Goal: Task Accomplishment & Management: Manage account settings

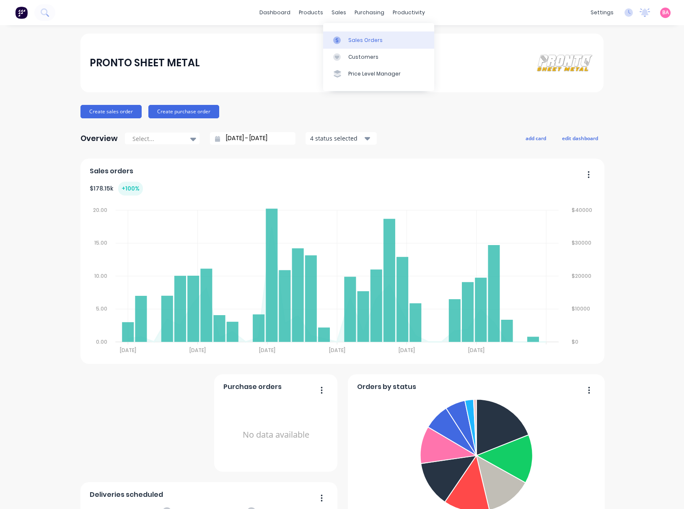
click at [361, 37] on div "Sales Orders" at bounding box center [365, 40] width 34 height 8
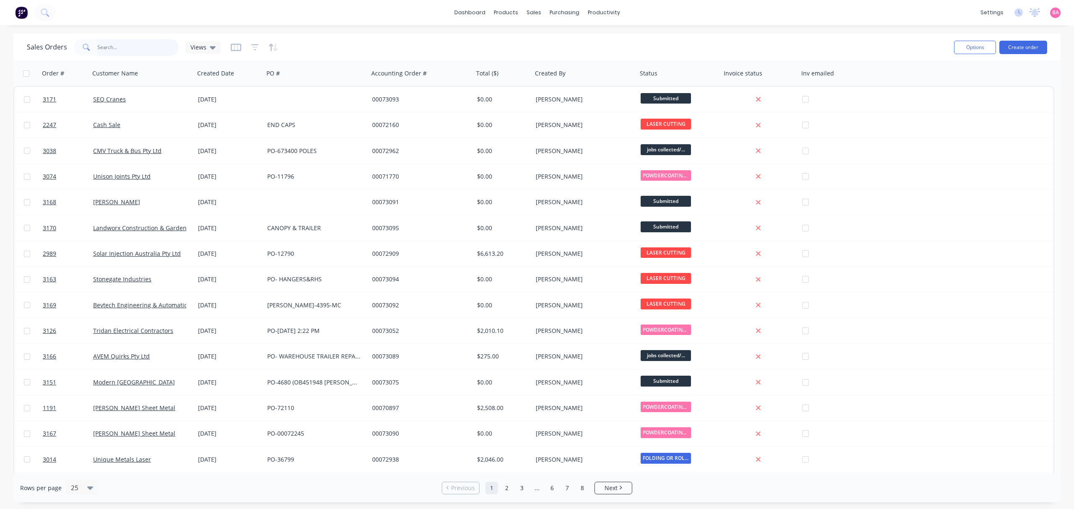
click at [117, 46] on input "text" at bounding box center [138, 47] width 82 height 17
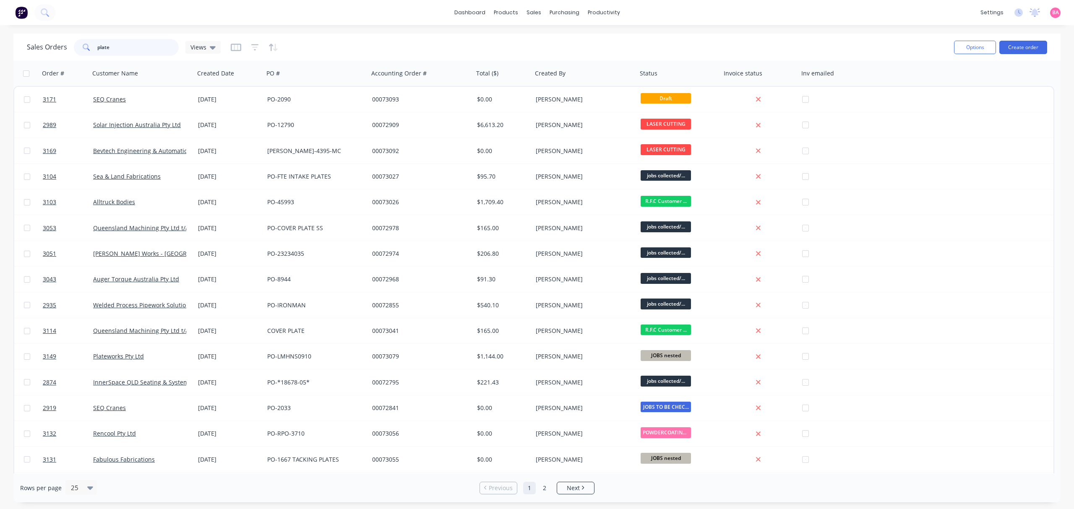
drag, startPoint x: 118, startPoint y: 44, endPoint x: 73, endPoint y: 44, distance: 45.3
click at [75, 44] on div "plate" at bounding box center [126, 47] width 105 height 17
type input "3149"
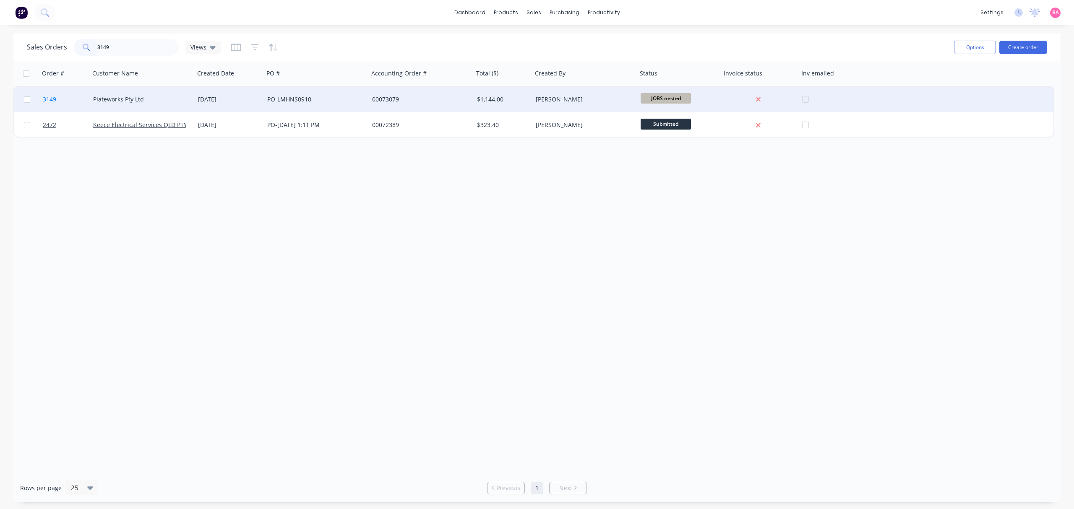
click at [49, 101] on span "3149" at bounding box center [49, 99] width 13 height 8
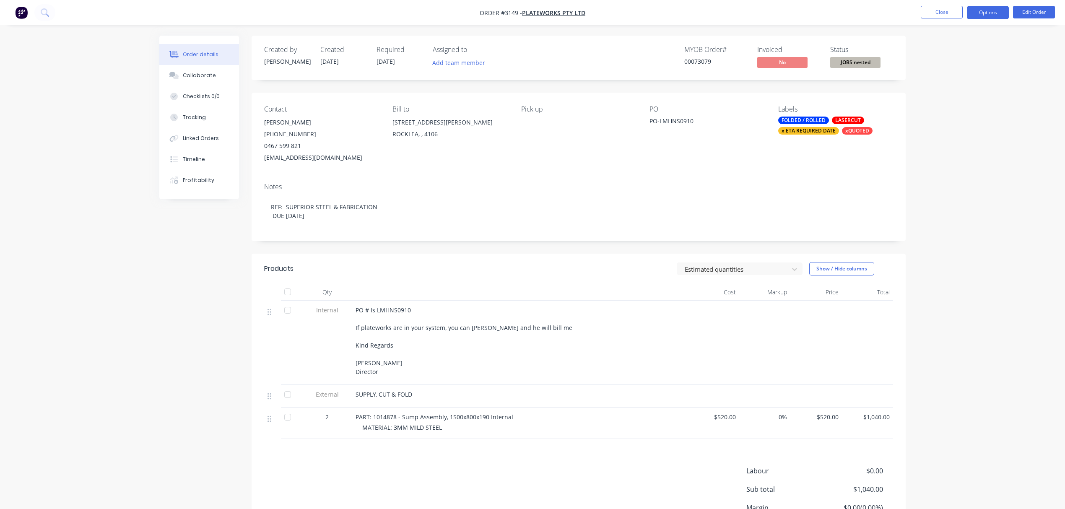
click at [684, 13] on button "Options" at bounding box center [988, 12] width 42 height 13
click at [684, 96] on div "Work Order" at bounding box center [962, 101] width 77 height 12
click at [684, 80] on div "Without pricing" at bounding box center [962, 84] width 77 height 12
click at [684, 7] on button "Close" at bounding box center [942, 12] width 42 height 13
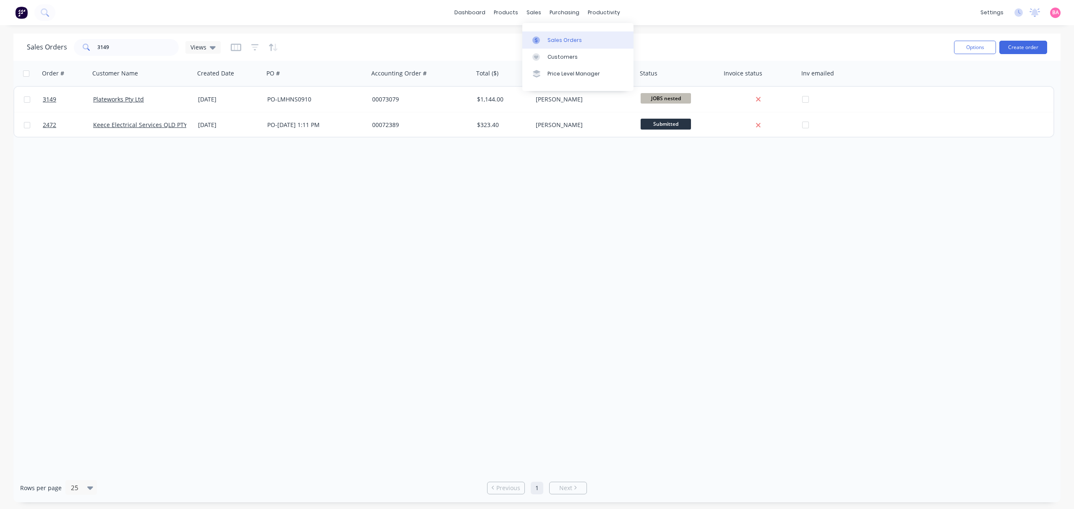
click at [566, 39] on div "Sales Orders" at bounding box center [564, 40] width 34 height 8
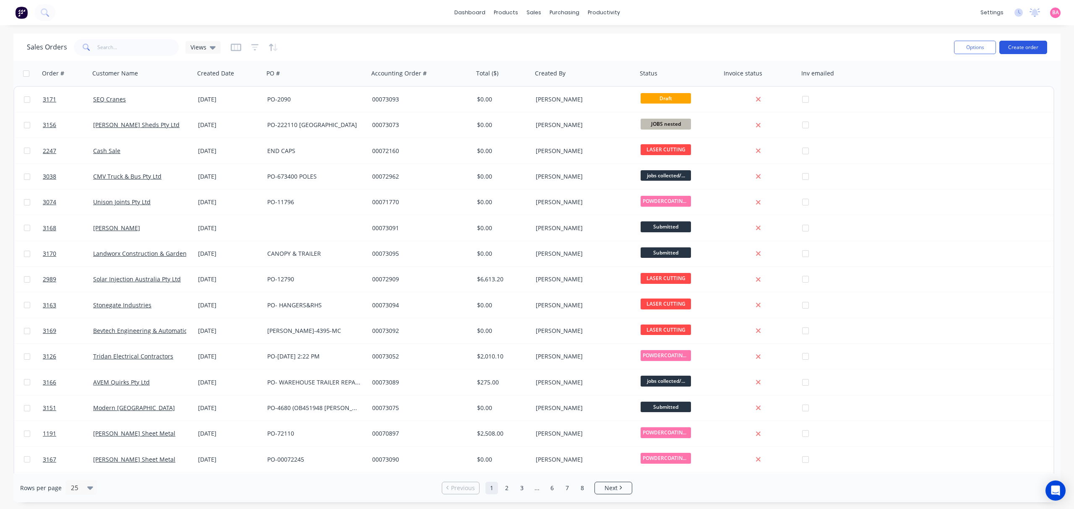
click at [1025, 46] on button "Create order" at bounding box center [1023, 47] width 48 height 13
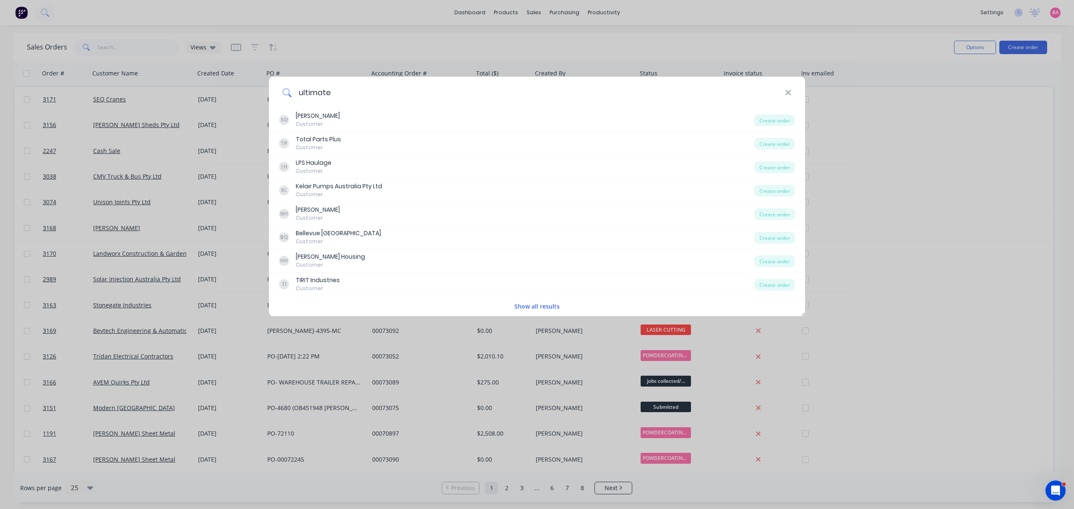
type input "ultimate"
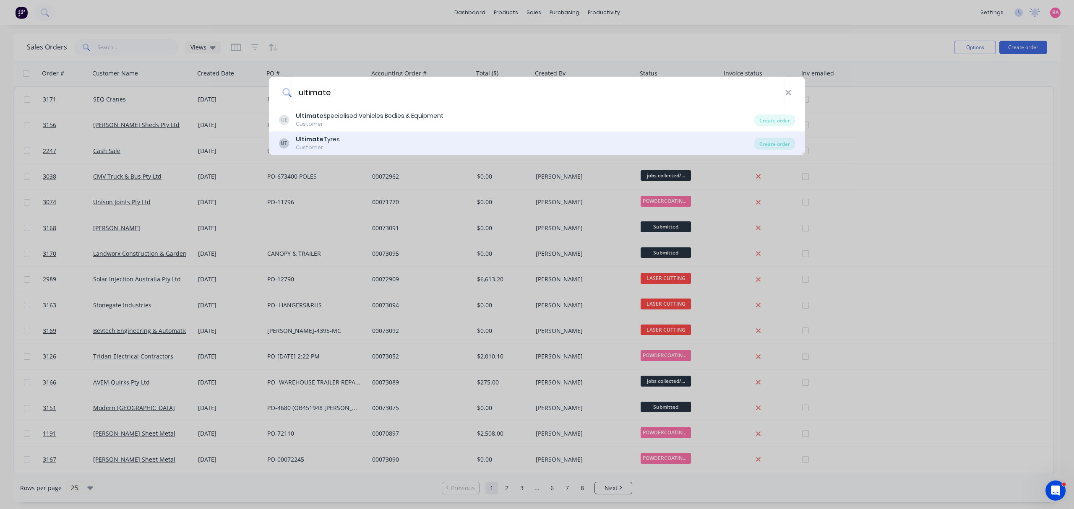
click at [324, 145] on div "Customer" at bounding box center [318, 148] width 44 height 8
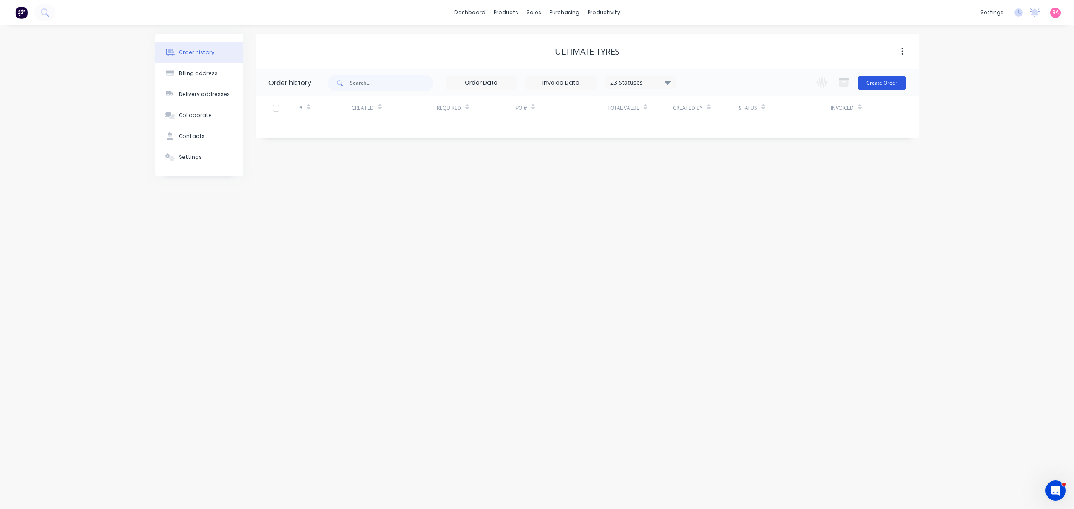
click at [887, 79] on button "Create Order" at bounding box center [881, 82] width 49 height 13
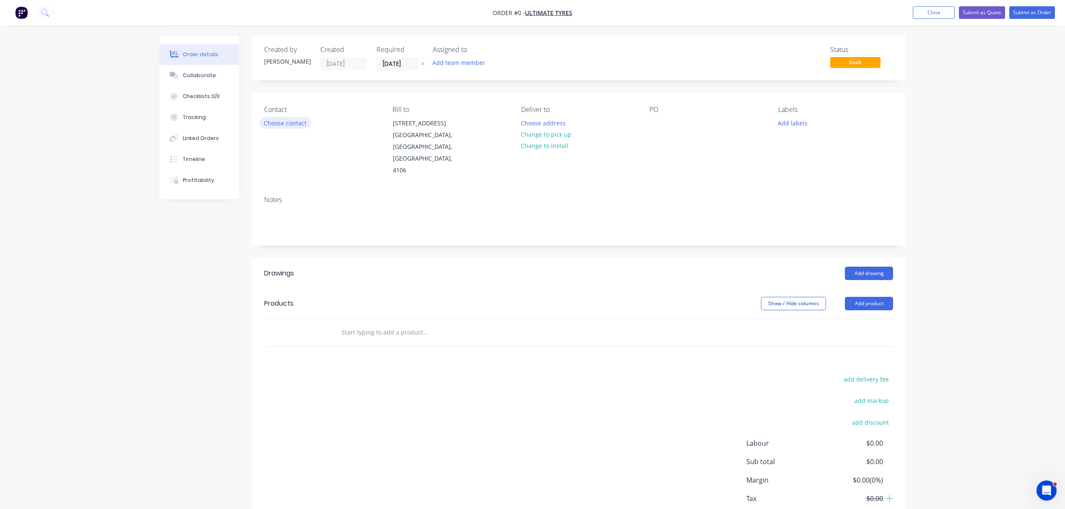
click at [284, 122] on button "Choose contact" at bounding box center [286, 122] width 52 height 11
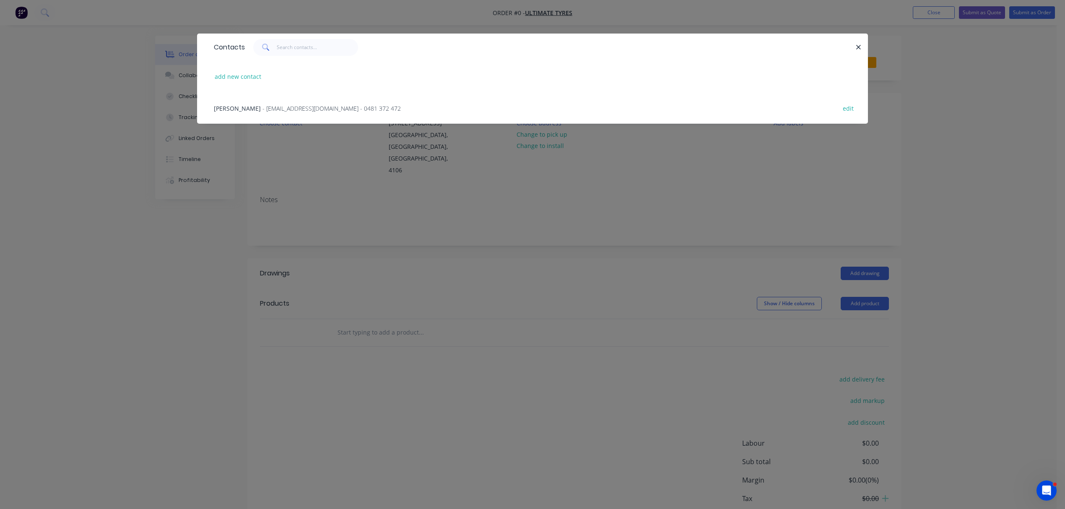
click at [266, 104] on span "- ultimatetyreservice@gmail.com - 0481 372 472" at bounding box center [332, 108] width 138 height 8
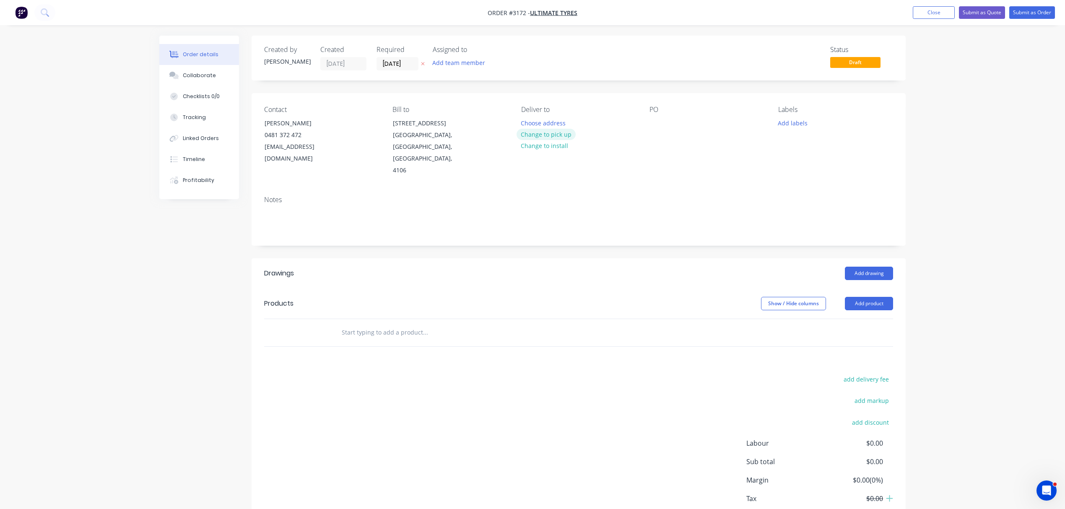
click at [554, 132] on button "Change to pick up" at bounding box center [547, 134] width 60 height 11
click at [656, 120] on div at bounding box center [656, 123] width 13 height 12
click at [797, 121] on button "Add labels" at bounding box center [792, 122] width 39 height 11
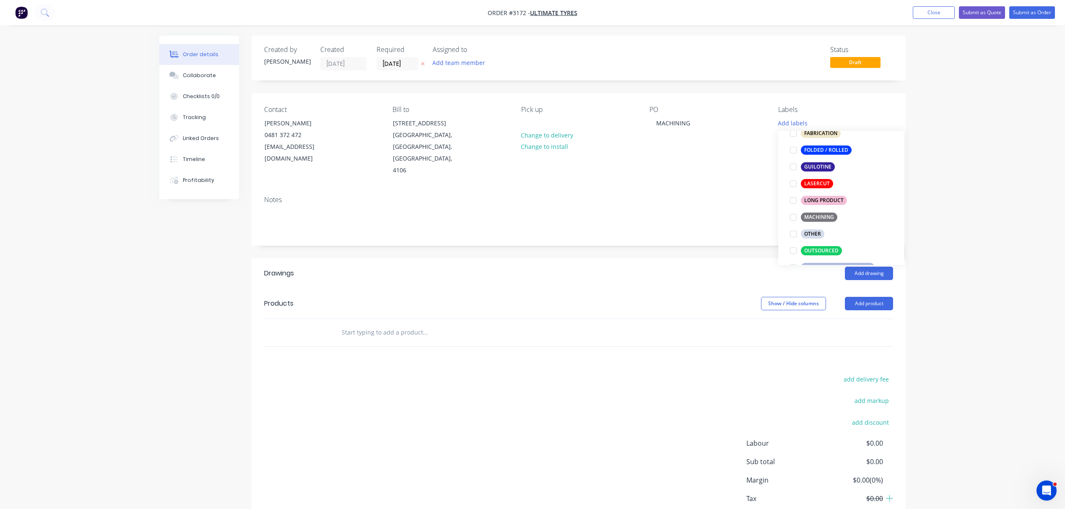
scroll to position [261, 0]
click at [792, 207] on div at bounding box center [793, 205] width 17 height 17
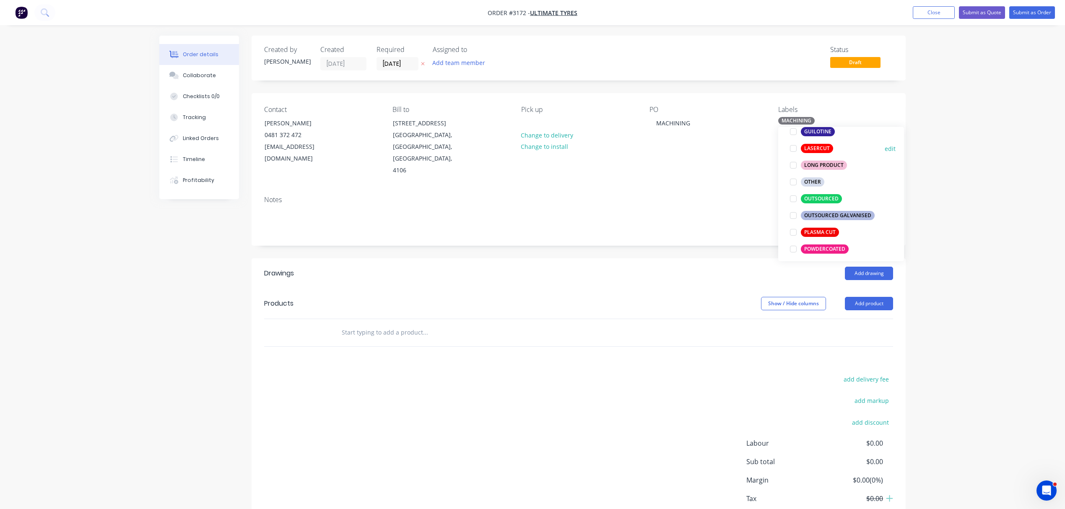
scroll to position [298, 0]
click at [793, 199] on div at bounding box center [793, 198] width 17 height 17
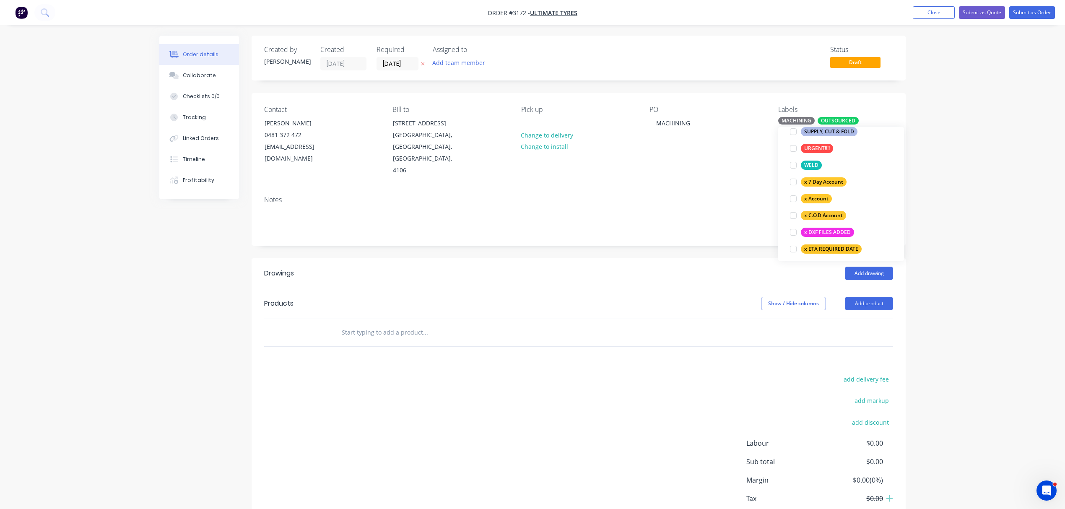
scroll to position [516, 0]
click at [793, 214] on div at bounding box center [793, 215] width 17 height 17
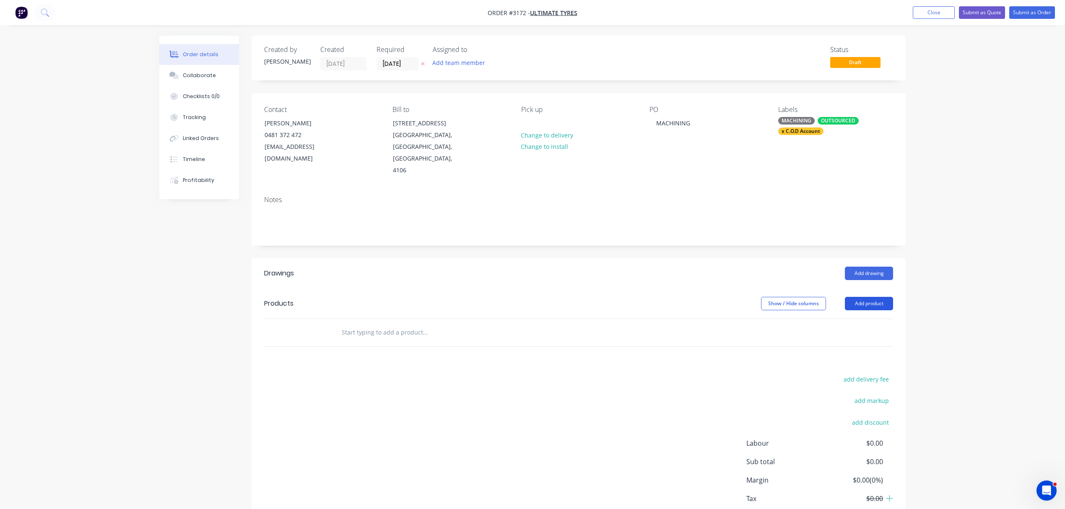
click at [877, 297] on button "Add product" at bounding box center [869, 303] width 48 height 13
click at [851, 419] on div "Notes (Internal)" at bounding box center [853, 425] width 65 height 12
click at [876, 297] on button "Add product" at bounding box center [869, 303] width 48 height 13
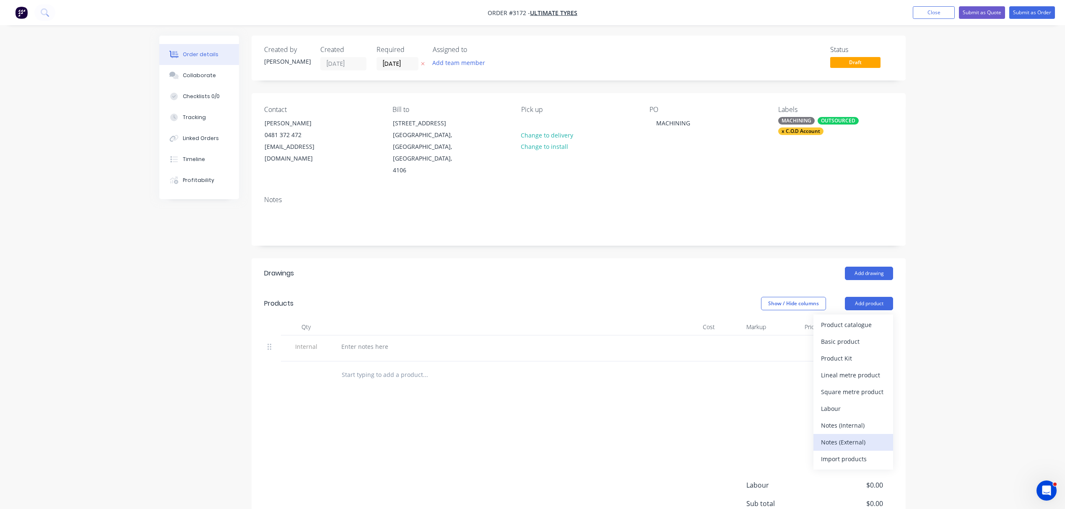
click at [856, 436] on div "Notes (External)" at bounding box center [853, 442] width 65 height 12
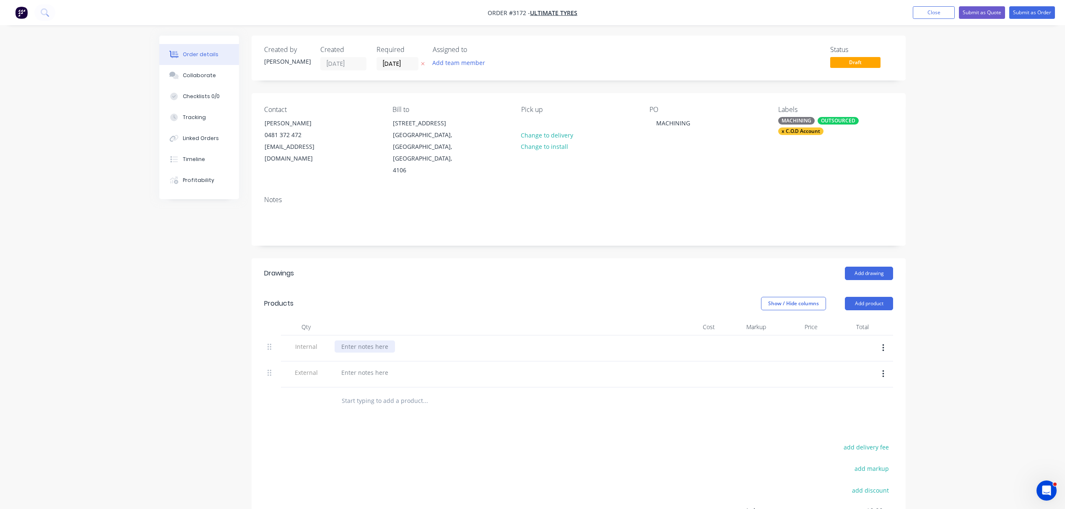
click at [374, 341] on div at bounding box center [365, 347] width 60 height 12
click at [364, 367] on div at bounding box center [365, 373] width 60 height 12
click at [375, 393] on input "text" at bounding box center [425, 401] width 168 height 17
drag, startPoint x: 370, startPoint y: 348, endPoint x: 450, endPoint y: 343, distance: 79.8
click at [450, 361] on div "MACHINE PARTS" at bounding box center [498, 374] width 335 height 26
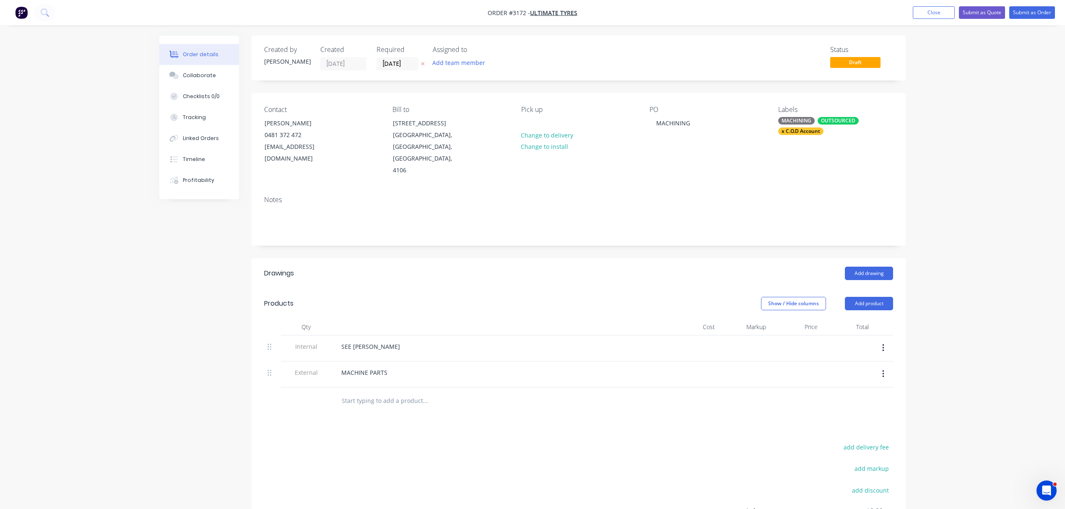
click at [376, 393] on input "text" at bounding box center [425, 401] width 168 height 17
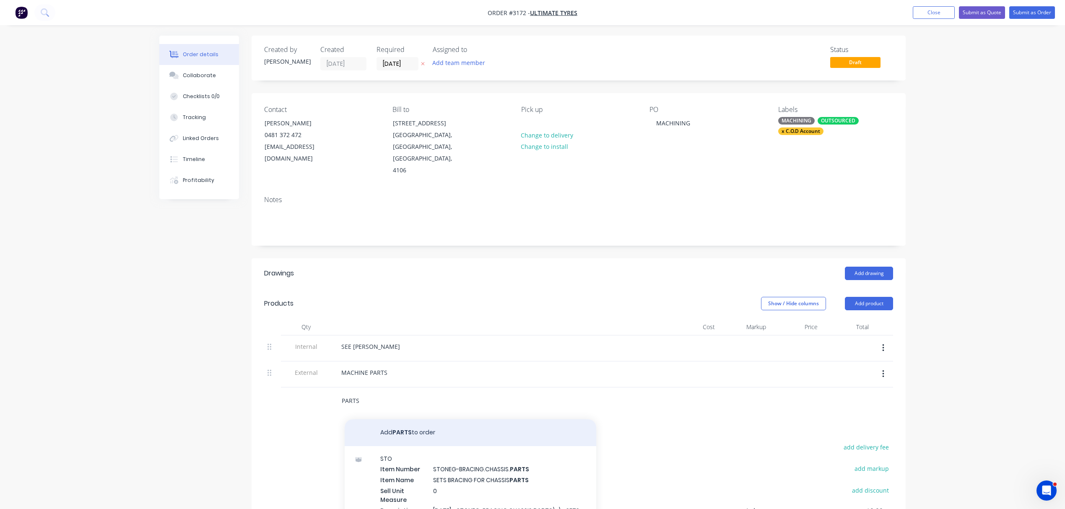
type input "PARTS"
click at [405, 419] on button "Add PARTS to order" at bounding box center [471, 432] width 252 height 27
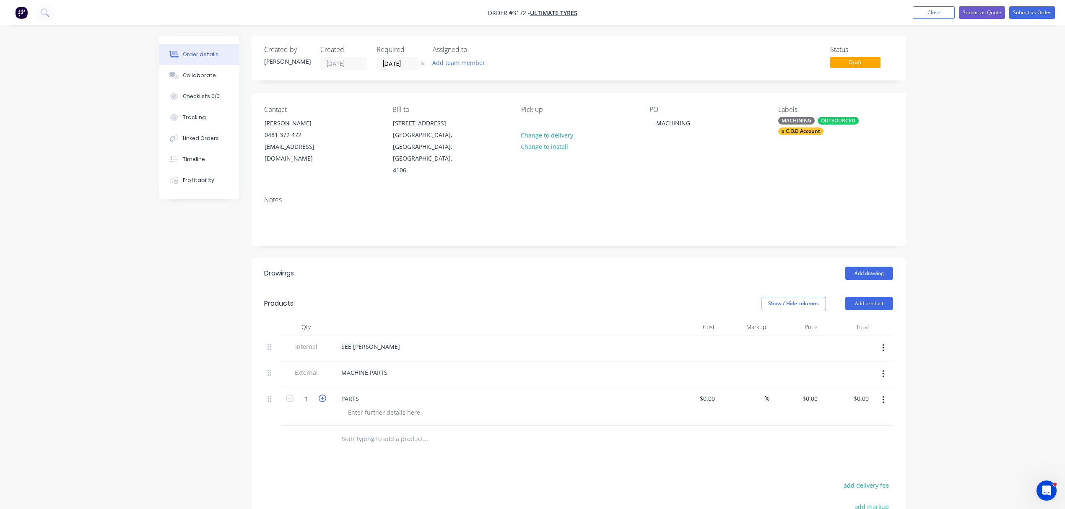
click at [324, 395] on icon "button" at bounding box center [323, 399] width 8 height 8
click at [286, 395] on icon "button" at bounding box center [290, 399] width 8 height 8
type input "1"
click at [1033, 9] on button "Submit as Order" at bounding box center [1032, 12] width 46 height 13
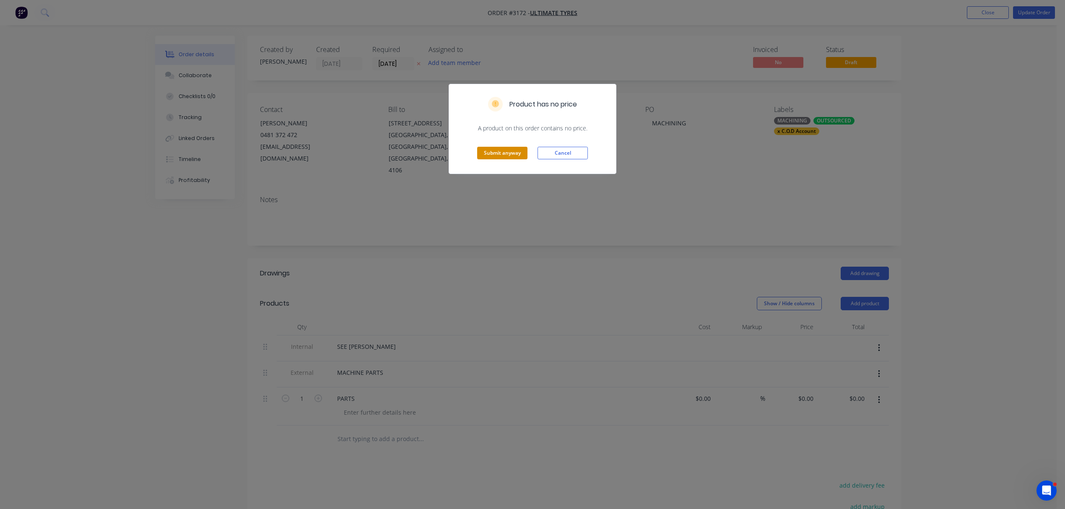
click at [510, 157] on button "Submit anyway" at bounding box center [502, 153] width 50 height 13
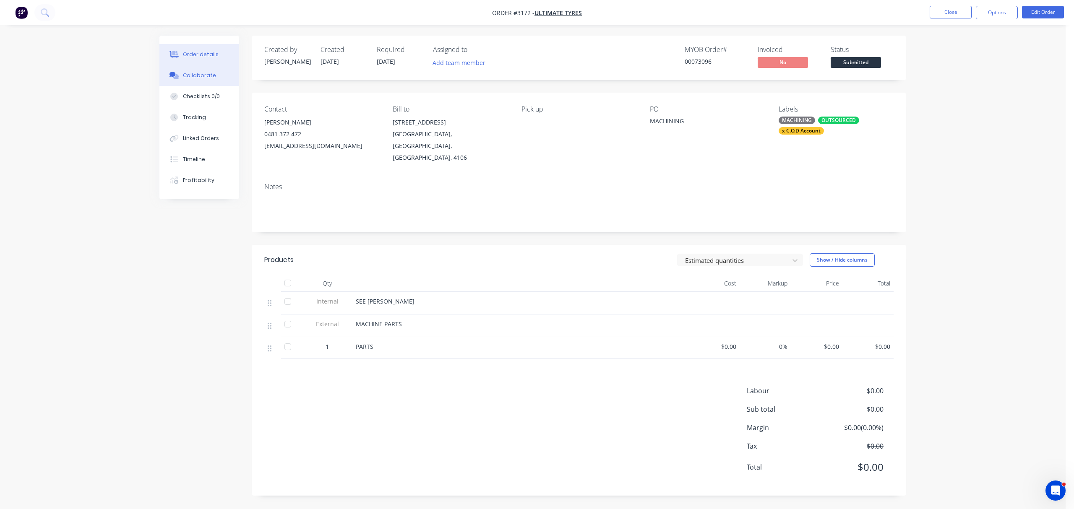
click at [194, 73] on div "Collaborate" at bounding box center [199, 76] width 33 height 8
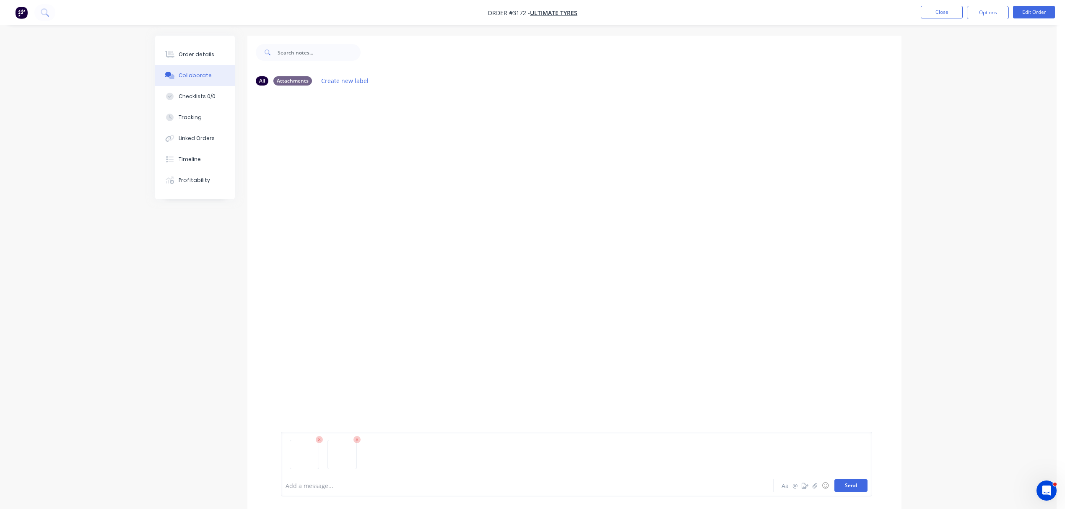
click at [855, 480] on button "Send" at bounding box center [850, 485] width 33 height 13
click at [212, 51] on button "Order details" at bounding box center [195, 54] width 80 height 21
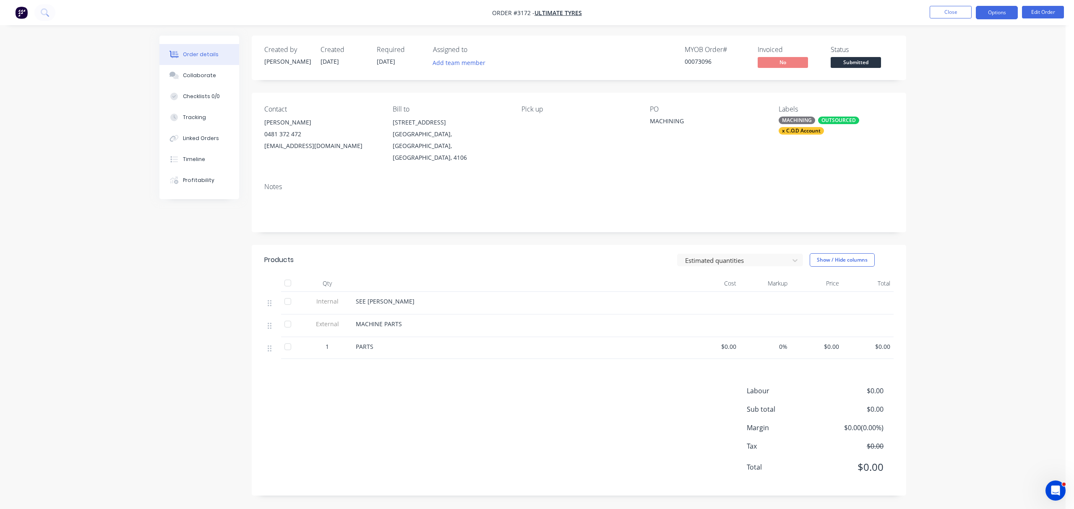
click at [996, 9] on button "Options" at bounding box center [996, 12] width 42 height 13
click at [957, 98] on div "Work Order" at bounding box center [971, 101] width 77 height 12
click at [963, 80] on div "Without pricing" at bounding box center [971, 84] width 77 height 12
click at [208, 70] on button "Collaborate" at bounding box center [199, 75] width 80 height 21
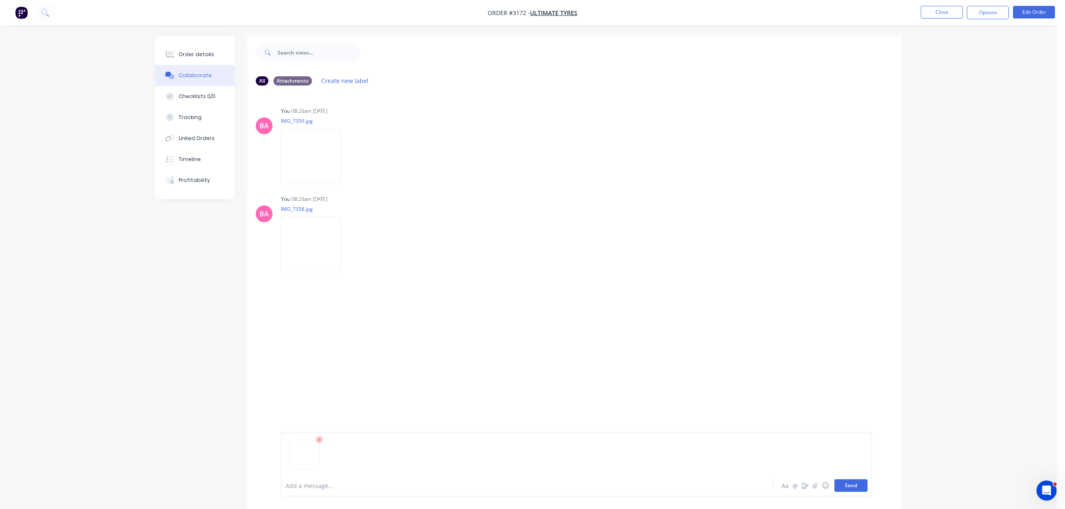
click at [854, 483] on button "Send" at bounding box center [850, 485] width 33 height 13
click at [941, 8] on button "Close" at bounding box center [942, 12] width 42 height 13
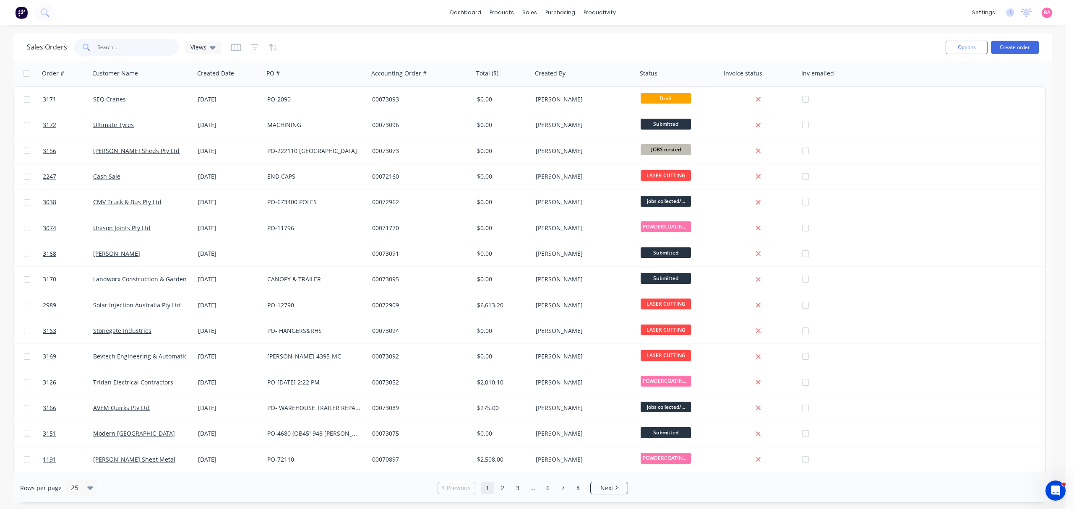
click at [111, 46] on input "text" at bounding box center [138, 47] width 82 height 17
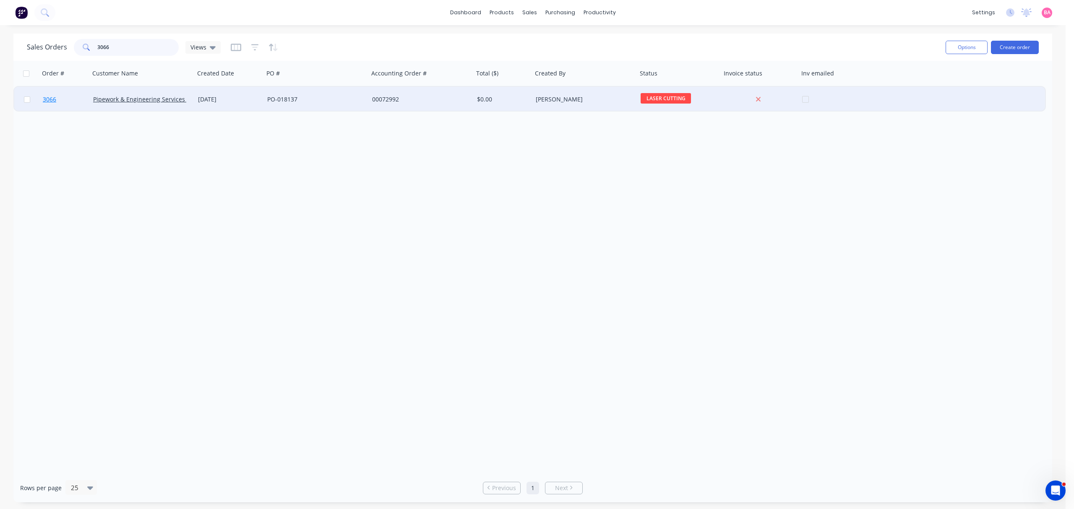
type input "3066"
click at [46, 98] on span "3066" at bounding box center [49, 99] width 13 height 8
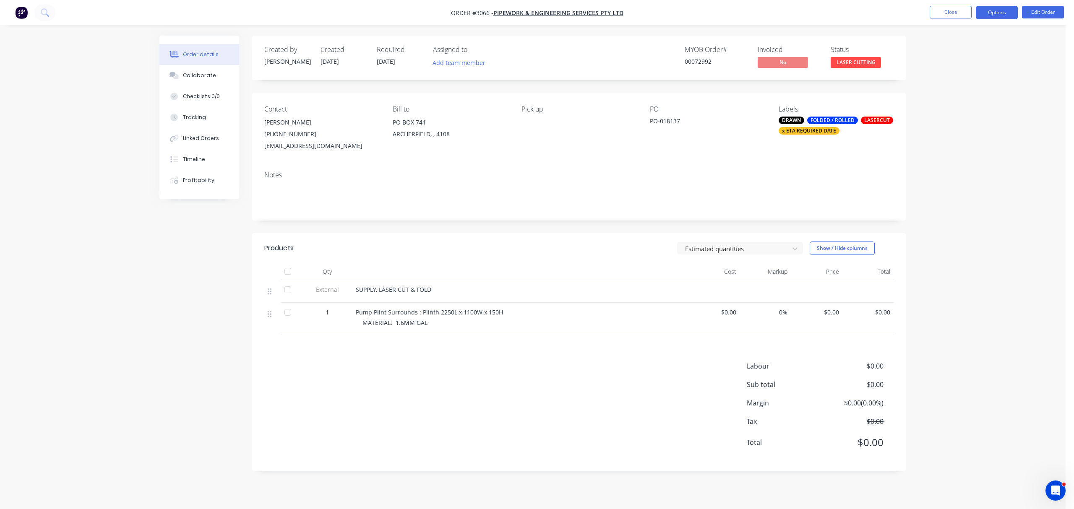
click at [994, 12] on button "Options" at bounding box center [996, 12] width 42 height 13
click at [951, 99] on div "Work Order" at bounding box center [971, 101] width 77 height 12
click at [206, 75] on div "Collaborate" at bounding box center [199, 76] width 33 height 8
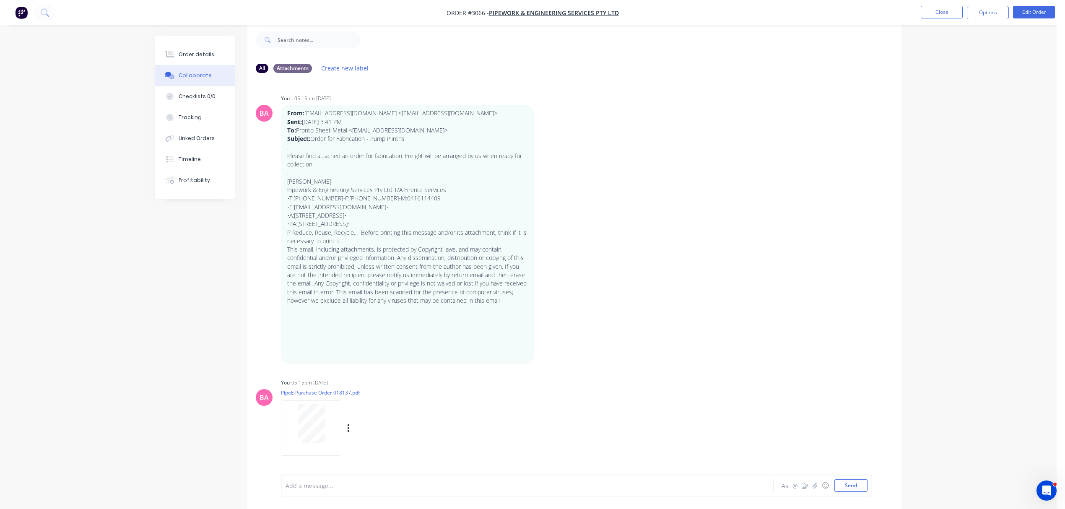
scroll to position [5, 0]
click at [185, 52] on div "Order details" at bounding box center [197, 55] width 36 height 8
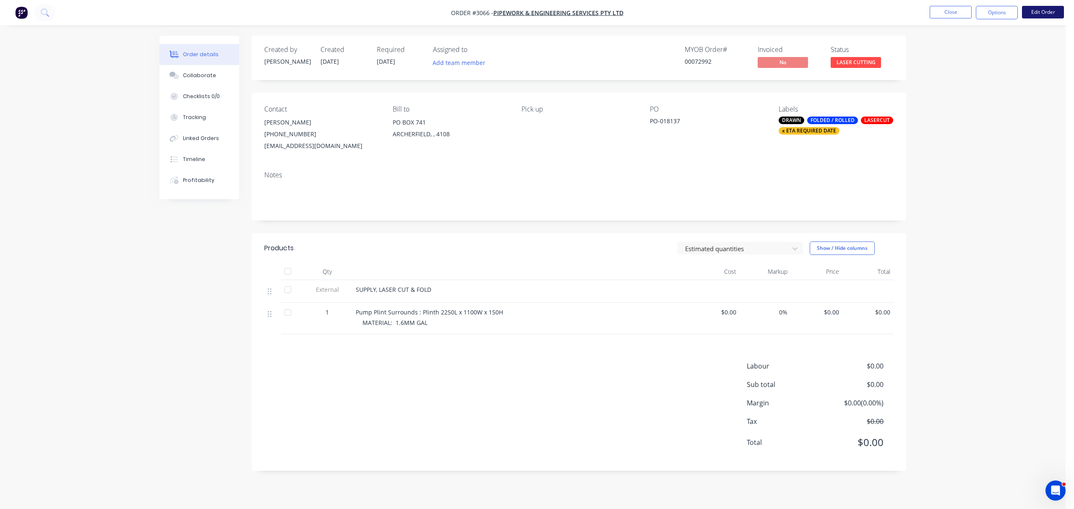
click at [1046, 10] on button "Edit Order" at bounding box center [1043, 12] width 42 height 13
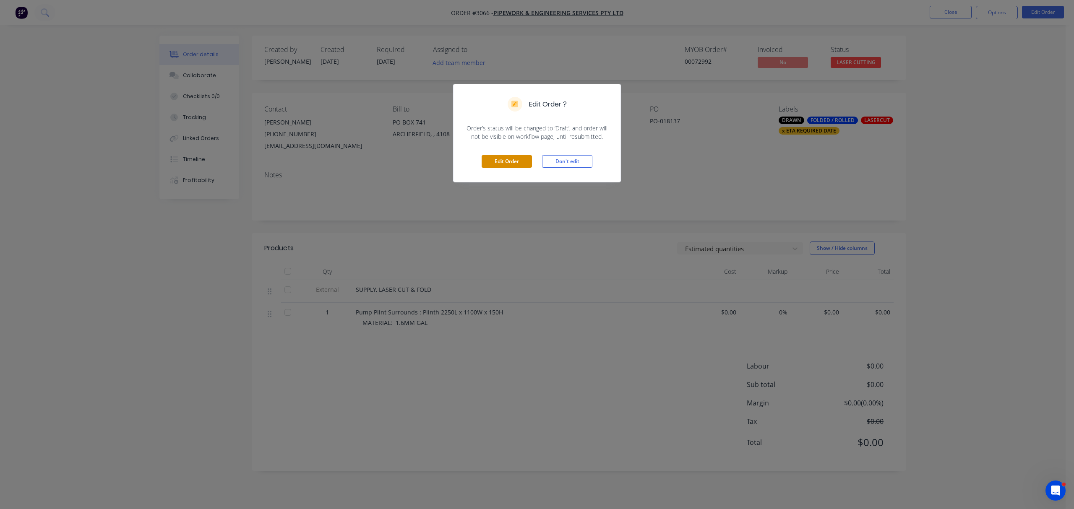
click at [504, 158] on button "Edit Order" at bounding box center [506, 161] width 50 height 13
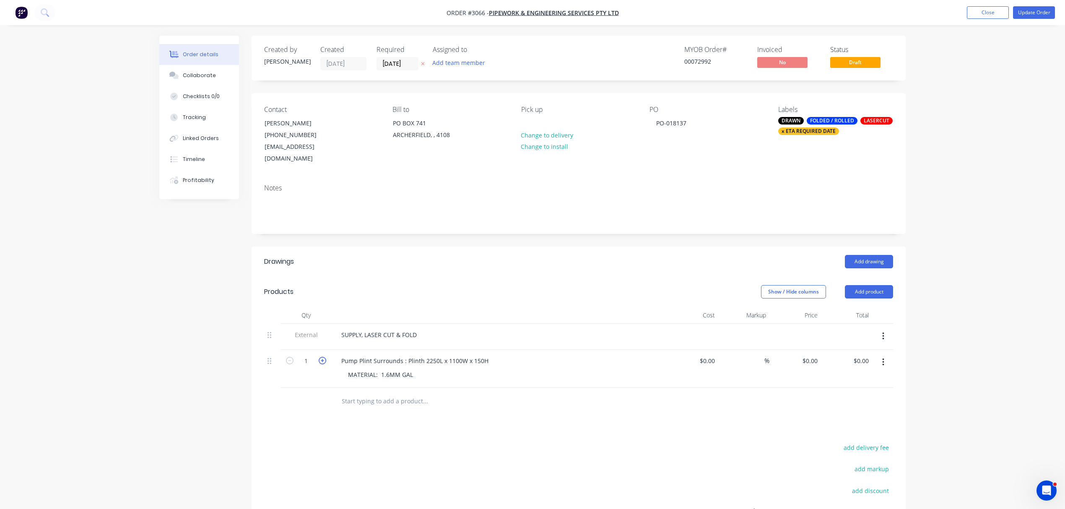
click at [322, 357] on icon "button" at bounding box center [323, 361] width 8 height 8
type input "2"
click at [1030, 10] on button "Update Order" at bounding box center [1034, 12] width 42 height 13
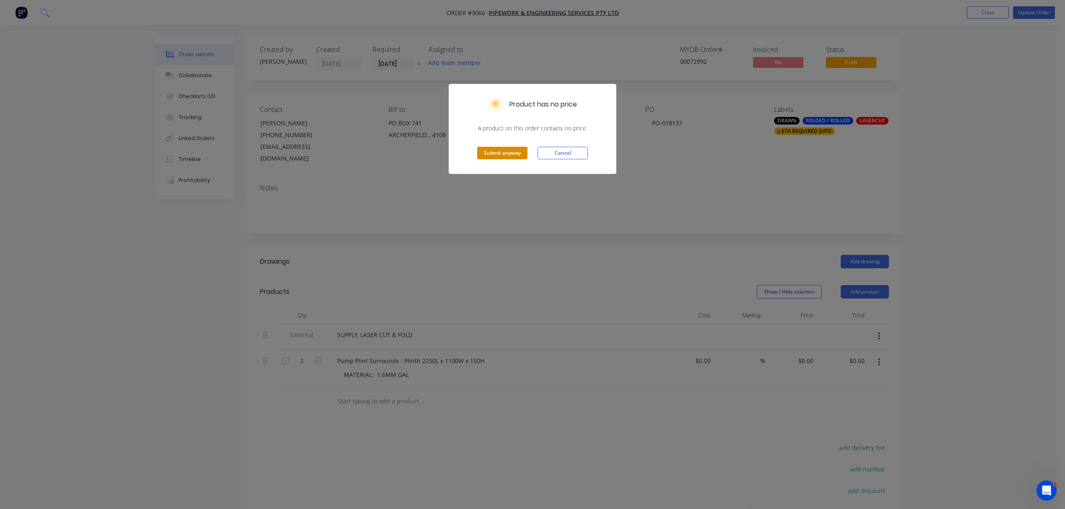
click at [505, 155] on button "Submit anyway" at bounding box center [502, 153] width 50 height 13
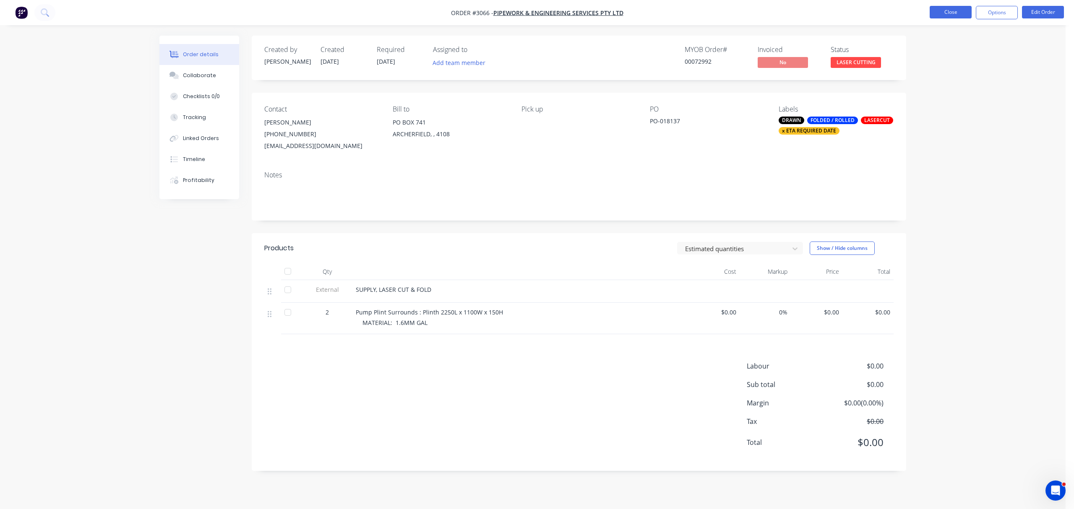
click at [956, 13] on button "Close" at bounding box center [950, 12] width 42 height 13
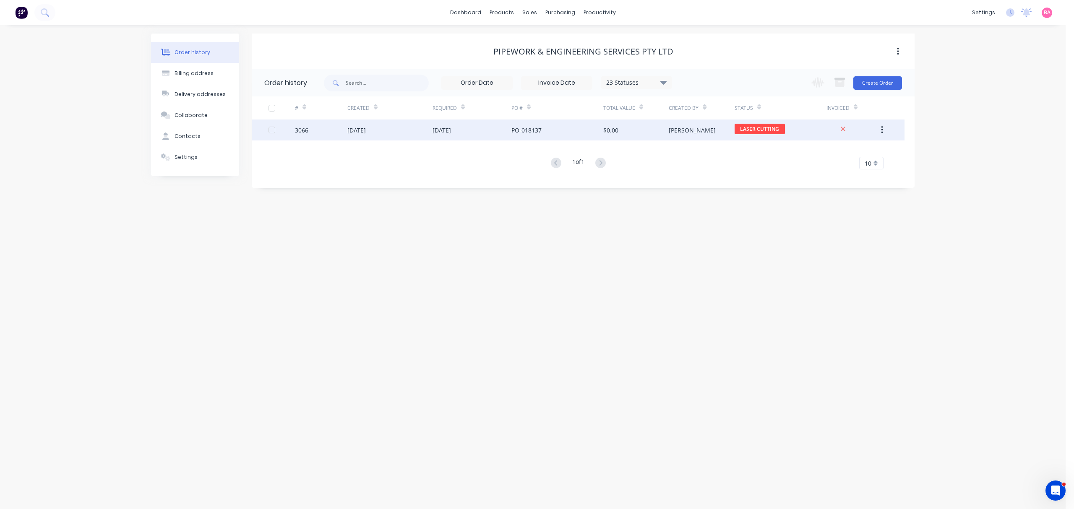
click at [312, 130] on div "3066" at bounding box center [321, 130] width 52 height 21
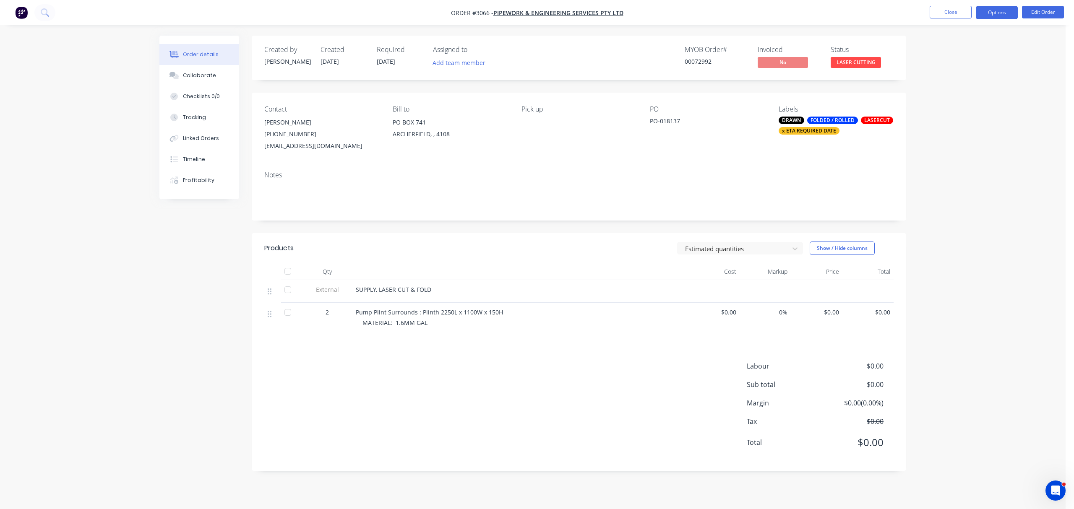
click at [992, 13] on button "Options" at bounding box center [996, 12] width 42 height 13
click at [964, 101] on div "Work Order" at bounding box center [971, 101] width 77 height 12
click at [951, 81] on div "Without pricing" at bounding box center [971, 84] width 77 height 12
click at [960, 12] on button "Close" at bounding box center [950, 12] width 42 height 13
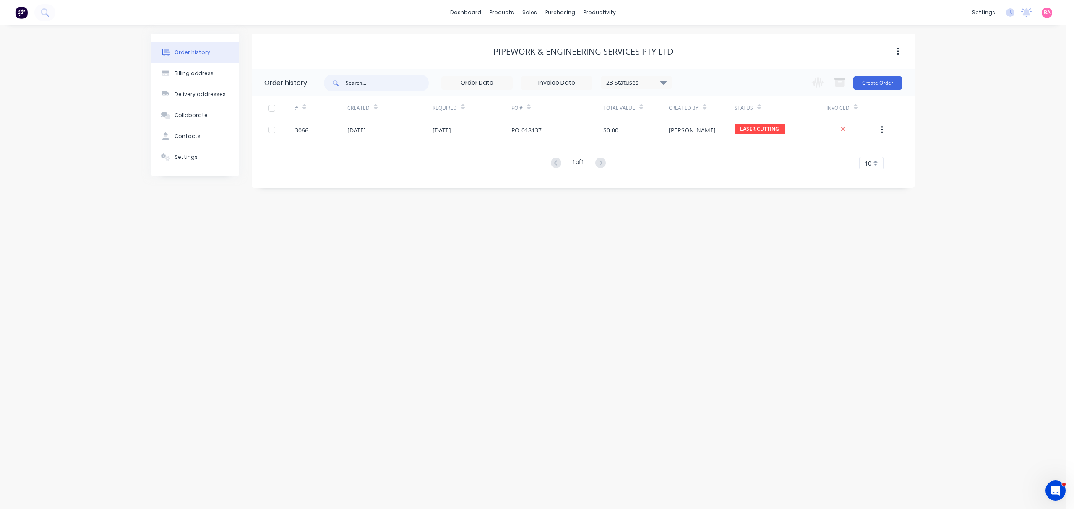
click at [388, 84] on input "text" at bounding box center [387, 83] width 83 height 17
type input "CMV"
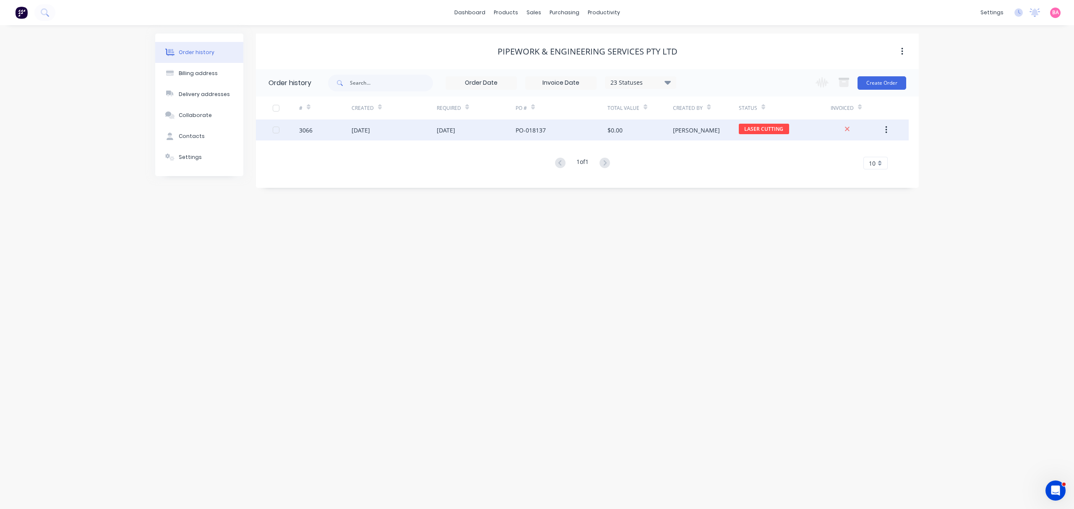
click at [311, 134] on div "3066" at bounding box center [305, 130] width 13 height 9
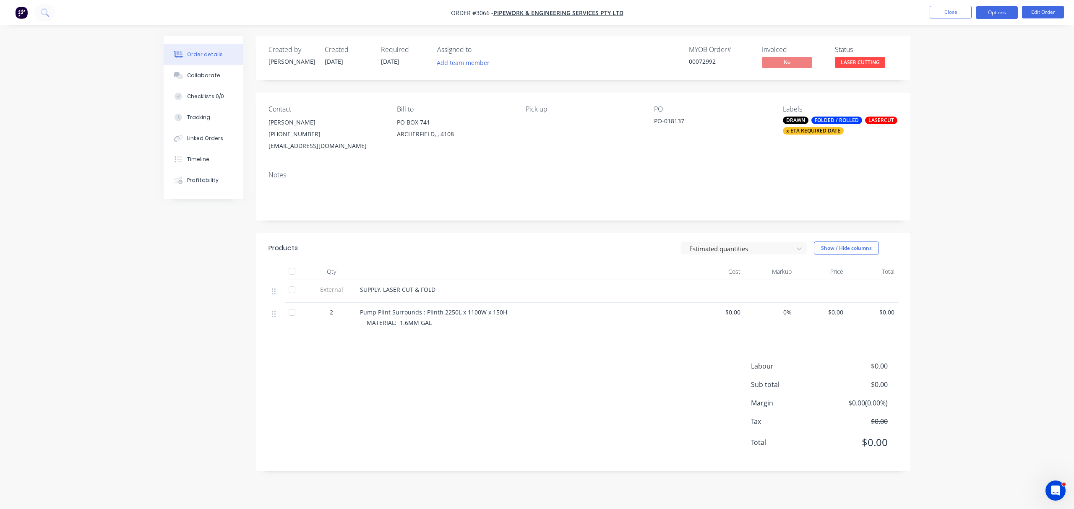
click at [1003, 10] on button "Options" at bounding box center [996, 12] width 42 height 13
click at [962, 99] on div "Work Order" at bounding box center [971, 101] width 77 height 12
click at [965, 80] on div "Without pricing" at bounding box center [971, 84] width 77 height 12
click at [955, 9] on button "Close" at bounding box center [950, 12] width 42 height 13
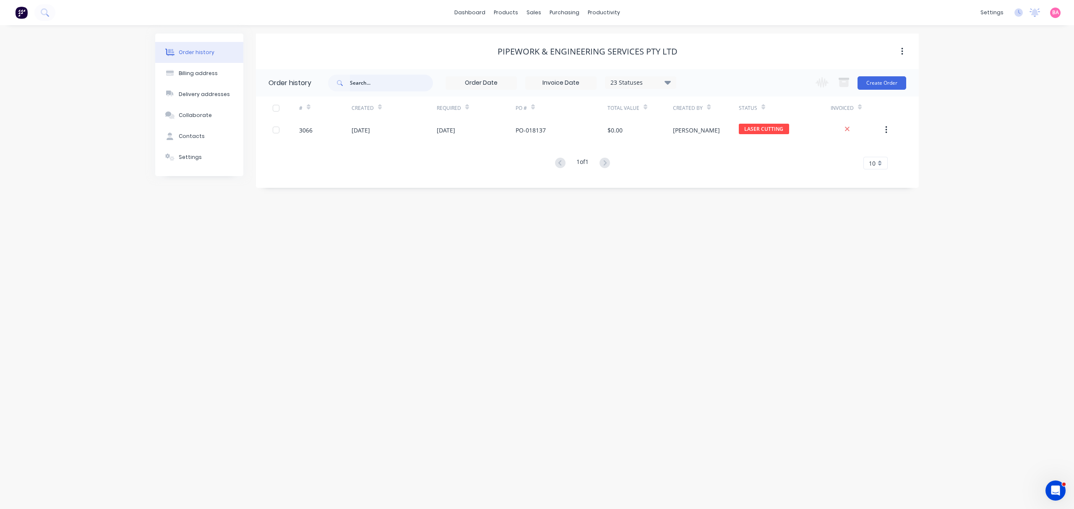
click at [379, 83] on input "text" at bounding box center [391, 83] width 83 height 17
type input "3149"
click at [380, 85] on input "3149" at bounding box center [391, 83] width 83 height 17
click at [556, 37] on div "Sales Orders" at bounding box center [564, 40] width 34 height 8
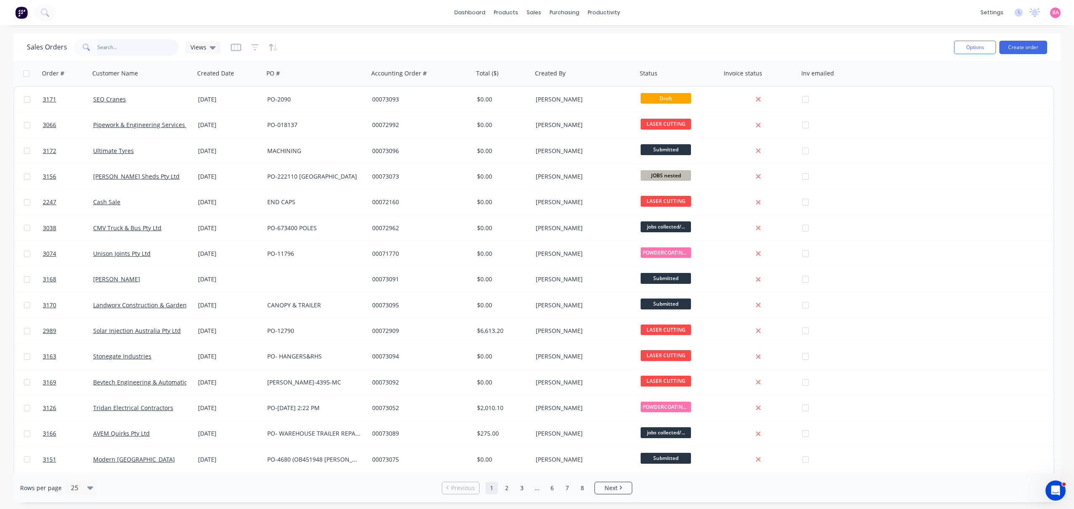
click at [106, 47] on input "text" at bounding box center [138, 47] width 82 height 17
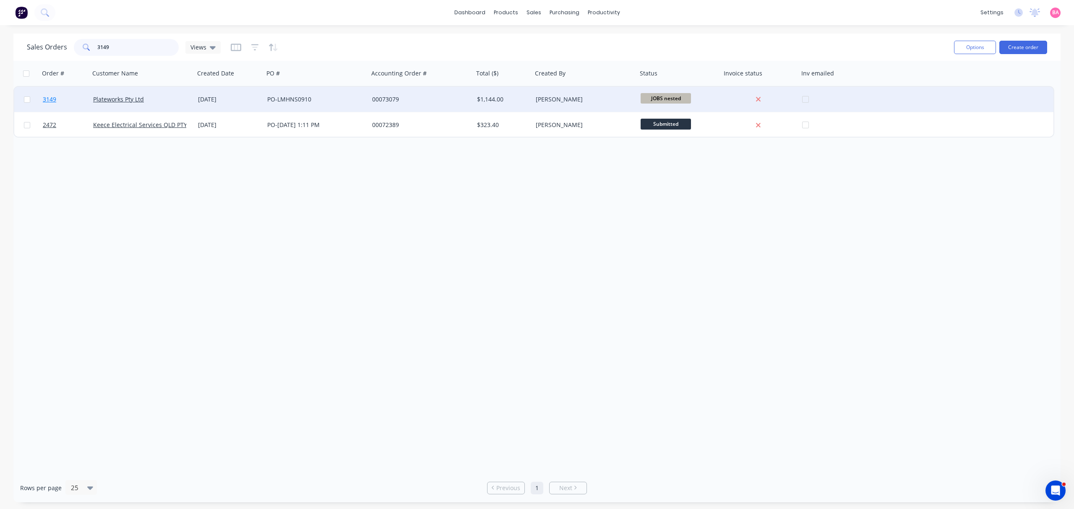
type input "3149"
click at [46, 96] on span "3149" at bounding box center [49, 99] width 13 height 8
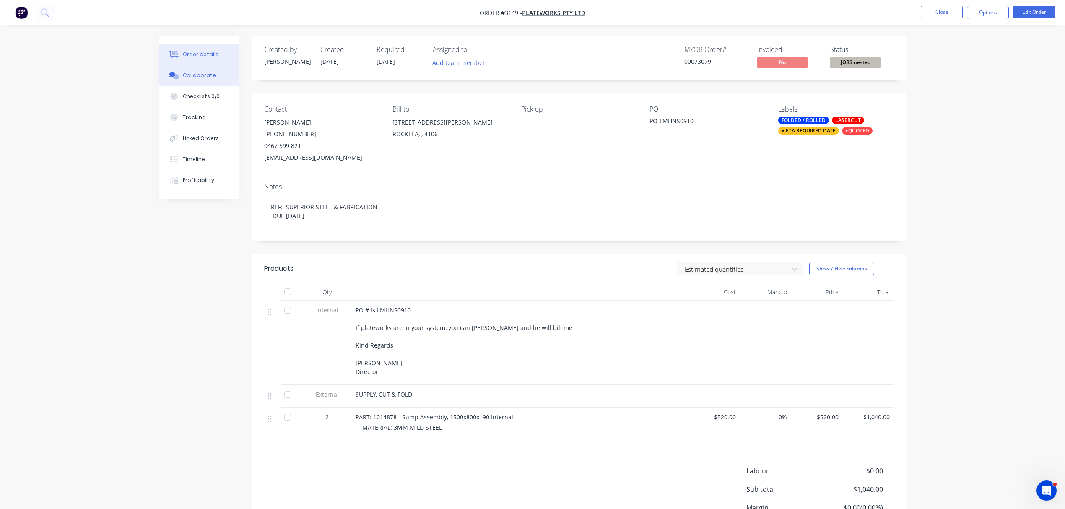
click at [200, 73] on div "Collaborate" at bounding box center [199, 76] width 33 height 8
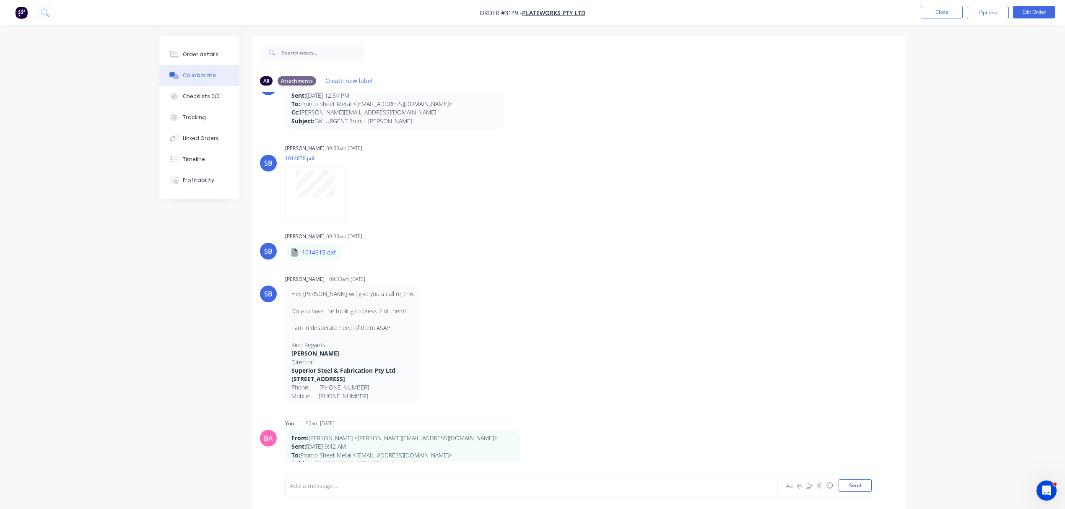
scroll to position [37, 0]
click at [205, 53] on div "Order details" at bounding box center [201, 55] width 36 height 8
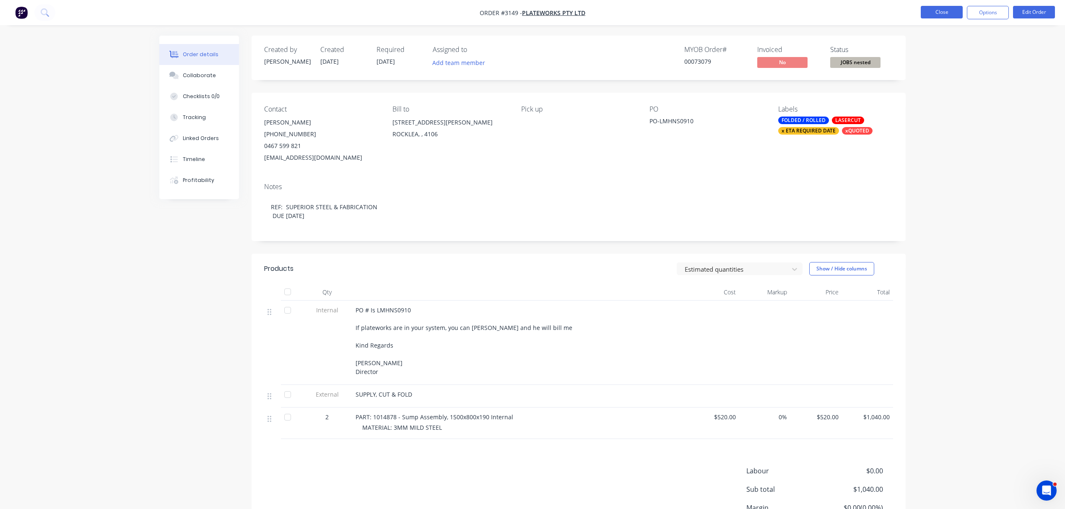
click at [939, 12] on button "Close" at bounding box center [942, 12] width 42 height 13
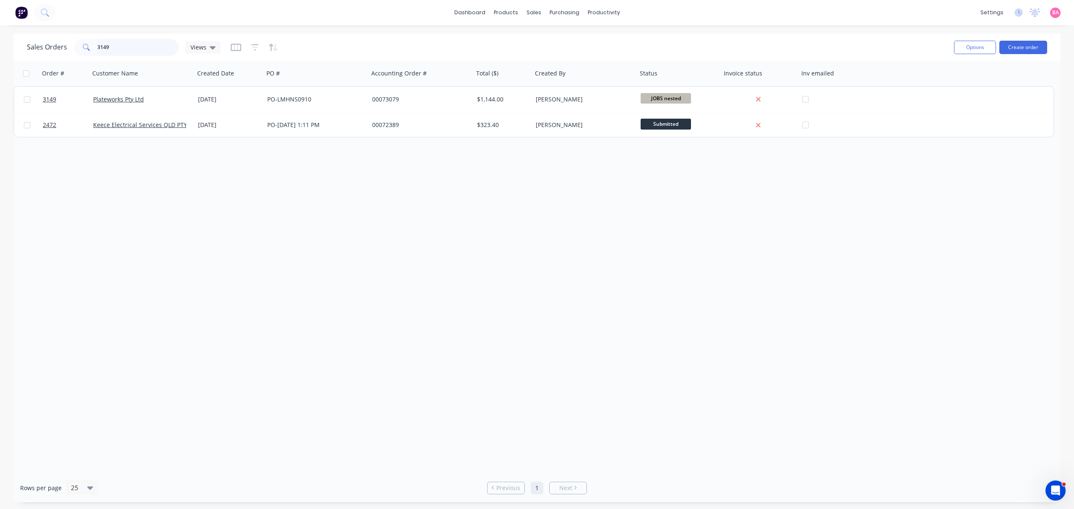
click at [118, 44] on input "3149" at bounding box center [138, 47] width 82 height 17
click at [560, 39] on div "Sales Orders" at bounding box center [564, 40] width 34 height 8
drag, startPoint x: 119, startPoint y: 46, endPoint x: 93, endPoint y: 46, distance: 26.0
click at [93, 46] on div "3149" at bounding box center [126, 47] width 105 height 17
click at [492, 254] on div "Order # Customer Name Created Date PO # Accounting Order # Total ($) Created By…" at bounding box center [536, 267] width 1047 height 413
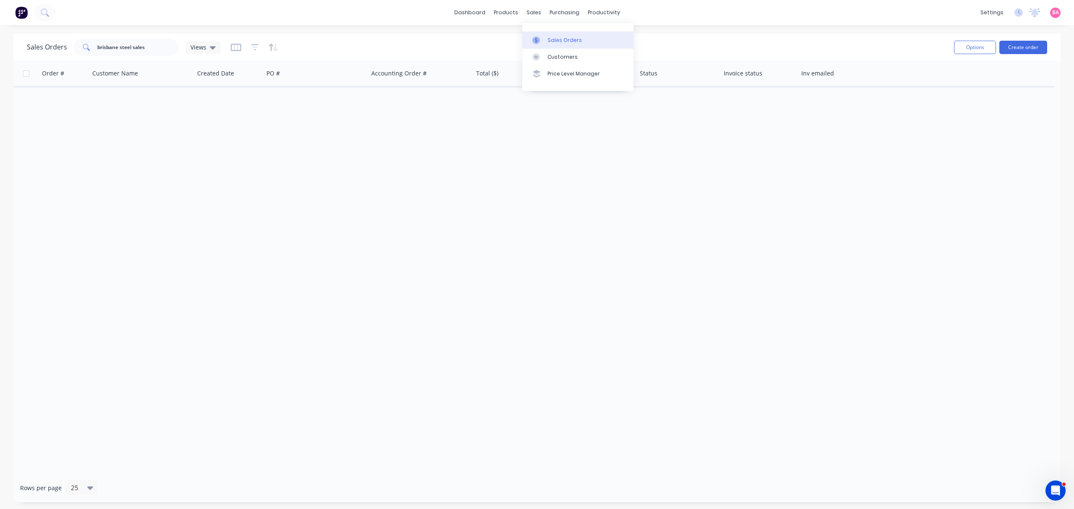
click at [562, 38] on div "Sales Orders" at bounding box center [564, 40] width 34 height 8
click at [154, 47] on input "brisbane steel sales" at bounding box center [138, 47] width 82 height 17
drag, startPoint x: 156, startPoint y: 47, endPoint x: 89, endPoint y: 51, distance: 67.2
click at [89, 51] on div "brisbane steel sales" at bounding box center [126, 47] width 105 height 17
type input "2701"
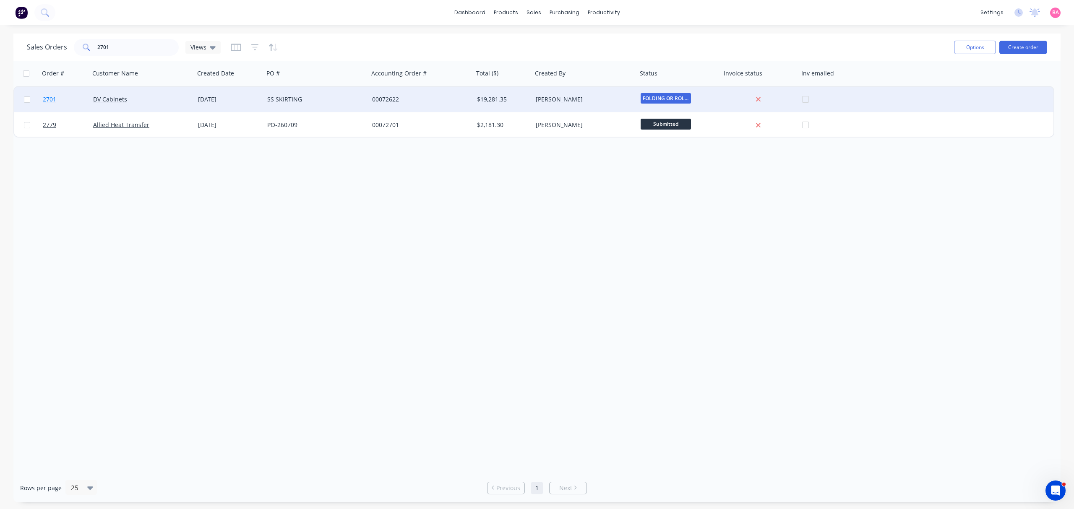
click at [48, 100] on span "2701" at bounding box center [49, 99] width 13 height 8
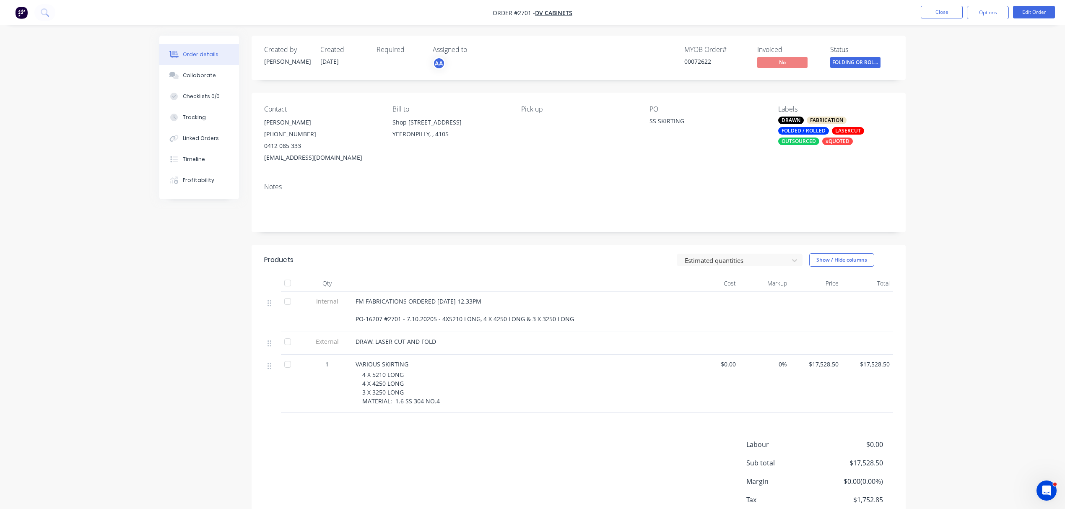
click at [384, 323] on div "FM FABRICATIONS ORDERED 7.10.2025 - 12.33PM PO-16207 #2701 - 7.10.20205 - 4X521…" at bounding box center [520, 310] width 329 height 26
click at [501, 300] on div "FM FABRICATIONS ORDERED 7.10.2025 - 12.33PM PO-16207 #2701 - 7.10.20205 - 4X521…" at bounding box center [520, 310] width 329 height 26
click at [1034, 14] on button "Edit Order" at bounding box center [1034, 12] width 42 height 13
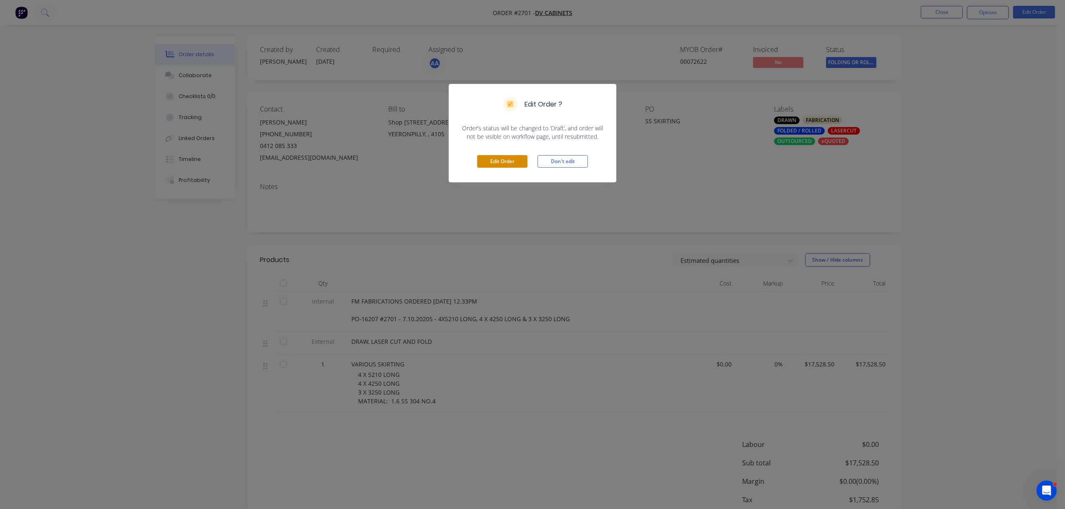
click at [515, 160] on button "Edit Order" at bounding box center [502, 161] width 50 height 13
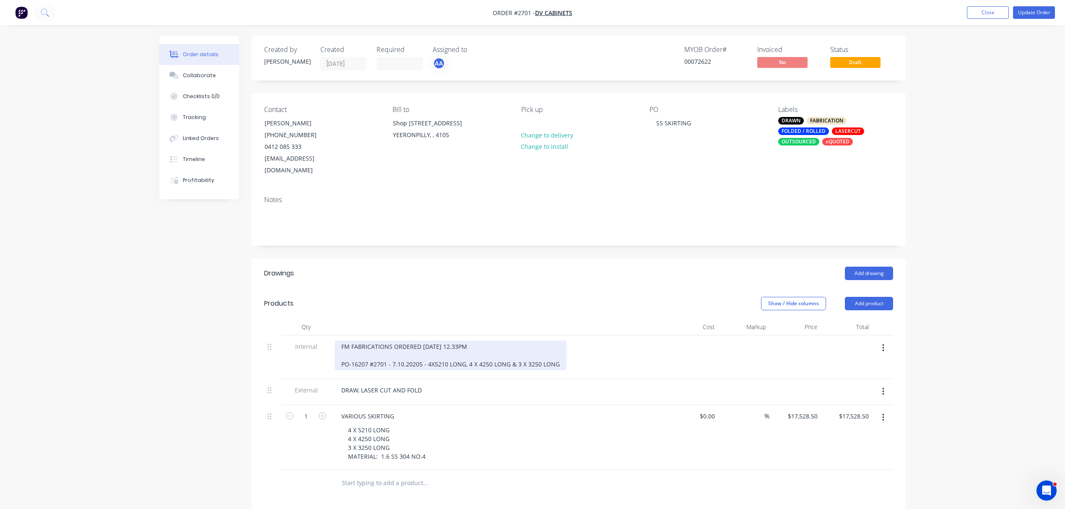
click at [367, 352] on div "FM FABRICATIONS ORDERED 7.10.2025 - 12.33PM PO-16207 #2701 - 7.10.20205 - 4X521…" at bounding box center [451, 356] width 232 height 30
click at [559, 351] on div "FM FABRICATIONS ORDERED 7.10.2025 - 12.33PM PO-16226 #2701 - 7.10.20205 - 4X521…" at bounding box center [452, 356] width 234 height 30
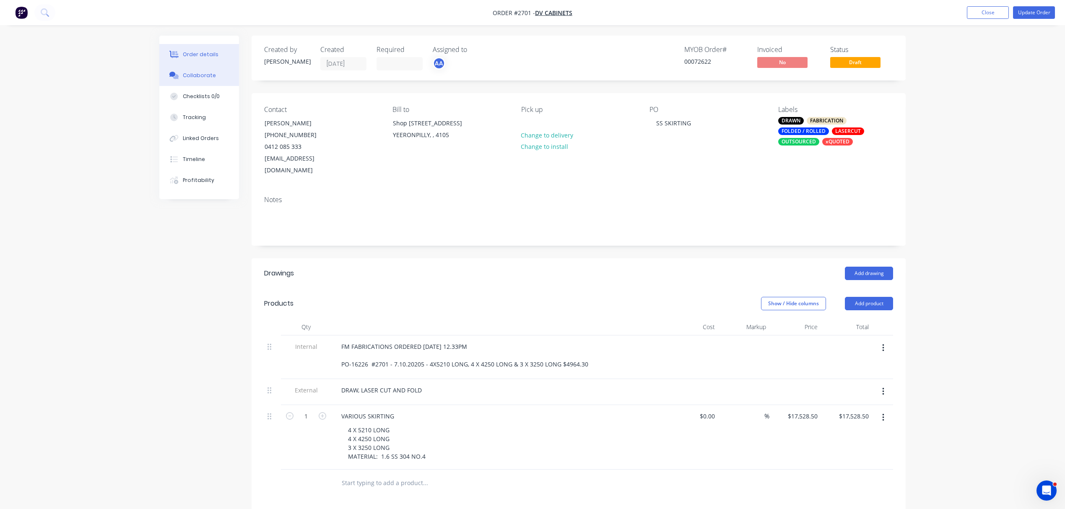
click at [208, 73] on div "Collaborate" at bounding box center [199, 76] width 33 height 8
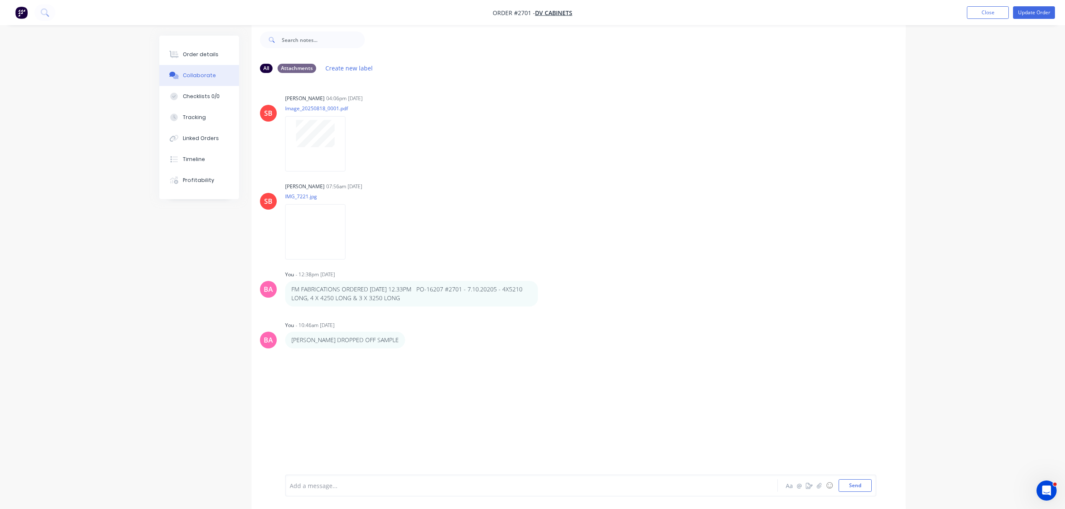
scroll to position [13, 0]
click at [858, 482] on button "Send" at bounding box center [855, 485] width 33 height 13
click at [329, 482] on div at bounding box center [508, 485] width 436 height 9
click at [858, 485] on button "Send" at bounding box center [855, 485] width 33 height 13
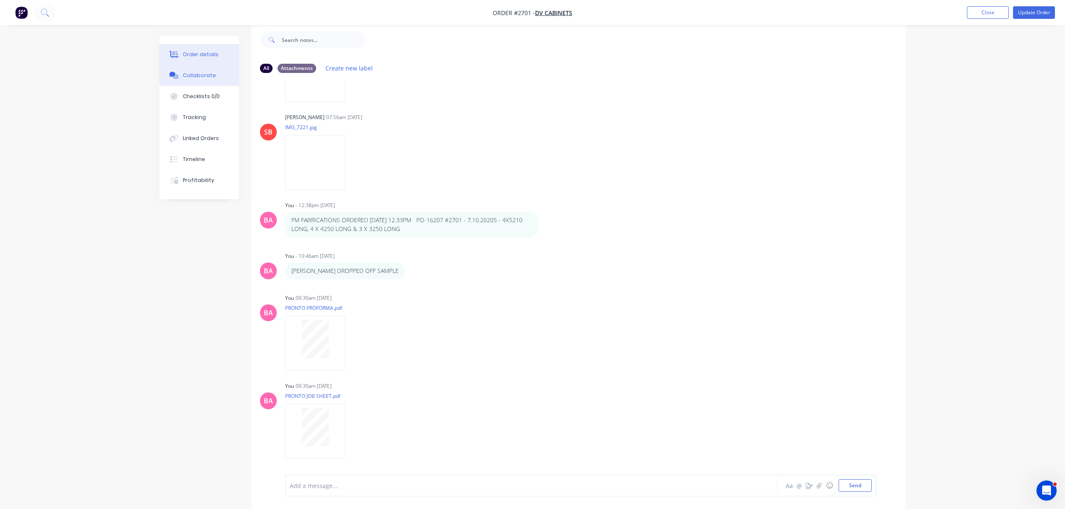
click at [198, 53] on div "Order details" at bounding box center [201, 55] width 36 height 8
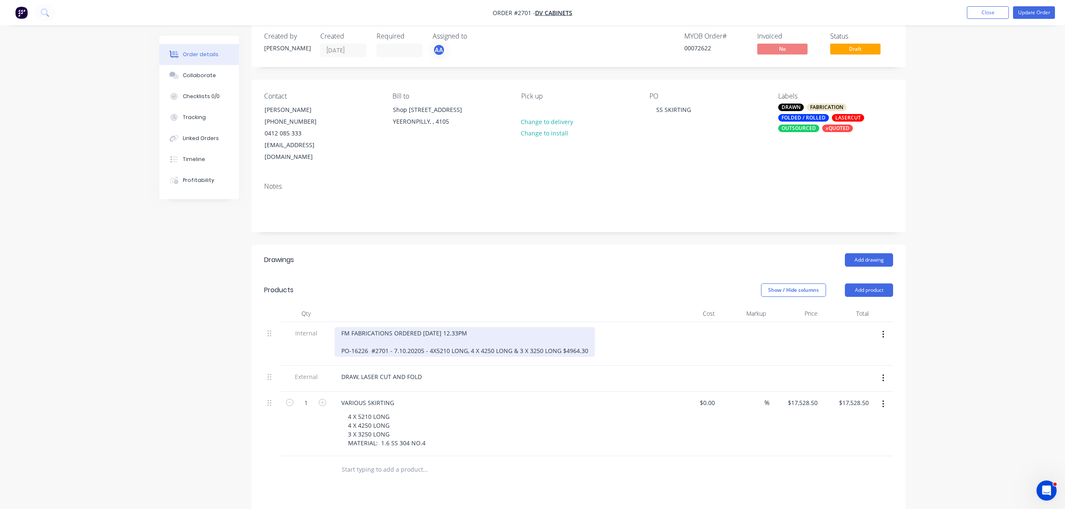
click at [477, 327] on div "FM FABRICATIONS ORDERED 7.10.2025 - 12.33PM PO-16226 #2701 - 7.10.20205 - 4X521…" at bounding box center [465, 342] width 260 height 30
drag, startPoint x: 422, startPoint y: 319, endPoint x: 478, endPoint y: 320, distance: 56.6
click at [478, 327] on div "FM FABRICATIONS ORDERED 7.10.2025 - 12.33PM PO-16226 #2701 - 7.10.20205 - 4X521…" at bounding box center [465, 342] width 260 height 30
click at [586, 333] on div "FM FABRICATIONS ORDERED 13.10.2025 & PD PO-16226 #2701 - 7.10.20205 - 4X5210 LO…" at bounding box center [465, 342] width 260 height 30
click at [428, 339] on div "FM FABRICATIONS ORDERED 13.10.2025 & PD PO-16226 #2701 - 7.10.20205 - 4X5210 LO…" at bounding box center [465, 342] width 260 height 30
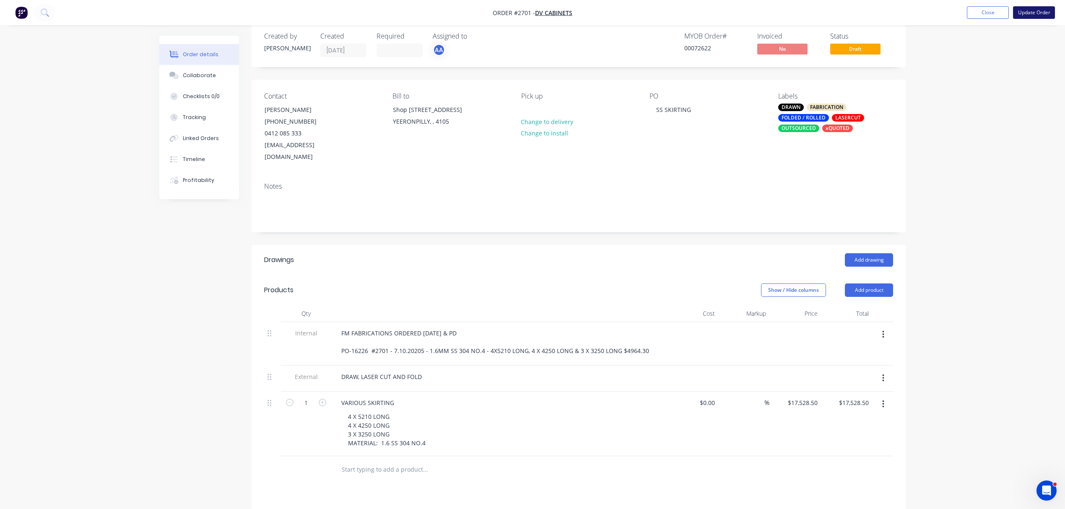
click at [1045, 9] on button "Update Order" at bounding box center [1034, 12] width 42 height 13
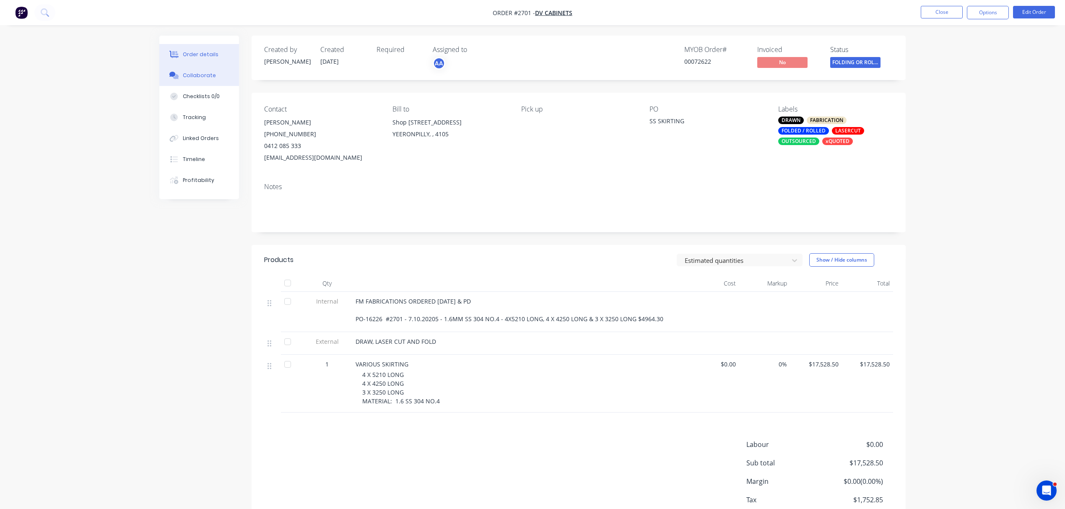
click at [193, 74] on div "Collaborate" at bounding box center [199, 76] width 33 height 8
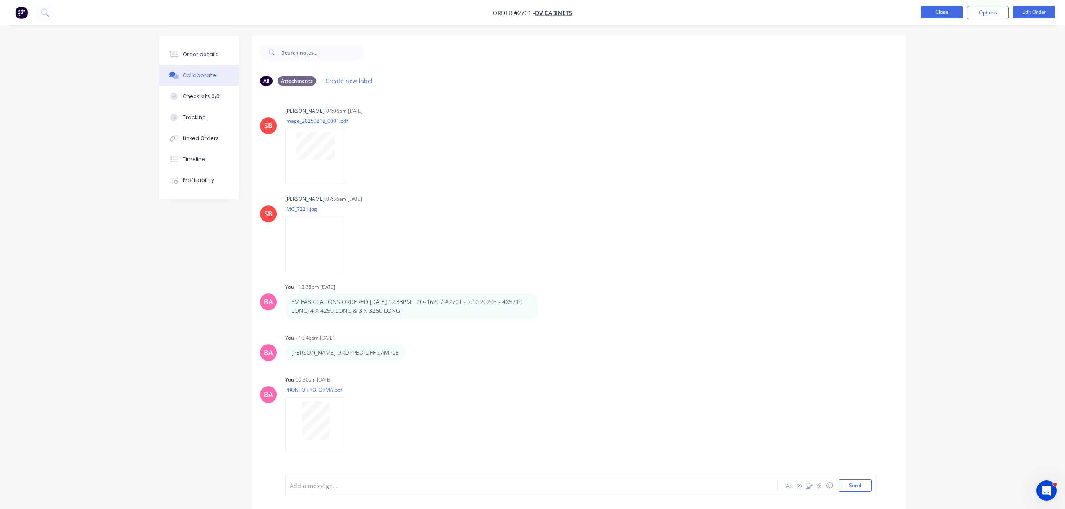
click at [949, 10] on button "Close" at bounding box center [942, 12] width 42 height 13
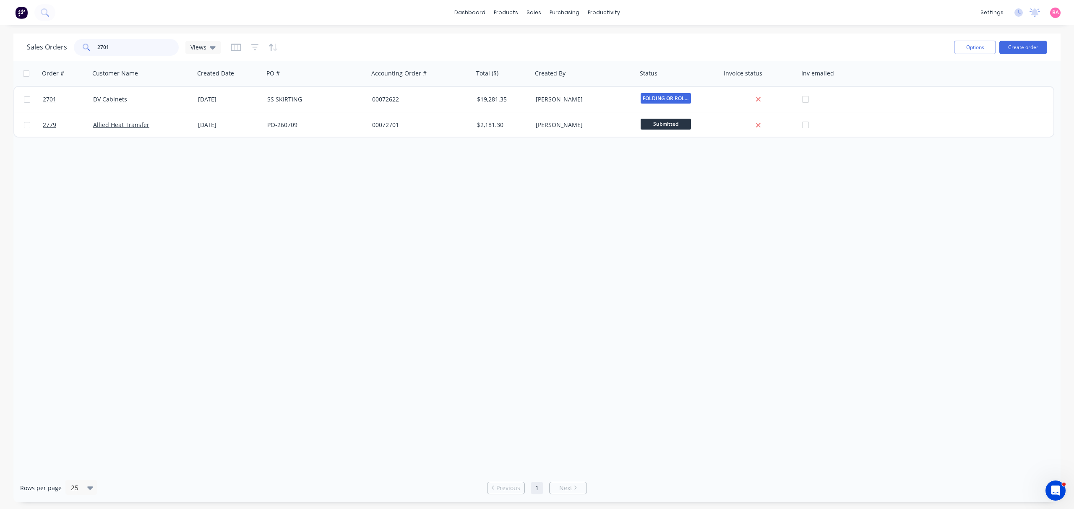
drag, startPoint x: 119, startPoint y: 42, endPoint x: 81, endPoint y: 44, distance: 37.8
click at [81, 44] on div "2701" at bounding box center [126, 47] width 105 height 17
click at [251, 47] on icon "button" at bounding box center [255, 47] width 8 height 8
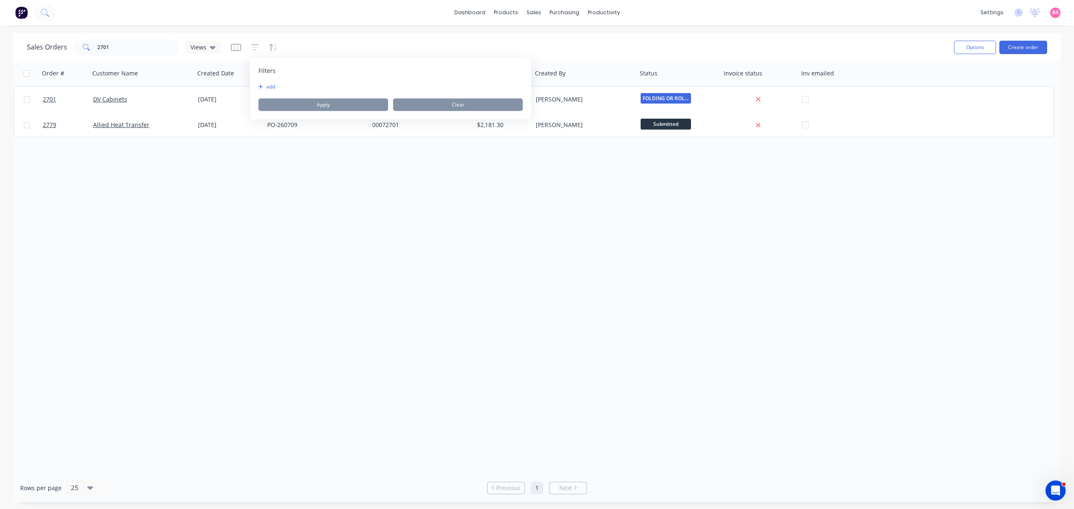
click at [274, 89] on button "add" at bounding box center [268, 86] width 21 height 7
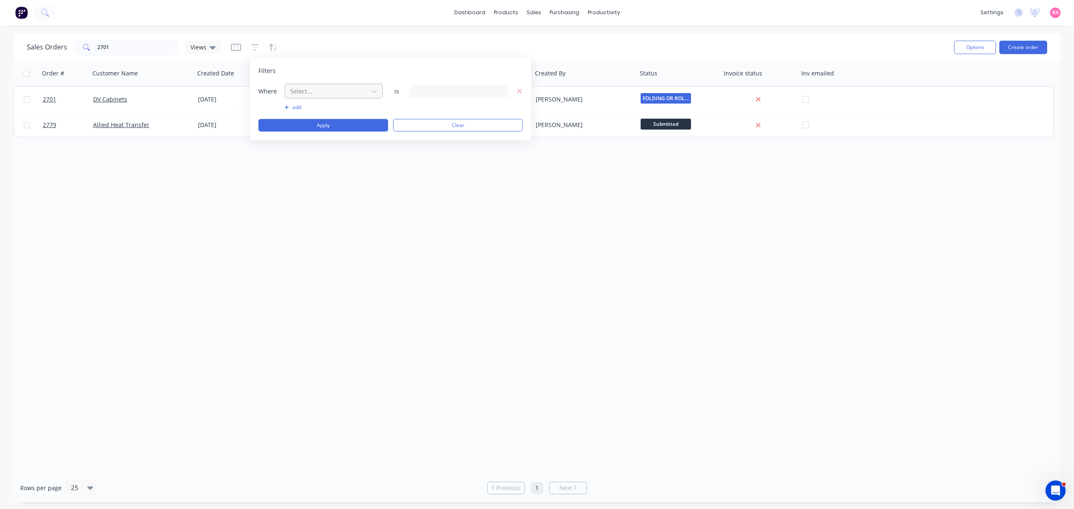
click at [327, 91] on div at bounding box center [326, 91] width 75 height 10
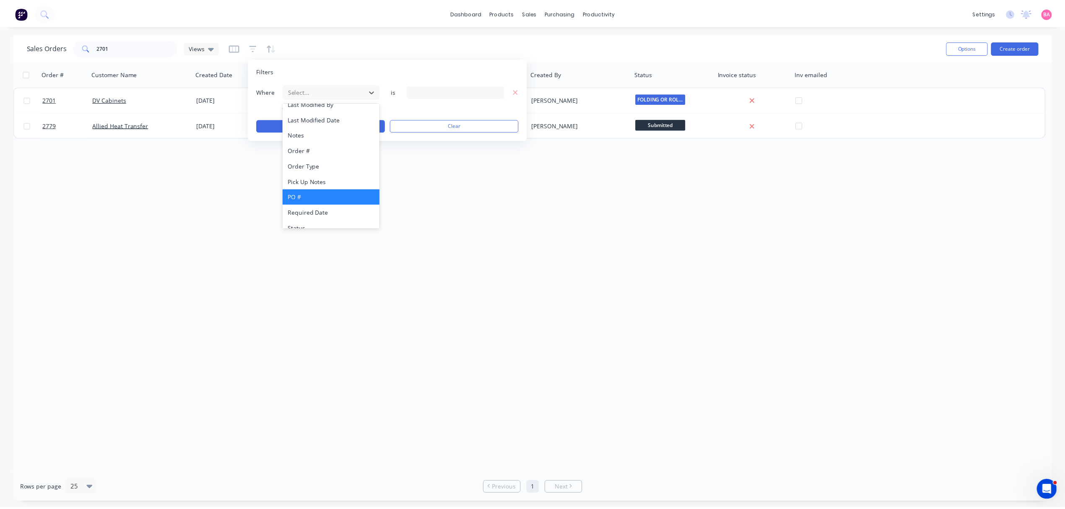
scroll to position [218, 0]
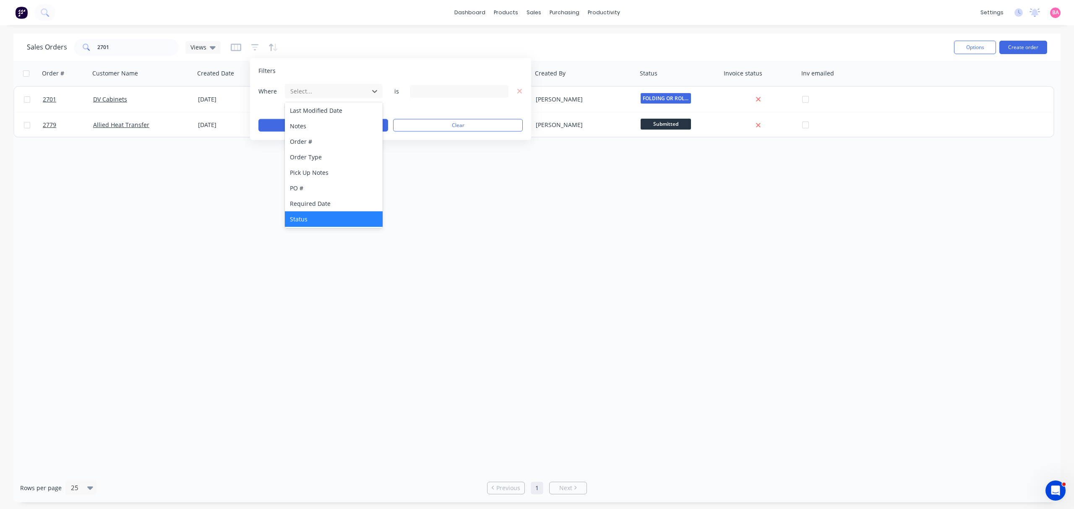
click at [311, 216] on div "Status" at bounding box center [333, 219] width 97 height 16
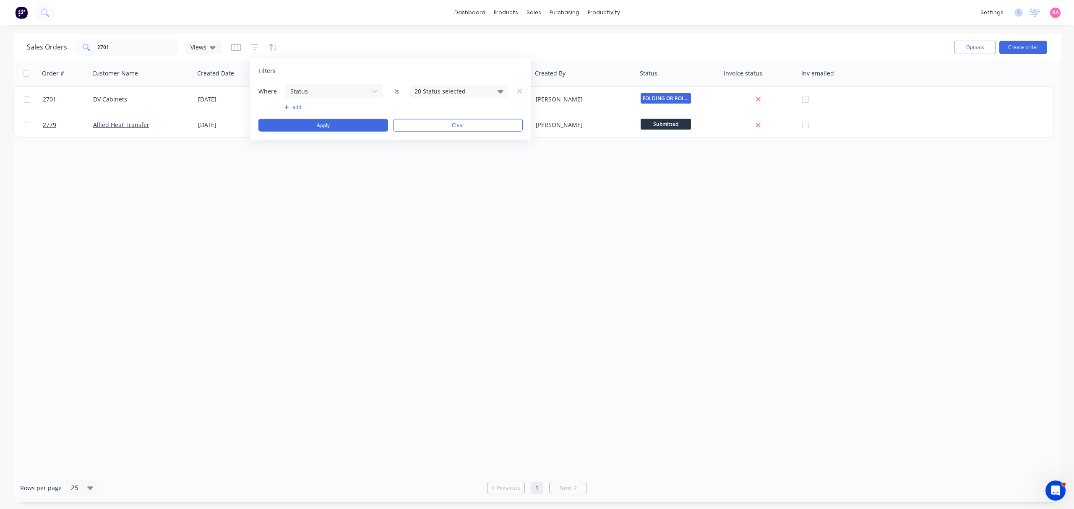
click at [498, 92] on icon at bounding box center [500, 90] width 6 height 9
click at [425, 138] on div at bounding box center [423, 137] width 17 height 17
click at [343, 121] on button "Apply" at bounding box center [323, 125] width 130 height 13
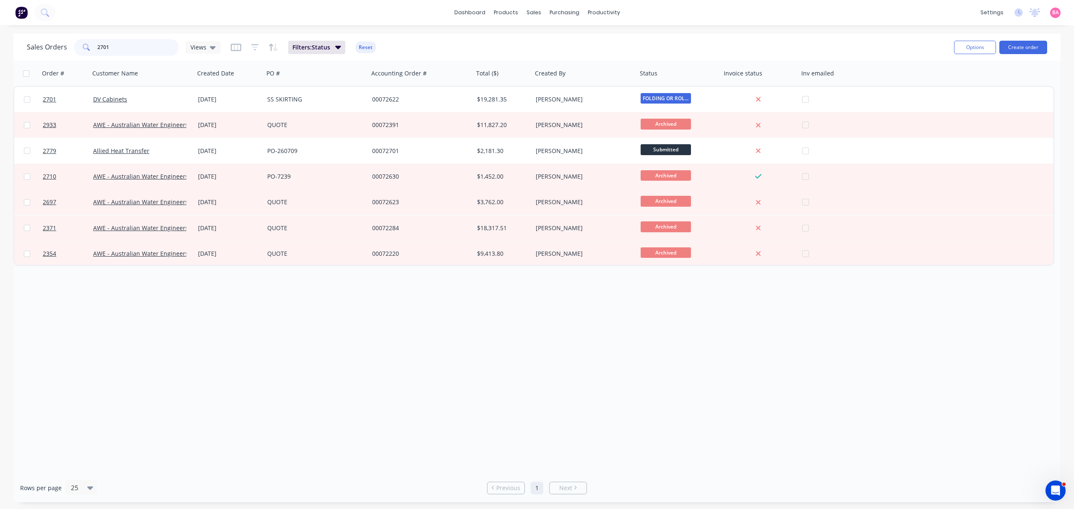
drag, startPoint x: 117, startPoint y: 43, endPoint x: 33, endPoint y: 38, distance: 84.0
click at [39, 38] on div "Sales Orders 2701 Views Filters: Status Reset" at bounding box center [487, 47] width 920 height 21
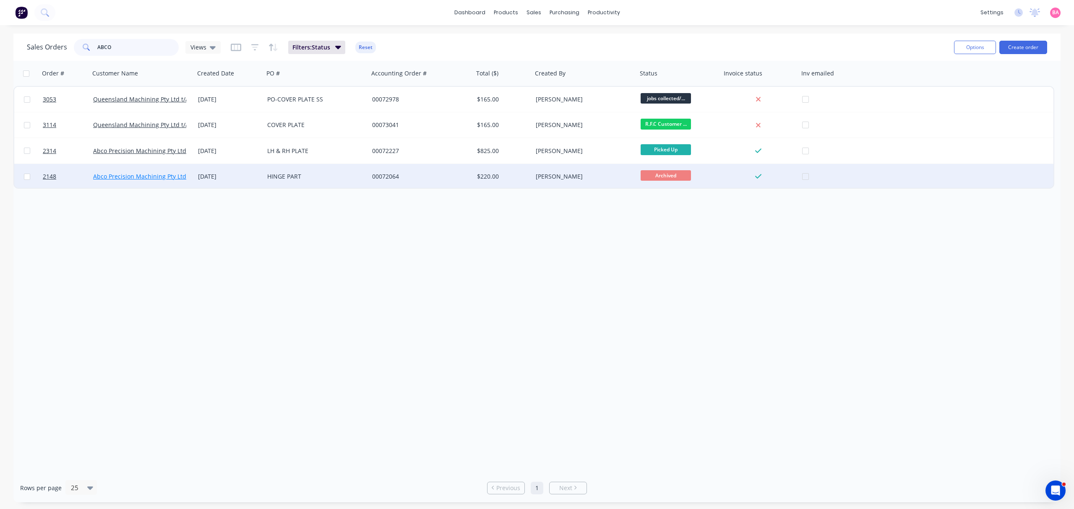
type input "ABCO"
click at [104, 177] on link "Abco Precision Machining Pty Ltd" at bounding box center [139, 176] width 93 height 8
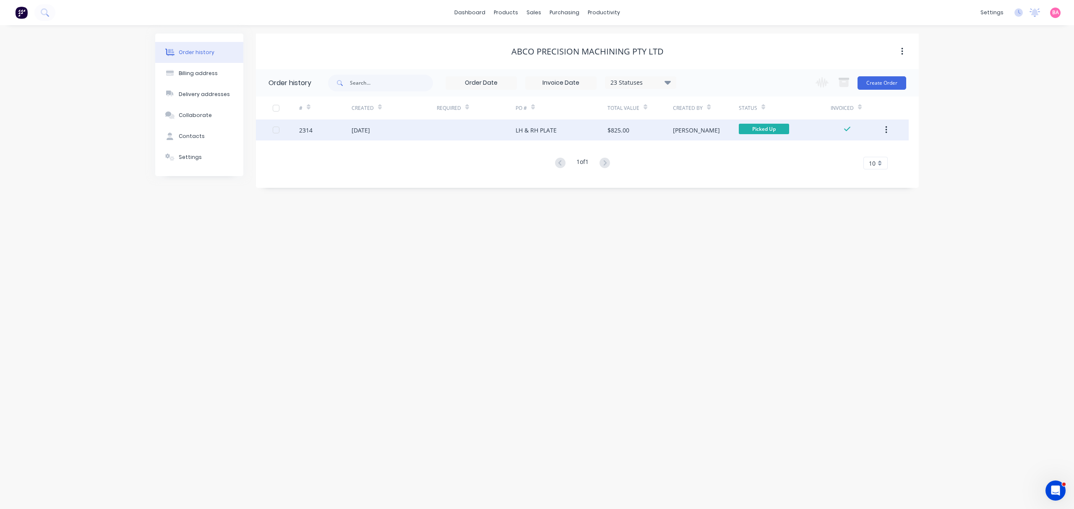
click at [315, 132] on div "2314" at bounding box center [325, 130] width 52 height 21
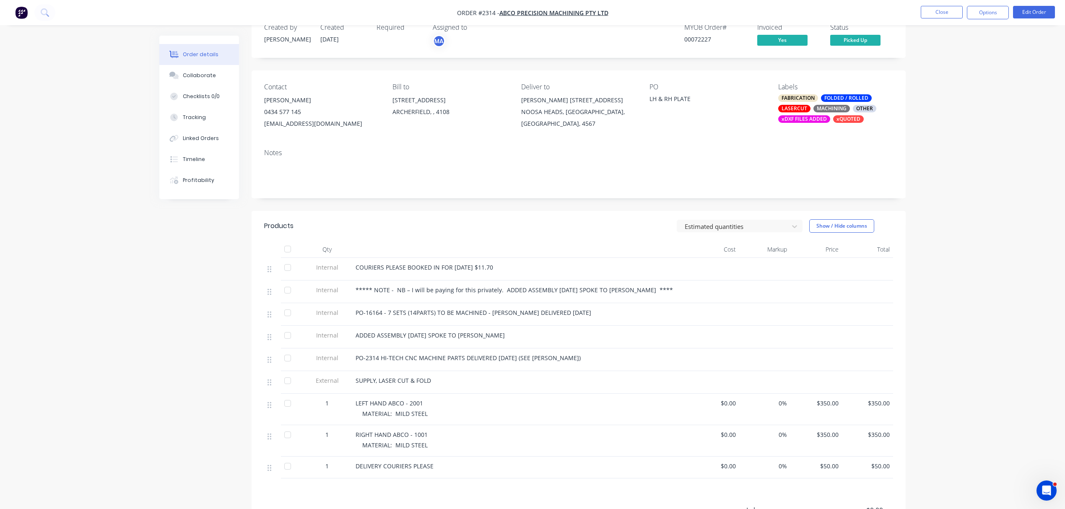
scroll to position [56, 0]
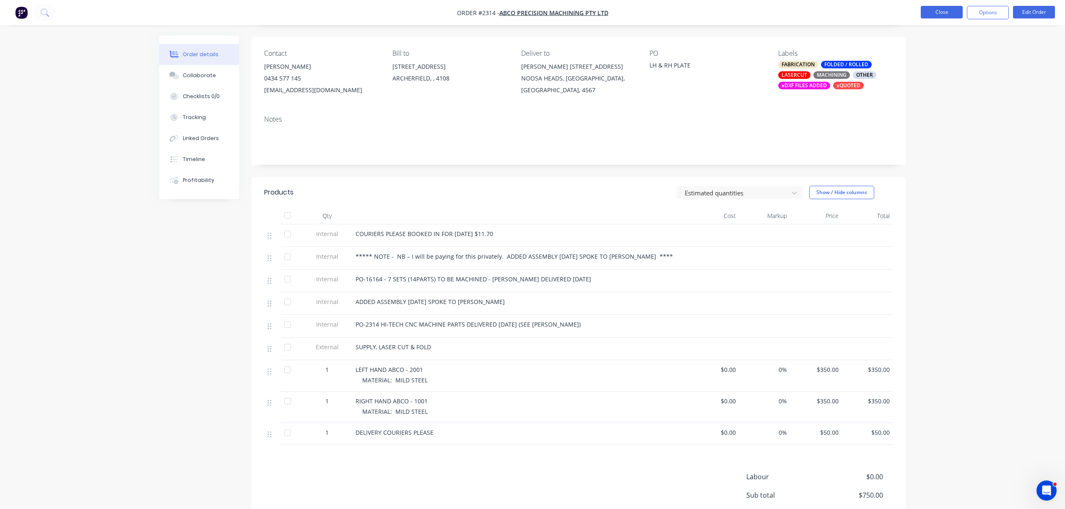
click at [936, 10] on button "Close" at bounding box center [942, 12] width 42 height 13
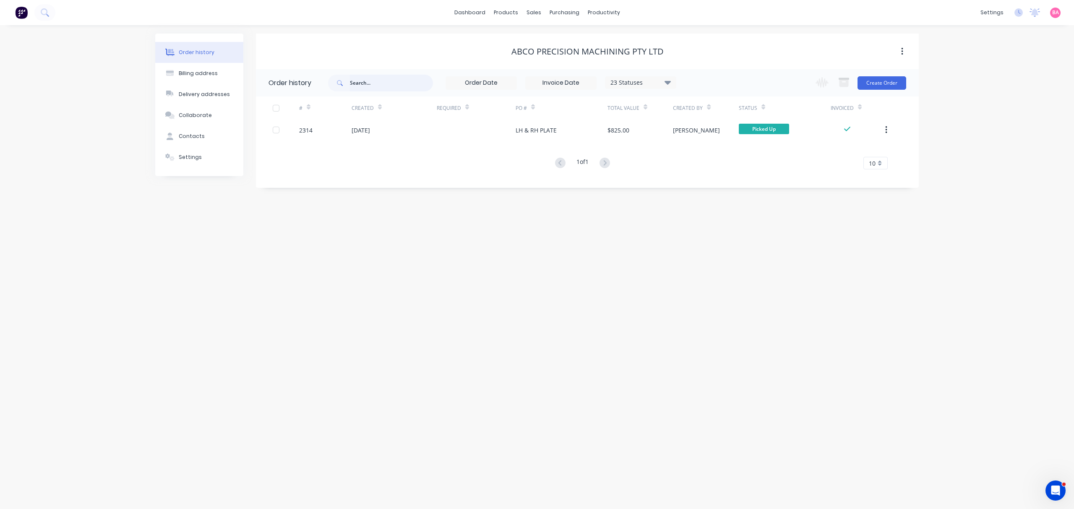
click at [383, 83] on input "text" at bounding box center [391, 83] width 83 height 17
type input "3123"
click at [567, 38] on div "Sales Orders" at bounding box center [564, 40] width 34 height 8
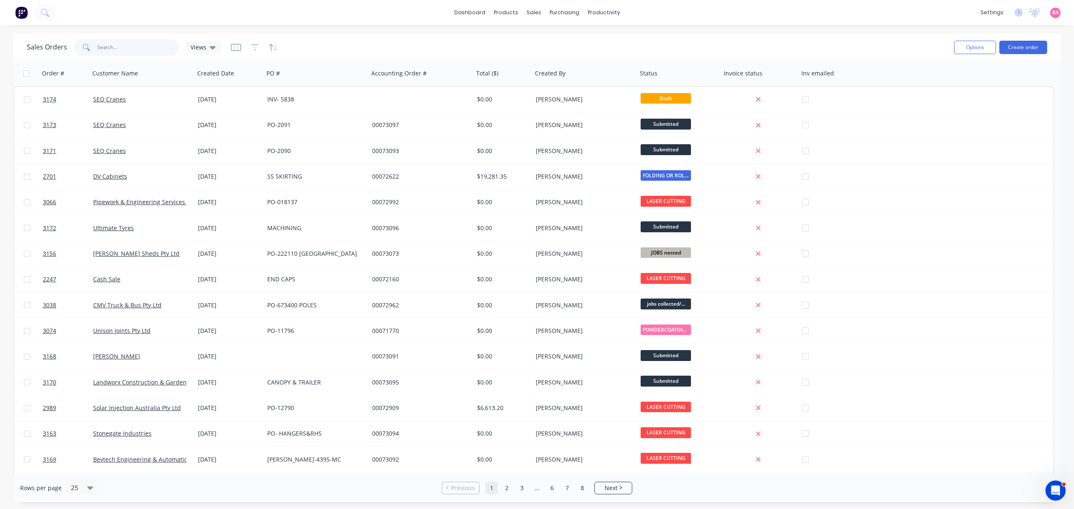
click at [118, 45] on input "text" at bounding box center [138, 47] width 82 height 17
type input "3123"
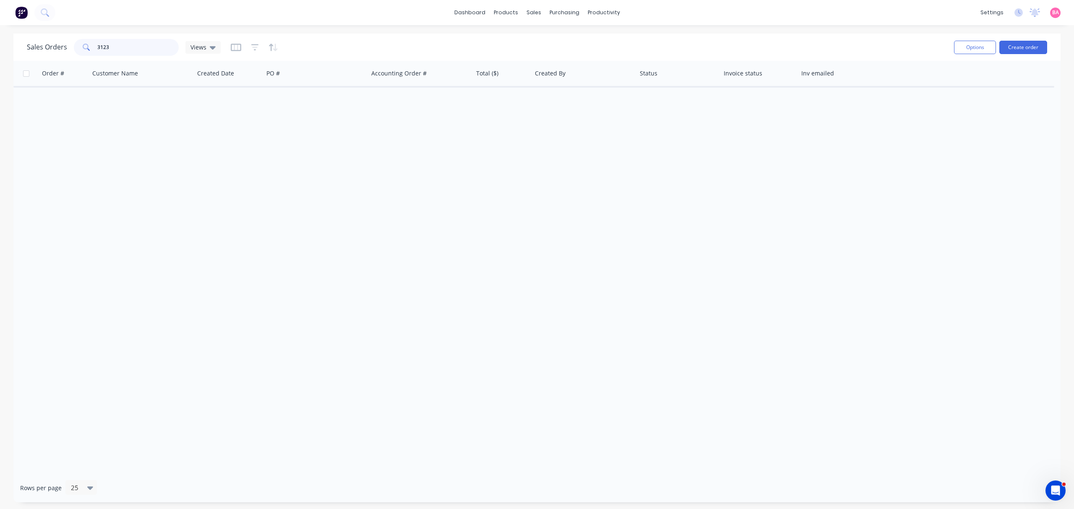
click at [135, 47] on input "3123" at bounding box center [138, 47] width 82 height 17
click at [252, 44] on icon "button" at bounding box center [255, 47] width 8 height 8
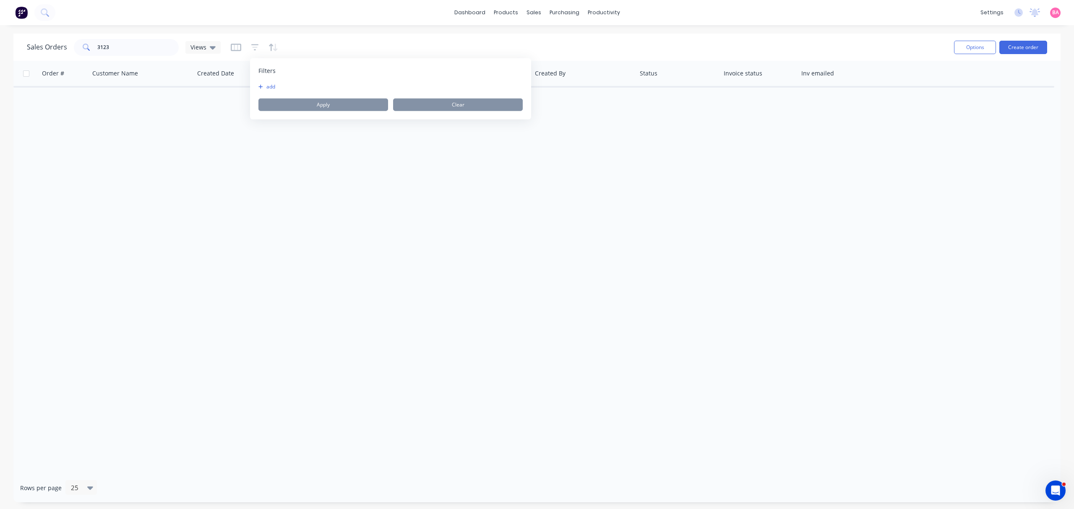
click at [265, 86] on button "add" at bounding box center [268, 86] width 21 height 7
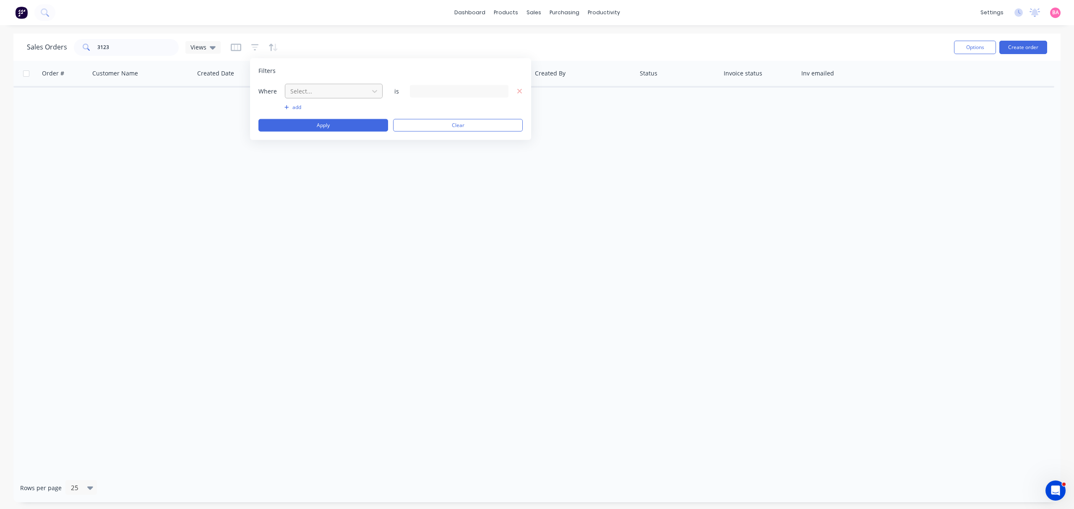
click at [324, 92] on div at bounding box center [326, 91] width 75 height 10
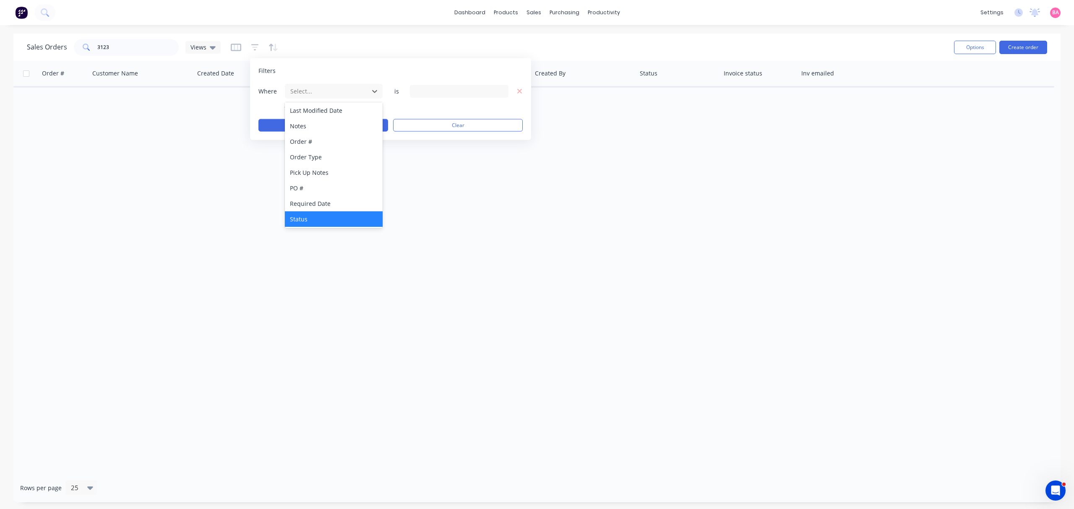
click at [302, 213] on div "Status" at bounding box center [333, 219] width 97 height 16
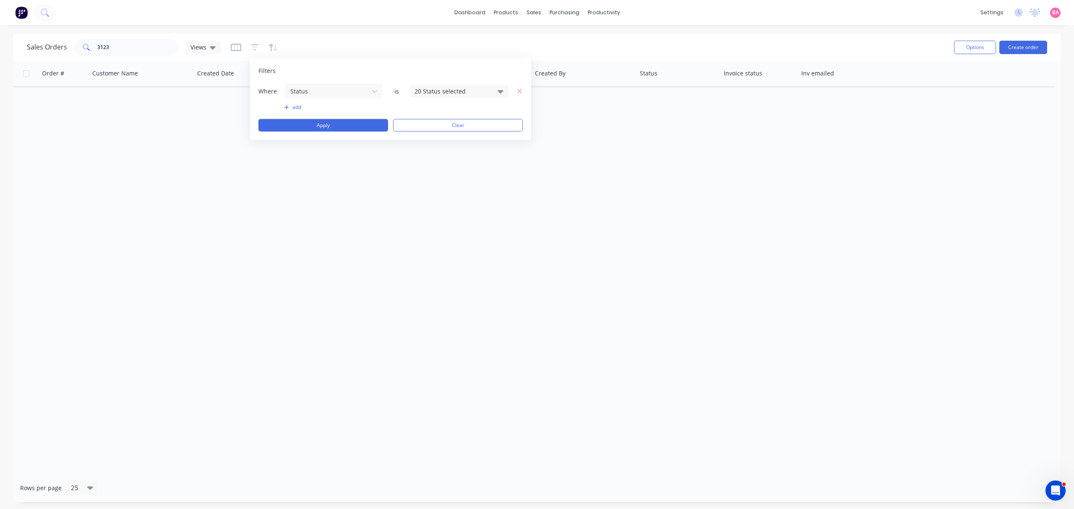
click at [499, 88] on icon at bounding box center [500, 90] width 6 height 9
click at [427, 135] on div at bounding box center [423, 137] width 17 height 17
click at [325, 123] on button "Apply" at bounding box center [323, 125] width 130 height 13
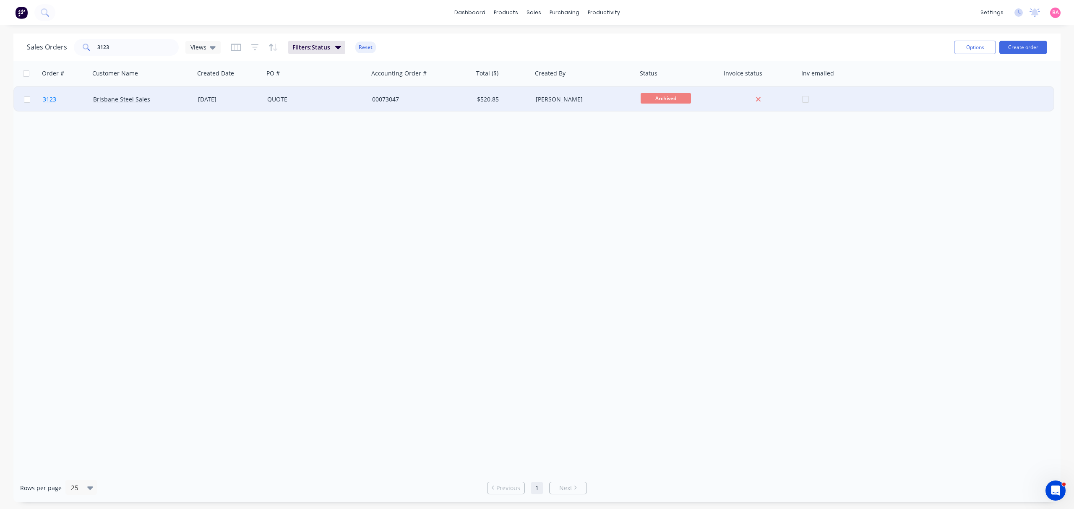
click at [49, 98] on span "3123" at bounding box center [49, 99] width 13 height 8
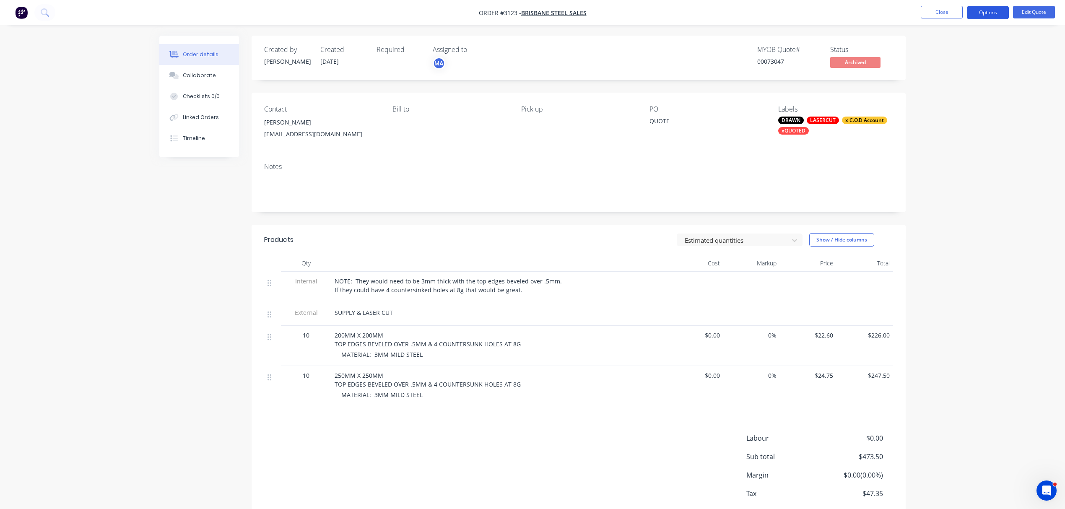
click at [996, 13] on button "Options" at bounding box center [988, 12] width 42 height 13
click at [943, 49] on div "Quote" at bounding box center [962, 51] width 77 height 12
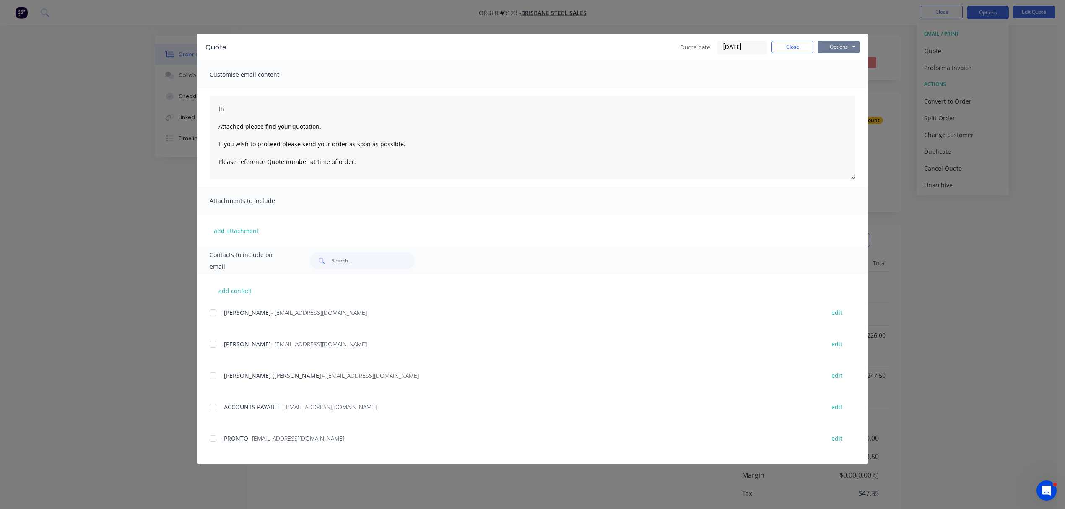
click at [852, 46] on button "Options" at bounding box center [839, 47] width 42 height 13
click at [835, 74] on button "Print" at bounding box center [845, 76] width 54 height 14
type textarea "Hi Attached please find your quotation. If you wish to proceed please send your…"
click at [790, 44] on button "Close" at bounding box center [793, 47] width 42 height 13
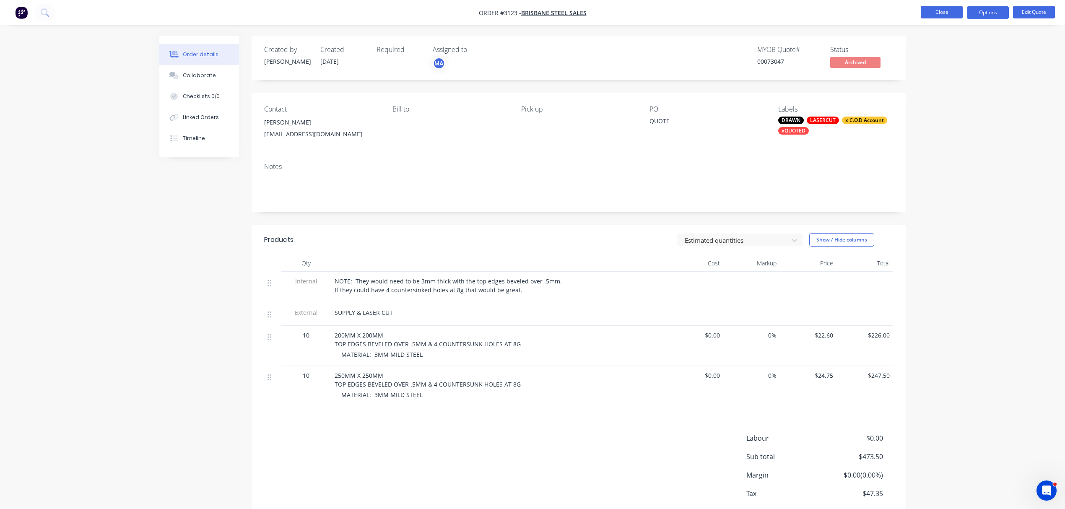
click at [942, 9] on button "Close" at bounding box center [942, 12] width 42 height 13
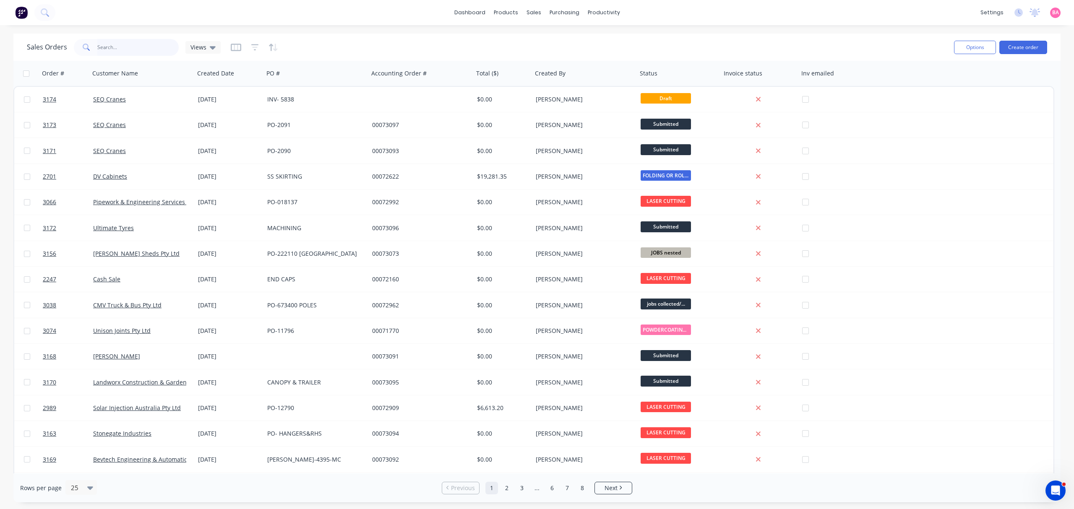
click at [121, 45] on input "text" at bounding box center [138, 47] width 82 height 17
type input "2966"
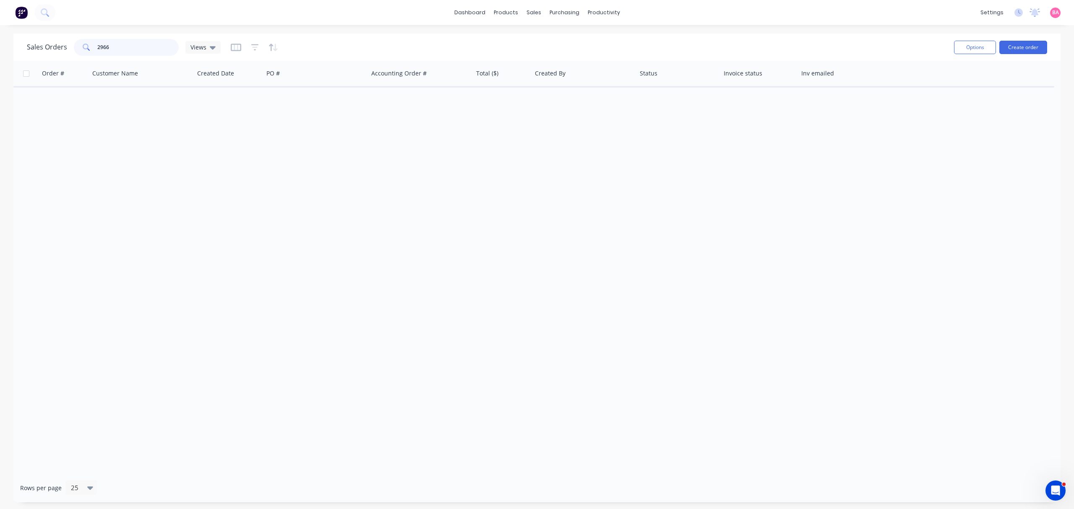
click at [133, 47] on input "2966" at bounding box center [138, 47] width 82 height 17
click at [257, 50] on icon "button" at bounding box center [255, 47] width 8 height 8
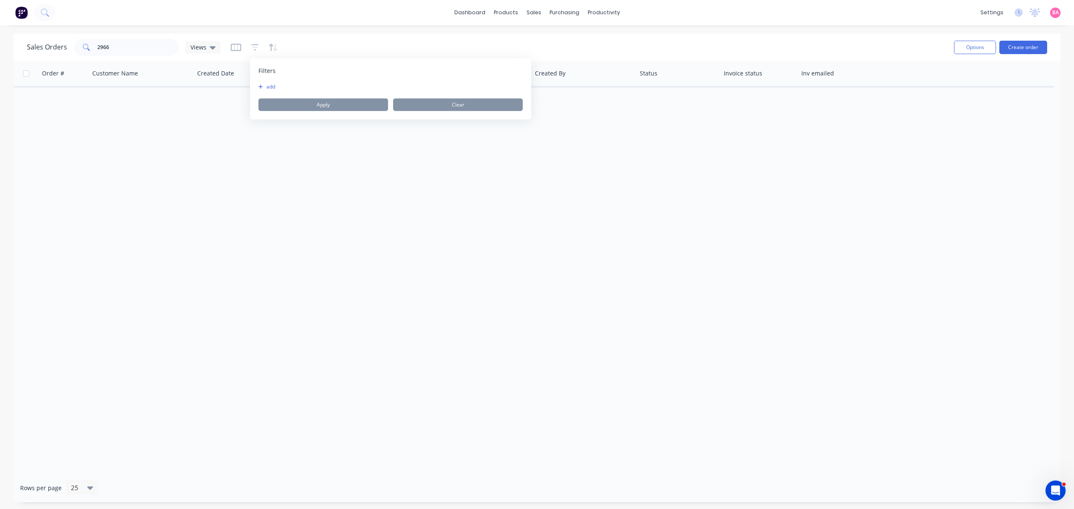
click at [269, 86] on button "add" at bounding box center [268, 86] width 21 height 7
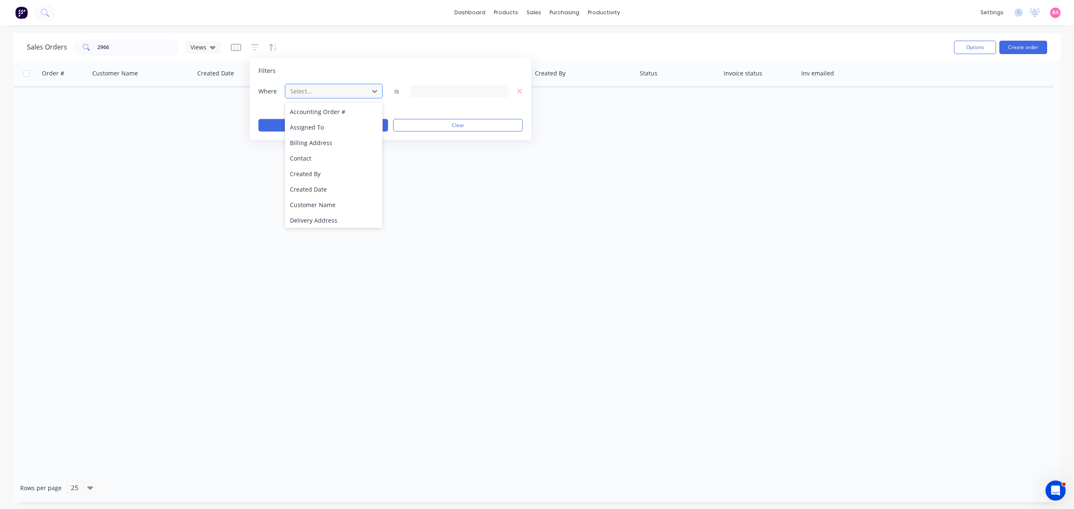
click at [333, 87] on div at bounding box center [326, 91] width 75 height 10
click at [302, 217] on div "Status" at bounding box center [333, 219] width 97 height 16
click at [503, 90] on div "20 Status selected" at bounding box center [459, 91] width 99 height 13
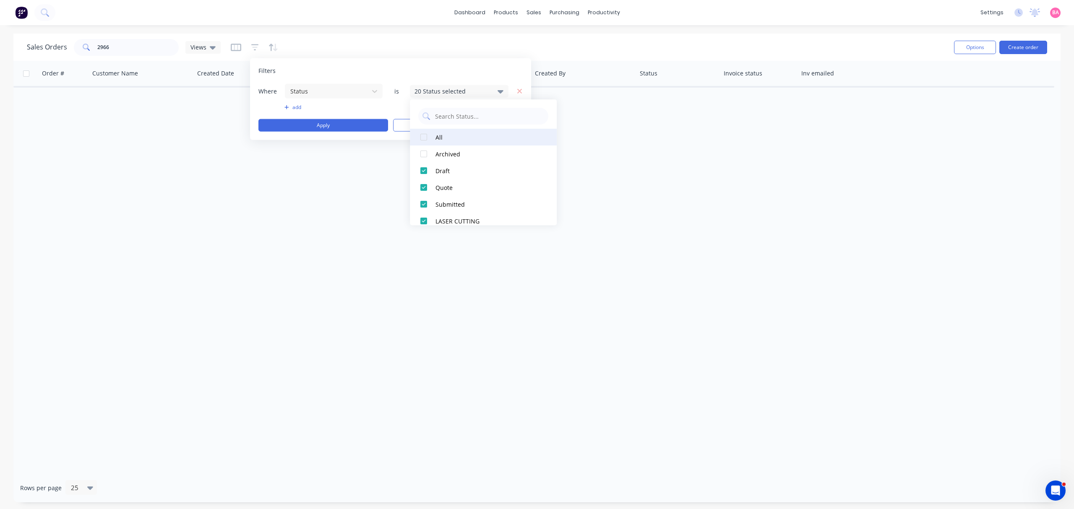
click at [423, 137] on div at bounding box center [423, 137] width 17 height 17
click at [327, 126] on button "Apply" at bounding box center [323, 125] width 130 height 13
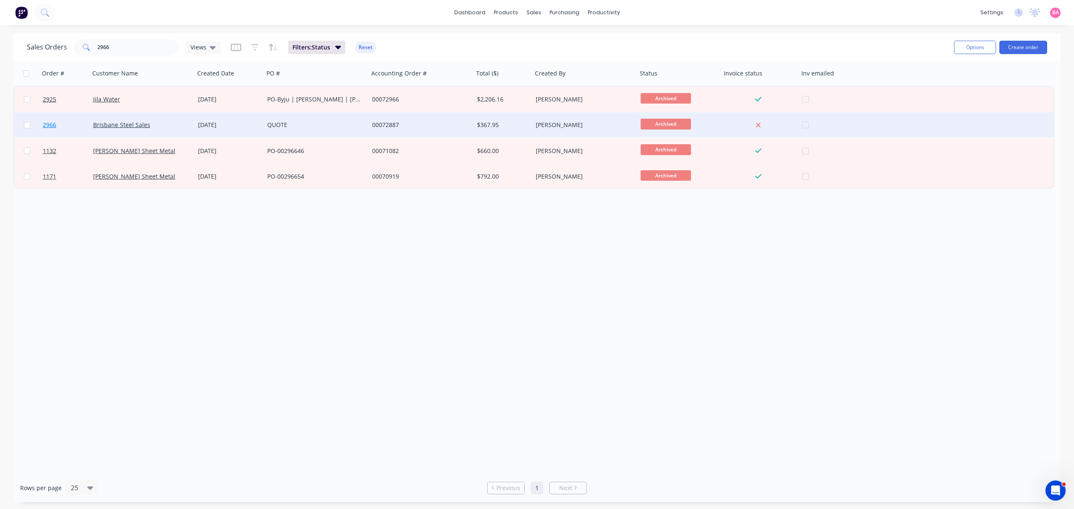
click at [53, 125] on span "2966" at bounding box center [49, 125] width 13 height 8
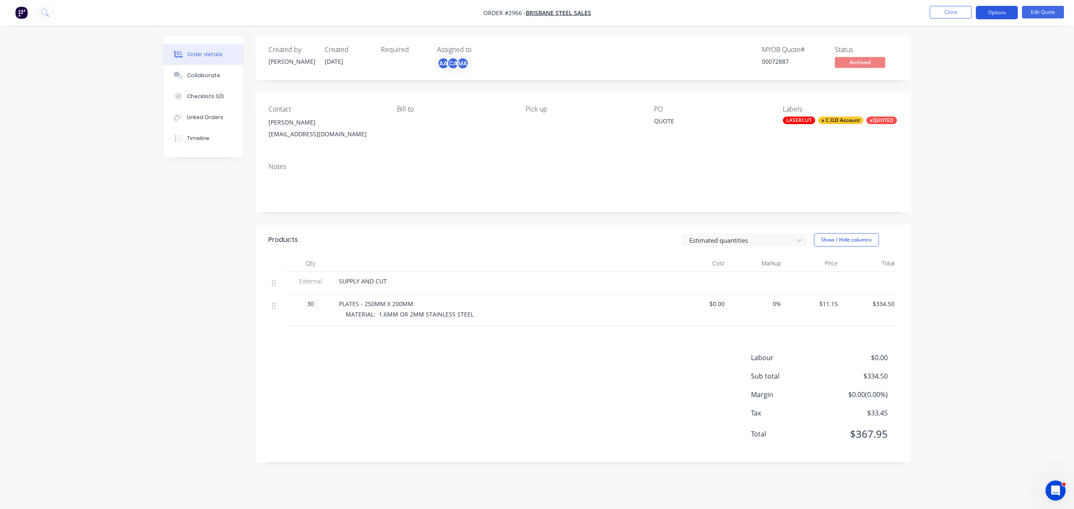
click at [1002, 14] on button "Options" at bounding box center [996, 12] width 42 height 13
click at [958, 101] on div "Convert to Order" at bounding box center [971, 101] width 77 height 12
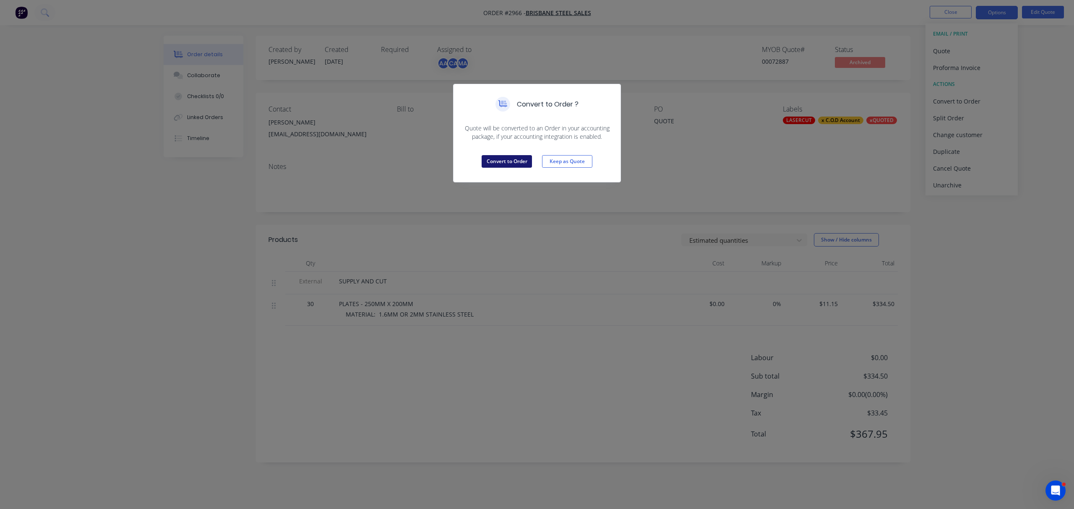
click at [507, 161] on button "Convert to Order" at bounding box center [506, 161] width 50 height 13
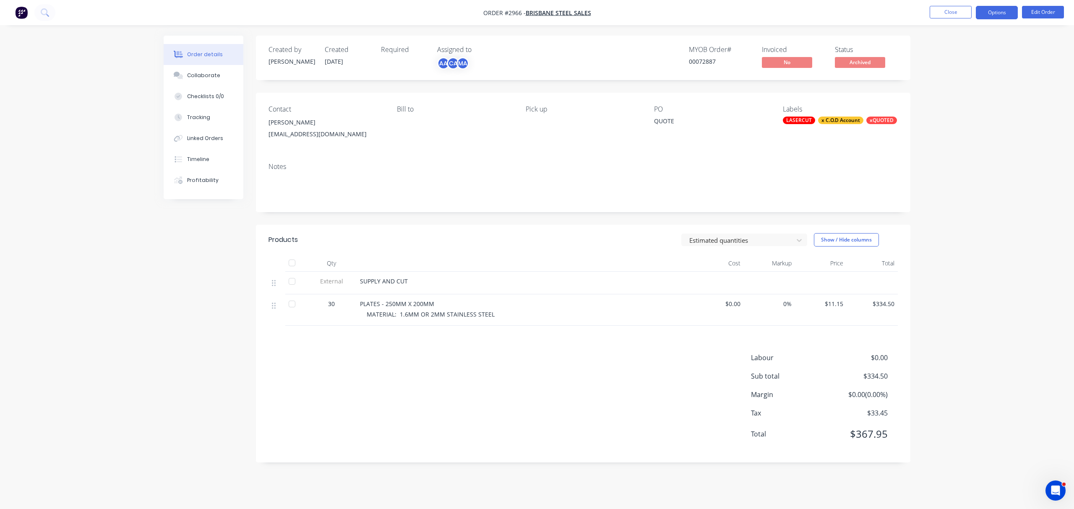
click at [997, 11] on button "Options" at bounding box center [996, 12] width 42 height 13
click at [964, 84] on div "Order Confirmation" at bounding box center [971, 84] width 77 height 12
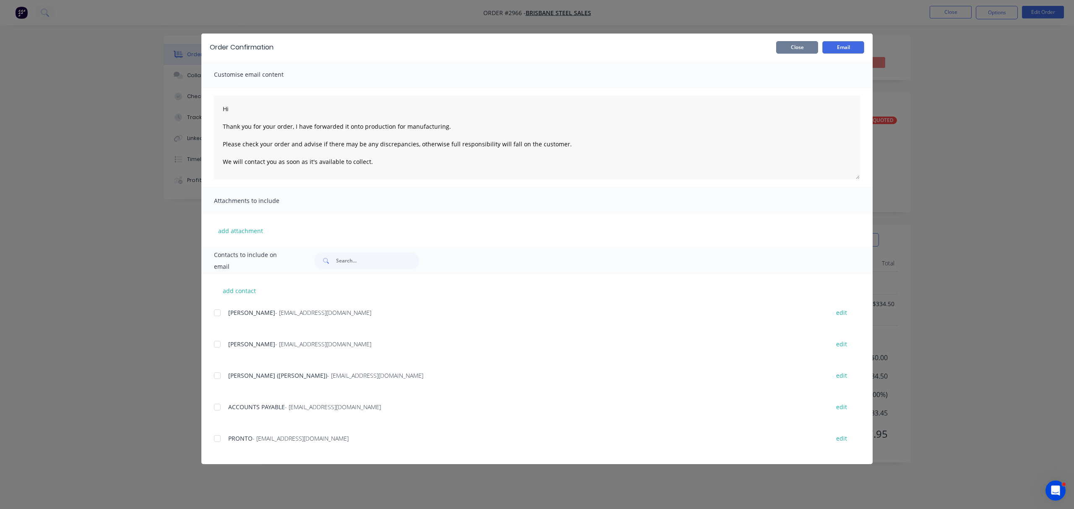
click at [794, 48] on button "Close" at bounding box center [797, 47] width 42 height 13
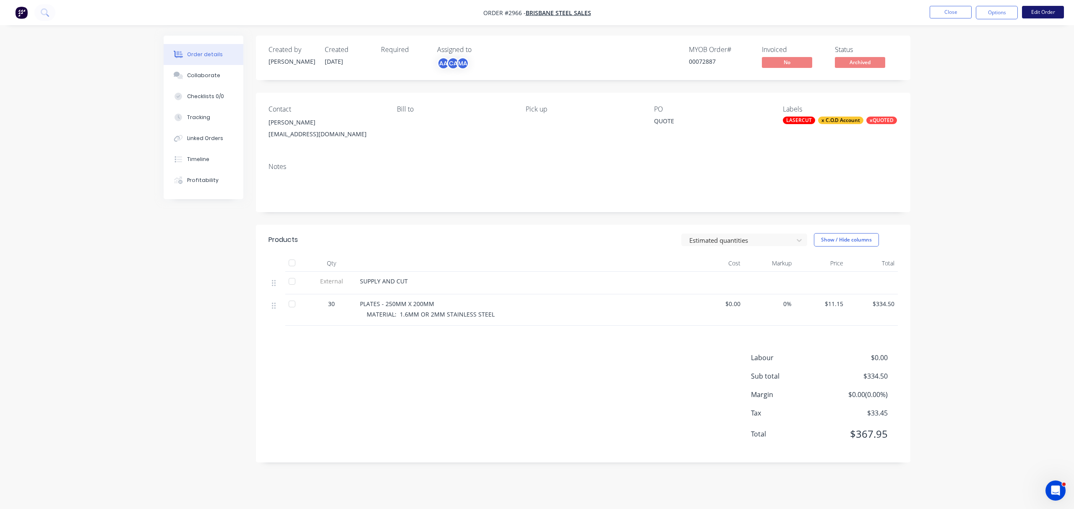
click at [1052, 10] on button "Edit Order" at bounding box center [1043, 12] width 42 height 13
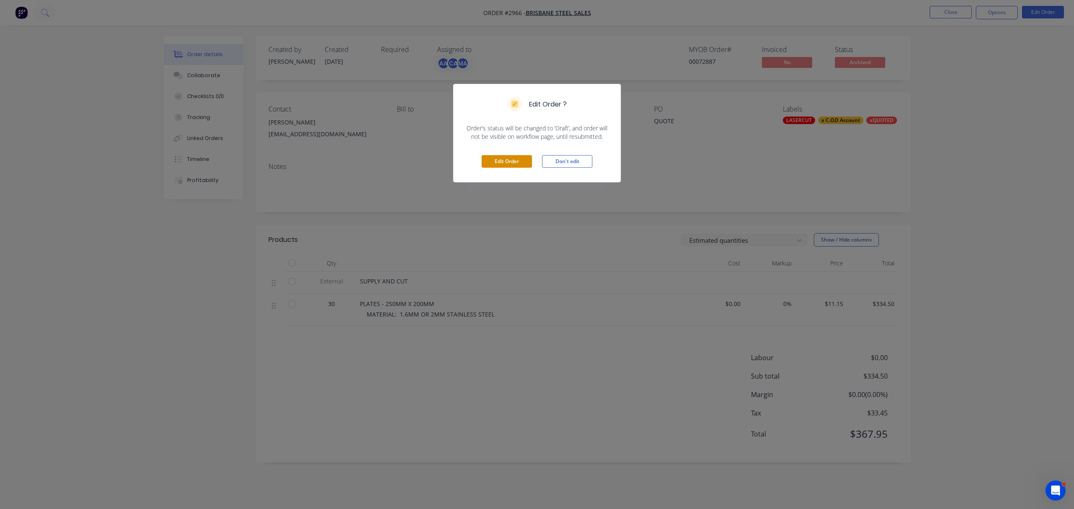
click at [511, 159] on button "Edit Order" at bounding box center [506, 161] width 50 height 13
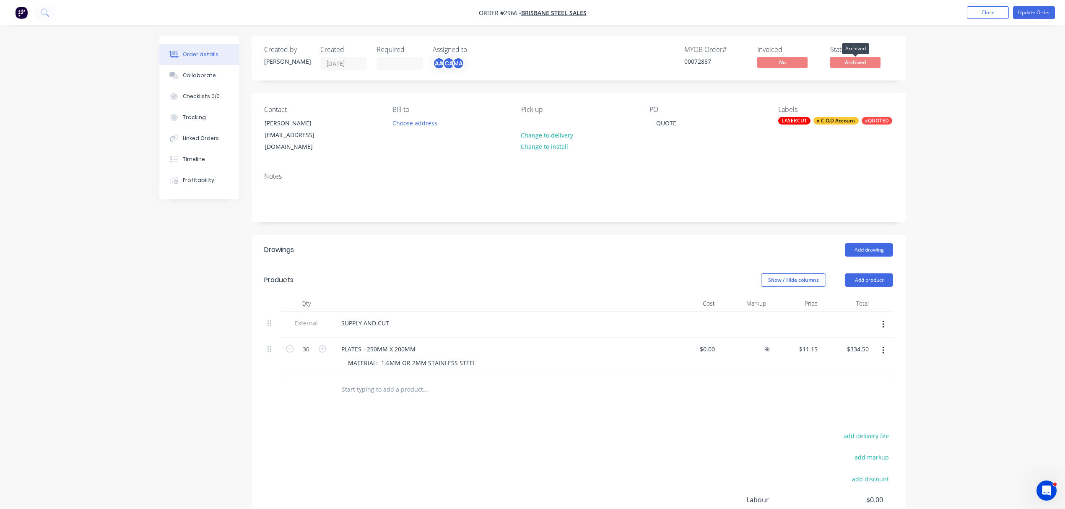
click at [859, 62] on span "Archived" at bounding box center [855, 62] width 50 height 10
click at [1027, 13] on button "Update Order" at bounding box center [1034, 12] width 42 height 13
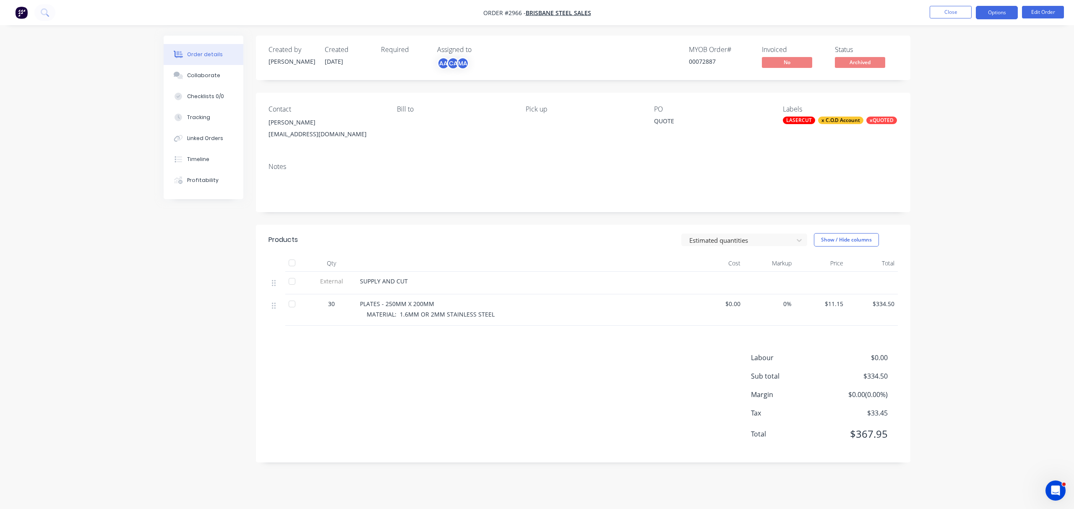
click at [994, 9] on button "Options" at bounding box center [996, 12] width 42 height 13
click at [951, 221] on div "Unarchive" at bounding box center [971, 223] width 77 height 12
click at [666, 123] on div "QUOTE" at bounding box center [706, 123] width 105 height 12
click at [661, 122] on div "QUOTE" at bounding box center [706, 123] width 105 height 12
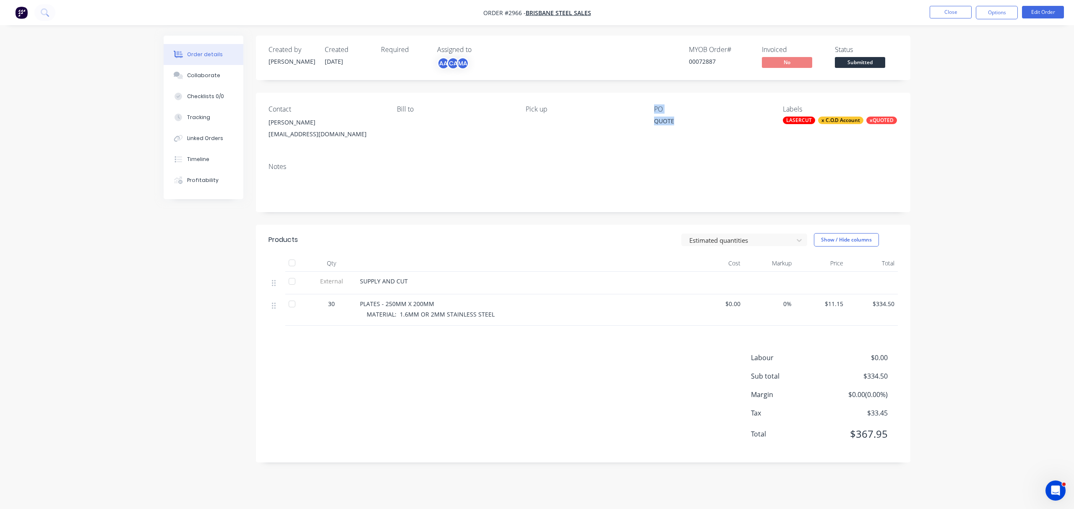
drag, startPoint x: 680, startPoint y: 120, endPoint x: 612, endPoint y: 122, distance: 68.0
click at [612, 122] on div "Contact [PERSON_NAME] [PERSON_NAME][EMAIL_ADDRESS][DOMAIN_NAME] Bill to Pick up…" at bounding box center [583, 124] width 654 height 63
click at [1037, 8] on button "Edit Order" at bounding box center [1043, 12] width 42 height 13
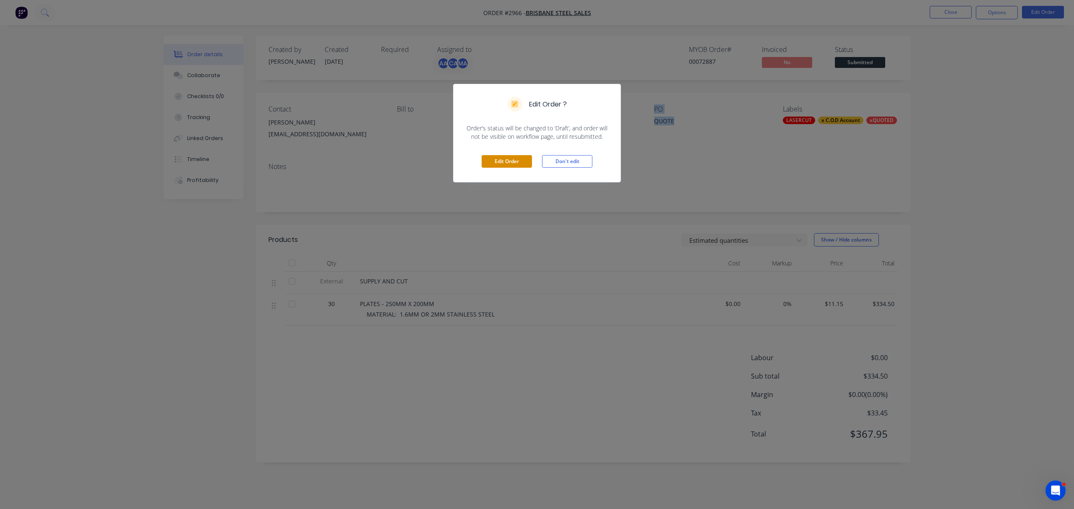
click at [509, 159] on button "Edit Order" at bounding box center [506, 161] width 50 height 13
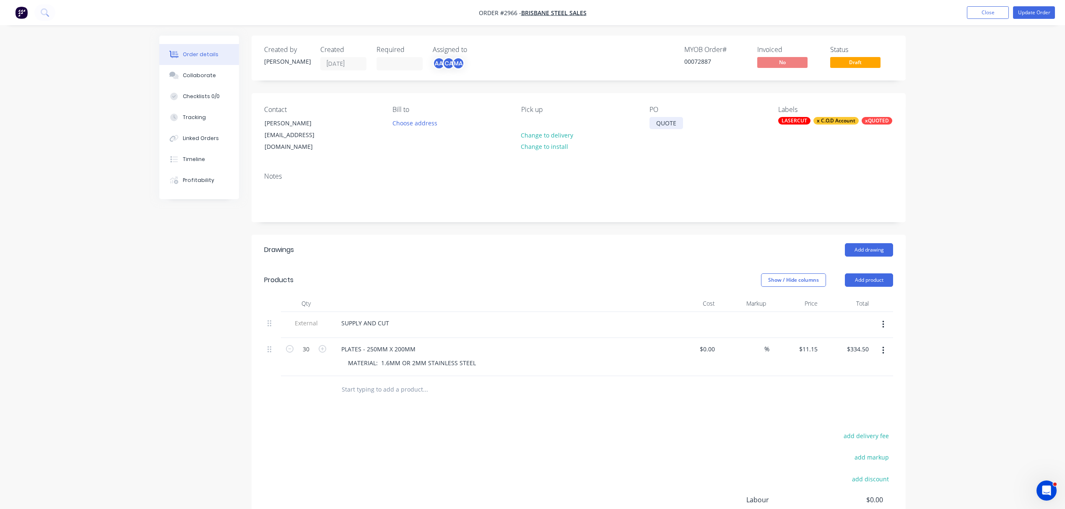
click at [673, 125] on div "QUOTE" at bounding box center [667, 123] width 34 height 12
drag, startPoint x: 678, startPoint y: 124, endPoint x: 518, endPoint y: 126, distance: 159.4
click at [529, 126] on div "Contact [PERSON_NAME] [PERSON_NAME][EMAIL_ADDRESS][DOMAIN_NAME] Bill to Choose …" at bounding box center [579, 129] width 654 height 73
click at [401, 121] on button "Choose address" at bounding box center [415, 122] width 54 height 11
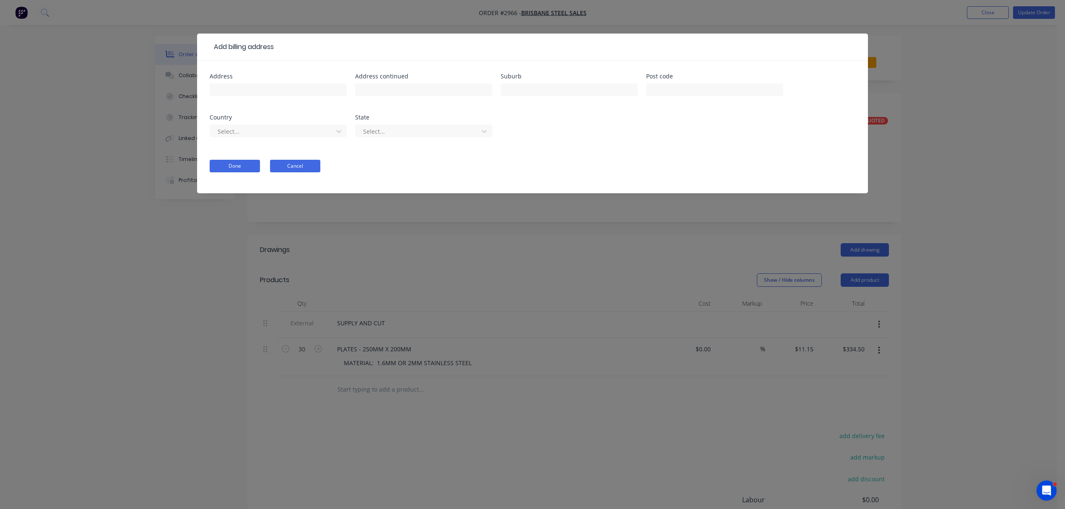
click at [287, 165] on button "Cancel" at bounding box center [295, 166] width 50 height 13
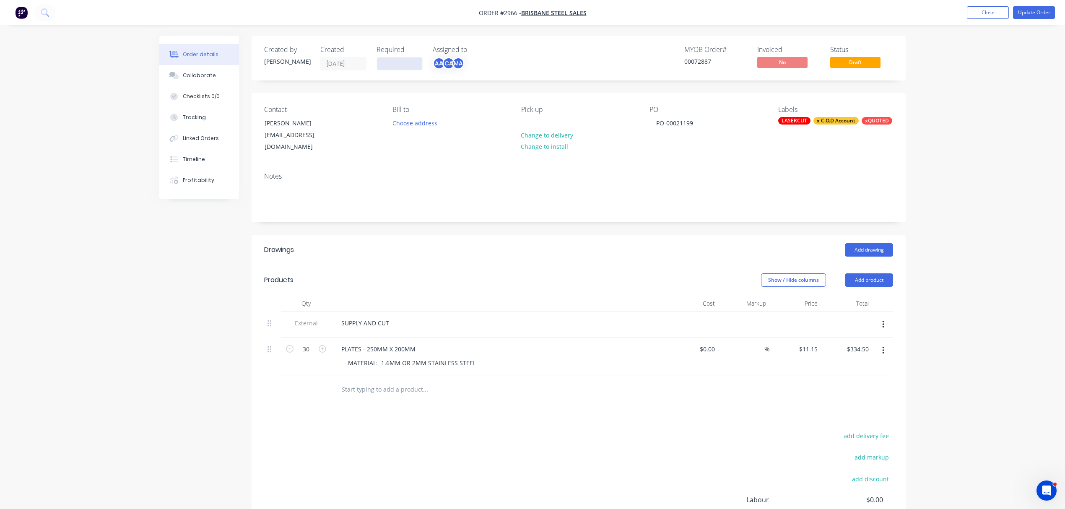
click at [398, 63] on input at bounding box center [399, 63] width 45 height 13
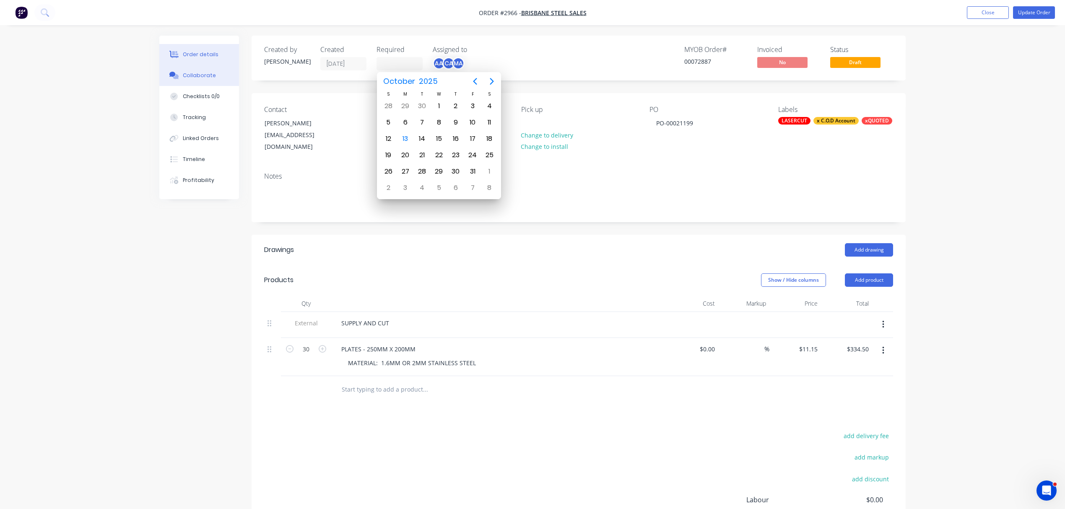
click at [206, 73] on div "Collaborate" at bounding box center [199, 76] width 33 height 8
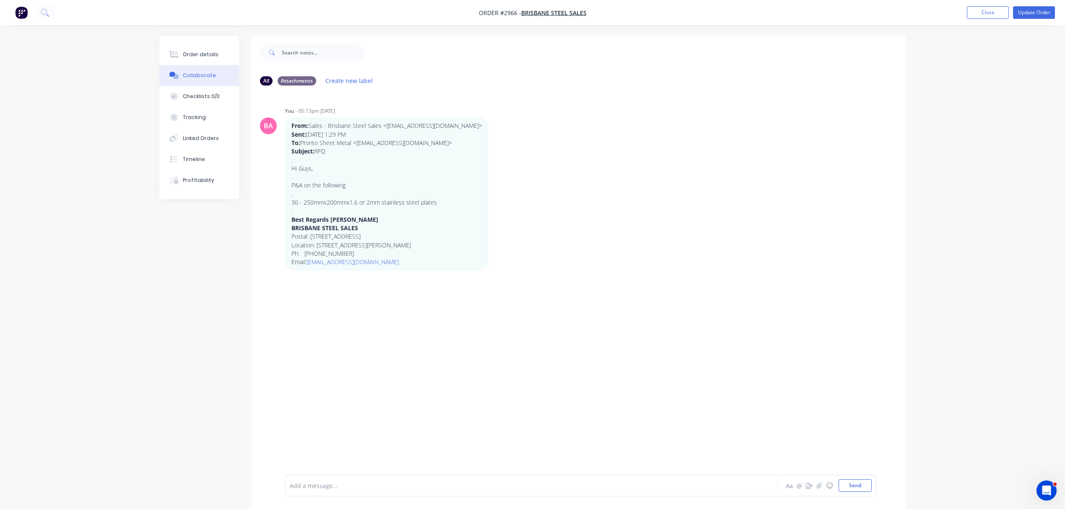
click at [383, 485] on div at bounding box center [508, 485] width 436 height 9
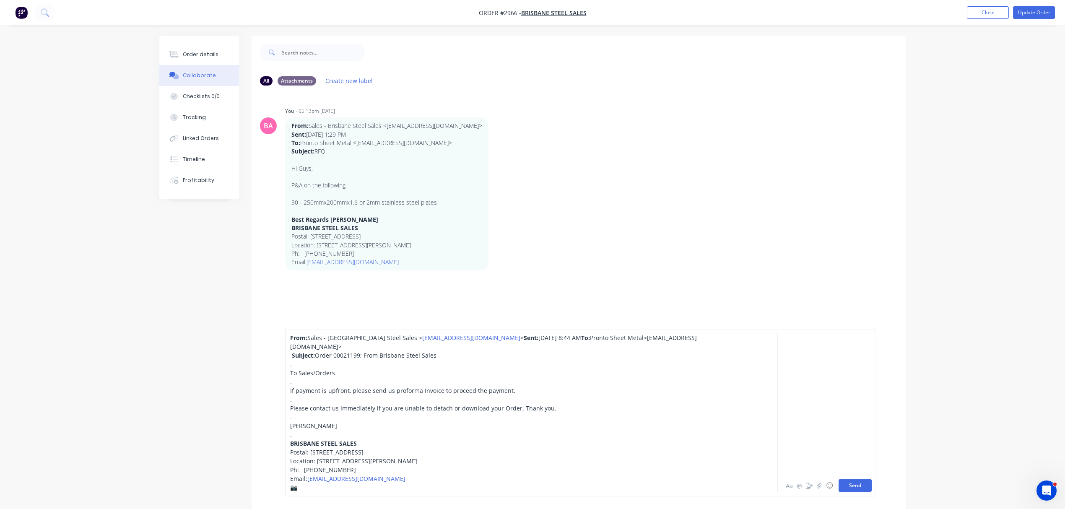
click at [849, 483] on button "Send" at bounding box center [855, 485] width 33 height 13
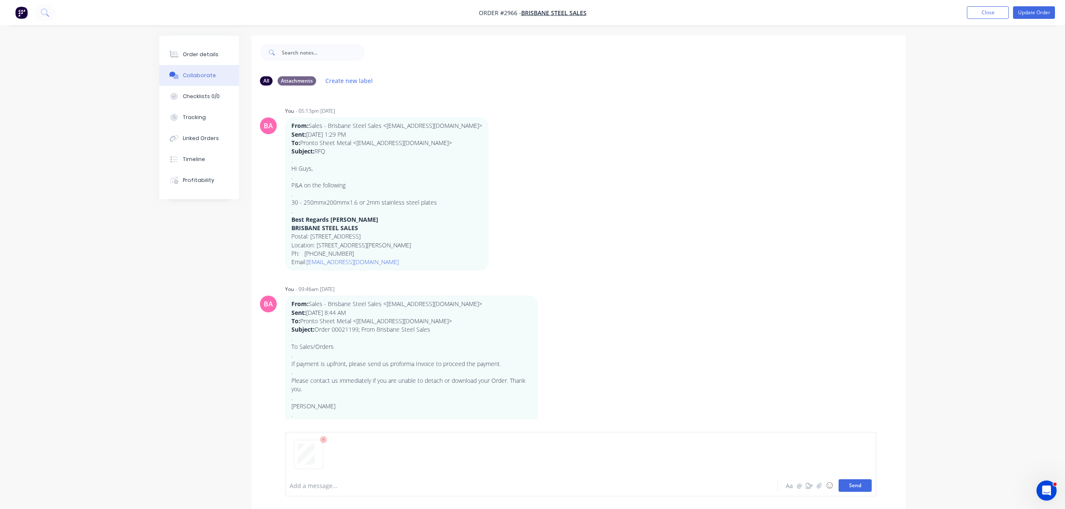
click at [858, 483] on button "Send" at bounding box center [855, 485] width 33 height 13
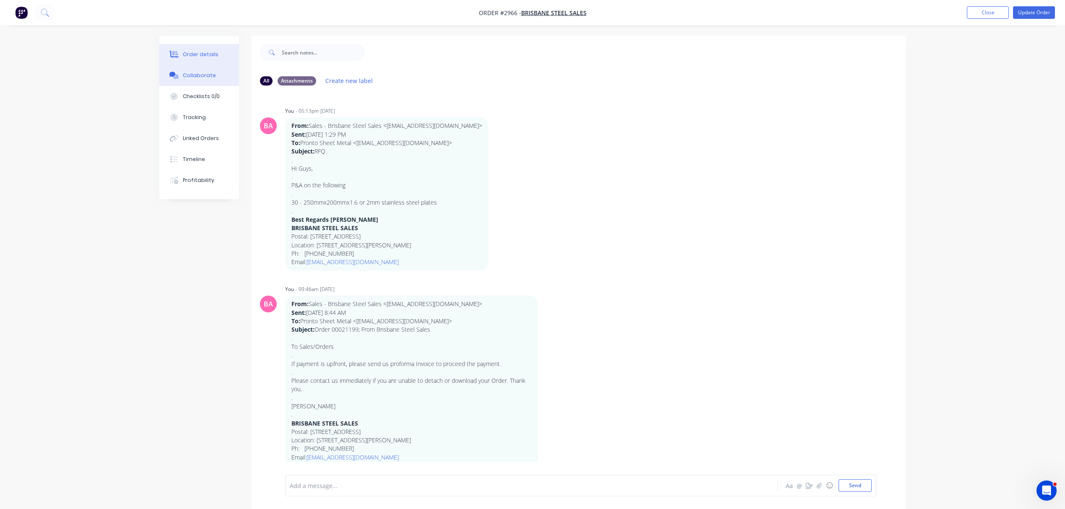
click at [200, 51] on div "Order details" at bounding box center [201, 55] width 36 height 8
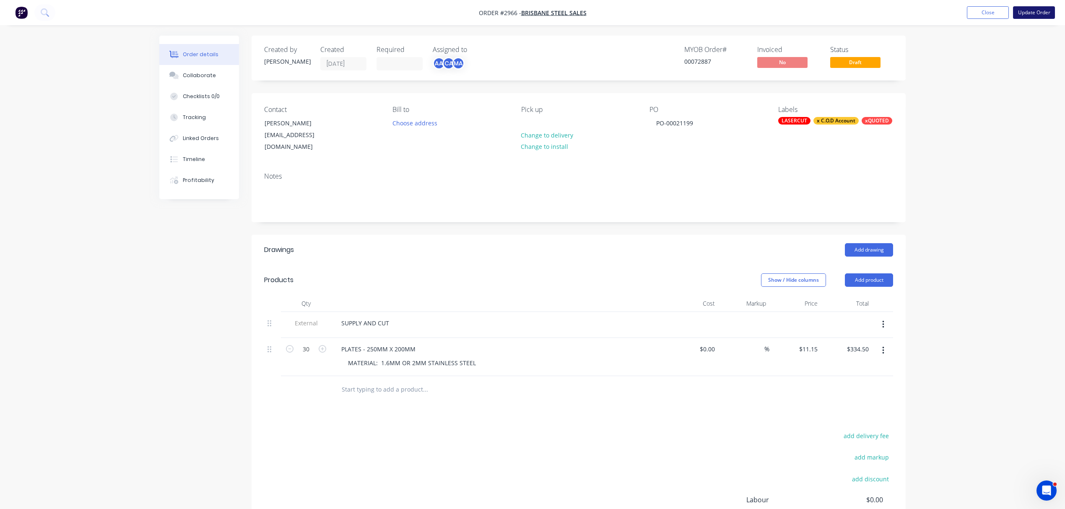
click at [1032, 10] on button "Update Order" at bounding box center [1034, 12] width 42 height 13
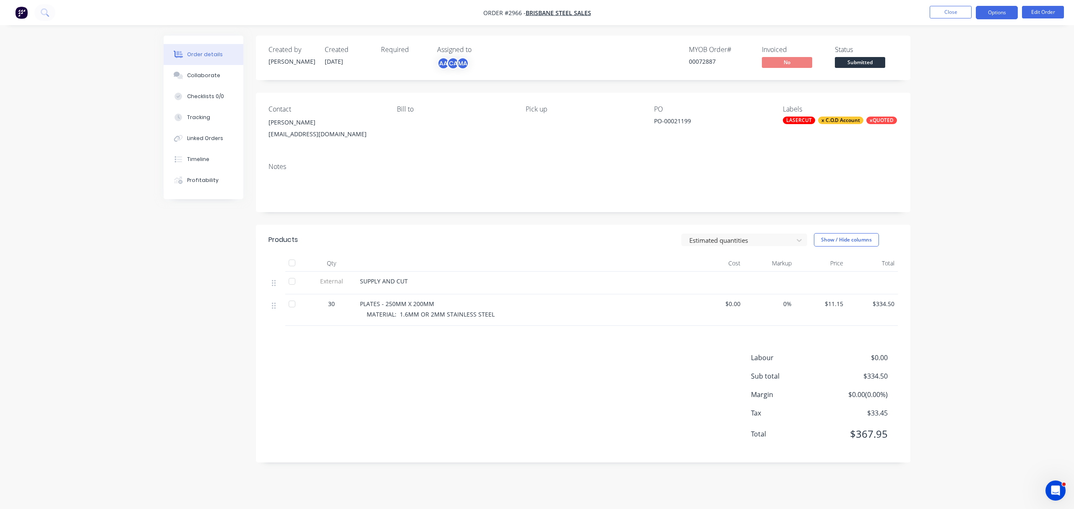
click at [1002, 11] on button "Options" at bounding box center [996, 12] width 42 height 13
click at [968, 81] on div "Order Confirmation" at bounding box center [971, 84] width 77 height 12
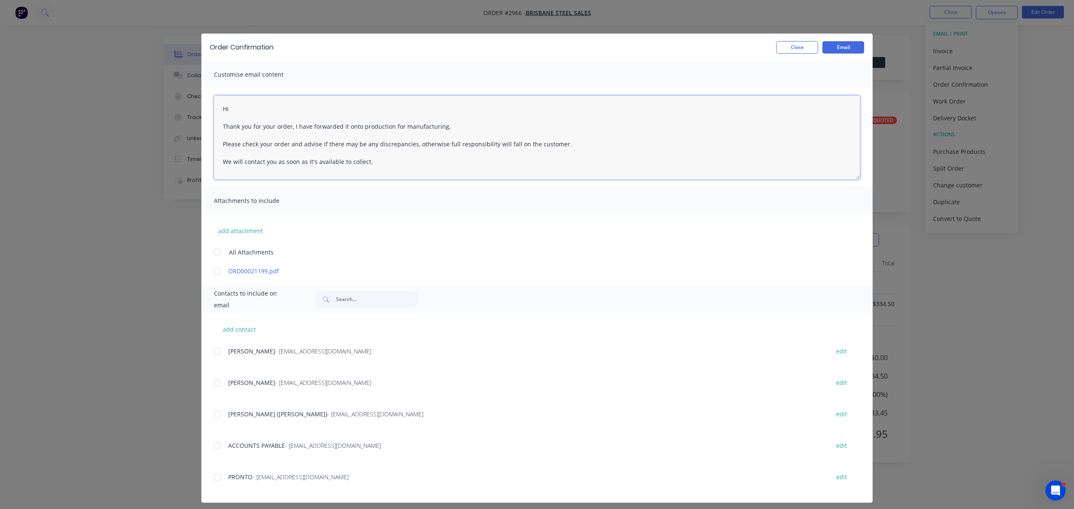
click at [242, 107] on textarea "Hi Thank you for your order, I have forwarded it onto production for manufactur…" at bounding box center [537, 138] width 646 height 84
click at [212, 413] on div at bounding box center [217, 414] width 17 height 17
type textarea "Hi [PERSON_NAME] Thank you for your order, I have forwarded it onto production …"
click at [832, 44] on button "Email" at bounding box center [843, 47] width 42 height 13
click at [772, 44] on div "Close Email" at bounding box center [818, 47] width 92 height 13
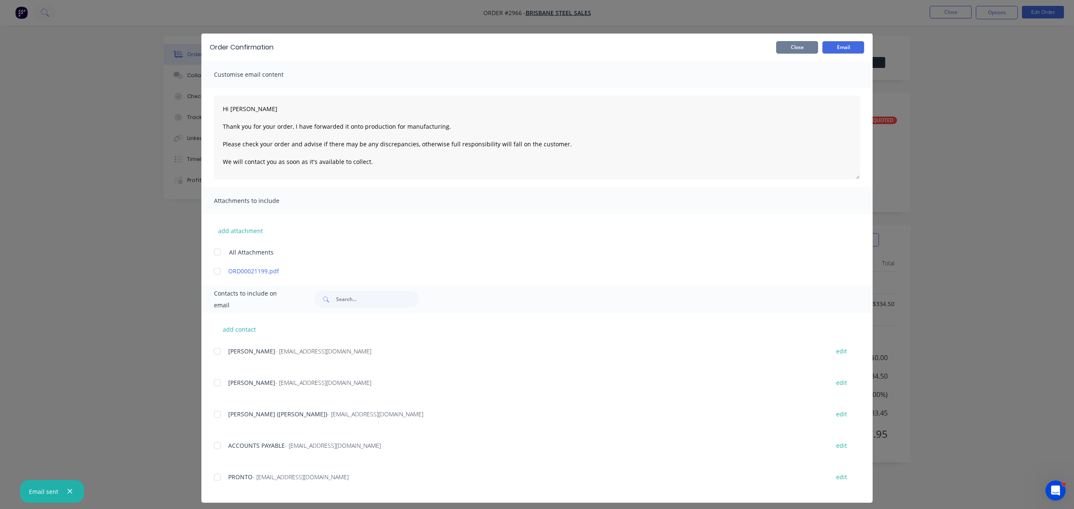
click at [782, 47] on button "Close" at bounding box center [797, 47] width 42 height 13
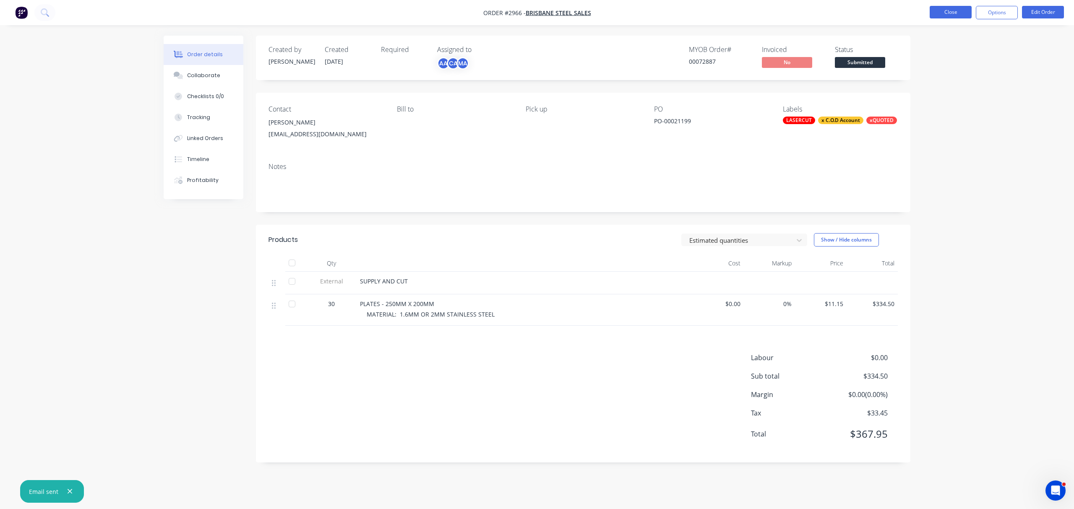
click at [952, 10] on button "Close" at bounding box center [950, 12] width 42 height 13
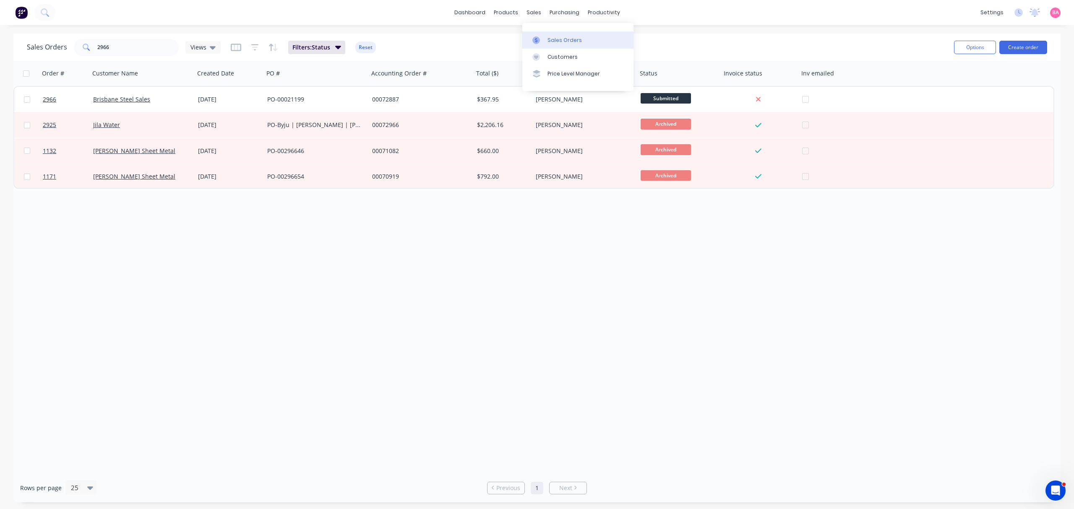
click at [564, 38] on div "Sales Orders" at bounding box center [564, 40] width 34 height 8
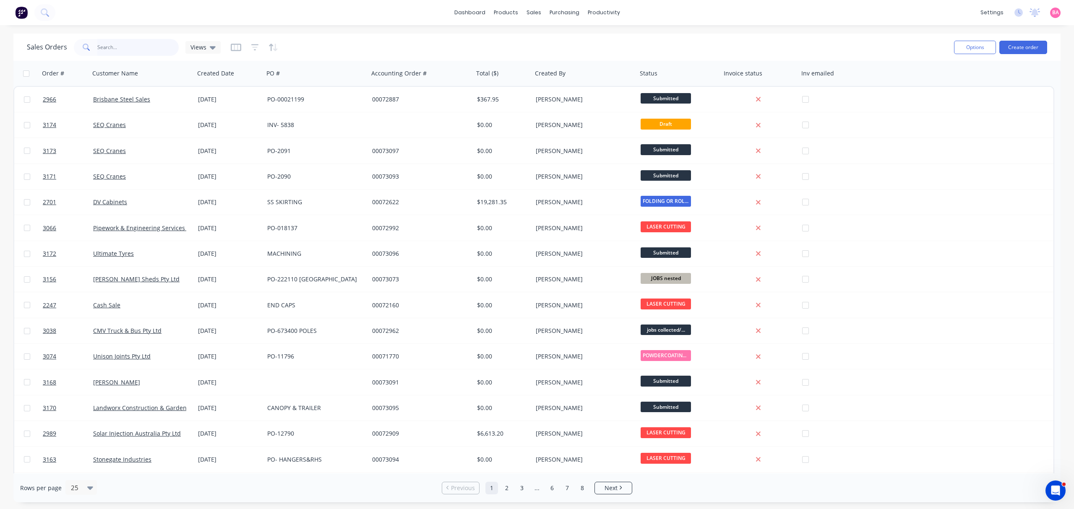
click at [130, 47] on input "text" at bounding box center [138, 47] width 82 height 17
type input "bevtech"
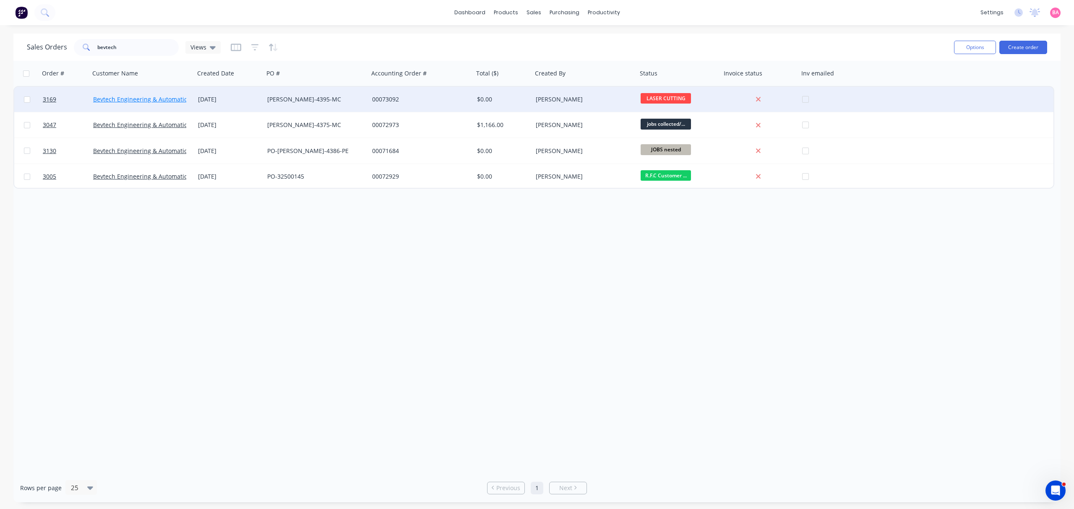
click at [113, 96] on link "Bevtech Engineering & Automation" at bounding box center [142, 99] width 98 height 8
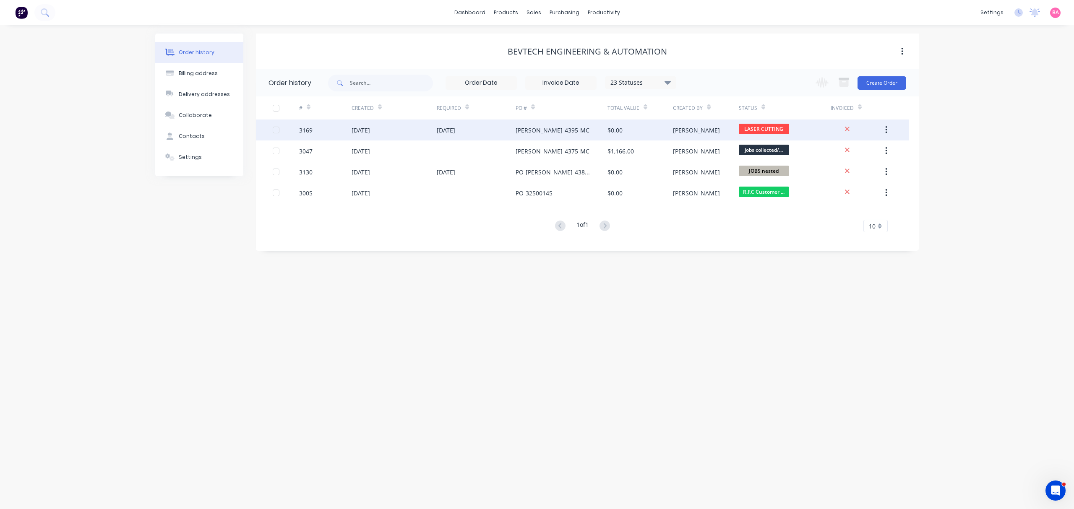
click at [324, 131] on div "3169" at bounding box center [325, 130] width 52 height 21
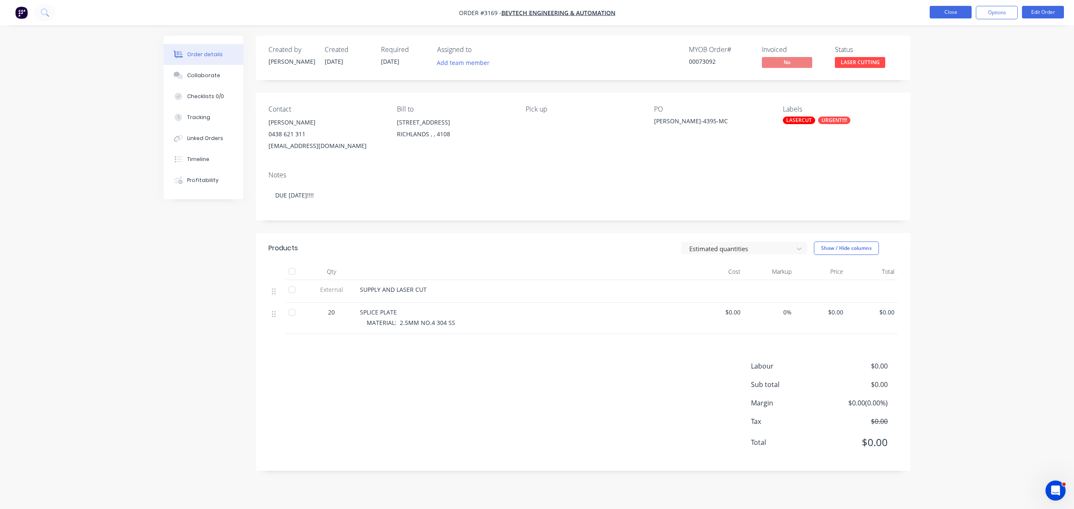
click at [955, 12] on button "Close" at bounding box center [950, 12] width 42 height 13
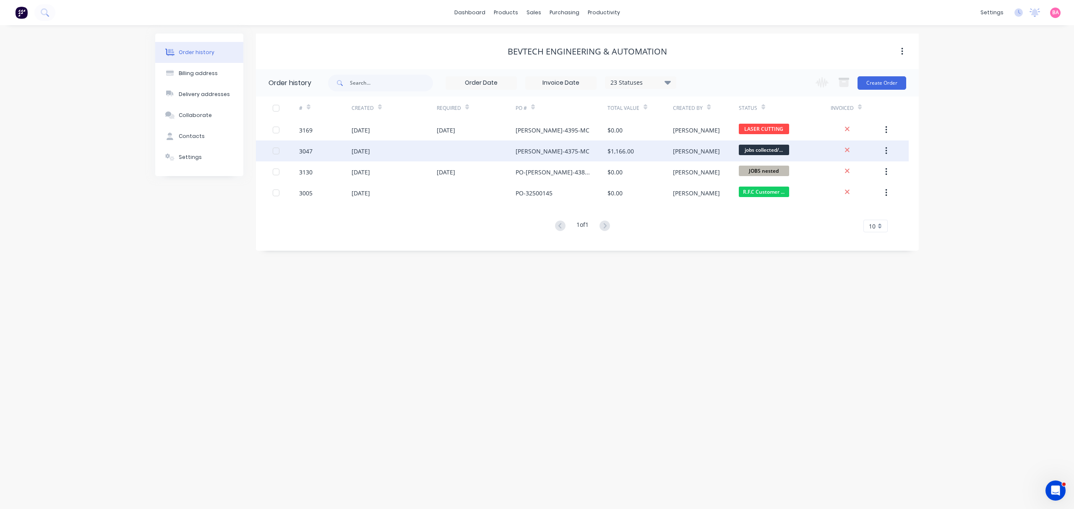
click at [304, 153] on div "3047" at bounding box center [305, 151] width 13 height 9
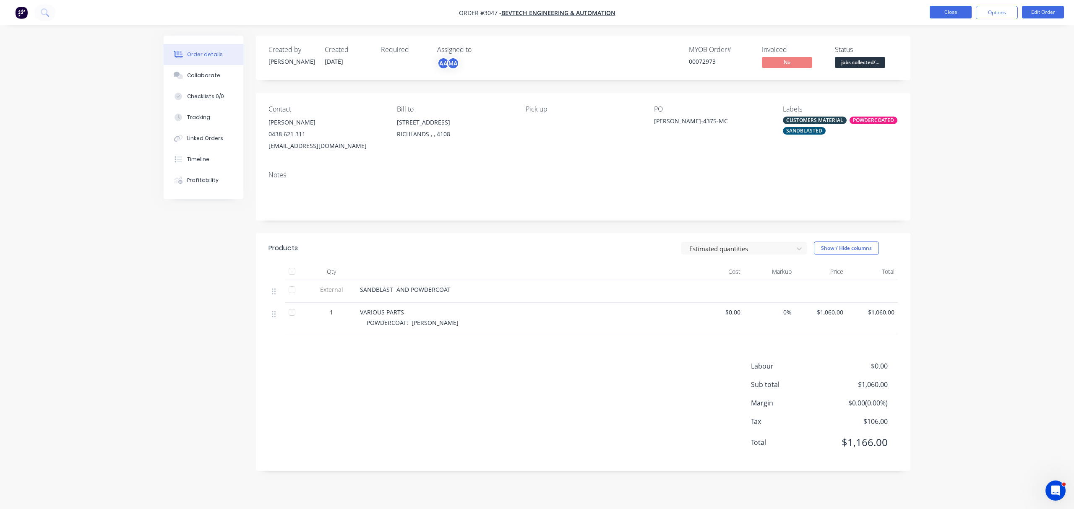
click at [952, 9] on button "Close" at bounding box center [950, 12] width 42 height 13
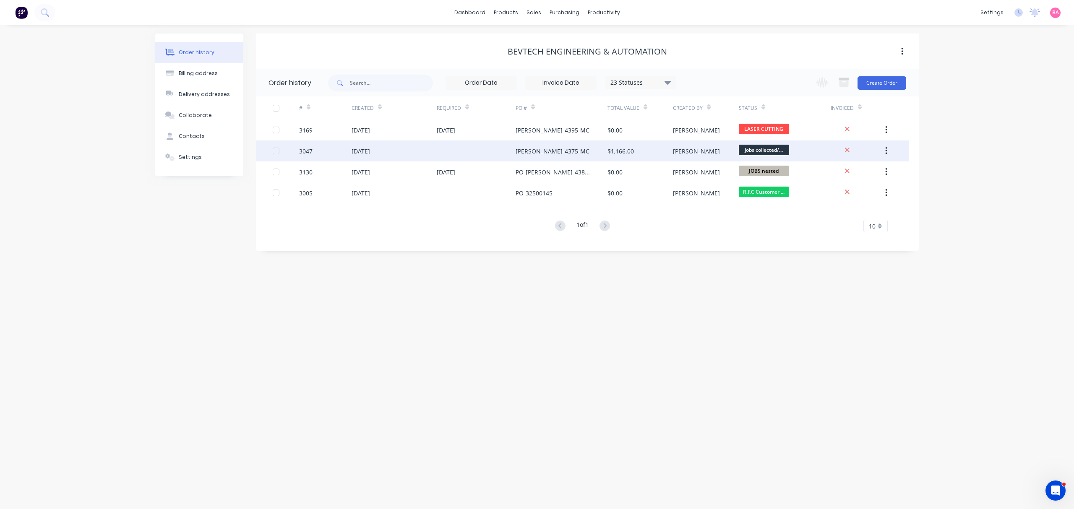
click at [370, 147] on div "[DATE]" at bounding box center [360, 151] width 18 height 9
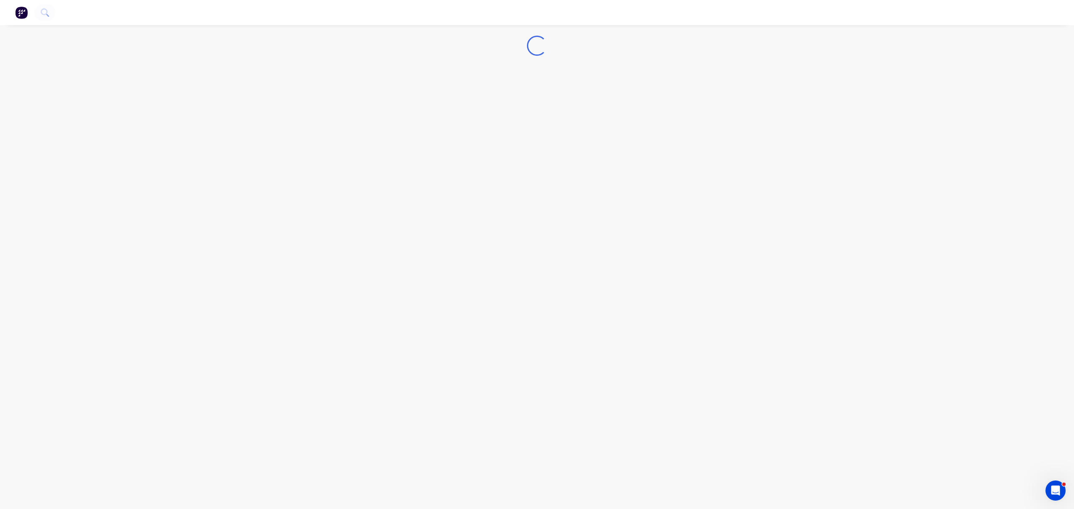
click at [370, 146] on div "Loading..." at bounding box center [537, 254] width 1074 height 509
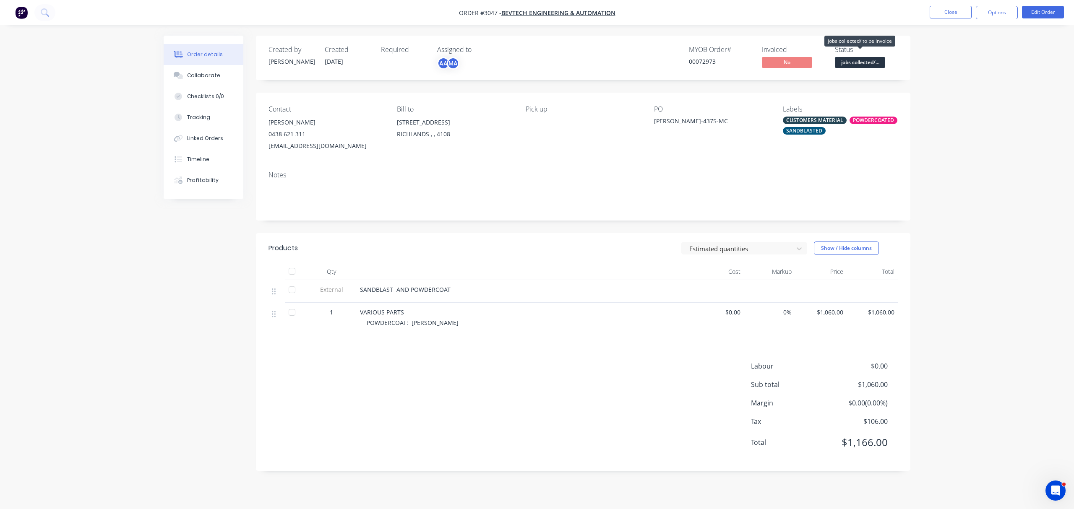
click at [860, 60] on span "jobs collected/..." at bounding box center [859, 62] width 50 height 10
click at [1046, 151] on div "Order details Collaborate Checklists 0/0 Tracking Linked Orders Timeline Profit…" at bounding box center [537, 254] width 1074 height 509
click at [691, 116] on div "PO BEV-4375-MC" at bounding box center [711, 128] width 115 height 47
drag, startPoint x: 692, startPoint y: 121, endPoint x: 651, endPoint y: 122, distance: 40.7
click at [651, 122] on div "Contact Mick Currie 0438 621 311 mick@bevtech.com.au Bill to 3/52 Fulcrum Stree…" at bounding box center [583, 129] width 654 height 72
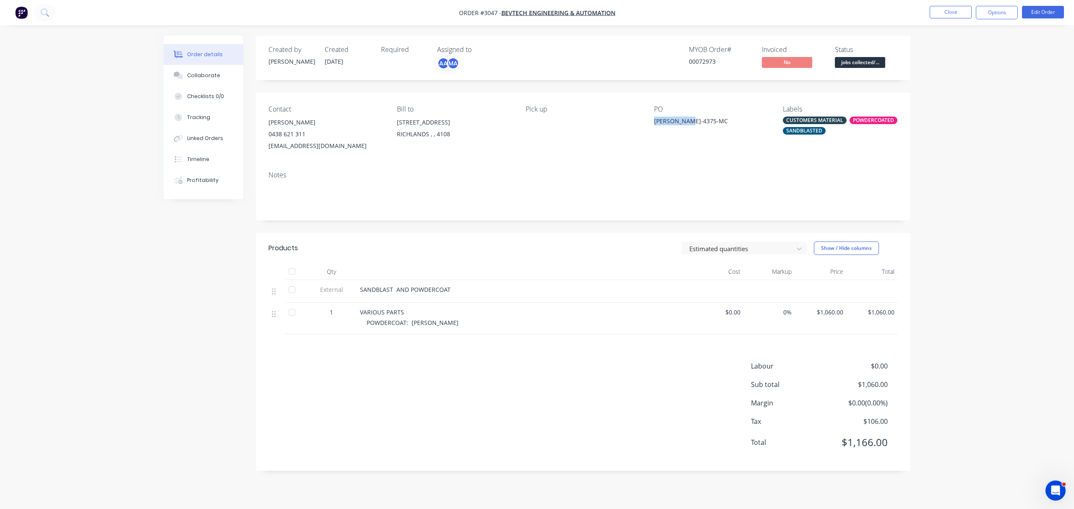
copy div "[PERSON_NAME]-4375-MC"
click at [958, 12] on button "Close" at bounding box center [950, 12] width 42 height 13
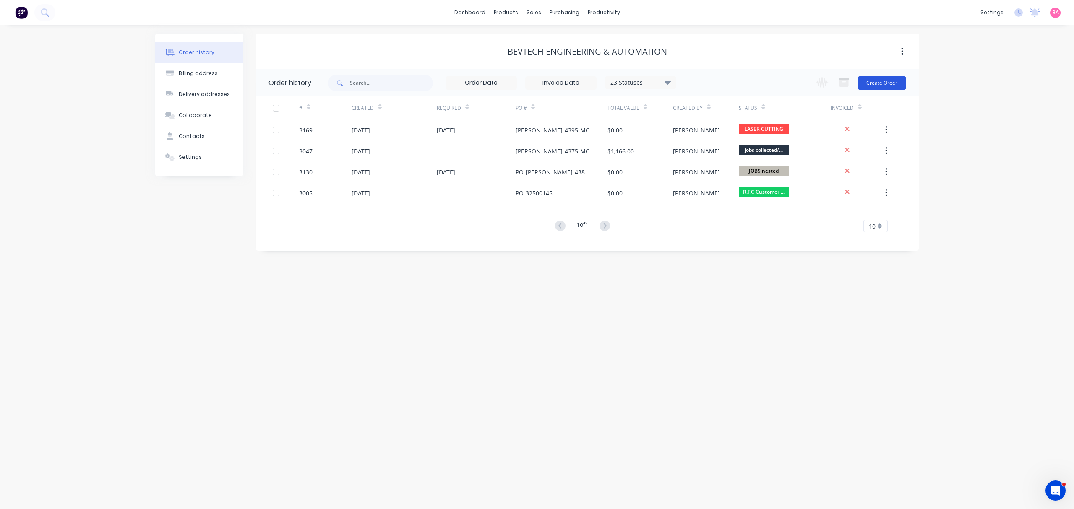
click at [883, 81] on button "Create Order" at bounding box center [881, 82] width 49 height 13
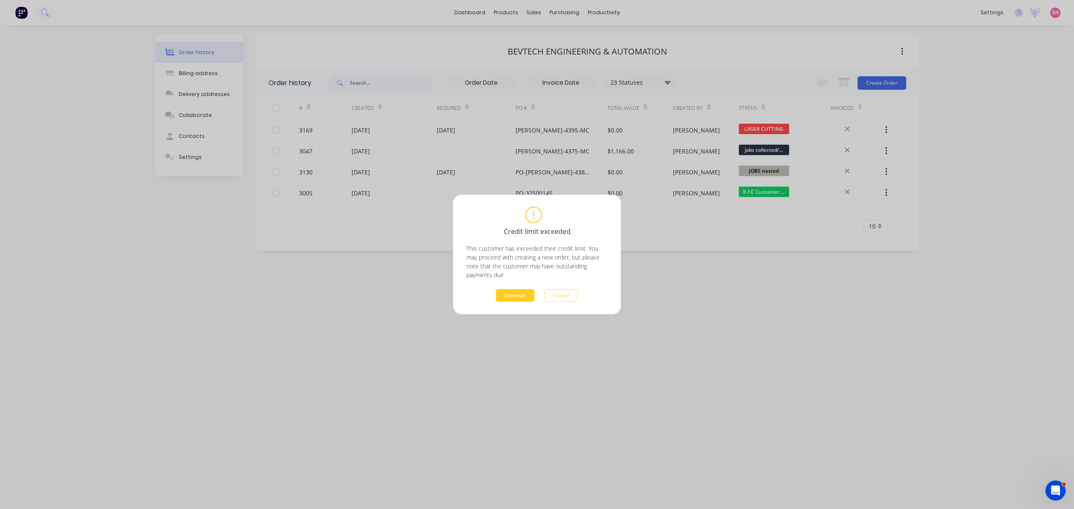
click at [513, 294] on button "Continue" at bounding box center [515, 295] width 39 height 13
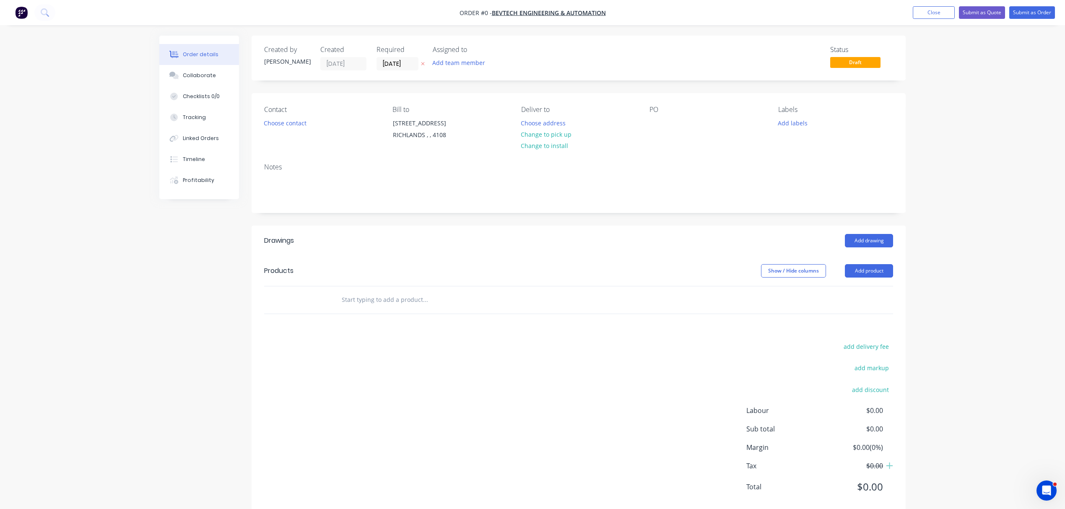
click at [424, 64] on icon "button" at bounding box center [423, 63] width 4 height 5
click at [455, 62] on button "Add team member" at bounding box center [459, 62] width 62 height 11
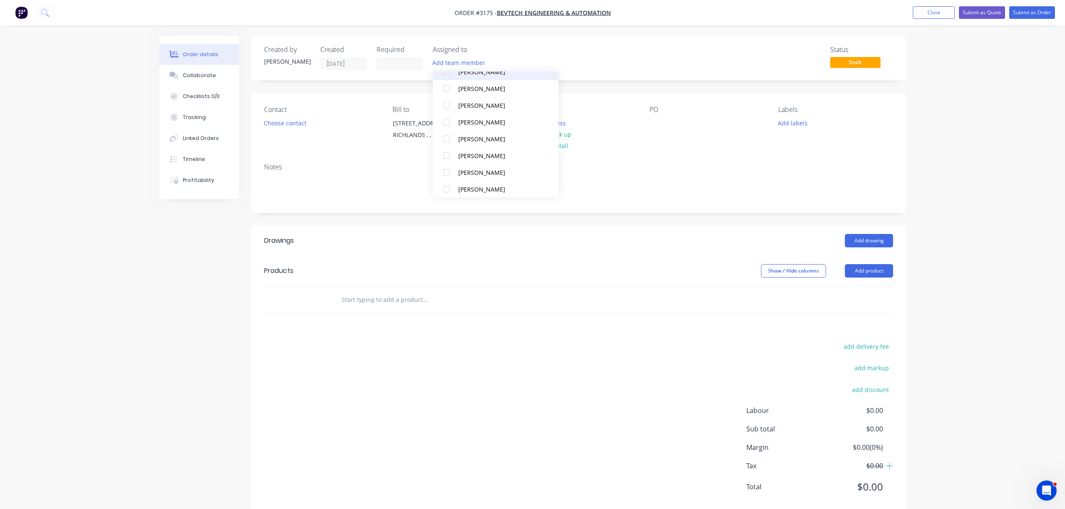
scroll to position [75, 0]
click at [445, 165] on div at bounding box center [446, 168] width 17 height 17
click at [272, 119] on button "Choose contact" at bounding box center [286, 122] width 52 height 11
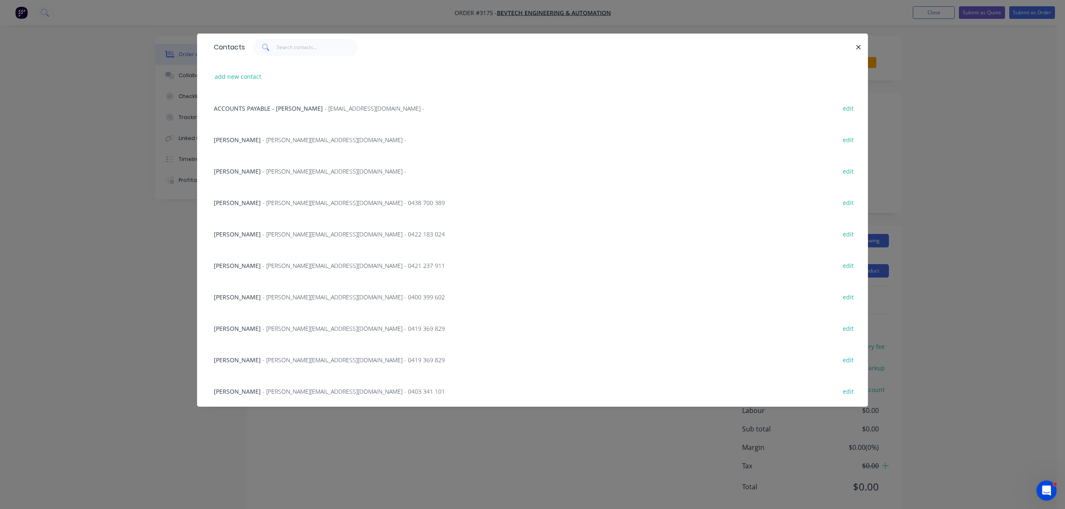
click at [255, 165] on div "Mick Currie - mick@bevtech.com.au - edit" at bounding box center [533, 170] width 646 height 31
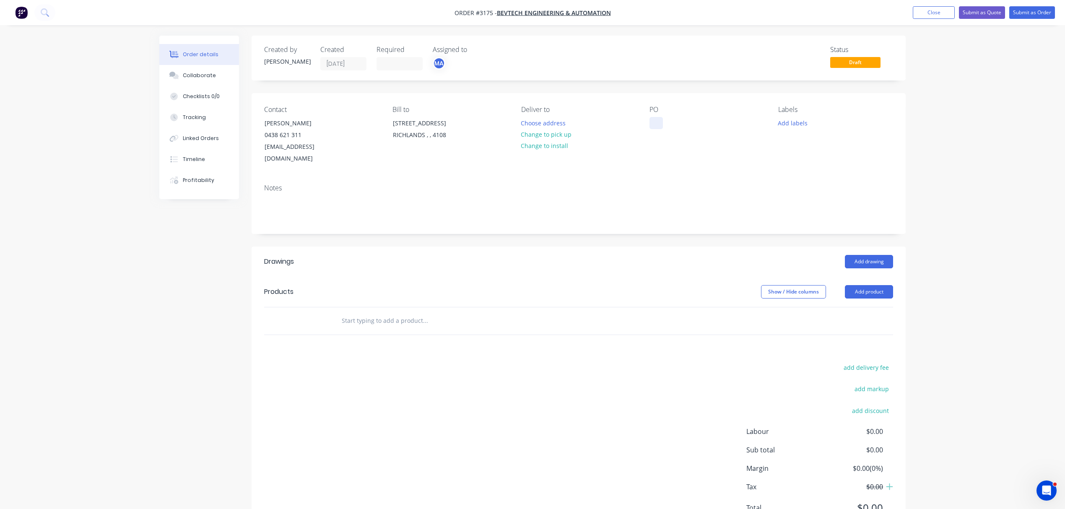
click at [650, 126] on div at bounding box center [656, 123] width 13 height 12
paste div
click at [803, 122] on button "Add labels" at bounding box center [792, 122] width 39 height 11
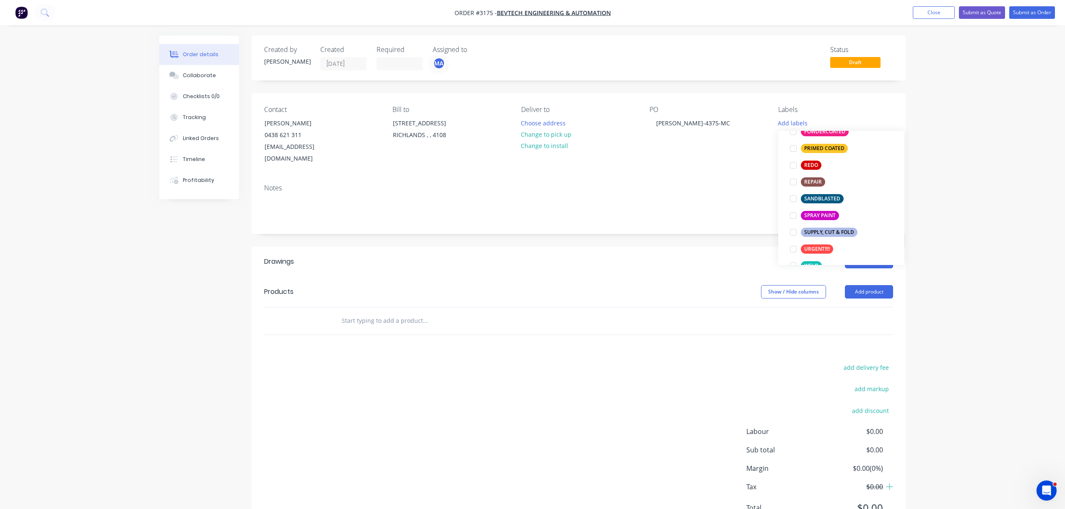
scroll to position [429, 0]
click at [791, 188] on div at bounding box center [793, 188] width 17 height 17
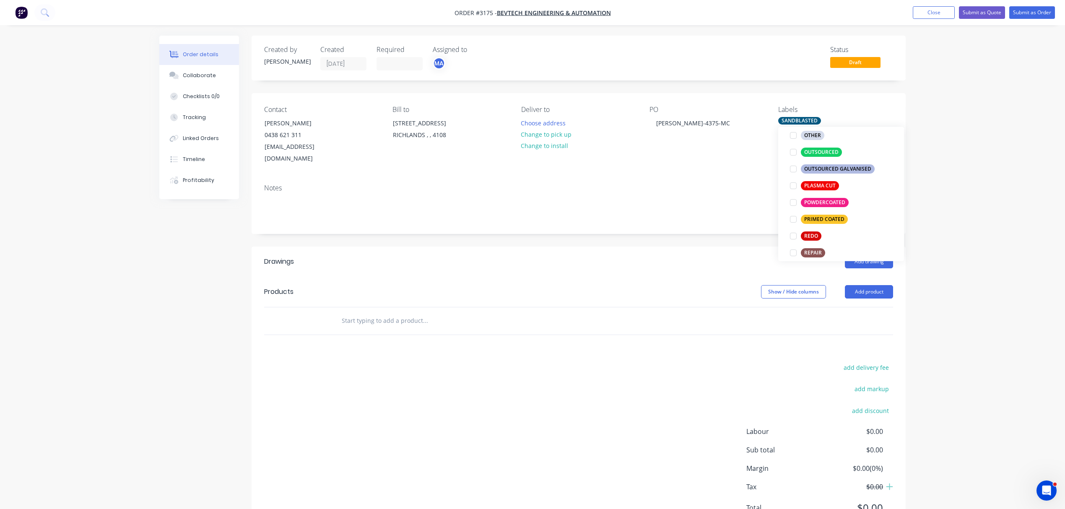
scroll to position [363, 0]
click at [794, 198] on div at bounding box center [793, 200] width 17 height 17
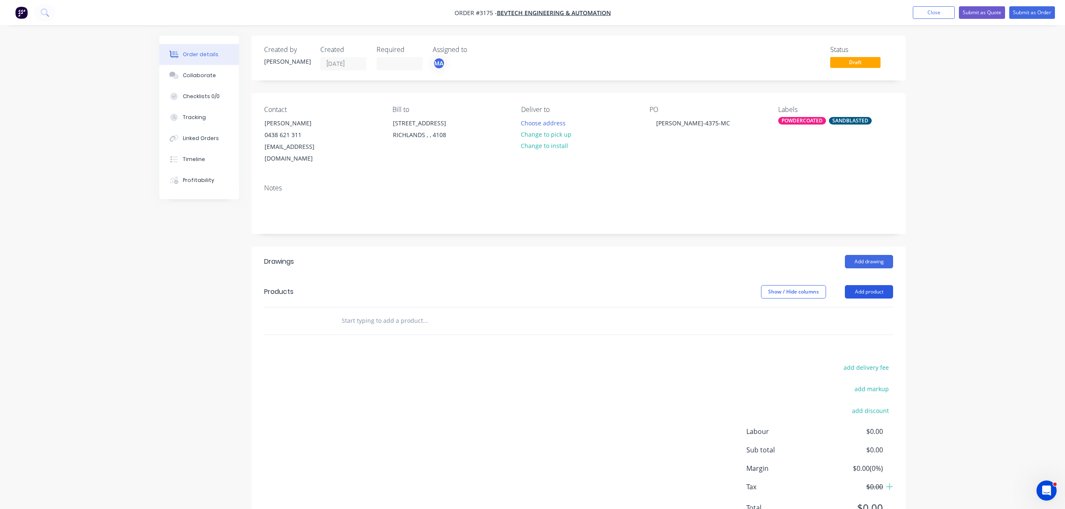
click at [873, 285] on button "Add product" at bounding box center [869, 291] width 48 height 13
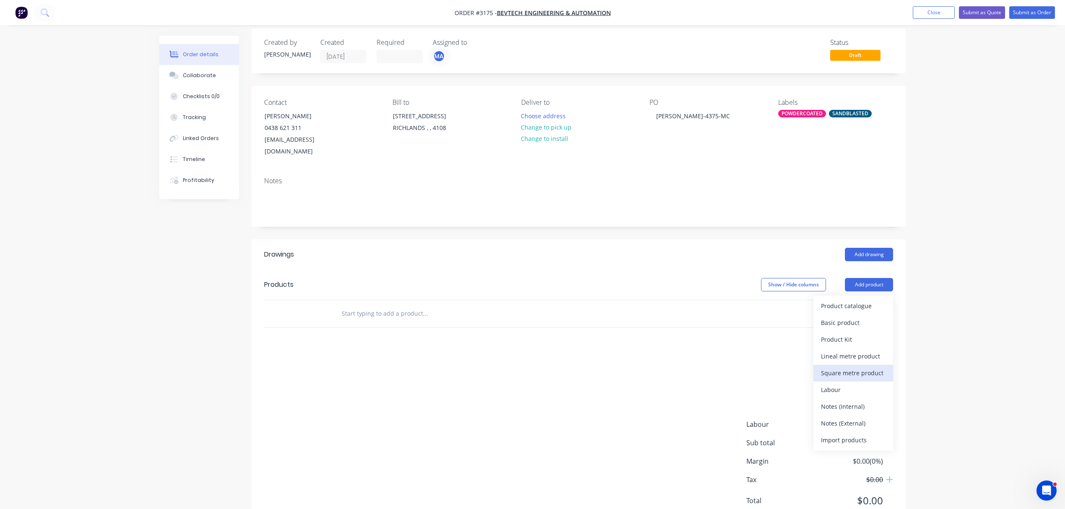
scroll to position [29, 0]
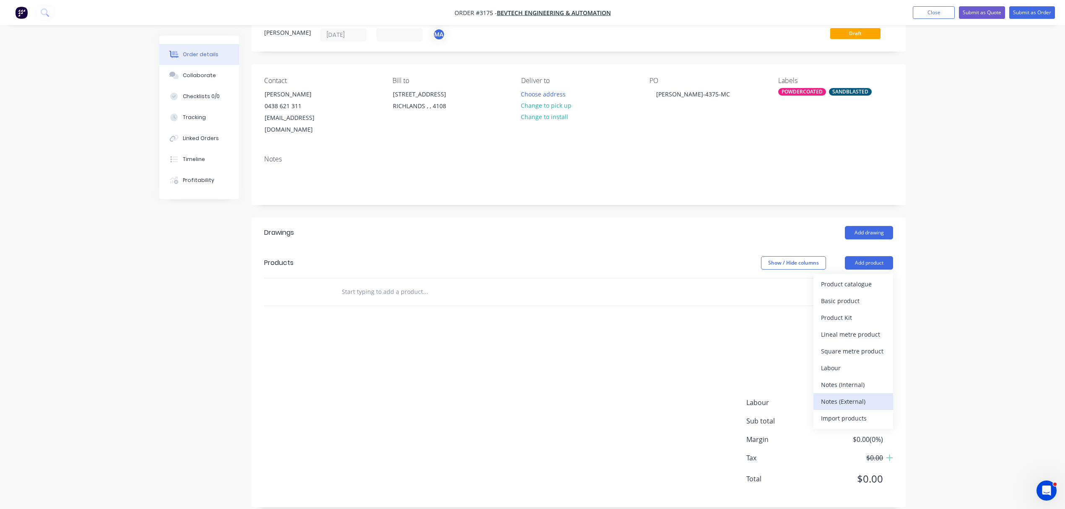
click at [855, 395] on div "Notes (External)" at bounding box center [853, 401] width 65 height 12
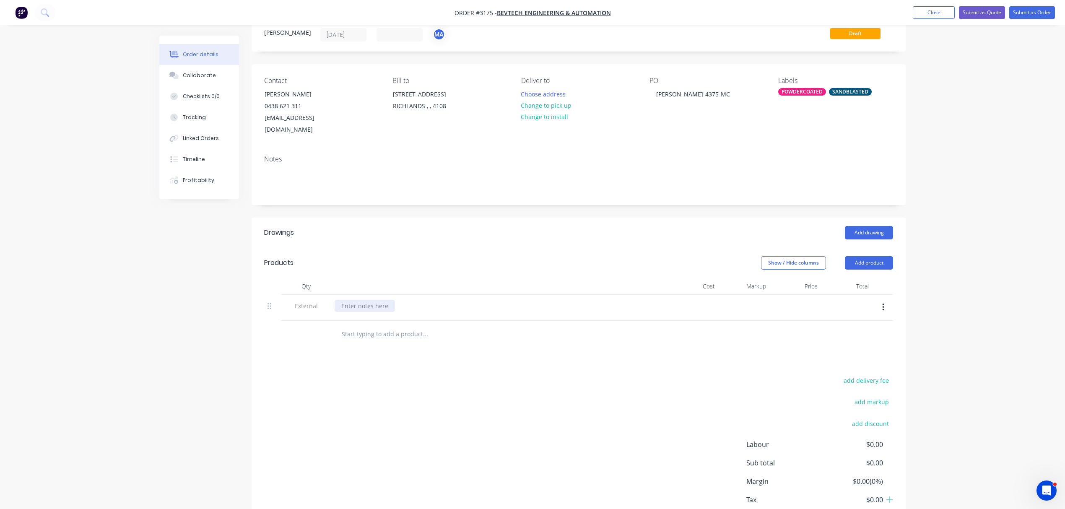
click at [361, 300] on div at bounding box center [365, 306] width 60 height 12
click at [403, 326] on input "text" at bounding box center [425, 334] width 168 height 17
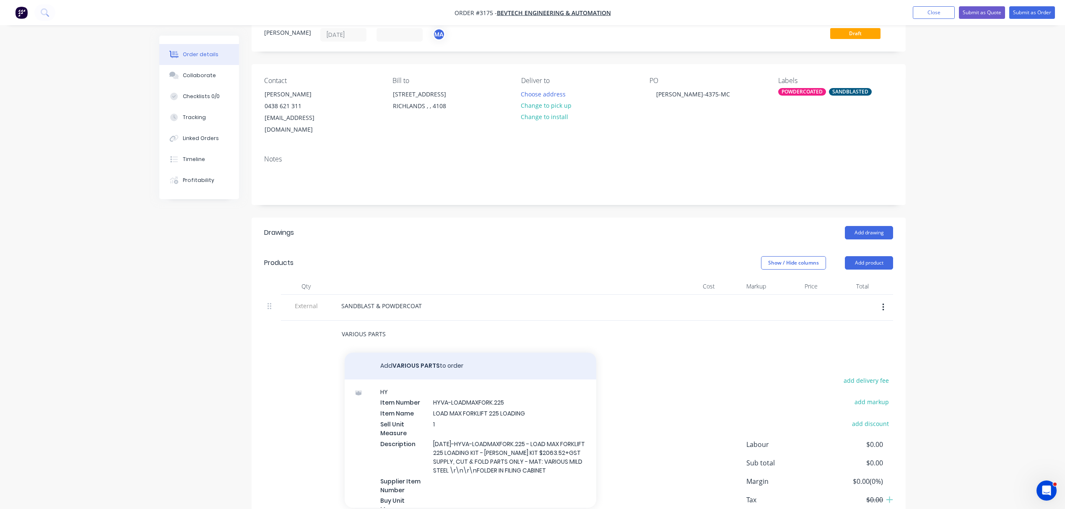
type input "VARIOUS PARTS"
click at [420, 356] on button "Add VARIOUS PARTS to order" at bounding box center [471, 366] width 252 height 27
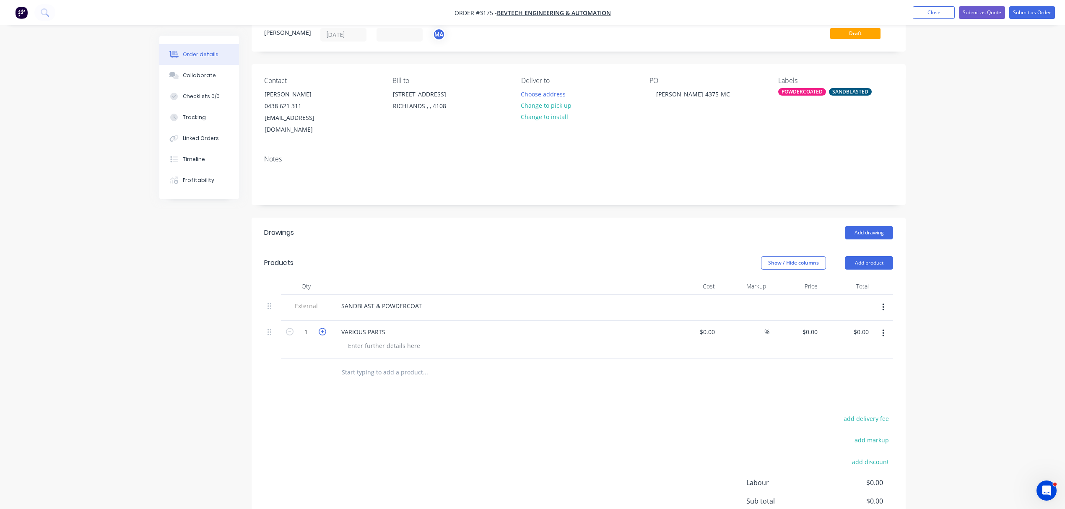
click at [323, 328] on icon "button" at bounding box center [323, 332] width 8 height 8
click at [290, 328] on icon "button" at bounding box center [290, 332] width 8 height 8
type input "3"
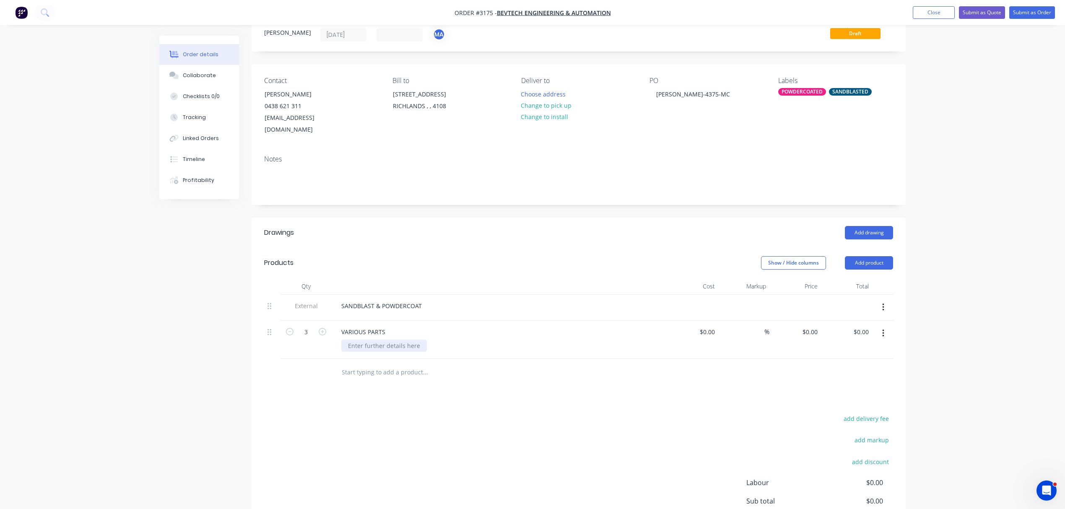
click at [377, 340] on div at bounding box center [384, 346] width 86 height 12
click at [207, 73] on div "Collaborate" at bounding box center [199, 76] width 33 height 8
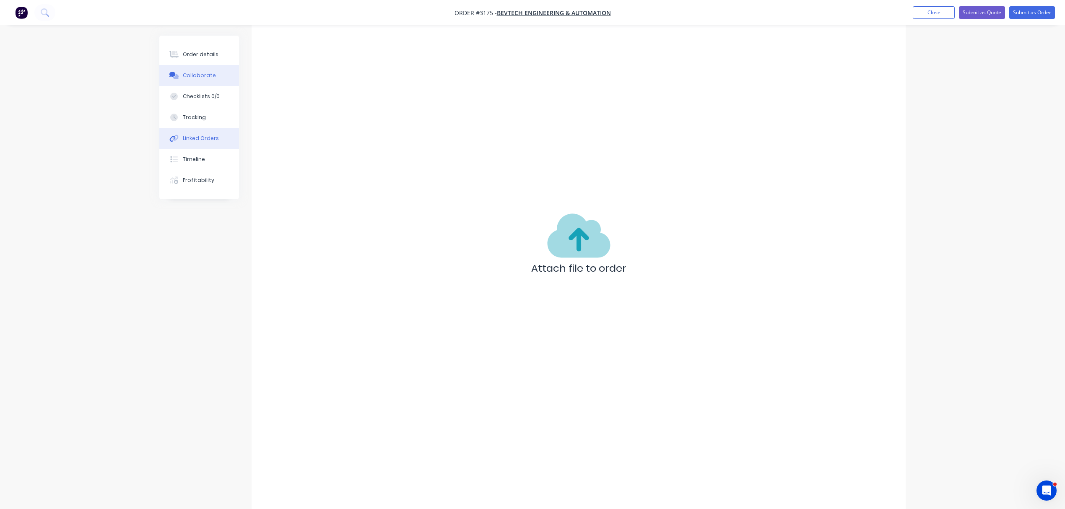
scroll to position [56, 0]
click at [206, 49] on button "Order details" at bounding box center [199, 54] width 80 height 21
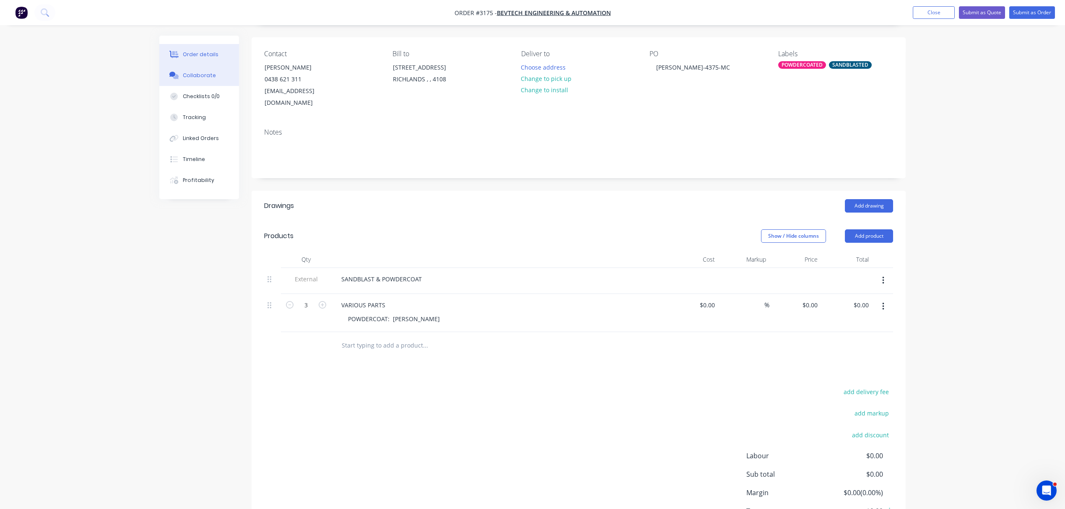
click at [200, 68] on button "Collaborate" at bounding box center [199, 75] width 80 height 21
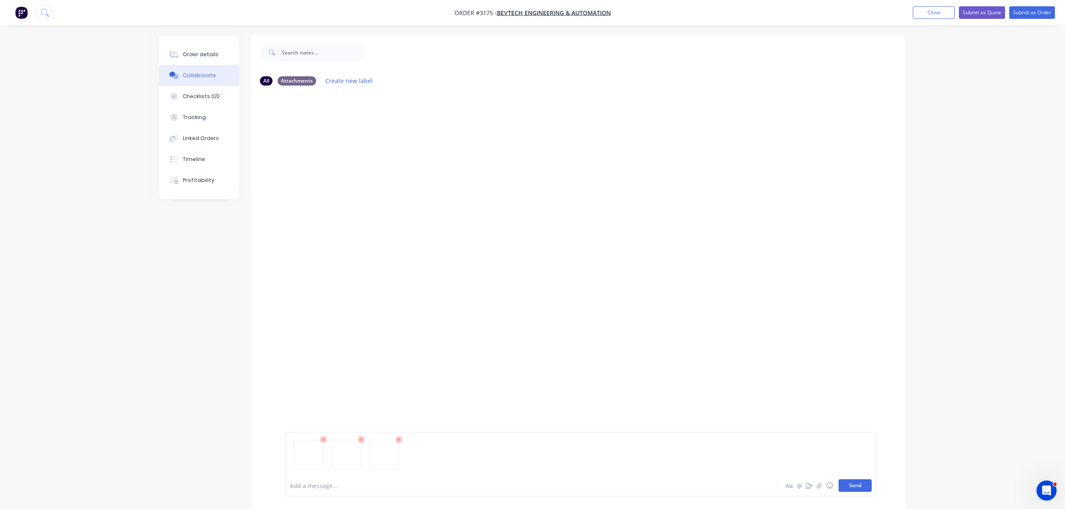
click at [857, 482] on button "Send" at bounding box center [855, 485] width 33 height 13
click at [211, 51] on div "Order details" at bounding box center [201, 55] width 36 height 8
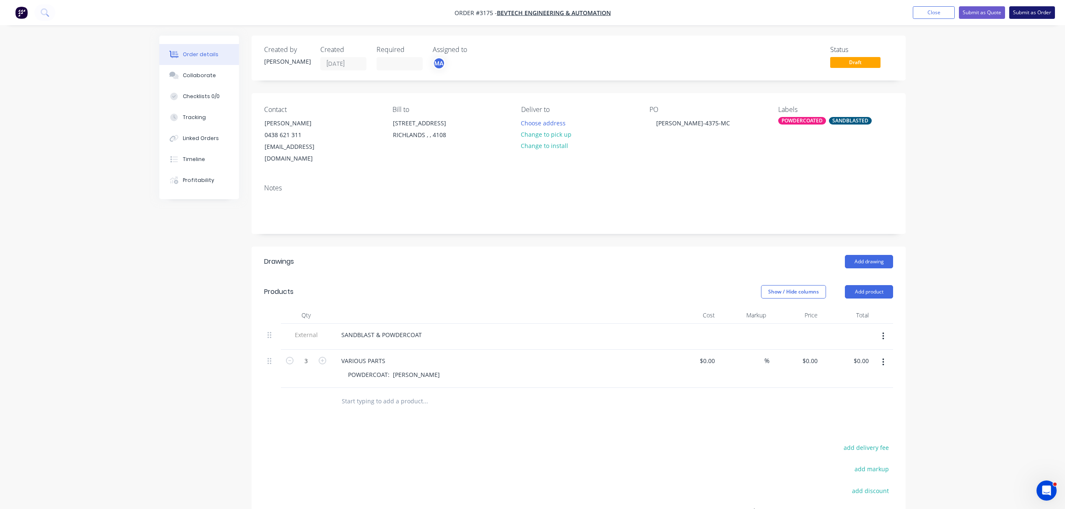
click at [1033, 12] on button "Submit as Order" at bounding box center [1032, 12] width 46 height 13
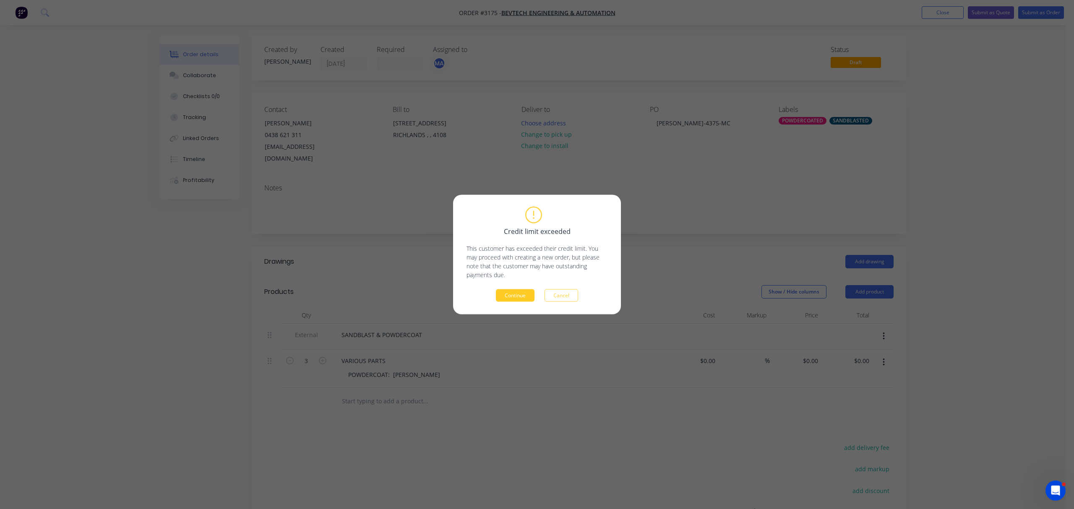
click at [518, 294] on button "Continue" at bounding box center [515, 295] width 39 height 13
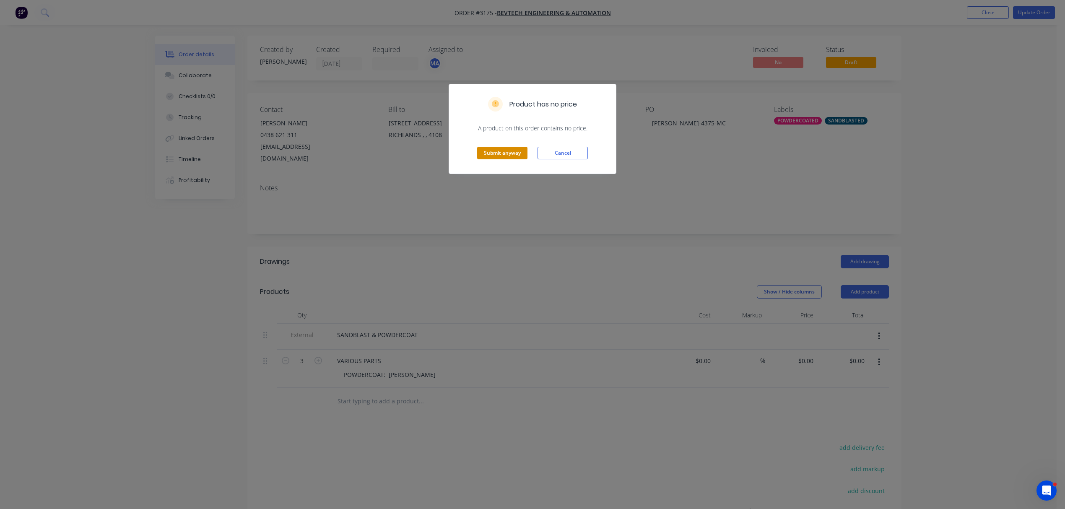
click at [499, 151] on button "Submit anyway" at bounding box center [502, 153] width 50 height 13
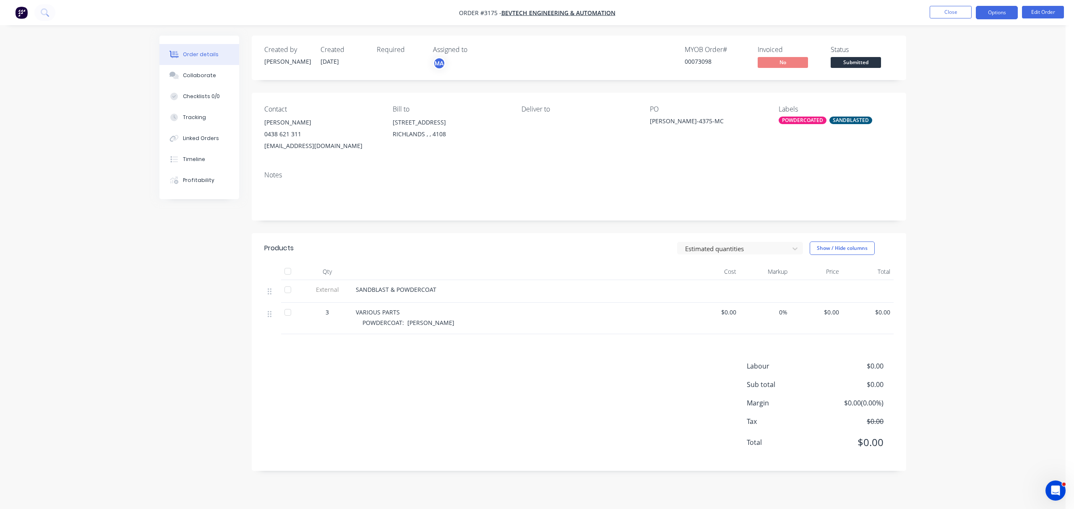
click at [1003, 9] on button "Options" at bounding box center [996, 12] width 42 height 13
click at [977, 79] on div "Order Confirmation" at bounding box center [971, 84] width 77 height 12
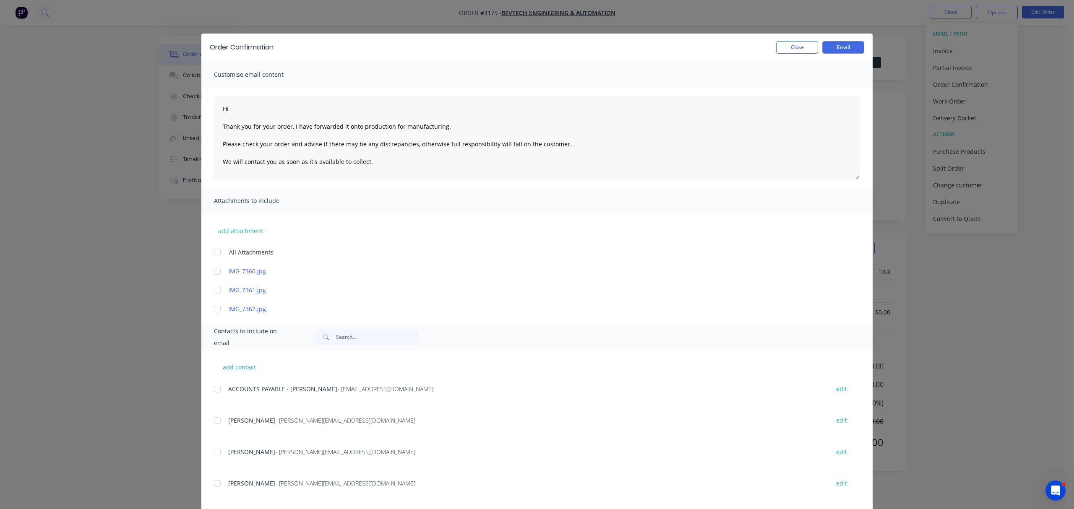
click at [210, 452] on div at bounding box center [217, 452] width 17 height 17
click at [242, 111] on textarea "Hi Thank you for your order, I have forwarded it onto production for manufactur…" at bounding box center [537, 138] width 646 height 84
type textarea "Hi Mick Thank you for your order, I have forwarded it onto production for manuf…"
click at [842, 44] on button "Email" at bounding box center [843, 47] width 42 height 13
click at [946, 11] on div "Order Confirmation Close Email Customise email content Hi Mick Thank you for yo…" at bounding box center [537, 254] width 1074 height 509
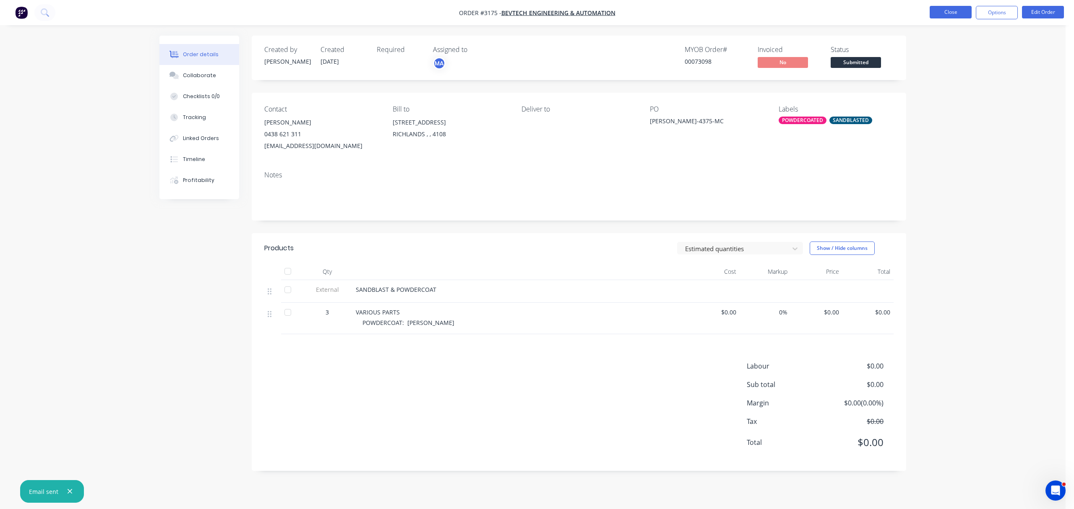
click at [953, 14] on button "Close" at bounding box center [950, 12] width 42 height 13
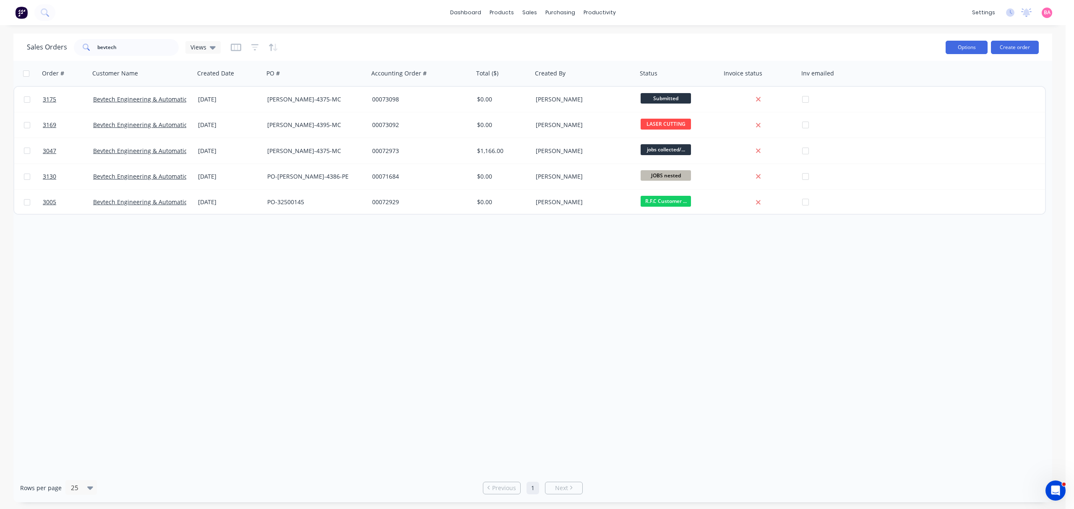
click at [960, 44] on button "Options" at bounding box center [966, 47] width 42 height 13
click at [898, 278] on div "Order # Customer Name Created Date PO # Accounting Order # Total ($) Created By…" at bounding box center [532, 267] width 1038 height 413
click at [554, 36] on div "Sales Orders" at bounding box center [560, 40] width 34 height 8
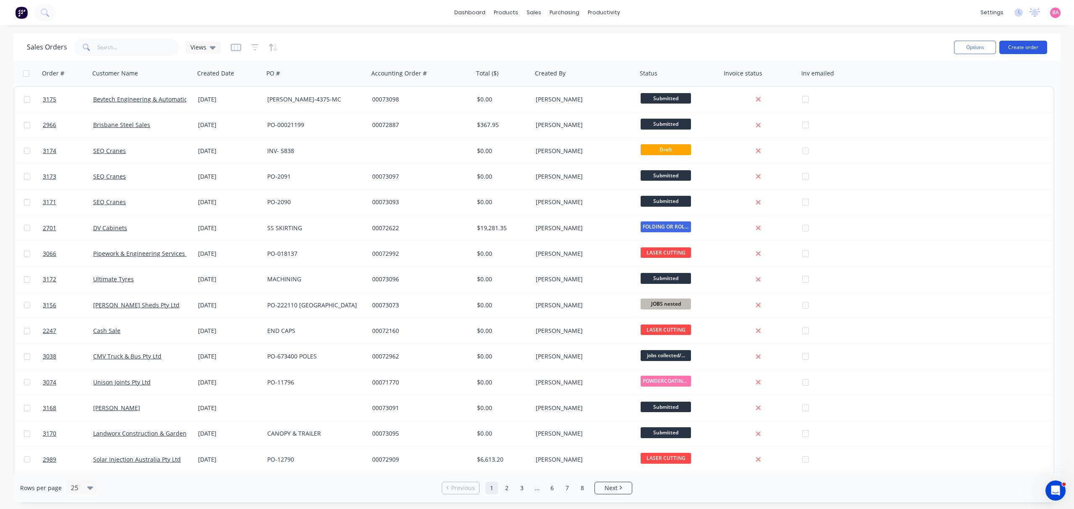
click at [1020, 46] on button "Create order" at bounding box center [1023, 47] width 48 height 13
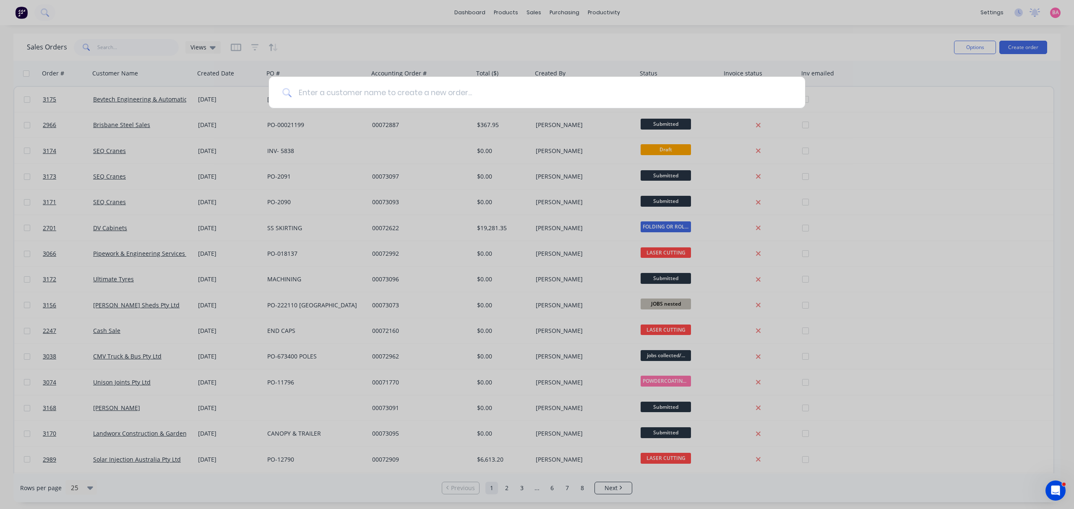
click at [404, 97] on input at bounding box center [541, 92] width 500 height 31
type input "supakw"
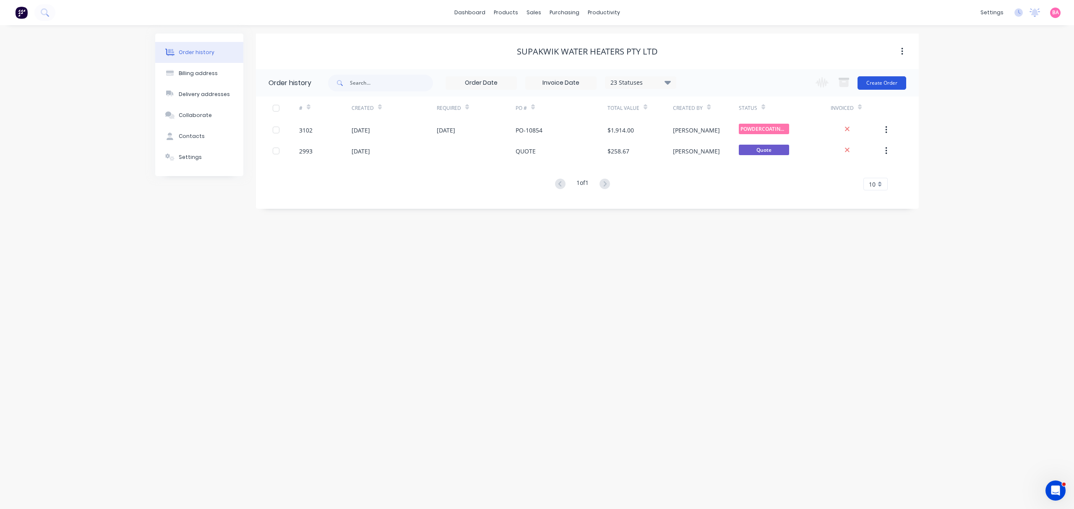
click at [867, 81] on button "Create Order" at bounding box center [881, 82] width 49 height 13
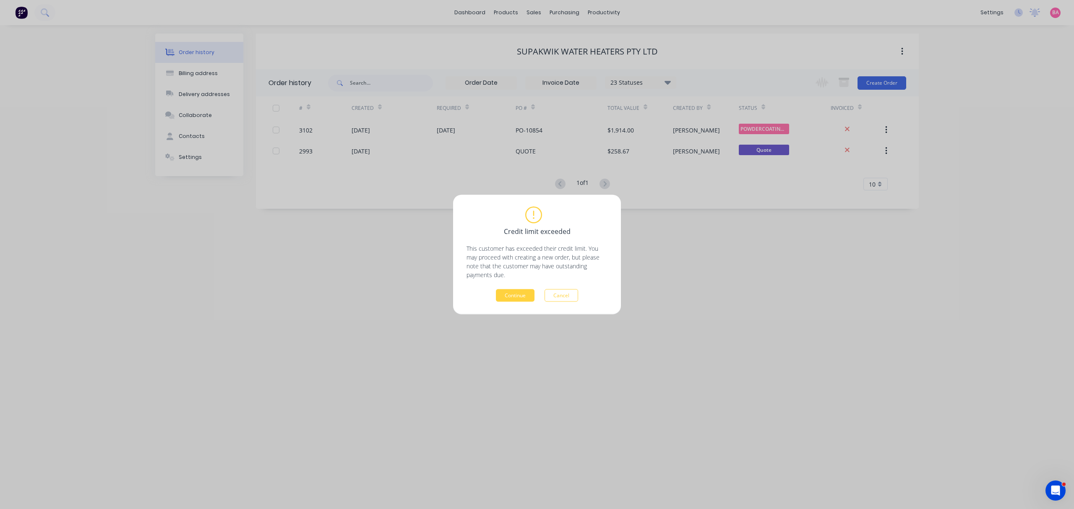
click at [516, 289] on div "Credit limit exceeded This customer has exceeded their credit limit. You may pr…" at bounding box center [536, 255] width 141 height 94
click at [514, 291] on button "Continue" at bounding box center [515, 295] width 39 height 13
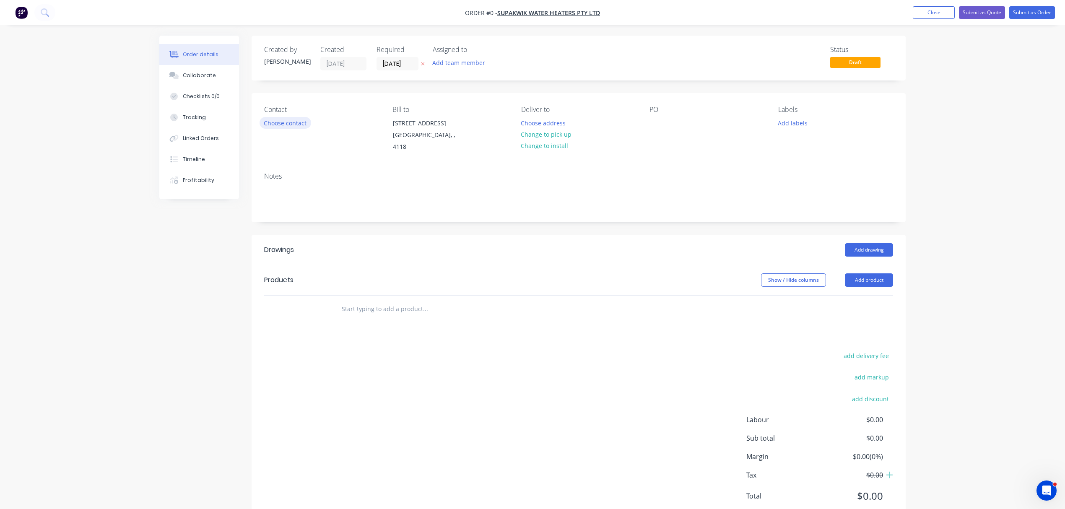
click at [294, 123] on button "Choose contact" at bounding box center [286, 122] width 52 height 11
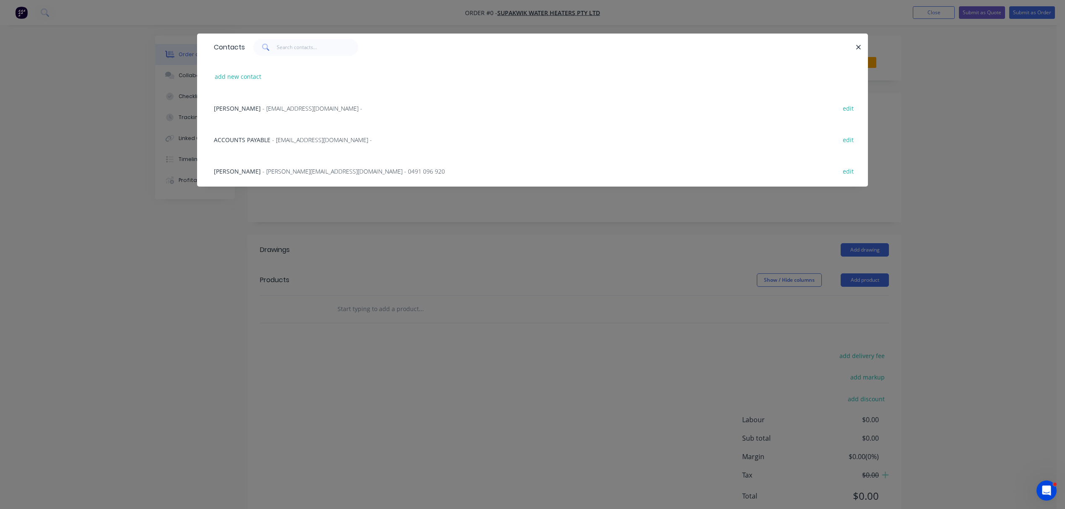
click at [263, 173] on span "- [PERSON_NAME][EMAIL_ADDRESS][DOMAIN_NAME] - 0491 096 920" at bounding box center [354, 171] width 182 height 8
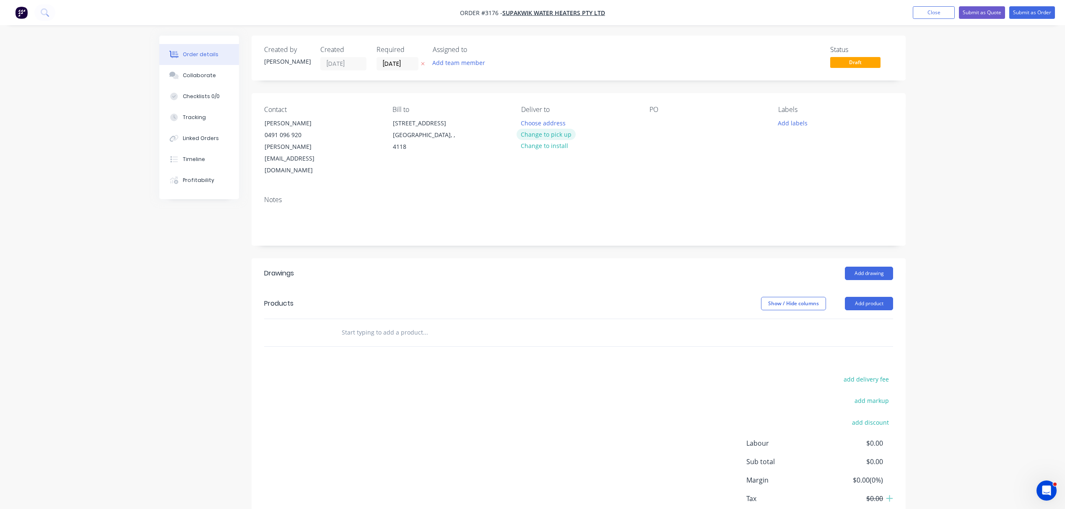
click at [556, 136] on button "Change to pick up" at bounding box center [547, 134] width 60 height 11
click at [654, 121] on div at bounding box center [656, 123] width 13 height 12
click at [798, 117] on button "Add labels" at bounding box center [792, 122] width 39 height 11
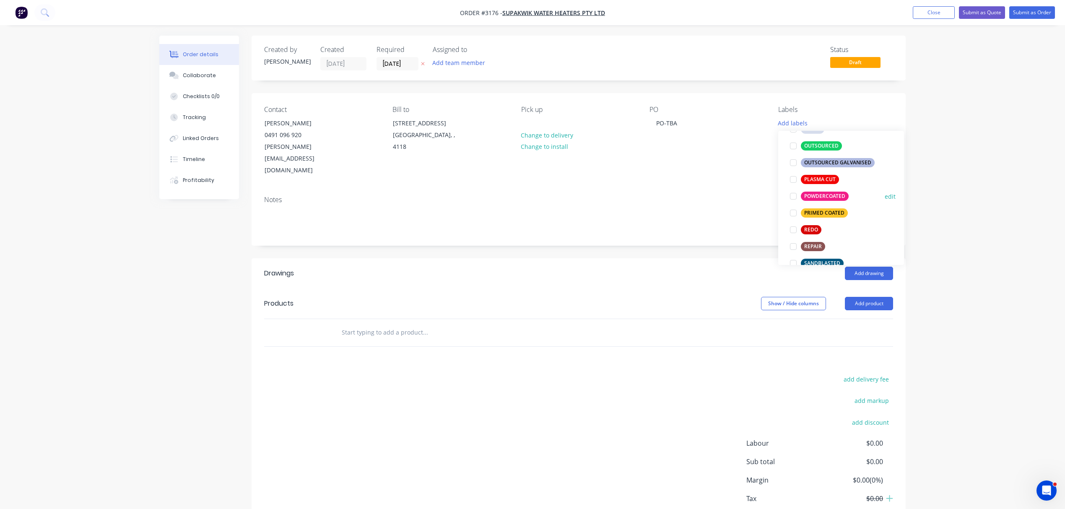
click at [833, 197] on div "POWDERCOATED" at bounding box center [825, 196] width 48 height 9
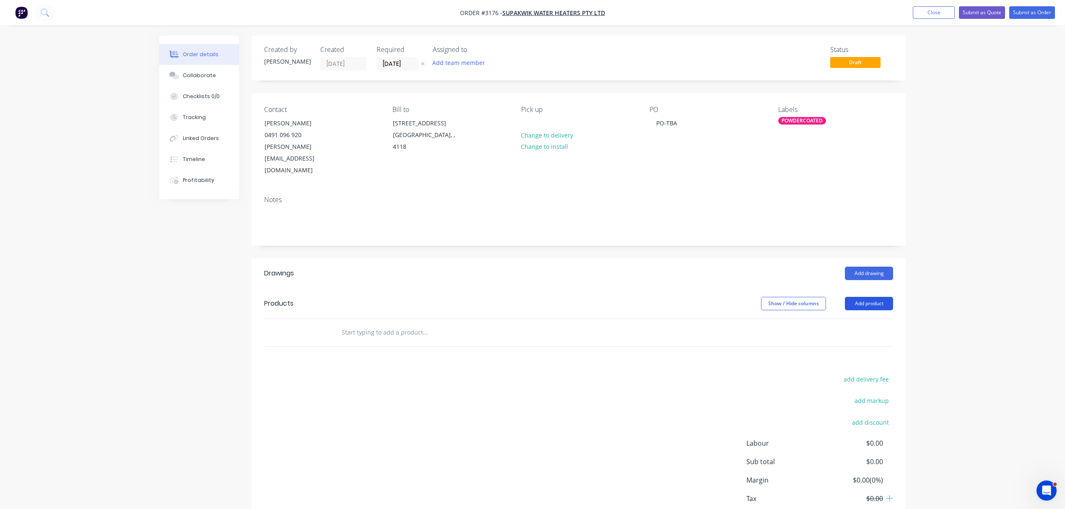
click at [871, 297] on button "Add product" at bounding box center [869, 303] width 48 height 13
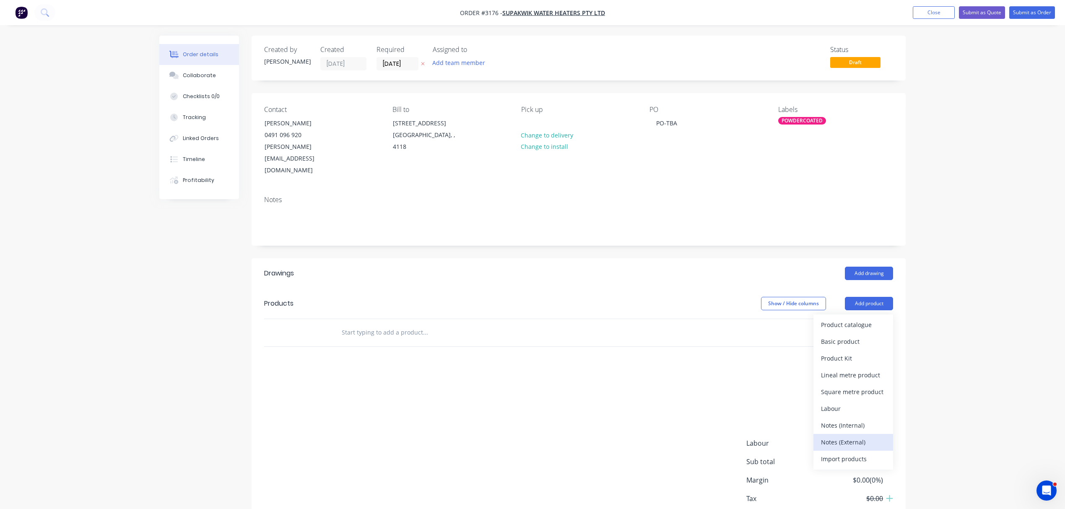
click at [848, 436] on div "Notes (External)" at bounding box center [853, 442] width 65 height 12
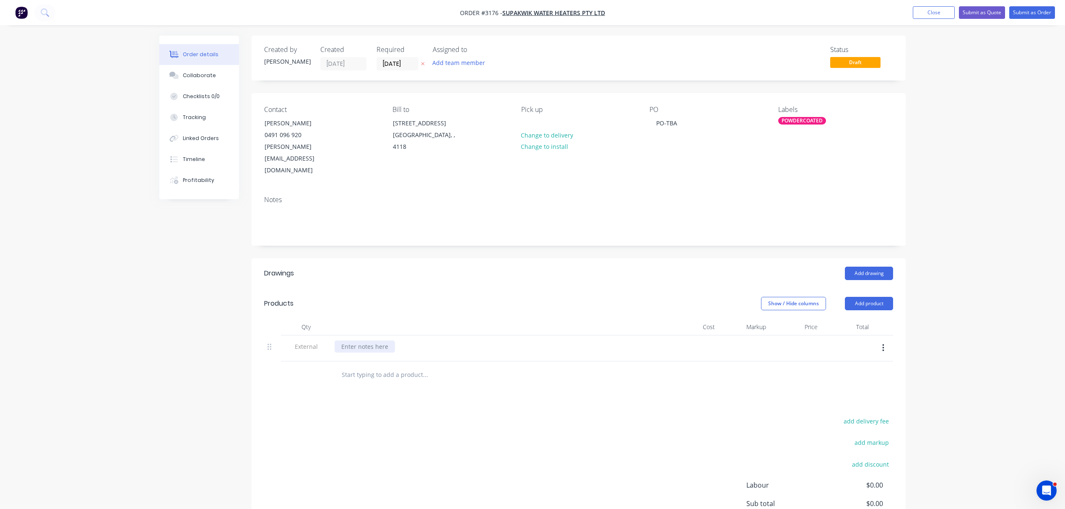
click at [390, 341] on div at bounding box center [365, 347] width 60 height 12
click at [357, 367] on input "text" at bounding box center [425, 375] width 168 height 17
click at [190, 70] on button "Collaborate" at bounding box center [199, 75] width 80 height 21
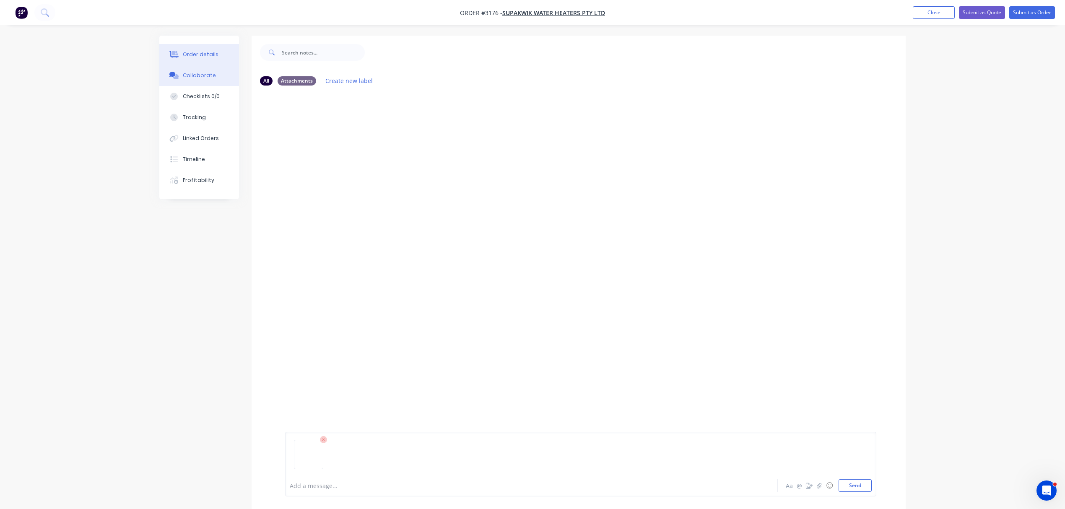
click at [210, 54] on div "Order details" at bounding box center [201, 55] width 36 height 8
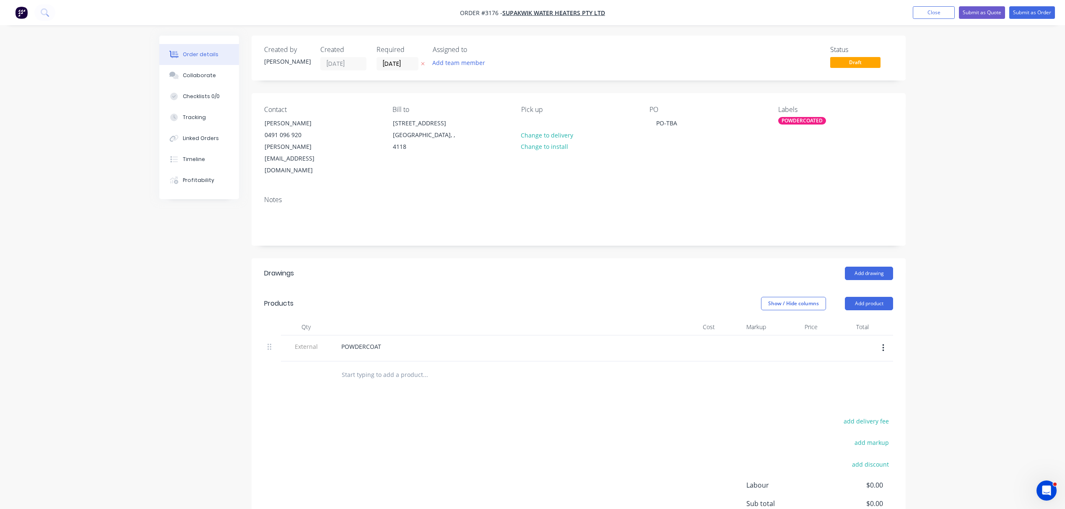
click at [387, 367] on input "text" at bounding box center [425, 375] width 168 height 17
click at [403, 367] on input "text" at bounding box center [425, 375] width 168 height 17
paste input "JACKET ASSY, PC, 2.5L 2 IN 1"
type input "JACKET ASSY, PC, 2.5L 2 IN 1"
click at [362, 367] on input "JACKET ASSY, PC, 2.5L 2 IN 1" at bounding box center [425, 375] width 168 height 17
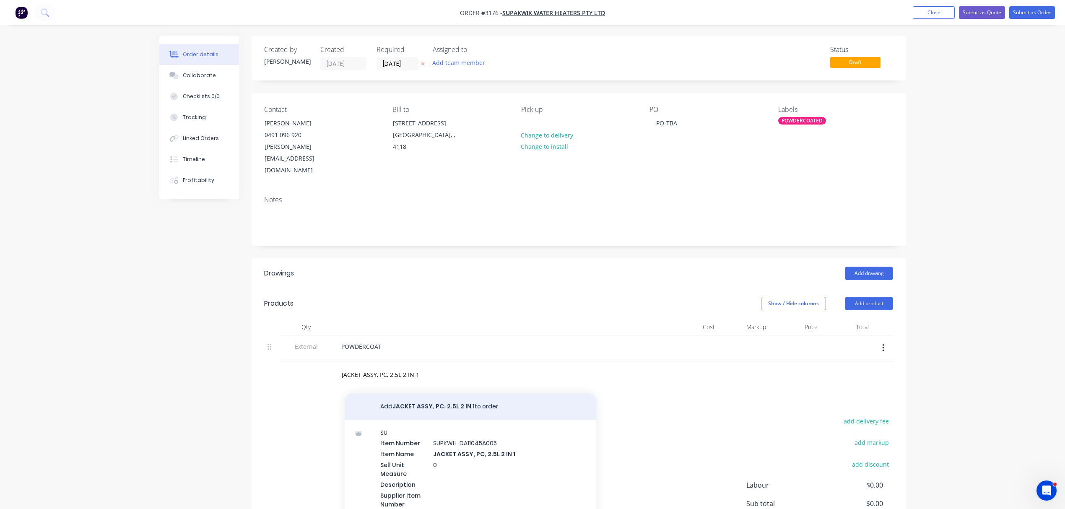
click at [428, 393] on button "Add JACKET ASSY, PC, 2.5L 2 IN 1 to order" at bounding box center [471, 406] width 252 height 27
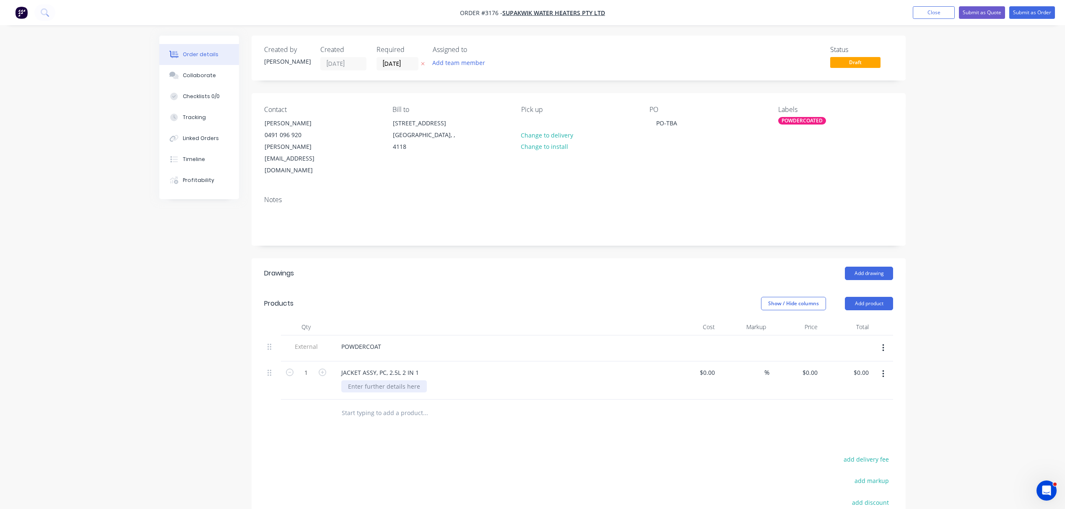
click at [395, 380] on div at bounding box center [384, 386] width 86 height 12
click at [817, 367] on input "0" at bounding box center [811, 373] width 19 height 12
type input "$24.00"
click at [1034, 10] on button "Submit as Order" at bounding box center [1032, 12] width 46 height 13
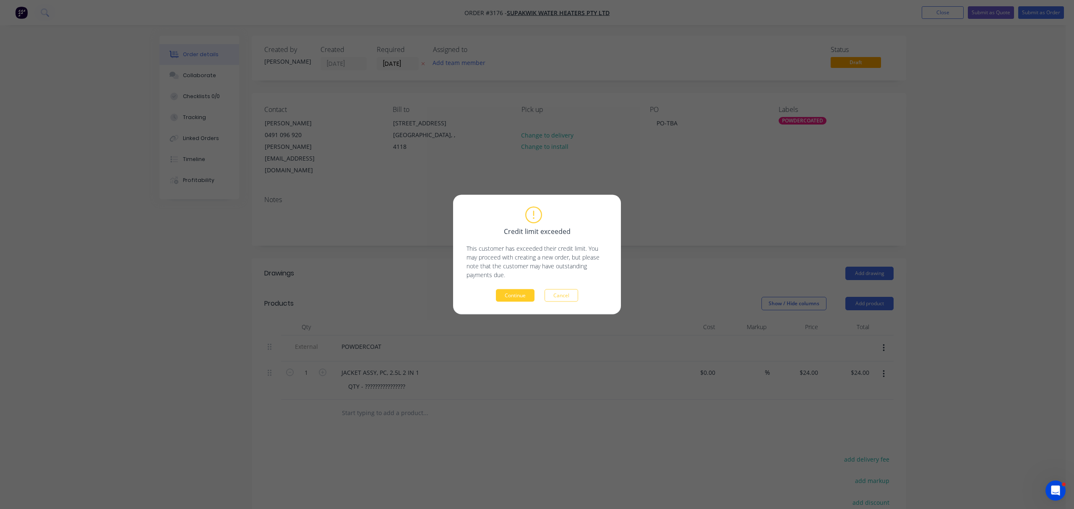
click at [509, 294] on button "Continue" at bounding box center [515, 295] width 39 height 13
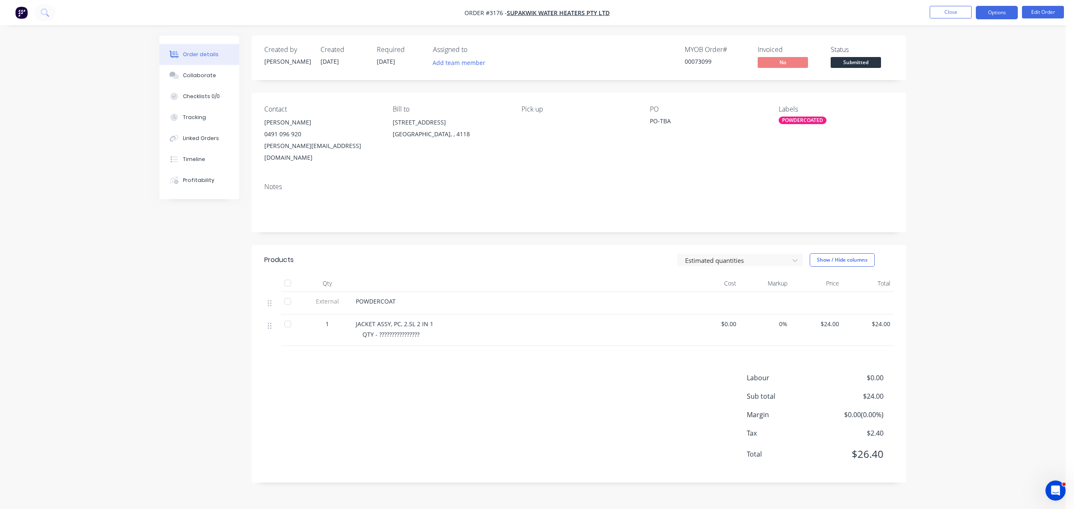
click at [999, 11] on button "Options" at bounding box center [996, 12] width 42 height 13
click at [972, 81] on div "Order Confirmation" at bounding box center [971, 84] width 77 height 12
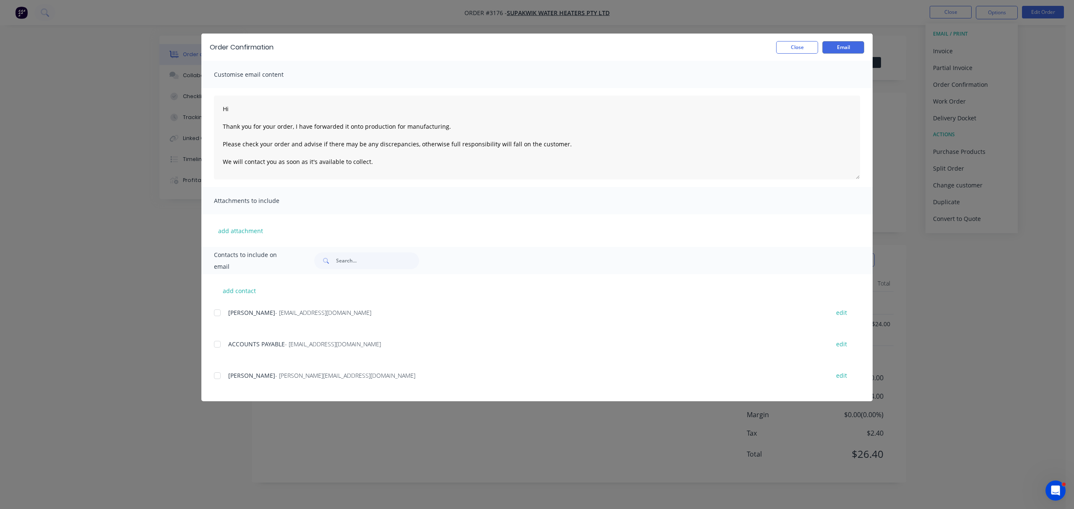
click at [216, 376] on div at bounding box center [217, 375] width 17 height 17
click at [244, 106] on textarea "Hi Thank you for your order, I have forwarded it onto production for manufactur…" at bounding box center [537, 138] width 646 height 84
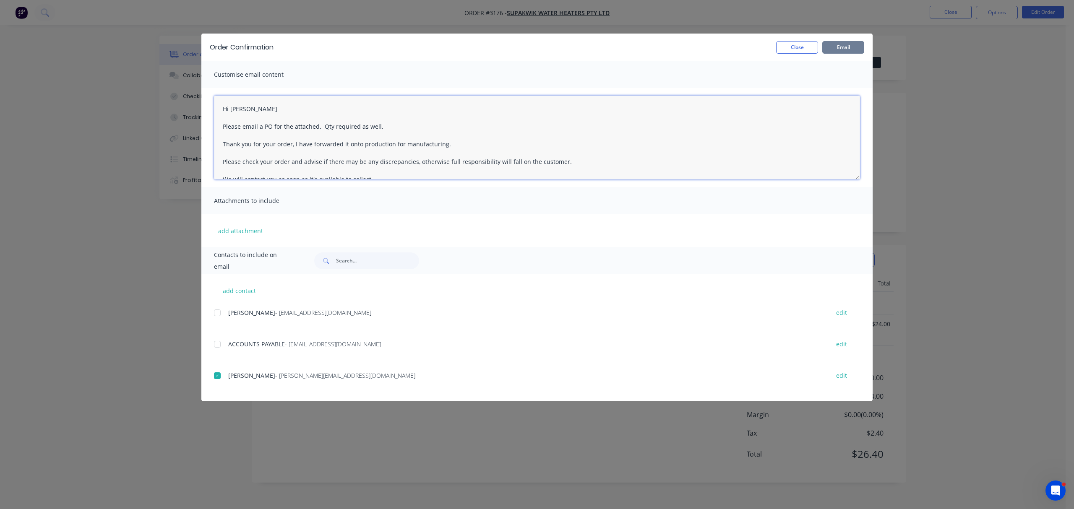
type textarea "Hi Kevin Please email a PO for the attached. Qty required as well. Thank you fo…"
click at [853, 44] on button "Email" at bounding box center [843, 47] width 42 height 13
click at [947, 10] on div "Order Confirmation Close Email Customise email content Hi Kevin Please email a …" at bounding box center [537, 254] width 1074 height 509
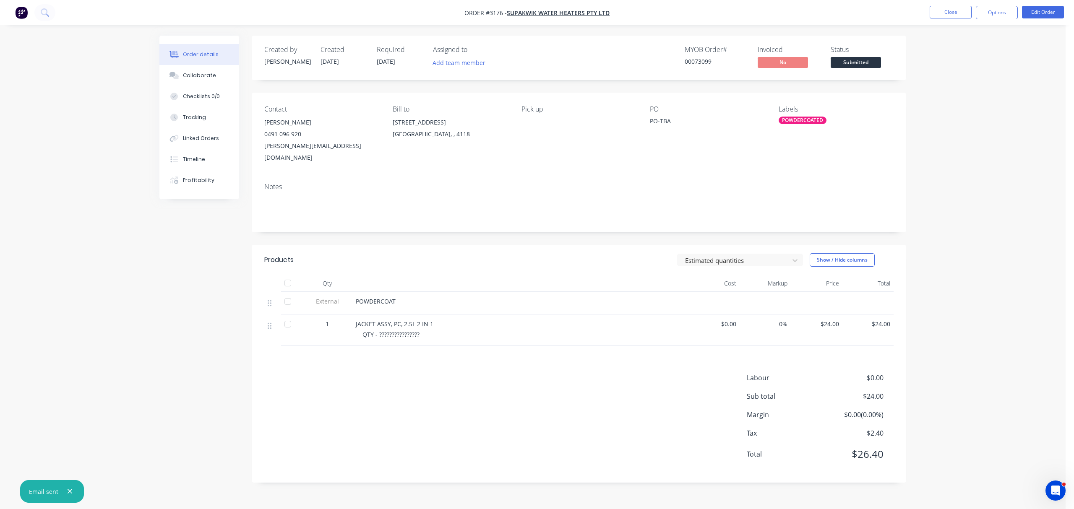
click at [947, 10] on button "Close" at bounding box center [950, 12] width 42 height 13
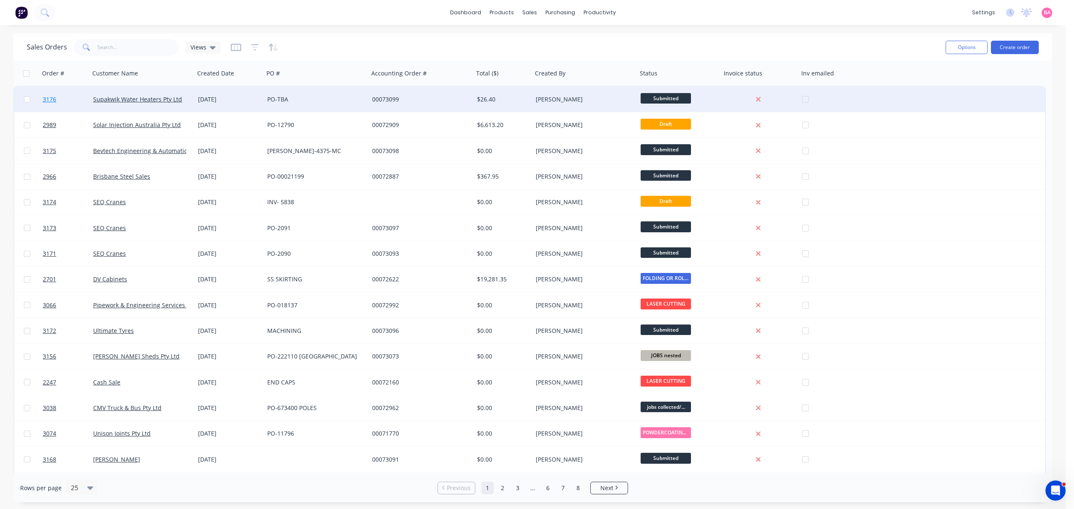
click at [51, 96] on span "3176" at bounding box center [49, 99] width 13 height 8
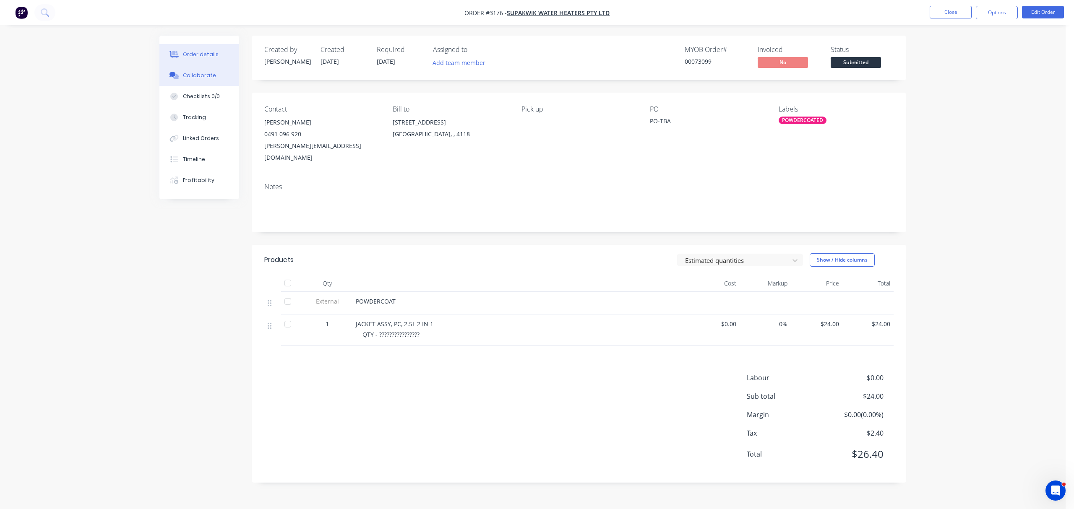
click at [203, 68] on button "Collaborate" at bounding box center [199, 75] width 80 height 21
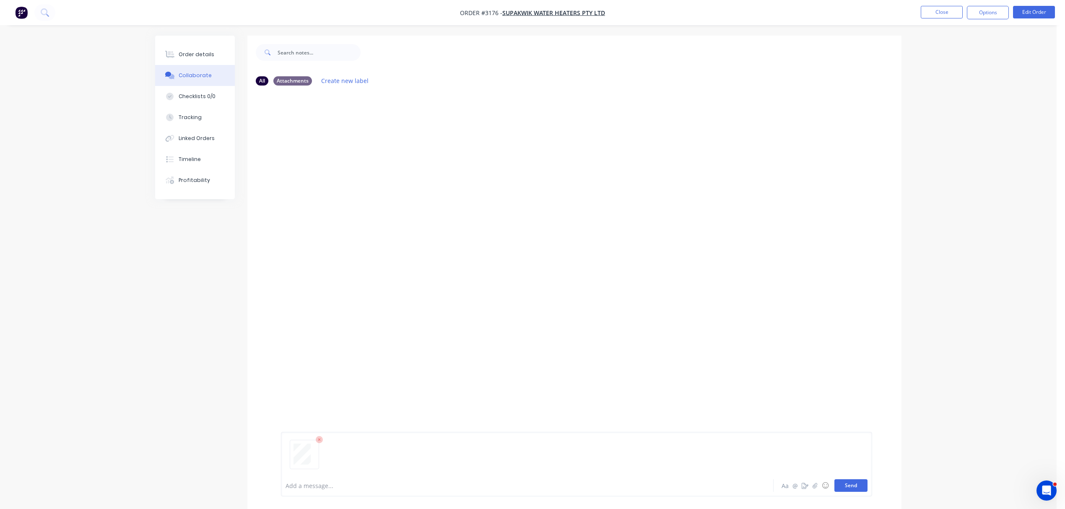
click at [853, 481] on button "Send" at bounding box center [850, 485] width 33 height 13
click at [846, 485] on button "Send" at bounding box center [850, 485] width 33 height 13
click at [337, 485] on div at bounding box center [504, 485] width 436 height 9
click at [847, 487] on button "Send" at bounding box center [850, 485] width 33 height 13
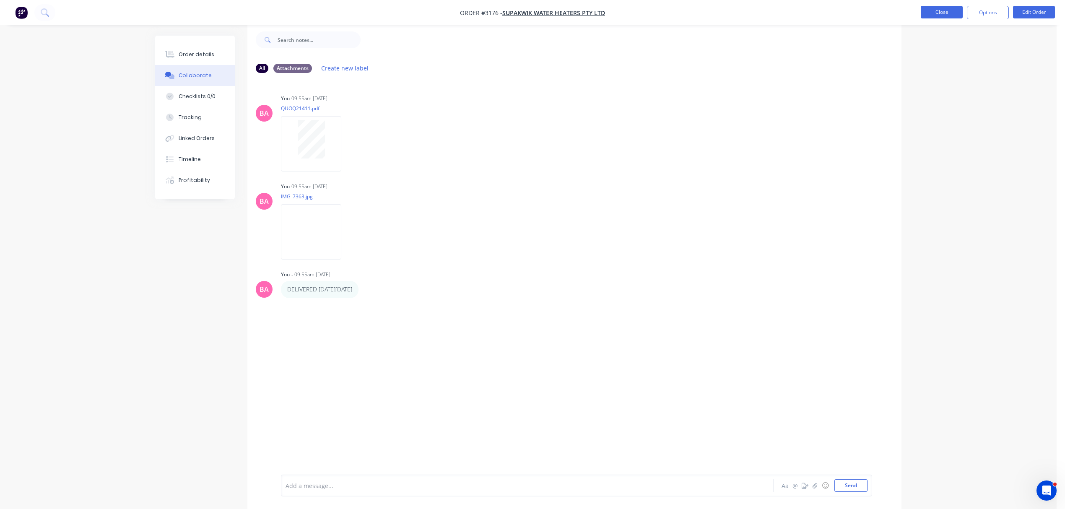
click at [949, 12] on button "Close" at bounding box center [942, 12] width 42 height 13
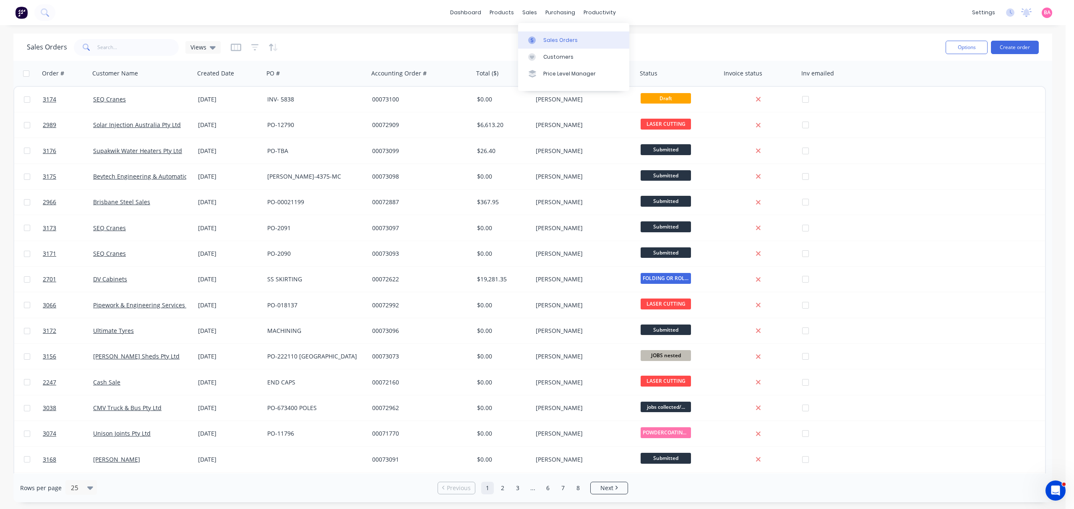
click at [559, 37] on div "Sales Orders" at bounding box center [560, 40] width 34 height 8
click at [1029, 47] on button "Create order" at bounding box center [1023, 47] width 48 height 13
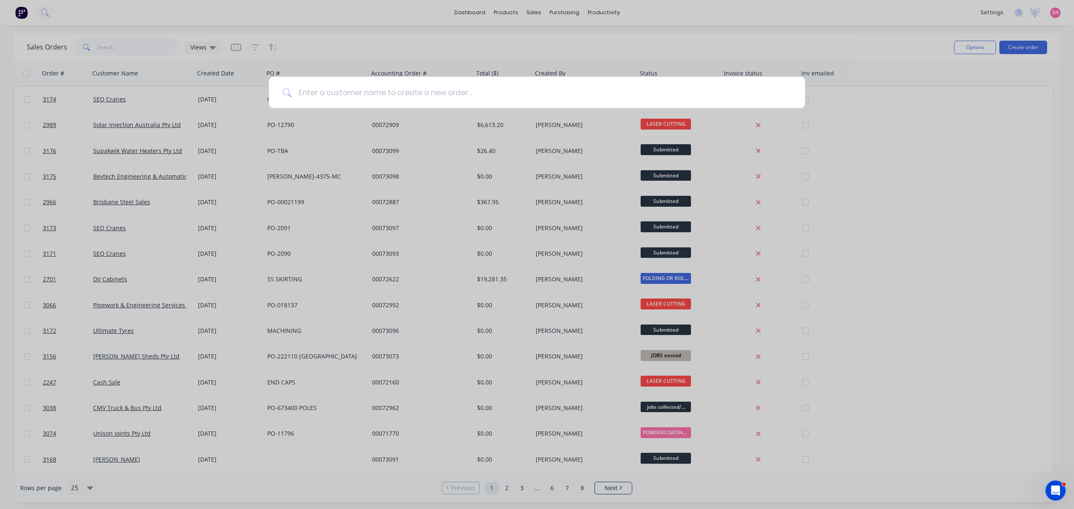
click at [400, 91] on input at bounding box center [541, 92] width 500 height 31
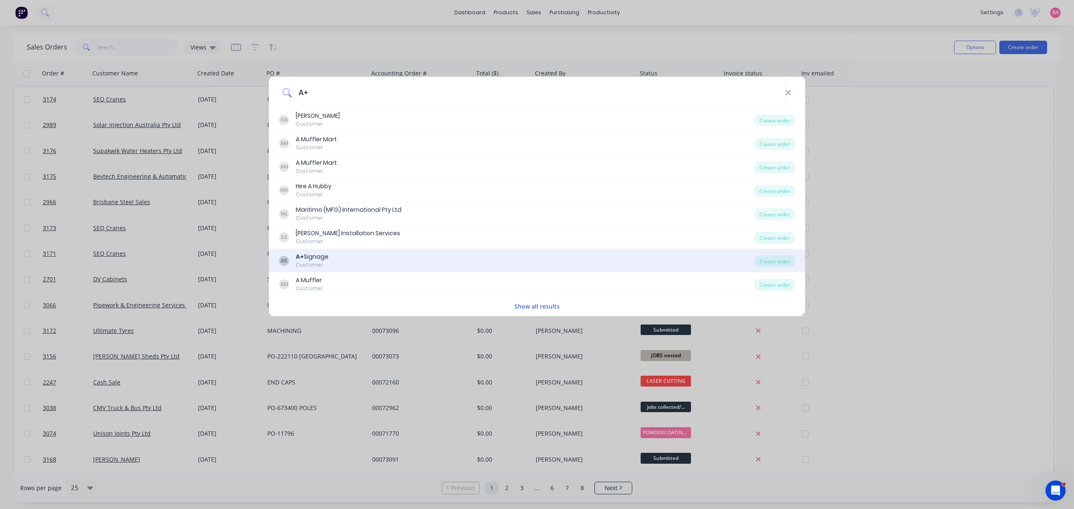
type input "A+"
click at [315, 258] on div "A+ Signage" at bounding box center [312, 256] width 33 height 9
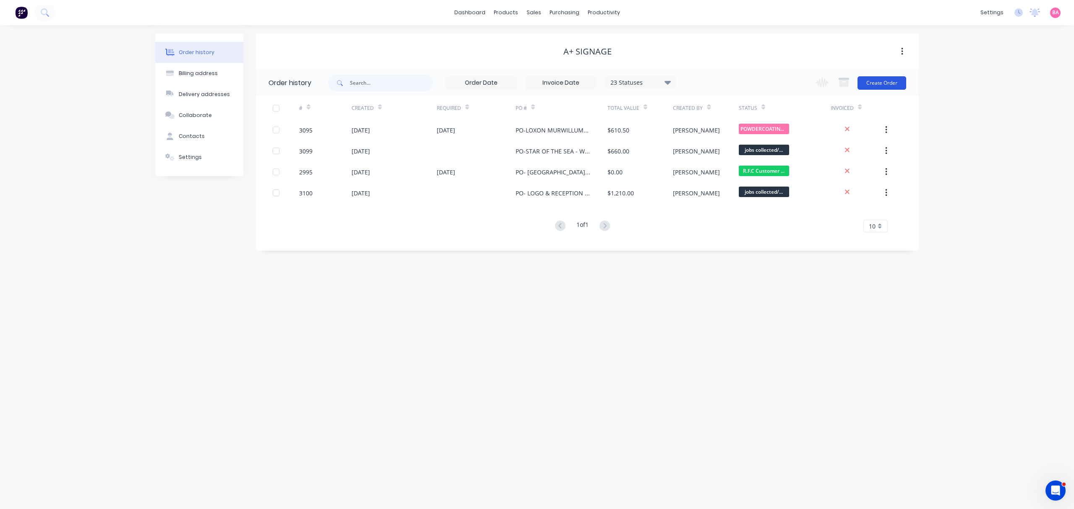
click at [881, 81] on button "Create Order" at bounding box center [881, 82] width 49 height 13
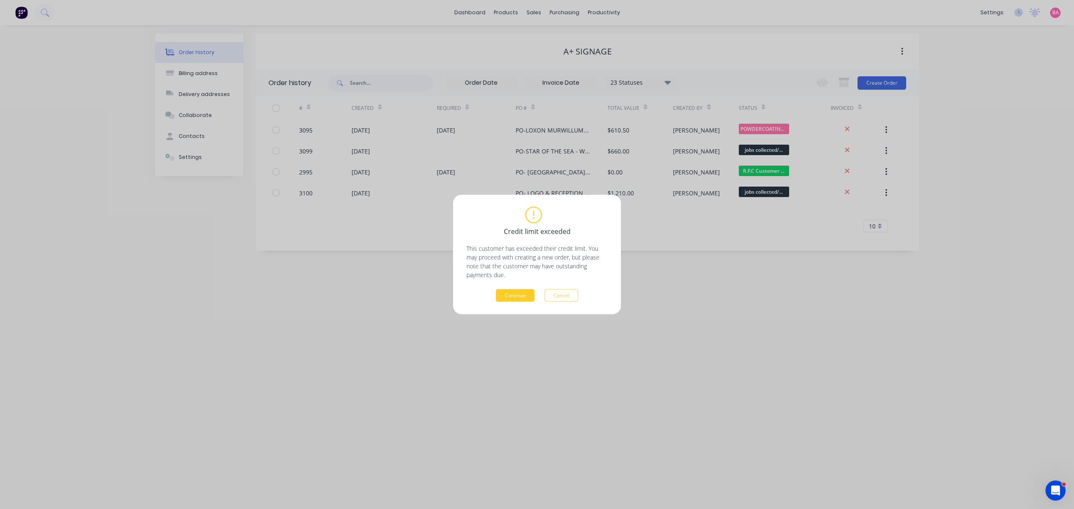
click at [520, 298] on button "Continue" at bounding box center [515, 295] width 39 height 13
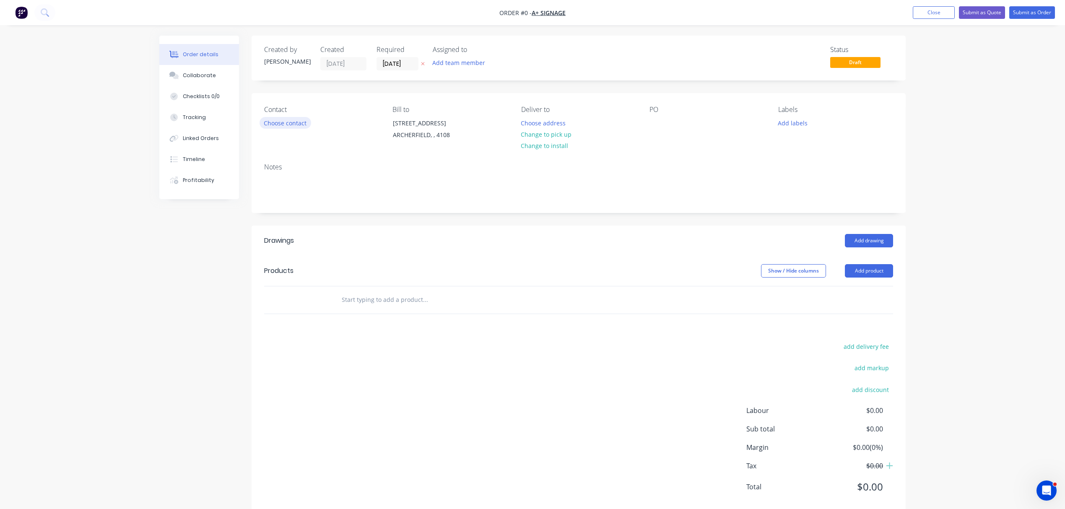
click at [294, 124] on button "Choose contact" at bounding box center [286, 122] width 52 height 11
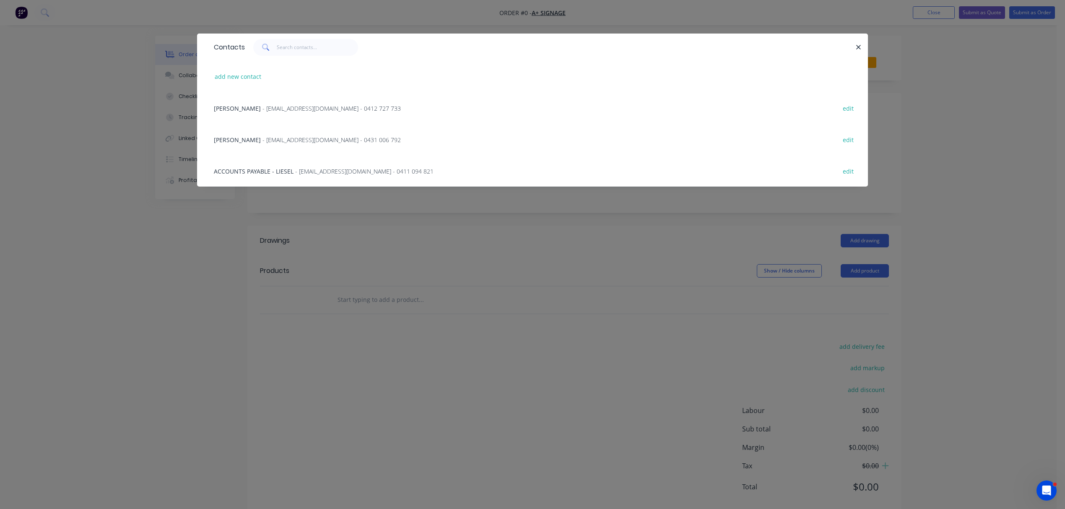
click at [263, 136] on span "- info@aplussignage.com - 0431 006 792" at bounding box center [332, 140] width 138 height 8
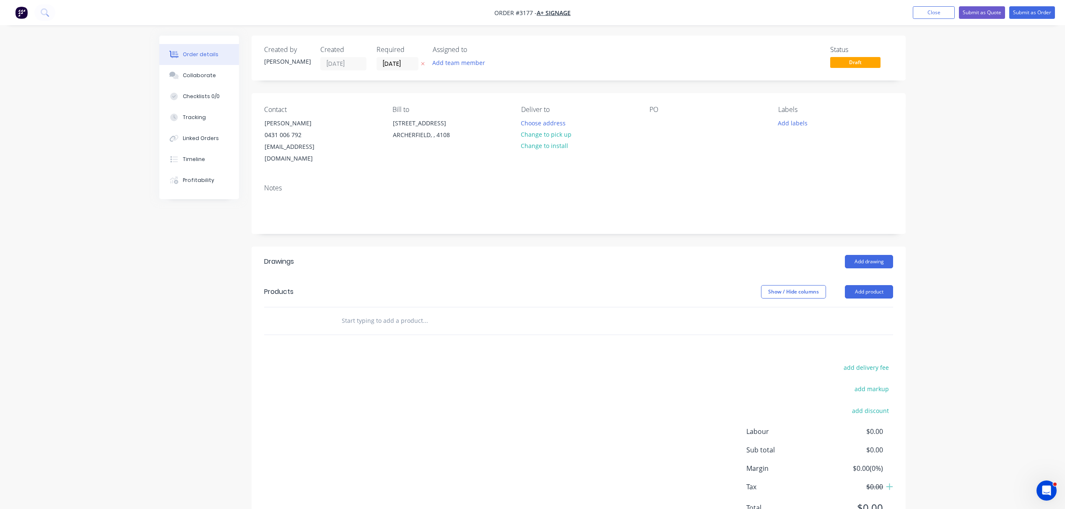
click at [548, 133] on button "Change to pick up" at bounding box center [547, 134] width 60 height 11
click at [421, 61] on icon "button" at bounding box center [423, 63] width 4 height 5
click at [448, 60] on button "Add team member" at bounding box center [459, 62] width 62 height 11
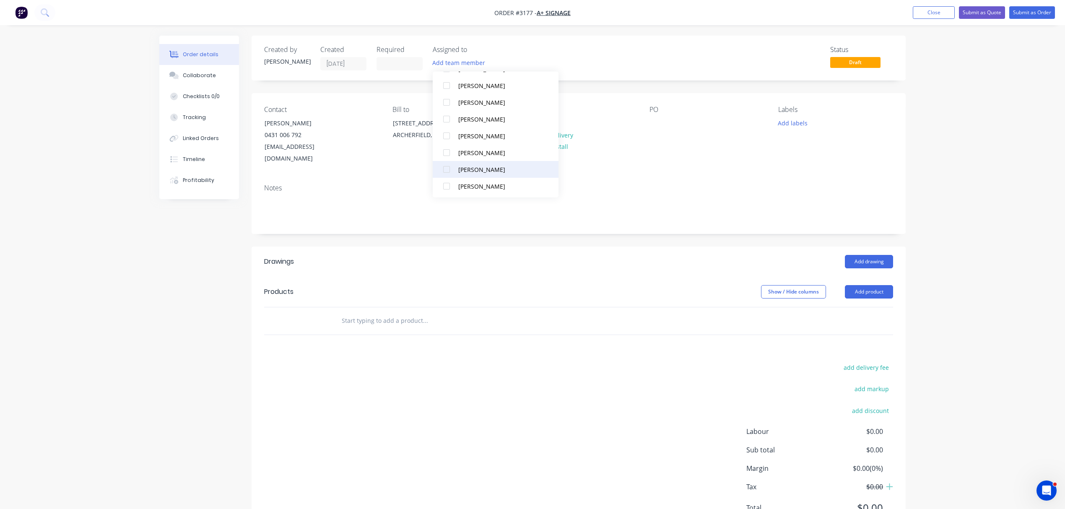
click at [448, 169] on div at bounding box center [446, 169] width 17 height 17
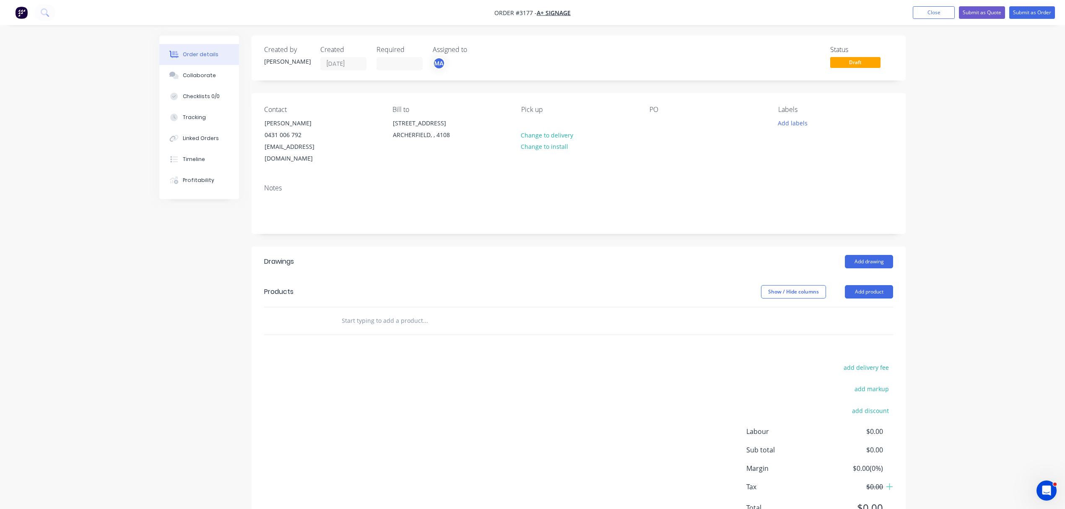
click at [377, 312] on input "text" at bounding box center [425, 320] width 168 height 17
click at [864, 285] on button "Add product" at bounding box center [869, 291] width 48 height 13
click at [859, 424] on div "Notes (External)" at bounding box center [853, 430] width 65 height 12
click at [377, 329] on div at bounding box center [365, 335] width 60 height 12
click at [392, 355] on input "text" at bounding box center [425, 363] width 168 height 17
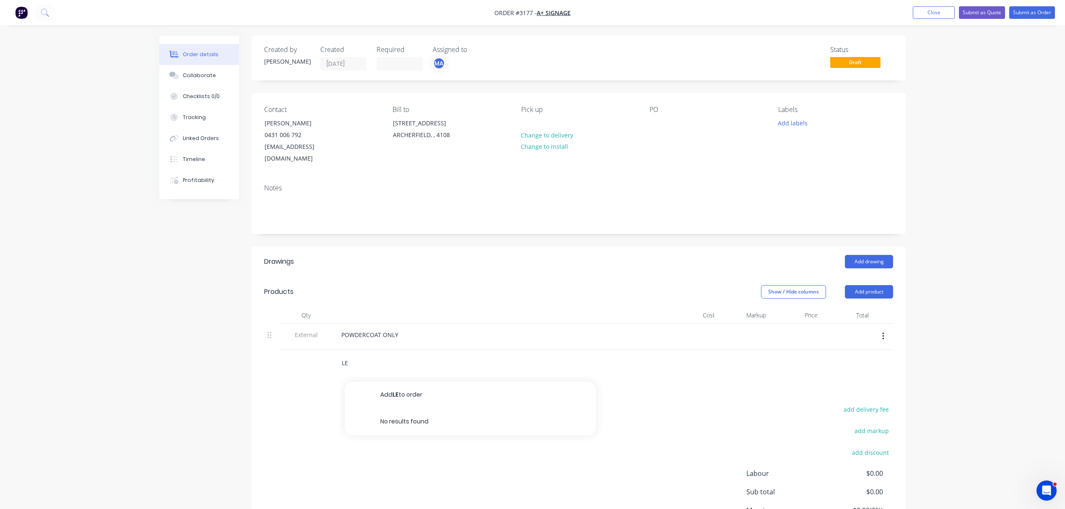
type input "L"
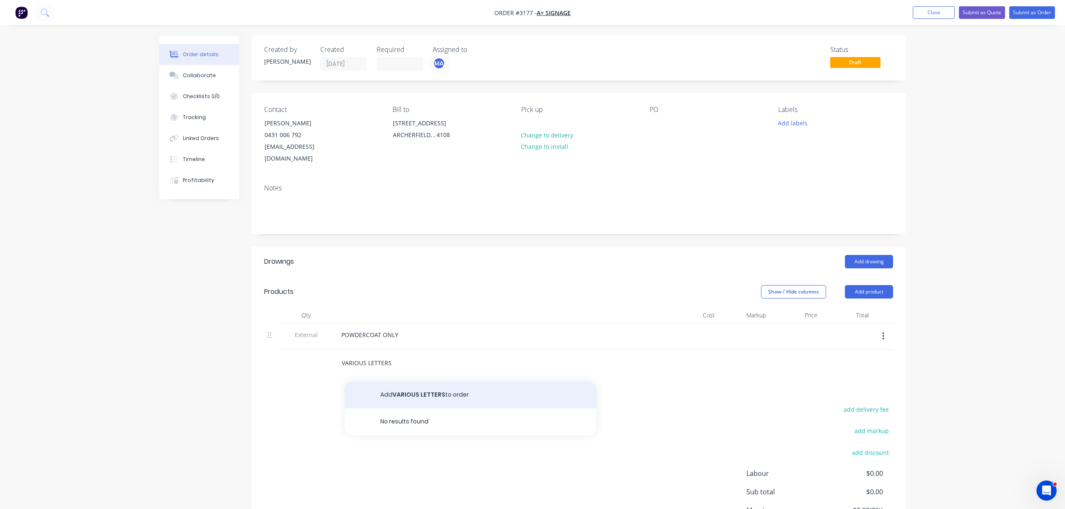
type input "VARIOUS LETTERS"
click at [418, 385] on button "Add VARIOUS LETTERS to order" at bounding box center [471, 395] width 252 height 27
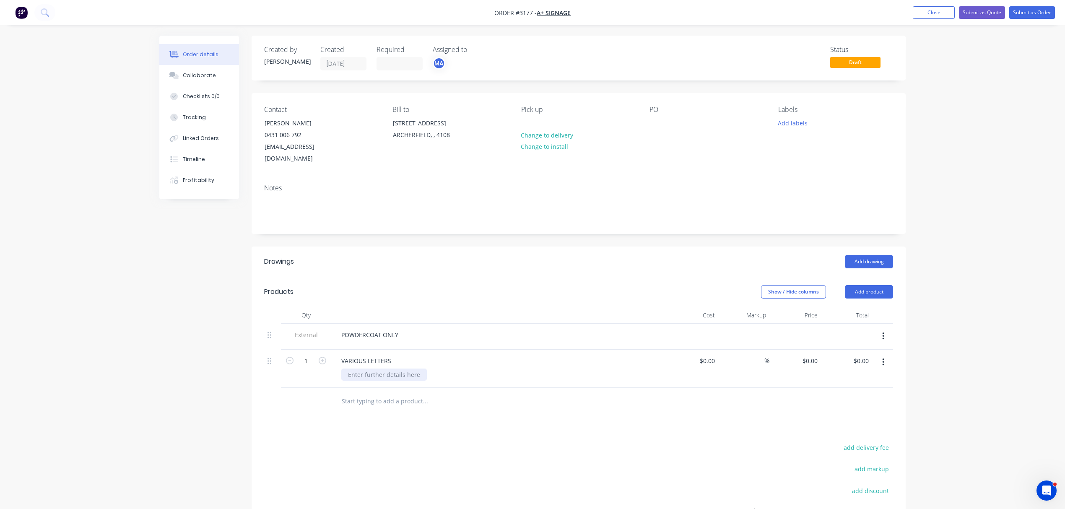
click at [393, 369] on div at bounding box center [384, 375] width 86 height 12
click at [648, 127] on div "Contact NICOLE 0431 006 792 info@aplussignage.com Bill to 548 Boundary Road ARC…" at bounding box center [579, 135] width 654 height 84
click at [651, 128] on div at bounding box center [656, 123] width 13 height 12
click at [799, 123] on button "Add labels" at bounding box center [792, 122] width 39 height 11
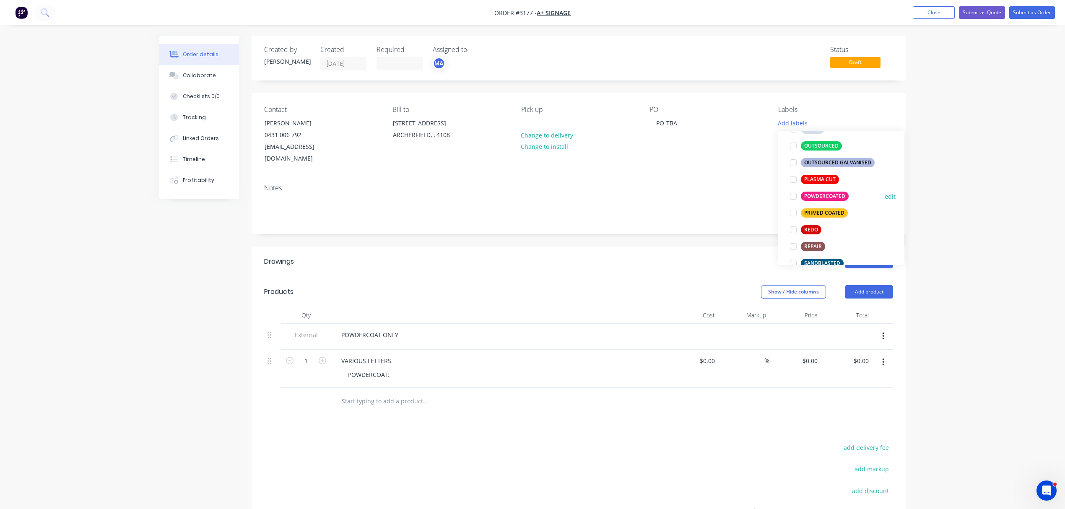
click at [832, 195] on div "POWDERCOATED" at bounding box center [825, 196] width 48 height 9
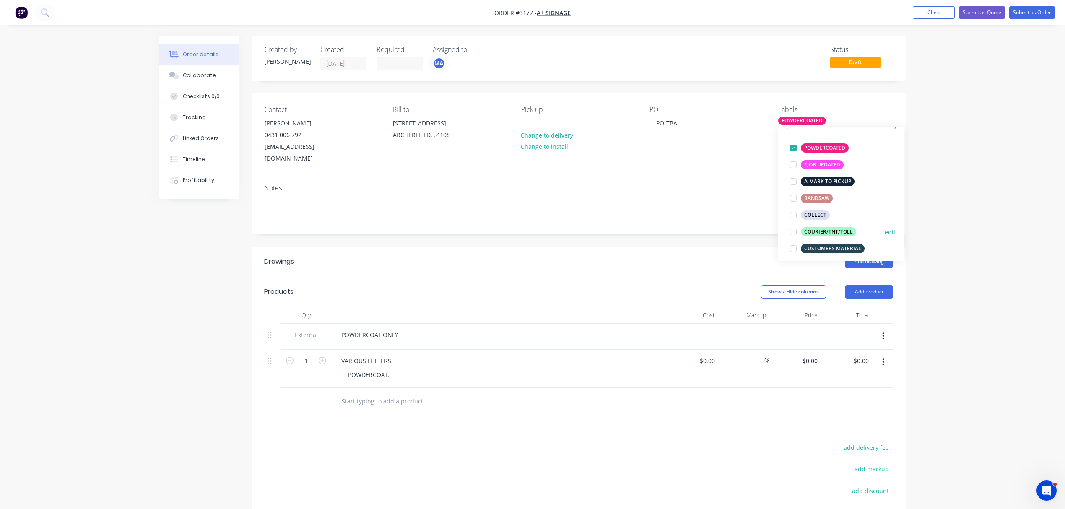
scroll to position [57, 0]
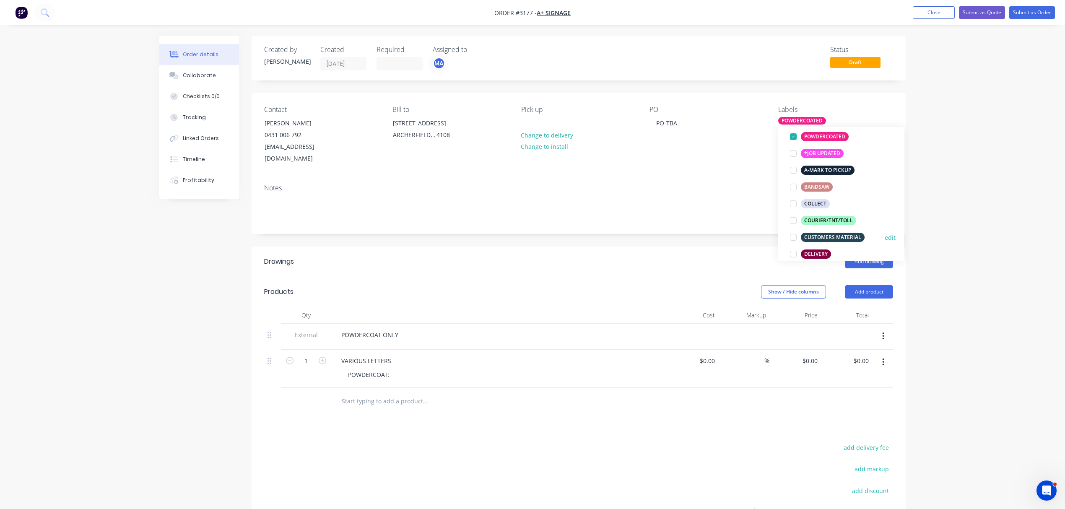
click at [793, 235] on div at bounding box center [793, 237] width 17 height 17
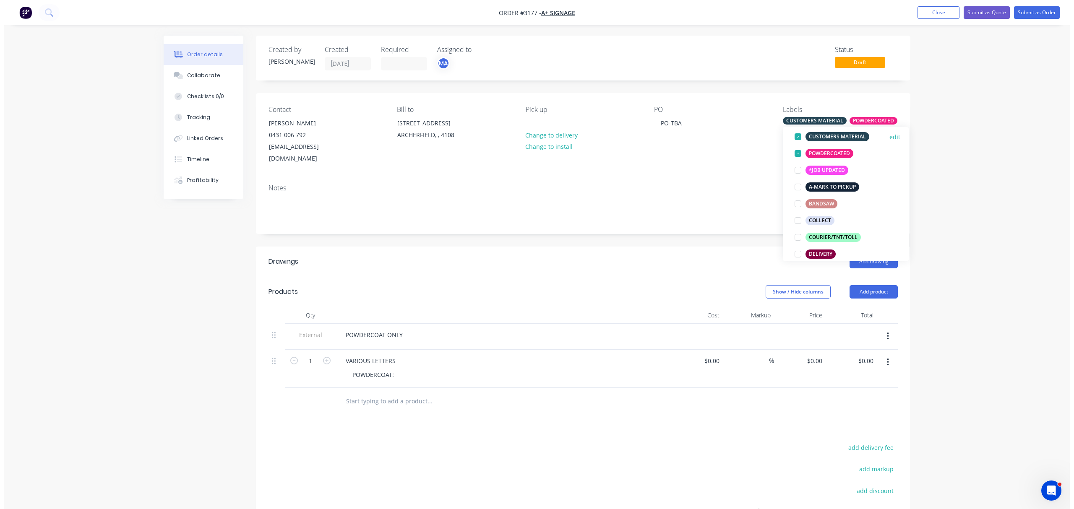
scroll to position [0, 0]
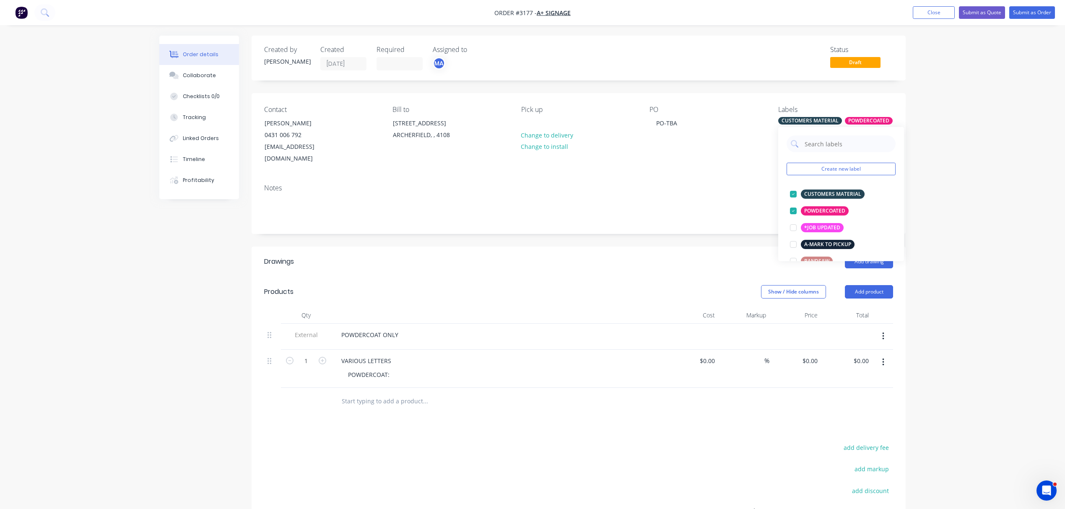
click at [975, 145] on div "Order details Collaborate Checklists 0/0 Tracking Linked Orders Timeline Profit…" at bounding box center [532, 314] width 1065 height 629
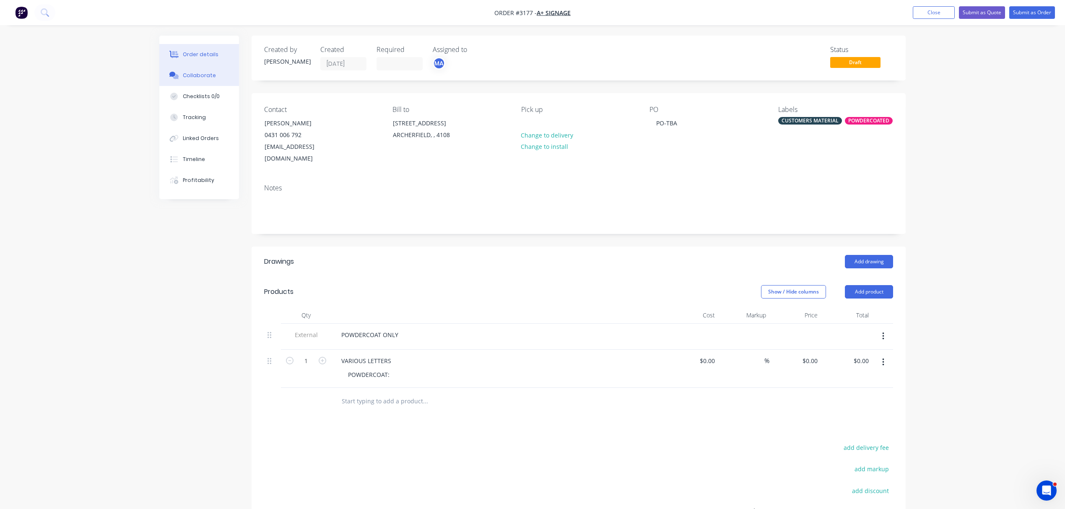
click at [200, 76] on div "Collaborate" at bounding box center [199, 76] width 33 height 8
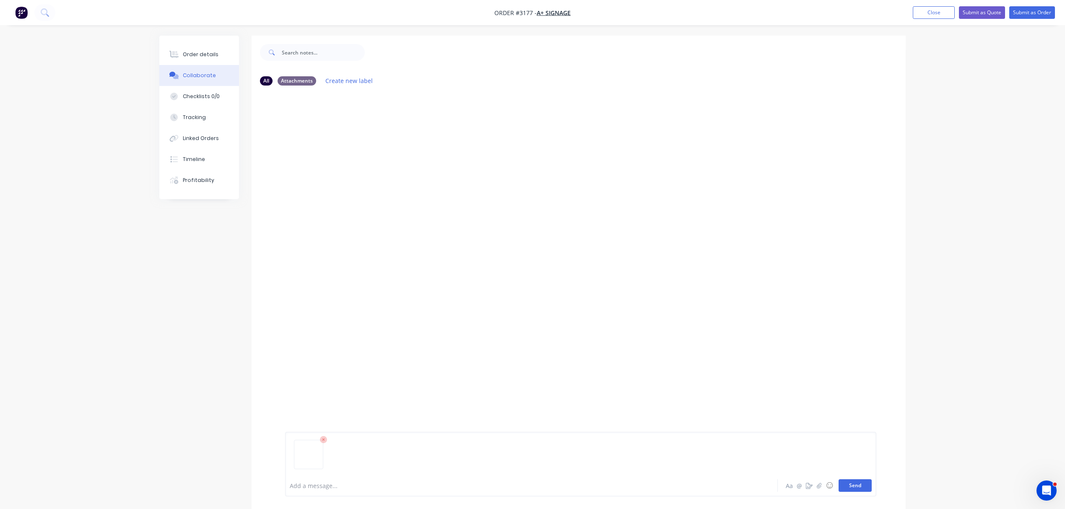
click at [859, 486] on button "Send" at bounding box center [855, 485] width 33 height 13
click at [1035, 10] on button "Submit as Order" at bounding box center [1032, 12] width 46 height 13
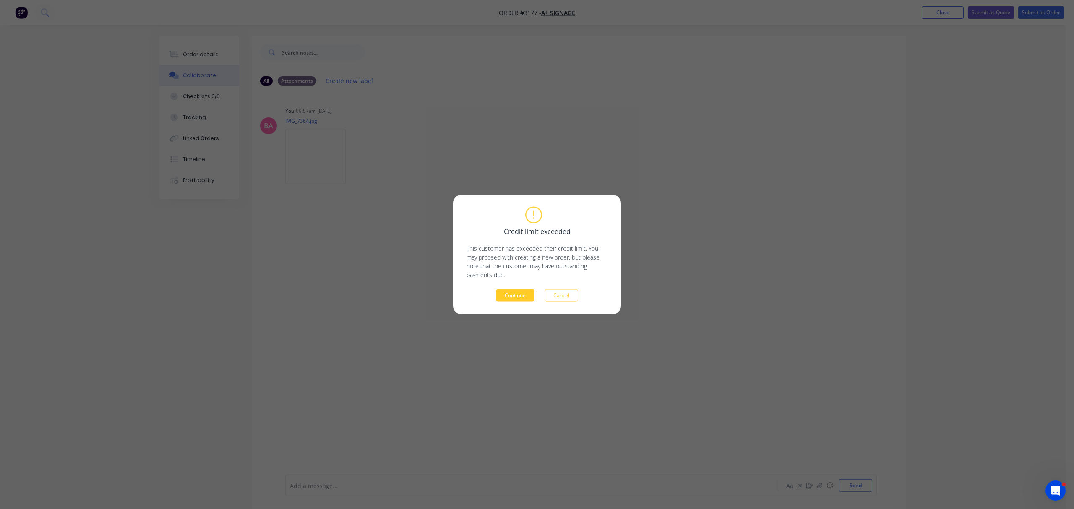
click at [519, 294] on button "Continue" at bounding box center [515, 295] width 39 height 13
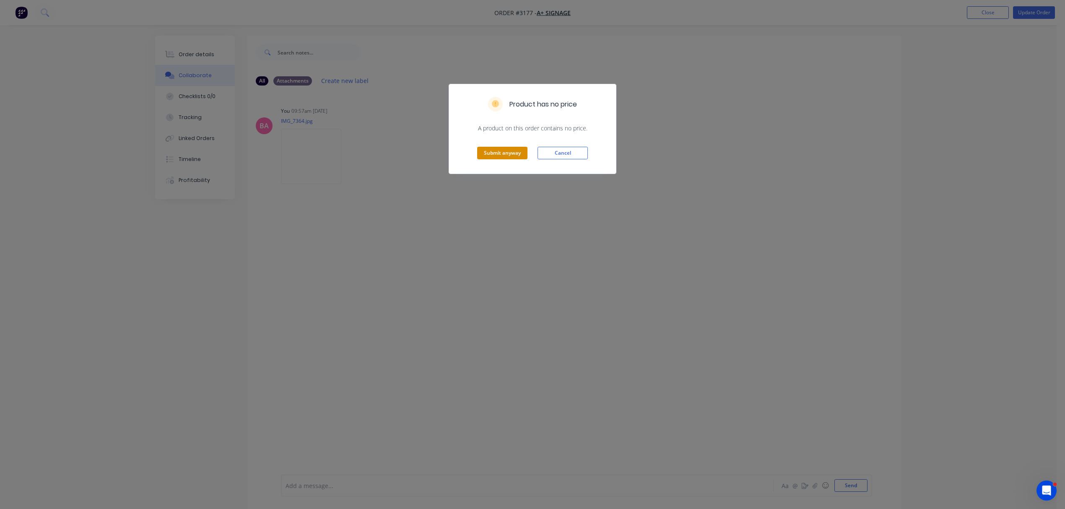
click at [507, 153] on button "Submit anyway" at bounding box center [502, 153] width 50 height 13
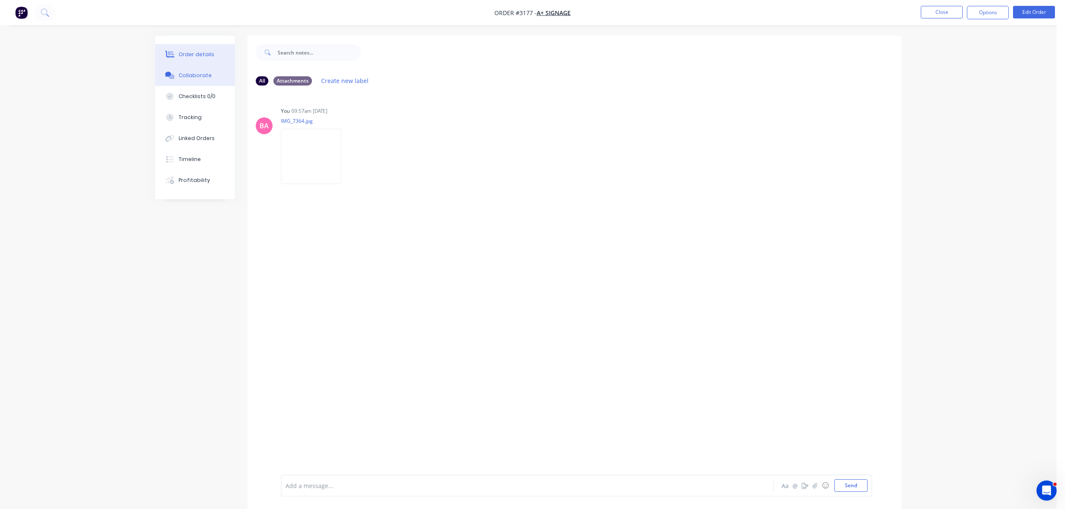
click at [200, 54] on div "Order details" at bounding box center [197, 55] width 36 height 8
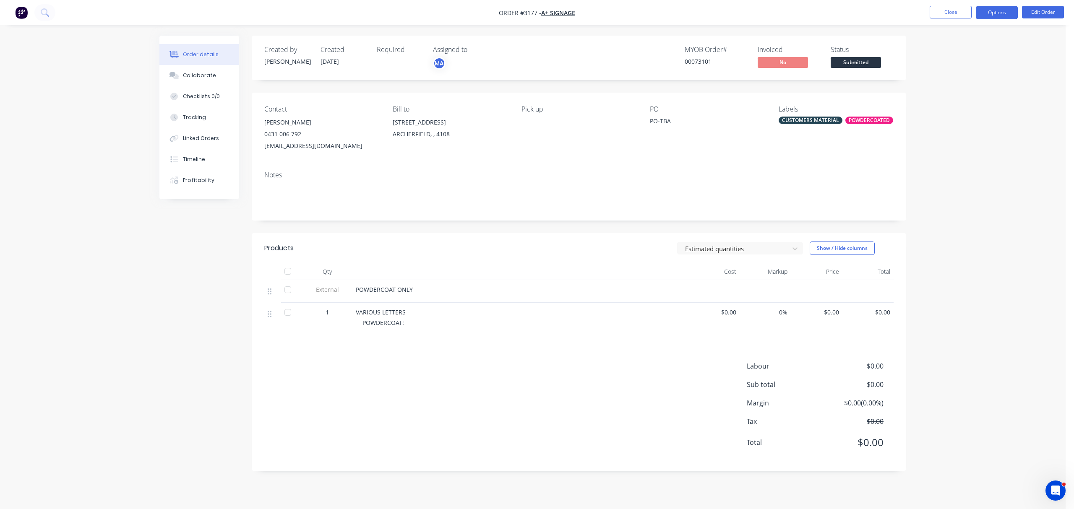
click at [1007, 10] on button "Options" at bounding box center [996, 12] width 42 height 13
click at [964, 82] on div "Order Confirmation" at bounding box center [971, 84] width 77 height 12
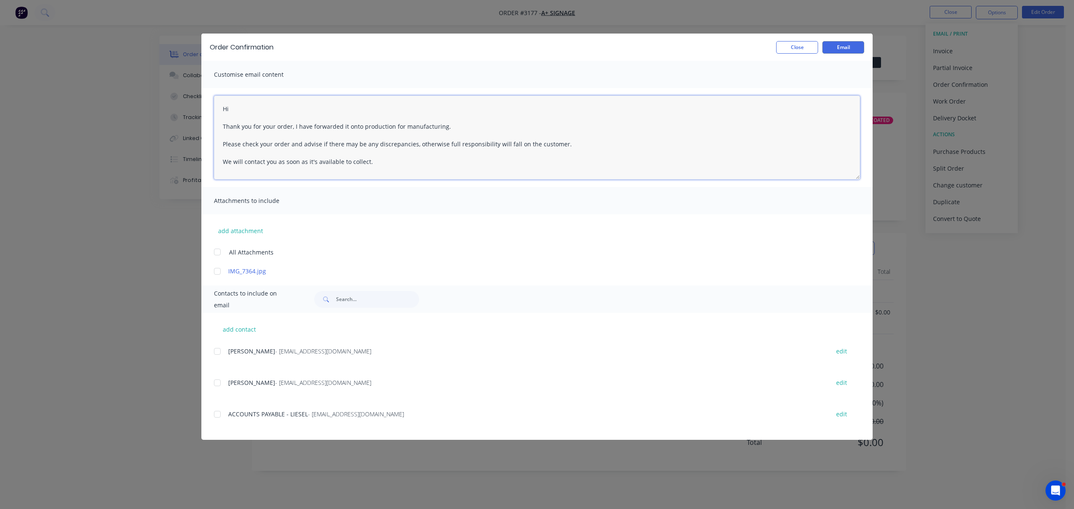
click at [263, 109] on textarea "Hi Thank you for your order, I have forwarded it onto production for manufactur…" at bounding box center [537, 138] width 646 height 84
click at [220, 382] on div at bounding box center [217, 382] width 17 height 17
type textarea "Hi Nicole Please email a PO or description and colour for the attached.? Thank …"
click at [849, 47] on button "Email" at bounding box center [843, 47] width 42 height 13
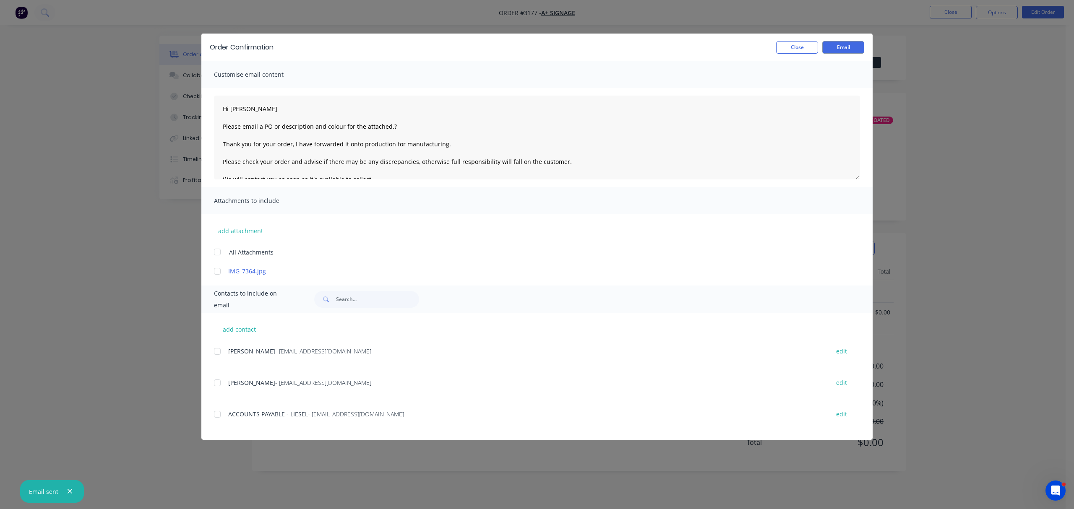
click at [946, 10] on div "Order Confirmation Close Email Customise email content Hi Nicole Please email a…" at bounding box center [537, 254] width 1074 height 509
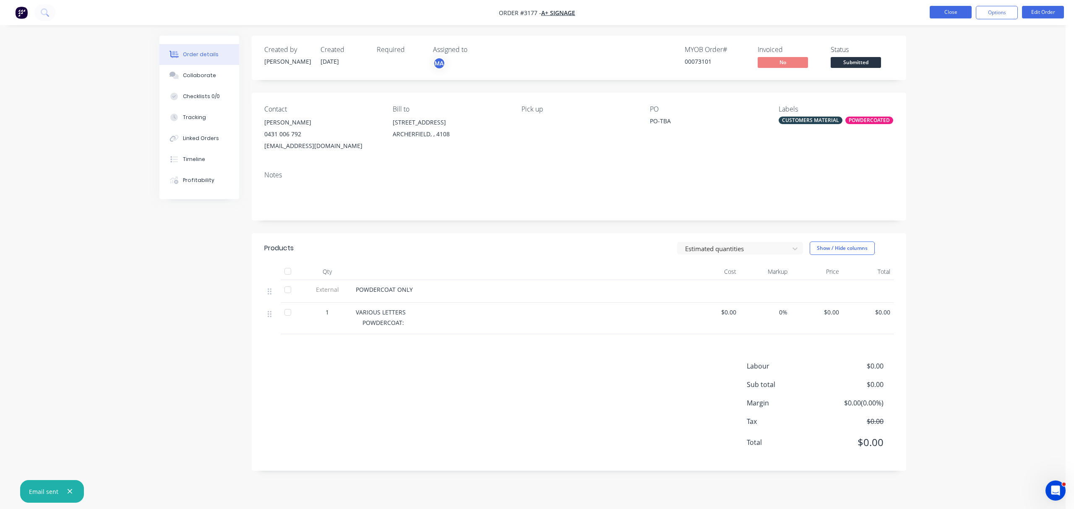
click at [950, 8] on button "Close" at bounding box center [950, 12] width 42 height 13
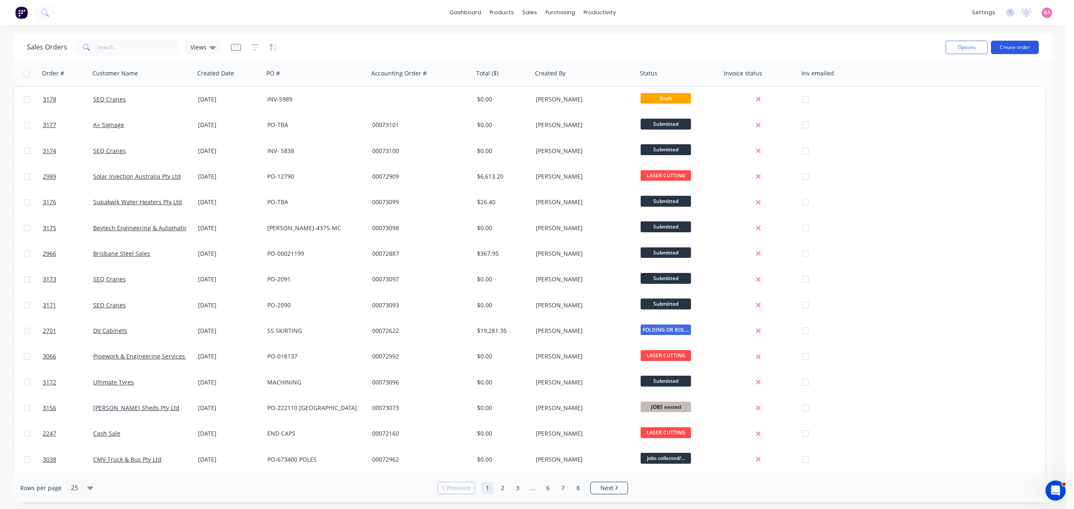
click at [1011, 44] on button "Create order" at bounding box center [1014, 47] width 48 height 13
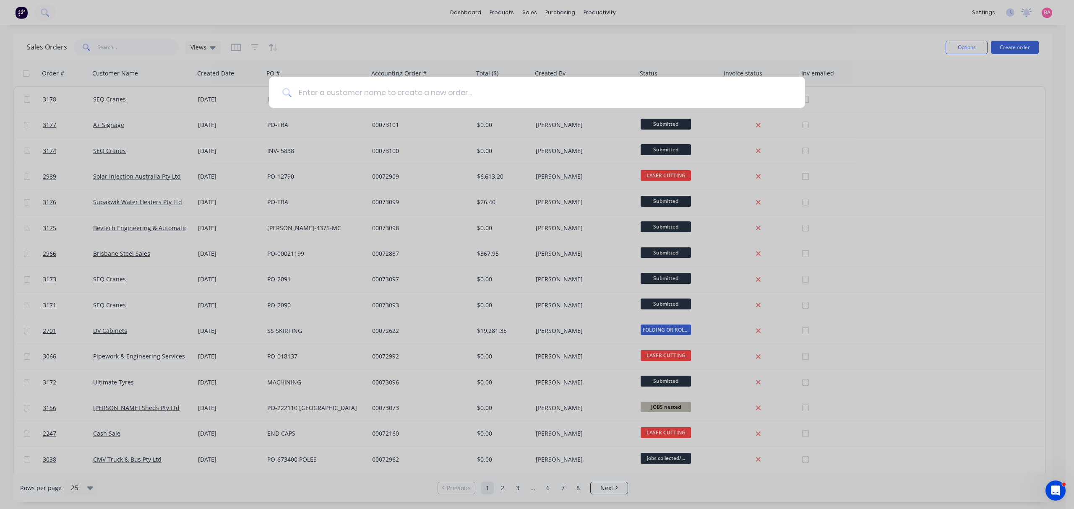
click at [450, 96] on input at bounding box center [541, 92] width 500 height 31
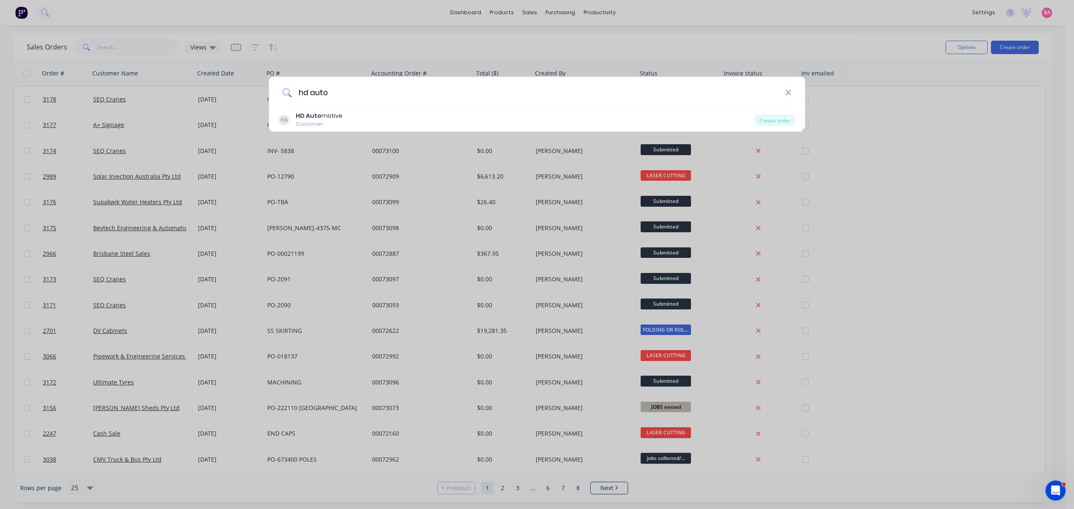
type input "hd auto"
click at [964, 211] on div "hd auto HA HD Auto motive Customer Create order" at bounding box center [537, 254] width 1074 height 509
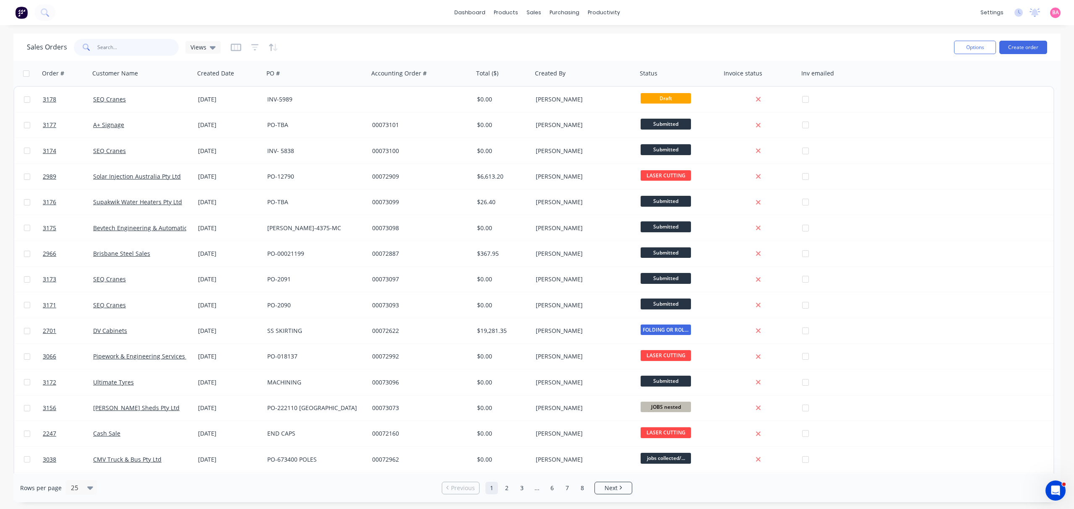
click at [123, 48] on input "text" at bounding box center [138, 47] width 82 height 17
type input "hd auto"
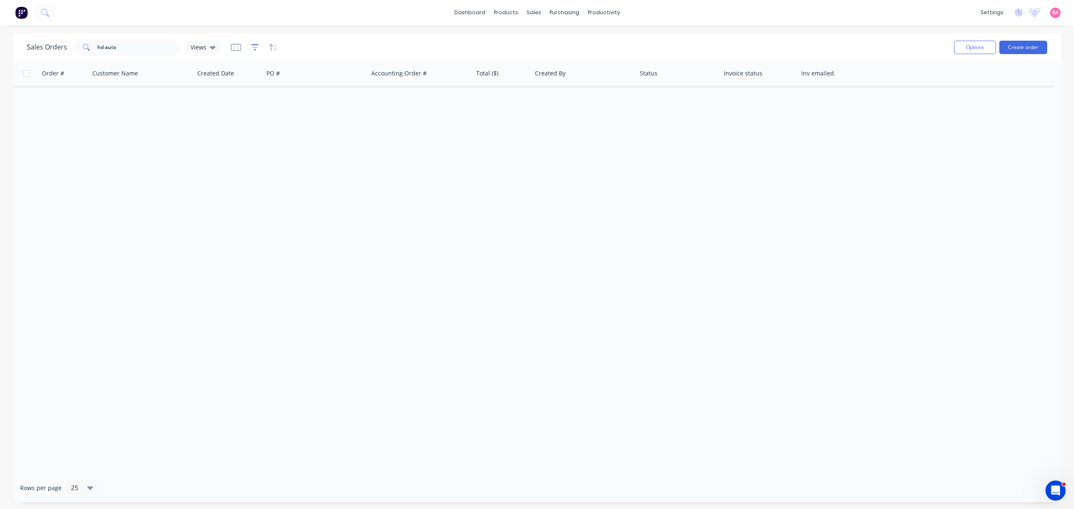
click at [255, 44] on icon "button" at bounding box center [255, 47] width 8 height 6
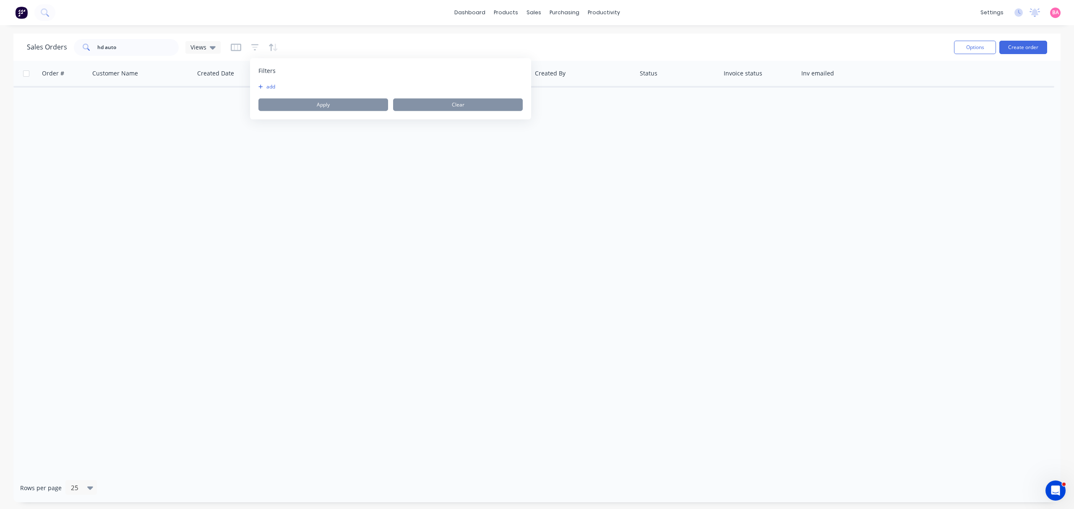
click at [274, 87] on button "add" at bounding box center [268, 86] width 21 height 7
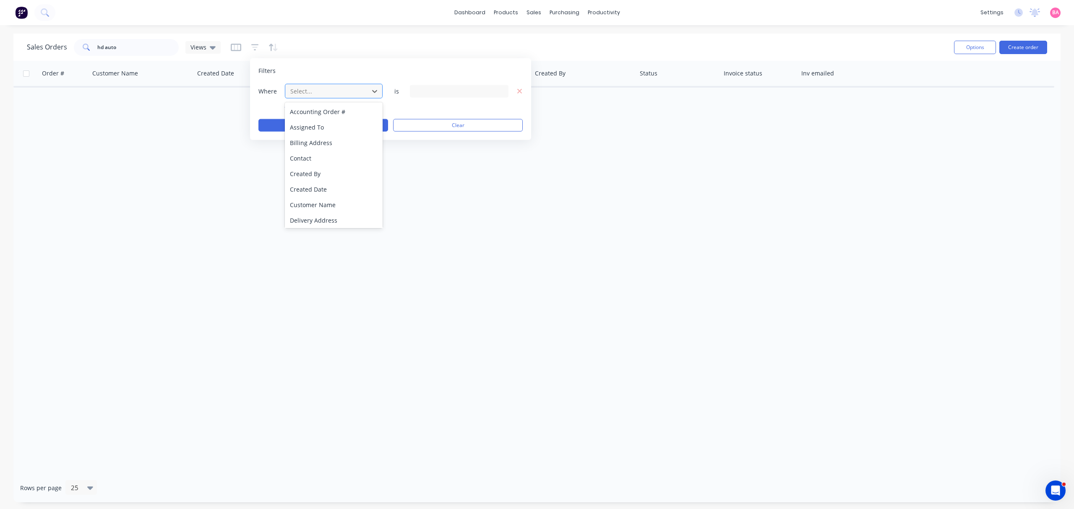
click at [342, 91] on div at bounding box center [326, 91] width 75 height 10
click at [312, 218] on div "Status" at bounding box center [333, 219] width 97 height 16
click at [504, 90] on div "20 Status selected" at bounding box center [459, 91] width 99 height 13
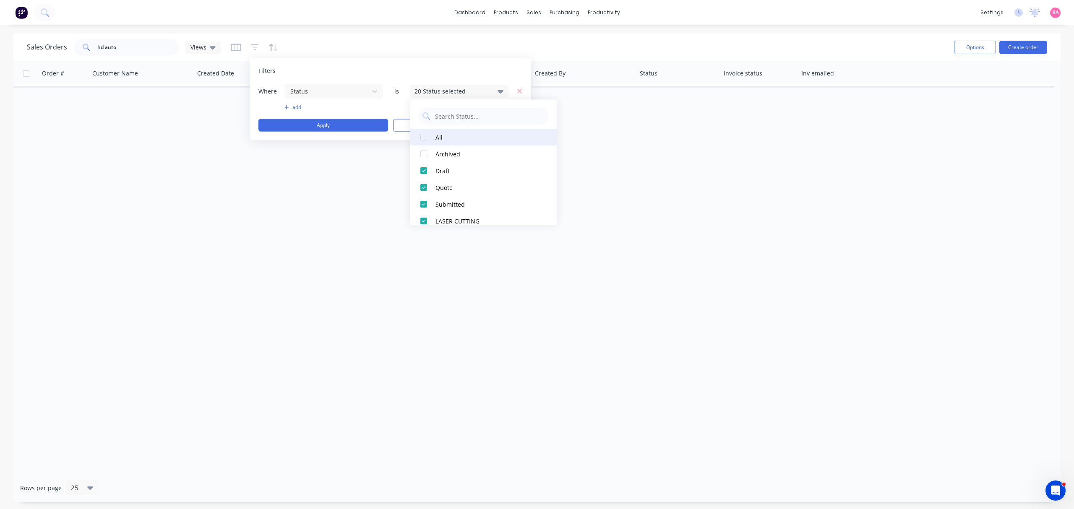
click at [437, 136] on div "All" at bounding box center [485, 137] width 101 height 9
click at [329, 122] on button "Apply" at bounding box center [323, 125] width 130 height 13
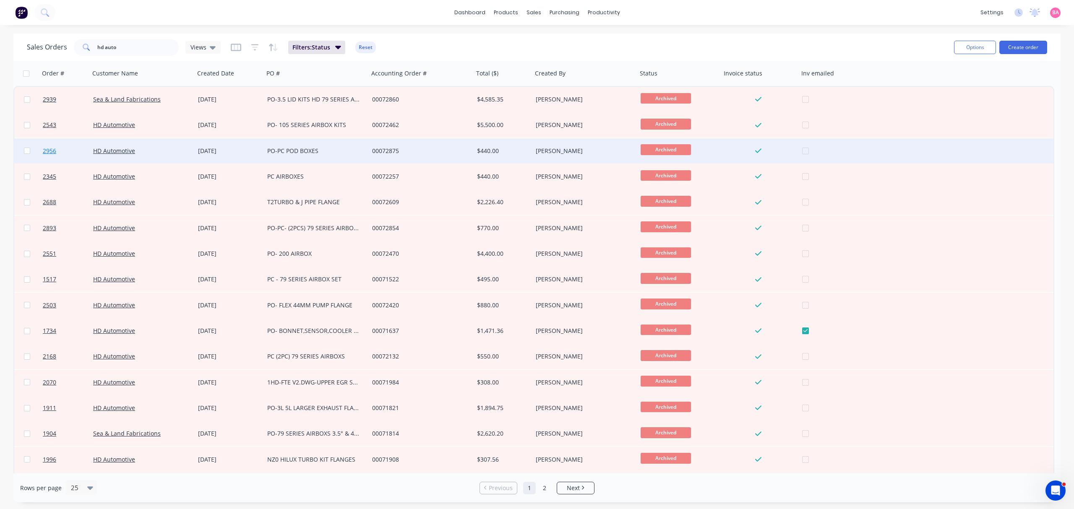
click at [51, 148] on span "2956" at bounding box center [49, 151] width 13 height 8
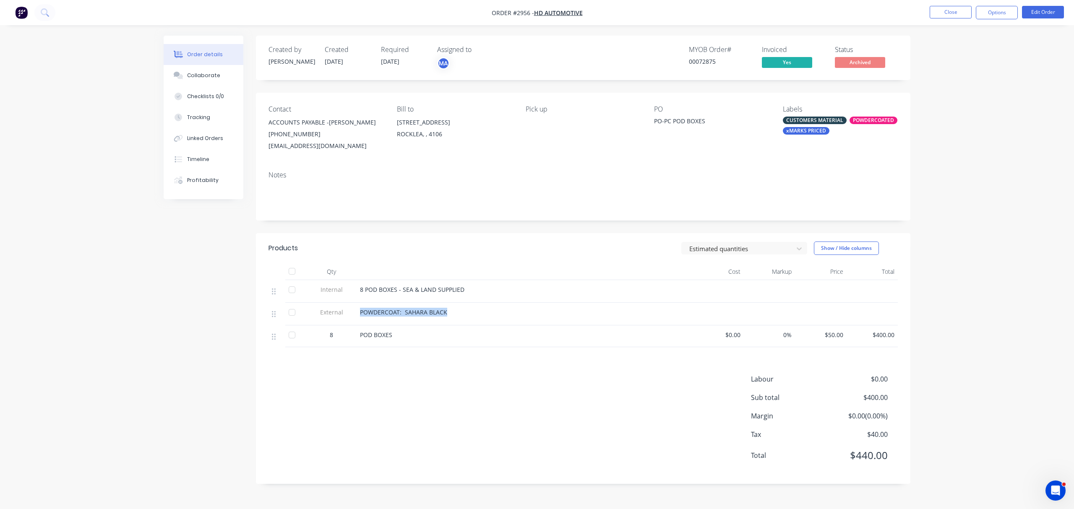
drag, startPoint x: 447, startPoint y: 312, endPoint x: 355, endPoint y: 318, distance: 92.4
click at [355, 318] on div "External POWDERCOAT: SAHARA BLACK" at bounding box center [582, 314] width 629 height 23
copy div "POWDERCOAT: SAHARA BLACK"
click at [953, 12] on button "Close" at bounding box center [950, 12] width 42 height 13
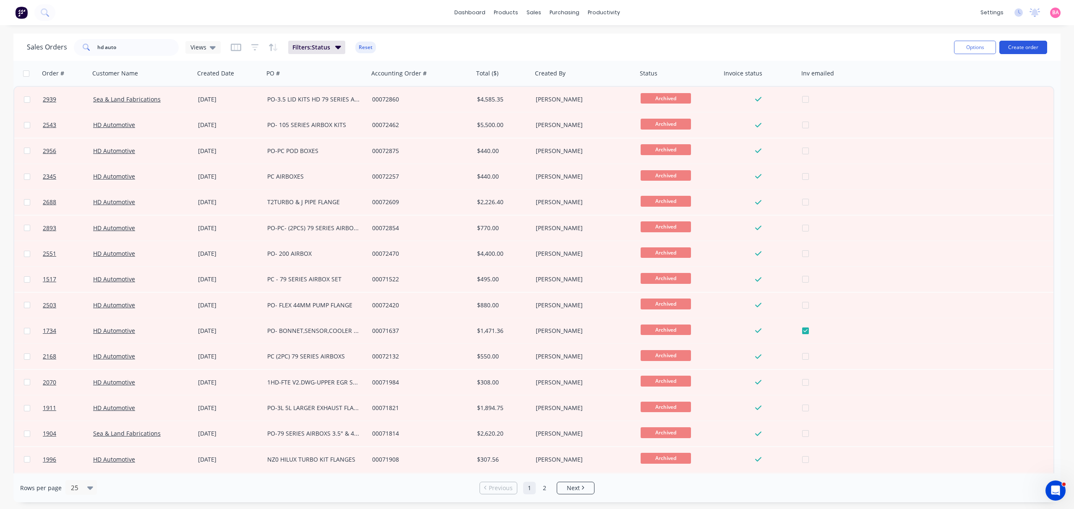
click at [1020, 45] on button "Create order" at bounding box center [1023, 47] width 48 height 13
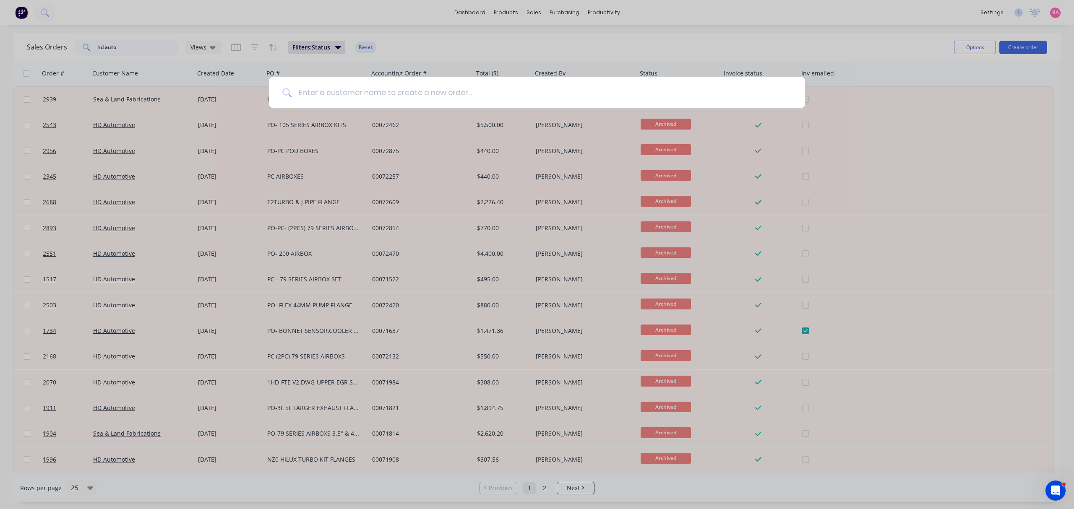
click at [405, 95] on input at bounding box center [541, 92] width 500 height 31
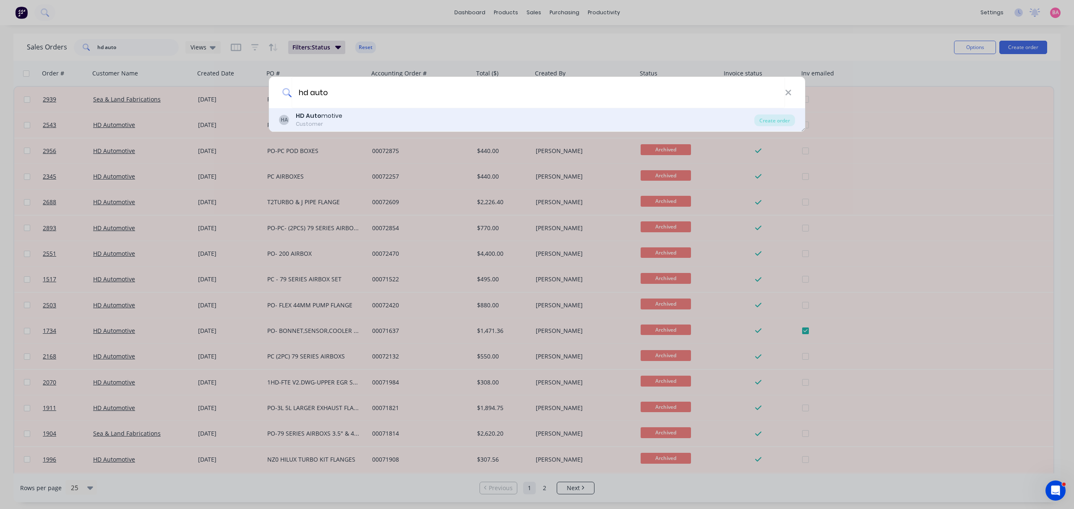
type input "hd auto"
click at [359, 119] on div "HA HD Auto motive Customer" at bounding box center [516, 120] width 475 height 16
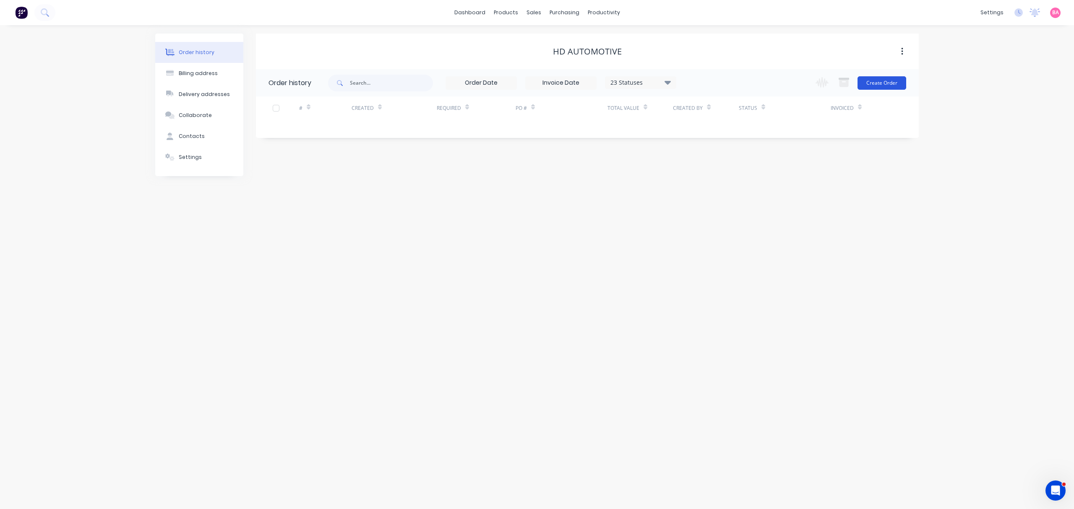
click at [886, 81] on button "Create Order" at bounding box center [881, 82] width 49 height 13
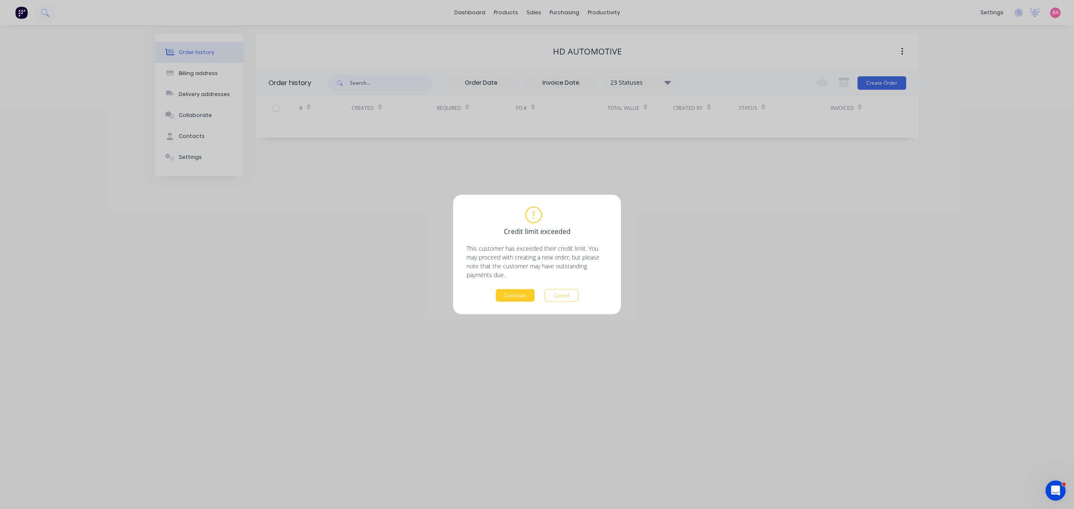
click at [509, 294] on button "Continue" at bounding box center [515, 295] width 39 height 13
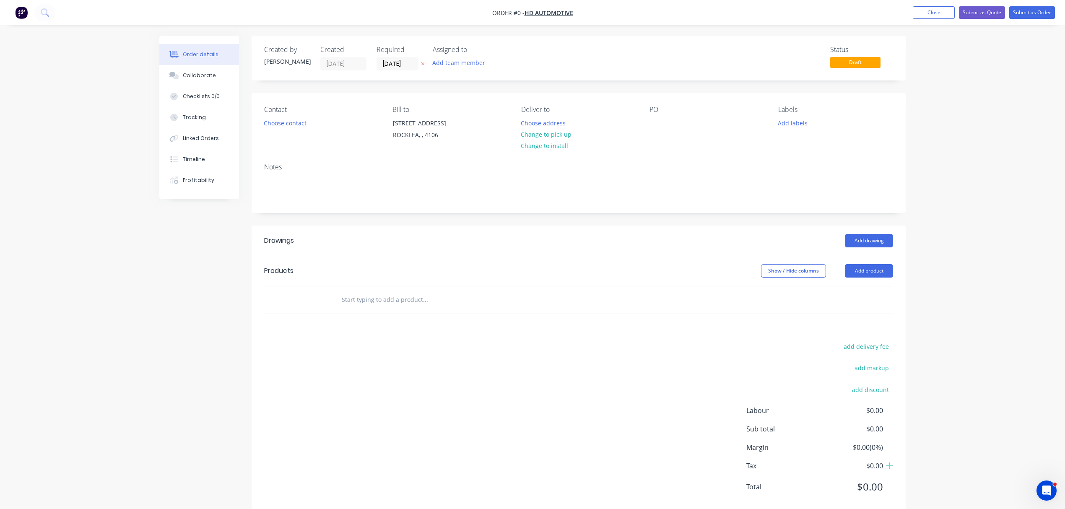
click at [421, 64] on icon "button" at bounding box center [423, 63] width 4 height 5
click at [450, 61] on button "Add team member" at bounding box center [459, 62] width 62 height 11
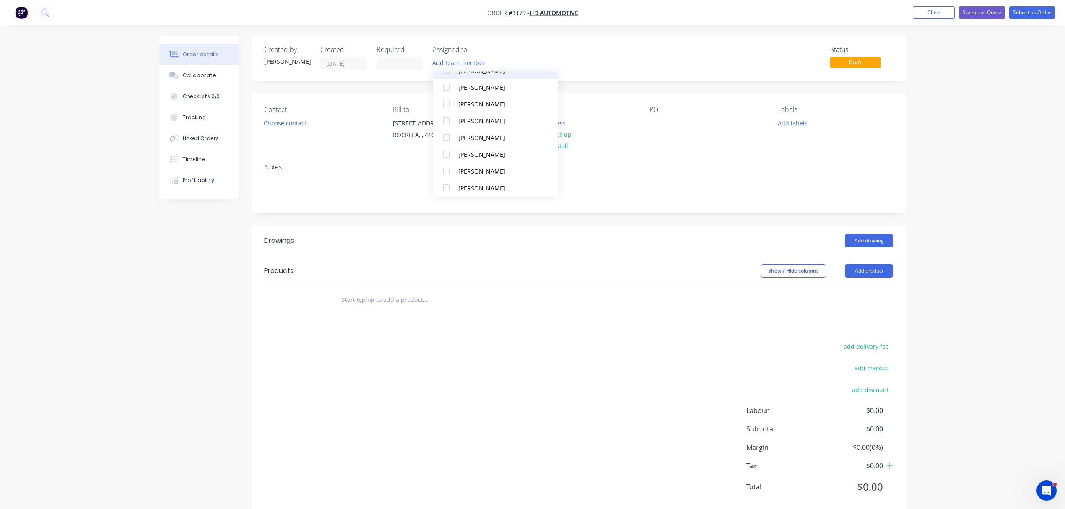
scroll to position [74, 0]
click at [443, 168] on div at bounding box center [446, 169] width 17 height 17
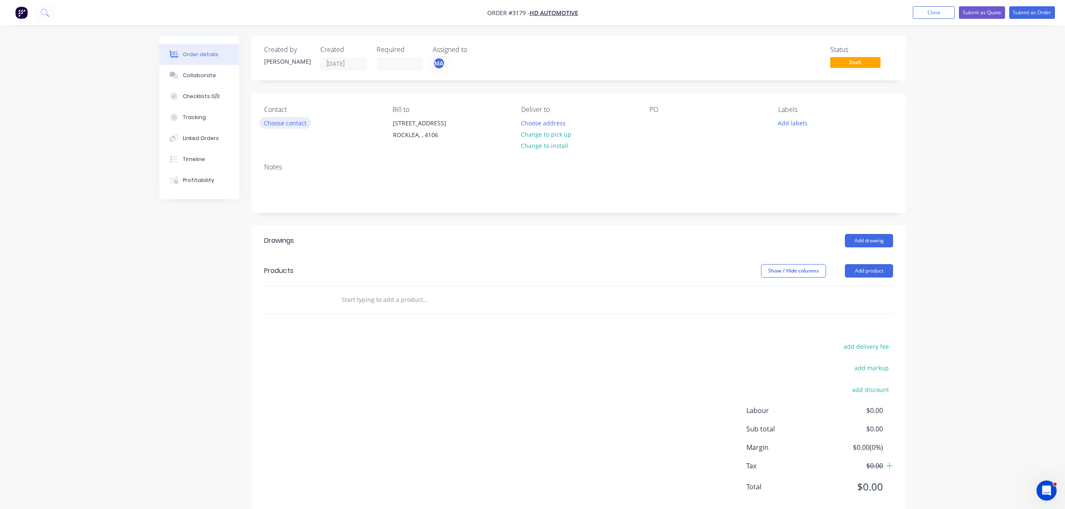
click at [289, 120] on button "Choose contact" at bounding box center [286, 122] width 52 height 11
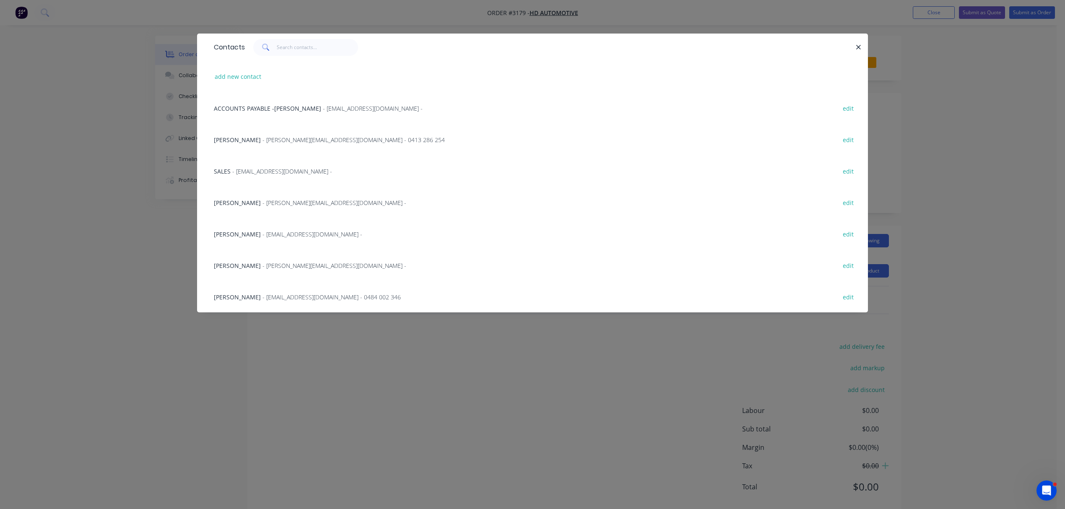
click at [263, 138] on span "- [PERSON_NAME][EMAIL_ADDRESS][DOMAIN_NAME] - 0413 286 254" at bounding box center [354, 140] width 182 height 8
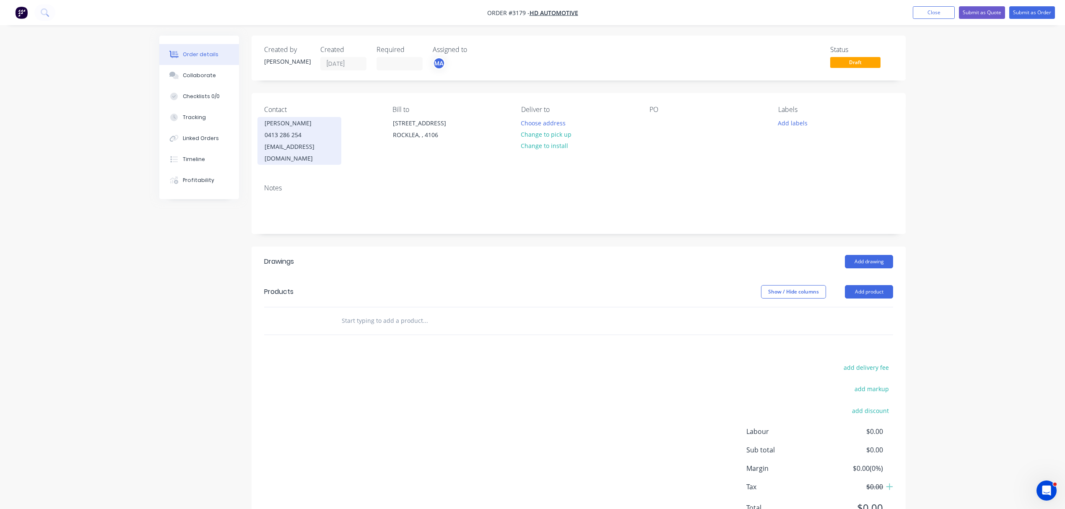
click at [287, 135] on div "0413 286 254" at bounding box center [300, 135] width 70 height 12
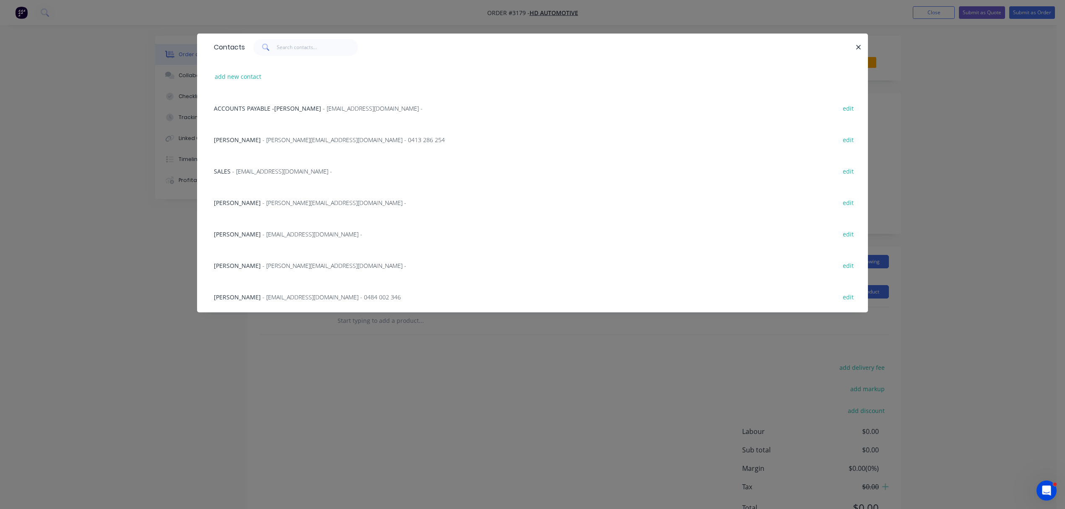
click at [274, 297] on span "- lochie.gartner@hdautomotive.com.au - 0484 002 346" at bounding box center [332, 297] width 138 height 8
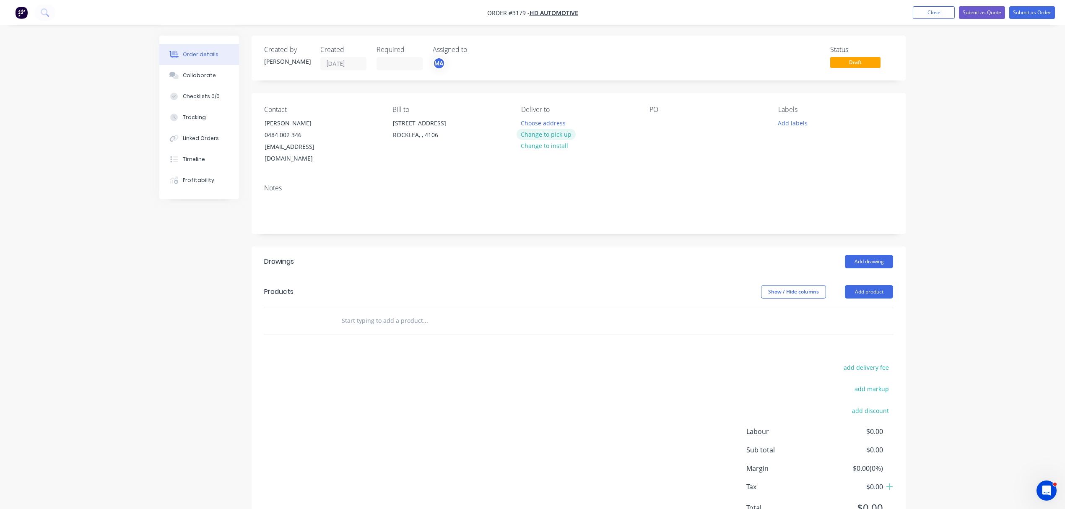
click at [549, 131] on button "Change to pick up" at bounding box center [547, 134] width 60 height 11
click at [650, 122] on div at bounding box center [656, 123] width 13 height 12
paste input "POWDERCOAT: SAHARA BLACK"
type input "POWDERCOAT: SAHARA BLACK"
click at [294, 136] on div "0484 002 346" at bounding box center [300, 135] width 70 height 12
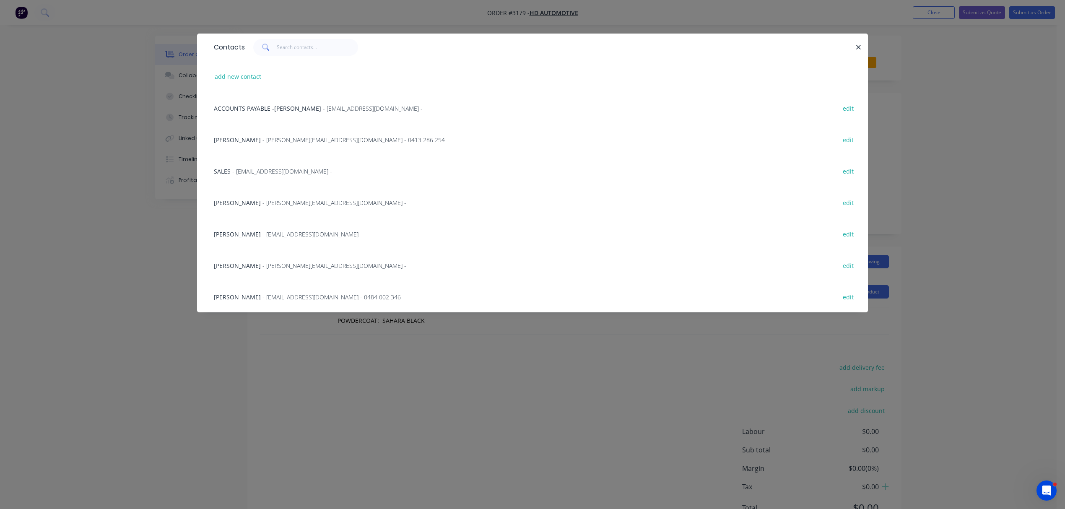
click at [263, 203] on span "- a.siipola@hotmail.com -" at bounding box center [335, 203] width 144 height 8
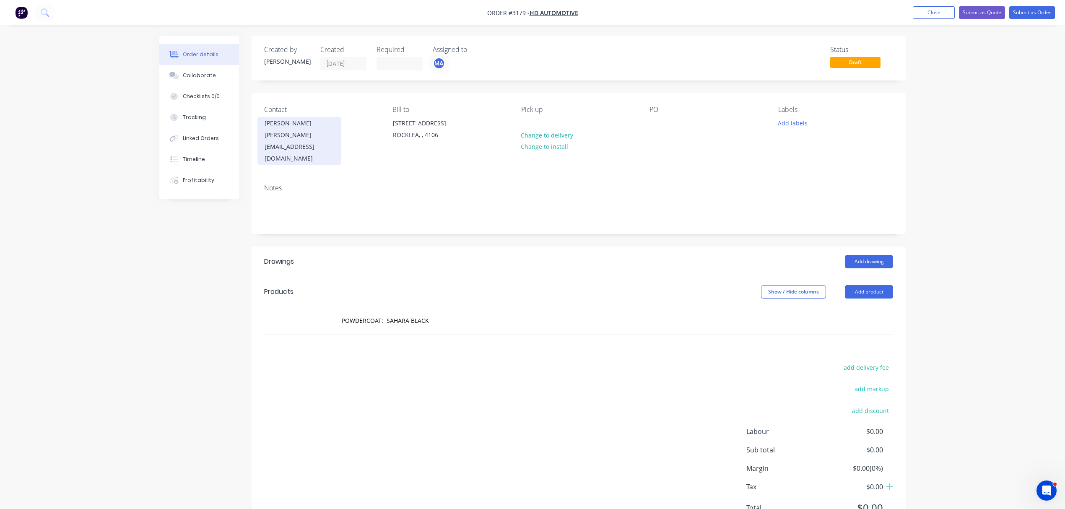
click at [309, 131] on div "[PERSON_NAME][EMAIL_ADDRESS][DOMAIN_NAME]" at bounding box center [300, 146] width 70 height 35
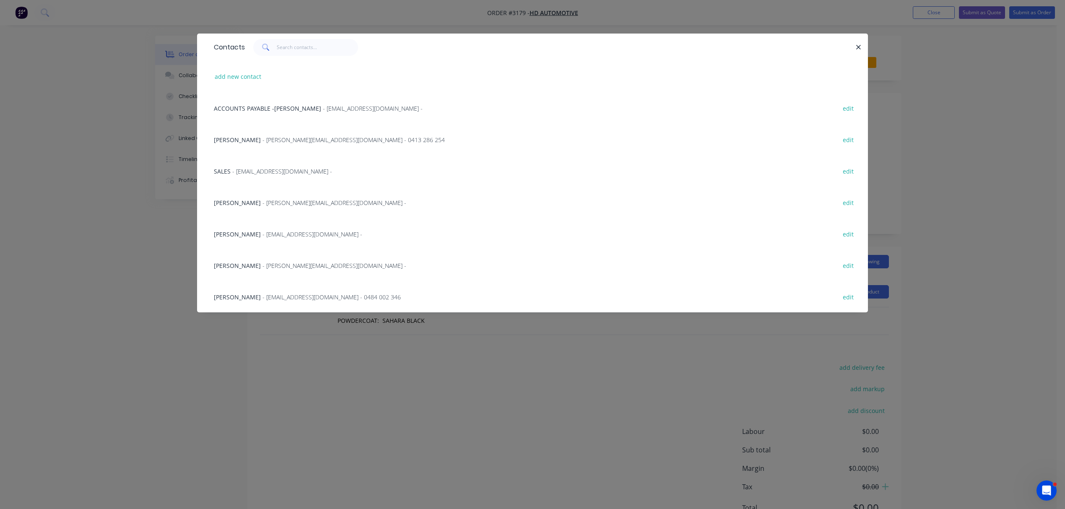
click at [245, 203] on span "[PERSON_NAME]" at bounding box center [237, 203] width 47 height 8
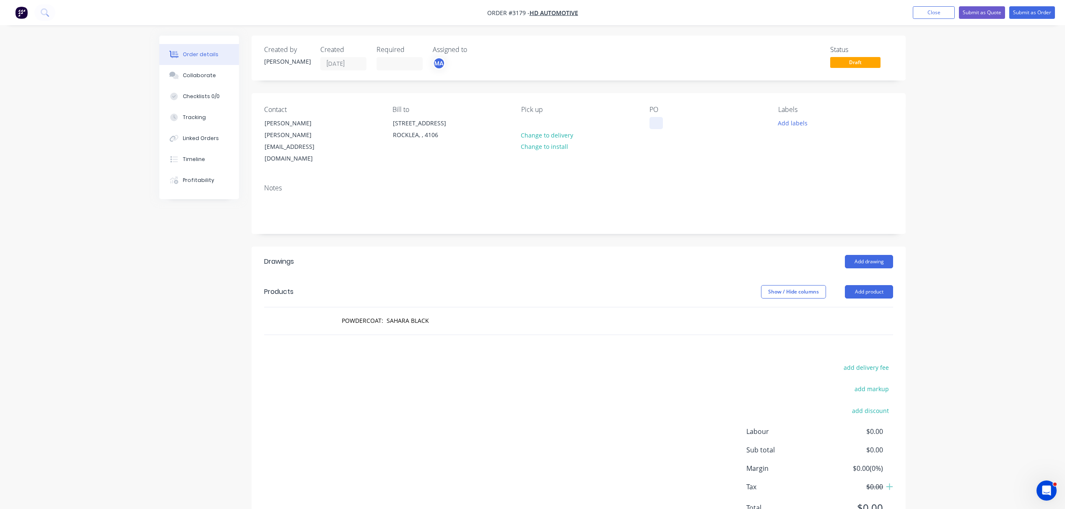
click at [652, 123] on div at bounding box center [656, 123] width 13 height 12
click at [373, 341] on div "Drawings Add drawing Products Show / Hide columns Add product POWDERCOAT: SAHAR…" at bounding box center [579, 392] width 654 height 290
click at [868, 285] on button "Add product" at bounding box center [869, 291] width 48 height 13
click at [430, 362] on div "add delivery fee add markup add discount Labour $0.00 Sub total $0.00 Margin $0…" at bounding box center [578, 443] width 629 height 162
click at [469, 312] on input "POWDERCOAT: SAHARA BLACK" at bounding box center [425, 320] width 168 height 17
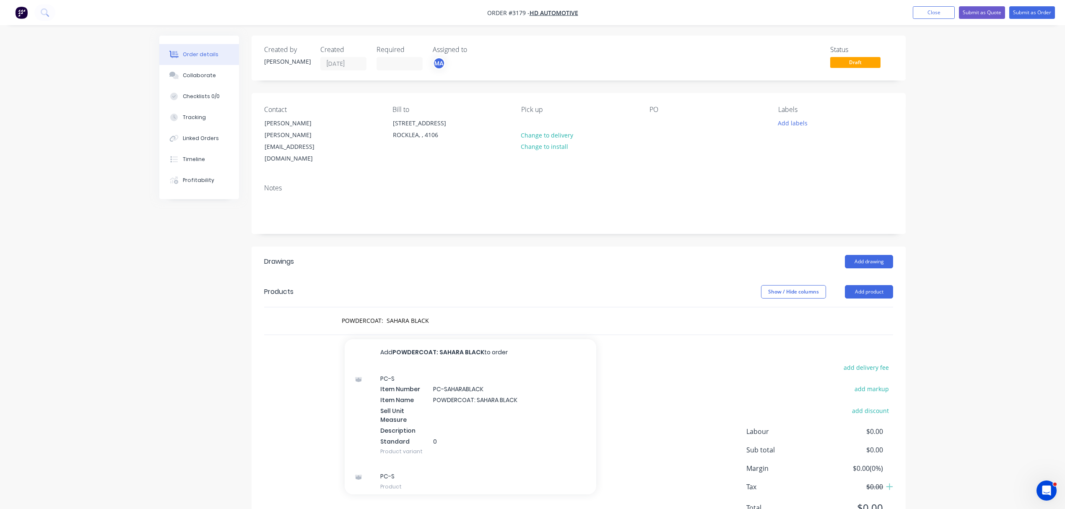
click at [870, 307] on div "POWDERCOAT: SAHARA BLACK Add POWDERCOAT: SAHARA BLACK to order PC-S Item Number…" at bounding box center [578, 320] width 629 height 27
click at [468, 312] on input "POWDERCOAT: SAHARA BLACK" at bounding box center [425, 320] width 168 height 17
click at [450, 339] on button "Add POWDERCOAT: SAHARA BLACK to order" at bounding box center [471, 352] width 252 height 27
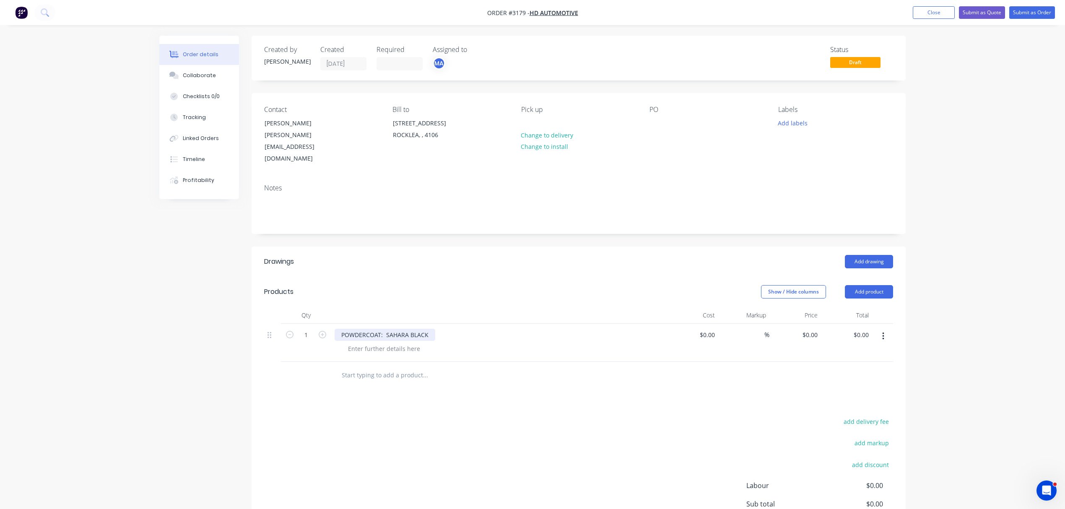
click at [343, 329] on div "POWDERCOAT: SAHARA BLACK" at bounding box center [385, 335] width 101 height 12
click at [349, 329] on div "POWDERCOAT: SAHARA BLACK" at bounding box center [385, 339] width 101 height 21
click at [1037, 8] on button "Submit as Order" at bounding box center [1032, 12] width 46 height 13
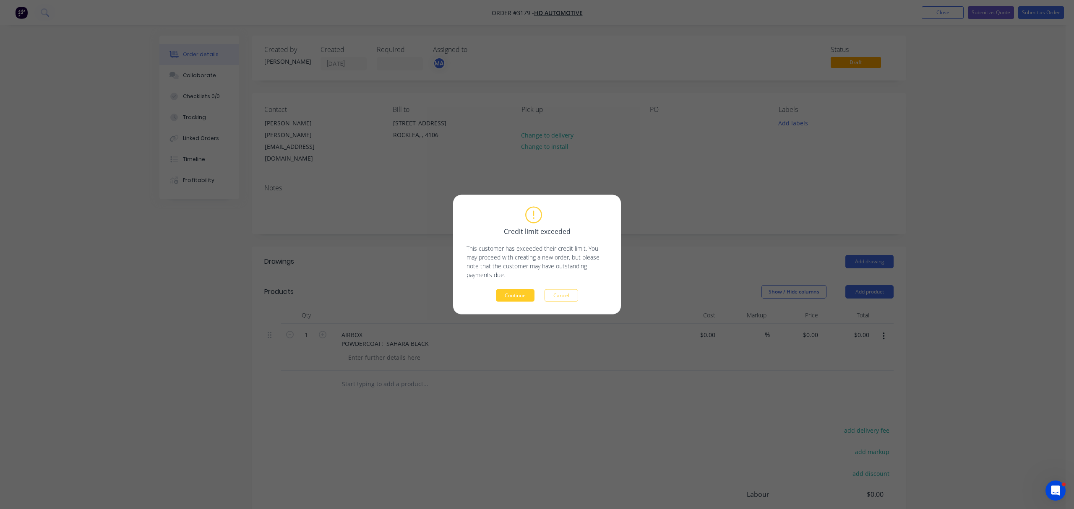
click at [524, 290] on button "Continue" at bounding box center [515, 295] width 39 height 13
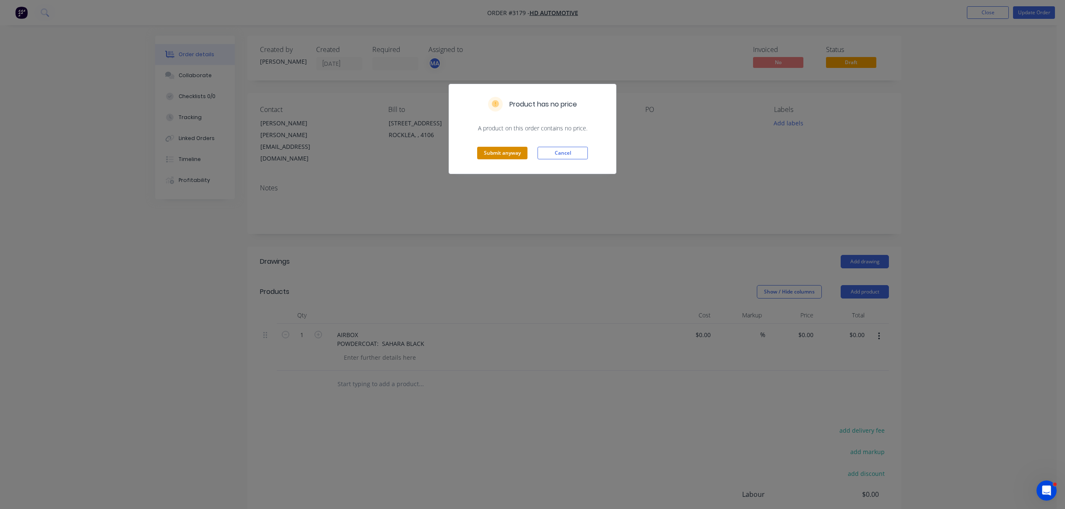
click at [508, 148] on button "Submit anyway" at bounding box center [502, 153] width 50 height 13
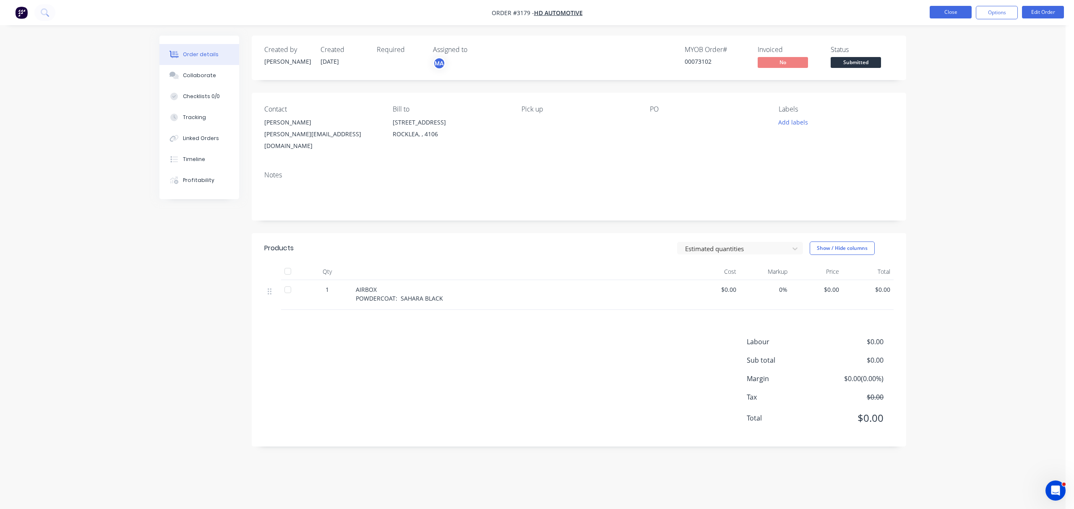
click at [943, 7] on button "Close" at bounding box center [950, 12] width 42 height 13
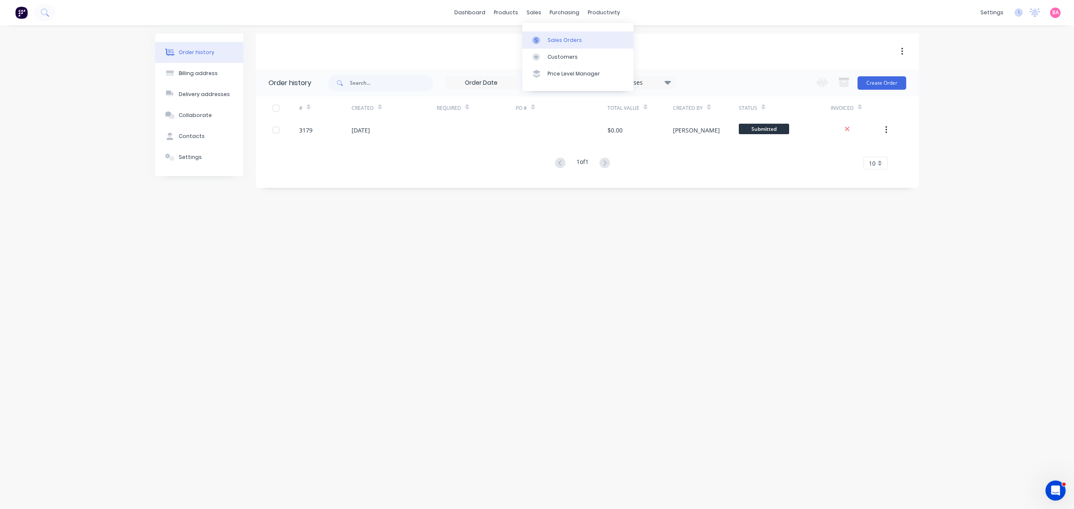
click at [567, 37] on div "Sales Orders" at bounding box center [564, 40] width 34 height 8
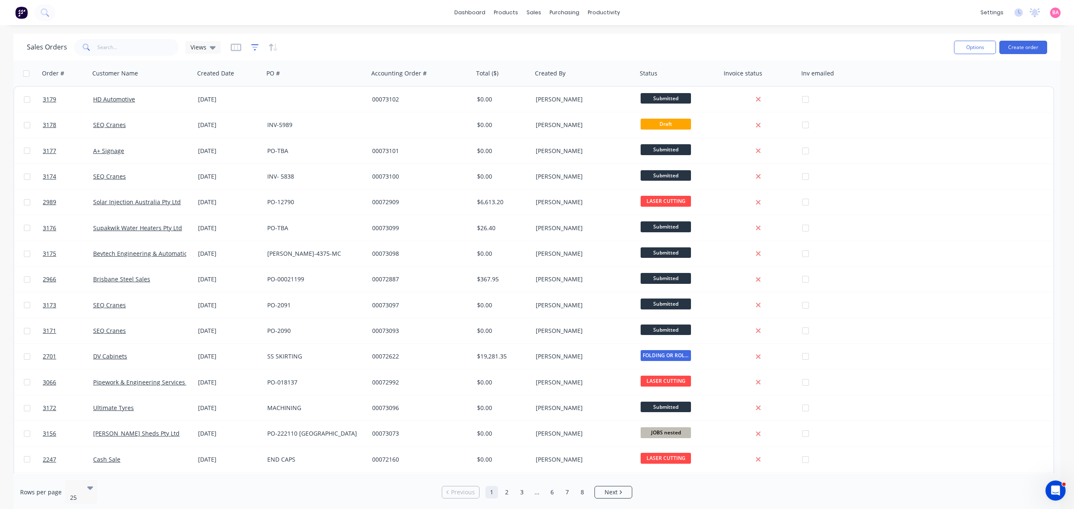
click at [256, 44] on icon "button" at bounding box center [255, 47] width 8 height 6
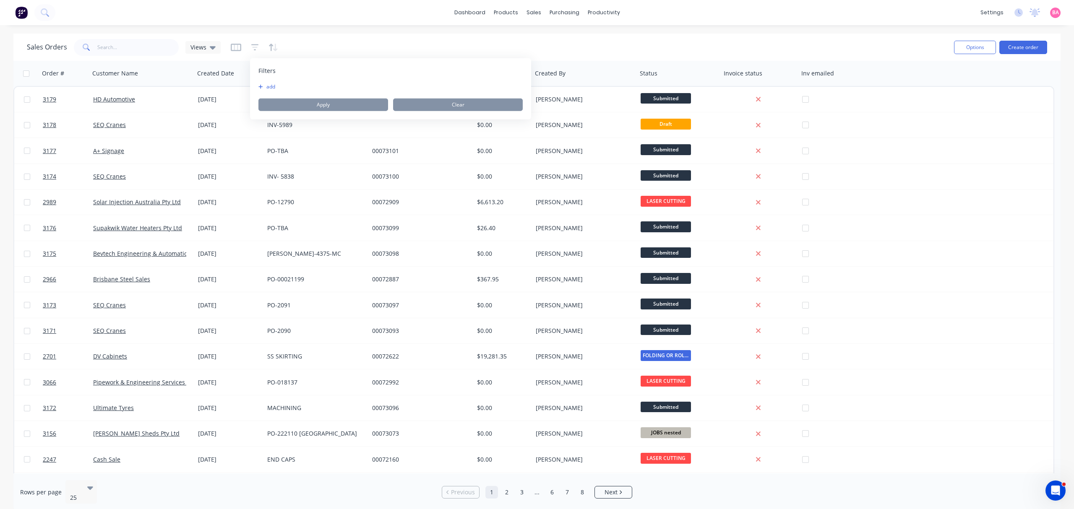
click at [267, 83] on button "add" at bounding box center [268, 86] width 21 height 7
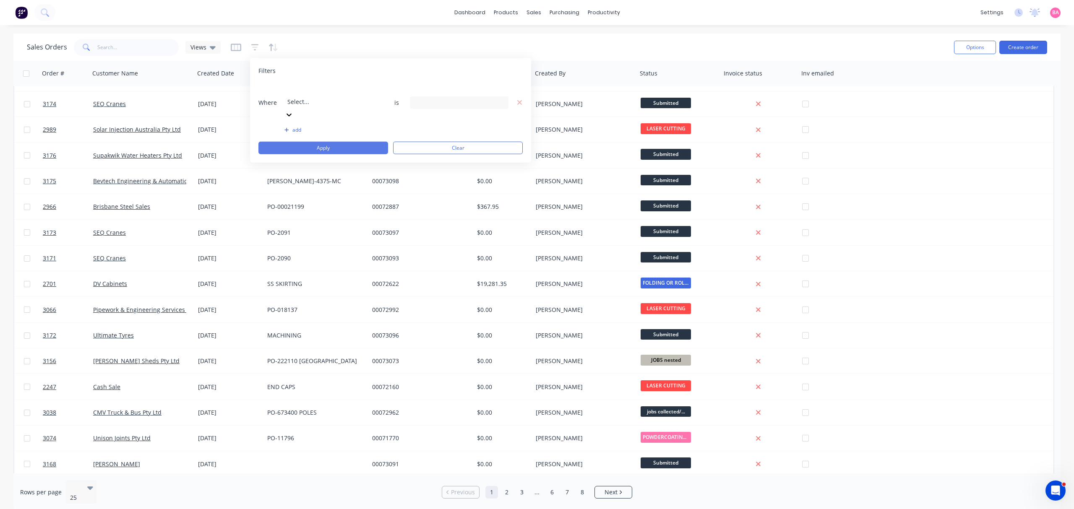
scroll to position [74, 0]
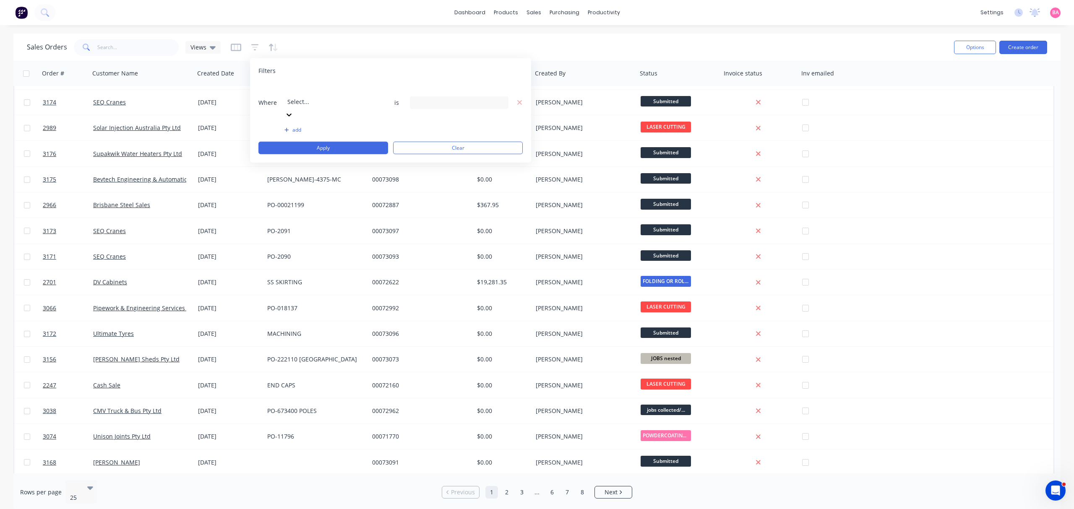
click at [293, 110] on icon at bounding box center [289, 114] width 8 height 8
click at [500, 101] on icon at bounding box center [500, 102] width 6 height 3
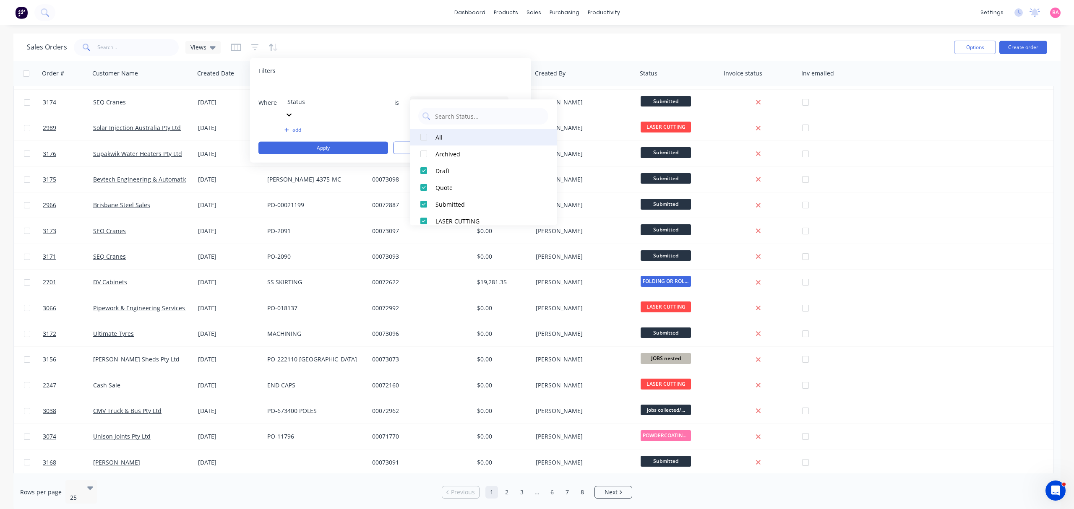
click at [428, 136] on div at bounding box center [423, 137] width 17 height 17
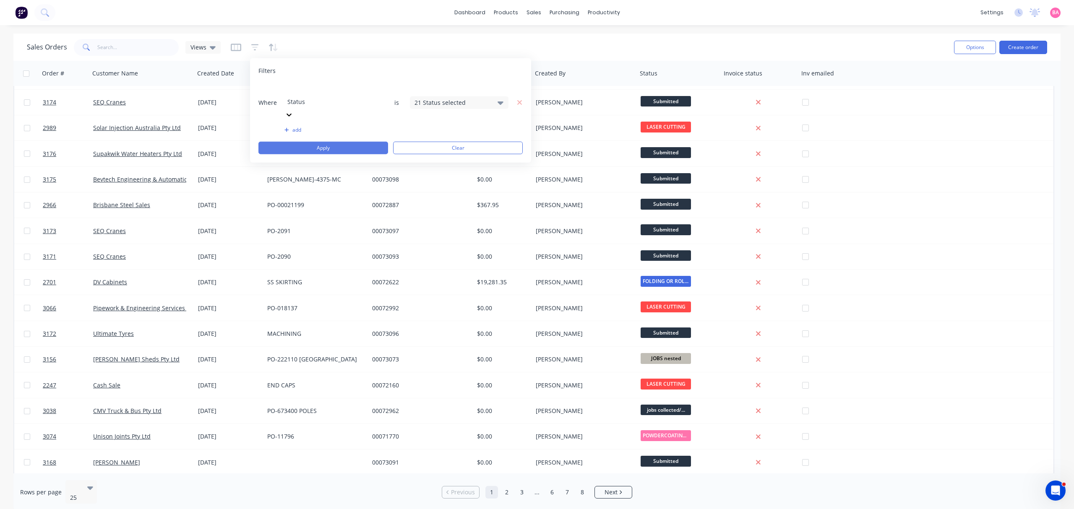
click at [329, 142] on button "Apply" at bounding box center [323, 148] width 130 height 13
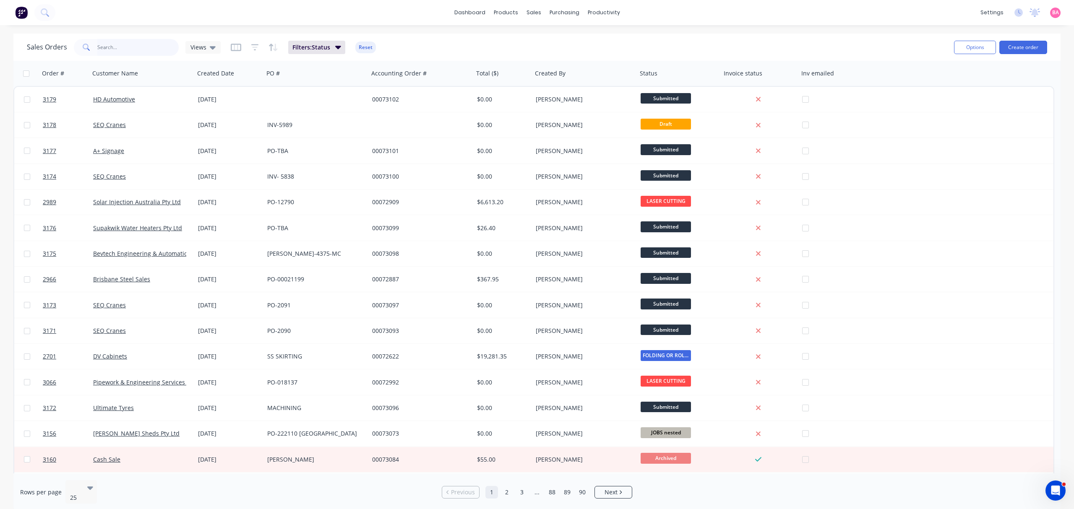
click at [117, 39] on input "text" at bounding box center [138, 47] width 82 height 17
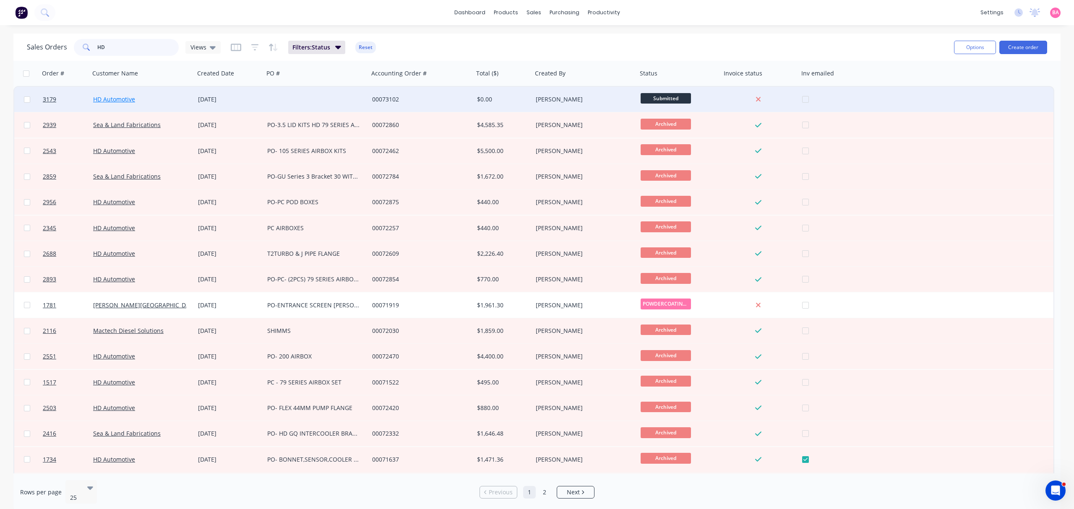
type input "HD"
click at [112, 98] on link "HD Automotive" at bounding box center [114, 99] width 42 height 8
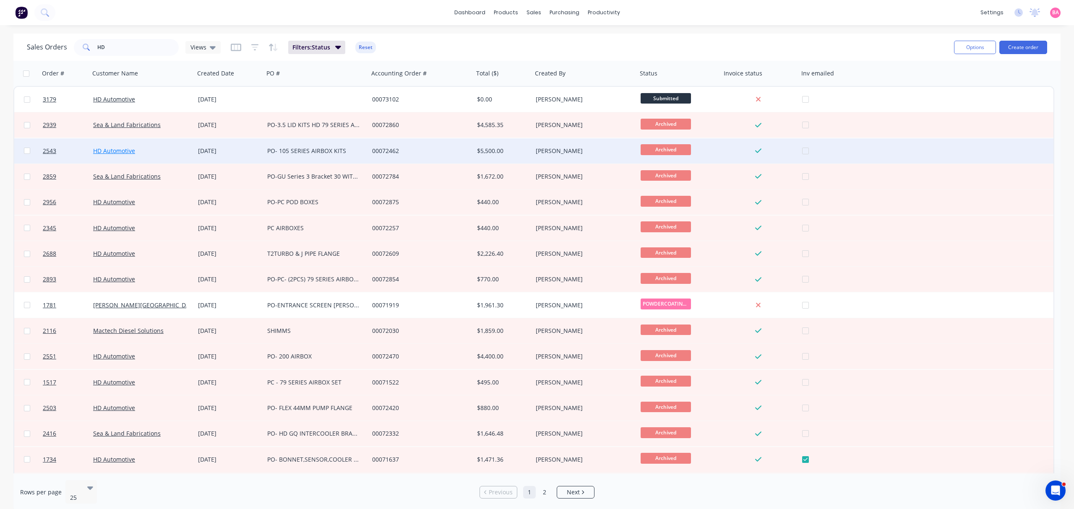
click at [107, 150] on link "HD Automotive" at bounding box center [114, 151] width 42 height 8
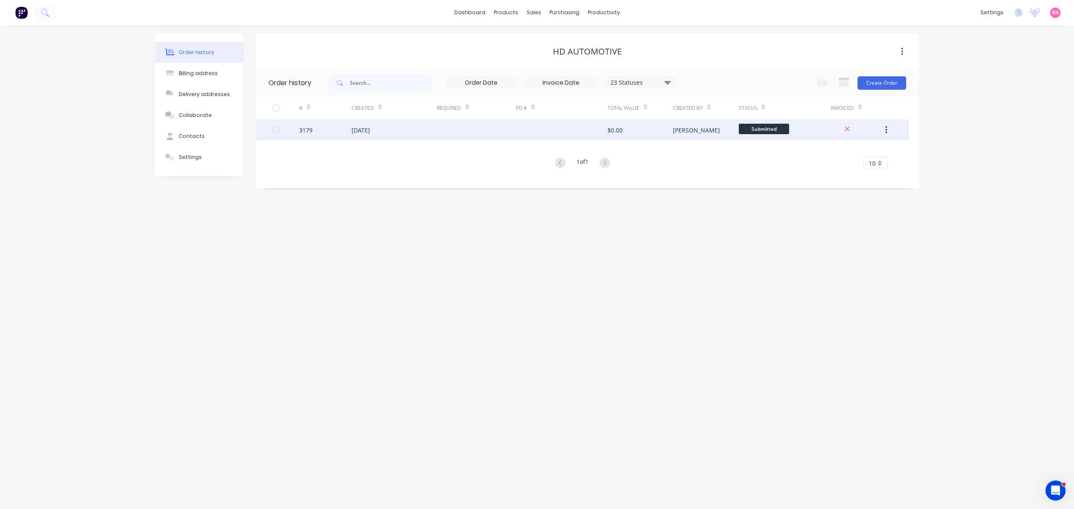
click at [351, 126] on div "[DATE]" at bounding box center [360, 130] width 18 height 9
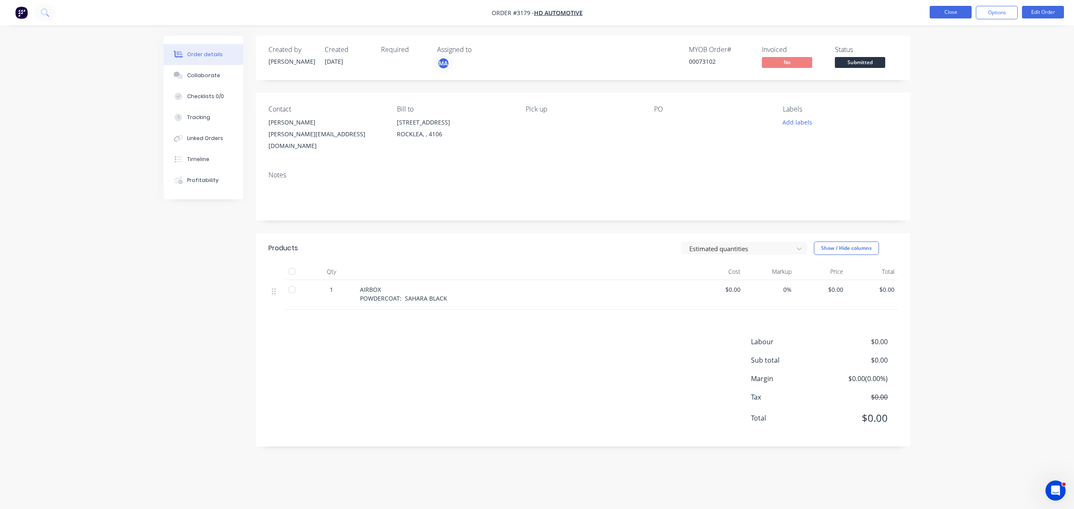
click at [947, 13] on button "Close" at bounding box center [950, 12] width 42 height 13
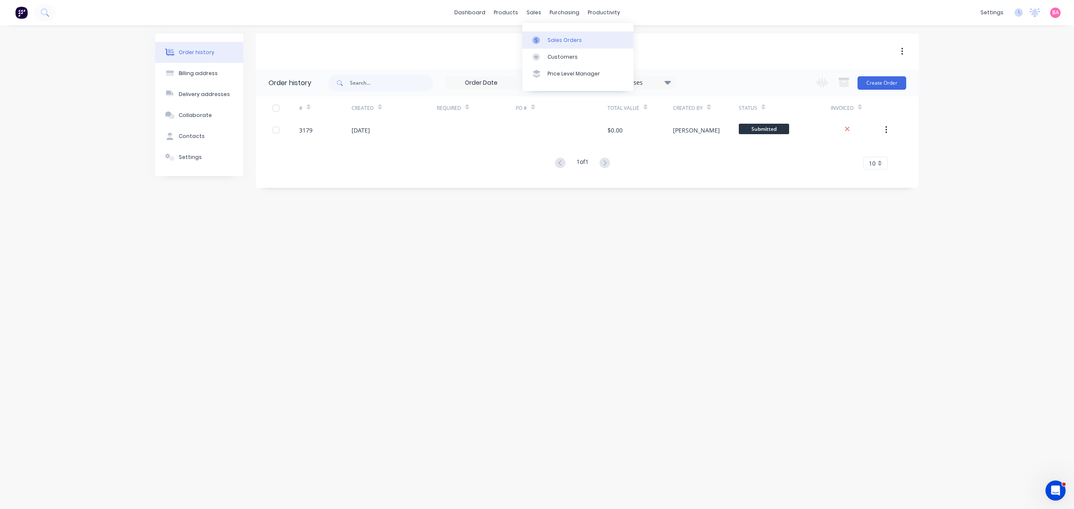
click at [571, 37] on div "Sales Orders" at bounding box center [564, 40] width 34 height 8
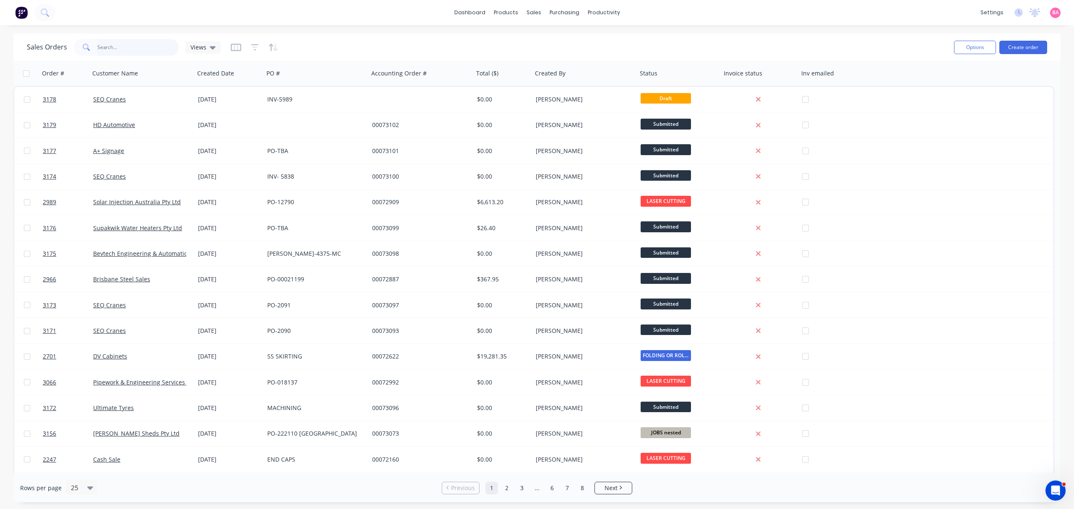
click at [113, 44] on input "text" at bounding box center [138, 47] width 82 height 17
type input "HD AUTO"
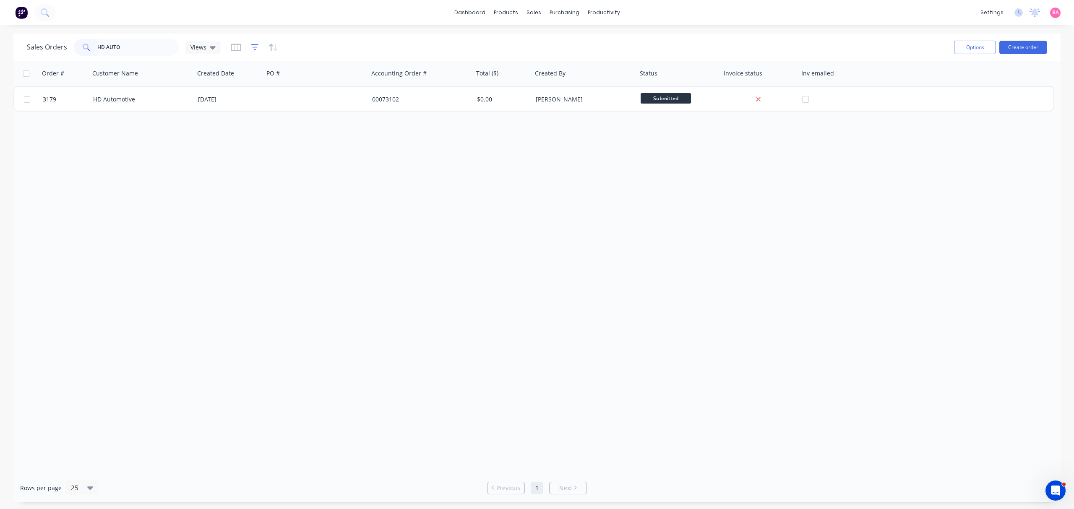
click at [251, 46] on icon "button" at bounding box center [255, 47] width 8 height 8
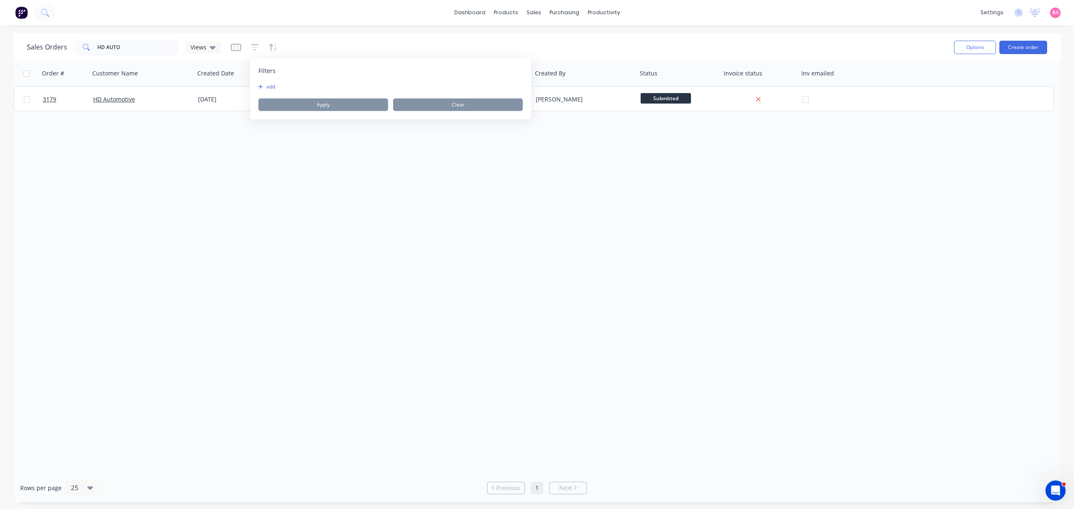
click at [275, 83] on div "Filters add Apply Clear" at bounding box center [390, 88] width 281 height 61
click at [277, 86] on button "add" at bounding box center [268, 86] width 21 height 7
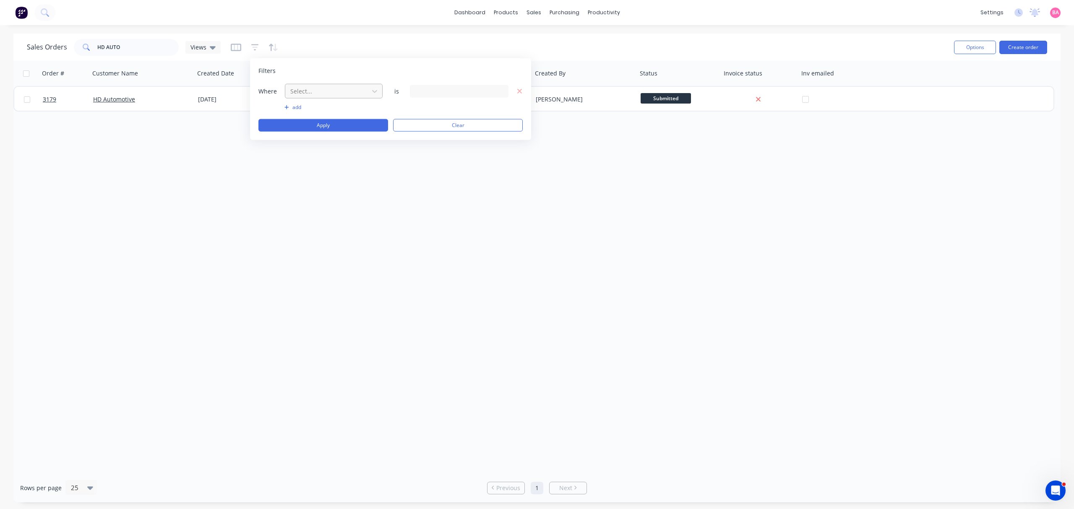
click at [319, 94] on div at bounding box center [326, 91] width 75 height 10
click at [298, 216] on div "PO #" at bounding box center [333, 221] width 97 height 16
click at [463, 90] on input at bounding box center [459, 91] width 99 height 13
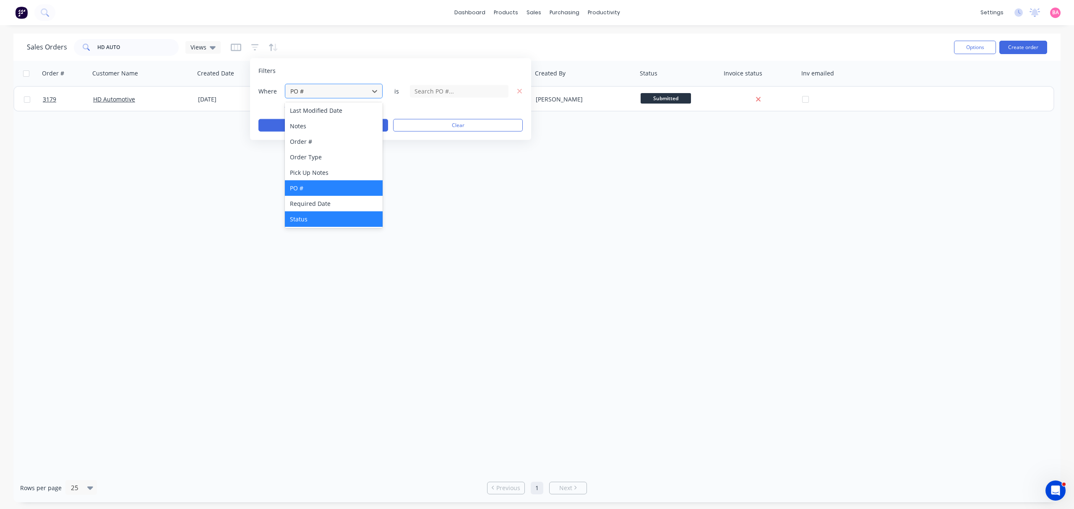
click at [304, 220] on div "Status" at bounding box center [333, 219] width 97 height 16
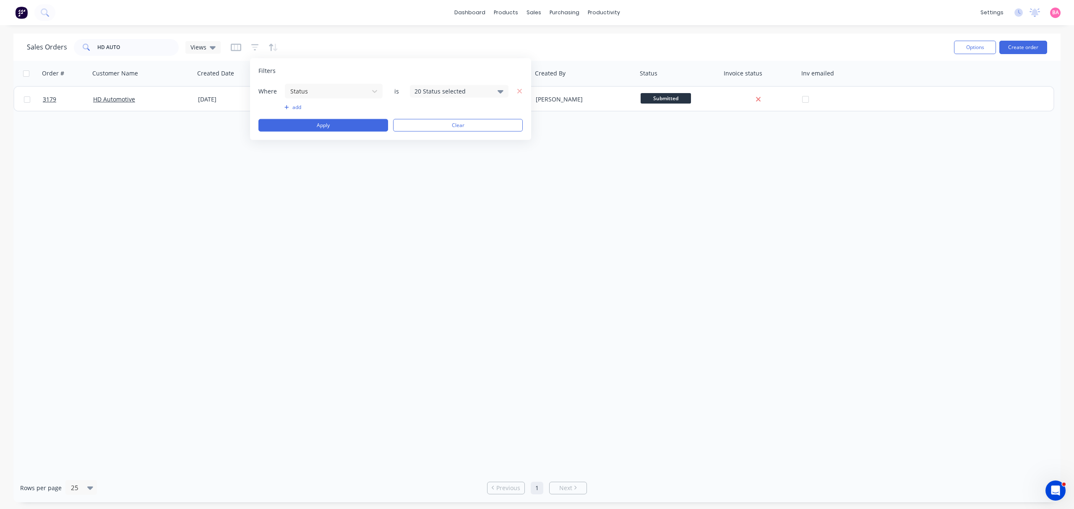
click at [502, 93] on icon at bounding box center [500, 90] width 6 height 9
click at [426, 136] on div at bounding box center [423, 137] width 17 height 17
click at [336, 125] on button "Apply" at bounding box center [323, 125] width 130 height 13
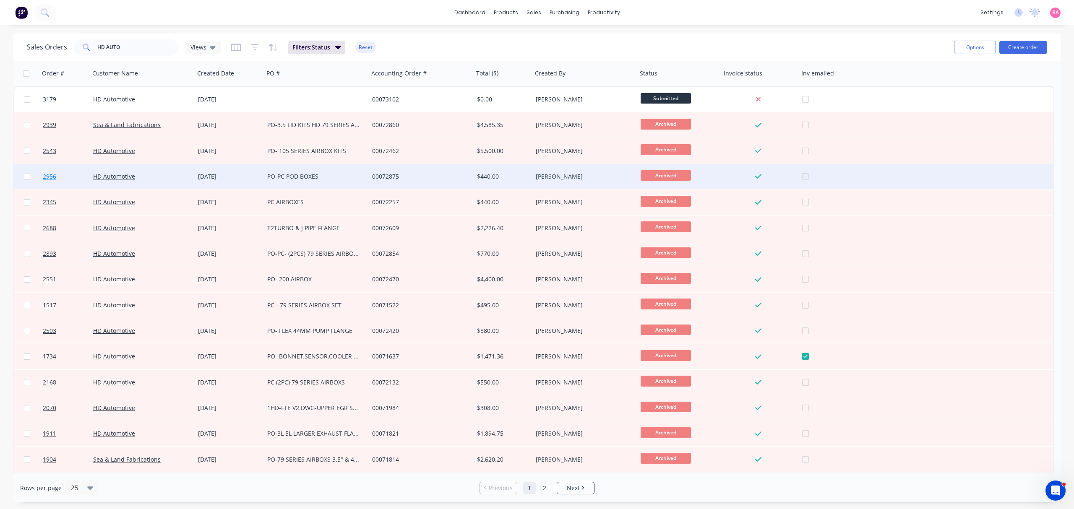
click at [47, 176] on span "2956" at bounding box center [49, 176] width 13 height 8
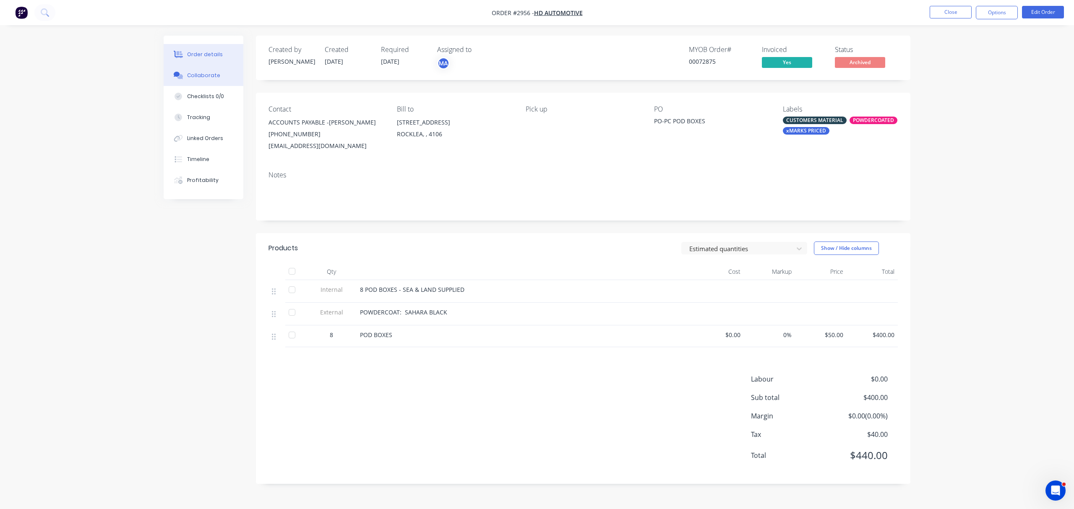
click at [200, 74] on div "Collaborate" at bounding box center [203, 76] width 33 height 8
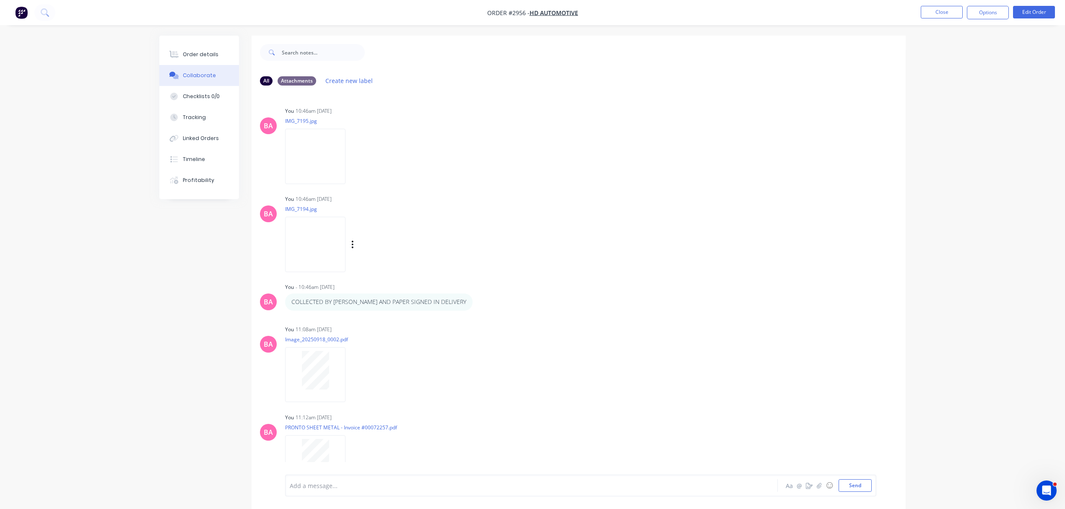
click at [318, 242] on img at bounding box center [315, 244] width 60 height 55
click at [954, 9] on button "Close" at bounding box center [942, 12] width 42 height 13
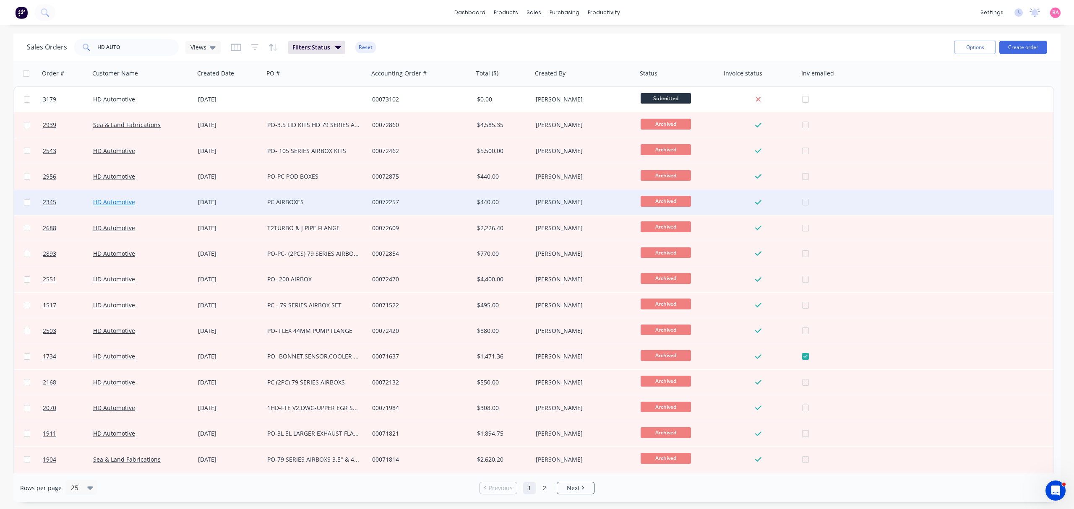
click at [104, 200] on link "HD Automotive" at bounding box center [114, 202] width 42 height 8
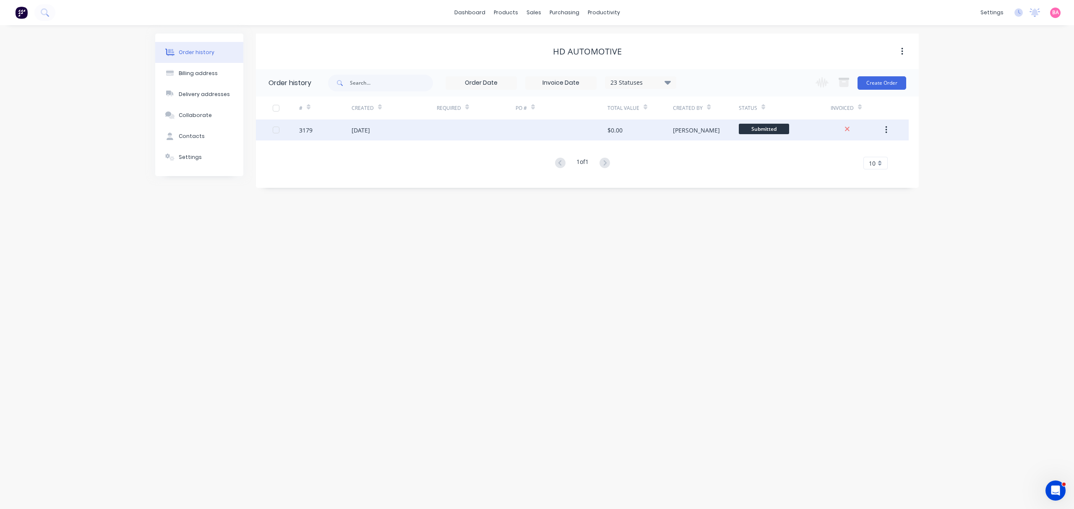
click at [303, 130] on div "3179" at bounding box center [305, 130] width 13 height 9
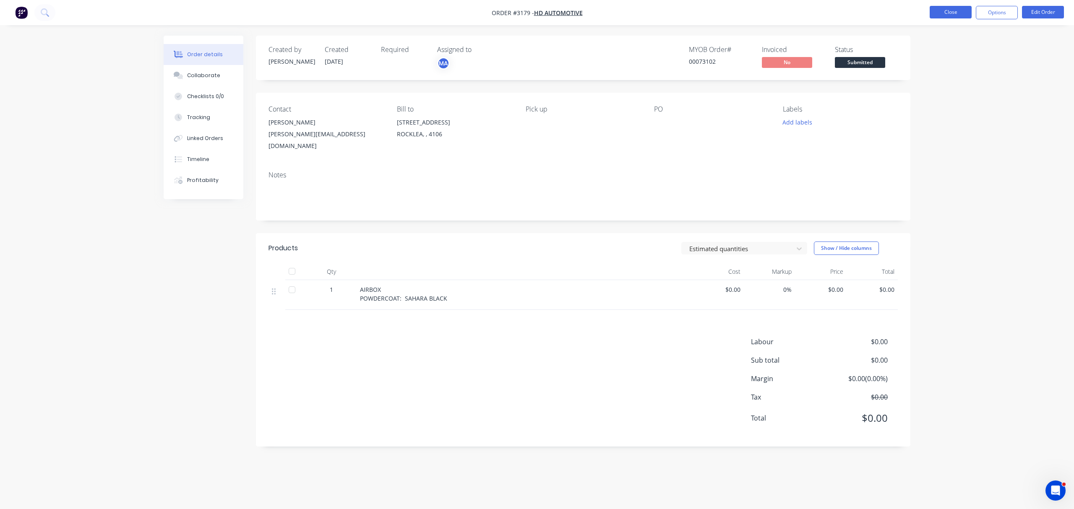
click at [959, 10] on button "Close" at bounding box center [950, 12] width 42 height 13
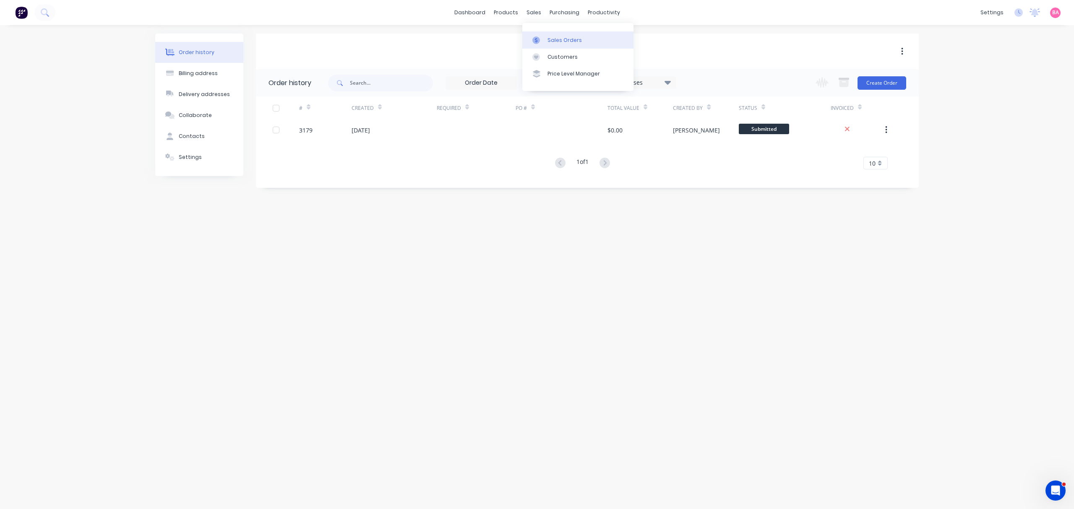
click at [564, 36] on div "Sales Orders" at bounding box center [564, 40] width 34 height 8
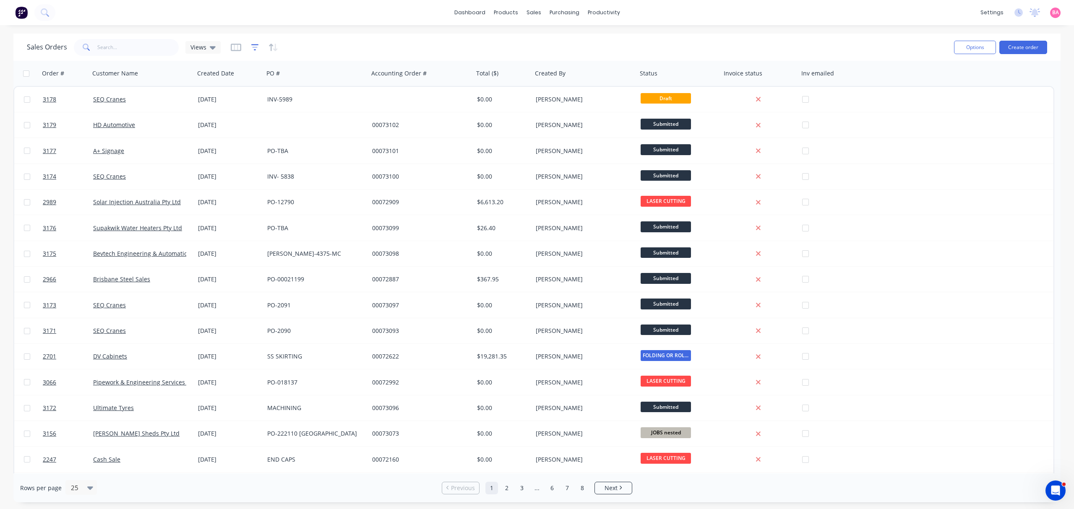
click at [252, 47] on icon "button" at bounding box center [254, 47] width 5 height 1
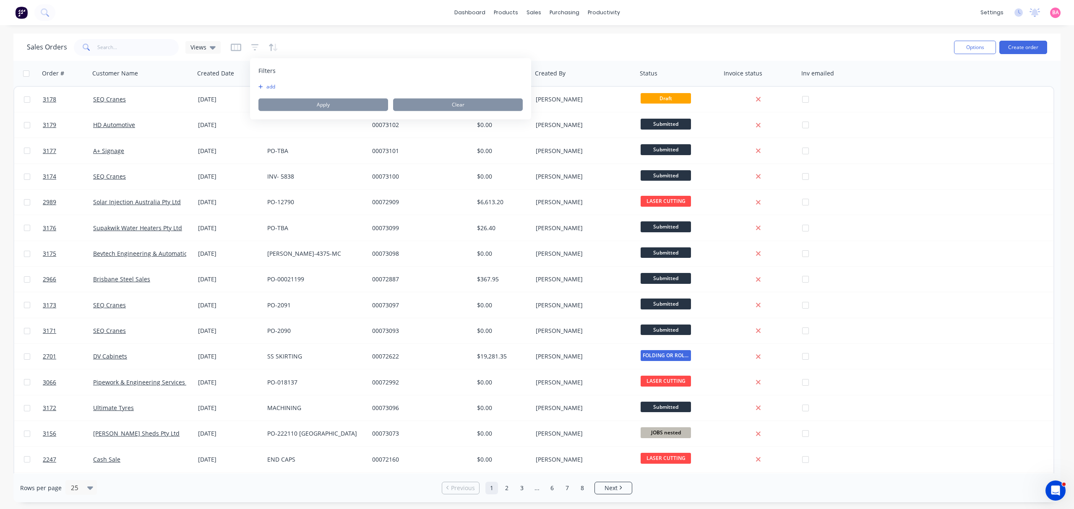
click at [268, 83] on button "add" at bounding box center [268, 86] width 21 height 7
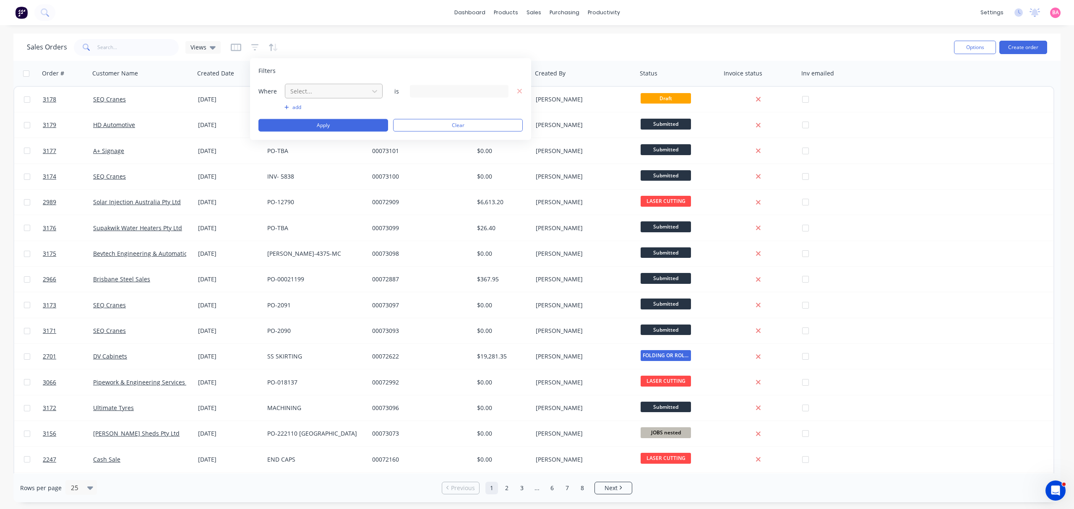
click at [314, 92] on div at bounding box center [326, 91] width 75 height 10
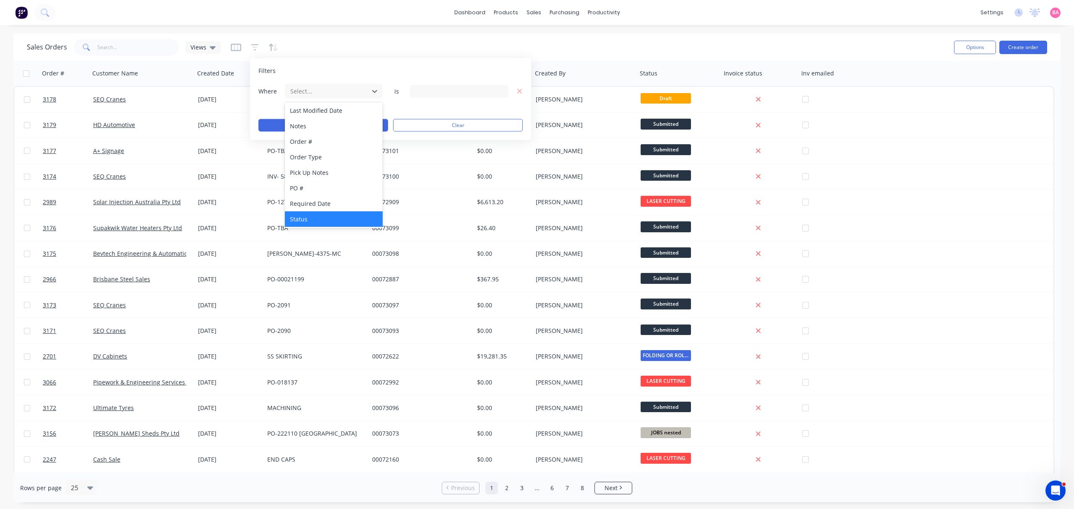
click at [294, 217] on div "Status" at bounding box center [333, 219] width 97 height 16
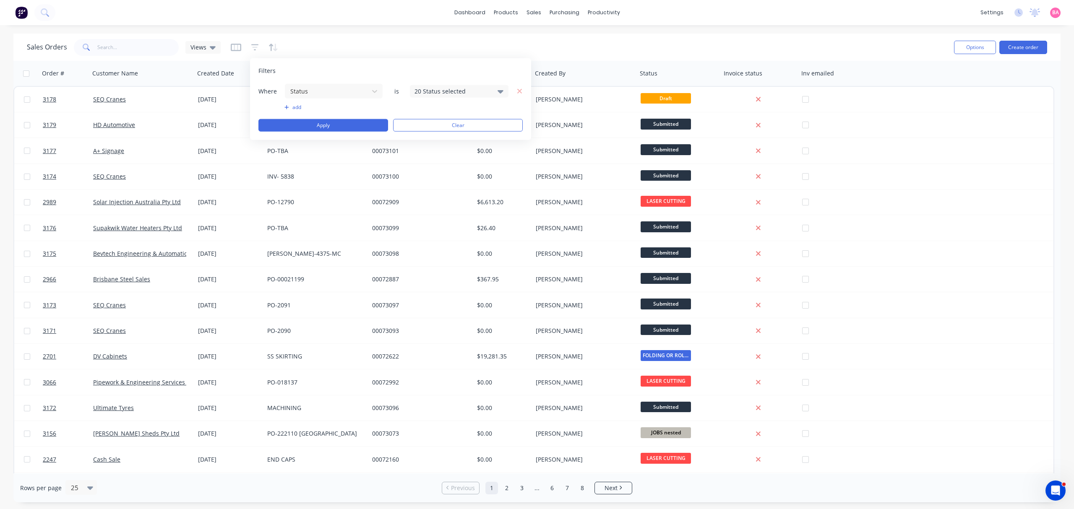
click at [497, 91] on icon at bounding box center [500, 90] width 6 height 9
click at [425, 134] on div at bounding box center [423, 137] width 17 height 17
click at [315, 127] on button "Apply" at bounding box center [323, 125] width 130 height 13
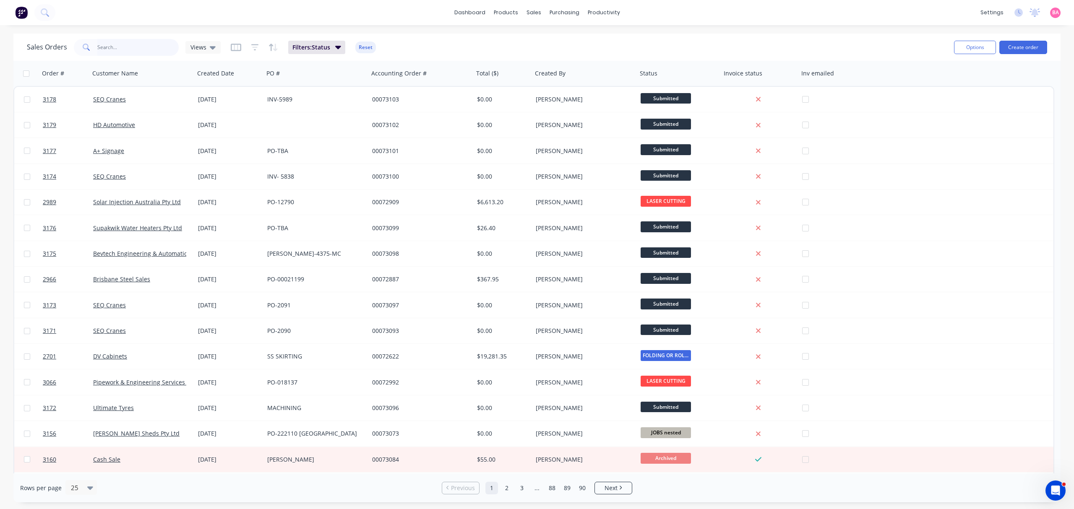
click at [123, 44] on input "text" at bounding box center [138, 47] width 82 height 17
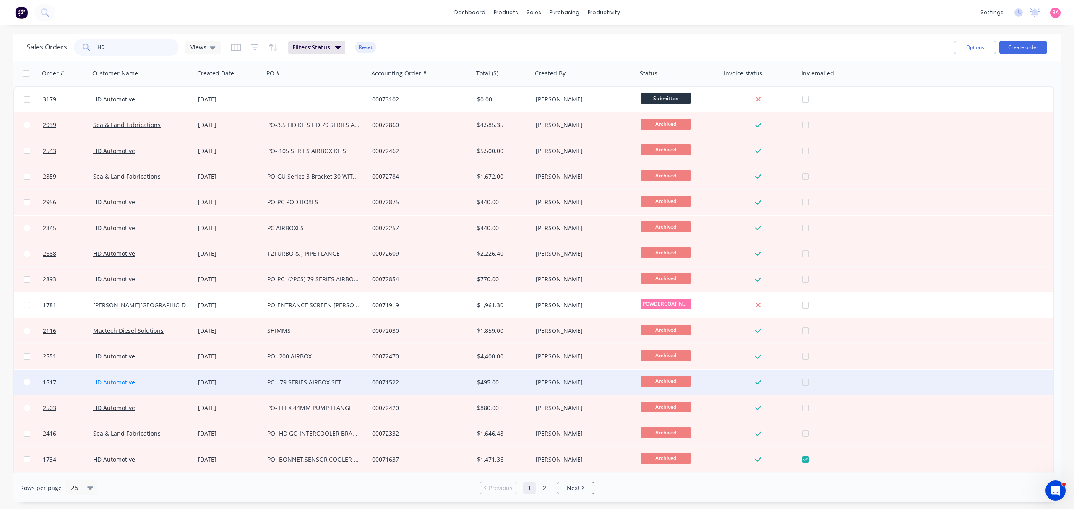
type input "HD"
click at [120, 381] on link "HD Automotive" at bounding box center [114, 382] width 42 height 8
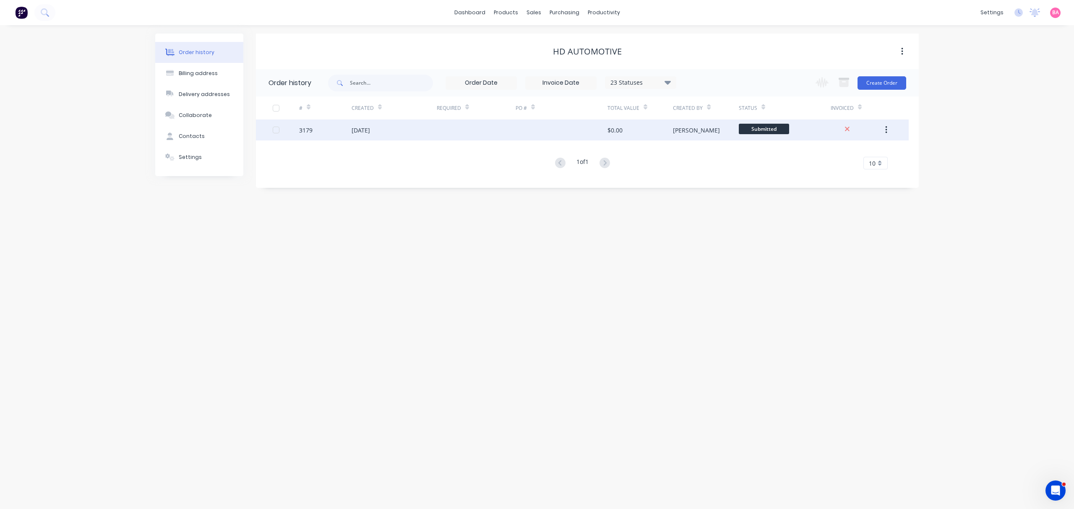
click at [302, 130] on div "3179" at bounding box center [305, 130] width 13 height 9
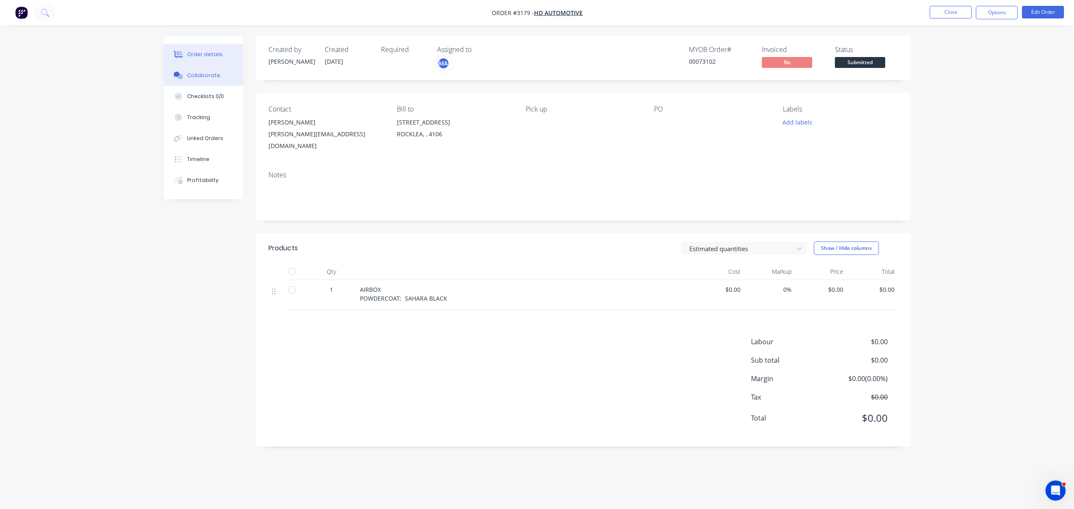
click at [200, 74] on div "Collaborate" at bounding box center [203, 76] width 33 height 8
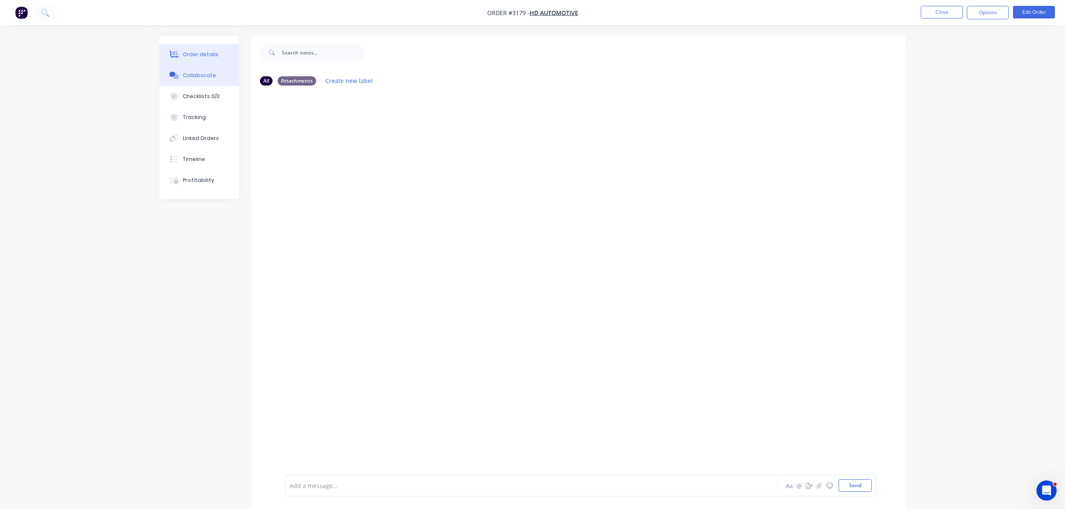
click at [202, 53] on div "Order details" at bounding box center [201, 55] width 36 height 8
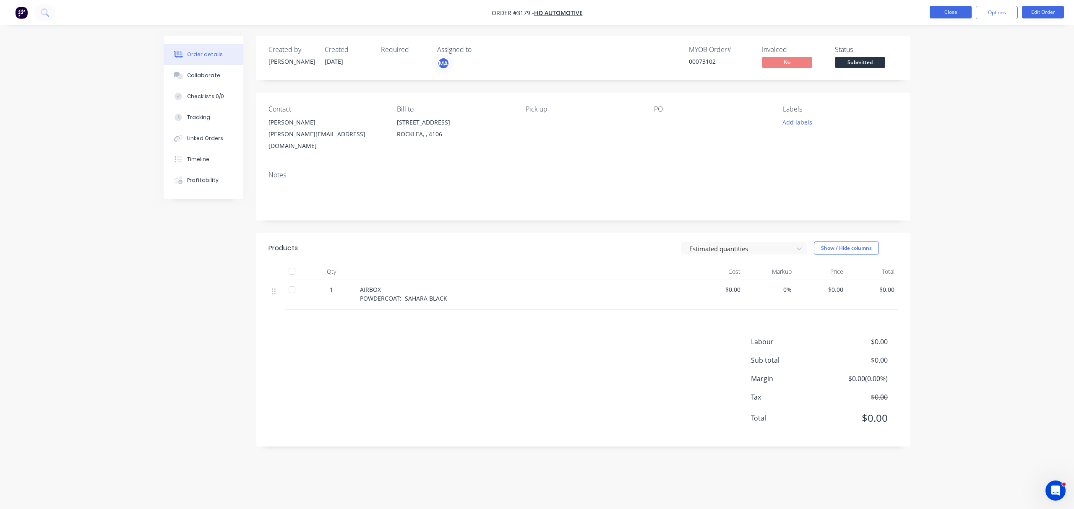
click at [955, 12] on button "Close" at bounding box center [950, 12] width 42 height 13
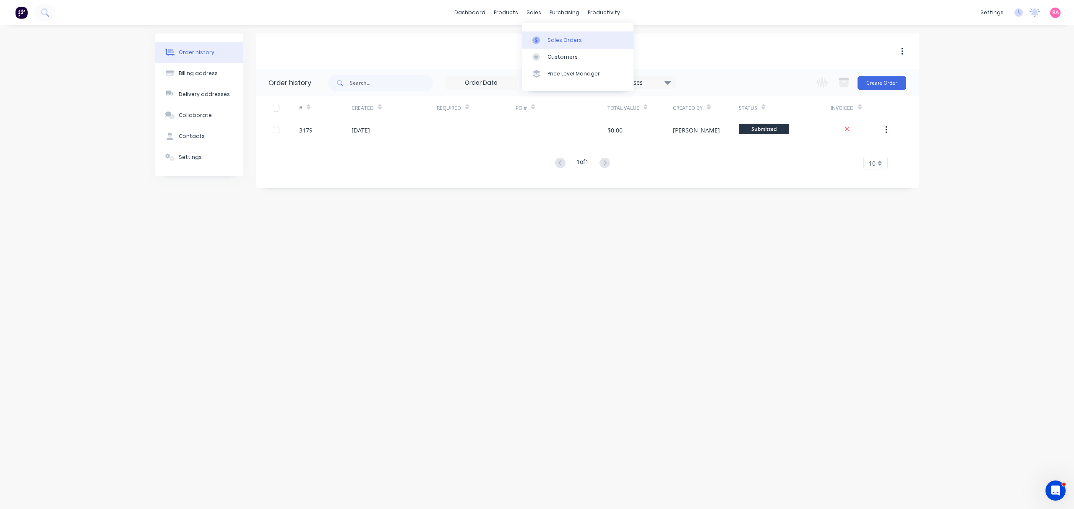
click at [549, 36] on div "Sales Orders" at bounding box center [564, 40] width 34 height 8
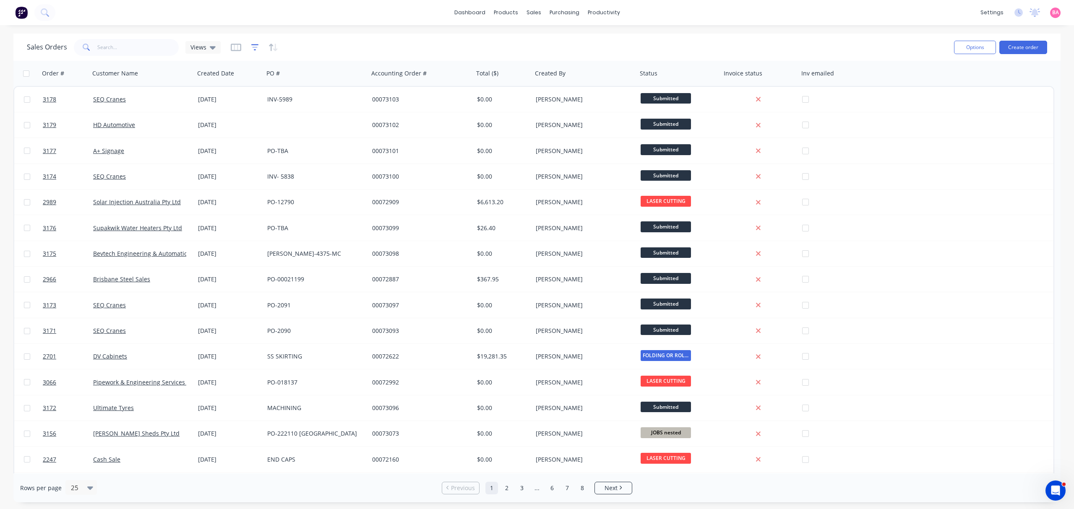
click at [254, 47] on icon "button" at bounding box center [254, 47] width 5 height 1
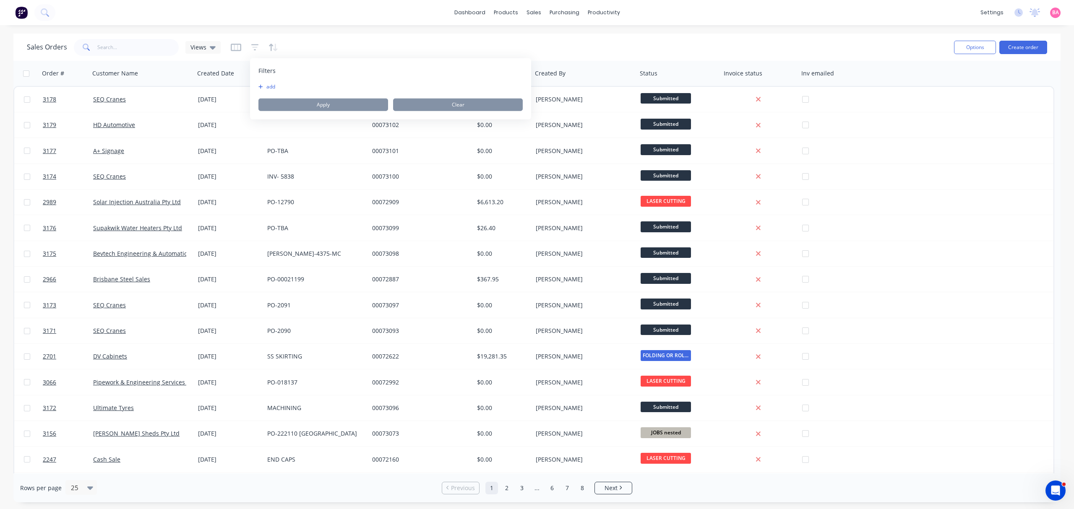
click at [272, 86] on button "add" at bounding box center [268, 86] width 21 height 7
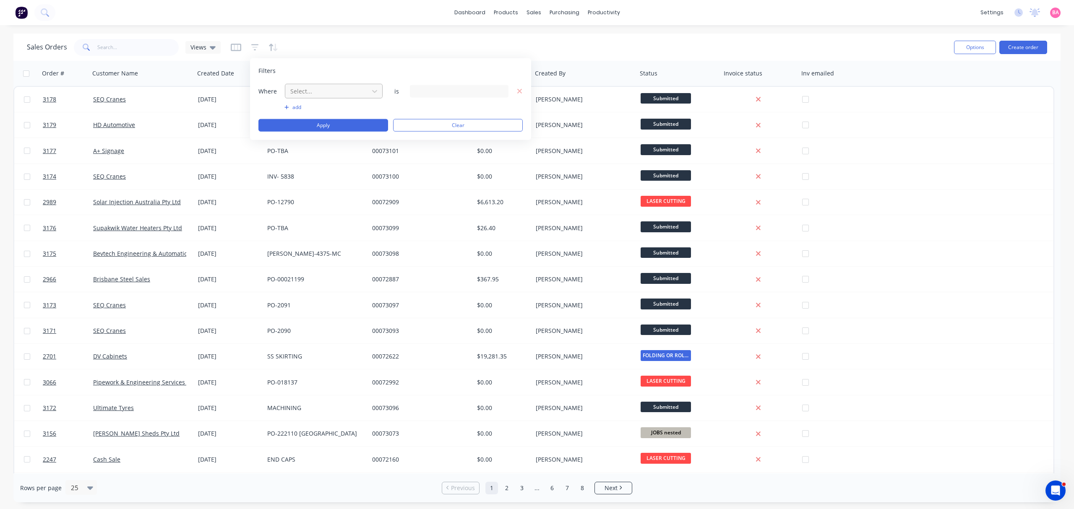
click at [333, 94] on div at bounding box center [326, 91] width 75 height 10
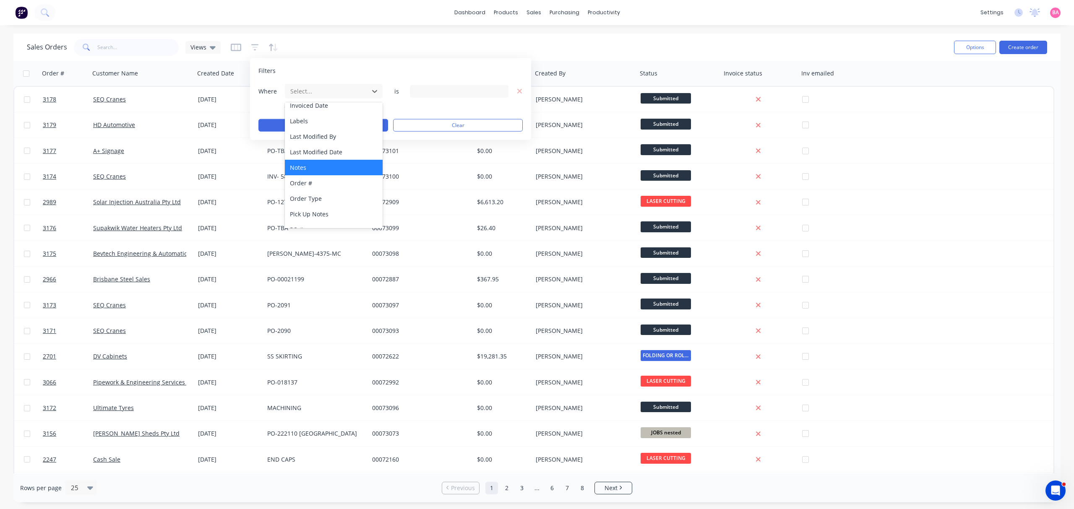
scroll to position [218, 0]
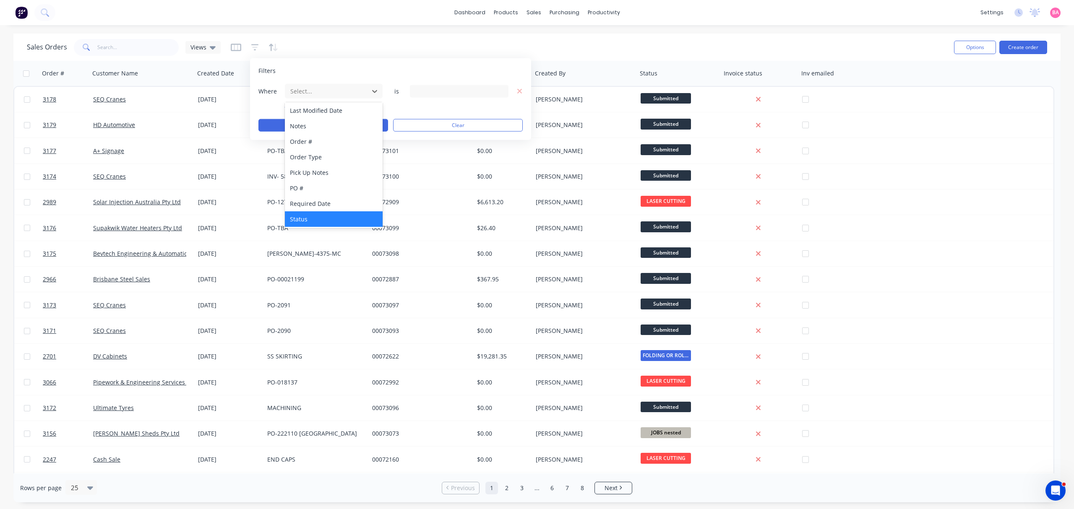
click at [307, 216] on div "Status" at bounding box center [333, 219] width 97 height 16
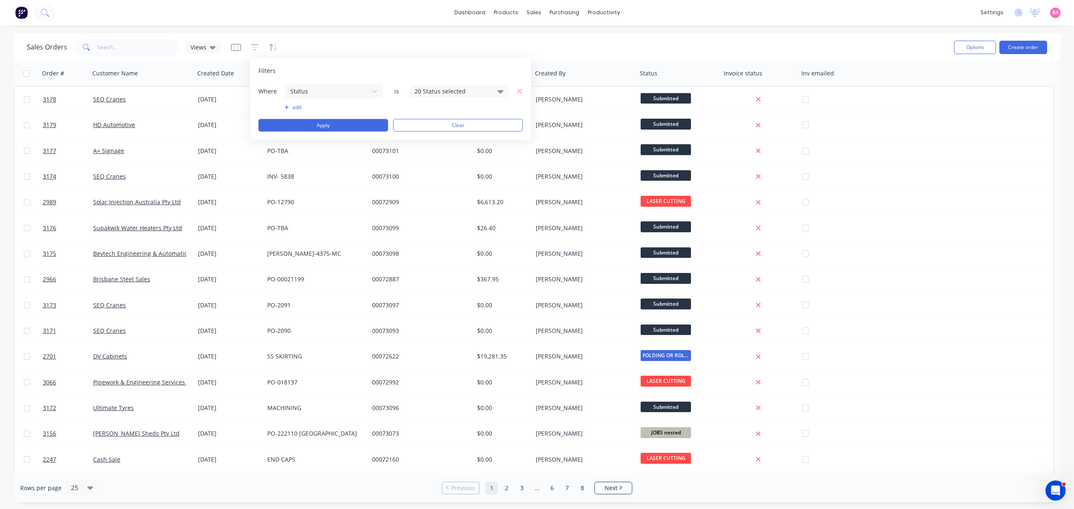
click at [498, 91] on icon at bounding box center [500, 91] width 6 height 3
click at [421, 135] on div at bounding box center [423, 137] width 17 height 17
click at [314, 126] on button "Apply" at bounding box center [323, 125] width 130 height 13
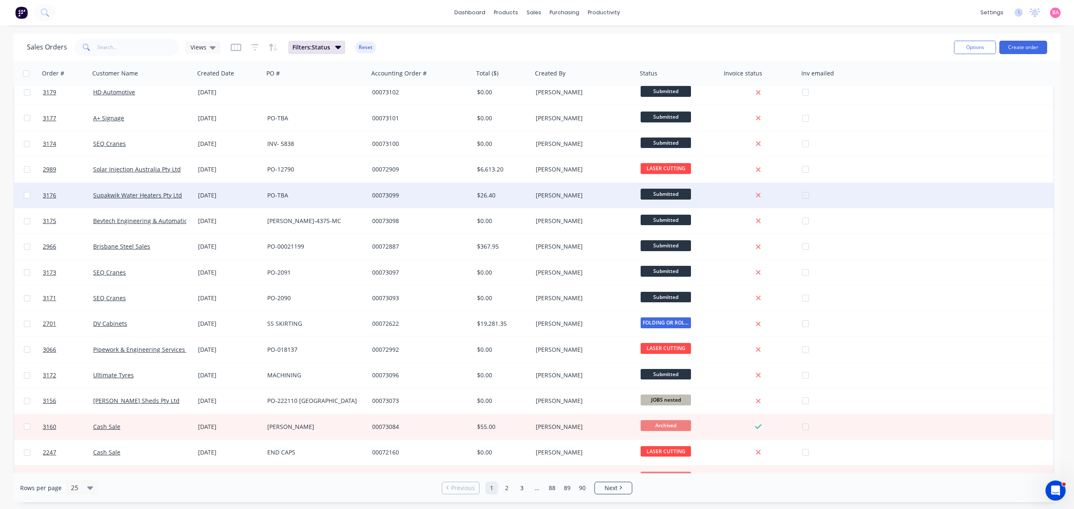
scroll to position [56, 0]
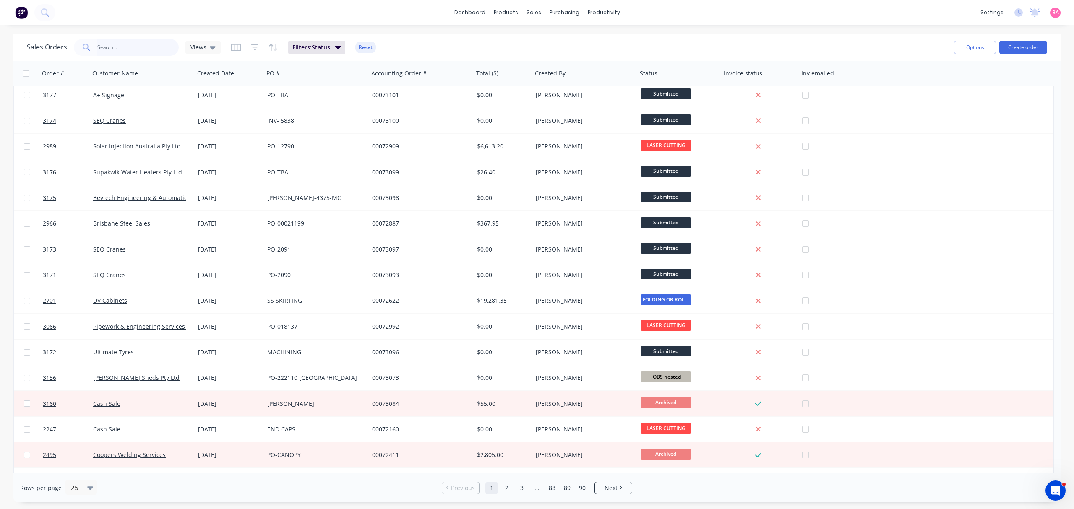
click at [123, 43] on input "text" at bounding box center [138, 47] width 82 height 17
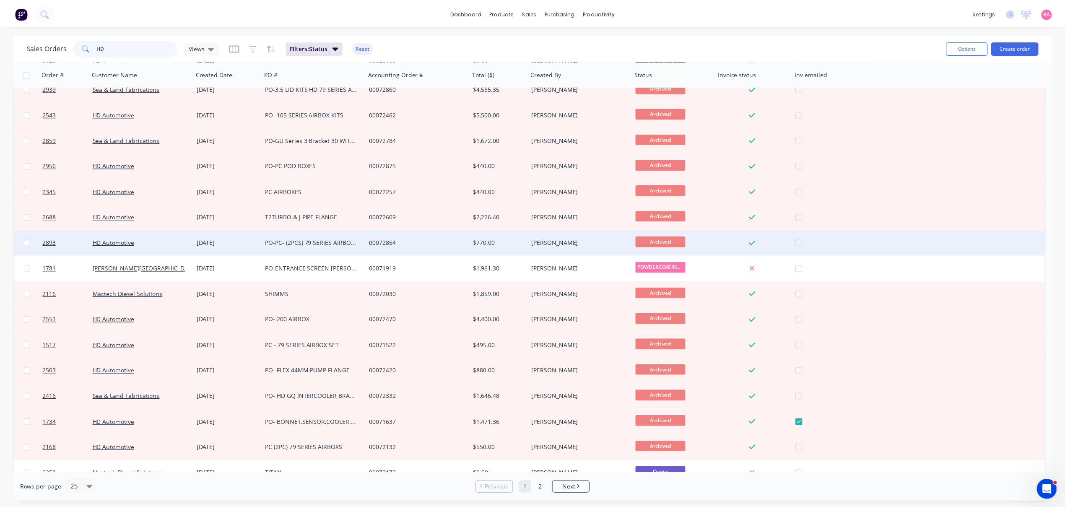
scroll to position [37, 0]
type input "HD"
click at [293, 238] on div "PO-PC- (2PCS) 79 SERIES AIRBOXES" at bounding box center [313, 242] width 93 height 8
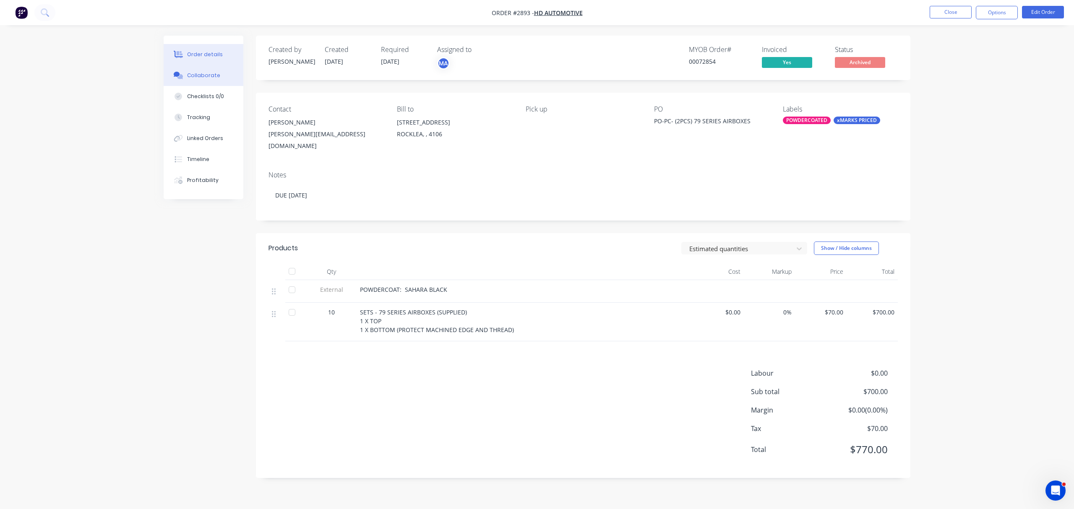
click at [211, 73] on div "Collaborate" at bounding box center [203, 76] width 33 height 8
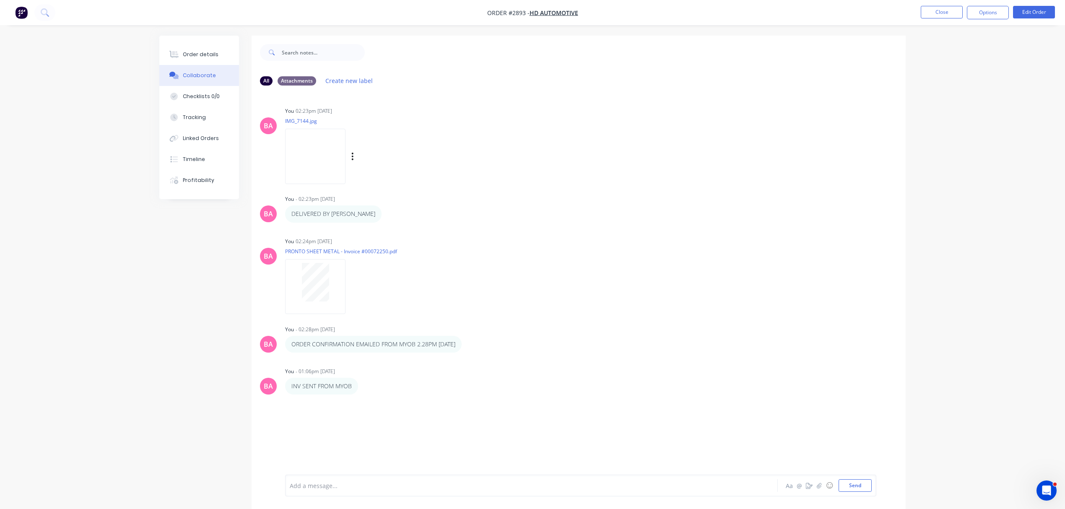
click at [345, 163] on img at bounding box center [315, 156] width 60 height 55
click at [945, 14] on button "Close" at bounding box center [942, 12] width 42 height 13
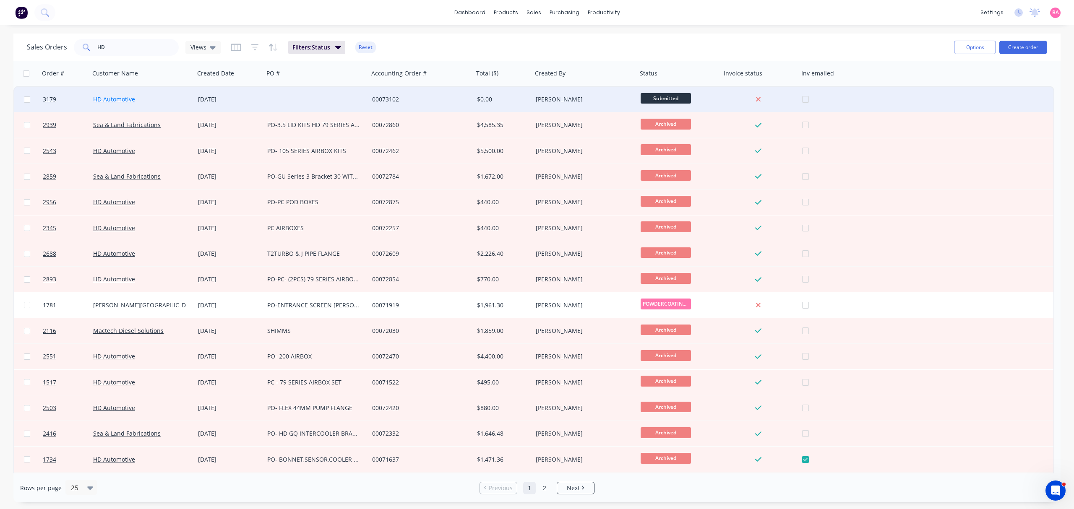
click at [113, 98] on link "HD Automotive" at bounding box center [114, 99] width 42 height 8
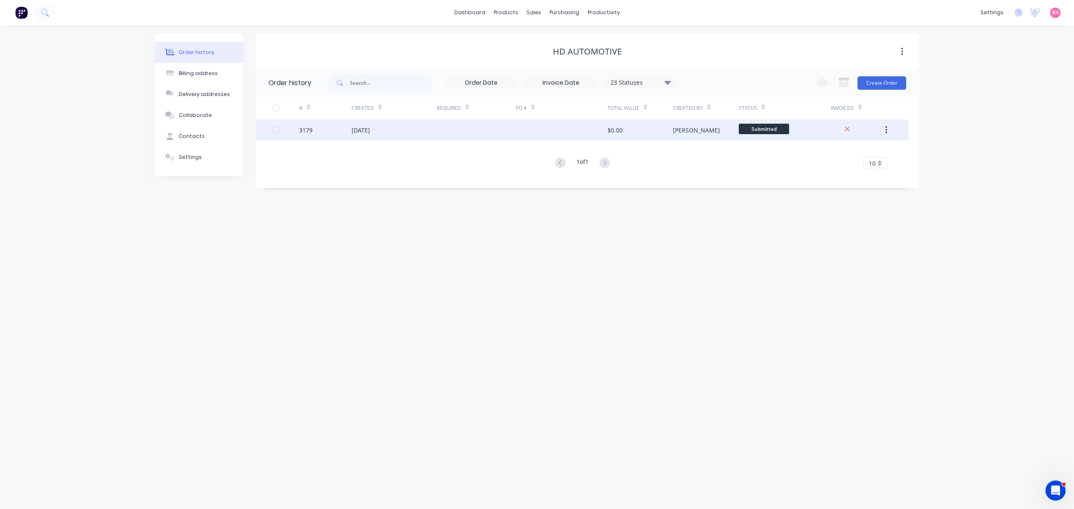
click at [370, 132] on div "[DATE]" at bounding box center [360, 130] width 18 height 9
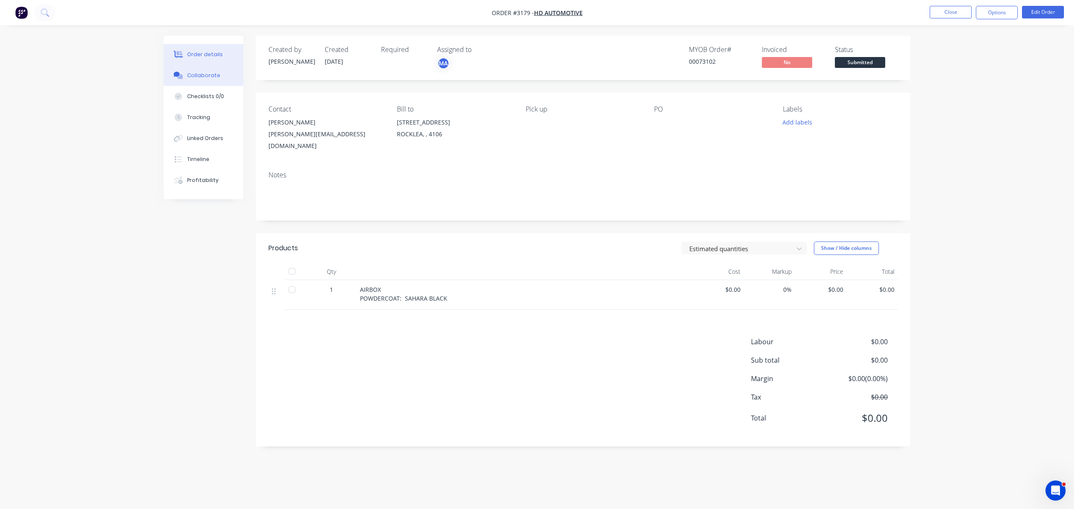
click at [196, 72] on div "Collaborate" at bounding box center [203, 76] width 33 height 8
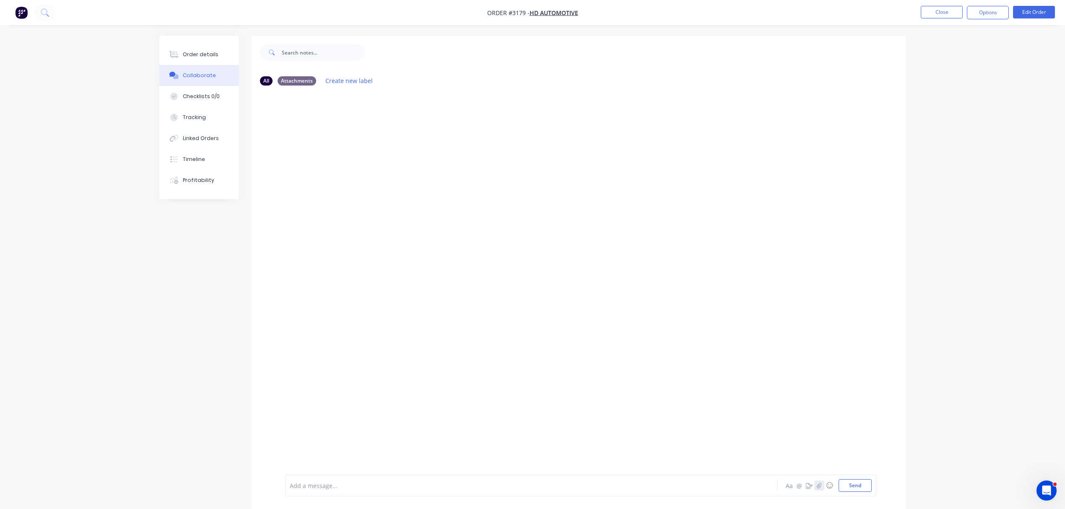
click at [819, 487] on icon "button" at bounding box center [819, 486] width 5 height 6
click at [850, 484] on button "Send" at bounding box center [855, 485] width 33 height 13
click at [198, 51] on div "Order details" at bounding box center [201, 55] width 36 height 8
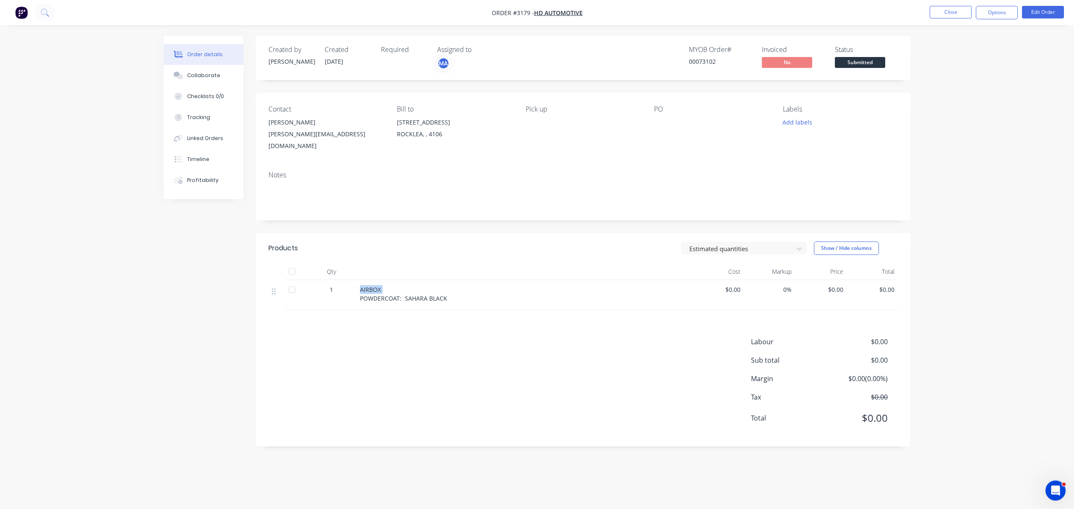
drag, startPoint x: 381, startPoint y: 281, endPoint x: 370, endPoint y: 281, distance: 11.3
click at [359, 280] on div "AIRBOX POWDERCOAT: SAHARA BLACK" at bounding box center [523, 295] width 335 height 30
drag, startPoint x: 370, startPoint y: 281, endPoint x: 350, endPoint y: 281, distance: 20.1
click at [349, 285] on div "1" at bounding box center [331, 289] width 44 height 9
click at [395, 285] on div "AIRBOX POWDERCOAT: SAHARA BLACK" at bounding box center [524, 294] width 329 height 18
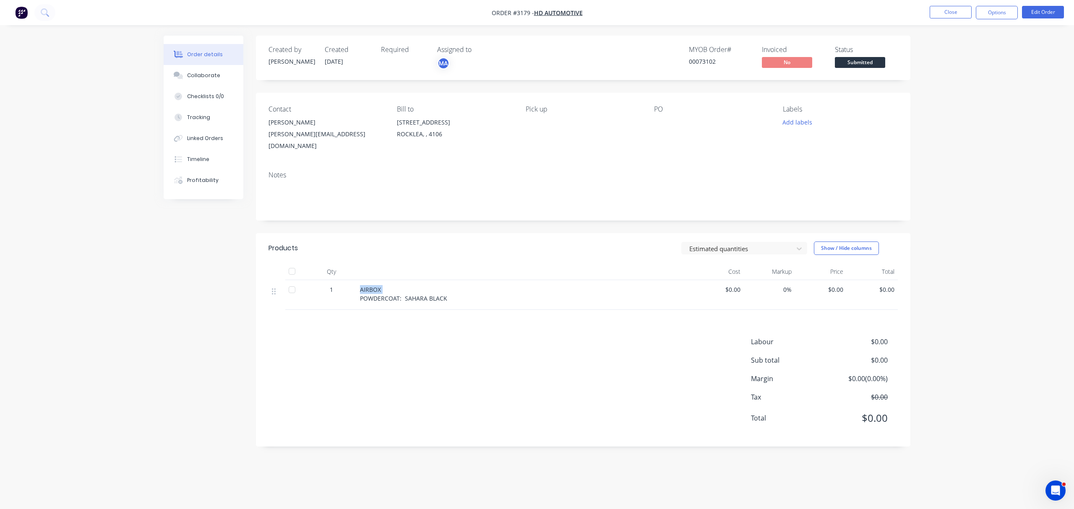
drag, startPoint x: 381, startPoint y: 280, endPoint x: 359, endPoint y: 279, distance: 22.3
click at [359, 280] on div "AIRBOX POWDERCOAT: SAHARA BLACK" at bounding box center [523, 295] width 335 height 30
drag, startPoint x: 370, startPoint y: 279, endPoint x: 400, endPoint y: 272, distance: 30.6
click at [401, 280] on div "AIRBOX POWDERCOAT: SAHARA BLACK" at bounding box center [523, 295] width 335 height 30
click at [386, 285] on div "AIRBOX POWDERCOAT: SAHARA BLACK" at bounding box center [524, 294] width 329 height 18
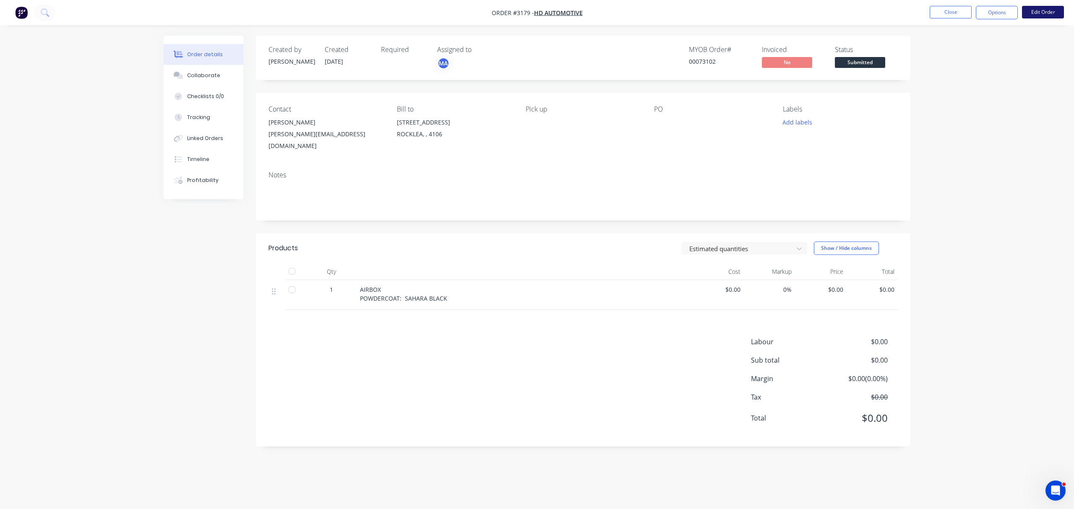
click at [1044, 12] on button "Edit Order" at bounding box center [1043, 12] width 42 height 13
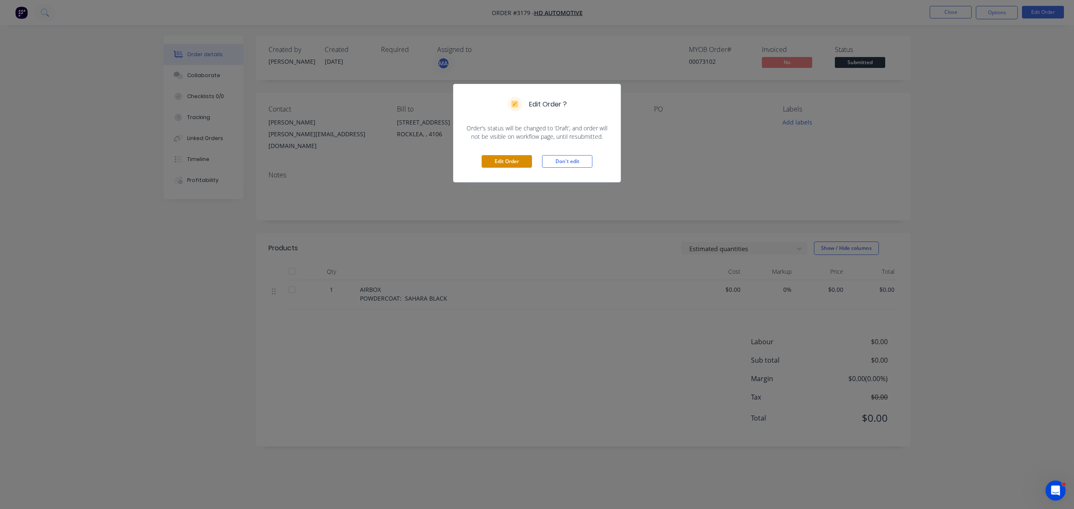
click at [515, 161] on button "Edit Order" at bounding box center [506, 161] width 50 height 13
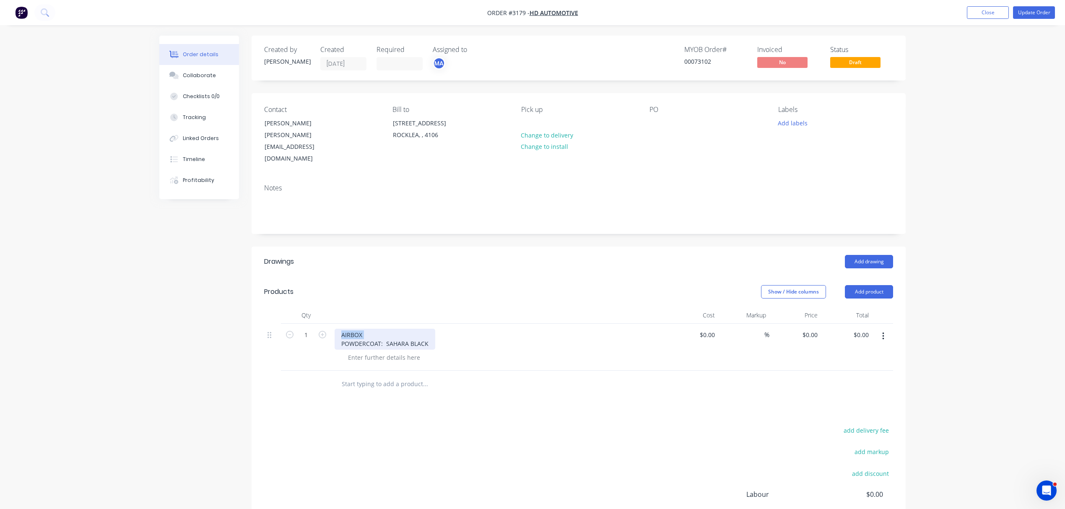
click at [328, 324] on div "1 AIRBOX POWDERCOAT: SAHARA BLACK $0.00 $0.00 % $0.00 $0.00 $0.00 $0.00" at bounding box center [578, 347] width 629 height 47
paste div
click at [482, 329] on div "SETS - 79 SERIES AIRBOXES (SUPPLIED) POWDERCOAT: SAHARA BLACK" at bounding box center [499, 339] width 329 height 21
click at [393, 338] on div "SETS - 79 SERIES AIRBOXES (SUPPLIED) POWDERCOAT: SAHARA BLACK" at bounding box center [396, 339] width 122 height 21
drag, startPoint x: 432, startPoint y: 332, endPoint x: 386, endPoint y: 334, distance: 45.8
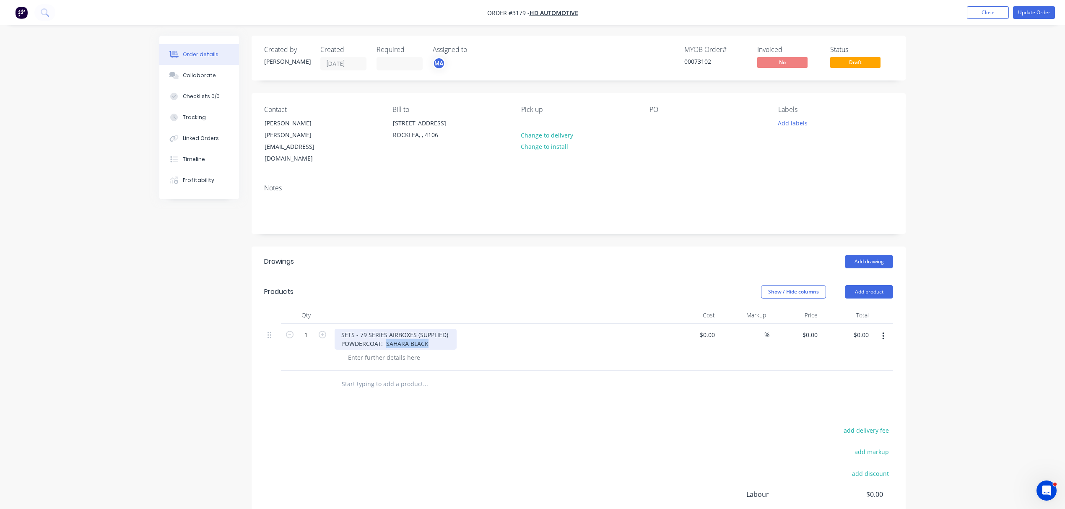
click at [386, 334] on div "SETS - 79 SERIES AIRBOXES (SUPPLIED) POWDERCOAT: SAHARA BLACK" at bounding box center [396, 339] width 122 height 21
click at [398, 335] on div "SETS - 79 SERIES AIRBOXES (SUPPLIED) POWDERCOAT: TEXTURE BLACK" at bounding box center [396, 339] width 122 height 21
drag, startPoint x: 385, startPoint y: 330, endPoint x: 487, endPoint y: 332, distance: 102.8
click at [487, 332] on div "SETS - 79 SERIES AIRBOXES (SUPPLIED) POWDERCOAT: TEXTURE BLACK" at bounding box center [499, 339] width 329 height 21
click at [396, 351] on div at bounding box center [384, 357] width 86 height 12
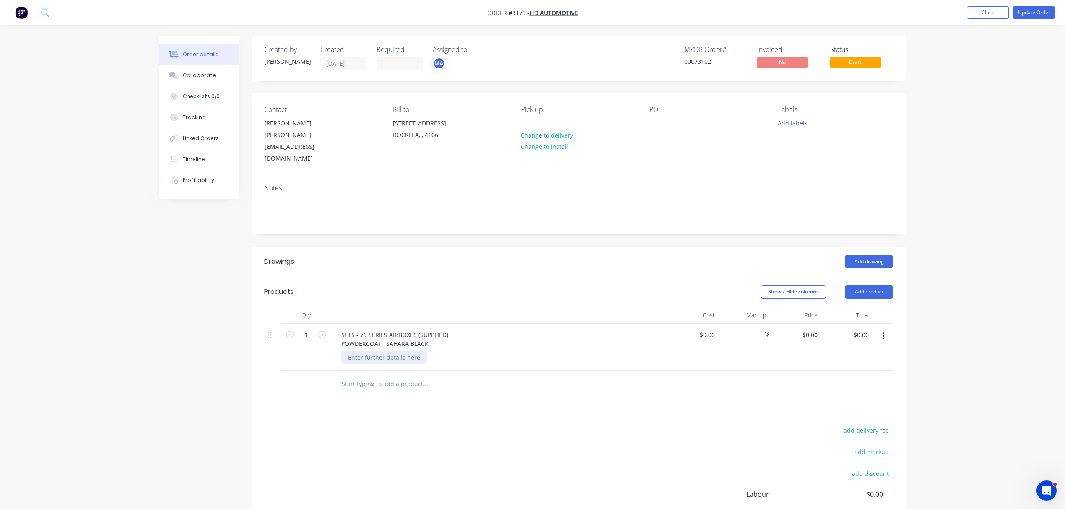
paste div
type input "$0.00"
click at [886, 285] on button "Add product" at bounding box center [869, 291] width 48 height 13
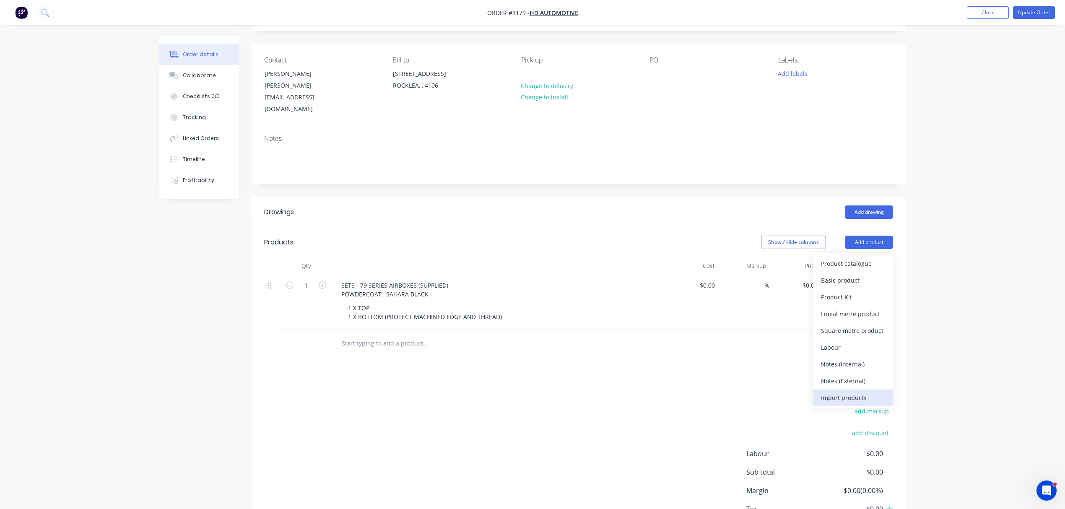
scroll to position [56, 0]
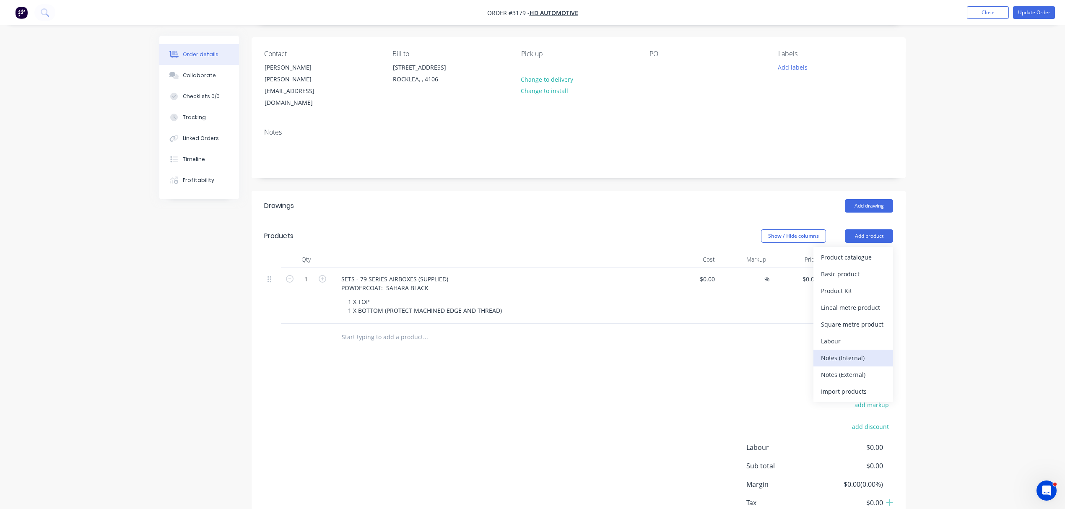
click at [856, 352] on div "Notes (Internal)" at bounding box center [853, 358] width 65 height 12
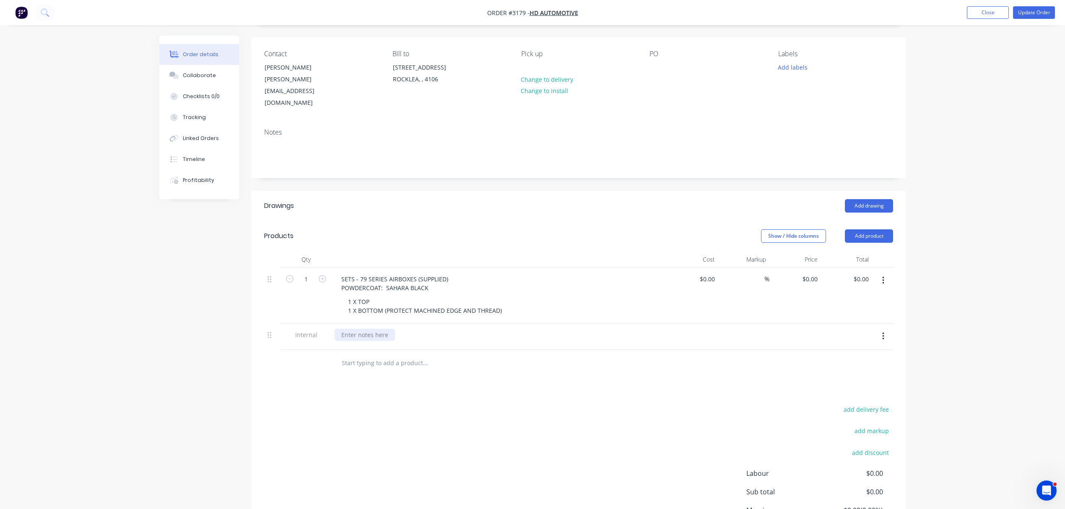
click at [362, 329] on div at bounding box center [365, 335] width 60 height 12
click at [200, 75] on div "Collaborate" at bounding box center [199, 76] width 33 height 8
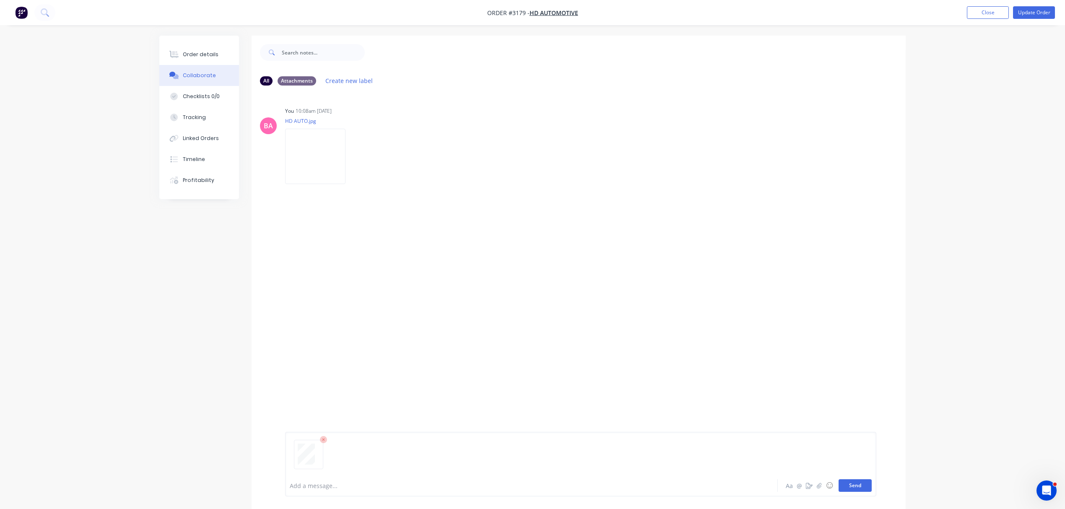
click at [868, 485] on button "Send" at bounding box center [855, 485] width 33 height 13
click at [217, 52] on button "Order details" at bounding box center [199, 54] width 80 height 21
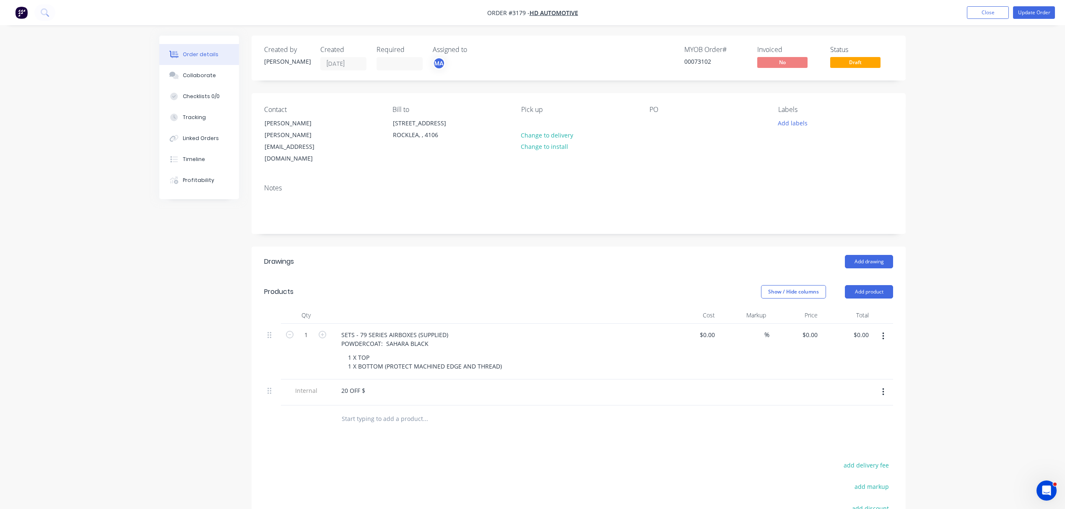
click at [377, 385] on div "20 OFF $" at bounding box center [499, 391] width 329 height 12
click at [368, 385] on div "20 OFF $" at bounding box center [353, 391] width 37 height 12
drag, startPoint x: 271, startPoint y: 379, endPoint x: 263, endPoint y: 309, distance: 70.1
click at [263, 309] on div "Qty Cost Markup Price Total 1 SETS - 79 SERIES AIRBOXES (SUPPLIED) POWDERCOAT: …" at bounding box center [579, 370] width 654 height 126
click at [1040, 12] on button "Update Order" at bounding box center [1034, 12] width 42 height 13
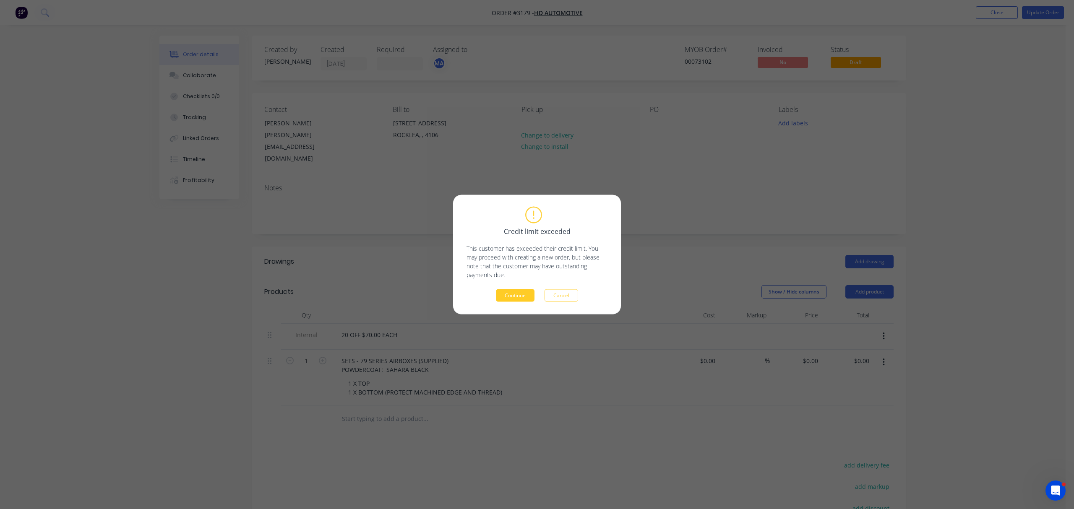
click at [517, 297] on button "Continue" at bounding box center [515, 295] width 39 height 13
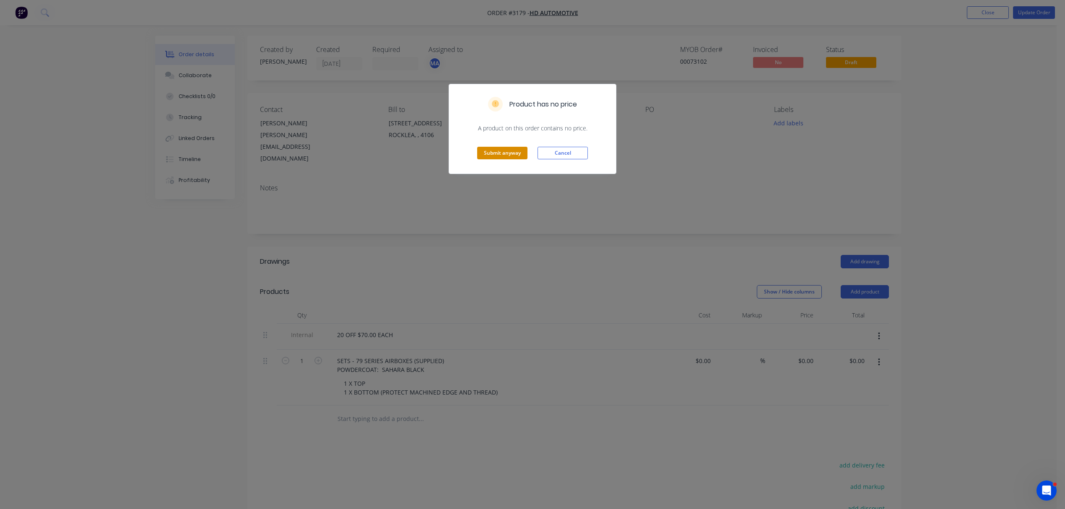
click at [492, 150] on button "Submit anyway" at bounding box center [502, 153] width 50 height 13
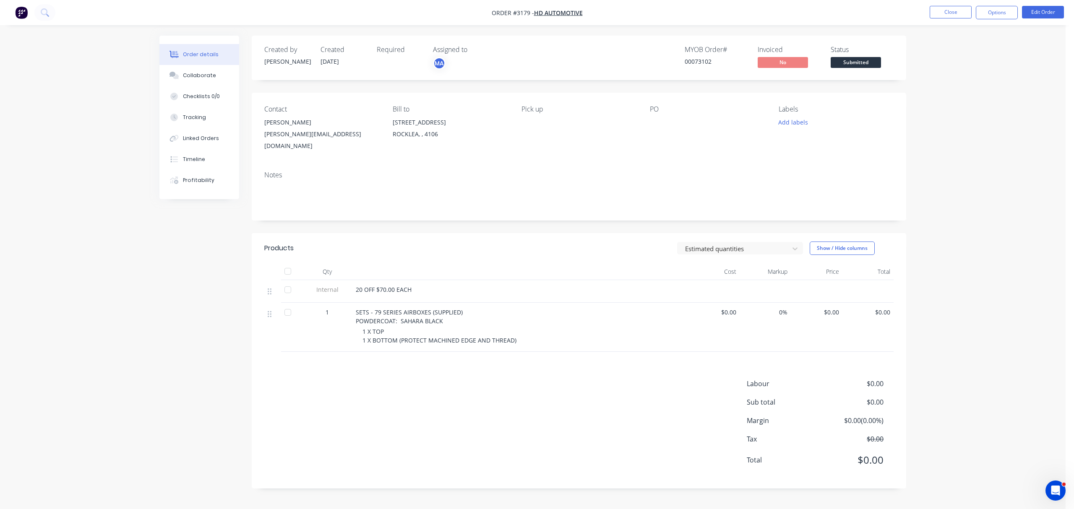
click at [884, 308] on span "$0.00" at bounding box center [867, 312] width 45 height 9
click at [1035, 6] on button "Edit Order" at bounding box center [1043, 12] width 42 height 13
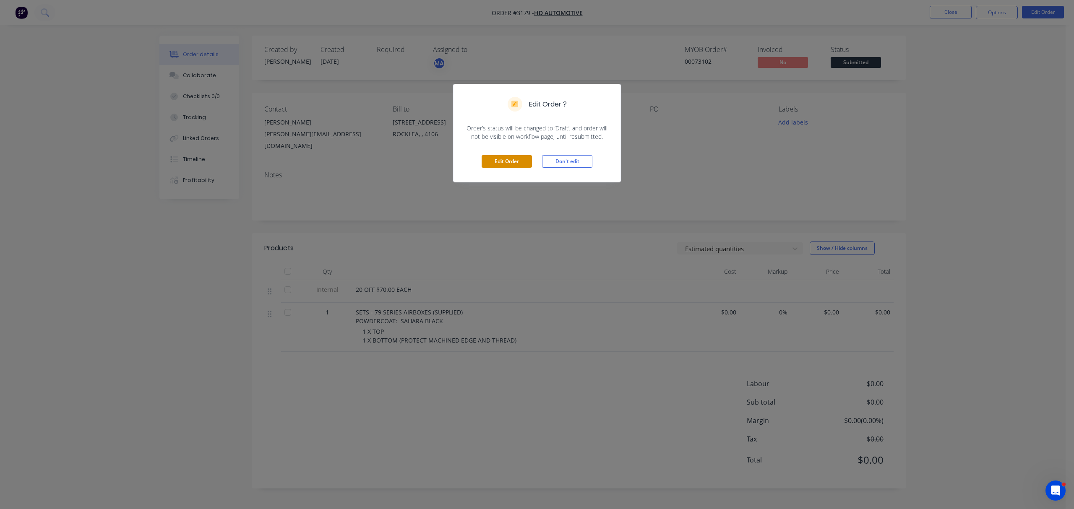
click at [517, 160] on button "Edit Order" at bounding box center [506, 161] width 50 height 13
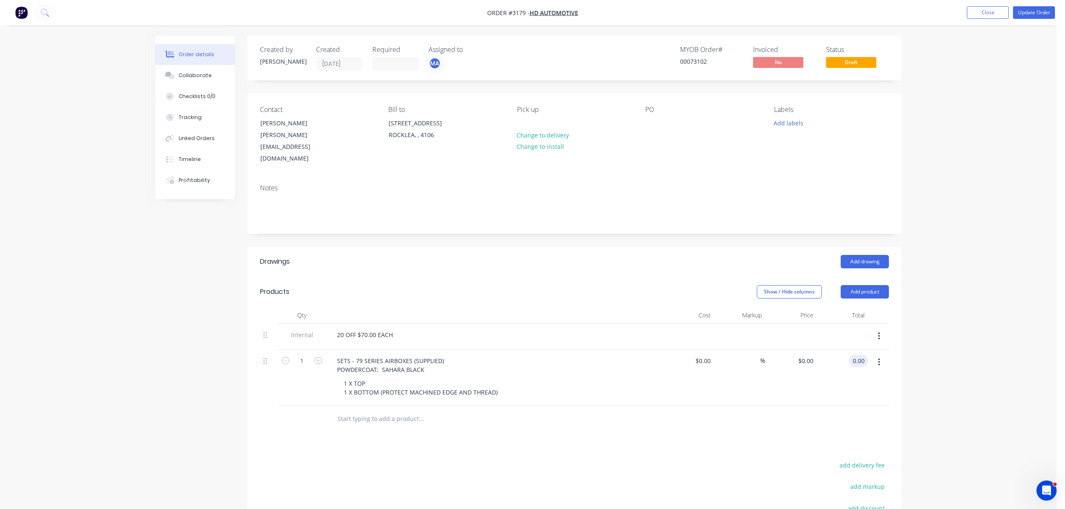
click at [847, 351] on div "0.00 0.00" at bounding box center [843, 378] width 52 height 56
type input "100.00"
type input "$100.00"
click at [403, 329] on div "20 OFF $70.00 EACH" at bounding box center [494, 335] width 329 height 12
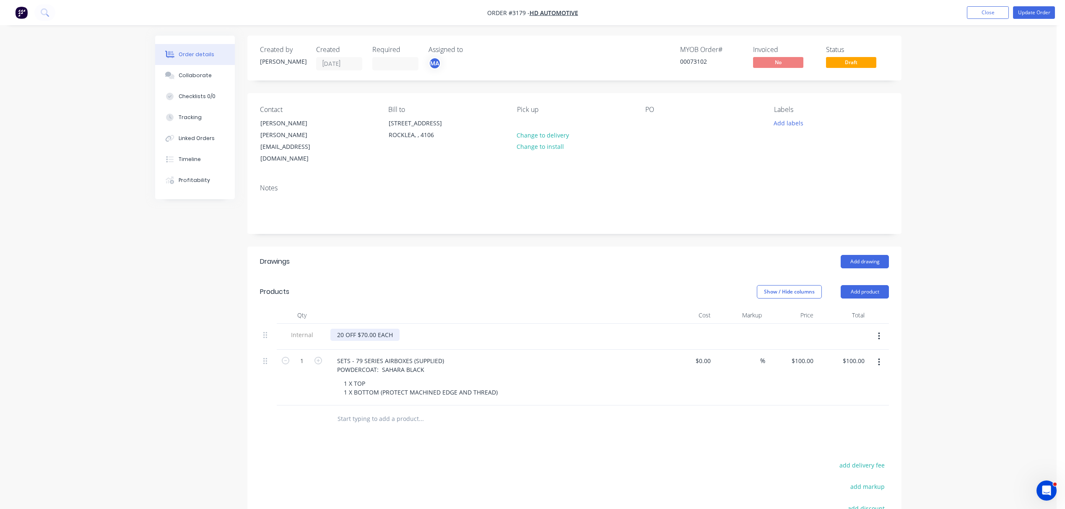
click at [397, 329] on div "20 OFF $70.00 EACH" at bounding box center [364, 335] width 69 height 12
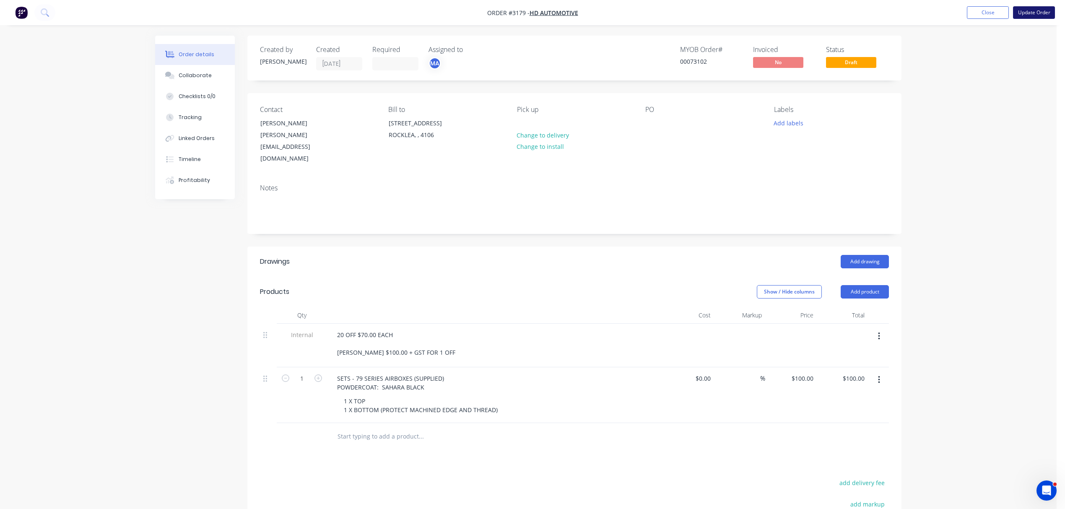
click at [1027, 9] on button "Update Order" at bounding box center [1034, 12] width 42 height 13
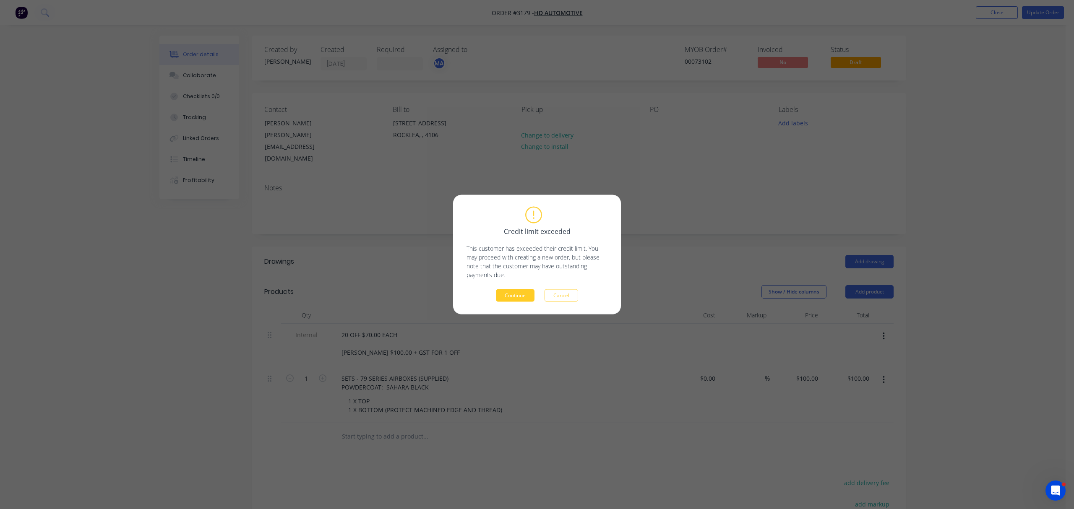
click at [522, 294] on button "Continue" at bounding box center [515, 295] width 39 height 13
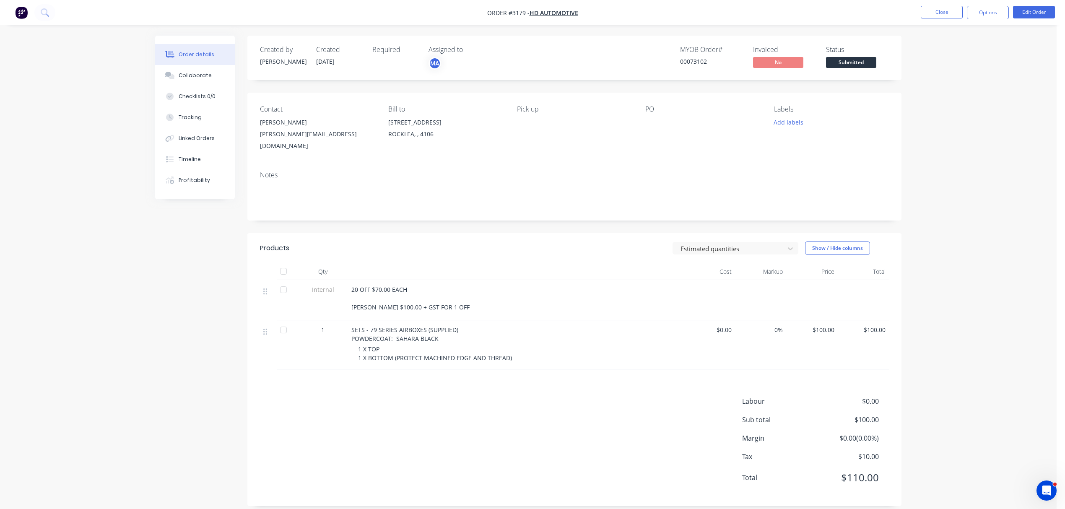
click at [289, 133] on div "a.siipola@hotmail.com" at bounding box center [317, 139] width 115 height 23
click at [279, 121] on div "Aaron Sipola" at bounding box center [317, 123] width 115 height 12
click at [1037, 9] on button "Edit Order" at bounding box center [1034, 12] width 42 height 13
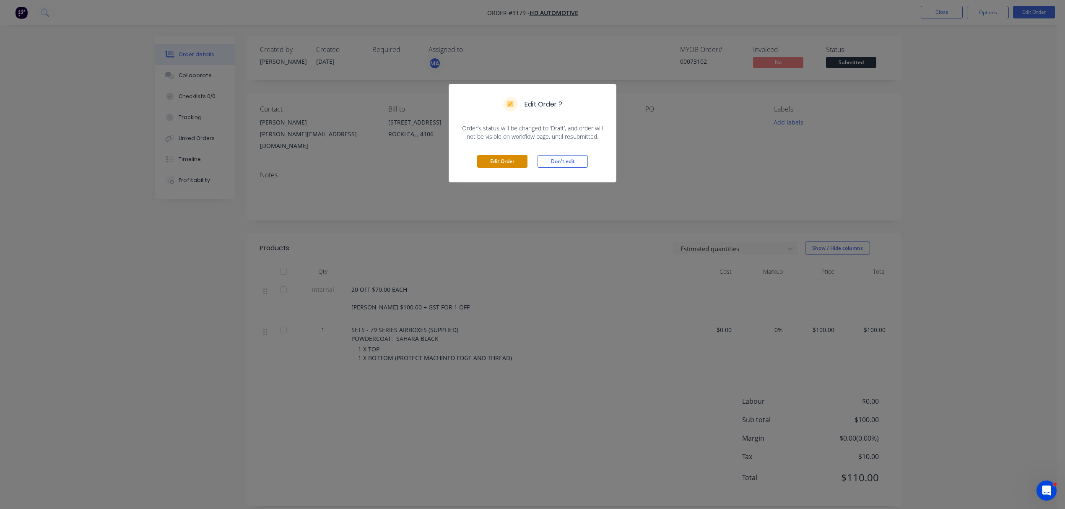
click at [509, 158] on button "Edit Order" at bounding box center [502, 161] width 50 height 13
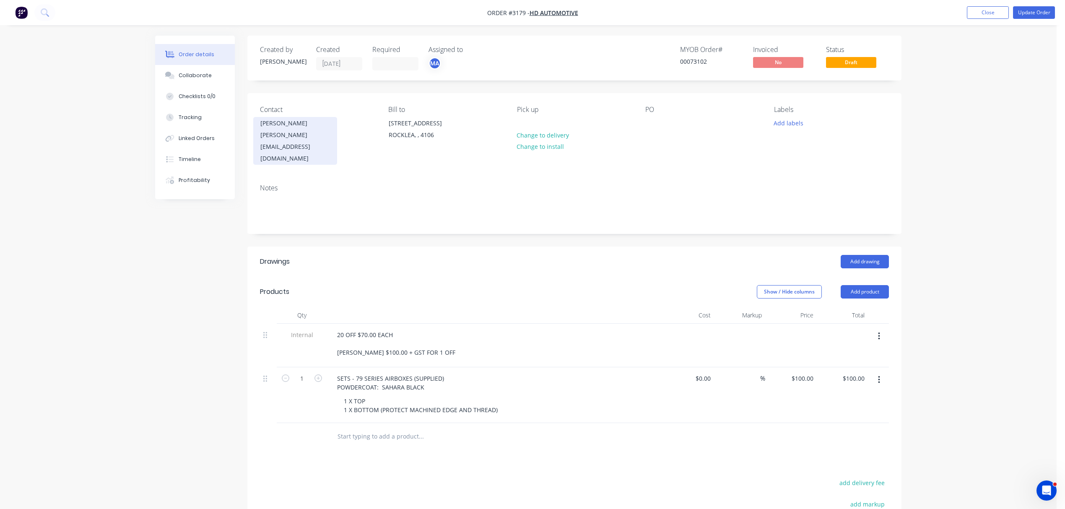
click at [285, 130] on div "a.siipola@hotmail.com" at bounding box center [295, 146] width 70 height 35
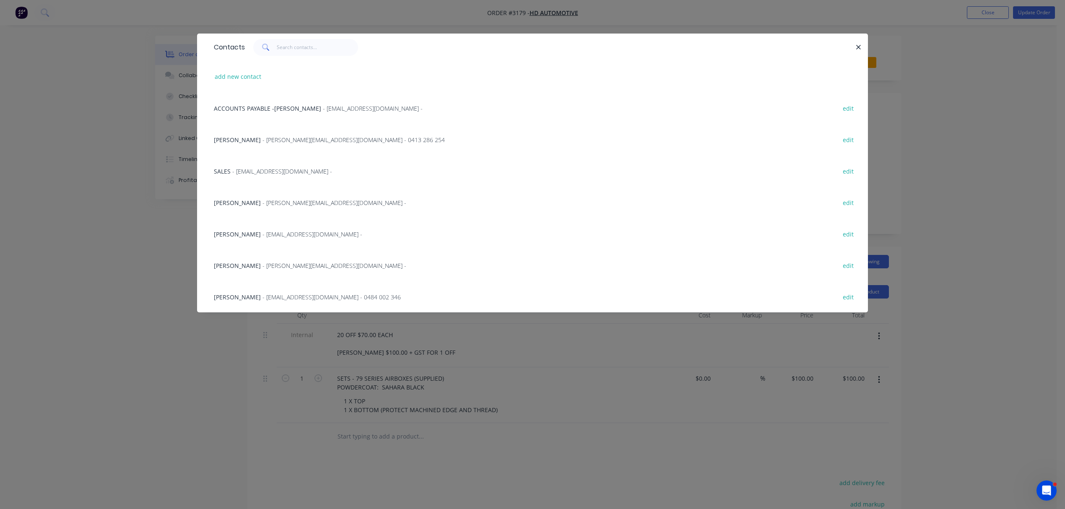
click at [272, 200] on span "- a.siipola@hotmail.com -" at bounding box center [335, 203] width 144 height 8
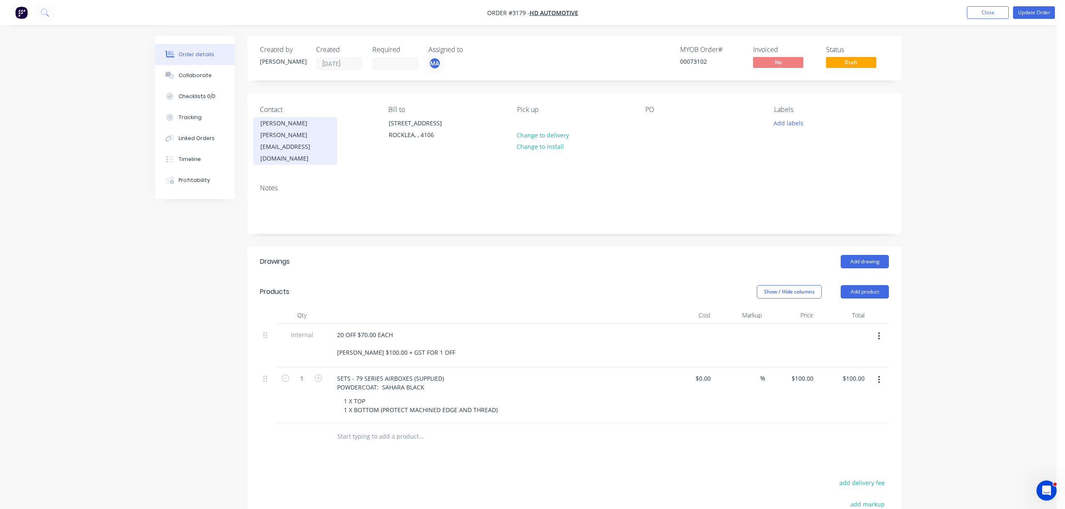
click at [289, 130] on div "a.siipola@hotmail.com" at bounding box center [295, 146] width 70 height 35
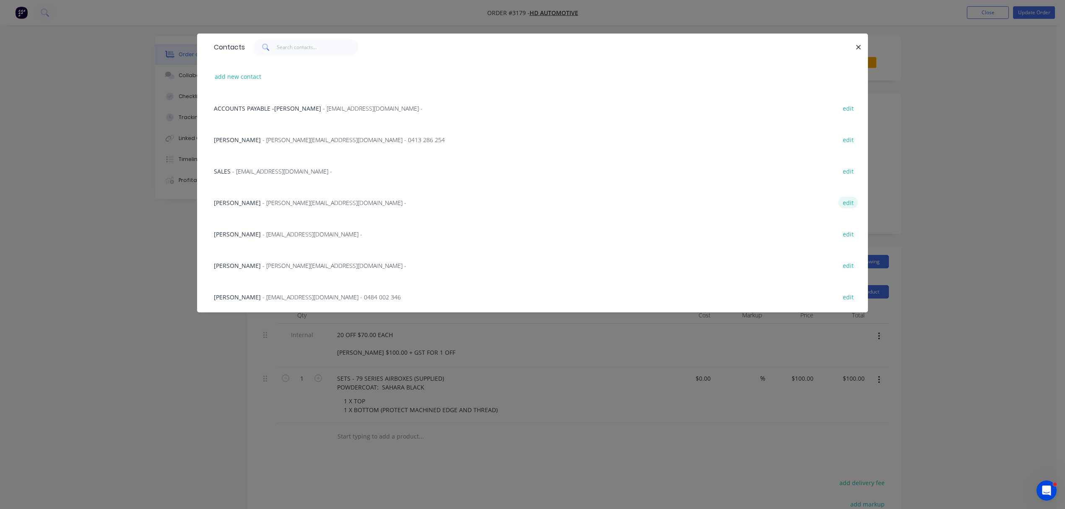
click at [849, 199] on button "edit" at bounding box center [848, 202] width 20 height 11
select select "AU"
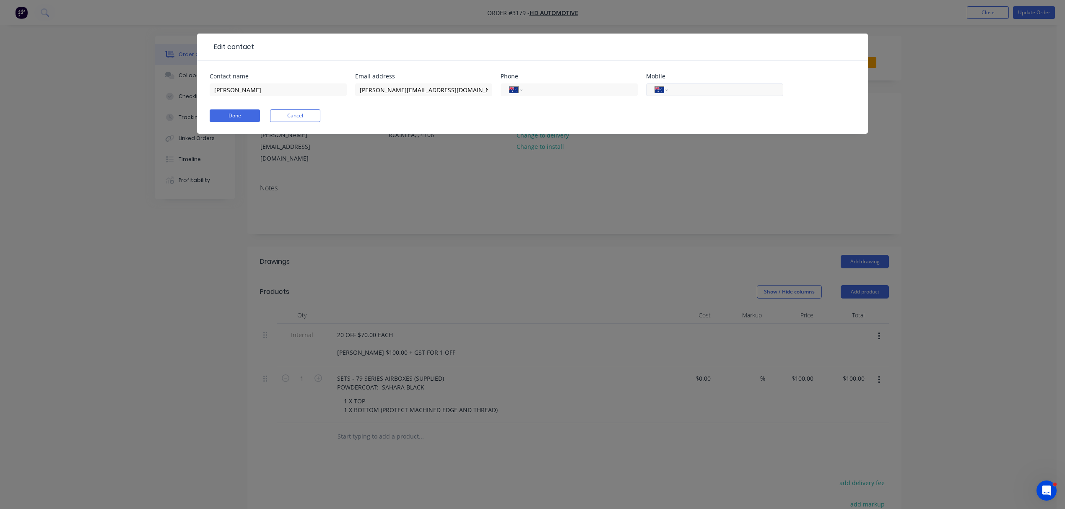
click at [722, 84] on div "International Afghanistan Åland Islands Albania Algeria American Samoa Andorra …" at bounding box center [714, 89] width 137 height 13
click at [715, 92] on input "tel" at bounding box center [724, 90] width 101 height 10
click at [691, 82] on div "International Afghanistan Åland Islands Albania Algeria American Samoa Andorra …" at bounding box center [714, 93] width 137 height 25
click at [691, 88] on input "tel" at bounding box center [724, 90] width 101 height 10
paste input "0421 449 325"
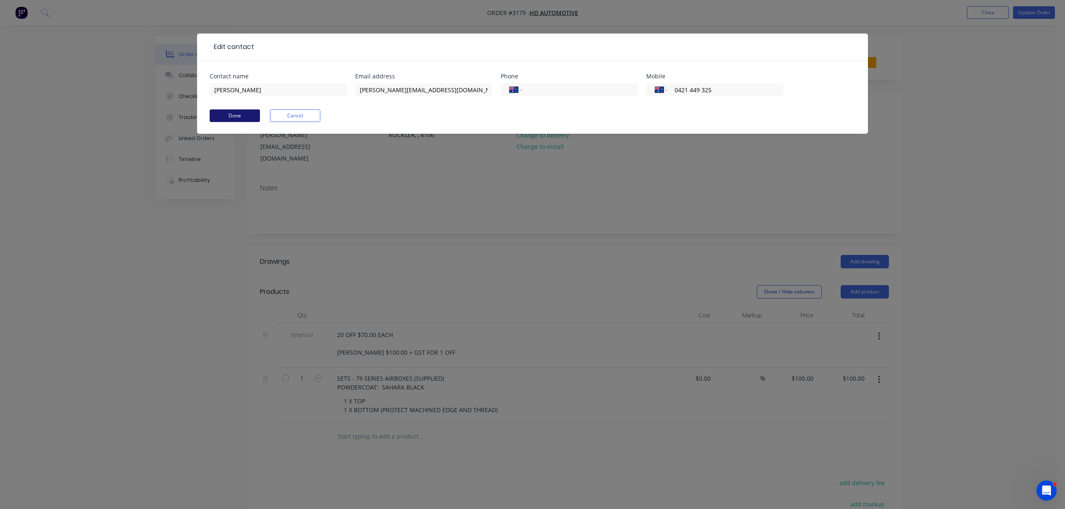
type input "0421 449 325"
click at [226, 113] on button "Done" at bounding box center [235, 115] width 50 height 13
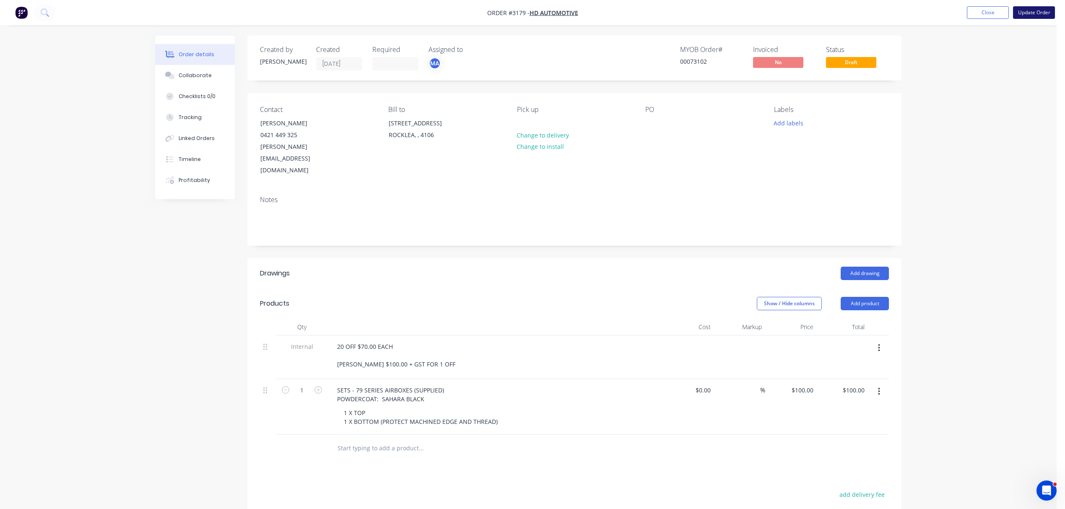
click at [1038, 12] on button "Update Order" at bounding box center [1034, 12] width 42 height 13
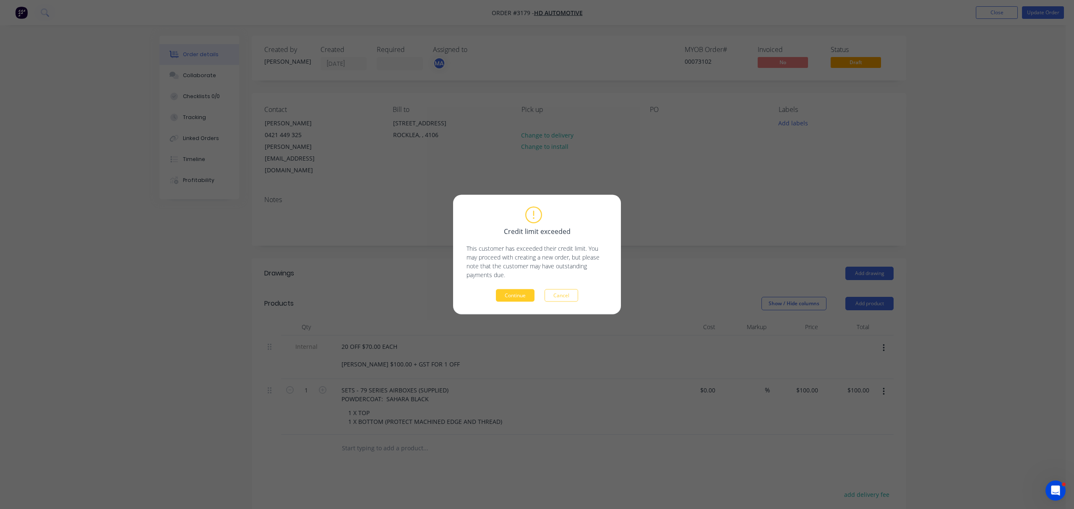
click at [507, 295] on button "Continue" at bounding box center [515, 295] width 39 height 13
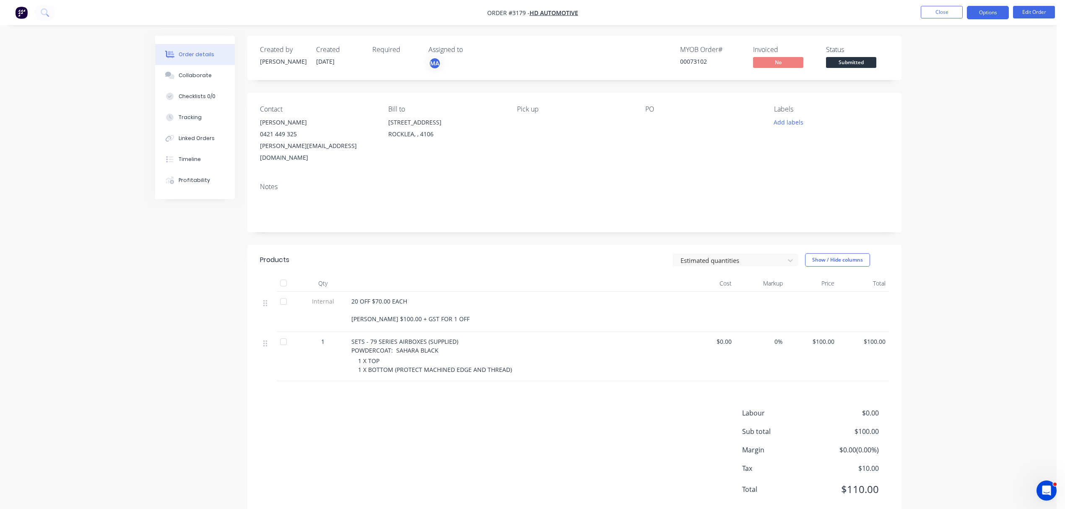
click at [993, 11] on button "Options" at bounding box center [988, 12] width 42 height 13
click at [949, 79] on div "Order Confirmation" at bounding box center [962, 84] width 77 height 12
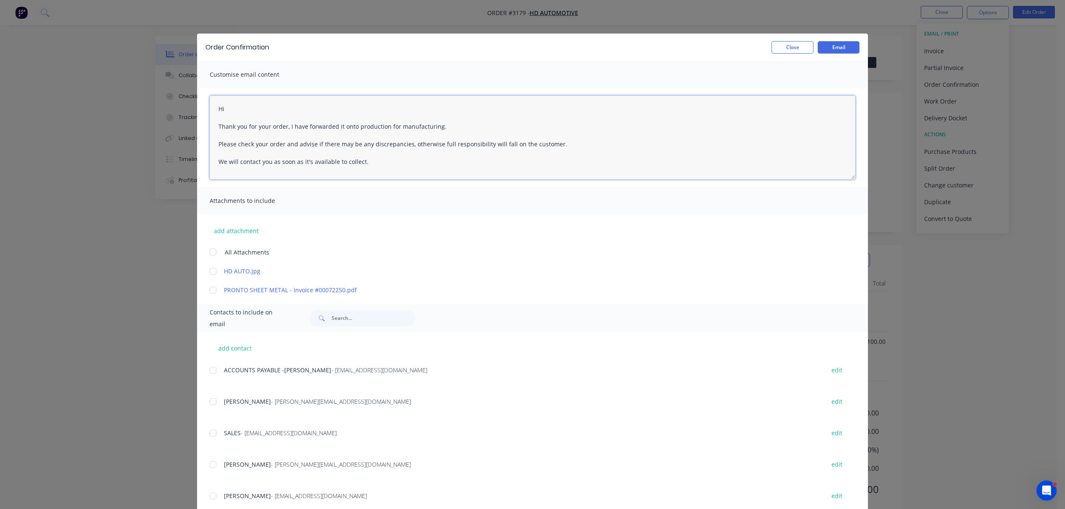
click at [239, 111] on textarea "Hi Thank you for your order, I have forwarded it onto production for manufactur…" at bounding box center [533, 138] width 646 height 84
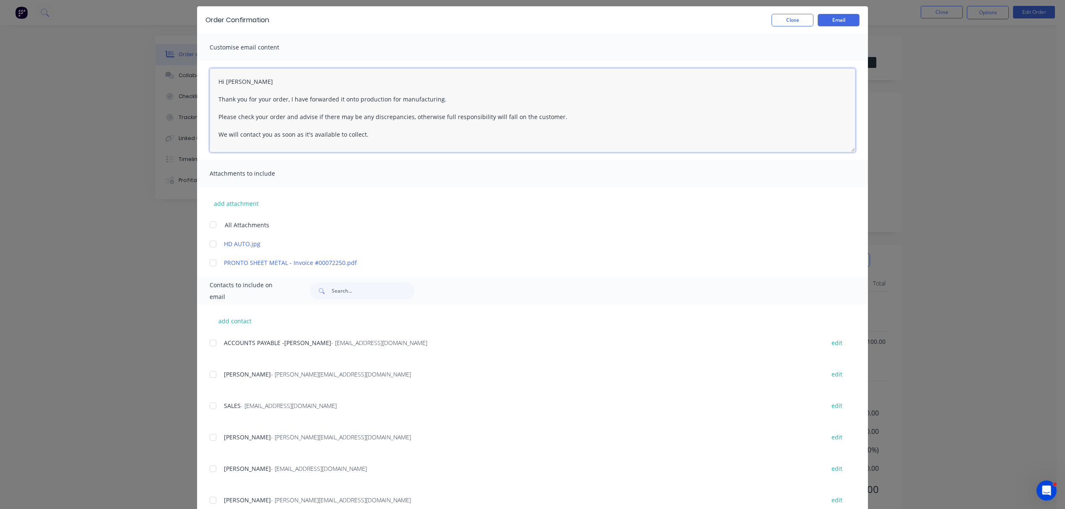
scroll to position [37, 0]
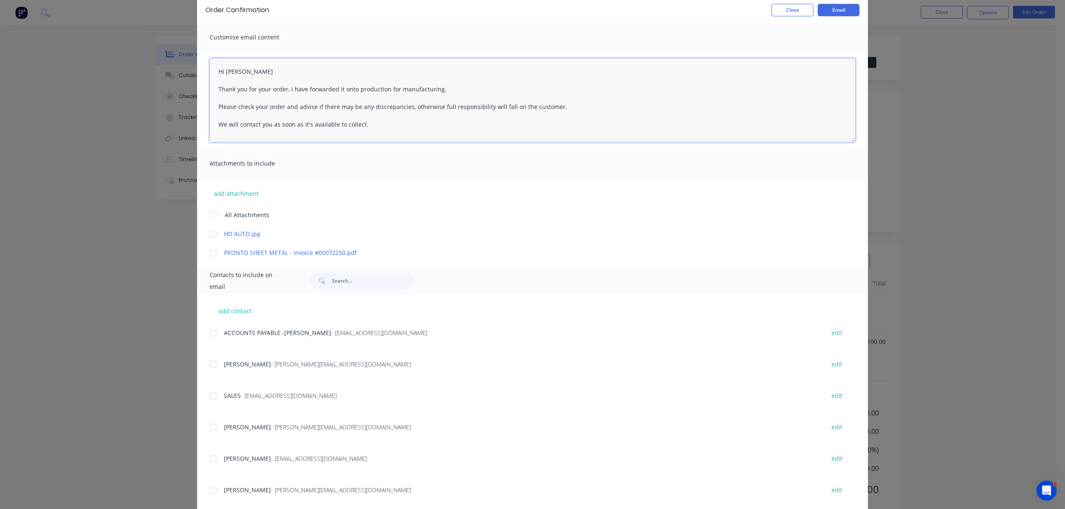
click at [210, 429] on div at bounding box center [213, 427] width 17 height 17
drag, startPoint x: 371, startPoint y: 129, endPoint x: 215, endPoint y: 128, distance: 156.0
click at [215, 128] on textarea "Hi Aaron This is for HD Auto, we will call when ready for collection. Thank you…" at bounding box center [533, 100] width 646 height 84
type textarea "Hi Aaron This is for HD Auto, we will call when ready for collection. Thank you…"
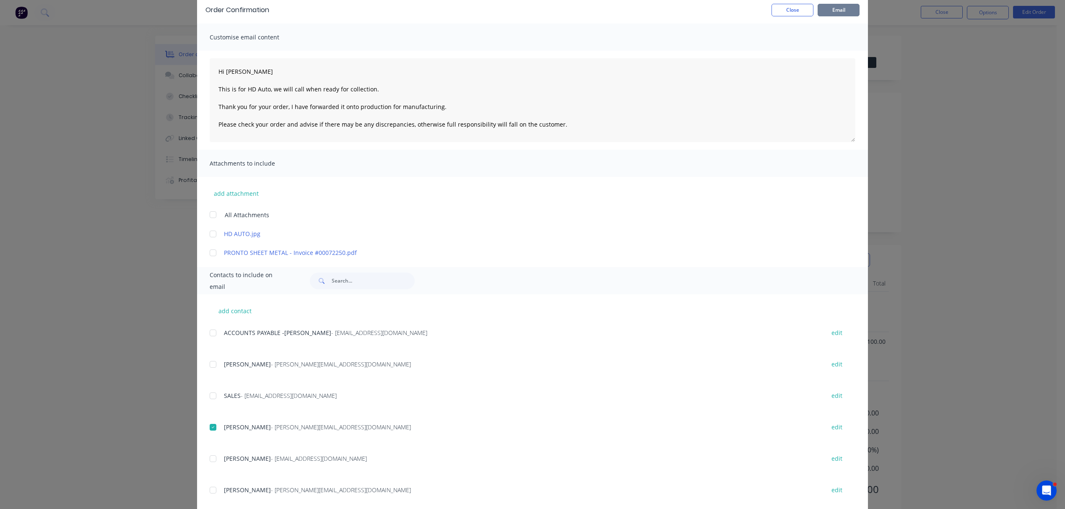
click at [834, 9] on button "Email" at bounding box center [839, 10] width 42 height 13
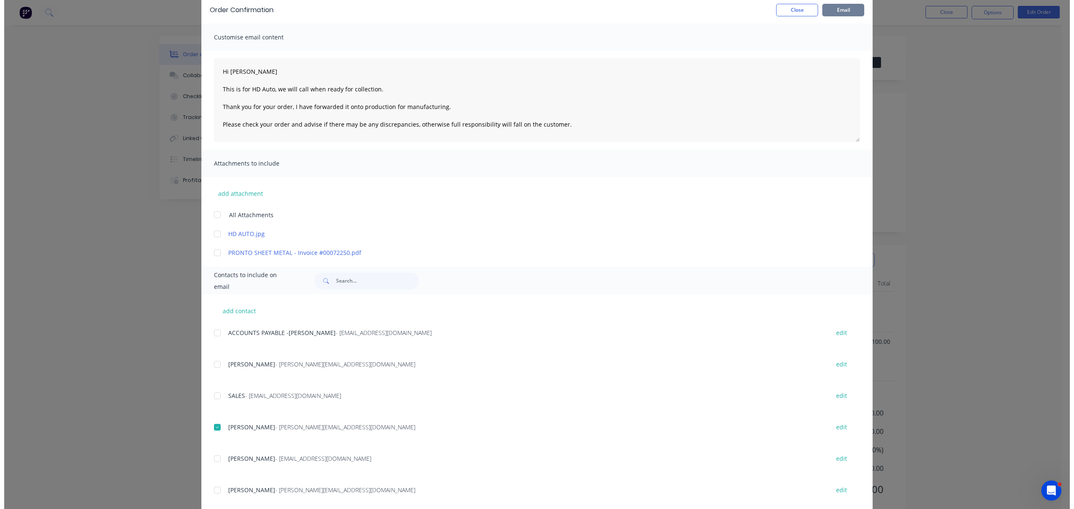
scroll to position [0, 0]
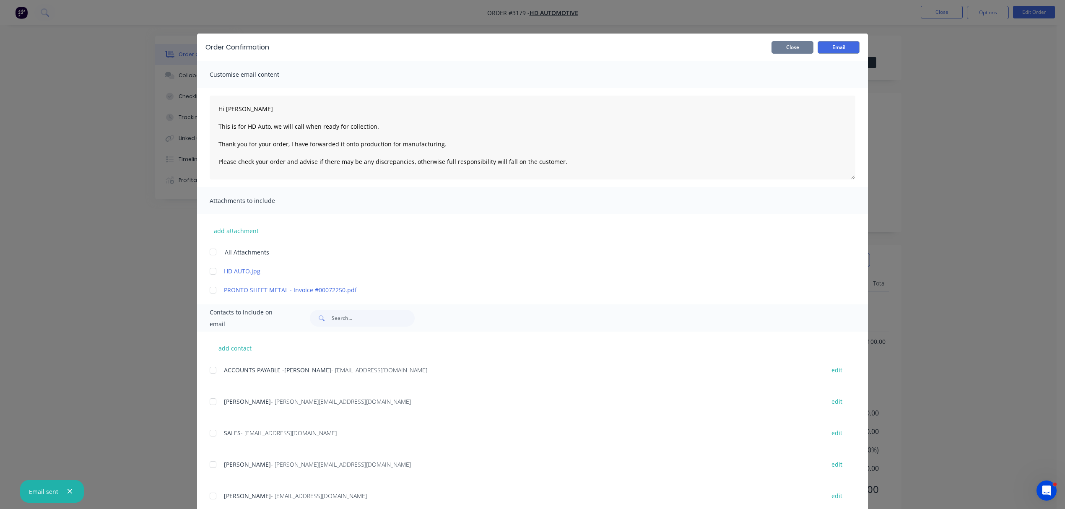
click at [790, 43] on button "Close" at bounding box center [793, 47] width 42 height 13
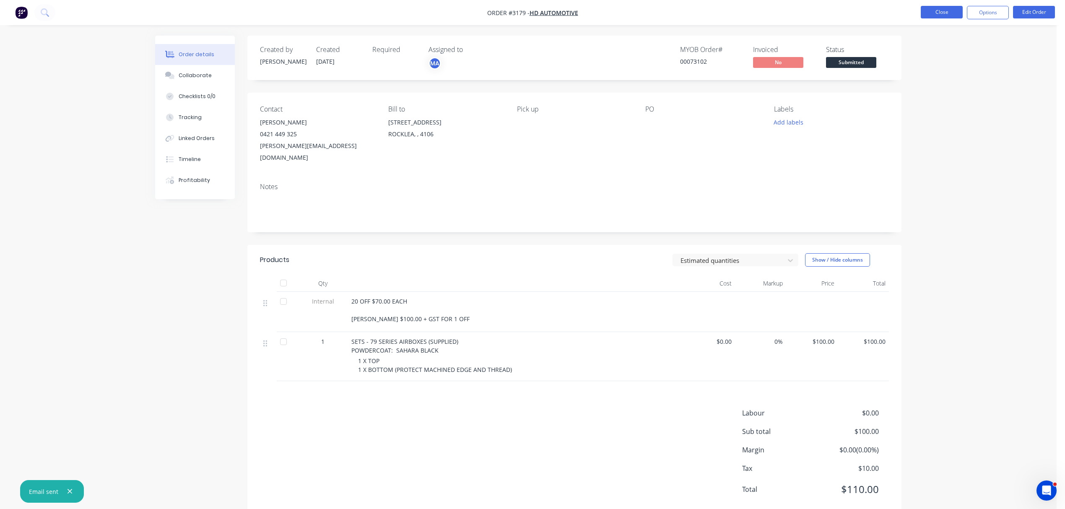
click at [945, 10] on button "Close" at bounding box center [942, 12] width 42 height 13
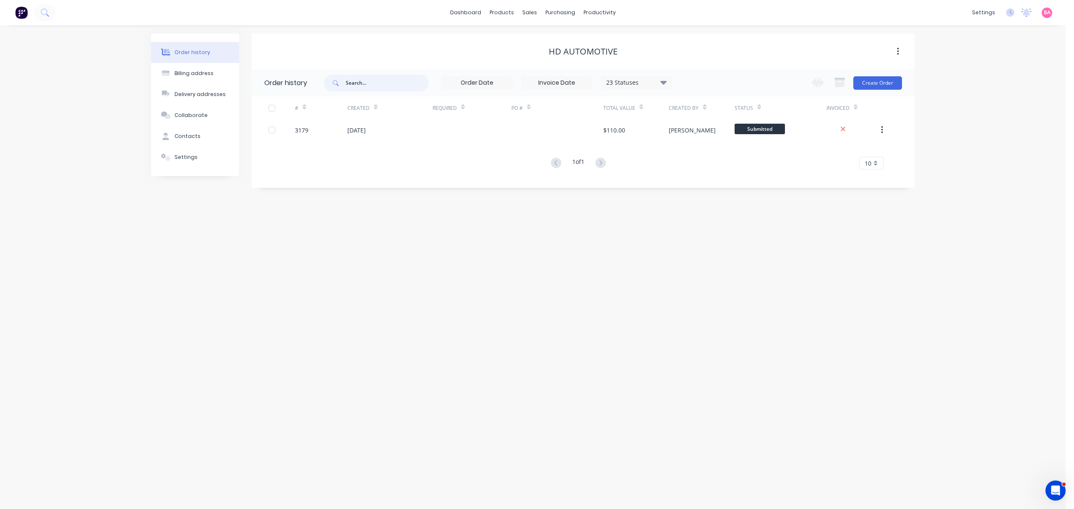
click at [380, 79] on input "text" at bounding box center [387, 83] width 83 height 17
type input "unison"
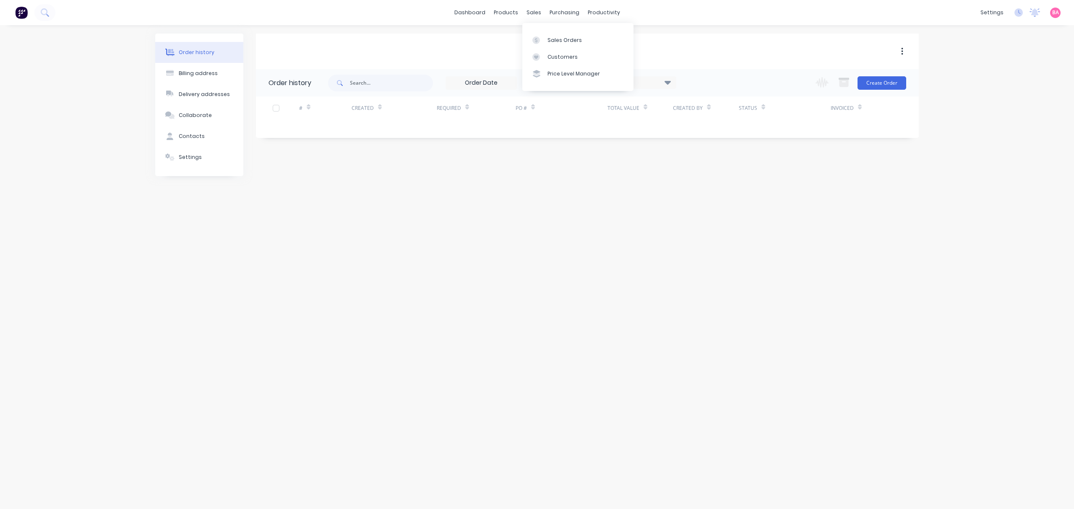
click at [558, 37] on div "Sales Orders" at bounding box center [564, 40] width 34 height 8
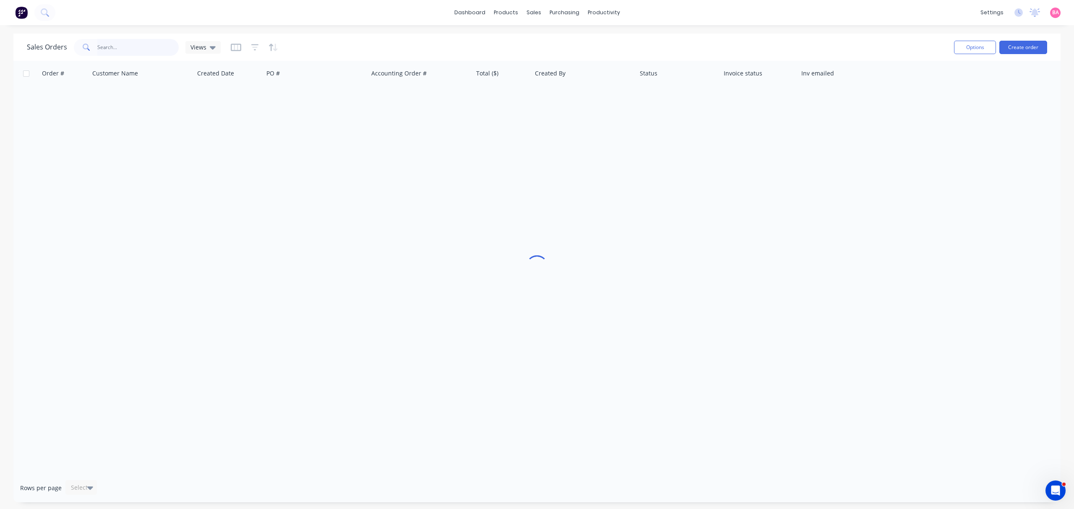
click at [128, 49] on input "text" at bounding box center [138, 47] width 82 height 17
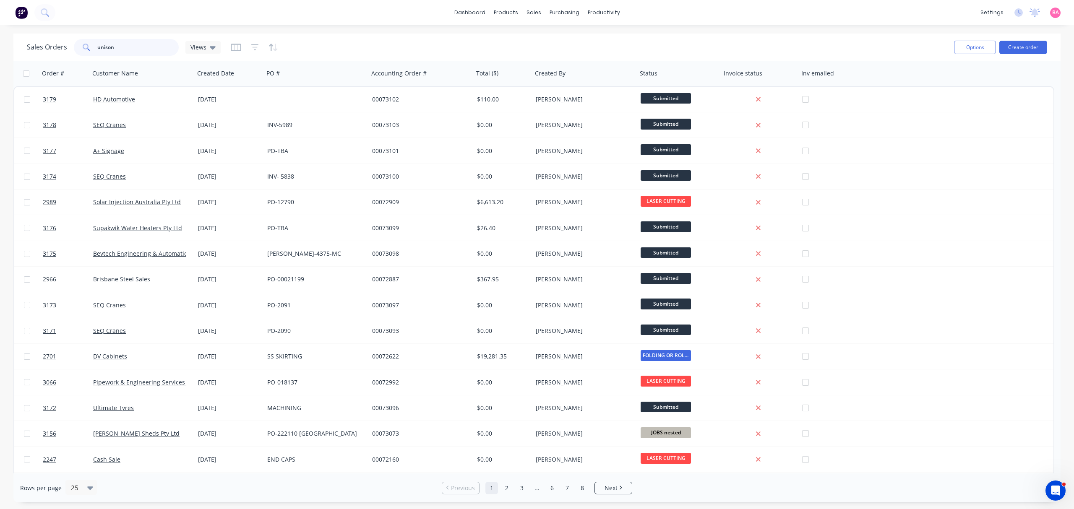
type input "unison"
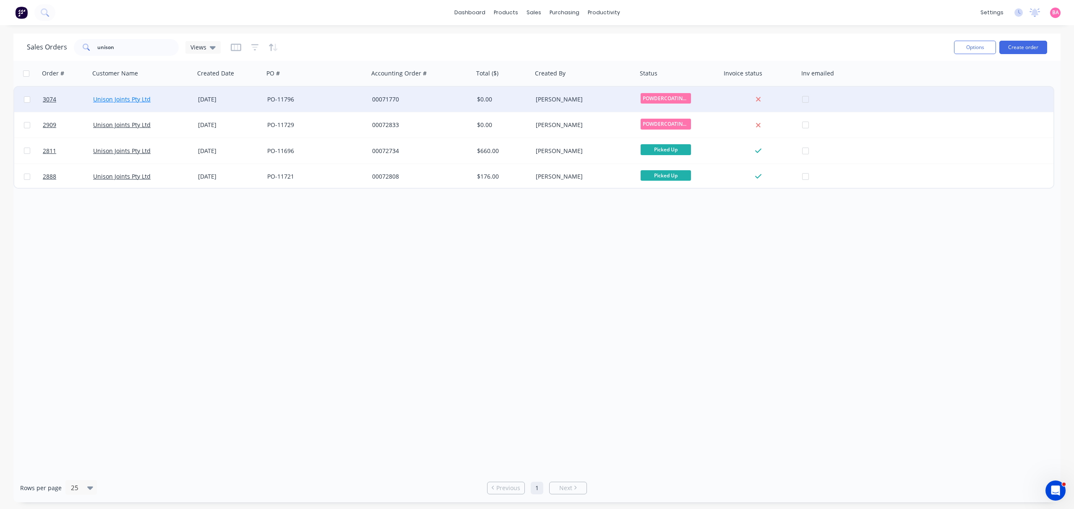
click at [103, 95] on link "Unison Joints Pty Ltd" at bounding box center [121, 99] width 57 height 8
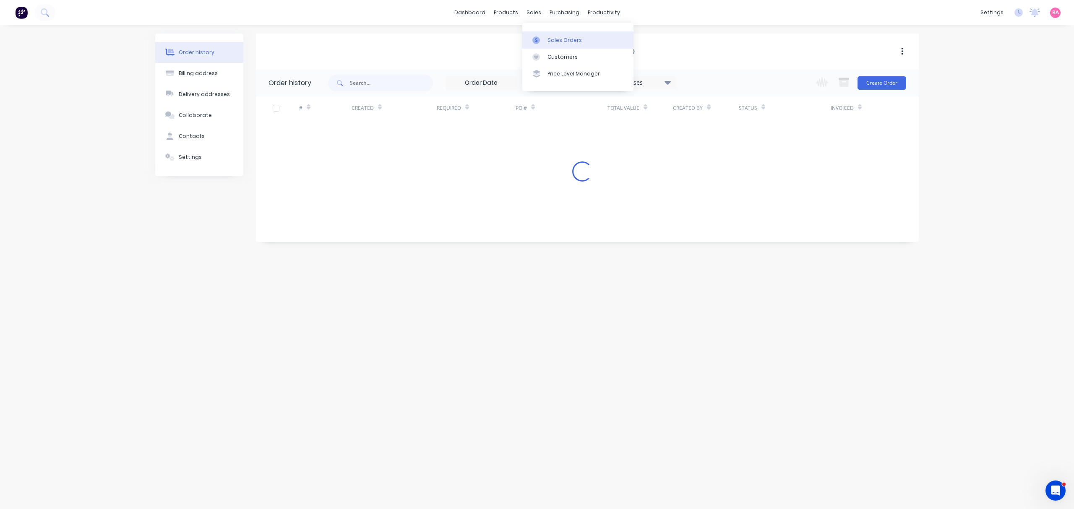
click at [556, 37] on div "Sales Orders" at bounding box center [564, 40] width 34 height 8
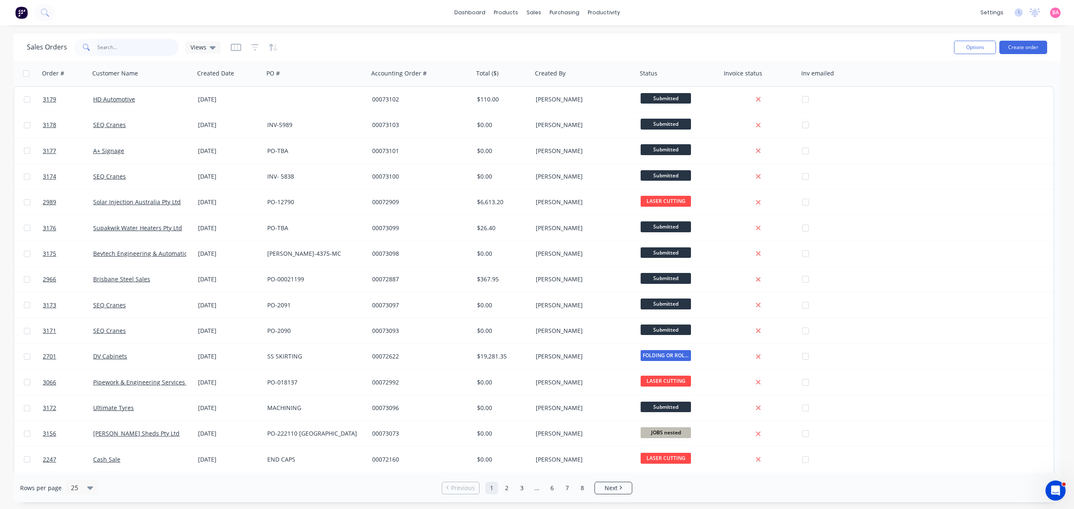
click at [119, 47] on input "text" at bounding box center [138, 47] width 82 height 17
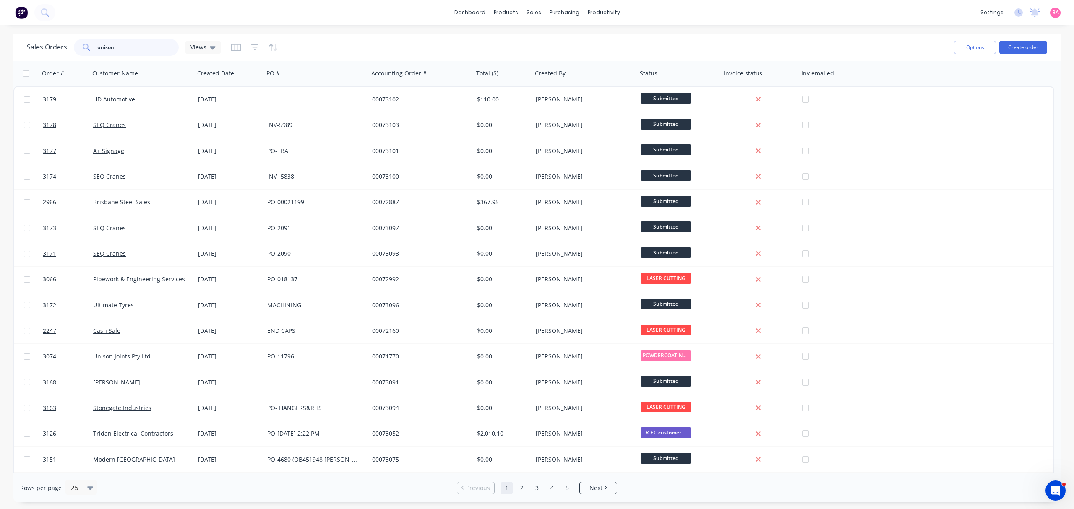
type input "unison"
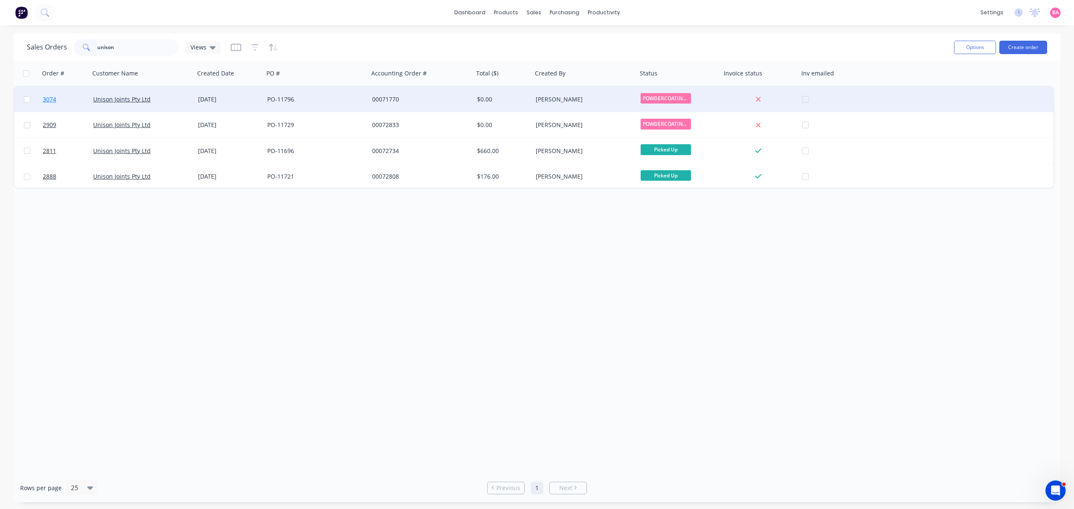
click at [47, 96] on span "3074" at bounding box center [49, 99] width 13 height 8
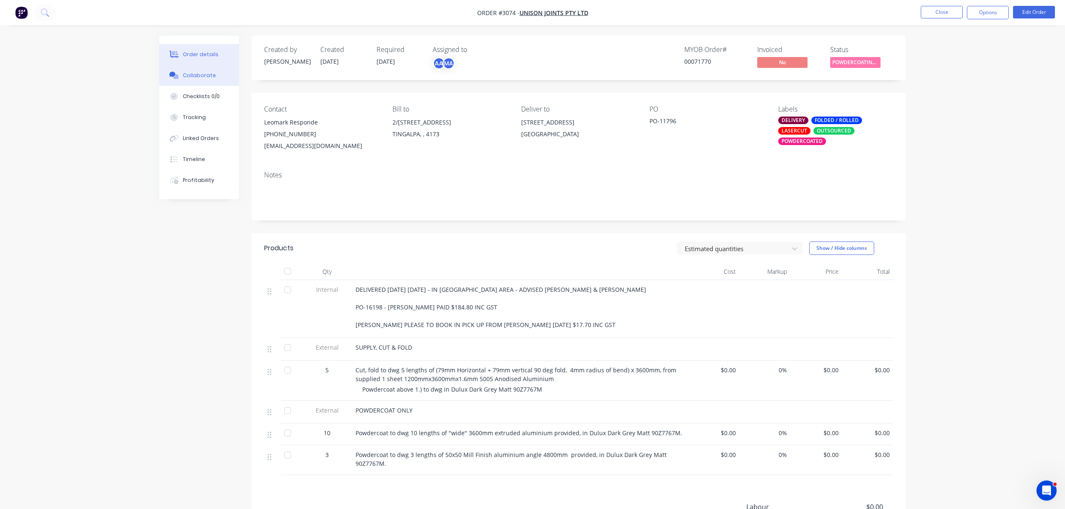
click at [206, 72] on div "Collaborate" at bounding box center [199, 76] width 33 height 8
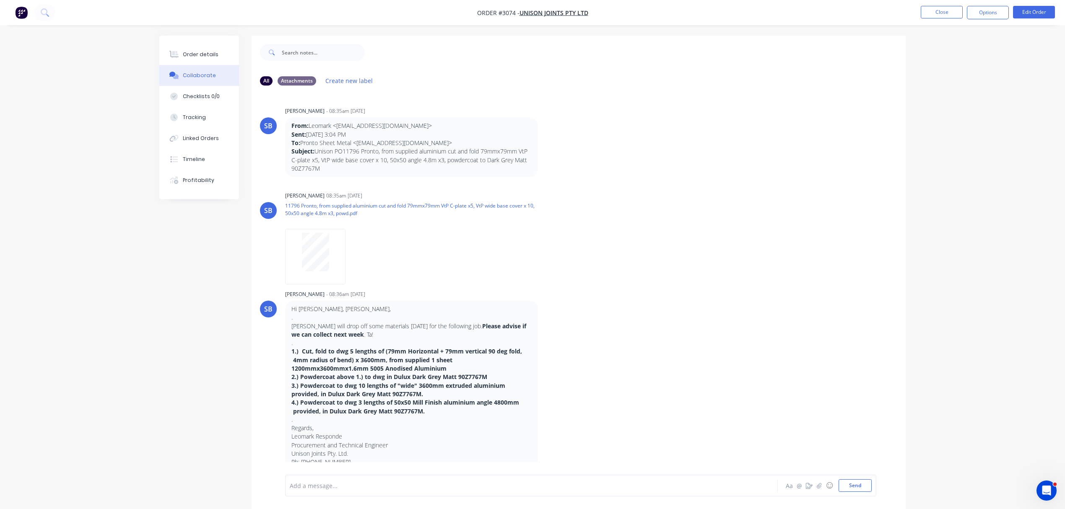
click at [361, 487] on div at bounding box center [508, 485] width 436 height 9
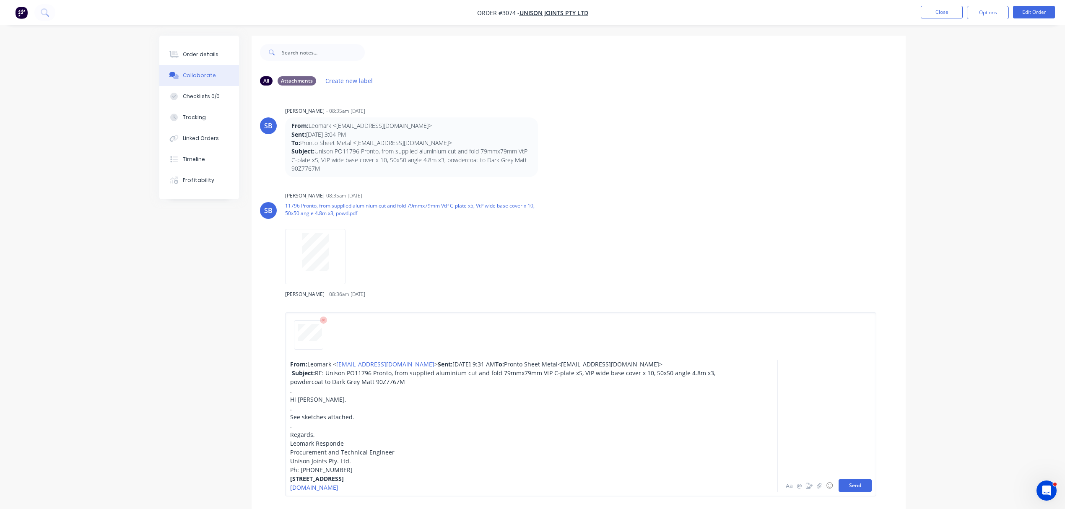
click at [854, 485] on button "Send" at bounding box center [855, 485] width 33 height 13
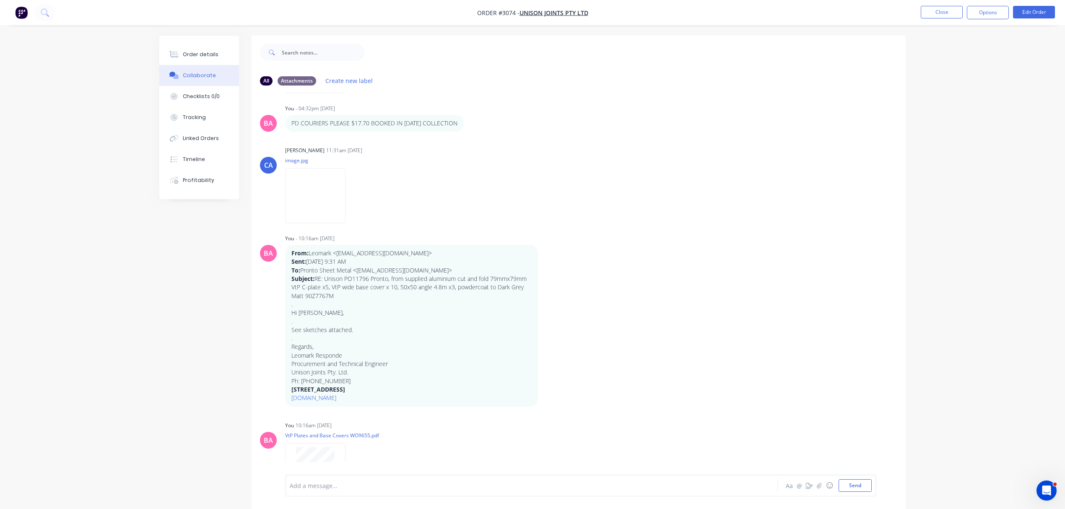
scroll to position [768, 0]
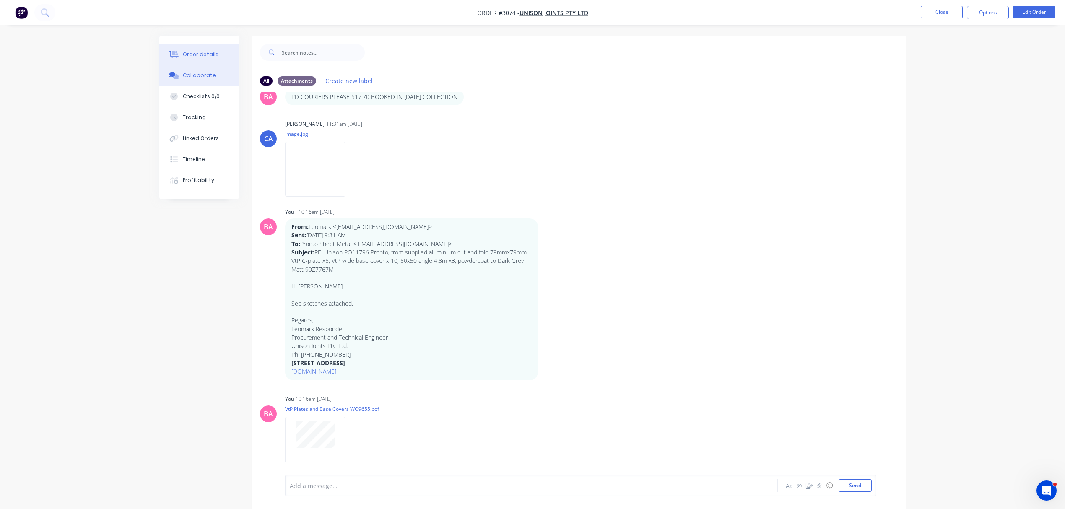
click at [195, 56] on div "Order details" at bounding box center [201, 55] width 36 height 8
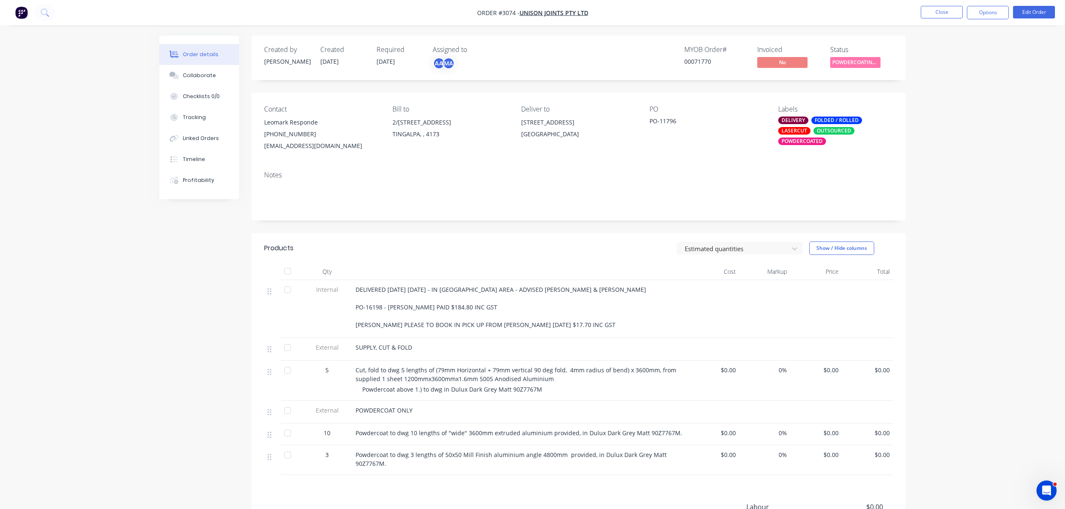
click at [795, 118] on div "DELIVERY" at bounding box center [793, 121] width 30 height 8
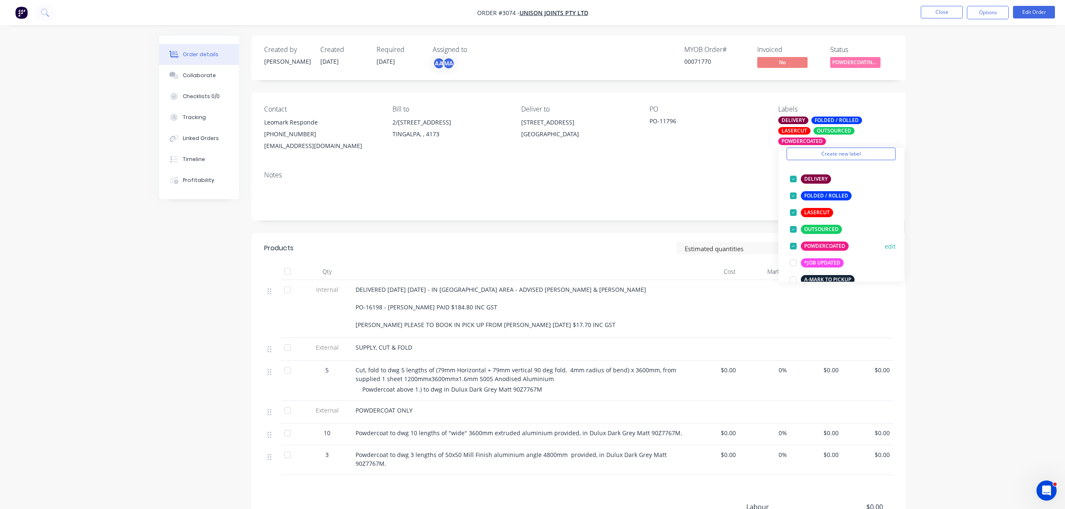
scroll to position [47, 0]
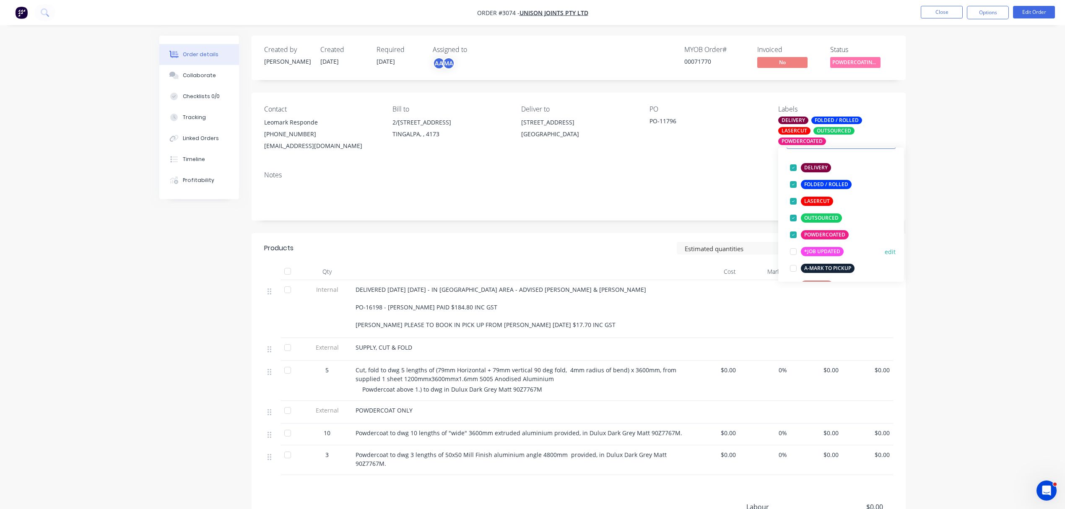
click at [794, 252] on div at bounding box center [793, 251] width 17 height 17
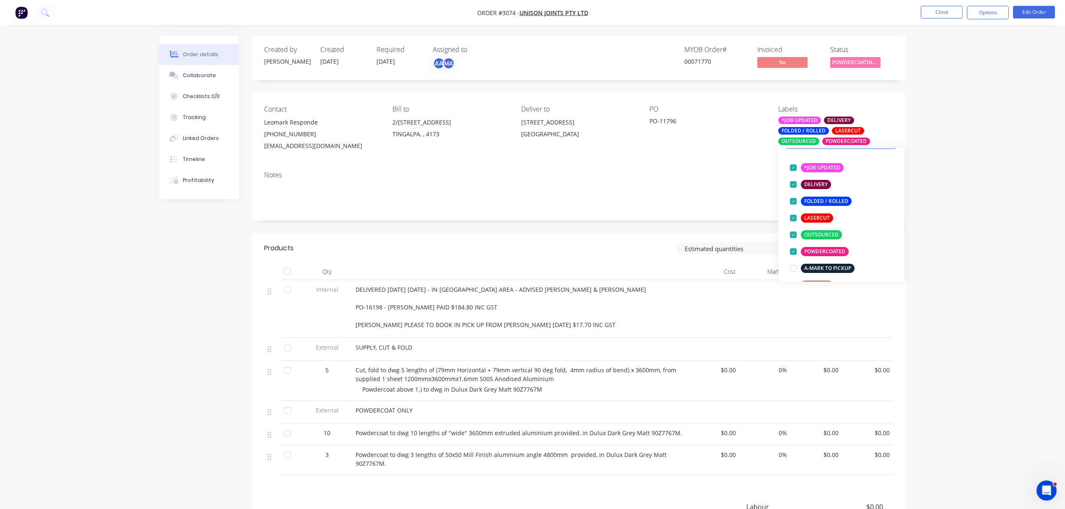
click at [356, 286] on span "DELIVERED [DATE] [DATE] - IN [GEOGRAPHIC_DATA] AREA - ADVISED [PERSON_NAME] & […" at bounding box center [502, 307] width 292 height 43
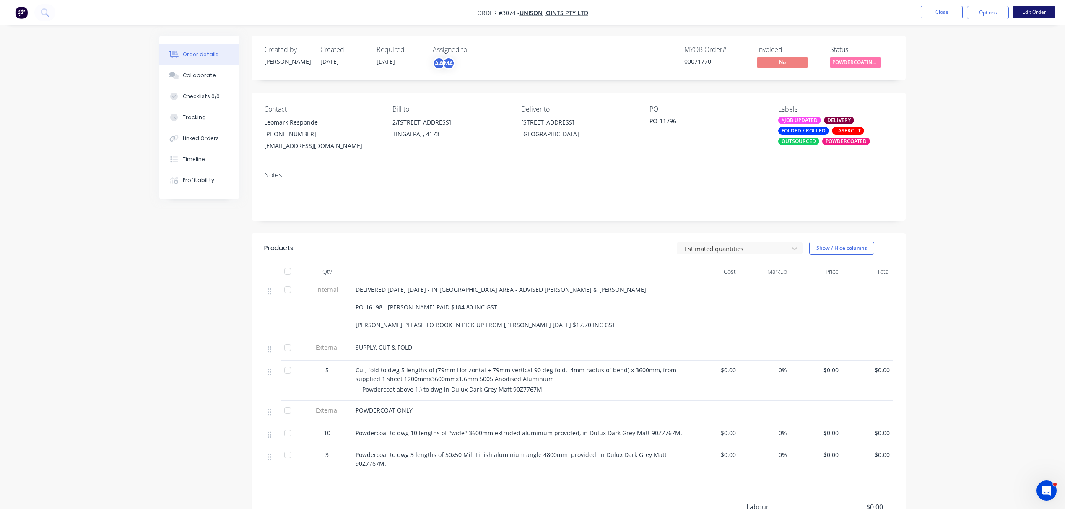
click at [1038, 9] on button "Edit Order" at bounding box center [1034, 12] width 42 height 13
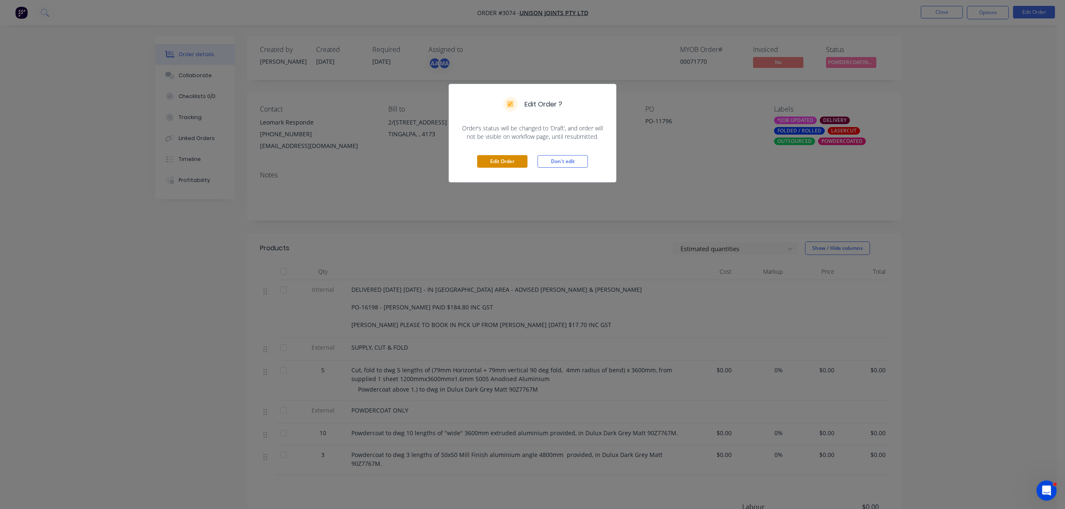
click at [502, 157] on button "Edit Order" at bounding box center [502, 161] width 50 height 13
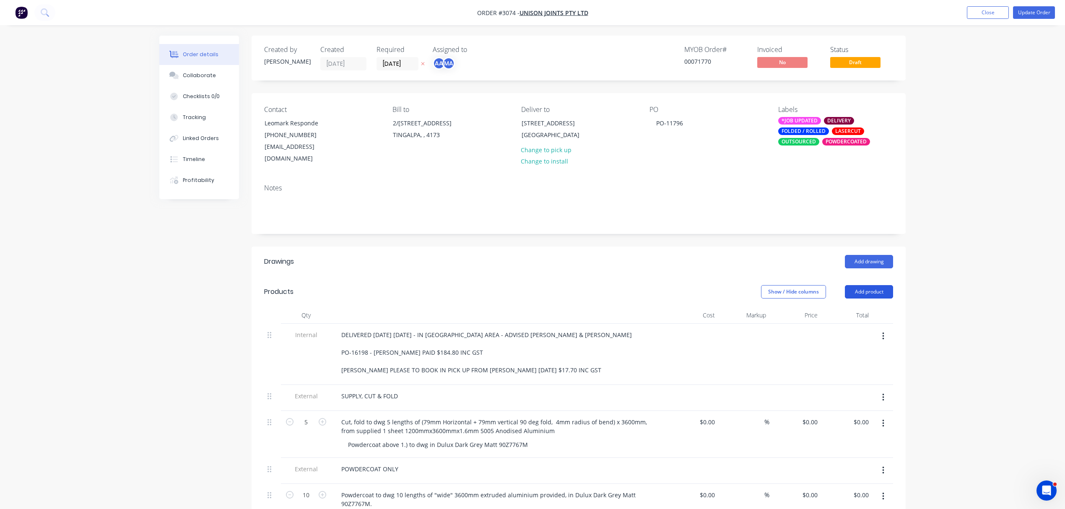
click at [873, 285] on button "Add product" at bounding box center [869, 291] width 48 height 13
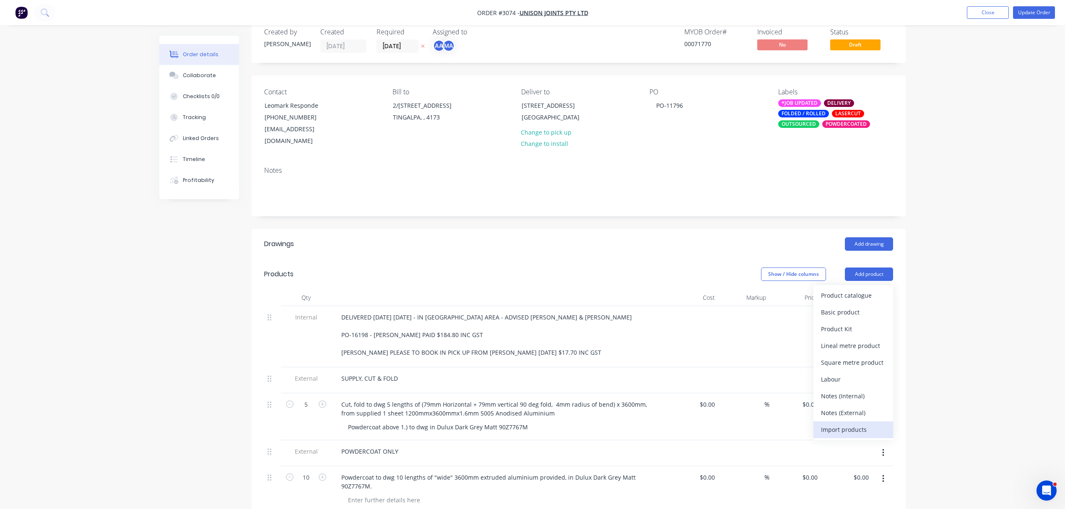
scroll to position [18, 0]
click at [850, 389] on div "Notes (Internal)" at bounding box center [853, 395] width 65 height 12
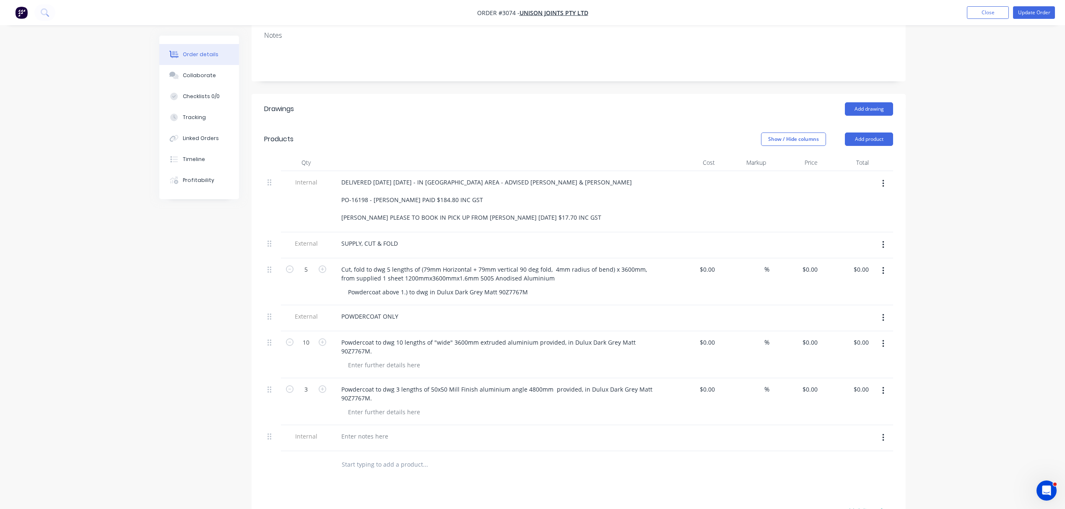
scroll to position [168, 0]
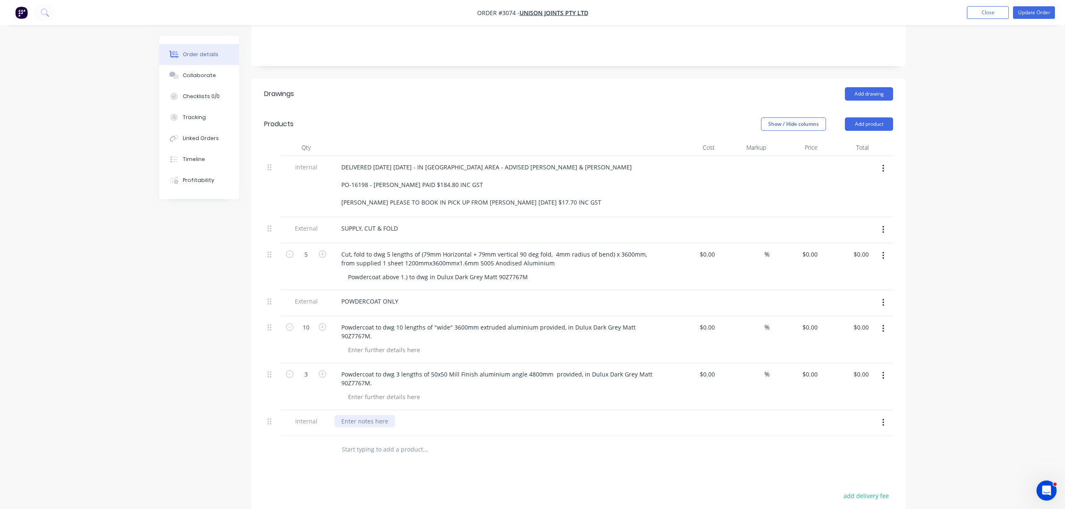
click at [369, 415] on div at bounding box center [365, 421] width 60 height 12
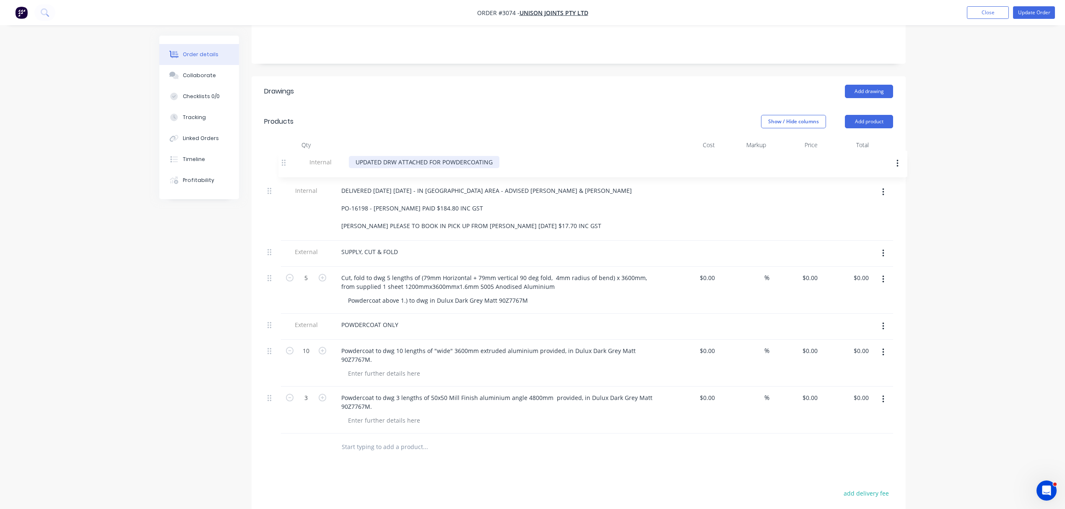
drag, startPoint x: 270, startPoint y: 410, endPoint x: 286, endPoint y: 156, distance: 254.6
click at [286, 156] on div "Internal DELIVERED [DATE] [DATE] - IN [GEOGRAPHIC_DATA] AREA - ADVISED [PERSON_…" at bounding box center [578, 293] width 629 height 280
click at [341, 159] on div "UPDATED DRW ATTACHED FOR POWDERCOATING" at bounding box center [410, 165] width 151 height 12
click at [498, 159] on div "**** UPDATED DRW ATTACHED FOR POWDERCOATING" at bounding box center [419, 165] width 169 height 12
click at [494, 159] on div "**** UPDATED DRW ATTACHED FOR POWDERCOATING *****" at bounding box center [428, 165] width 187 height 12
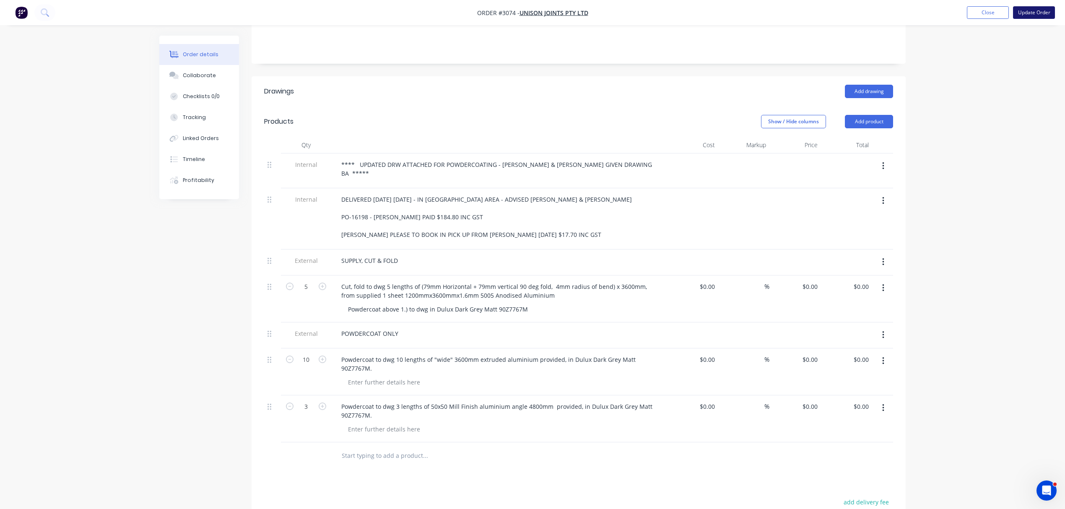
click at [1037, 8] on button "Update Order" at bounding box center [1034, 12] width 42 height 13
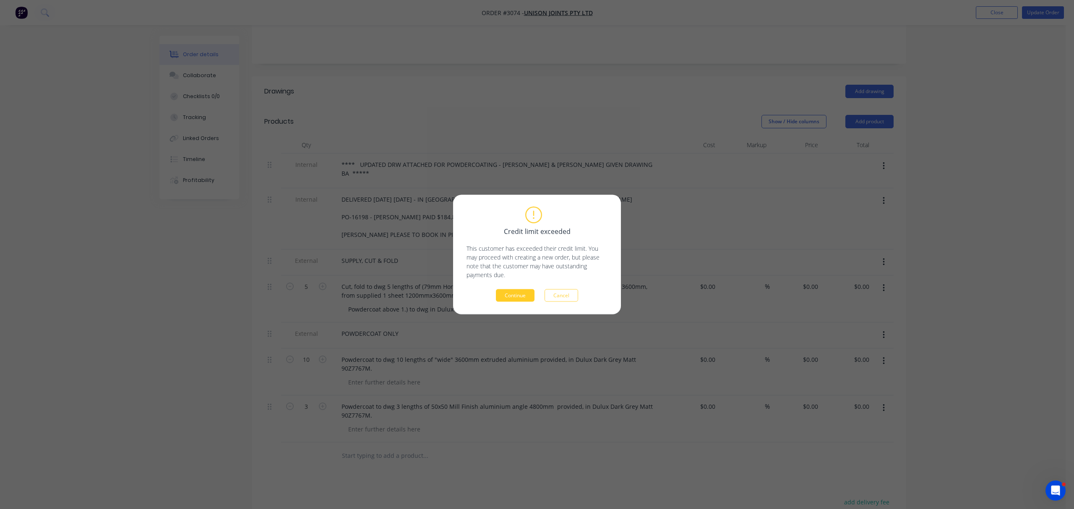
click at [517, 292] on button "Continue" at bounding box center [515, 295] width 39 height 13
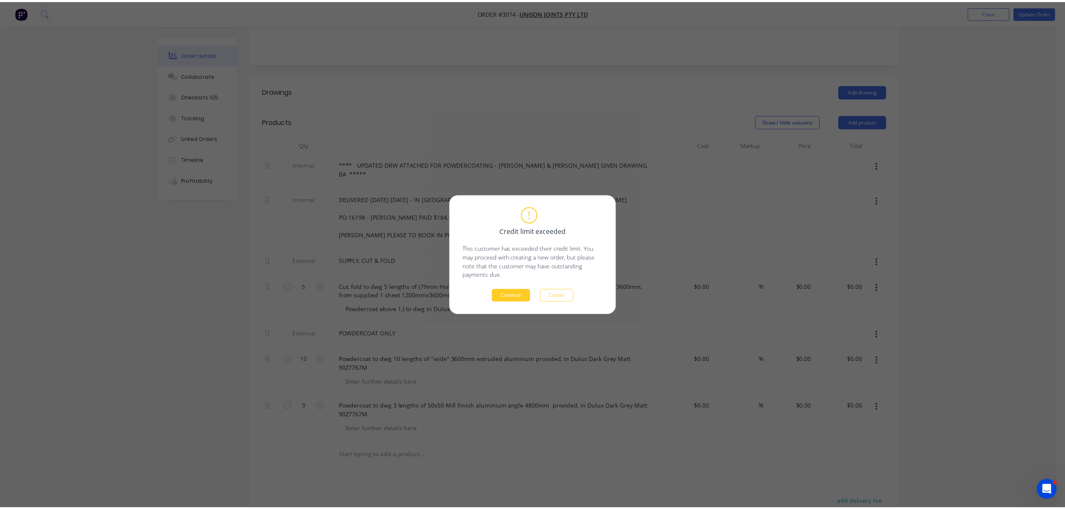
scroll to position [140, 0]
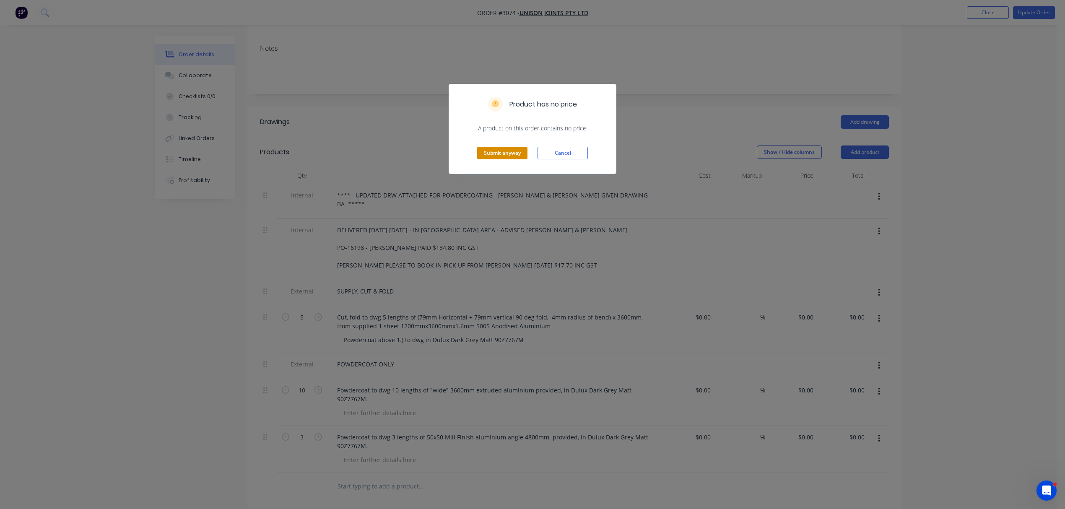
click at [510, 153] on button "Submit anyway" at bounding box center [502, 153] width 50 height 13
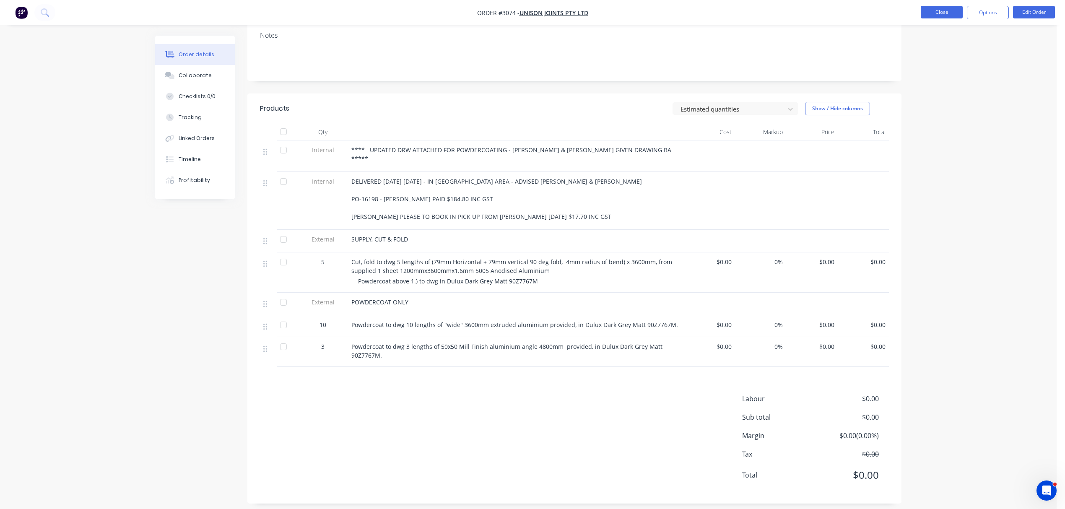
click at [936, 7] on button "Close" at bounding box center [942, 12] width 42 height 13
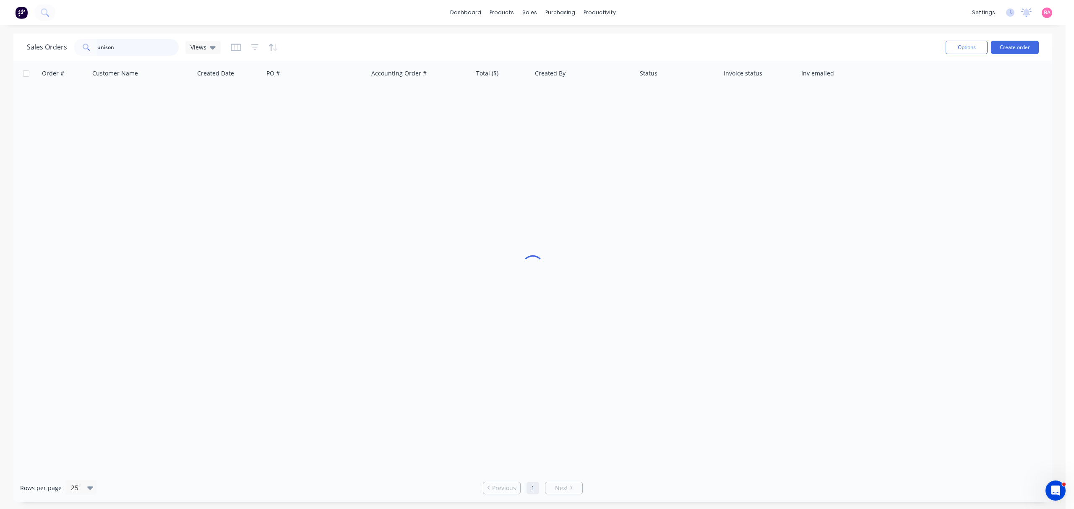
click at [128, 46] on input "unison" at bounding box center [138, 47] width 82 height 17
drag, startPoint x: 120, startPoint y: 47, endPoint x: -78, endPoint y: 47, distance: 197.5
click at [0, 47] on html "dashboard products sales purchasing productivity dashboard products Product Cat…" at bounding box center [537, 254] width 1074 height 509
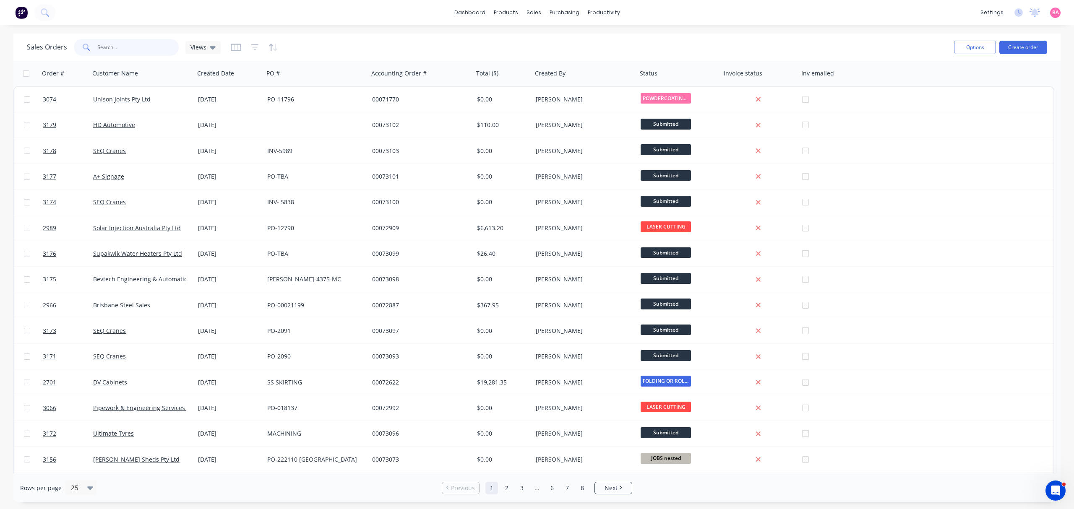
click at [114, 45] on input "text" at bounding box center [138, 47] width 82 height 17
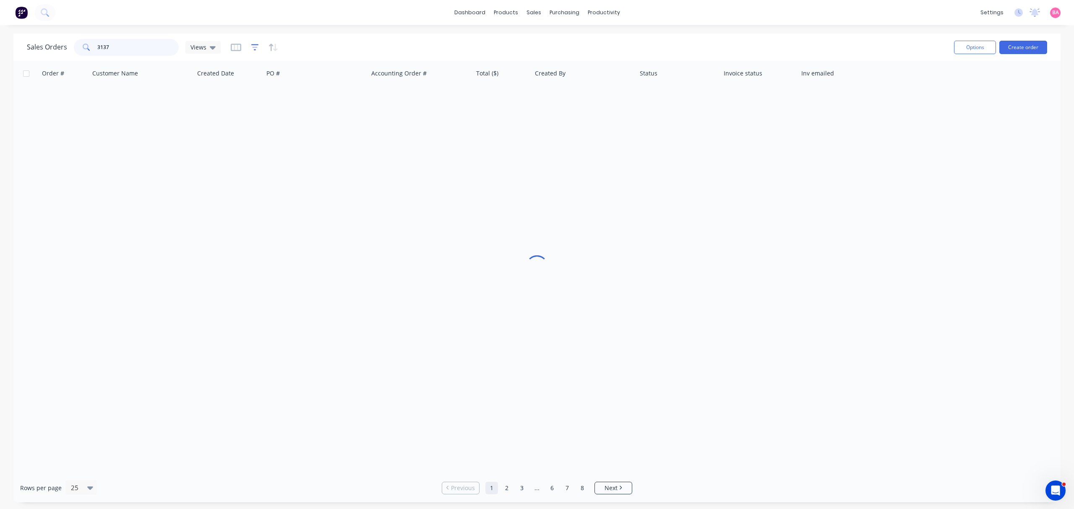
type input "3137"
click at [252, 46] on icon "button" at bounding box center [255, 47] width 8 height 8
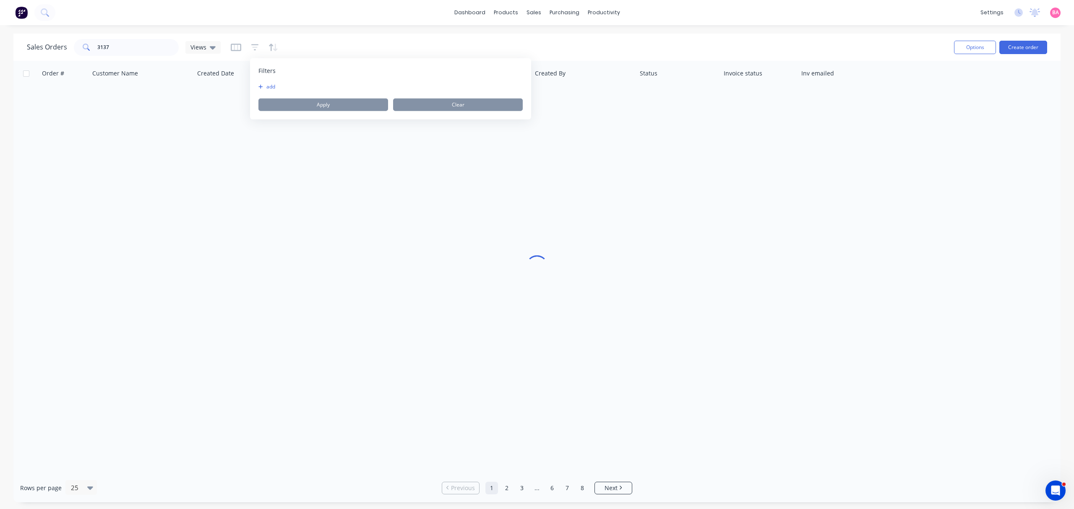
click at [272, 85] on button "add" at bounding box center [268, 86] width 21 height 7
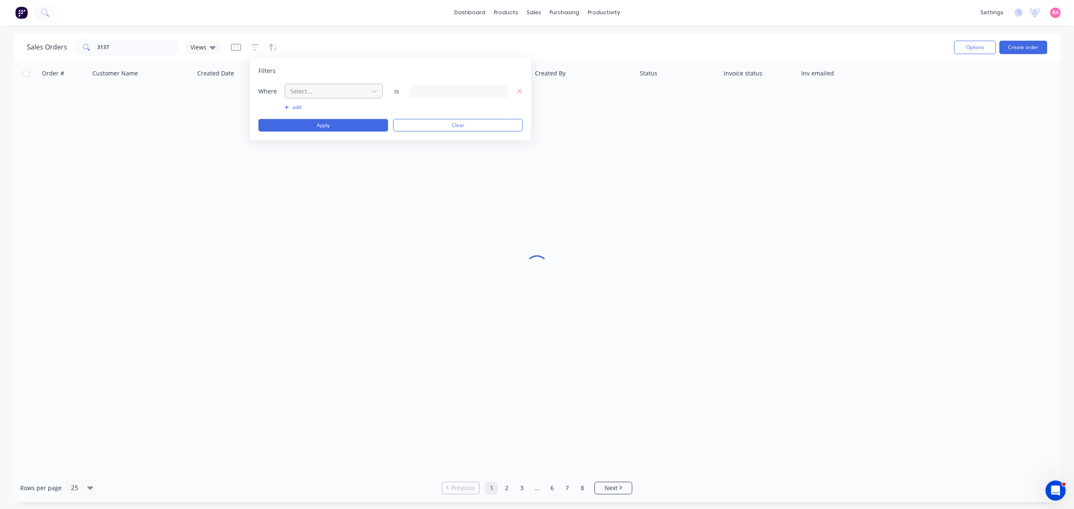
click at [321, 89] on div at bounding box center [326, 91] width 75 height 10
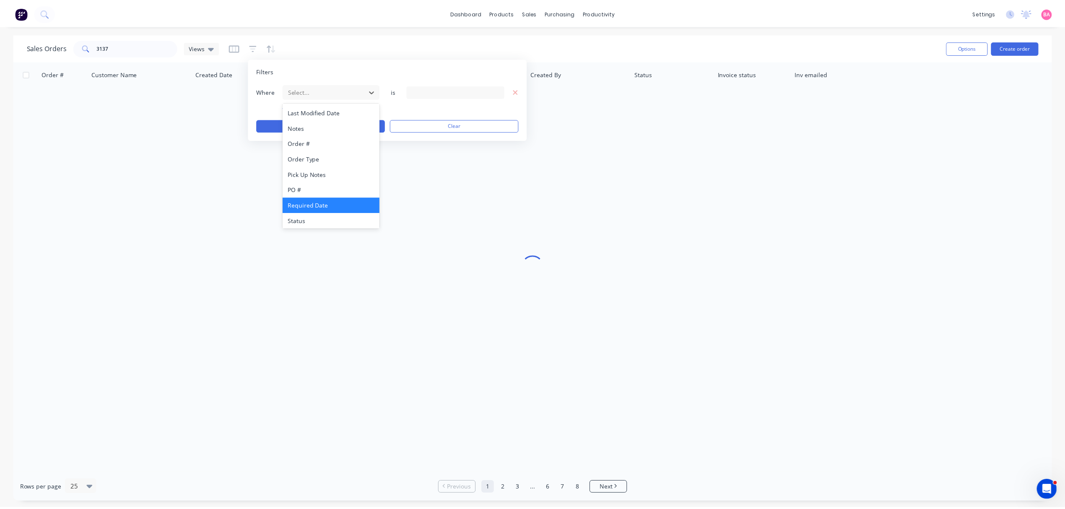
scroll to position [218, 0]
click at [307, 216] on div "Status" at bounding box center [333, 219] width 97 height 16
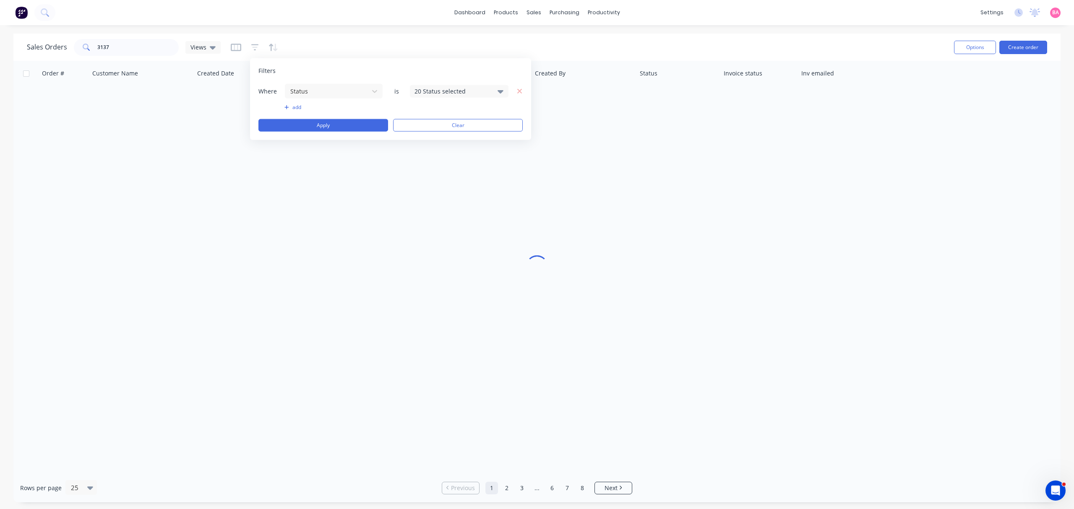
click at [502, 86] on icon at bounding box center [500, 90] width 6 height 9
click at [432, 138] on div at bounding box center [423, 137] width 17 height 17
click at [343, 127] on button "Apply" at bounding box center [323, 125] width 130 height 13
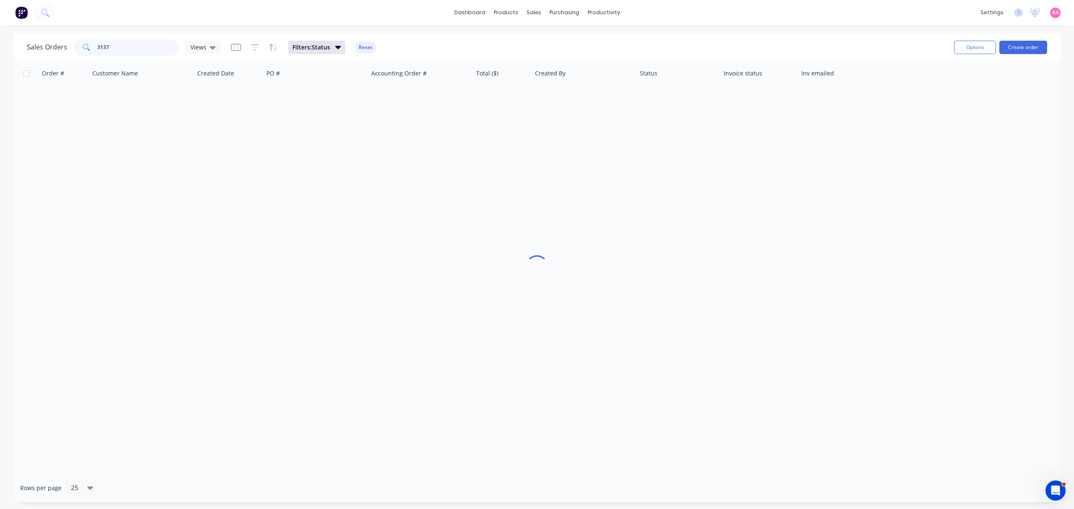
click at [125, 46] on input "3137" at bounding box center [138, 47] width 82 height 17
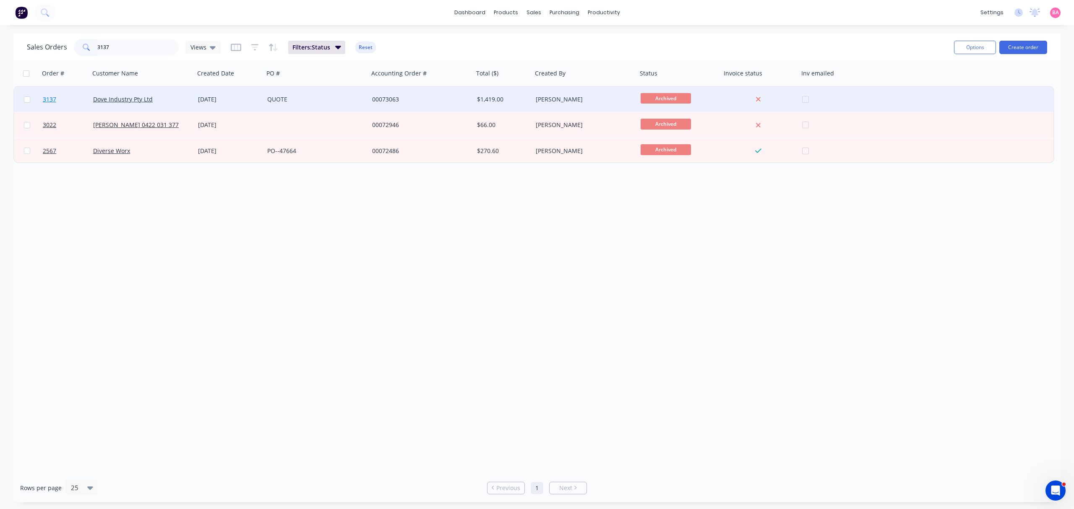
click at [47, 96] on span "3137" at bounding box center [49, 99] width 13 height 8
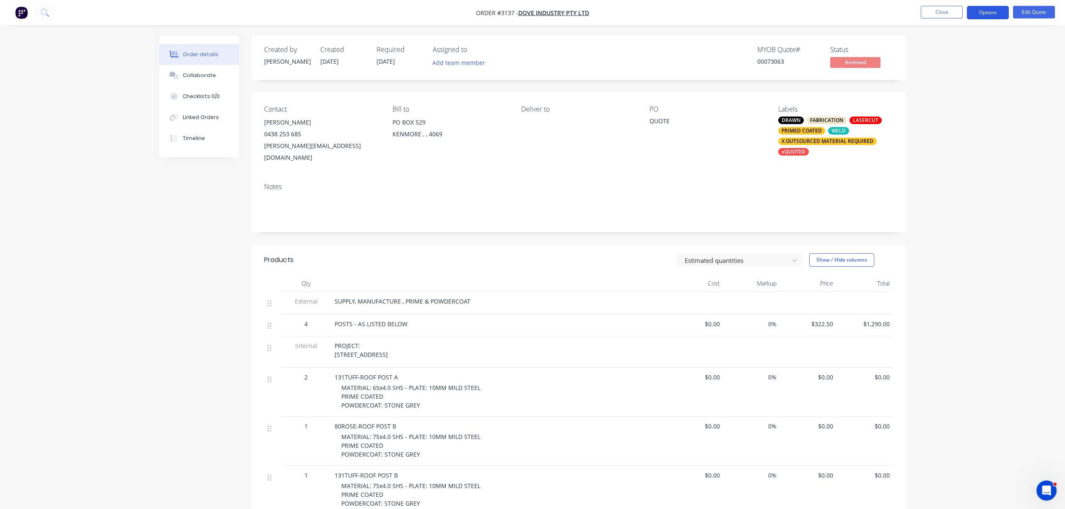
click at [990, 11] on button "Options" at bounding box center [988, 12] width 42 height 13
click at [941, 183] on div "Unarchive" at bounding box center [962, 185] width 77 height 12
click at [660, 118] on div "QUOTE" at bounding box center [702, 123] width 105 height 12
drag, startPoint x: 670, startPoint y: 120, endPoint x: 629, endPoint y: 121, distance: 41.1
click at [629, 121] on div "Contact [PERSON_NAME] [PHONE_NUMBER] [PERSON_NAME][EMAIL_ADDRESS][DOMAIN_NAME] …" at bounding box center [579, 134] width 654 height 83
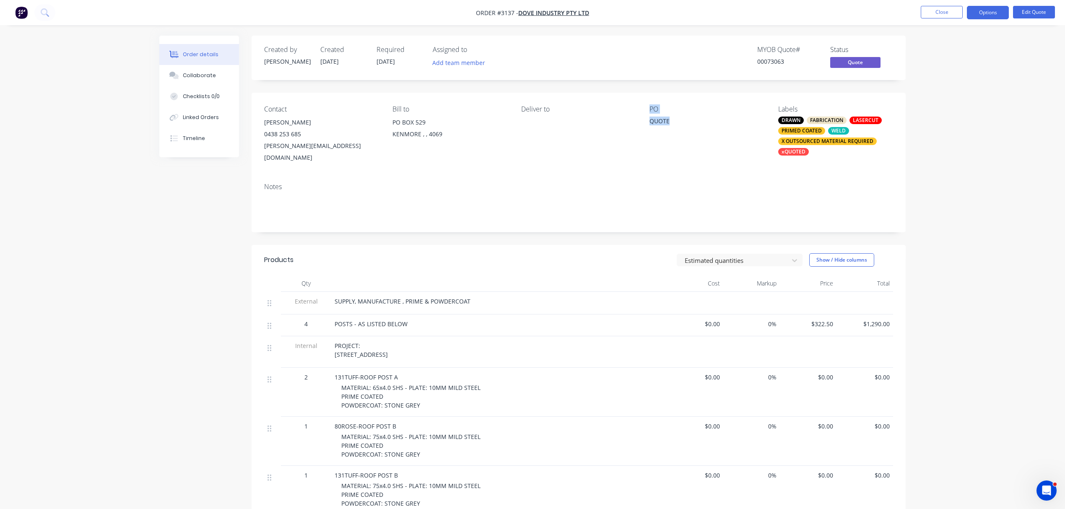
click at [676, 122] on div "QUOTE" at bounding box center [702, 123] width 105 height 12
click at [1027, 8] on button "Edit Quote" at bounding box center [1034, 12] width 42 height 13
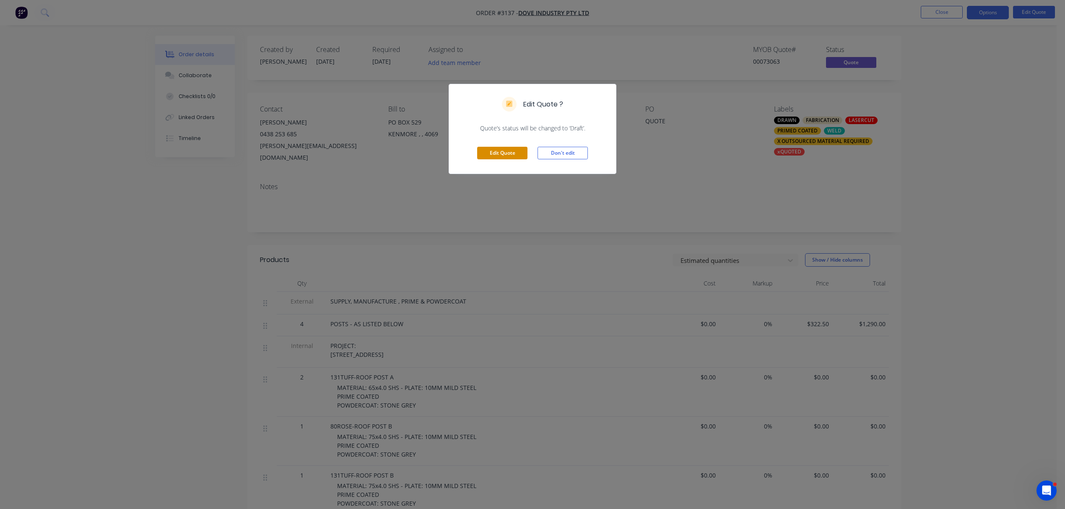
click at [503, 153] on button "Edit Quote" at bounding box center [502, 153] width 50 height 13
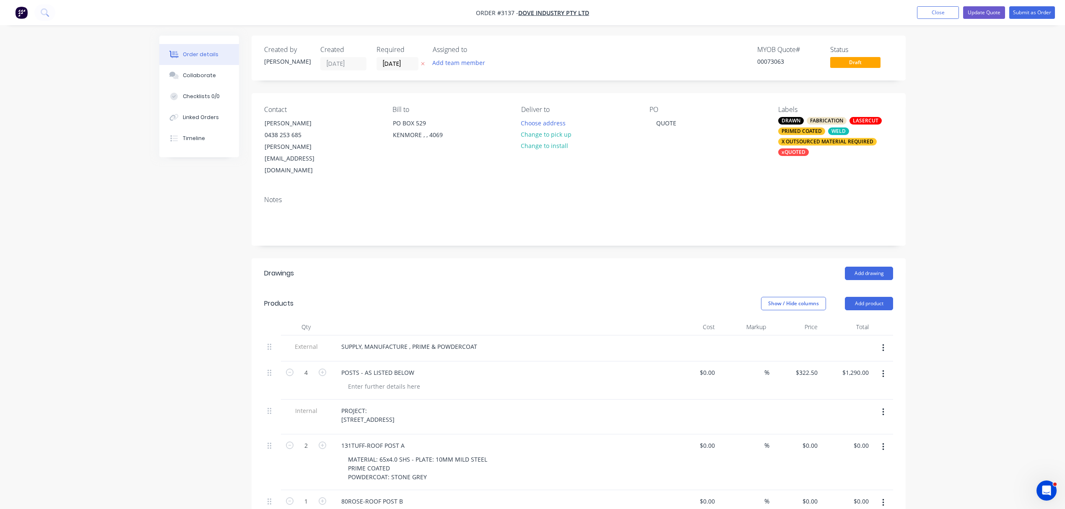
click at [676, 141] on div "PO QUOTE" at bounding box center [707, 141] width 115 height 71
drag, startPoint x: 678, startPoint y: 123, endPoint x: 646, endPoint y: 124, distance: 31.5
click at [646, 124] on div "Contact GREGORY 0438 253 685 gregory@doveindustry.com.au Bill to PO BOX 529 KEN…" at bounding box center [579, 141] width 654 height 96
click at [559, 134] on button "Change to pick up" at bounding box center [547, 134] width 60 height 11
click at [569, 455] on div "MATERIAL: 65x4.0 SHS - PLATE: 10MM MILD STEEL PRIME COATED POWDERCOAT: STONE GR…" at bounding box center [502, 468] width 322 height 30
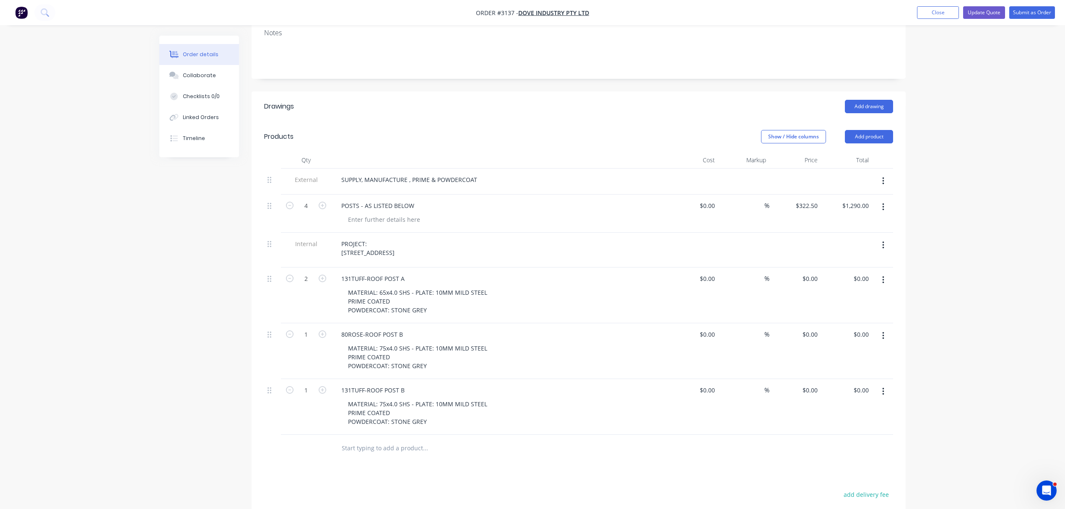
scroll to position [168, 0]
click at [205, 74] on div "Collaborate" at bounding box center [199, 76] width 33 height 8
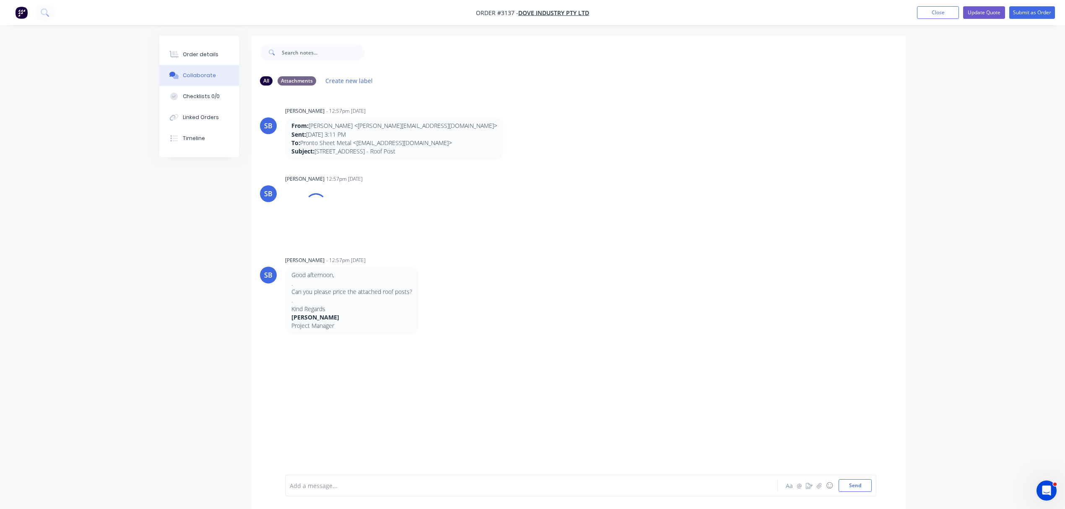
click at [382, 486] on div at bounding box center [508, 485] width 436 height 9
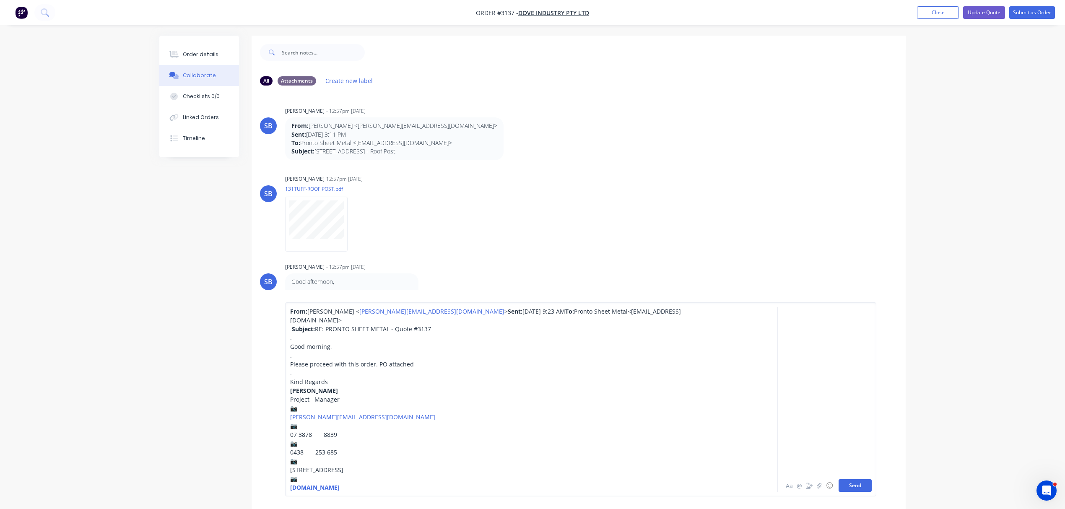
click at [853, 480] on button "Send" at bounding box center [855, 485] width 33 height 13
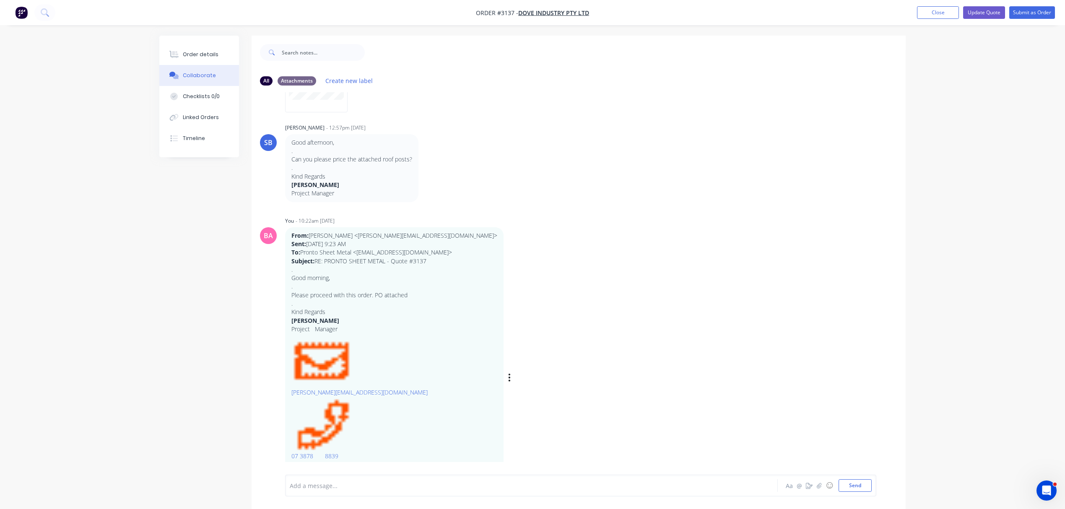
scroll to position [192, 0]
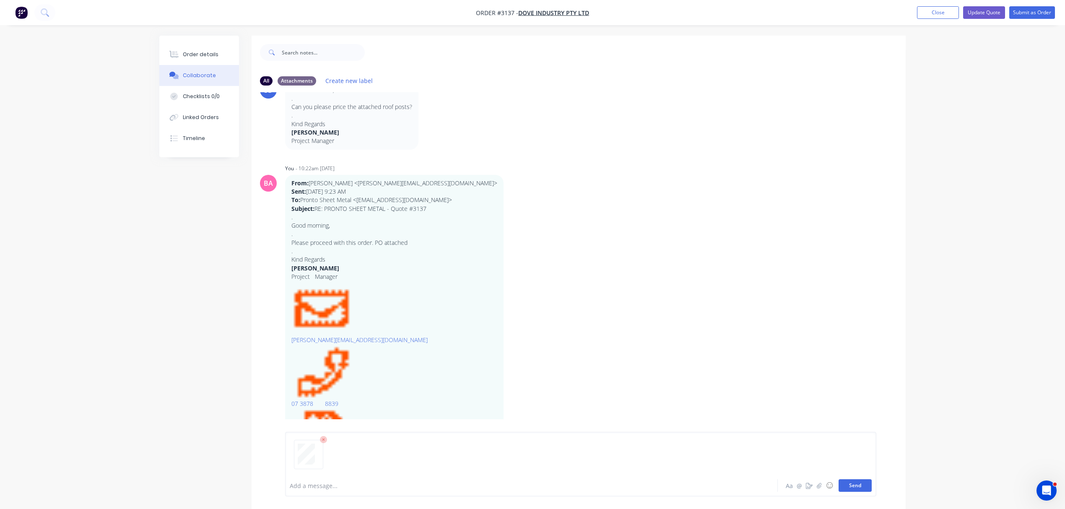
click at [859, 484] on button "Send" at bounding box center [855, 485] width 33 height 13
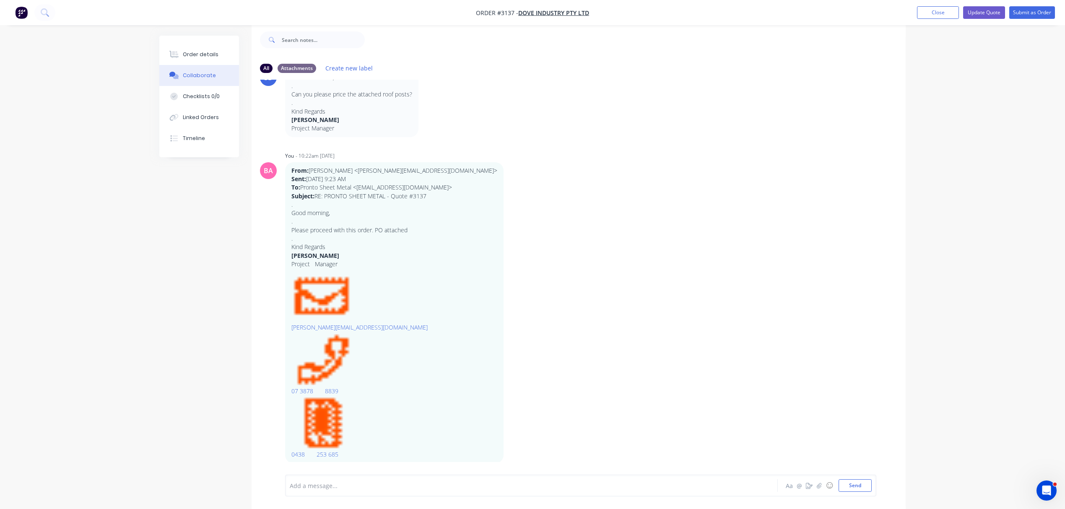
scroll to position [13, 0]
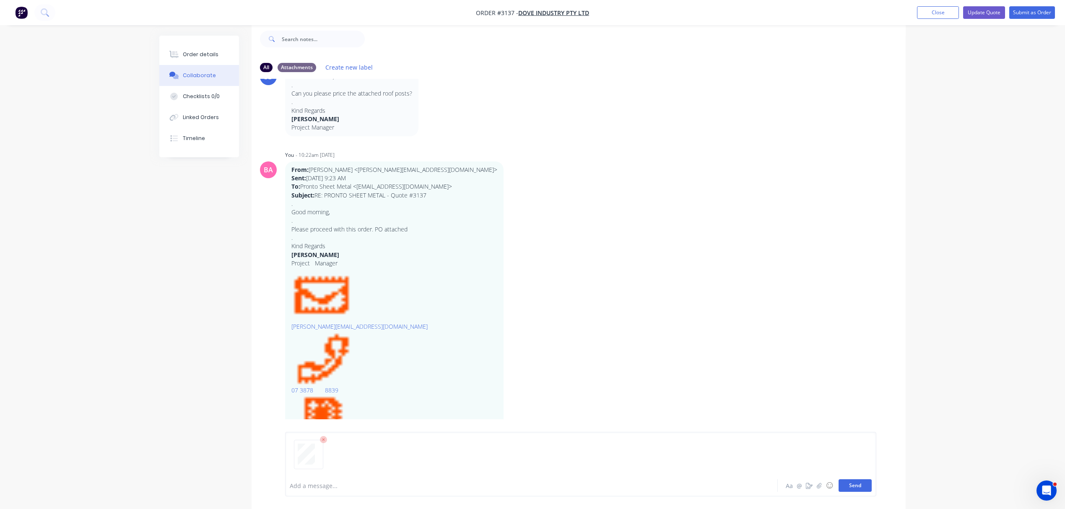
click at [851, 481] on button "Send" at bounding box center [855, 485] width 33 height 13
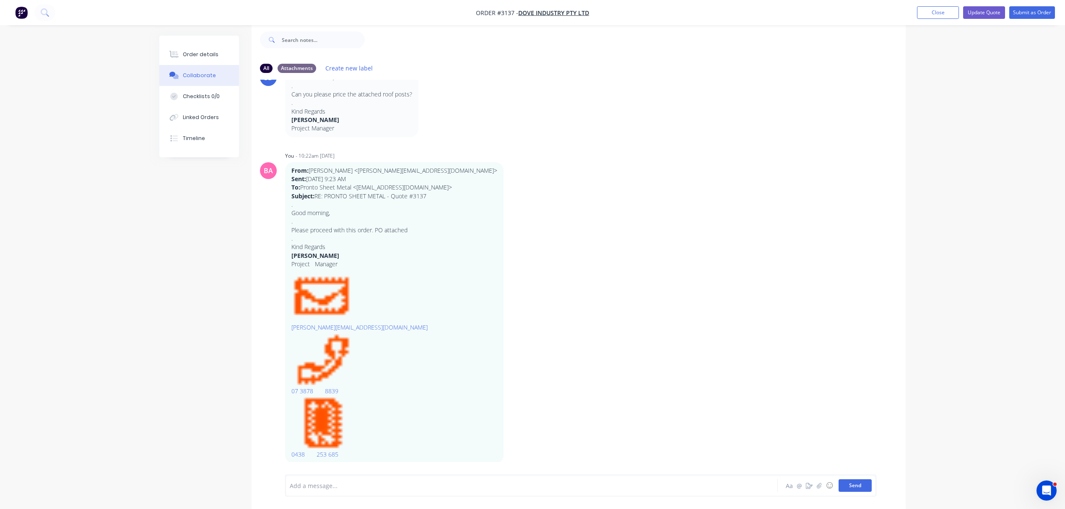
scroll to position [287, 0]
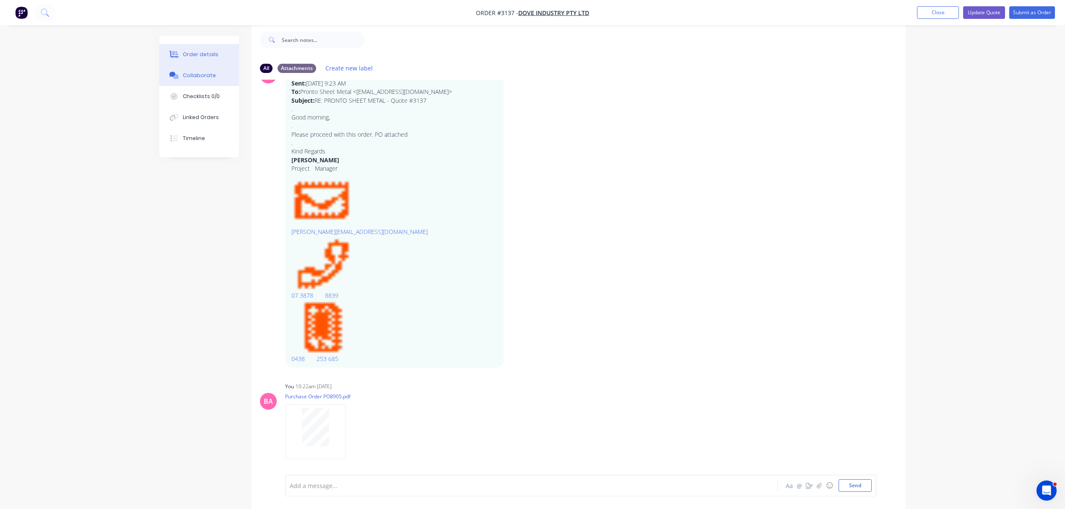
click at [205, 47] on button "Order details" at bounding box center [199, 54] width 80 height 21
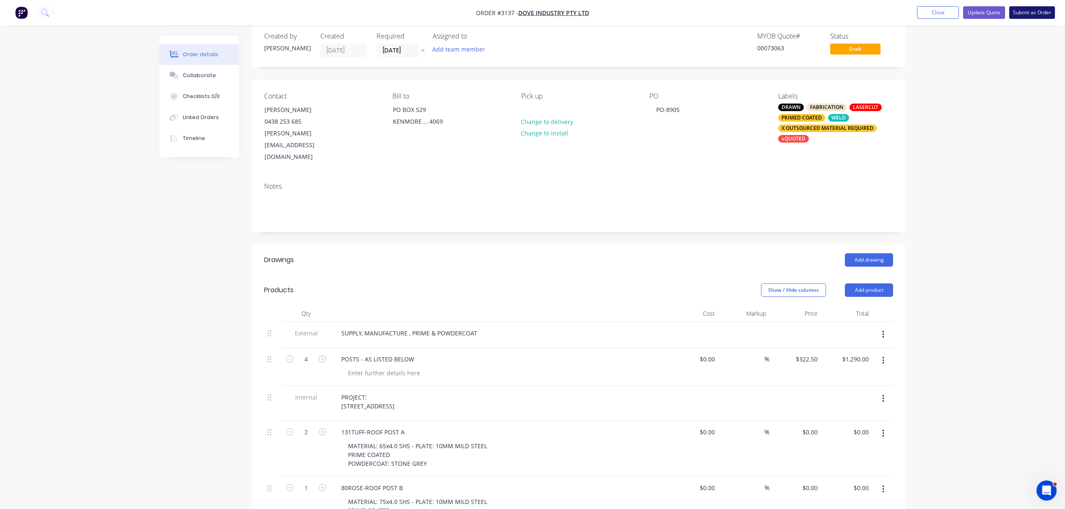
click at [1045, 12] on button "Submit as Order" at bounding box center [1032, 12] width 46 height 13
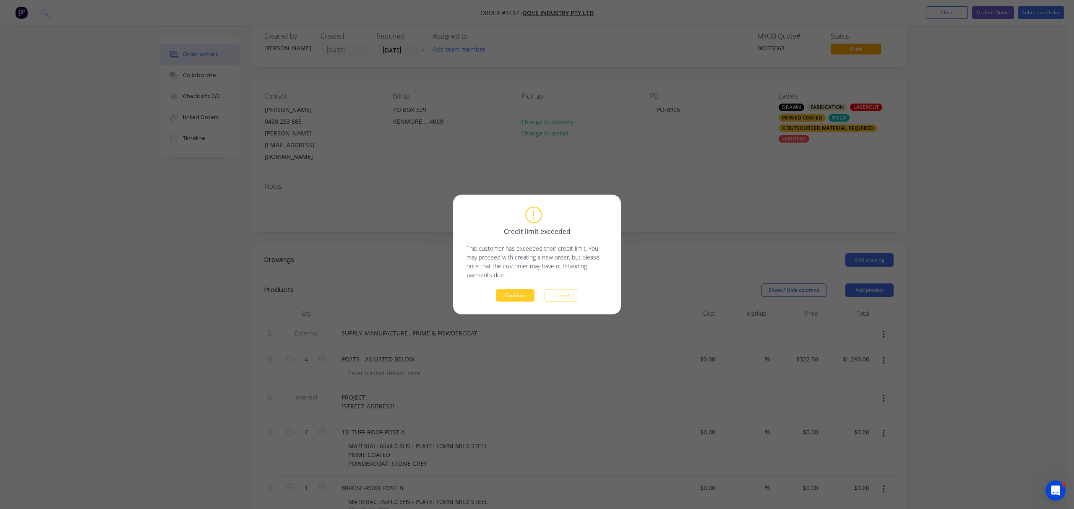
click at [513, 293] on button "Continue" at bounding box center [515, 295] width 39 height 13
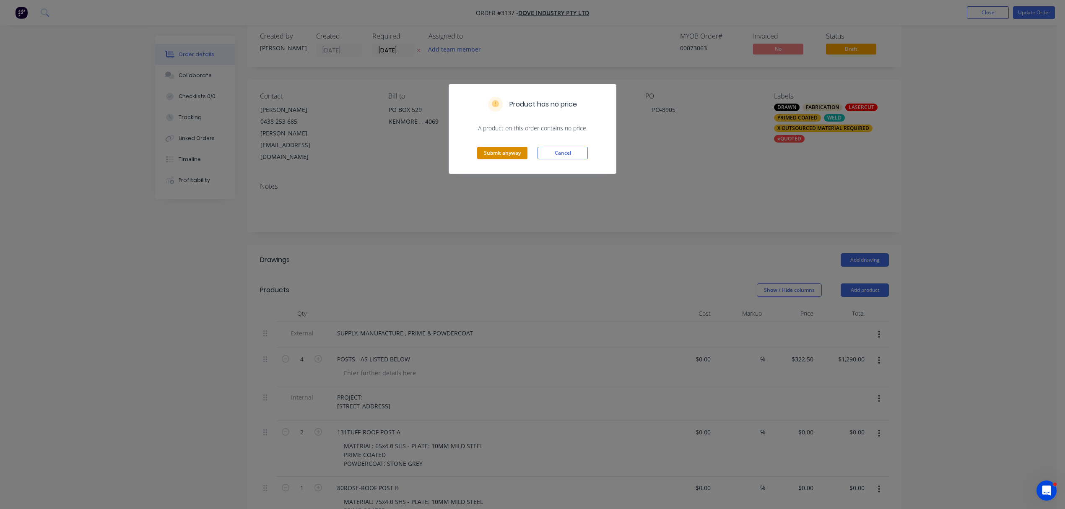
click at [500, 150] on button "Submit anyway" at bounding box center [502, 153] width 50 height 13
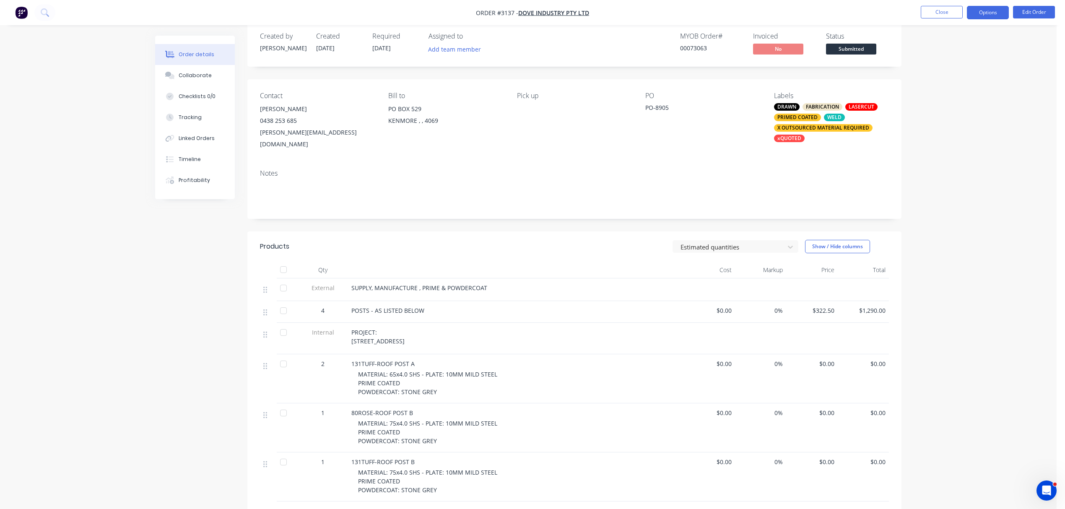
click at [990, 11] on button "Options" at bounding box center [988, 12] width 42 height 13
click at [941, 99] on div "Work Order" at bounding box center [962, 101] width 77 height 12
click at [950, 66] on div "With pricing" at bounding box center [962, 68] width 77 height 12
click at [939, 10] on button "Close" at bounding box center [942, 12] width 42 height 13
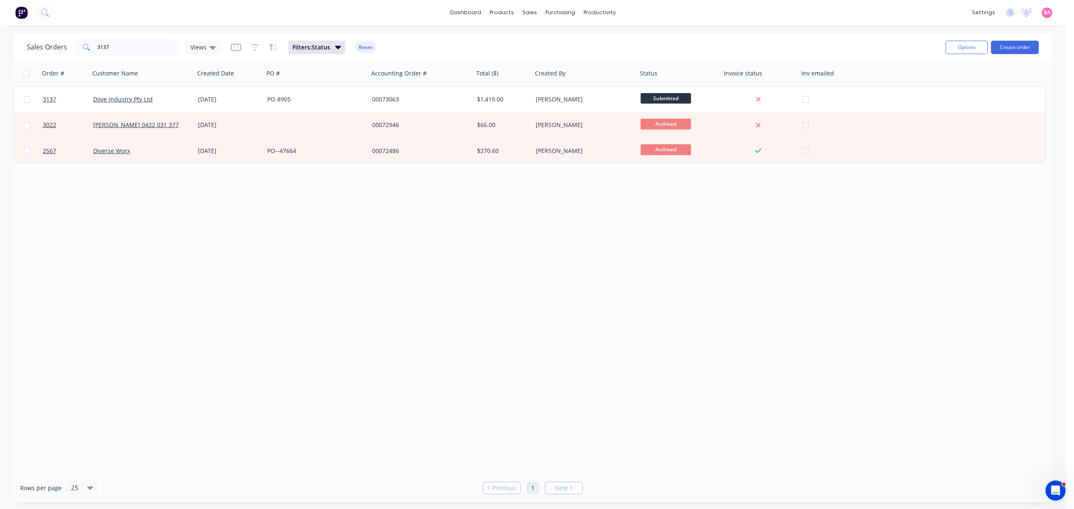
click at [248, 46] on div "Filters: Status Reset" at bounding box center [303, 47] width 145 height 13
click at [253, 47] on icon "button" at bounding box center [254, 47] width 5 height 1
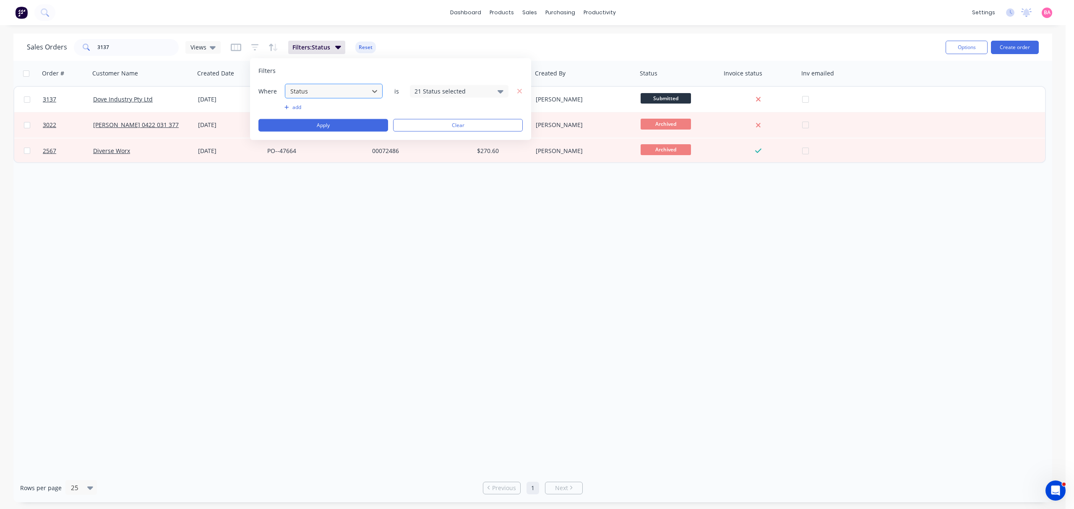
click at [302, 90] on div at bounding box center [326, 91] width 75 height 10
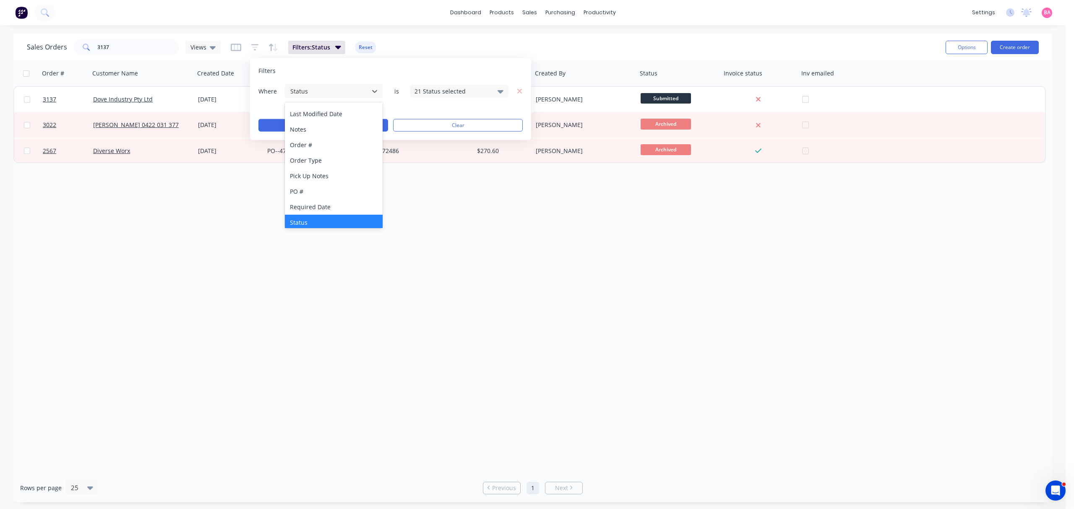
scroll to position [218, 0]
click at [309, 219] on div "Status" at bounding box center [333, 219] width 97 height 16
click at [502, 94] on icon at bounding box center [500, 90] width 6 height 9
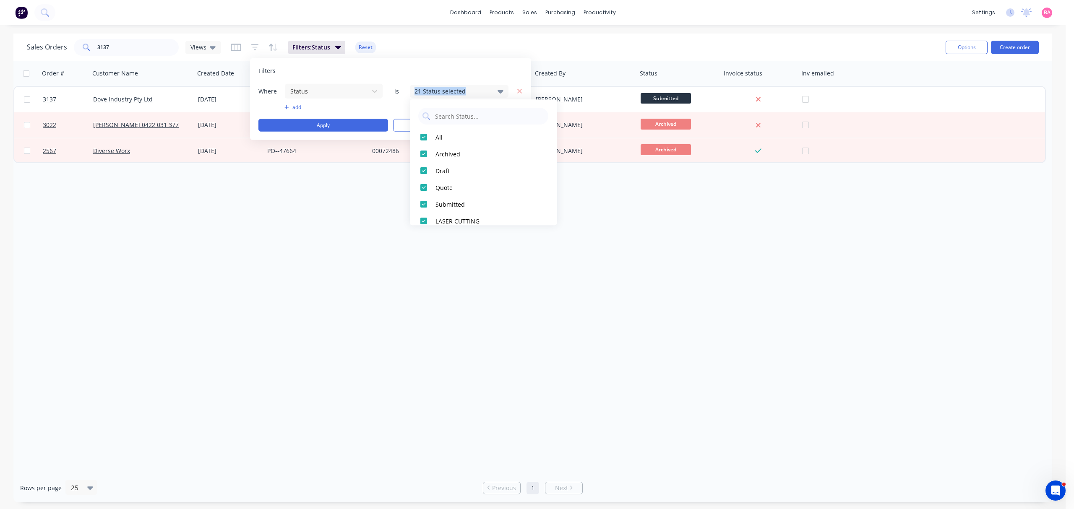
click at [502, 94] on icon at bounding box center [500, 90] width 6 height 9
click at [497, 90] on icon at bounding box center [500, 90] width 6 height 9
click at [329, 122] on button "Apply" at bounding box center [323, 125] width 130 height 13
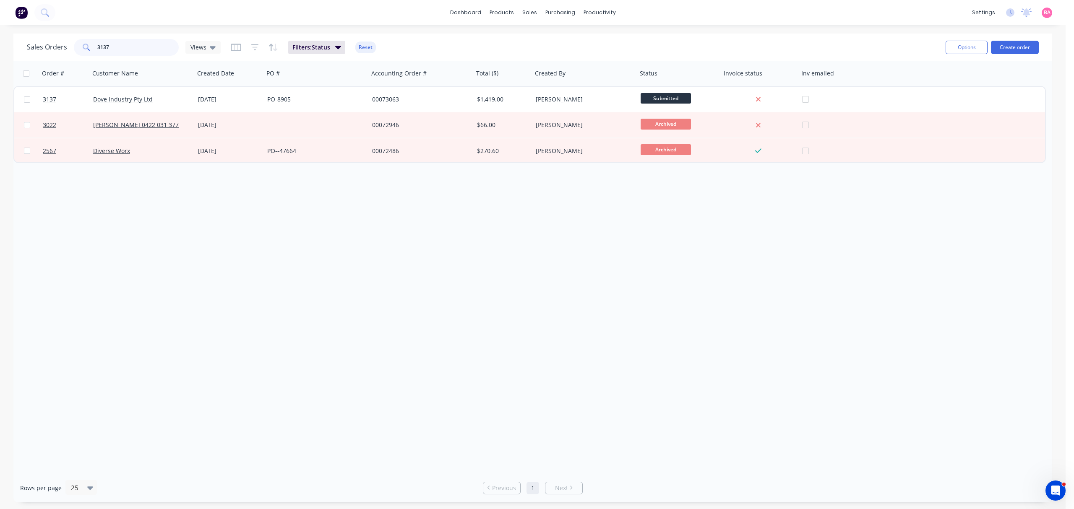
drag, startPoint x: 117, startPoint y: 48, endPoint x: 14, endPoint y: 34, distance: 103.3
click at [26, 39] on div "Sales Orders 3137 Views Filters: Status Reset Options Create order" at bounding box center [532, 47] width 1038 height 27
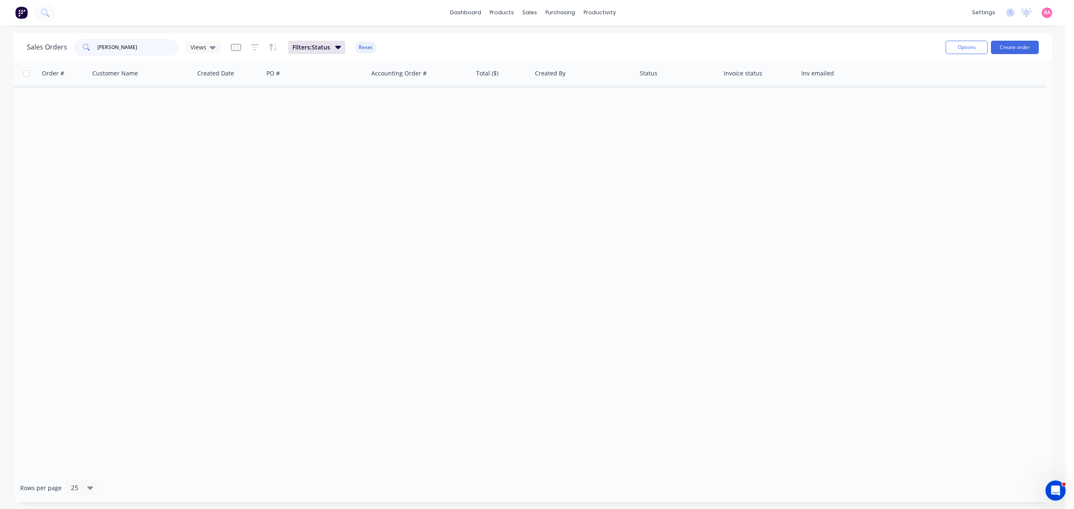
drag, startPoint x: 36, startPoint y: 48, endPoint x: 24, endPoint y: 48, distance: 12.2
click at [24, 48] on div "Sales Orders SHUTE UPTON Views Filters: Status Reset Options Create order" at bounding box center [532, 47] width 1038 height 27
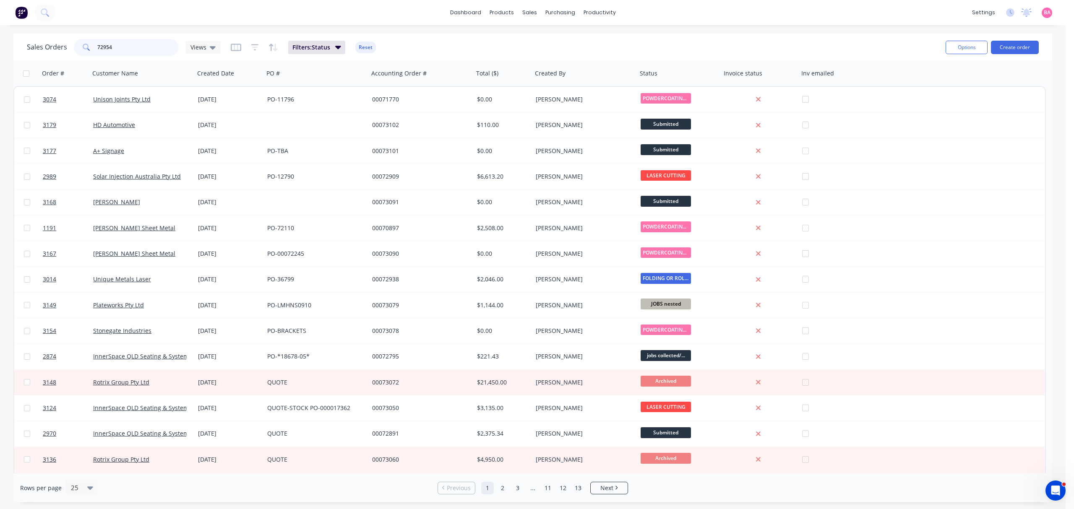
type input "72954"
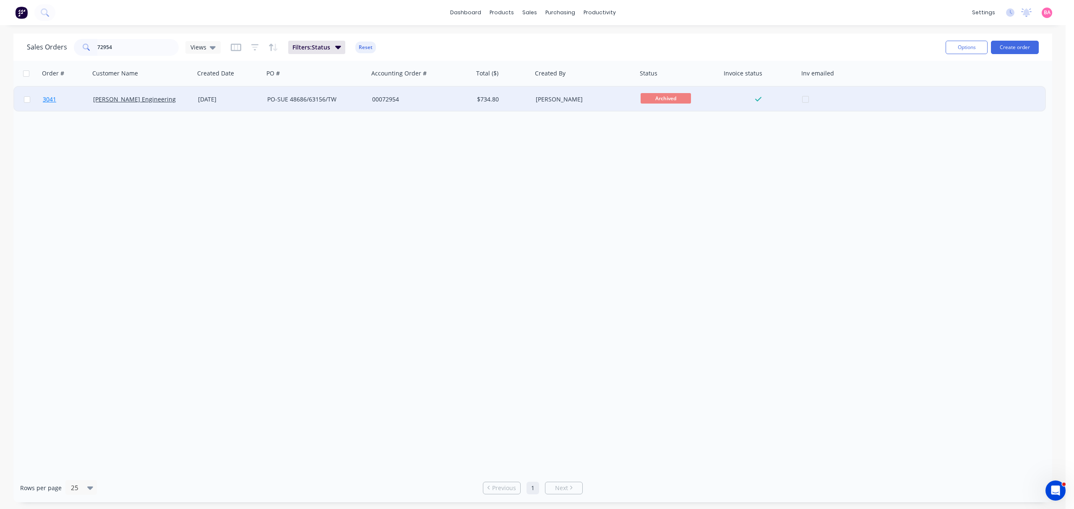
click at [51, 95] on span "3041" at bounding box center [49, 99] width 13 height 8
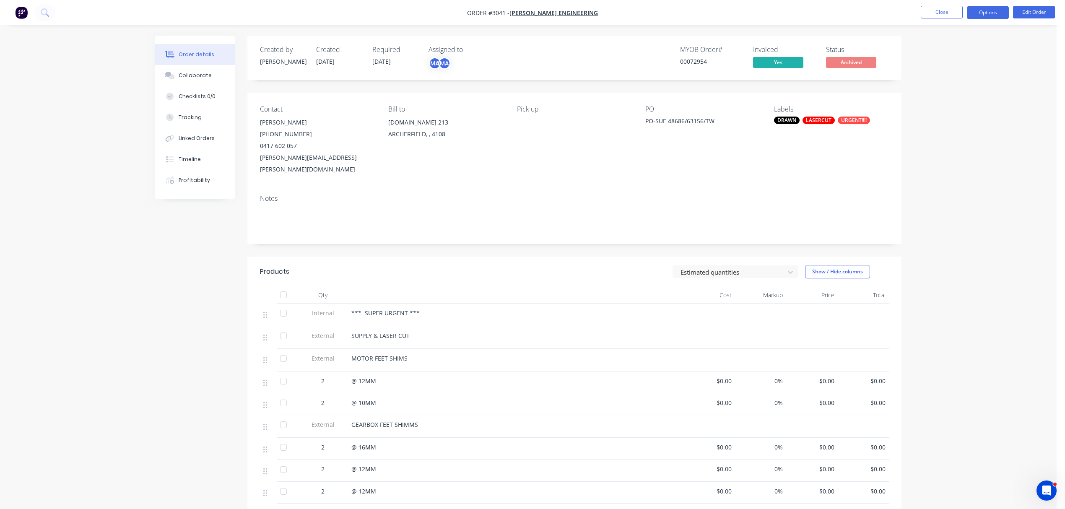
click at [994, 9] on button "Options" at bounding box center [988, 12] width 42 height 13
click at [935, 51] on div "Invoice" at bounding box center [962, 51] width 77 height 12
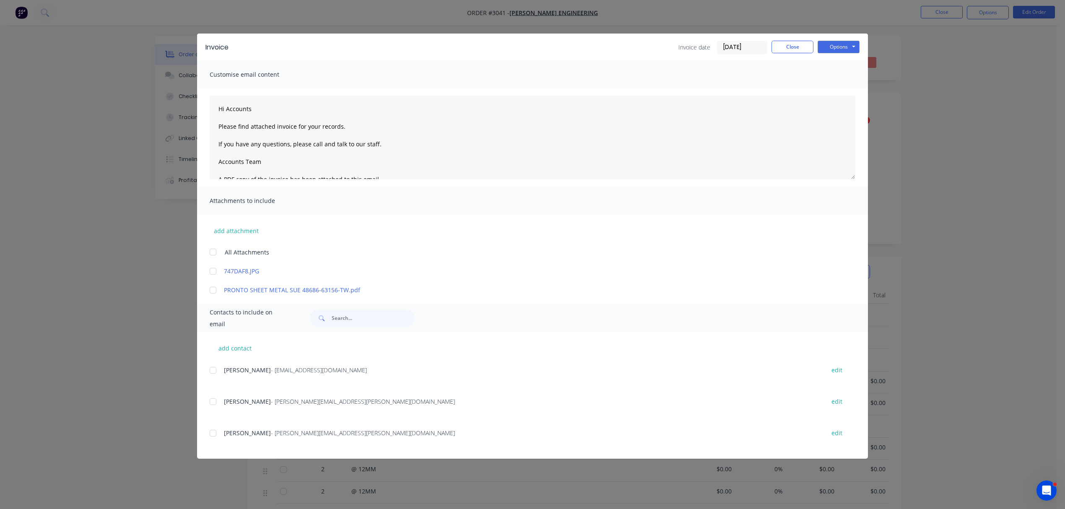
click at [212, 401] on div at bounding box center [213, 401] width 17 height 17
click at [839, 400] on button "edit" at bounding box center [837, 401] width 21 height 11
type textarea "Hi Accounts Please find attached invoice for your records. If you have any ques…"
select select "AU"
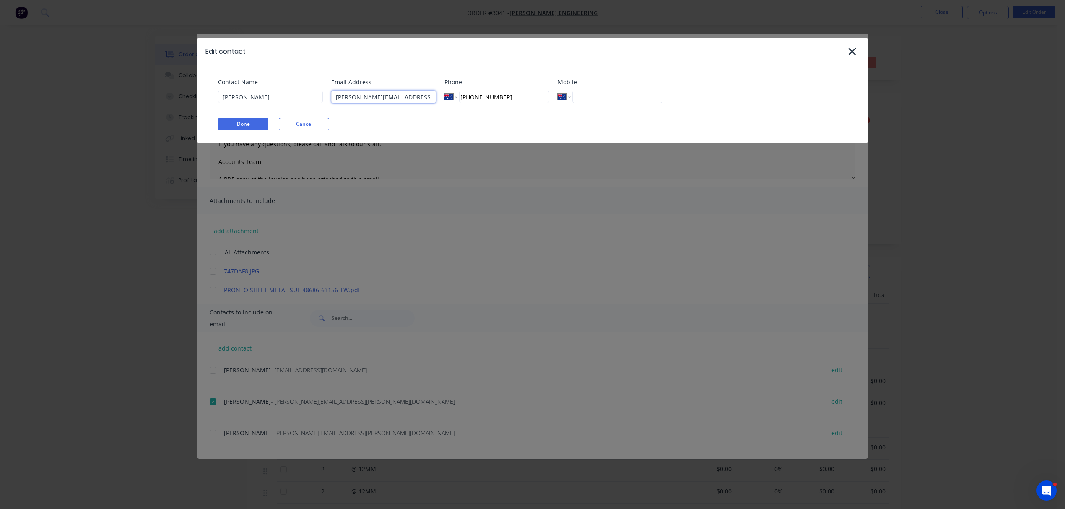
drag, startPoint x: 403, startPoint y: 96, endPoint x: 276, endPoint y: 99, distance: 127.9
click at [276, 99] on div "Contact Name Paula Hooper Email Address paula@sueng.com.au Phone International …" at bounding box center [536, 94] width 637 height 32
type input "A"
type input "admin@sueng.com.au"
click at [235, 122] on button "Done" at bounding box center [243, 124] width 50 height 13
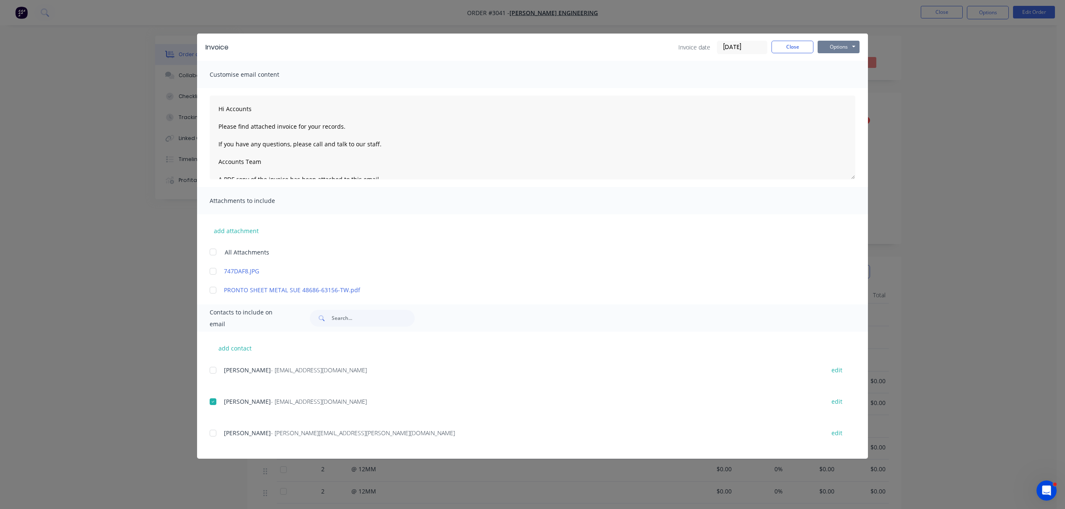
click at [836, 44] on button "Options" at bounding box center [839, 47] width 42 height 13
click at [845, 89] on button "Email" at bounding box center [845, 90] width 54 height 14
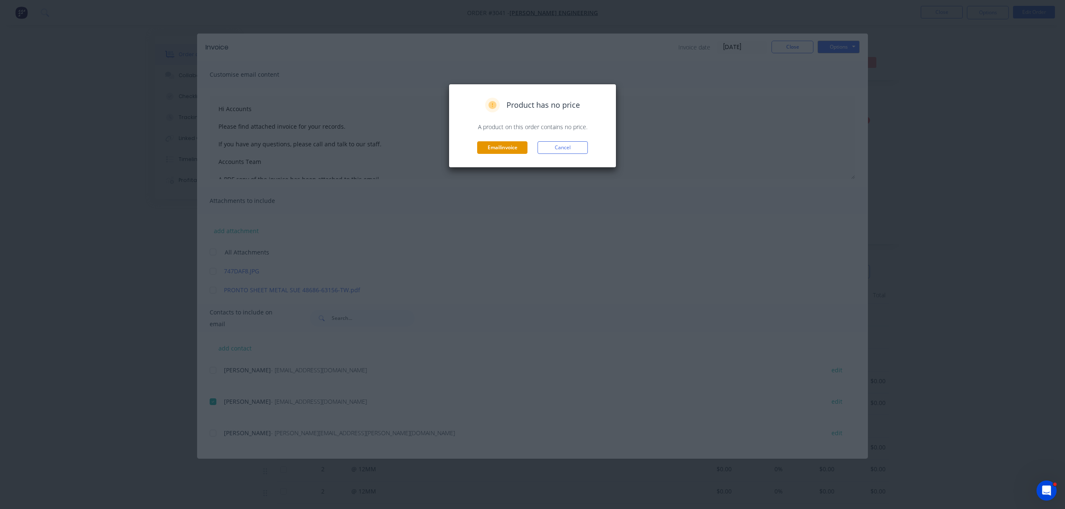
click at [491, 148] on button "Email invoice" at bounding box center [502, 147] width 50 height 13
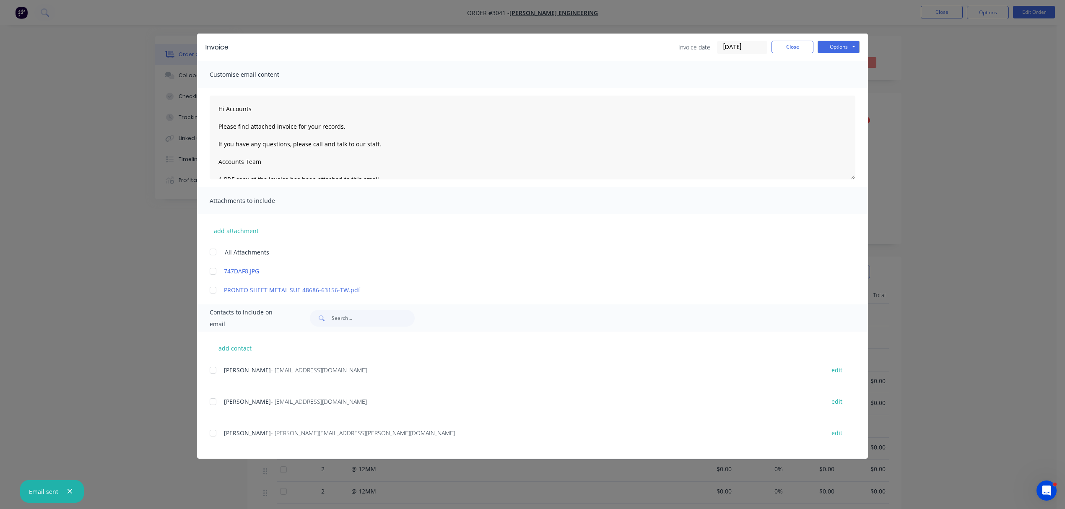
type textarea "Hi Accounts Please find attached invoice for your records. If you have any ques…"
click at [797, 44] on button "Close" at bounding box center [793, 47] width 42 height 13
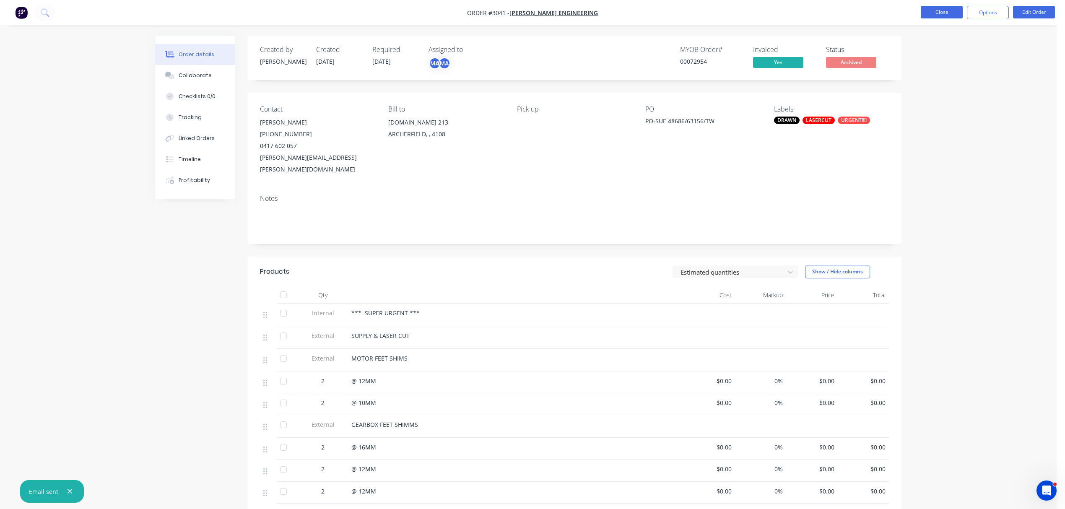
click at [937, 9] on button "Close" at bounding box center [942, 12] width 42 height 13
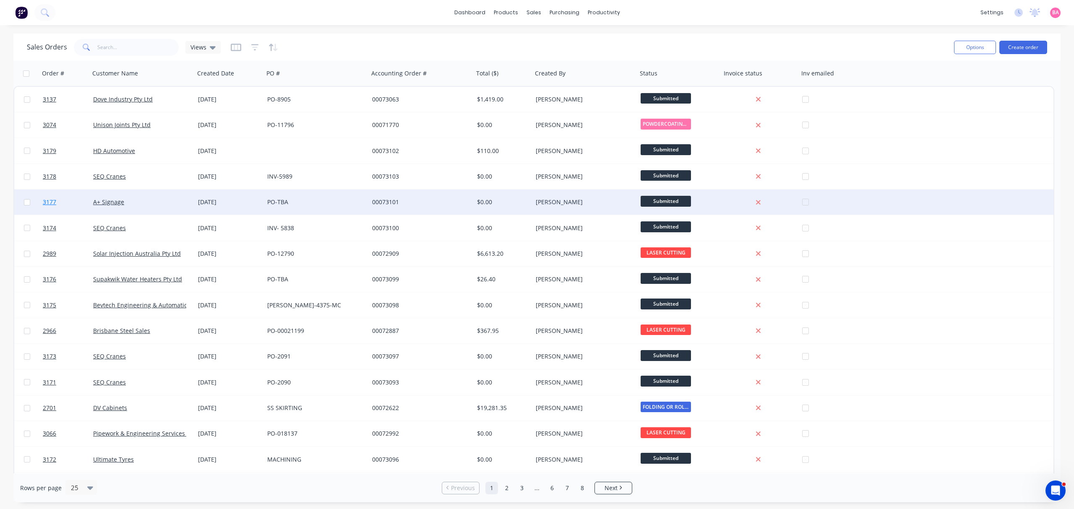
click at [49, 200] on span "3177" at bounding box center [49, 202] width 13 height 8
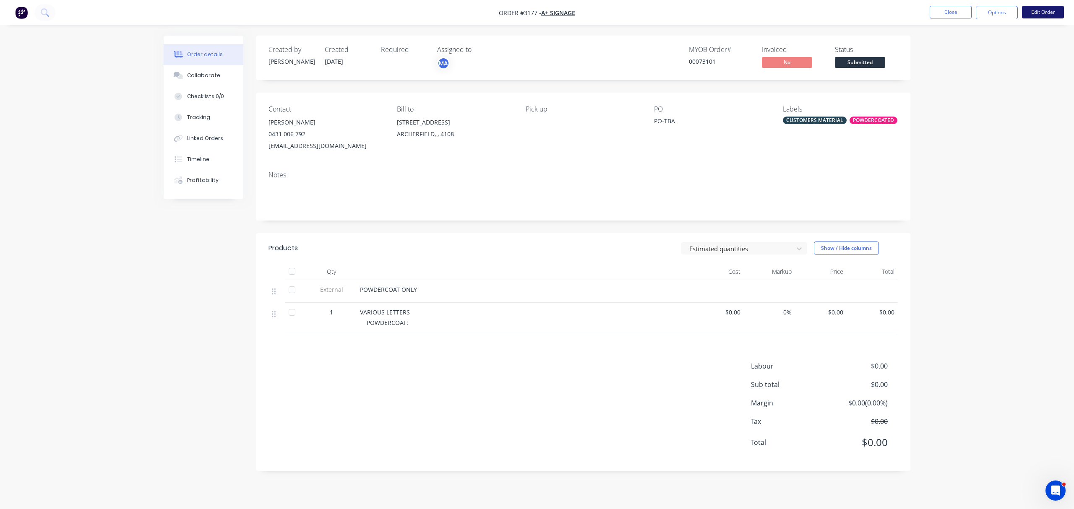
click at [1038, 10] on button "Edit Order" at bounding box center [1043, 12] width 42 height 13
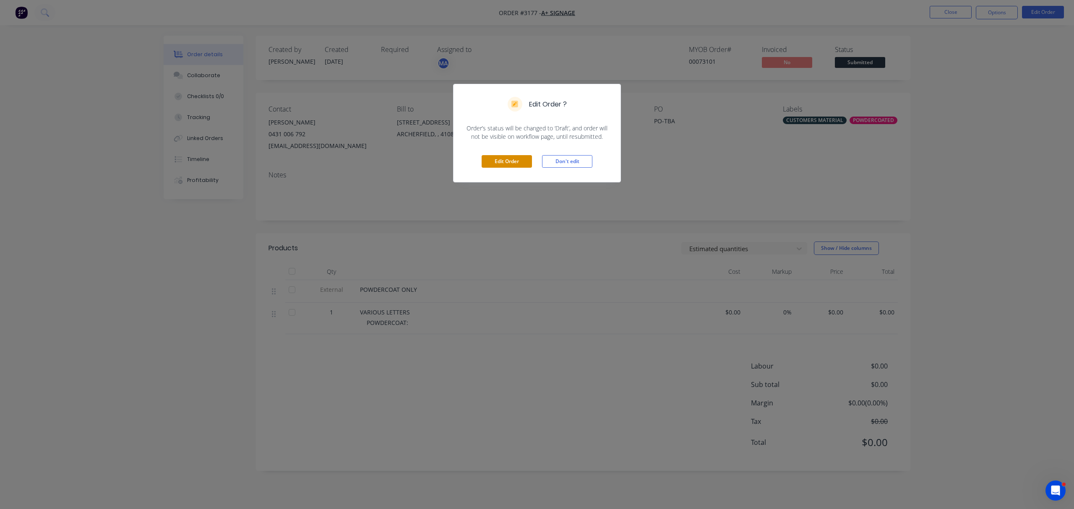
click at [512, 162] on button "Edit Order" at bounding box center [506, 161] width 50 height 13
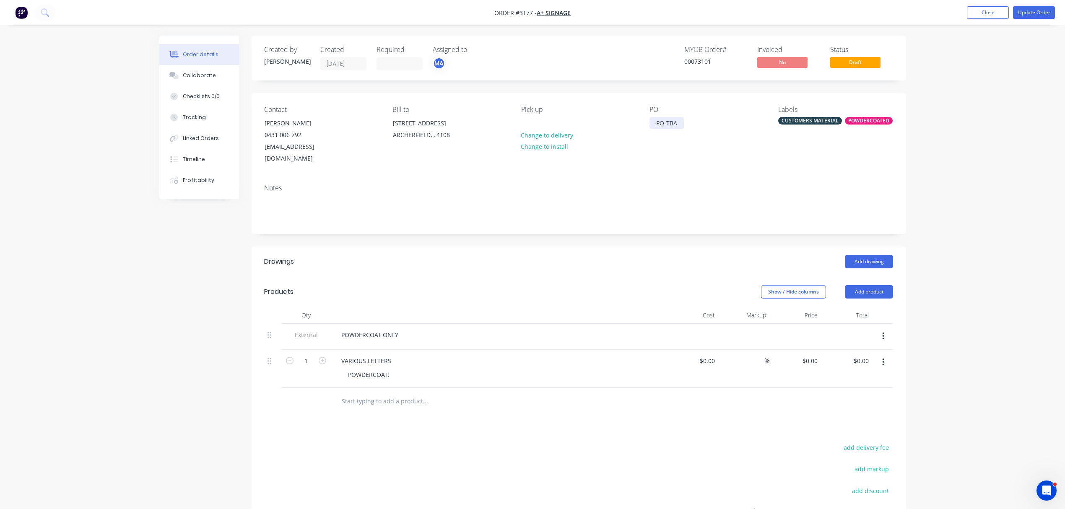
click at [668, 124] on div "PO-TBA" at bounding box center [667, 123] width 34 height 12
click at [279, 130] on div "0431 006 792" at bounding box center [300, 135] width 70 height 12
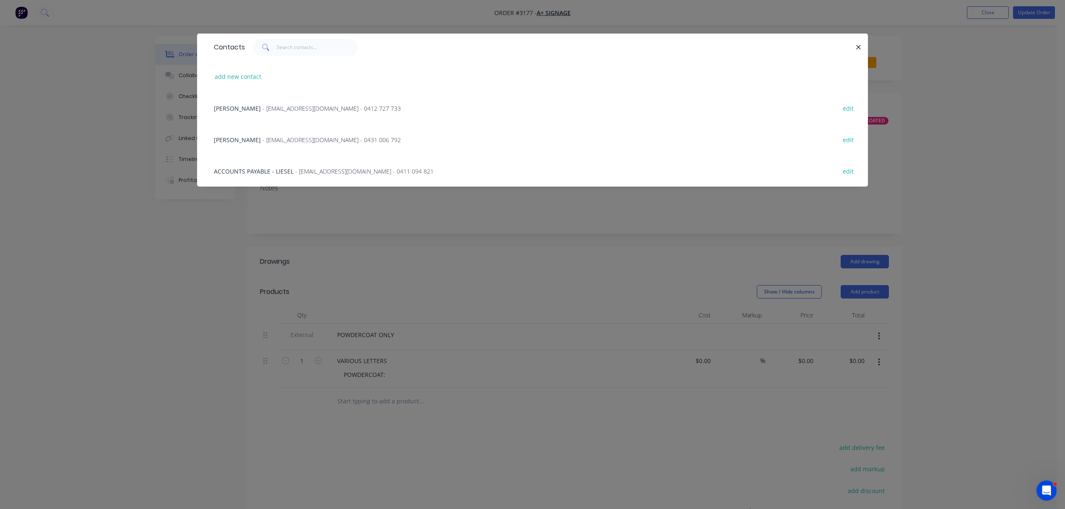
click at [192, 302] on div "Contacts add new contact [PERSON_NAME] - [EMAIL_ADDRESS][DOMAIN_NAME] - 0412 72…" at bounding box center [532, 254] width 1065 height 509
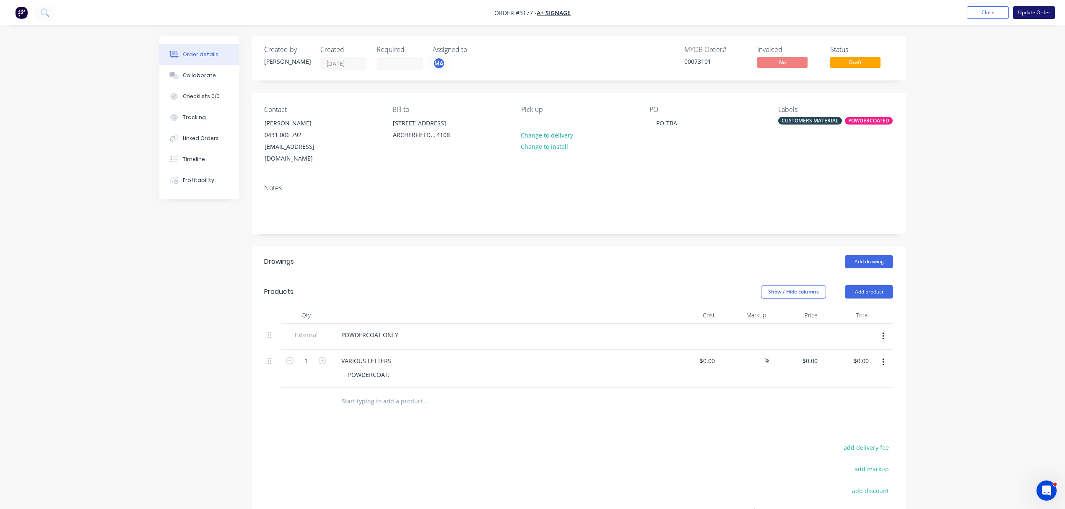
click at [1039, 9] on button "Update Order" at bounding box center [1034, 12] width 42 height 13
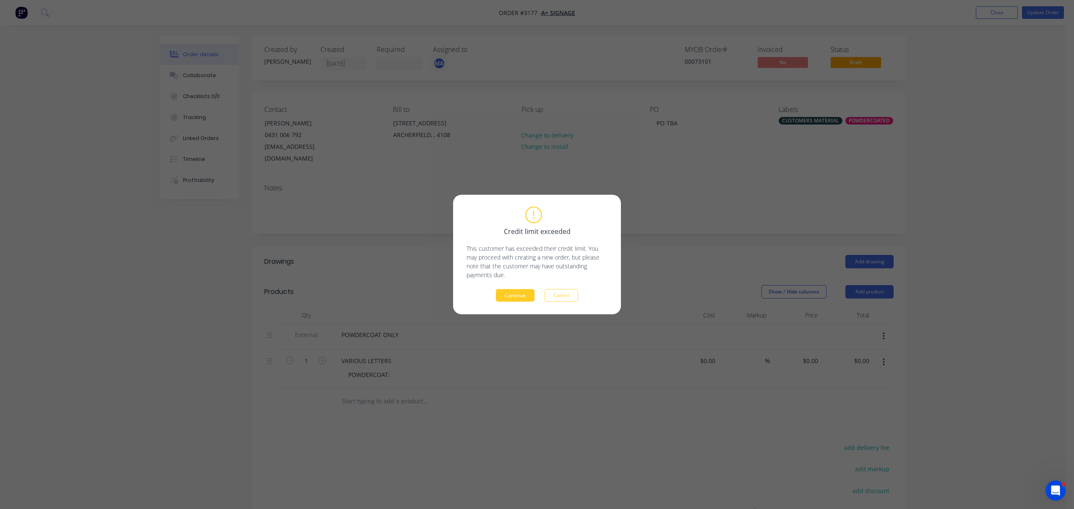
click at [514, 291] on button "Continue" at bounding box center [515, 295] width 39 height 13
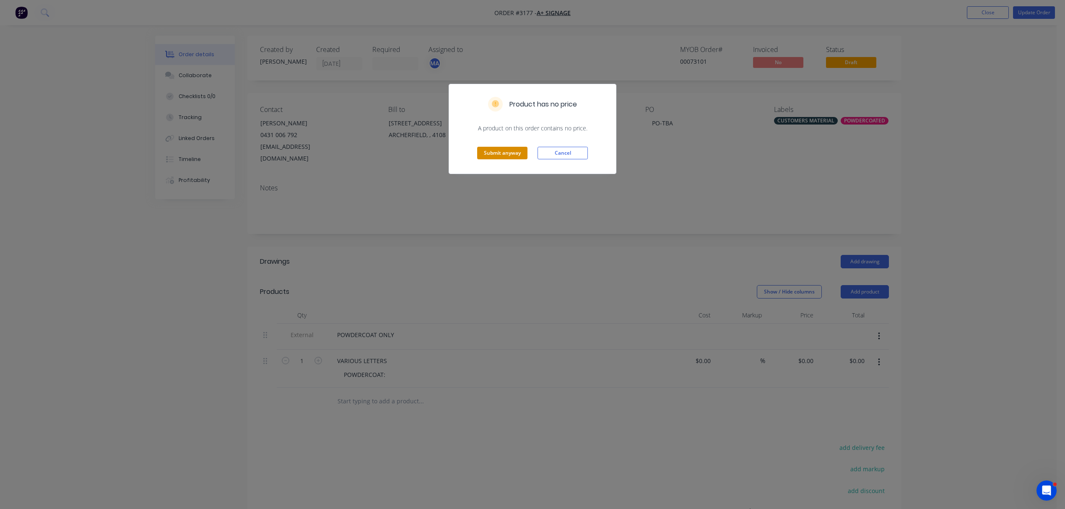
click at [505, 153] on button "Submit anyway" at bounding box center [502, 153] width 50 height 13
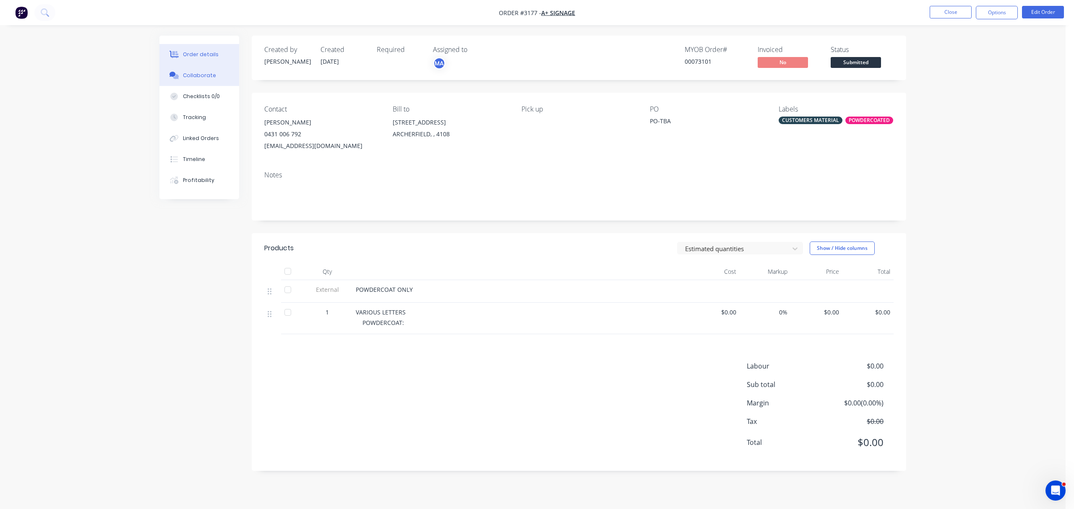
click at [185, 72] on div "Collaborate" at bounding box center [199, 76] width 33 height 8
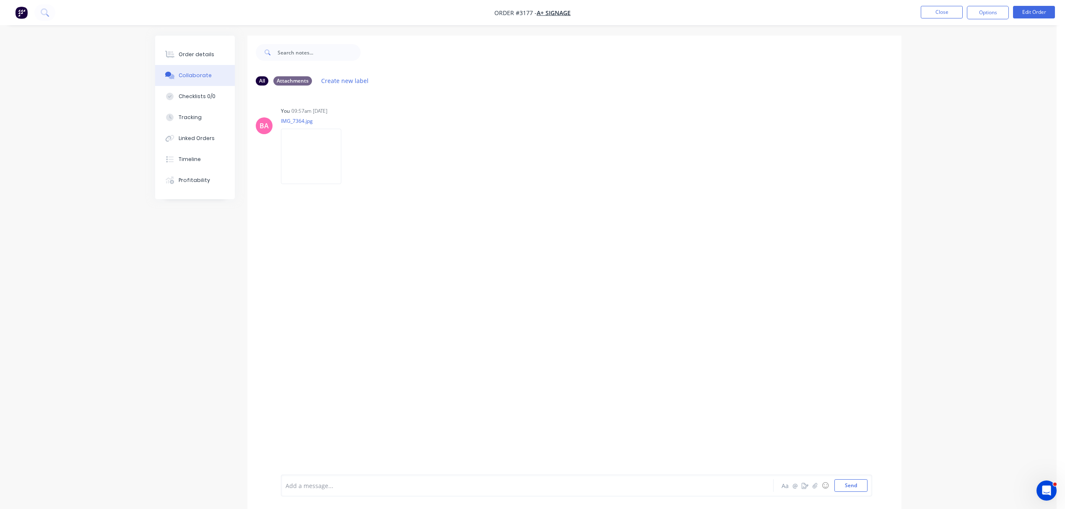
click at [361, 483] on div at bounding box center [504, 485] width 436 height 9
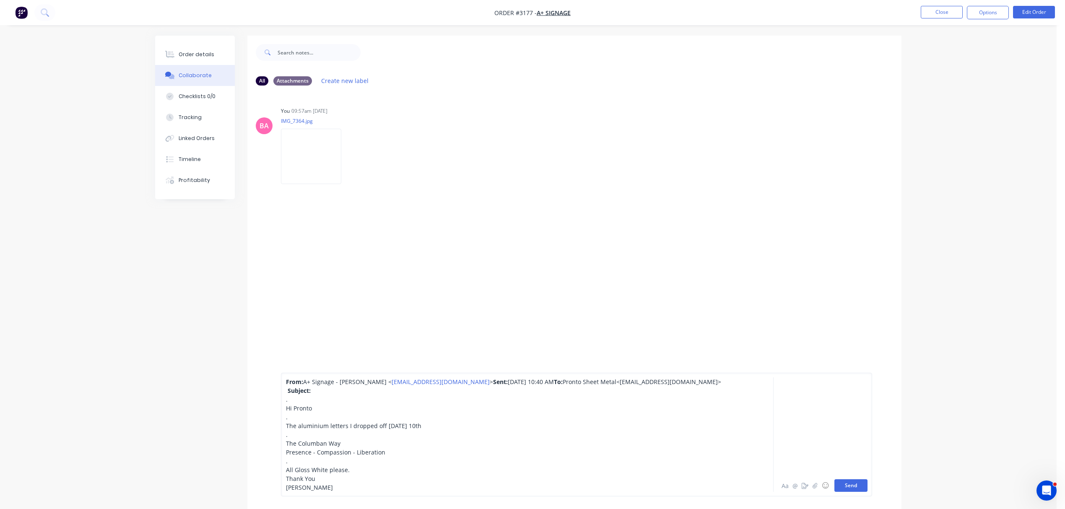
click at [837, 485] on button "Send" at bounding box center [850, 485] width 33 height 13
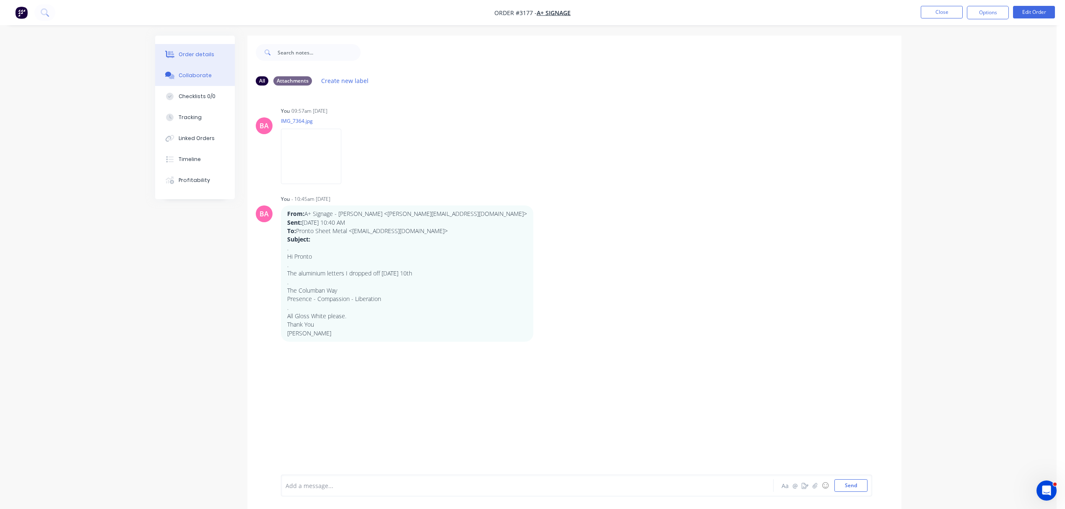
click at [202, 52] on div "Order details" at bounding box center [197, 55] width 36 height 8
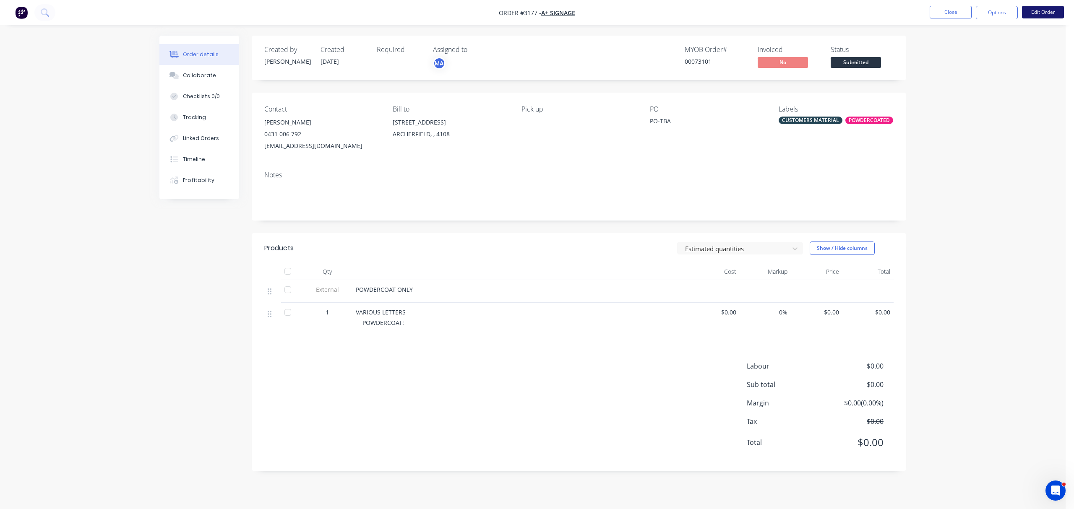
click at [1045, 8] on button "Edit Order" at bounding box center [1043, 12] width 42 height 13
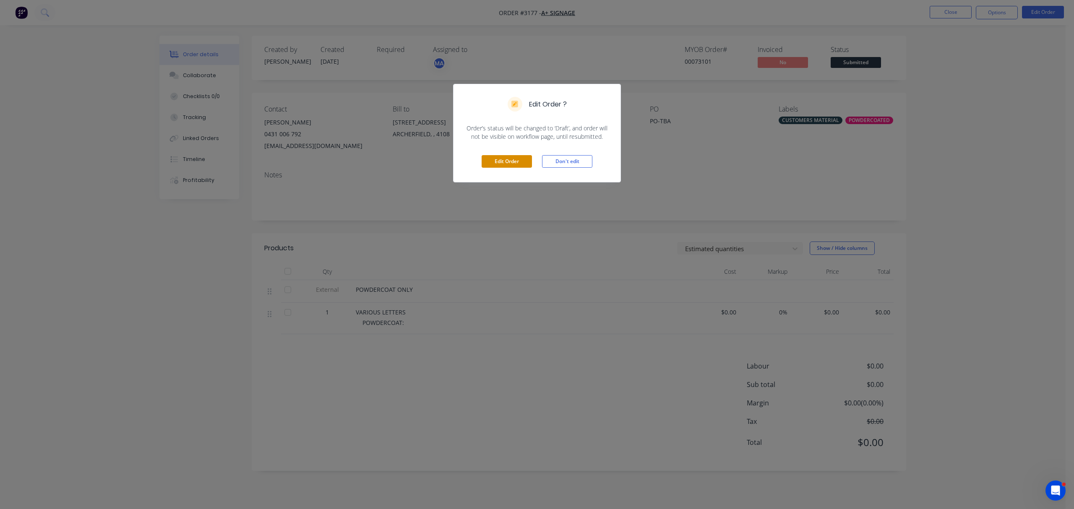
click at [512, 163] on button "Edit Order" at bounding box center [506, 161] width 50 height 13
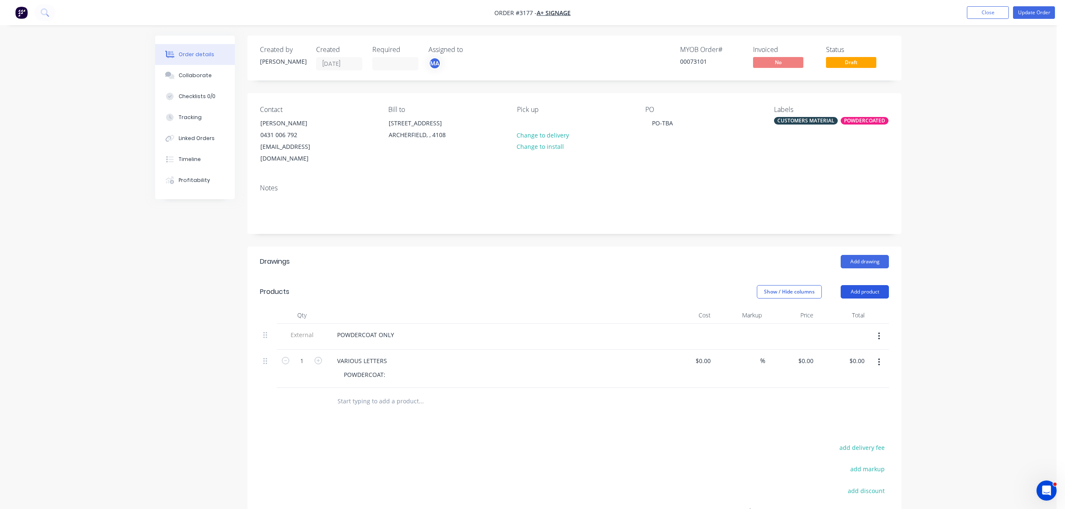
click at [866, 285] on button "Add product" at bounding box center [865, 291] width 48 height 13
click at [849, 408] on div "Notes (Internal)" at bounding box center [849, 414] width 65 height 12
paste div
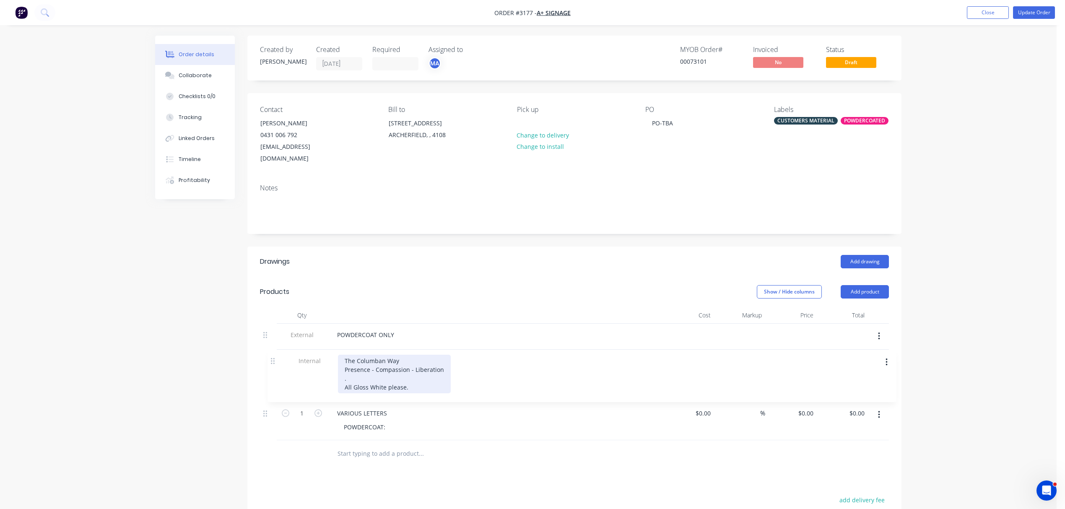
scroll to position [2, 0]
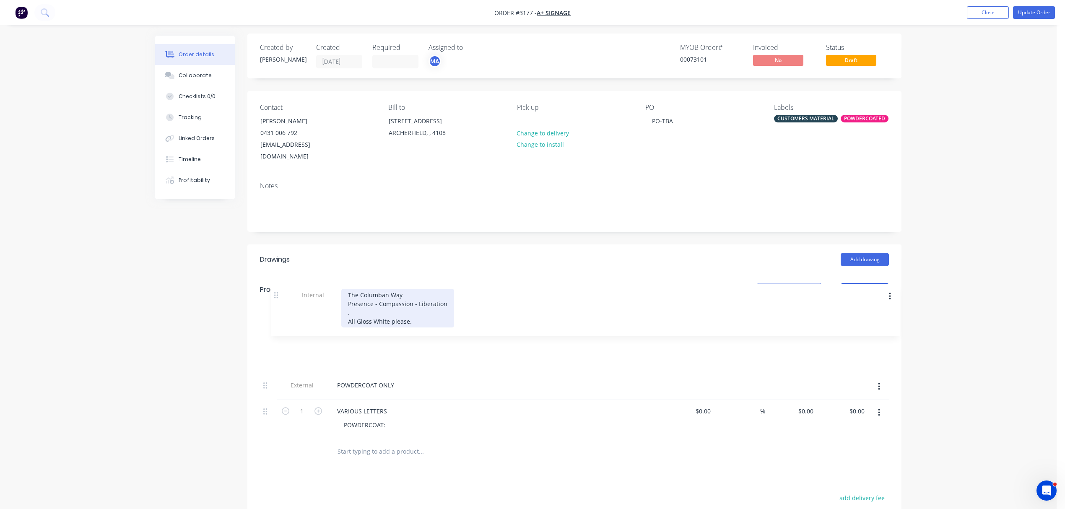
drag, startPoint x: 264, startPoint y: 390, endPoint x: 278, endPoint y: 294, distance: 97.0
click at [278, 305] on div "Qty Cost Markup Price Total External POWDERCOAT ONLY 1 VARIOUS LETTERS POWDERCO…" at bounding box center [574, 371] width 629 height 133
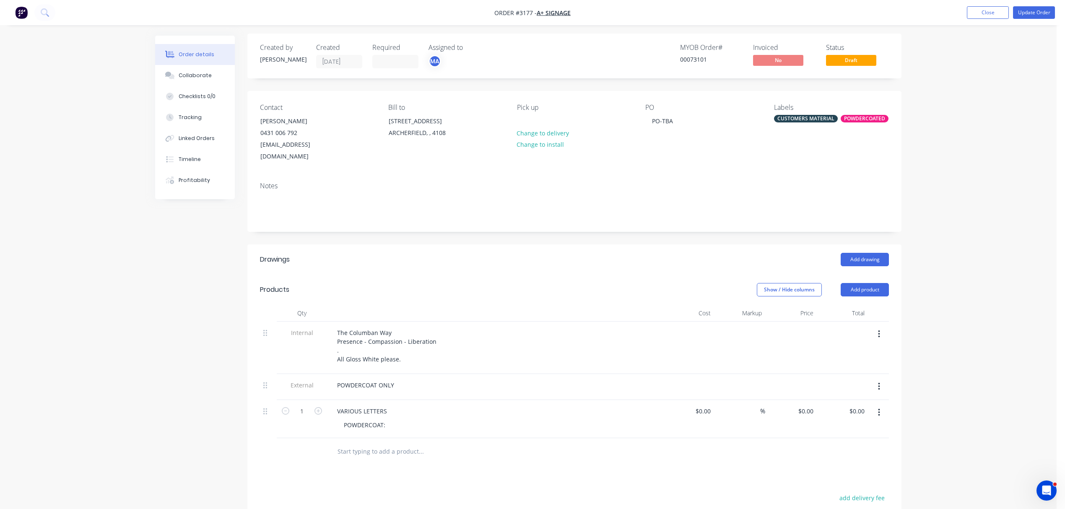
click at [398, 419] on div "POWDERCOAT:" at bounding box center [498, 425] width 322 height 12
click at [389, 419] on div "POWDERCOAT:" at bounding box center [364, 425] width 55 height 12
click at [388, 419] on div "POWDERCOAT: WHITE" at bounding box center [375, 425] width 76 height 12
drag, startPoint x: 434, startPoint y: 328, endPoint x: 336, endPoint y: 320, distance: 98.9
click at [336, 327] on div "The Columban Way Presence - Compassion - Liberation . All Gloss White please." at bounding box center [386, 346] width 113 height 39
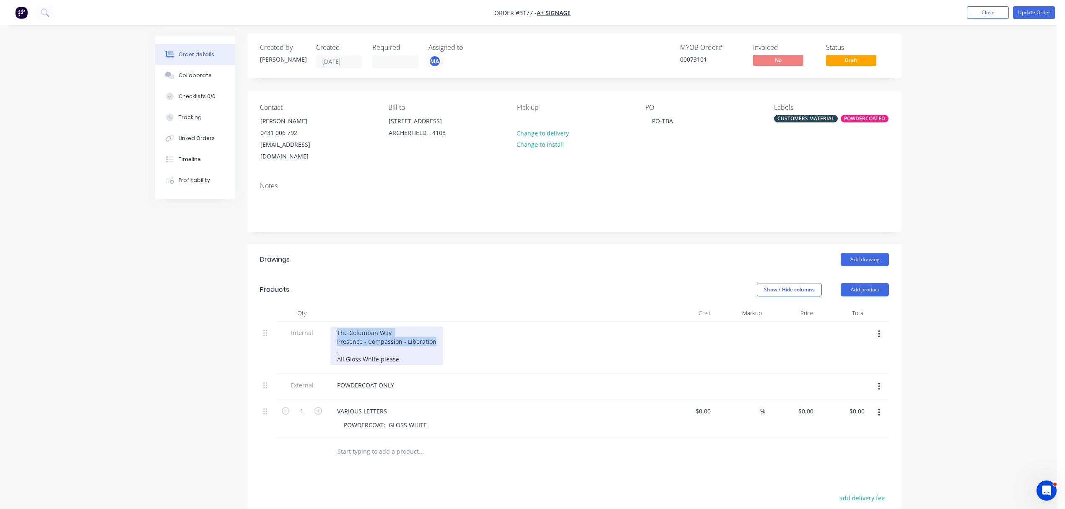
copy div "The Columban Way Presence - Compassion - Liberation"
click at [386, 405] on div "VARIOUS LETTERS" at bounding box center [361, 411] width 63 height 12
click at [660, 121] on div "PO-TBA" at bounding box center [662, 121] width 34 height 12
drag, startPoint x: 664, startPoint y: 118, endPoint x: 675, endPoint y: 118, distance: 10.9
click at [675, 118] on div "PO-TBA" at bounding box center [662, 121] width 34 height 12
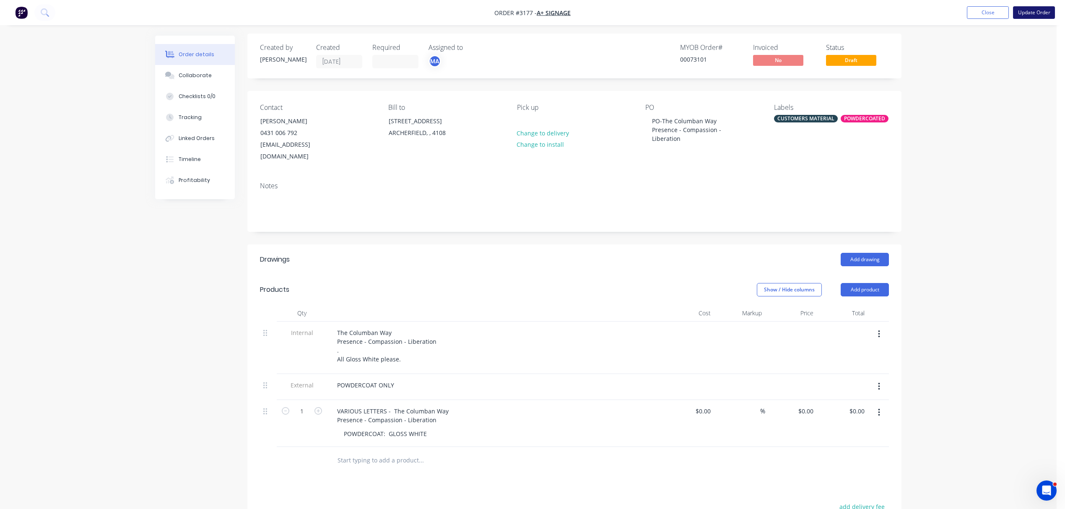
click at [1039, 12] on button "Update Order" at bounding box center [1034, 12] width 42 height 13
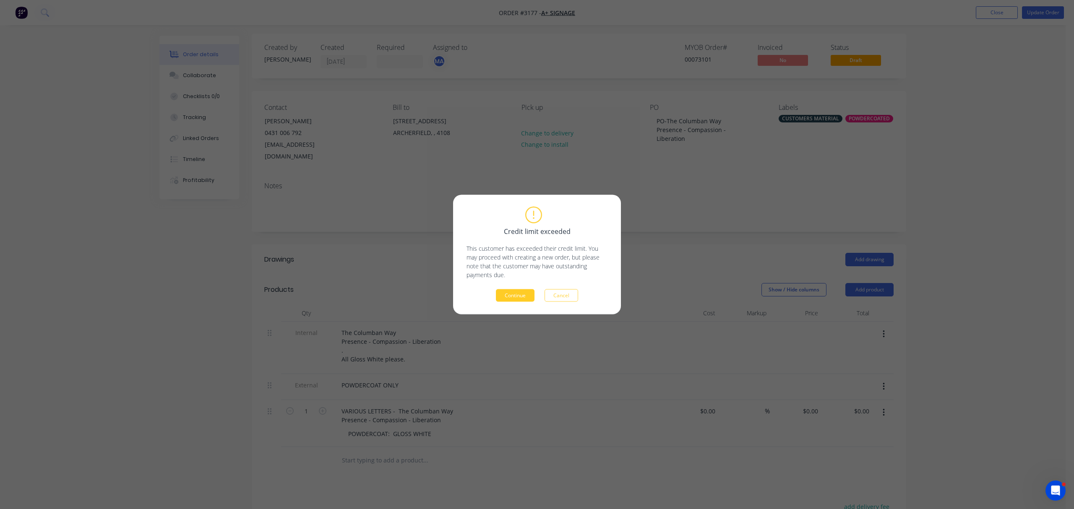
click at [510, 294] on button "Continue" at bounding box center [515, 295] width 39 height 13
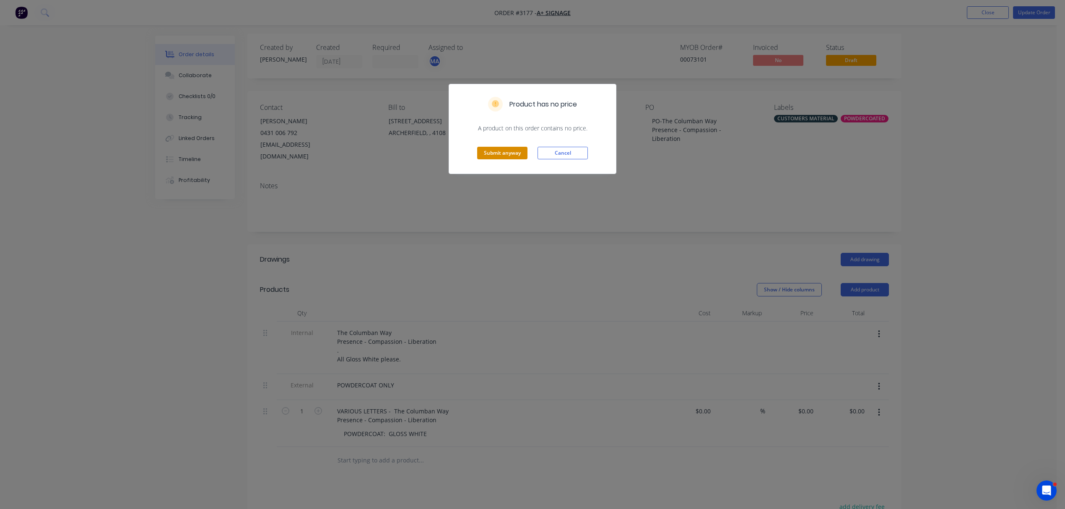
click at [497, 148] on button "Submit anyway" at bounding box center [502, 153] width 50 height 13
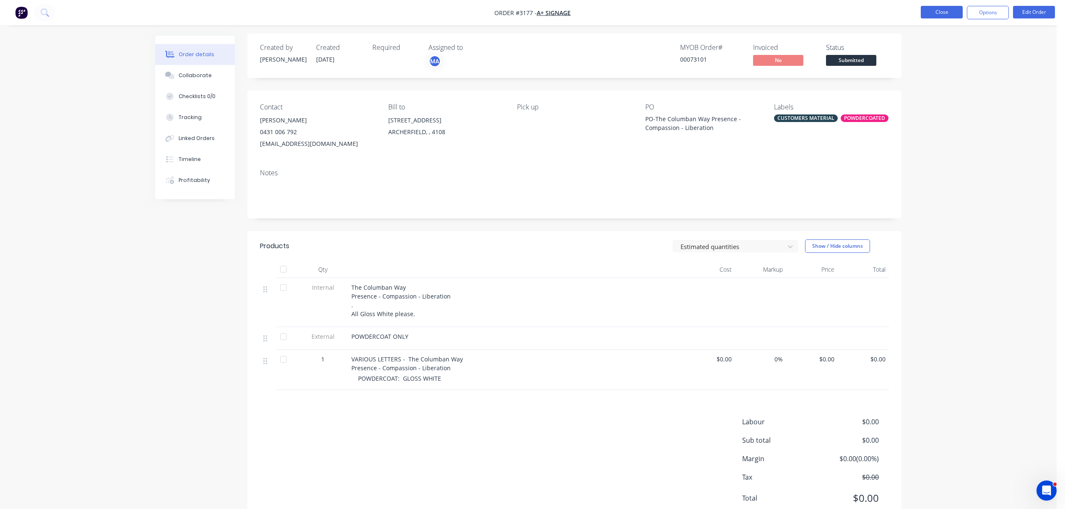
click at [947, 12] on button "Close" at bounding box center [942, 12] width 42 height 13
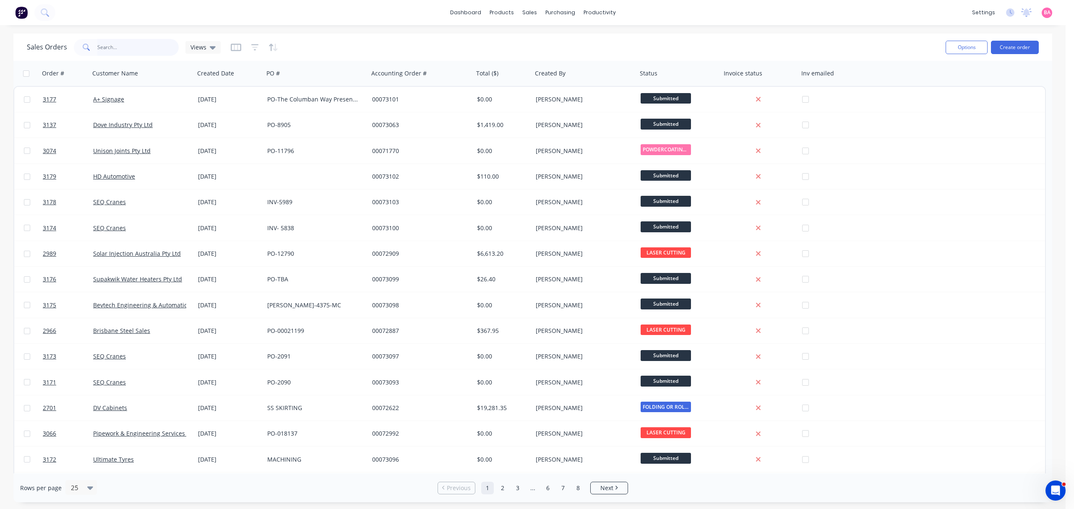
click at [130, 49] on input "text" at bounding box center [138, 47] width 82 height 17
type input "MODERN"
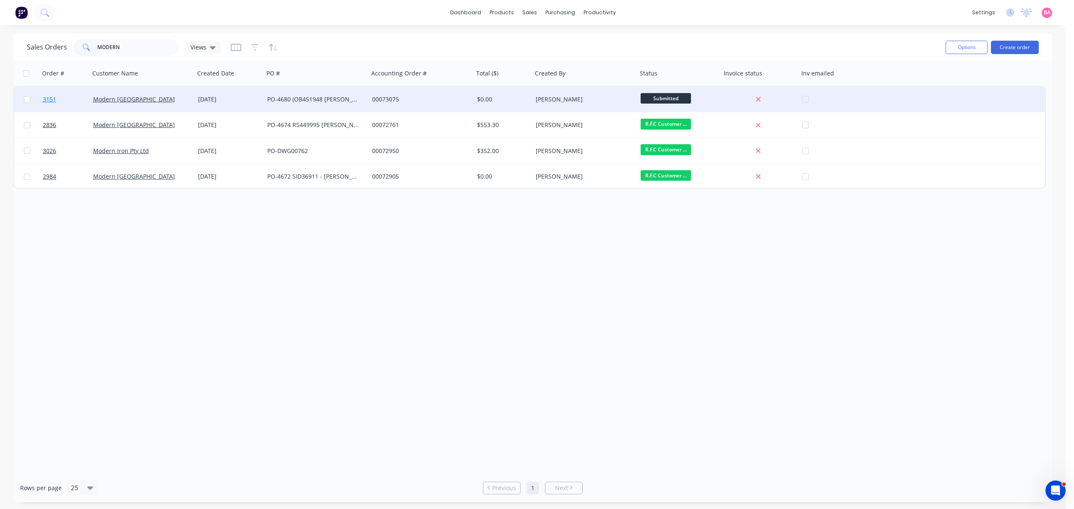
click at [50, 100] on span "3151" at bounding box center [49, 99] width 13 height 8
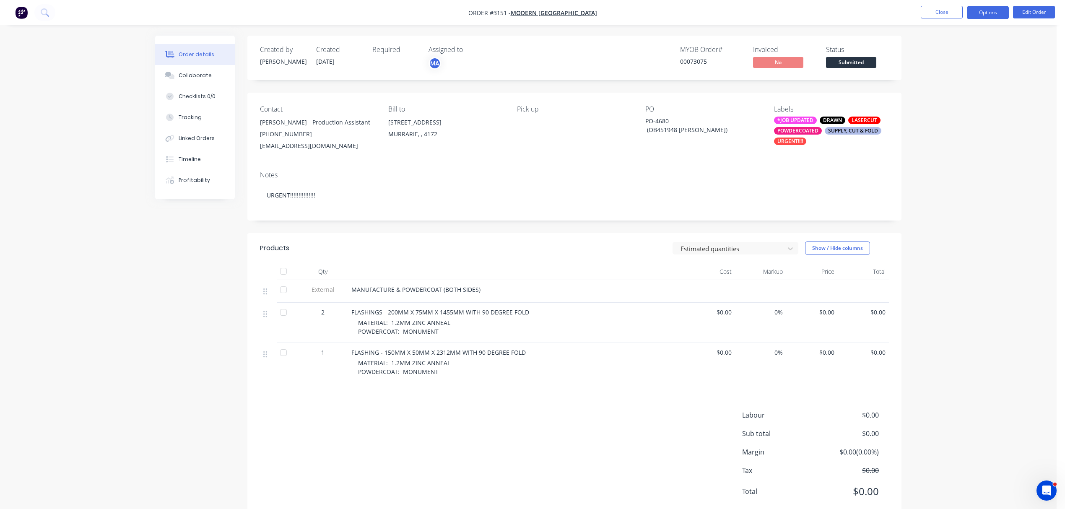
click at [980, 7] on button "Options" at bounding box center [988, 12] width 42 height 13
click at [949, 96] on div "Work Order" at bounding box center [962, 101] width 77 height 12
click at [953, 84] on div "Without pricing" at bounding box center [962, 84] width 77 height 12
click at [950, 9] on button "Close" at bounding box center [942, 12] width 42 height 13
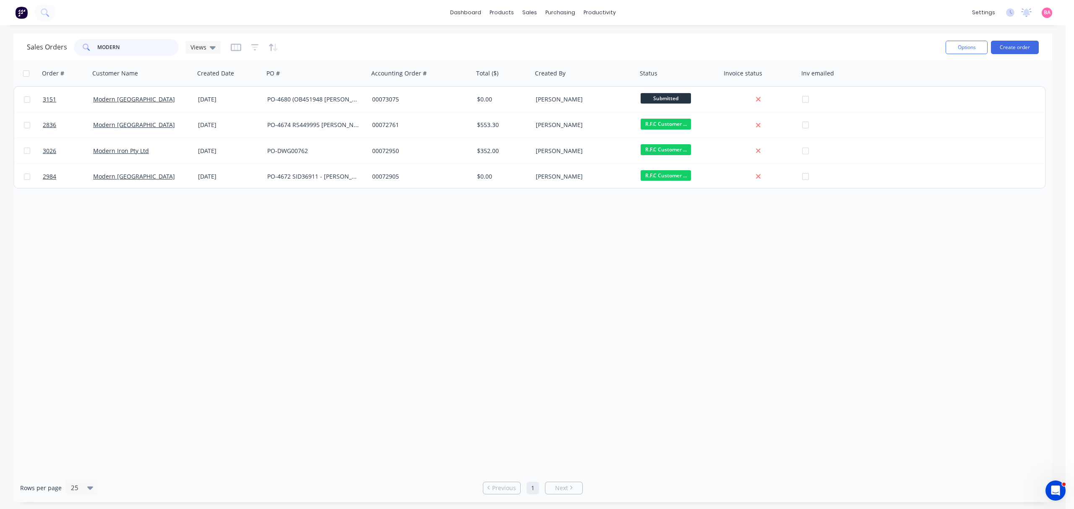
drag, startPoint x: 127, startPoint y: 49, endPoint x: 70, endPoint y: 49, distance: 57.0
click at [70, 49] on div "Sales Orders MODERN Views" at bounding box center [124, 47] width 194 height 17
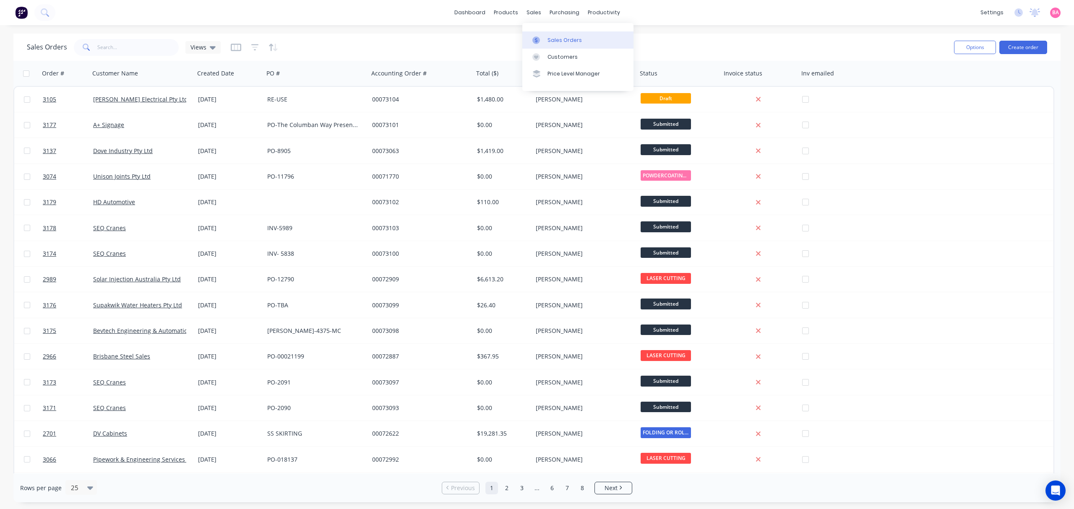
click at [548, 37] on div "Sales Orders" at bounding box center [564, 40] width 34 height 8
click at [120, 44] on input "text" at bounding box center [138, 47] width 82 height 17
click at [145, 48] on input "text" at bounding box center [138, 47] width 82 height 17
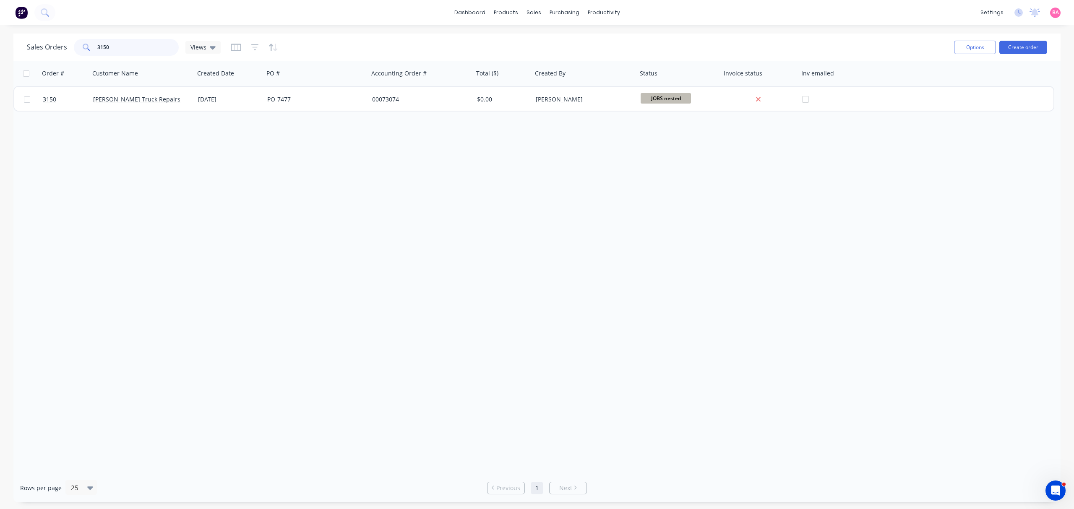
drag, startPoint x: 120, startPoint y: 47, endPoint x: 69, endPoint y: 41, distance: 51.1
click at [69, 41] on div "Sales Orders 3150 Views" at bounding box center [124, 47] width 194 height 17
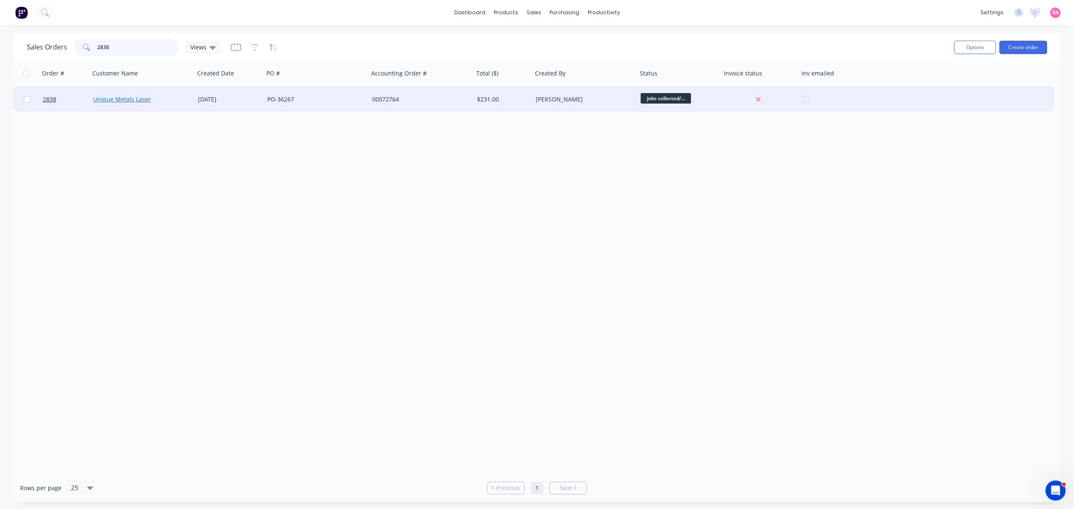
type input "2838"
click at [111, 96] on link "Unique Metals Laser" at bounding box center [122, 99] width 58 height 8
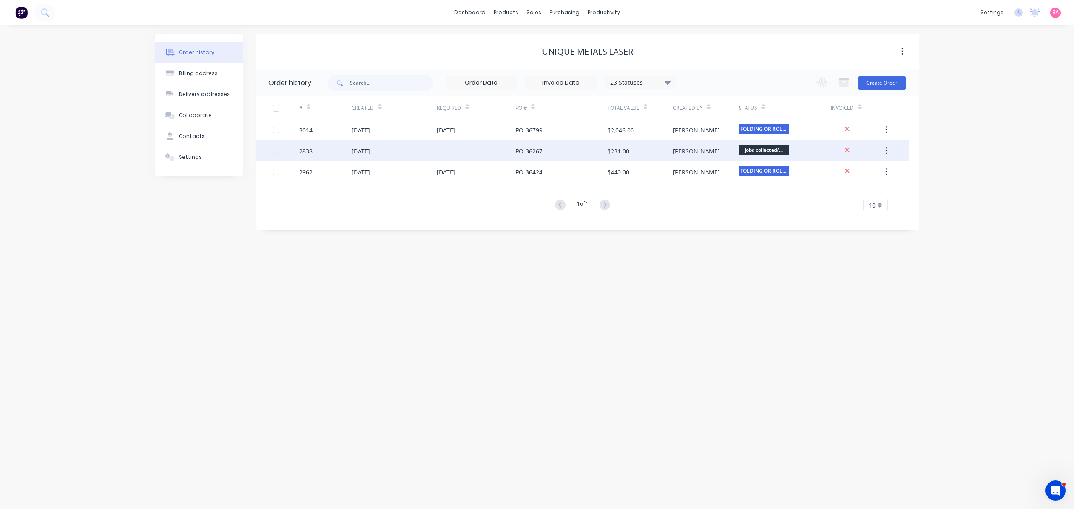
click at [307, 149] on div "2838" at bounding box center [305, 151] width 13 height 9
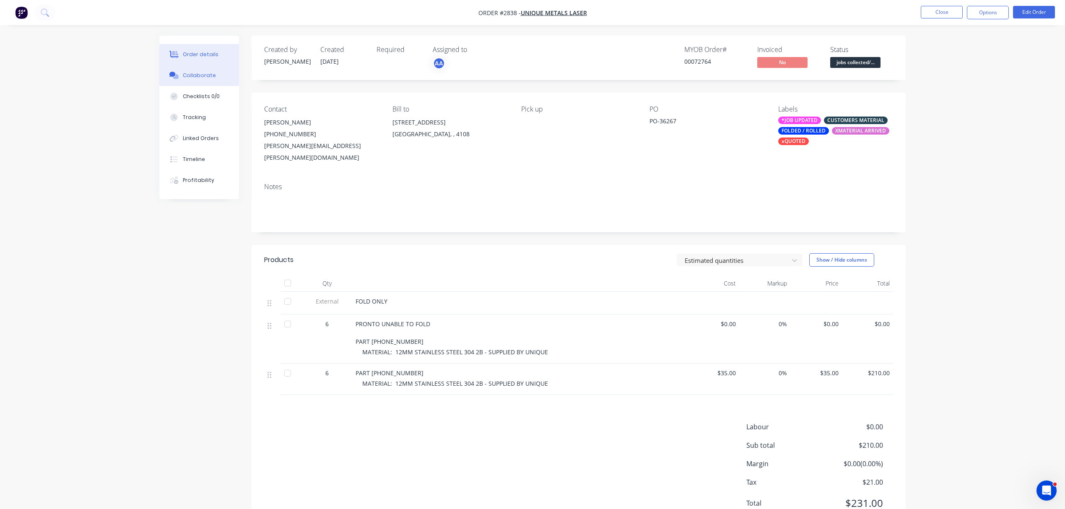
click at [195, 73] on div "Collaborate" at bounding box center [199, 76] width 33 height 8
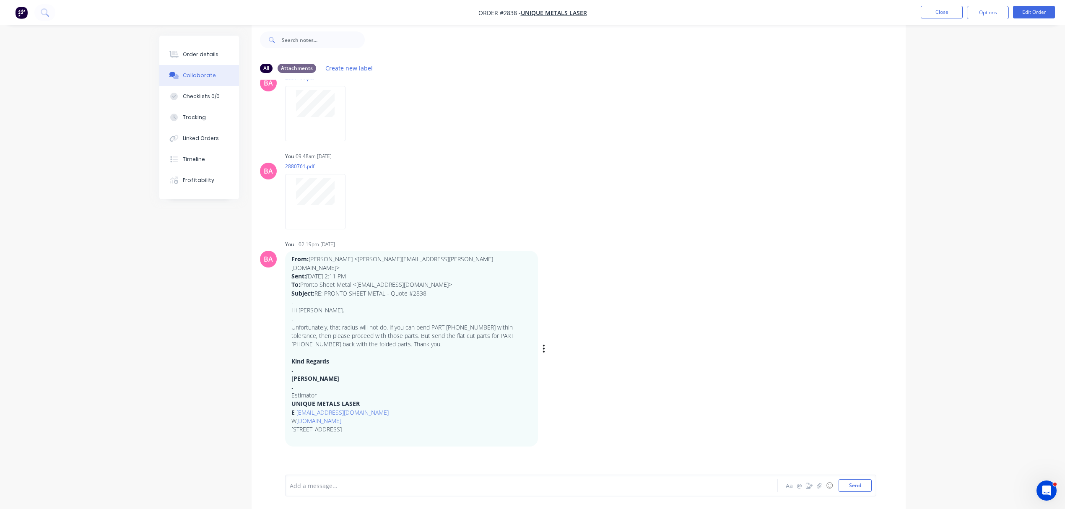
scroll to position [13, 0]
click at [935, 9] on button "Close" at bounding box center [942, 12] width 42 height 13
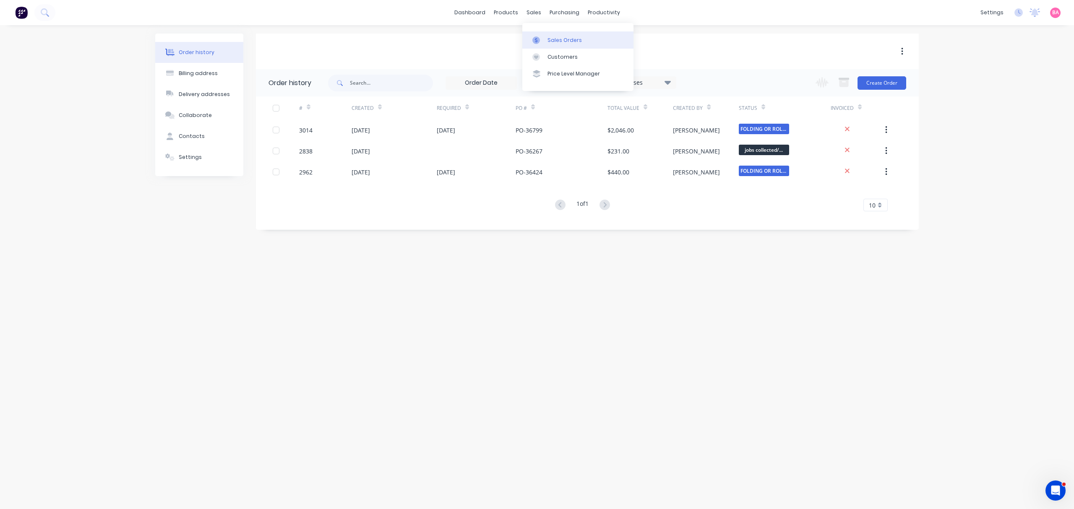
click at [569, 39] on div "Sales Orders" at bounding box center [564, 40] width 34 height 8
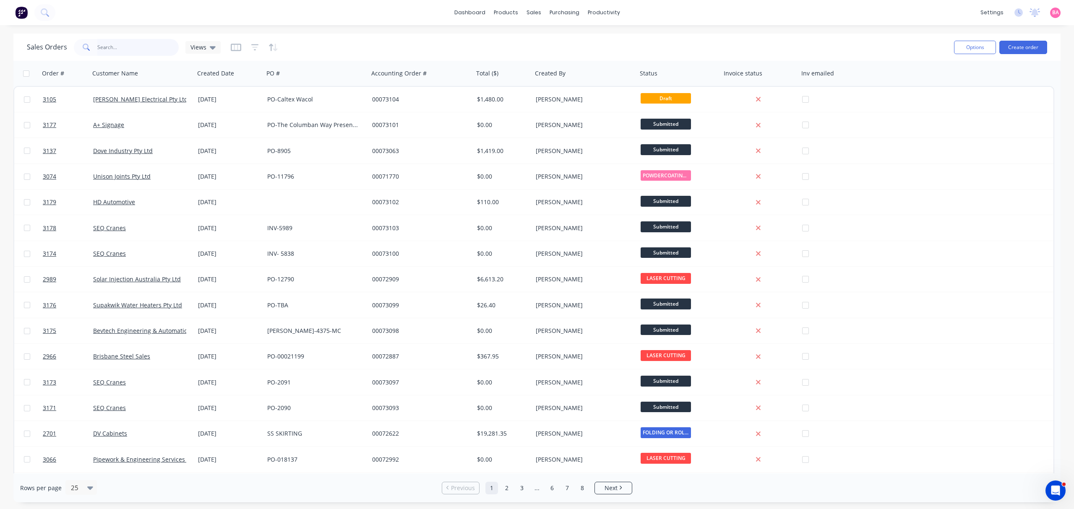
click at [111, 41] on input "text" at bounding box center [138, 47] width 82 height 17
type input "3102"
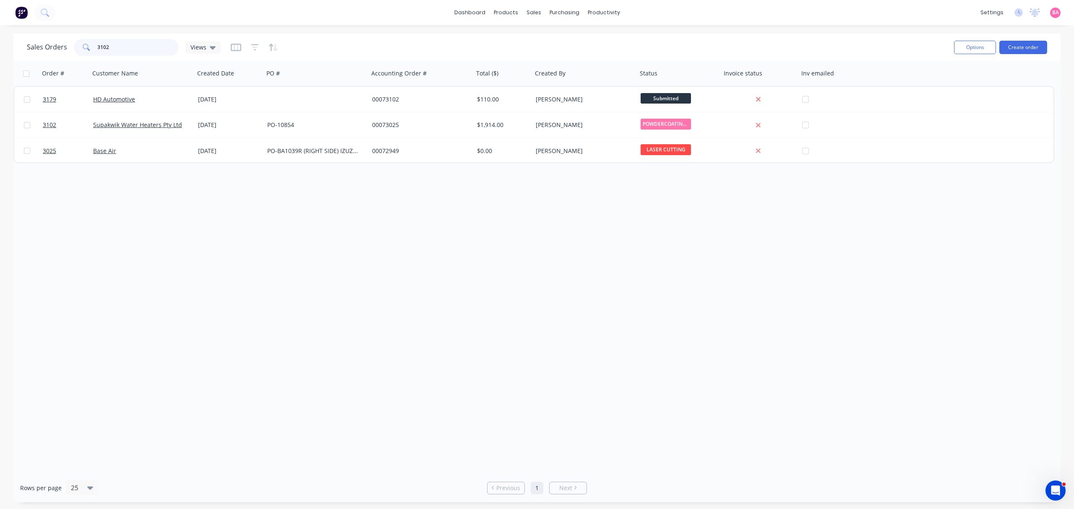
drag, startPoint x: 114, startPoint y: 44, endPoint x: 58, endPoint y: 44, distance: 56.2
click at [58, 44] on div "Sales Orders 3102 Views" at bounding box center [124, 47] width 194 height 17
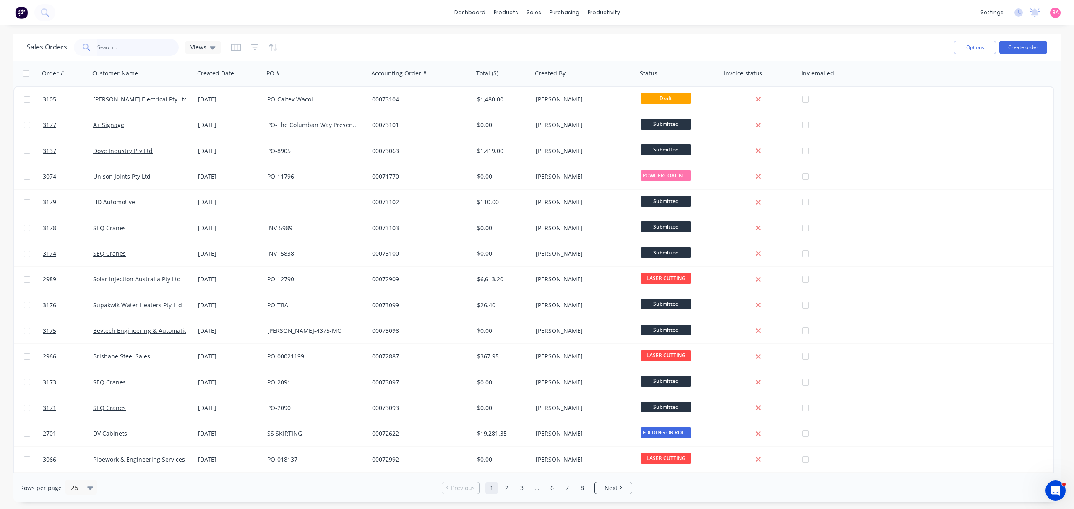
click at [126, 46] on input "text" at bounding box center [138, 47] width 82 height 17
type input "3162"
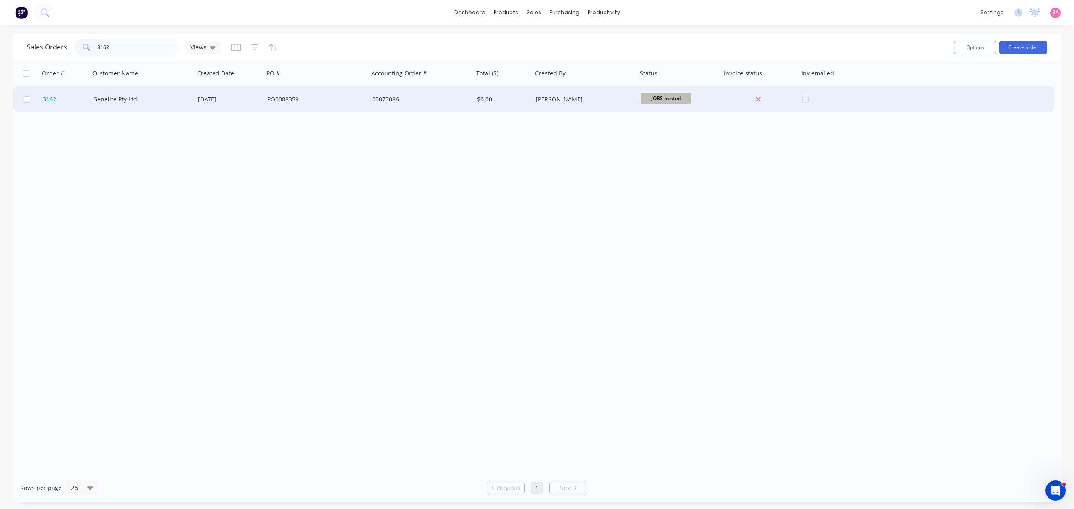
click at [48, 100] on span "3162" at bounding box center [49, 99] width 13 height 8
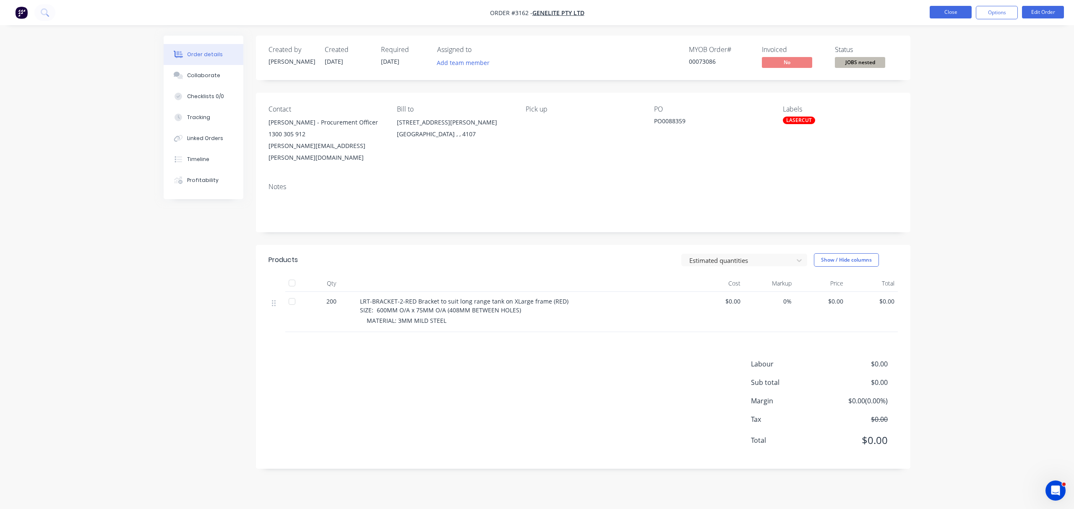
click at [949, 8] on button "Close" at bounding box center [950, 12] width 42 height 13
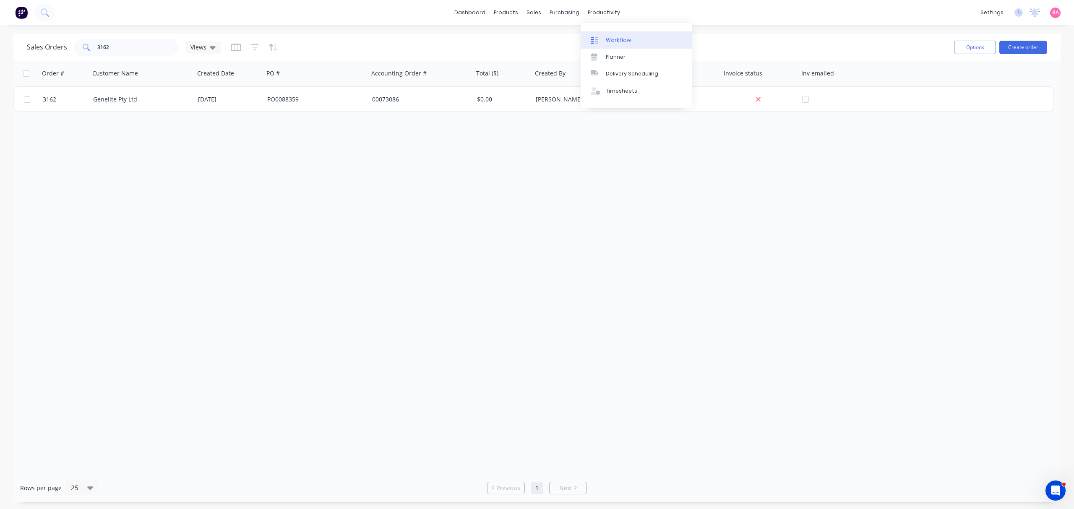
click at [616, 39] on div "Workflow" at bounding box center [618, 40] width 25 height 8
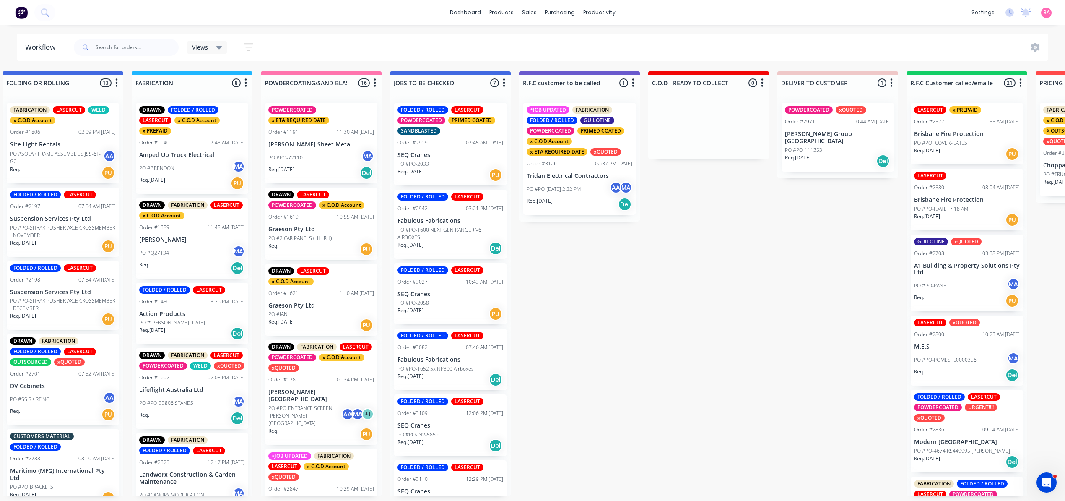
scroll to position [0, 539]
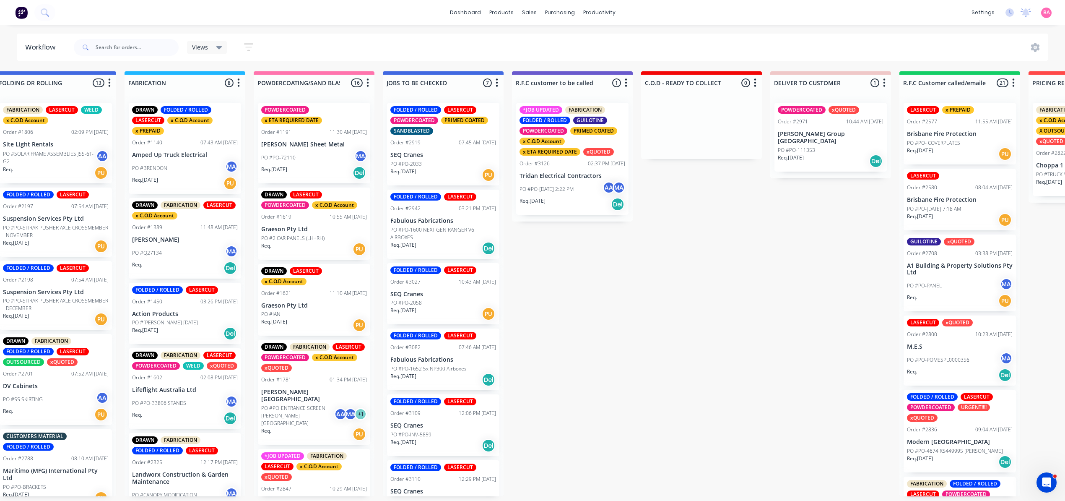
click at [574, 193] on p "PO #PO-[DATE] 2:22 PM" at bounding box center [547, 189] width 54 height 8
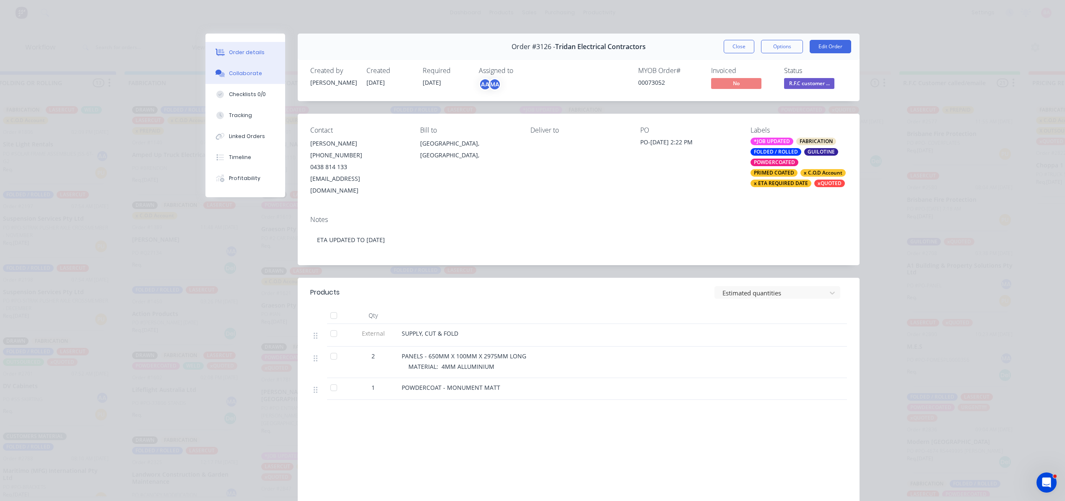
click at [246, 70] on div "Collaborate" at bounding box center [245, 74] width 33 height 8
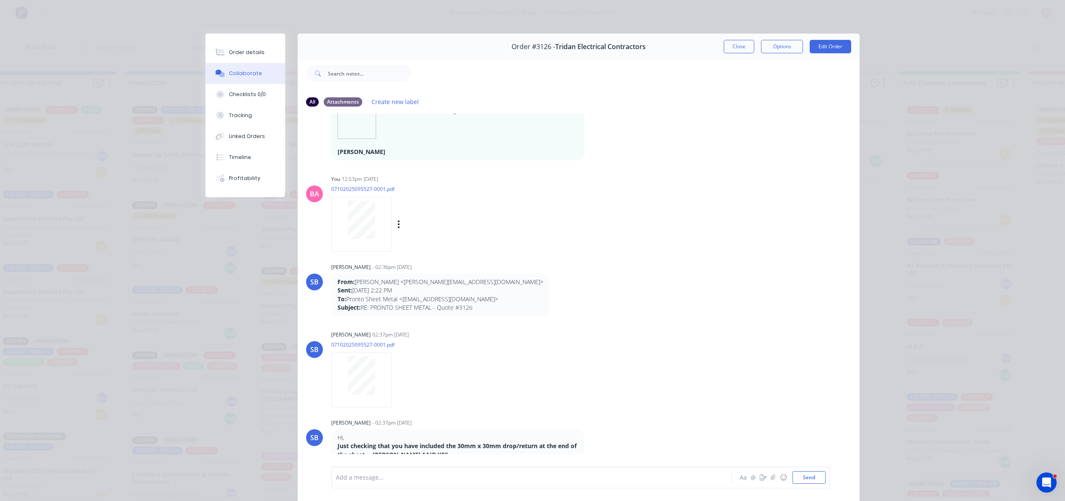
scroll to position [242, 0]
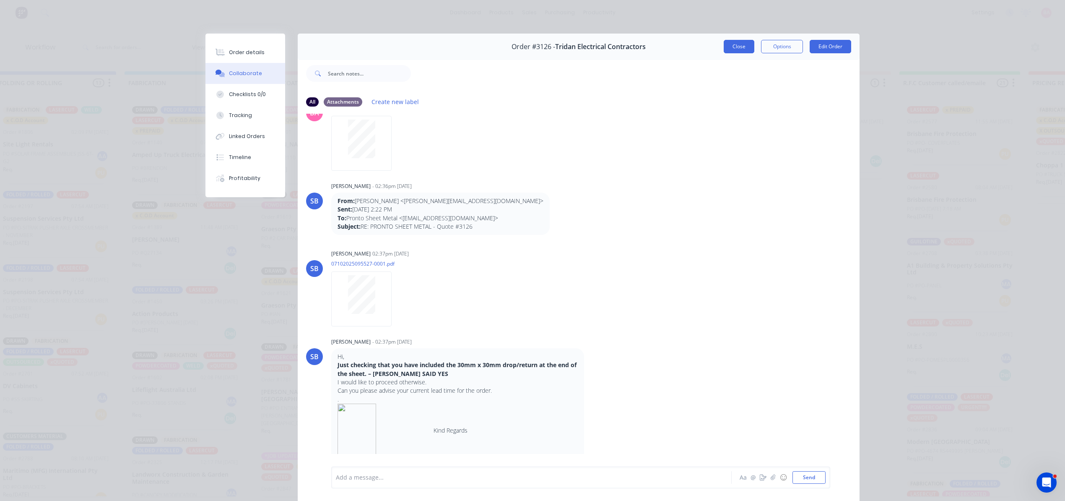
click at [738, 44] on button "Close" at bounding box center [739, 46] width 31 height 13
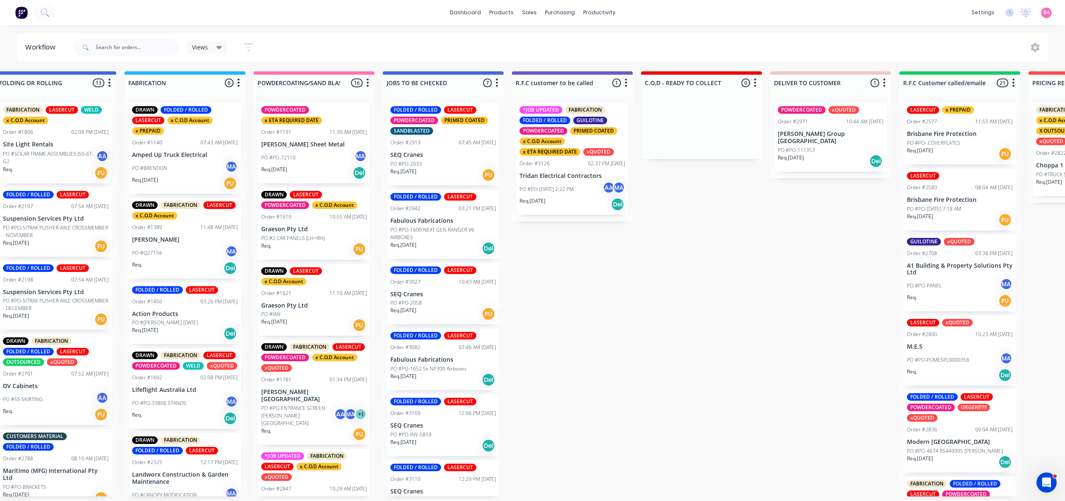
click at [571, 167] on div "Order #3126 02:37 PM [DATE]" at bounding box center [573, 164] width 106 height 8
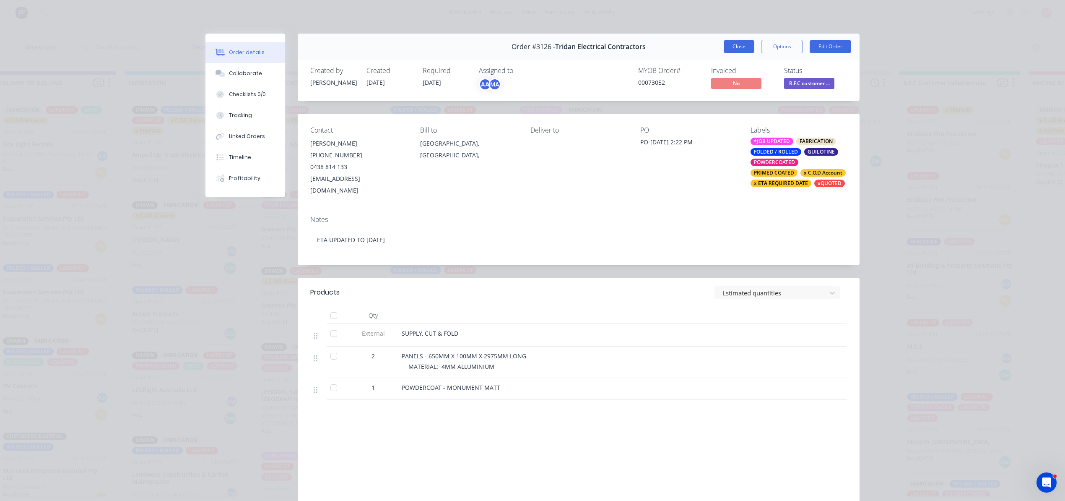
click at [734, 46] on button "Close" at bounding box center [739, 46] width 31 height 13
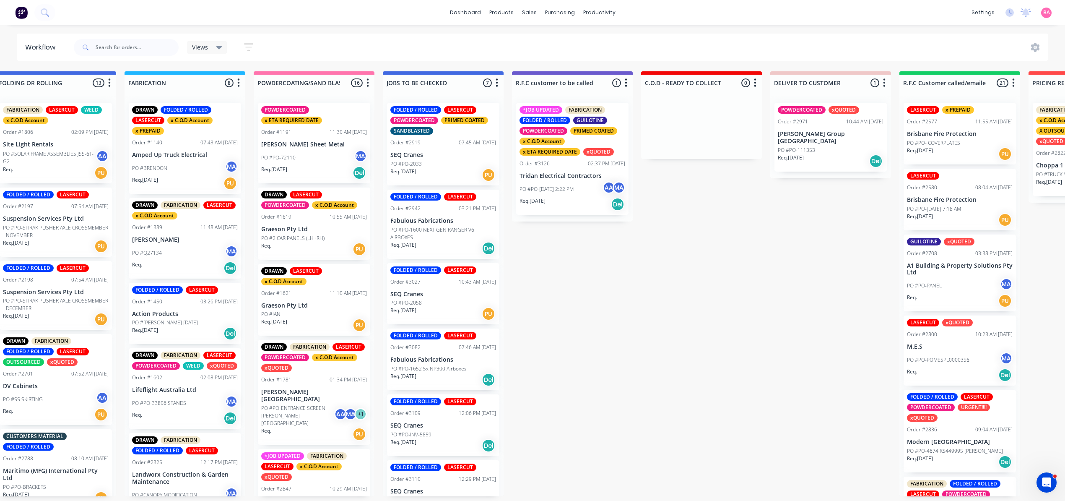
click at [564, 160] on div "Order #3126 02:37 PM [DATE]" at bounding box center [573, 164] width 106 height 8
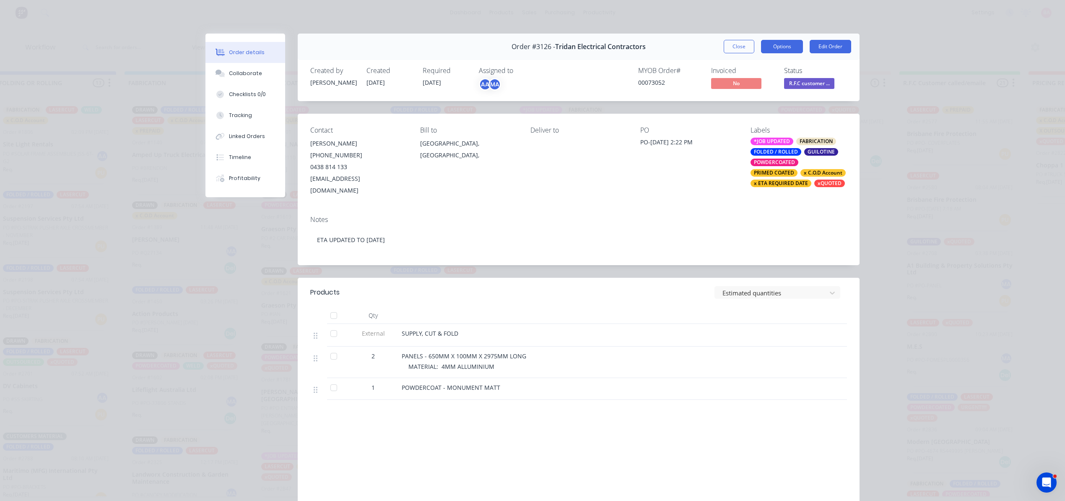
click at [774, 47] on button "Options" at bounding box center [782, 46] width 42 height 13
click at [735, 101] on div "Delivery Docket" at bounding box center [759, 102] width 73 height 12
click at [735, 101] on div "Standard" at bounding box center [759, 102] width 73 height 12
click at [733, 42] on button "Close" at bounding box center [739, 46] width 31 height 13
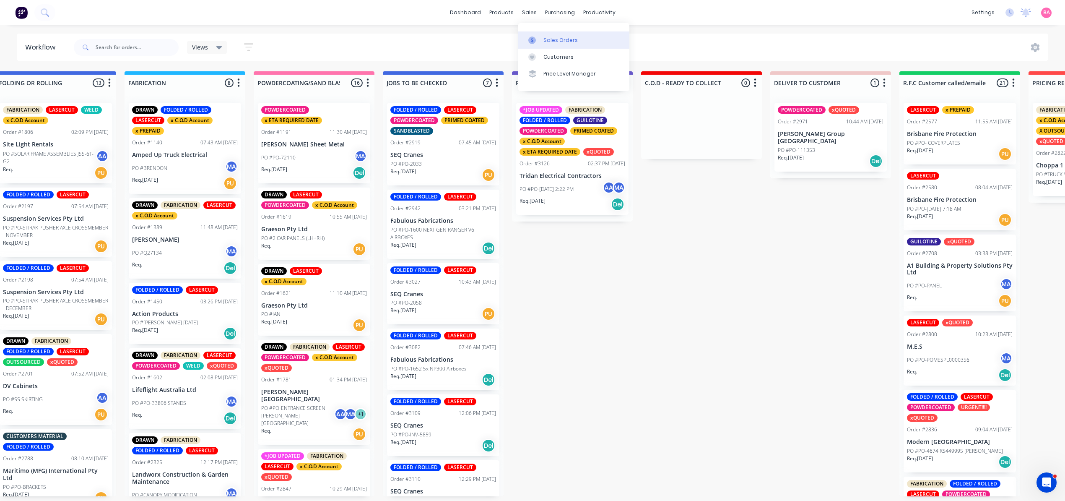
click at [562, 32] on link "Sales Orders" at bounding box center [573, 39] width 111 height 17
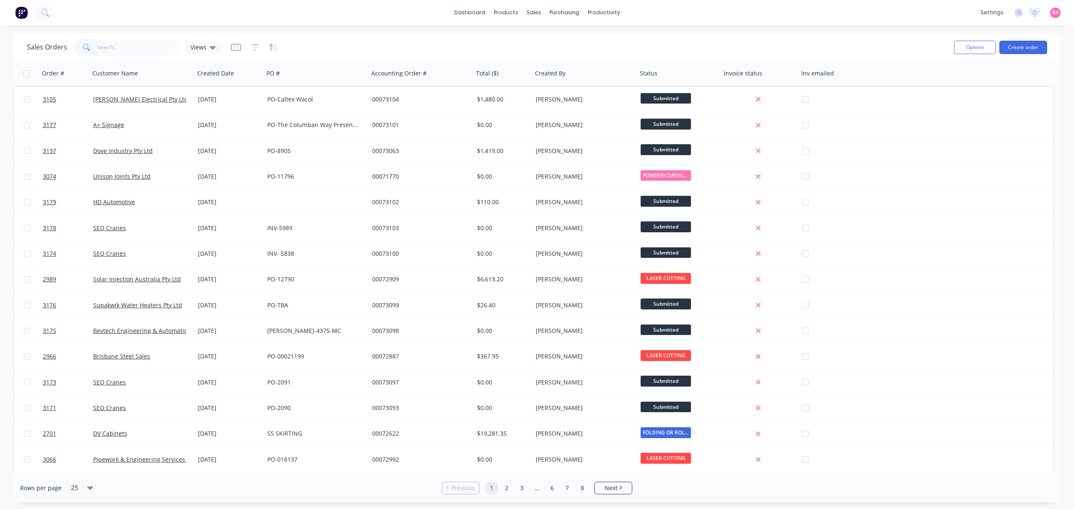
click at [114, 44] on input "text" at bounding box center [138, 47] width 82 height 17
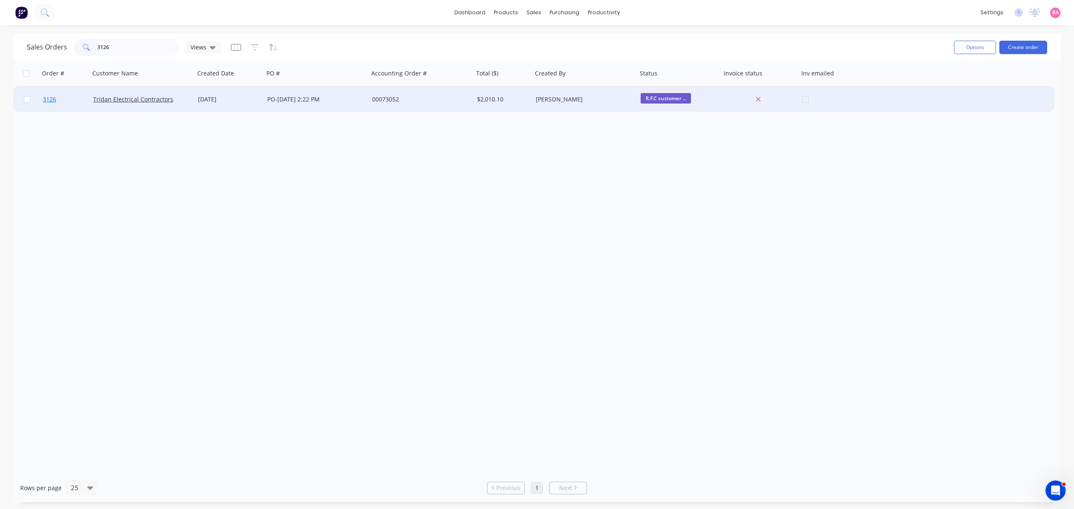
type input "3126"
click at [49, 98] on span "3126" at bounding box center [49, 99] width 13 height 8
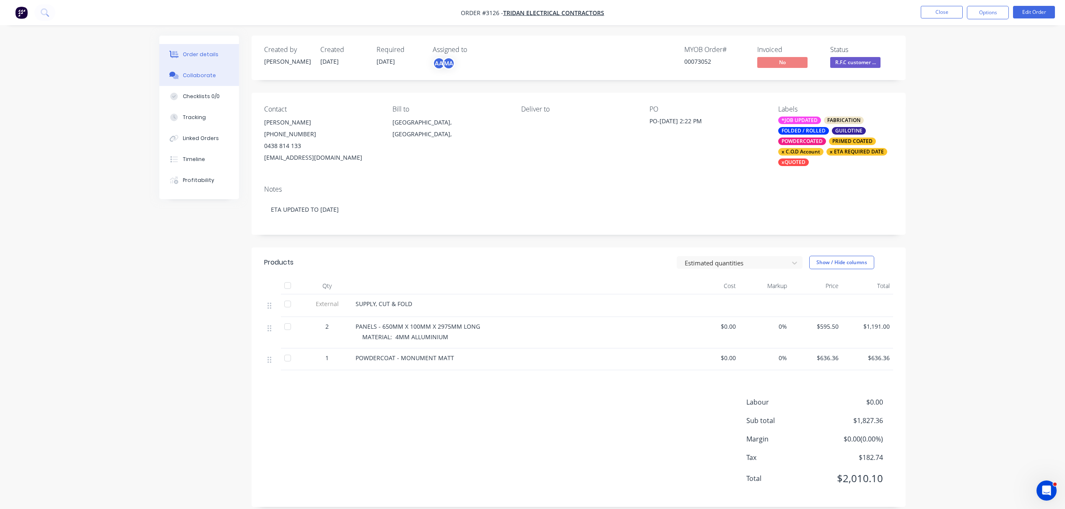
click at [192, 75] on div "Collaborate" at bounding box center [199, 76] width 33 height 8
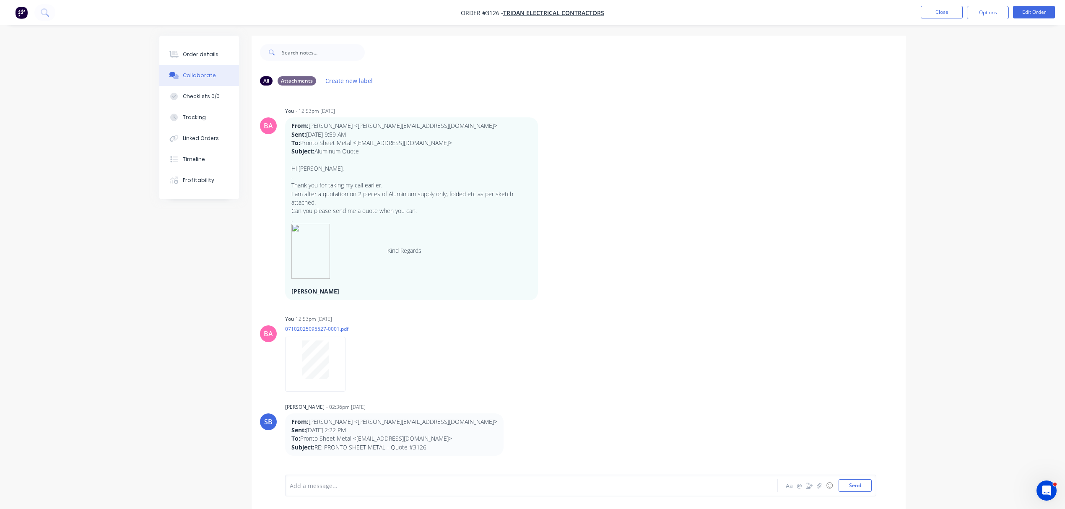
click at [342, 484] on div at bounding box center [508, 485] width 436 height 9
click at [856, 485] on button "Send" at bounding box center [855, 485] width 33 height 13
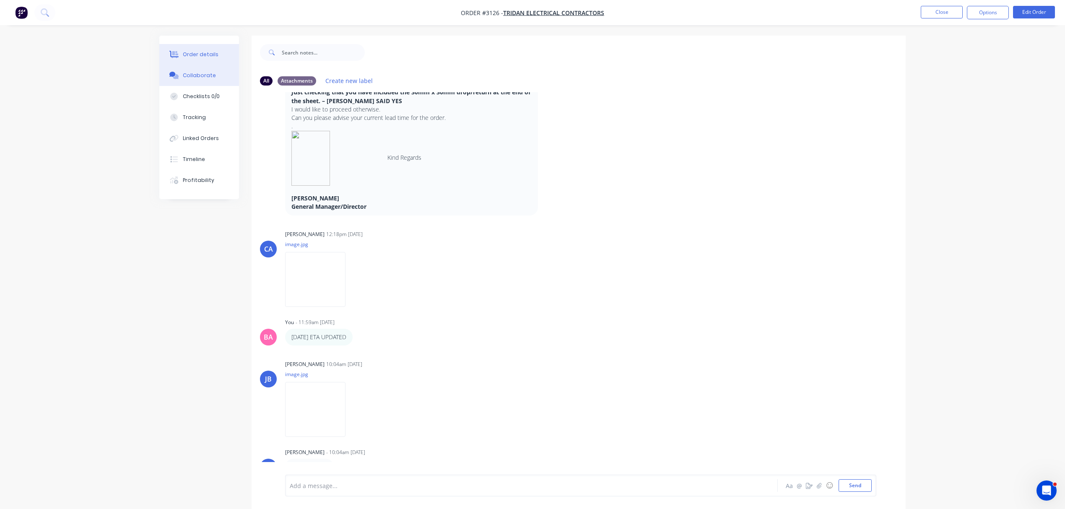
click at [203, 52] on div "Order details" at bounding box center [201, 55] width 36 height 8
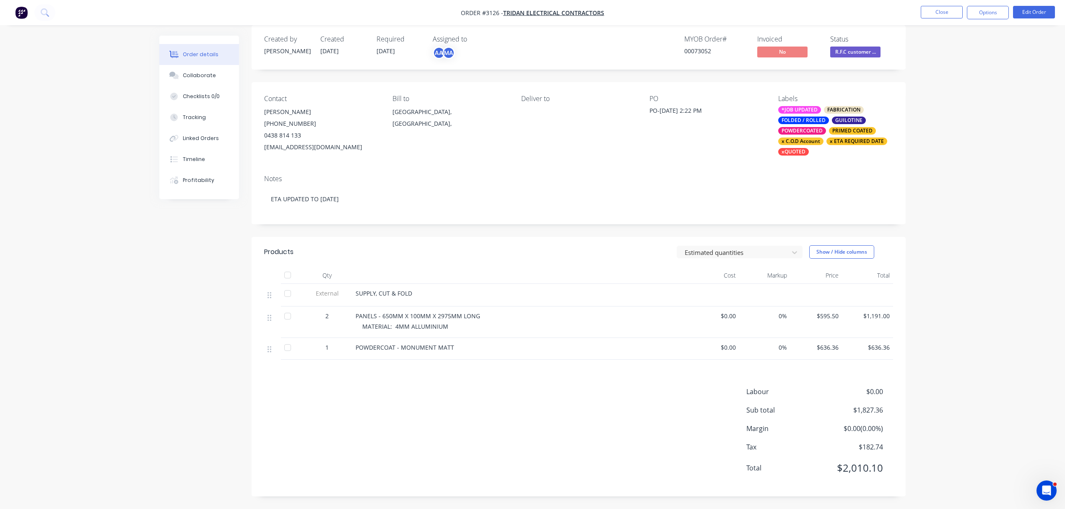
scroll to position [12, 0]
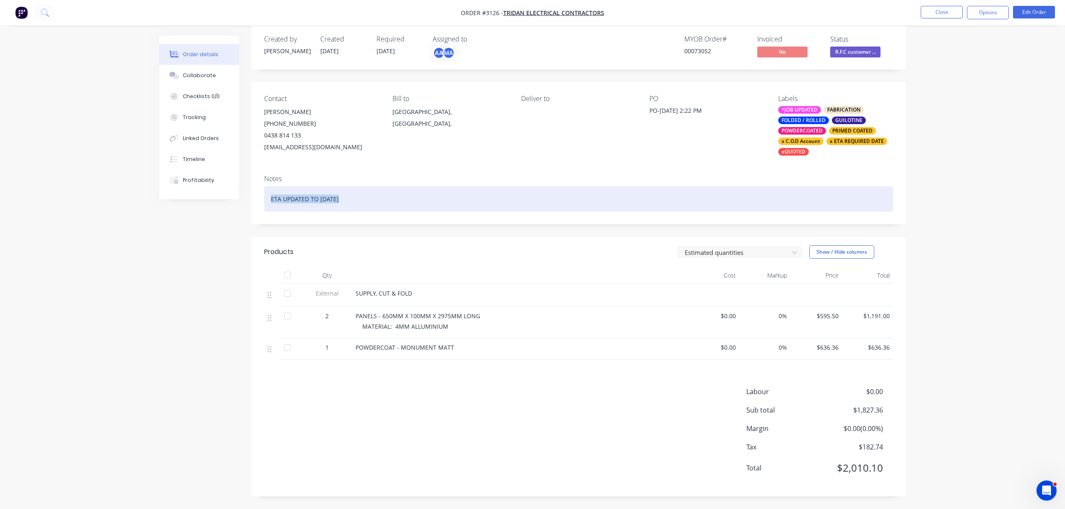
drag, startPoint x: 350, startPoint y: 199, endPoint x: 242, endPoint y: 200, distance: 107.4
click at [242, 200] on div "Created by [PERSON_NAME] Created [DATE] Required [DATE] Assigned to AA MA MYOB …" at bounding box center [532, 267] width 746 height 484
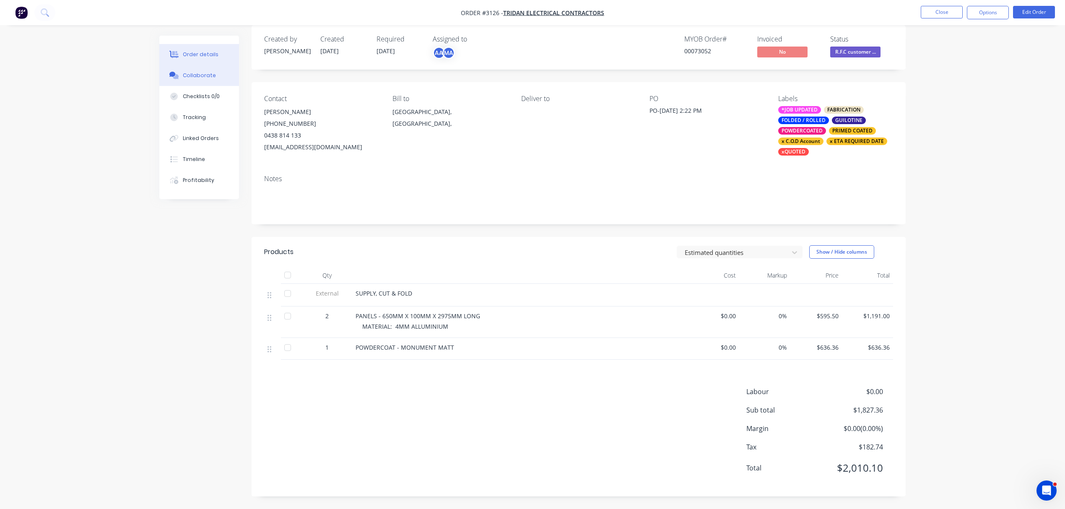
click at [201, 74] on div "Collaborate" at bounding box center [199, 76] width 33 height 8
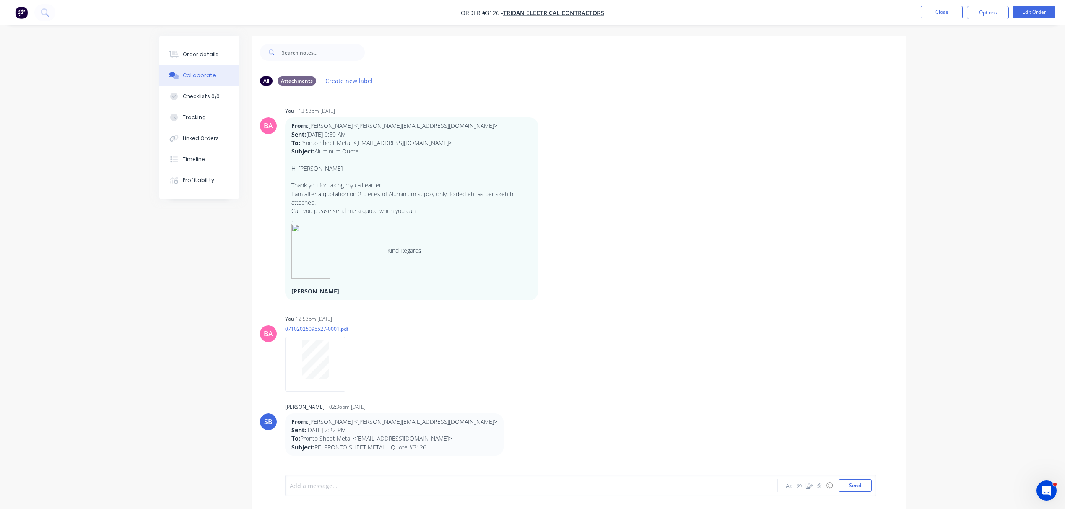
click at [343, 481] on div at bounding box center [508, 485] width 436 height 9
click at [188, 52] on div "Order details" at bounding box center [201, 55] width 36 height 8
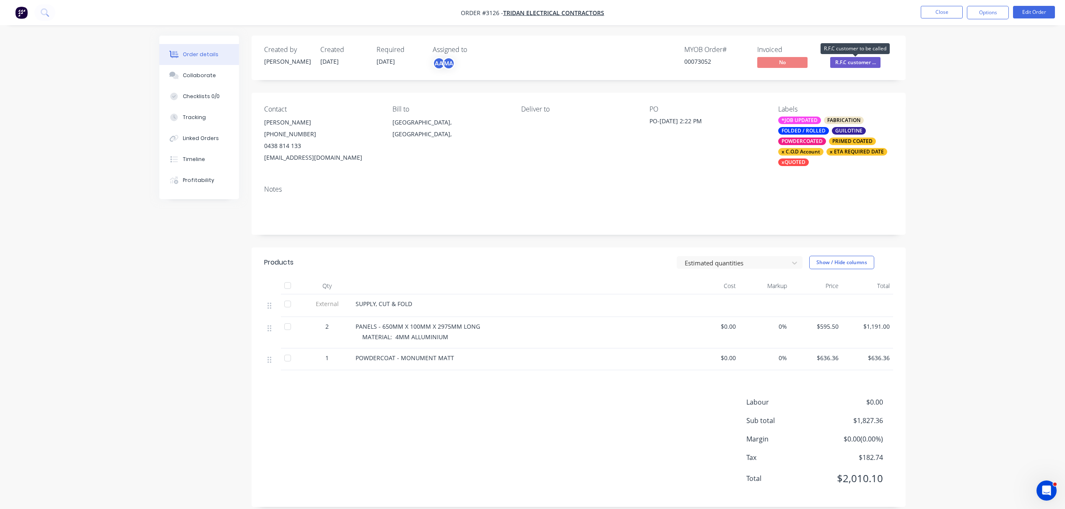
click at [859, 63] on span "R.F.C customer ..." at bounding box center [855, 62] width 50 height 10
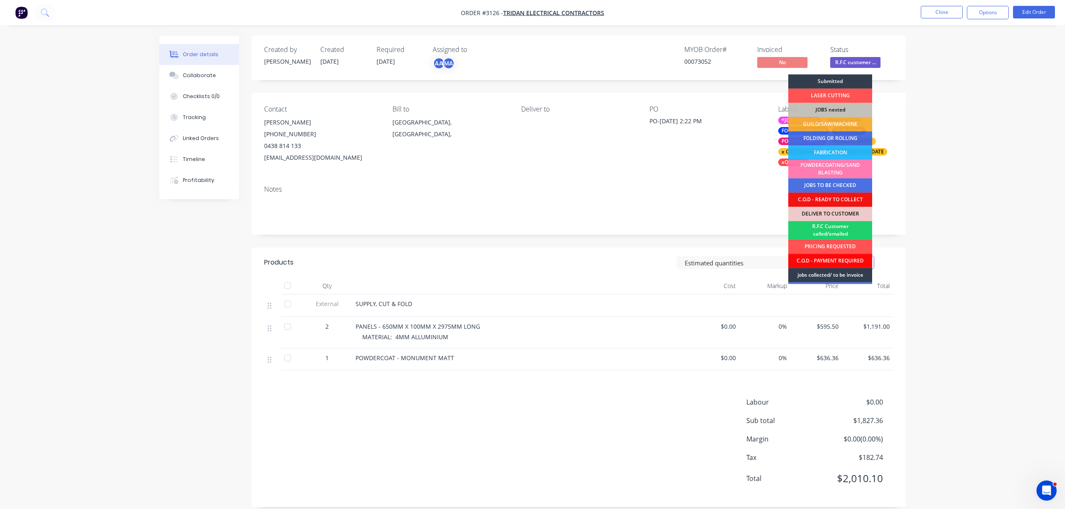
click at [837, 261] on div "C.O.D - PAYMENT REQUIRED" at bounding box center [830, 261] width 84 height 14
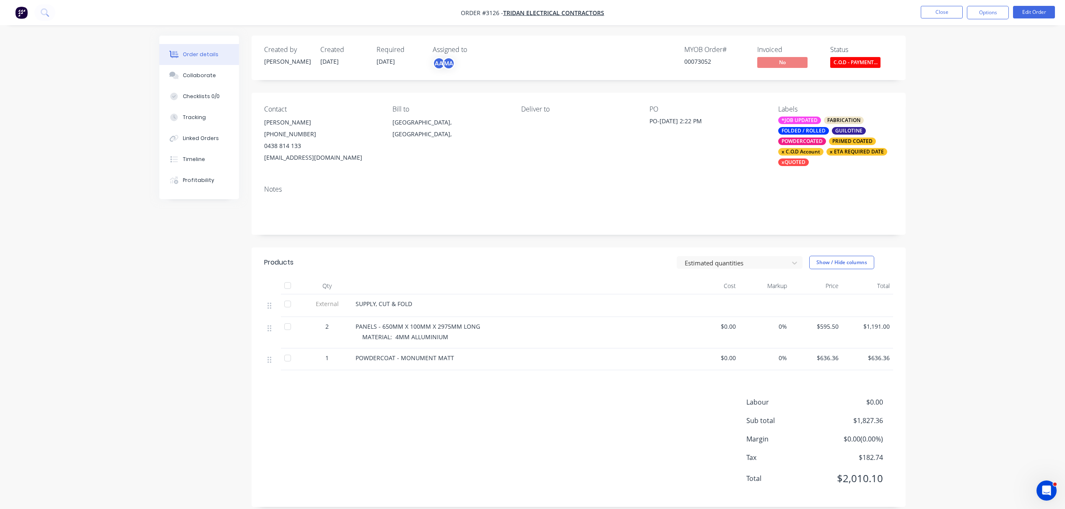
click at [849, 61] on span "C.O.D - PAYMENT..." at bounding box center [855, 62] width 50 height 10
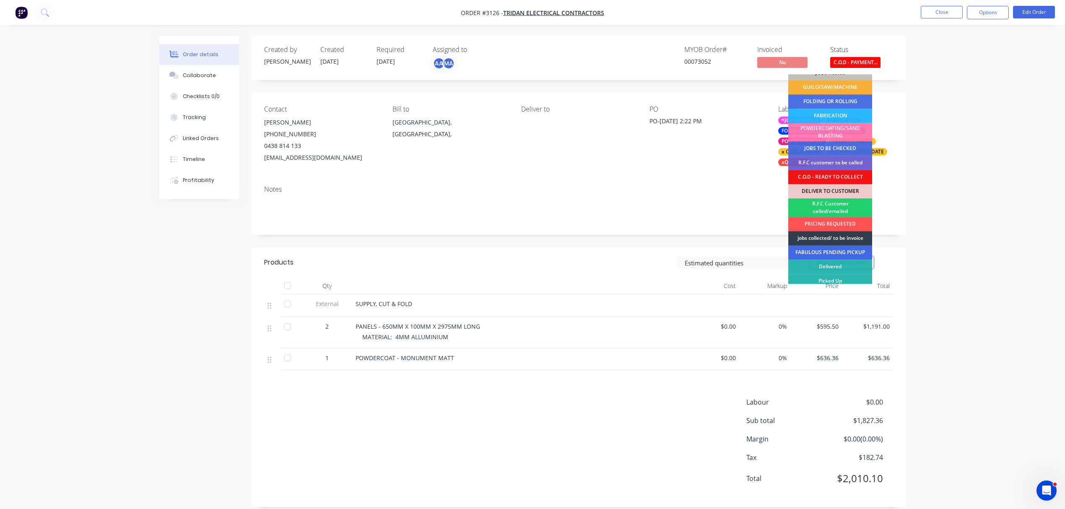
scroll to position [41, 0]
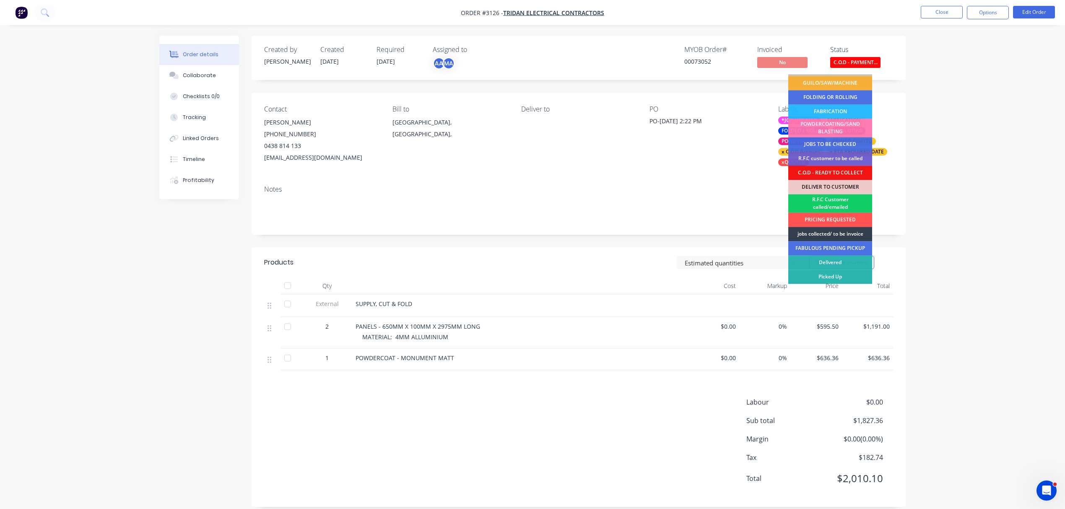
click at [829, 202] on div "R.F.C Customer called/emailed" at bounding box center [830, 203] width 84 height 18
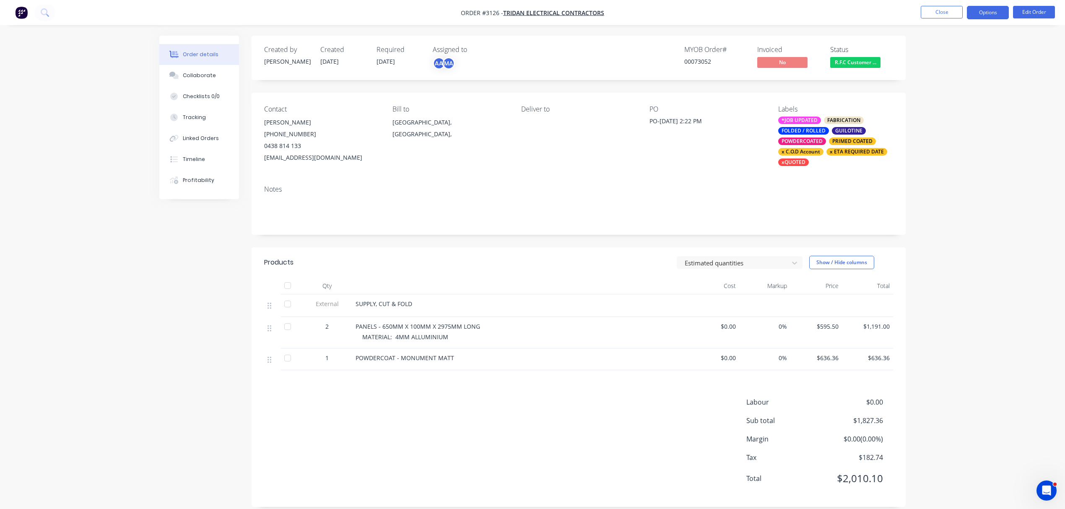
click at [983, 14] on button "Options" at bounding box center [988, 12] width 42 height 13
click at [943, 50] on div "Invoice" at bounding box center [962, 51] width 77 height 12
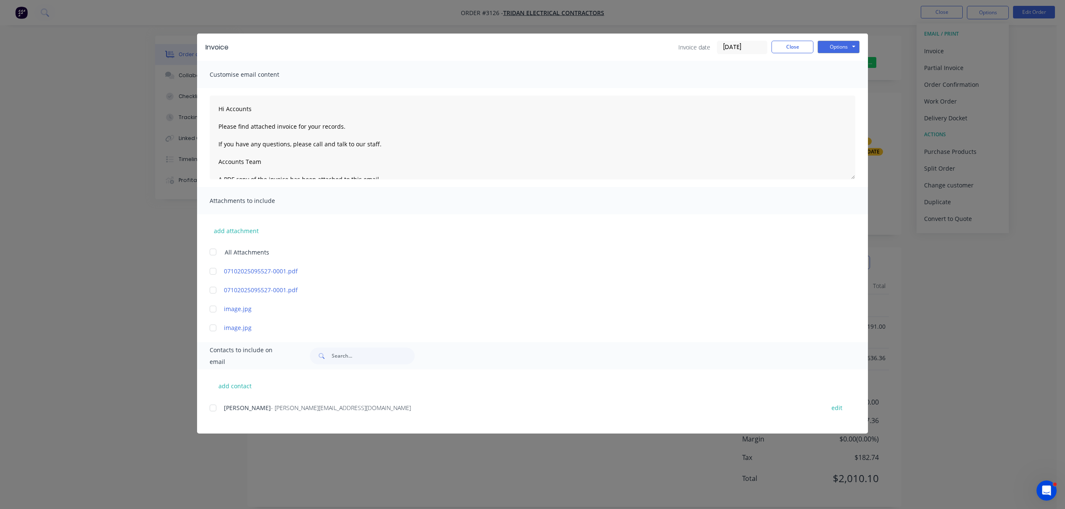
click at [216, 408] on div at bounding box center [213, 408] width 17 height 17
click at [831, 45] on button "Options" at bounding box center [839, 47] width 42 height 13
click at [841, 73] on button "Print" at bounding box center [845, 76] width 54 height 14
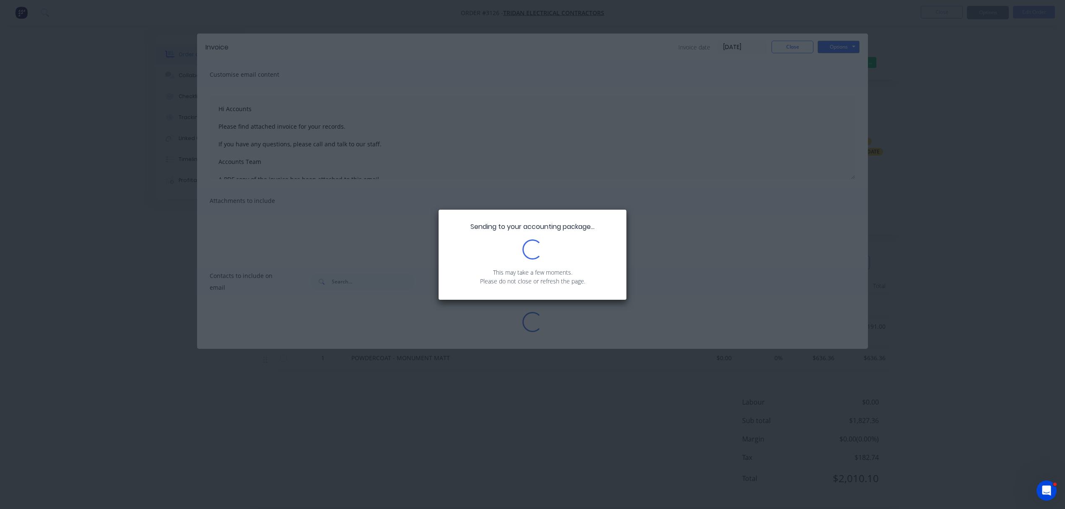
type textarea "Hi Accounts Please find attached invoice for your records. If you have any ques…"
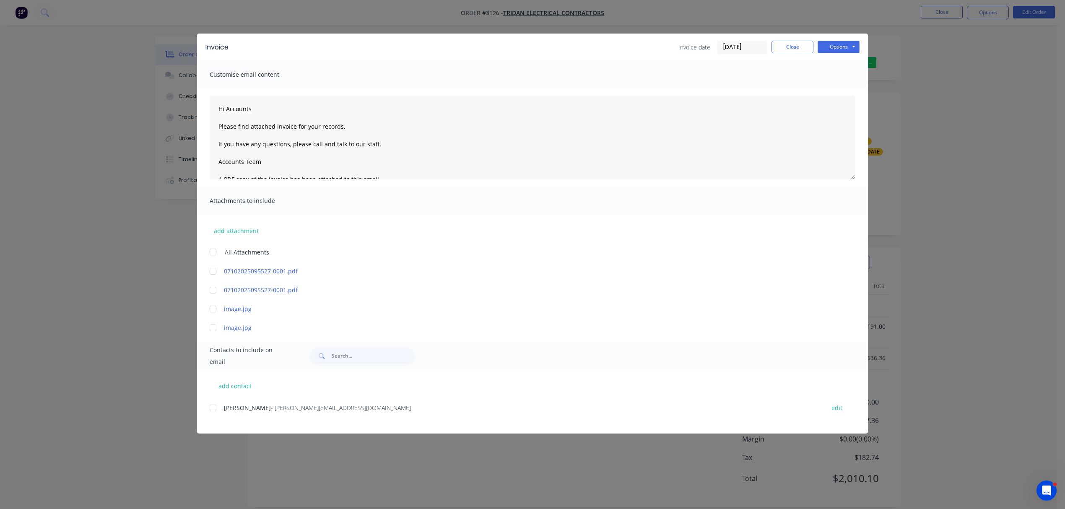
click at [795, 39] on div "Invoice Invoice date 13/10/25 Close Options Preview Print Email" at bounding box center [532, 47] width 671 height 27
click at [793, 45] on button "Close" at bounding box center [793, 47] width 42 height 13
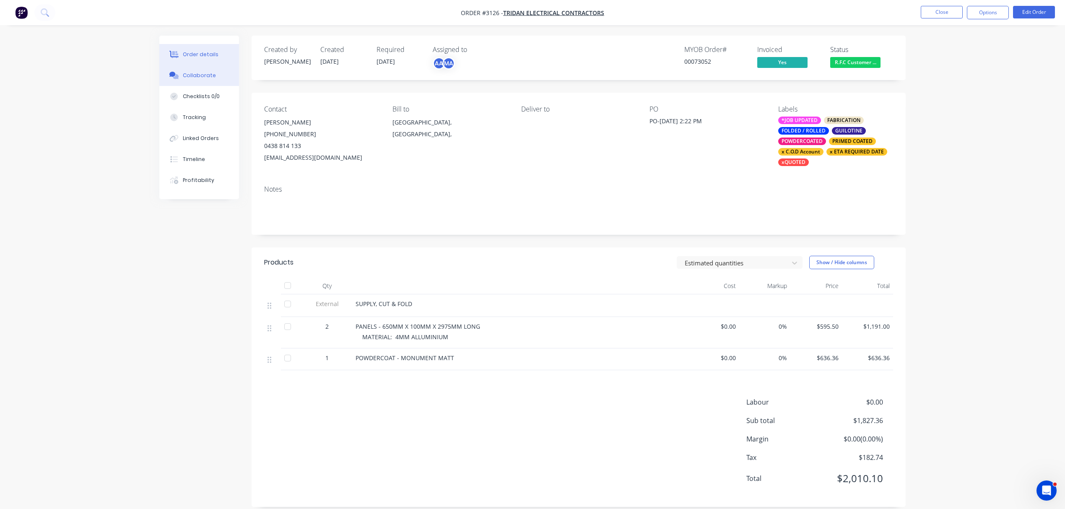
click at [201, 73] on div "Collaborate" at bounding box center [199, 76] width 33 height 8
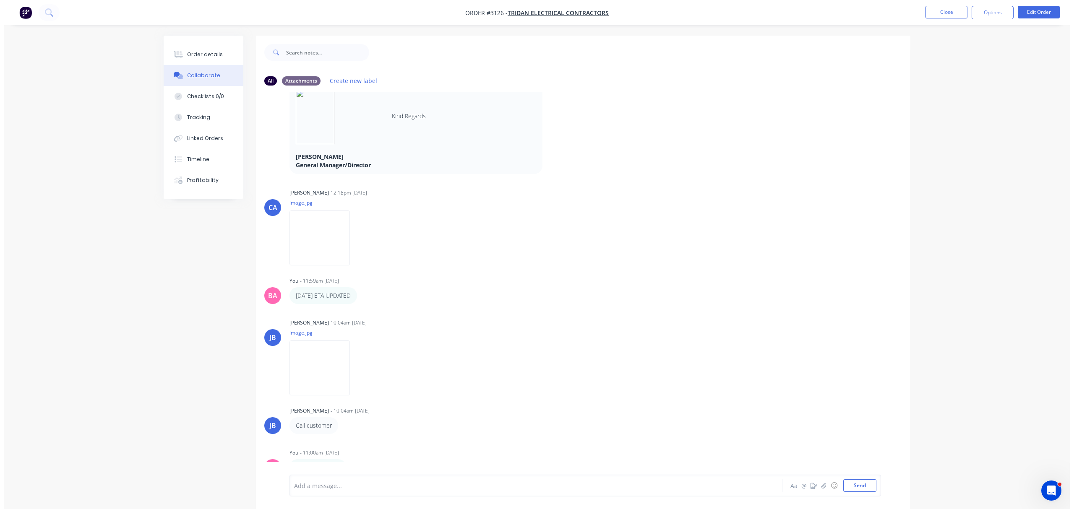
scroll to position [535, 0]
click at [311, 371] on img at bounding box center [315, 367] width 60 height 55
click at [941, 12] on button "Close" at bounding box center [942, 12] width 42 height 13
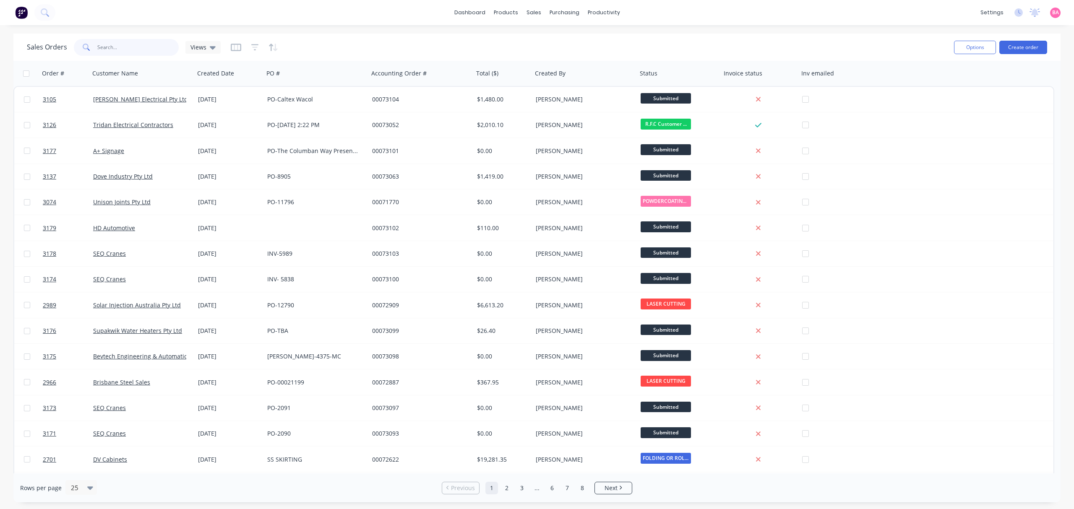
click at [123, 51] on input "text" at bounding box center [138, 47] width 82 height 17
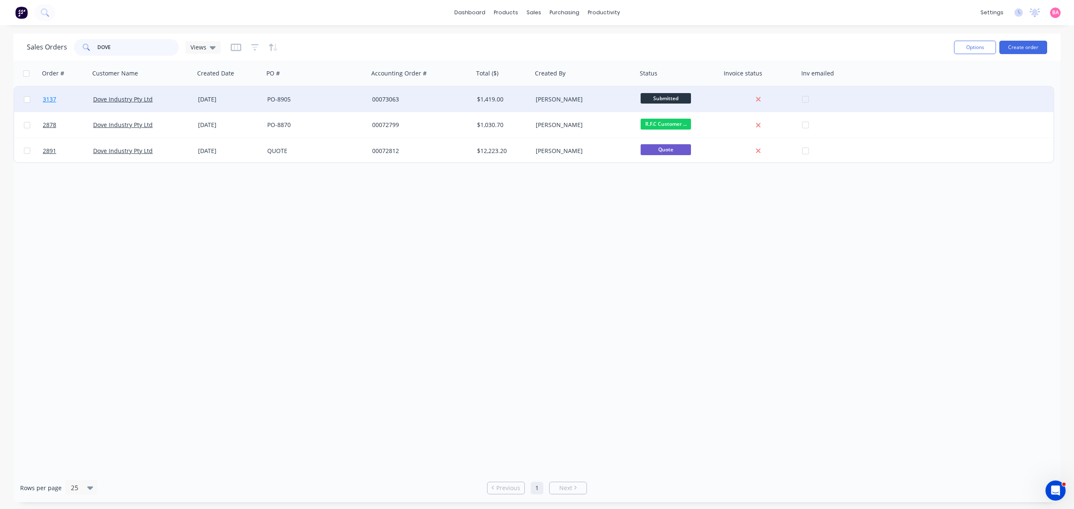
type input "DOVE"
click at [48, 96] on span "3137" at bounding box center [49, 99] width 13 height 8
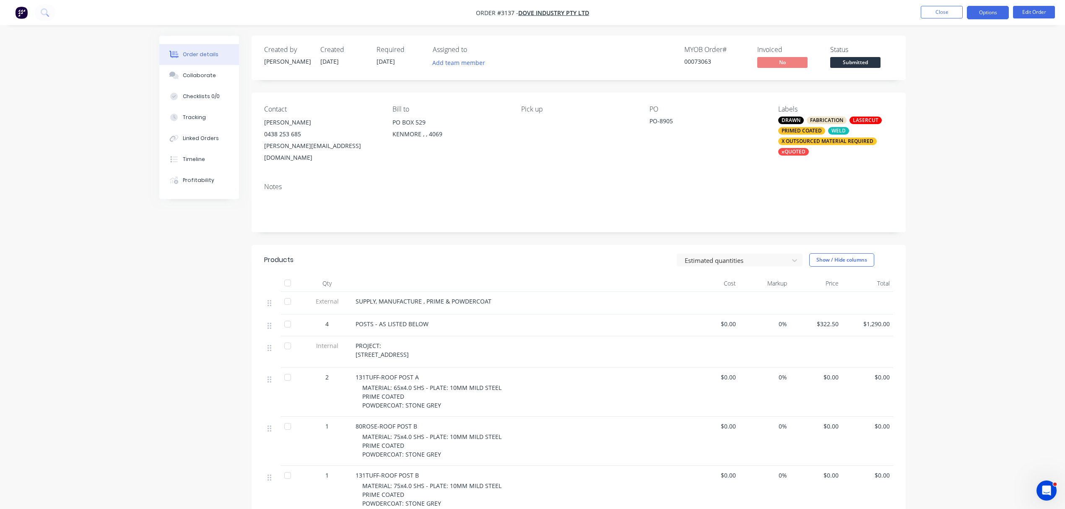
click at [993, 12] on button "Options" at bounding box center [988, 12] width 42 height 13
click at [938, 98] on div "Work Order" at bounding box center [962, 101] width 77 height 12
click at [965, 84] on div "Without pricing" at bounding box center [962, 84] width 77 height 12
click at [946, 10] on button "Close" at bounding box center [942, 12] width 42 height 13
